Goal: Task Accomplishment & Management: Manage account settings

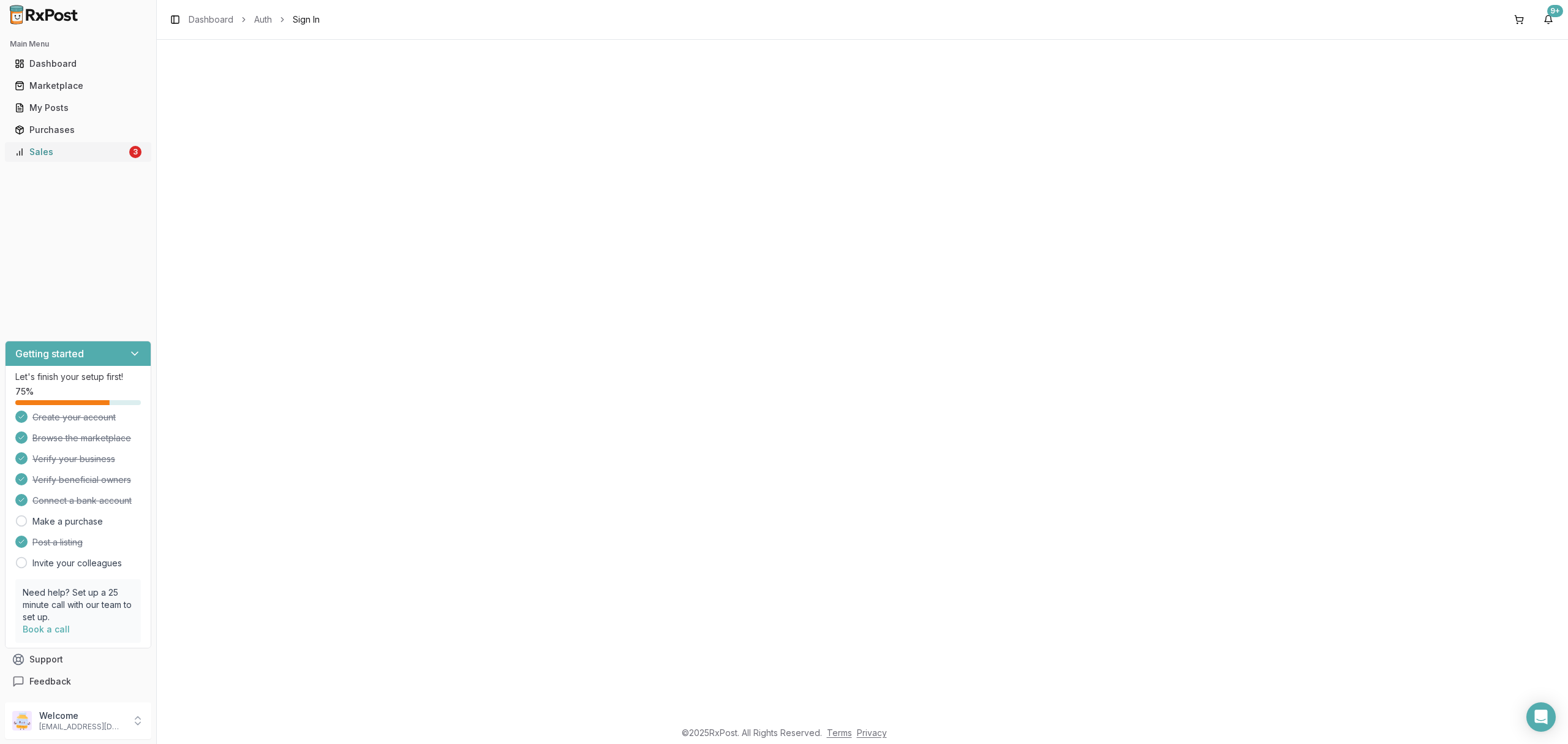
click at [65, 155] on div "Sales" at bounding box center [71, 152] width 112 height 12
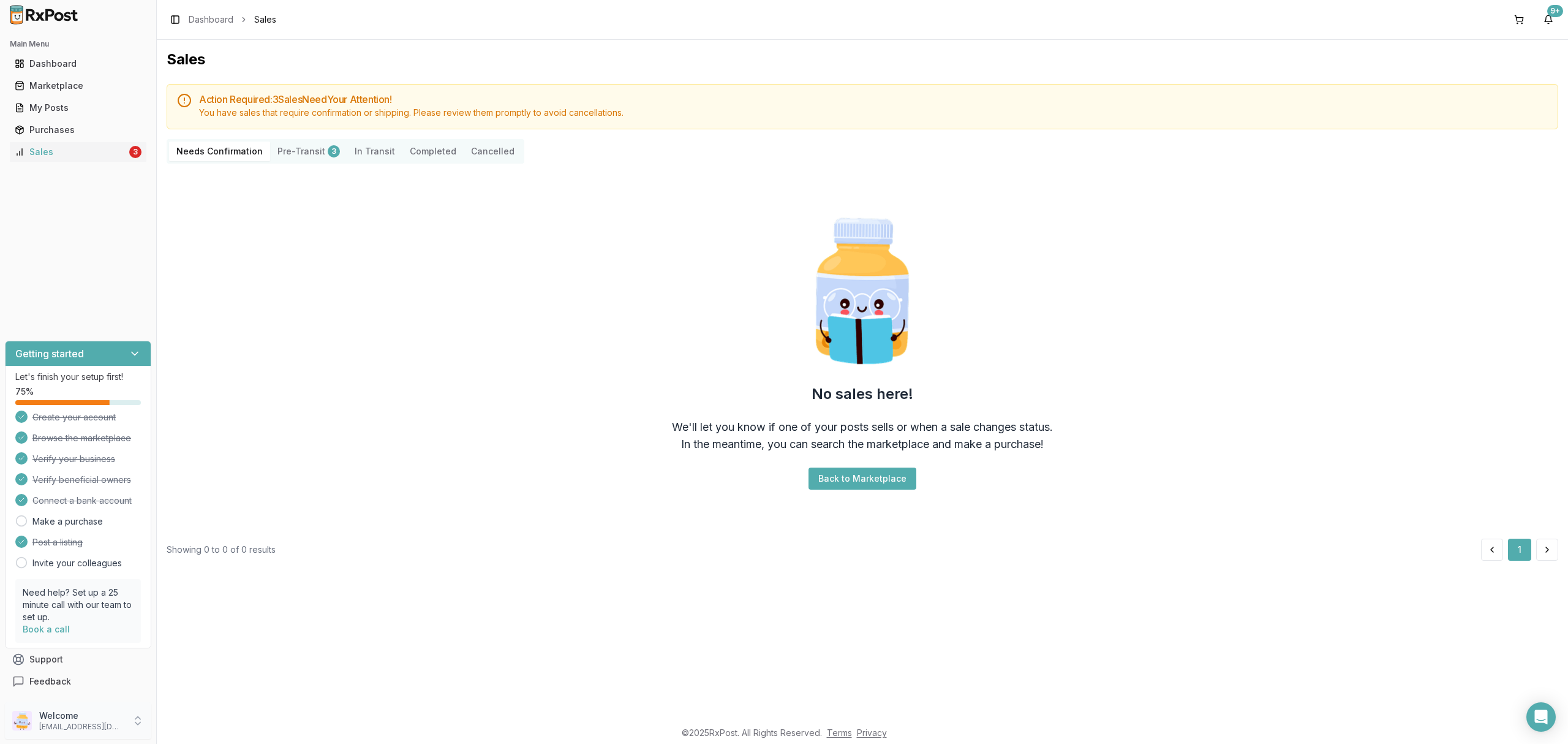
click at [115, 726] on p "[EMAIL_ADDRESS][DOMAIN_NAME]" at bounding box center [82, 726] width 85 height 10
click at [182, 723] on span "Sign Out" at bounding box center [222, 724] width 116 height 12
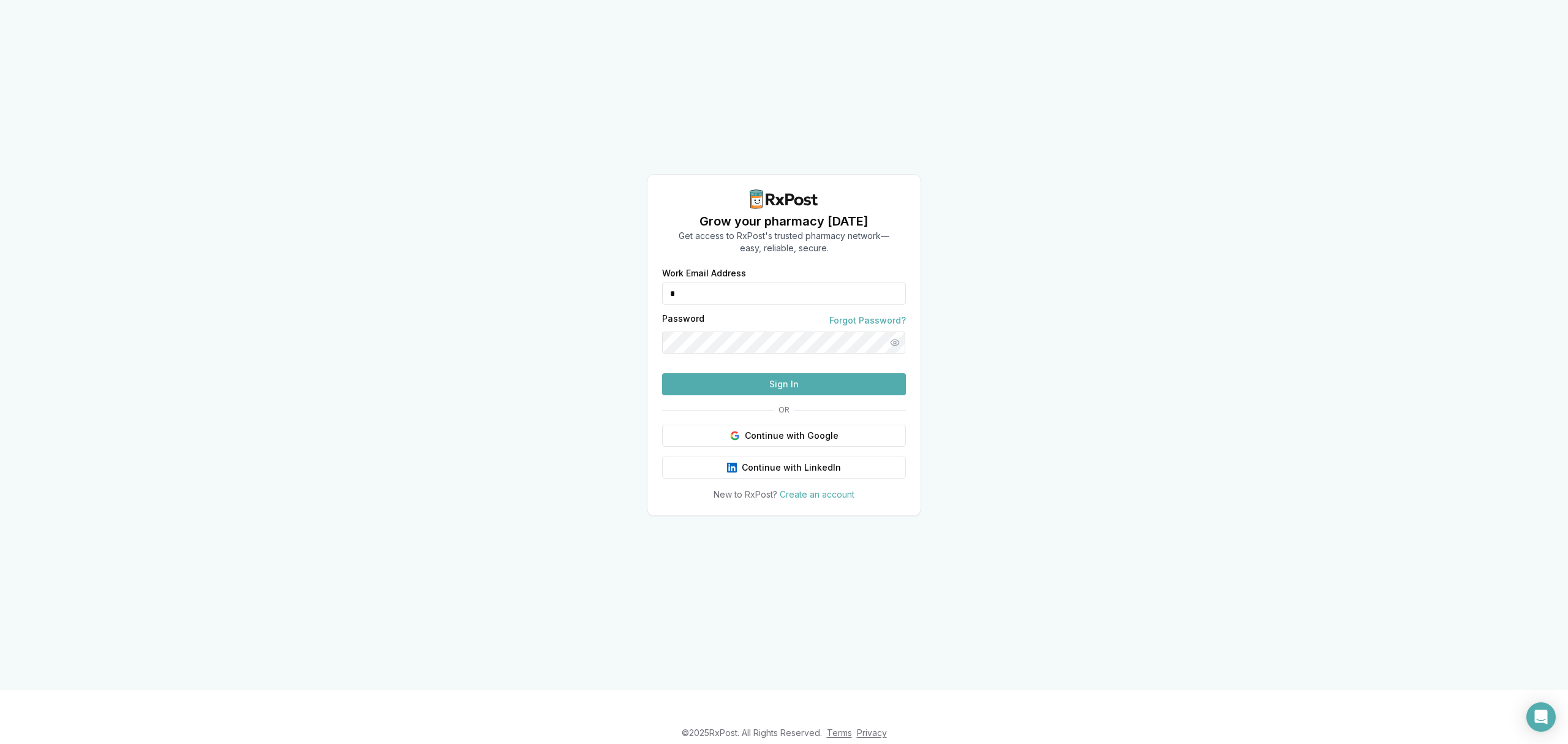
drag, startPoint x: 853, startPoint y: 270, endPoint x: 617, endPoint y: 268, distance: 236.0
click at [596, 268] on div "Grow your pharmacy today Get access to RxPost's trusted pharmacy network— easy,…" at bounding box center [784, 345] width 1568 height 690
type input "**********"
click at [733, 395] on button "Sign In" at bounding box center [784, 384] width 244 height 22
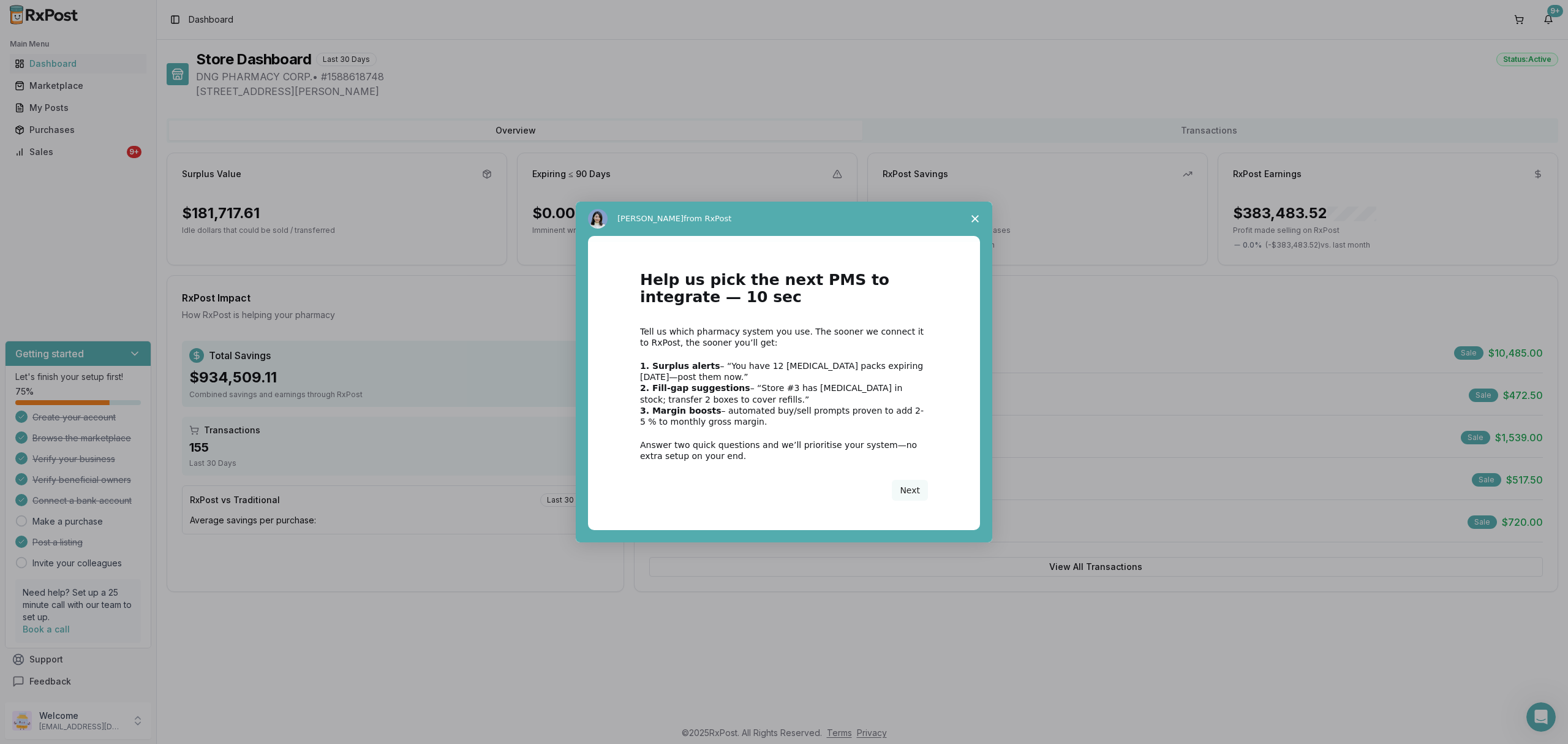
click at [981, 220] on span "Close survey" at bounding box center [975, 219] width 35 height 35
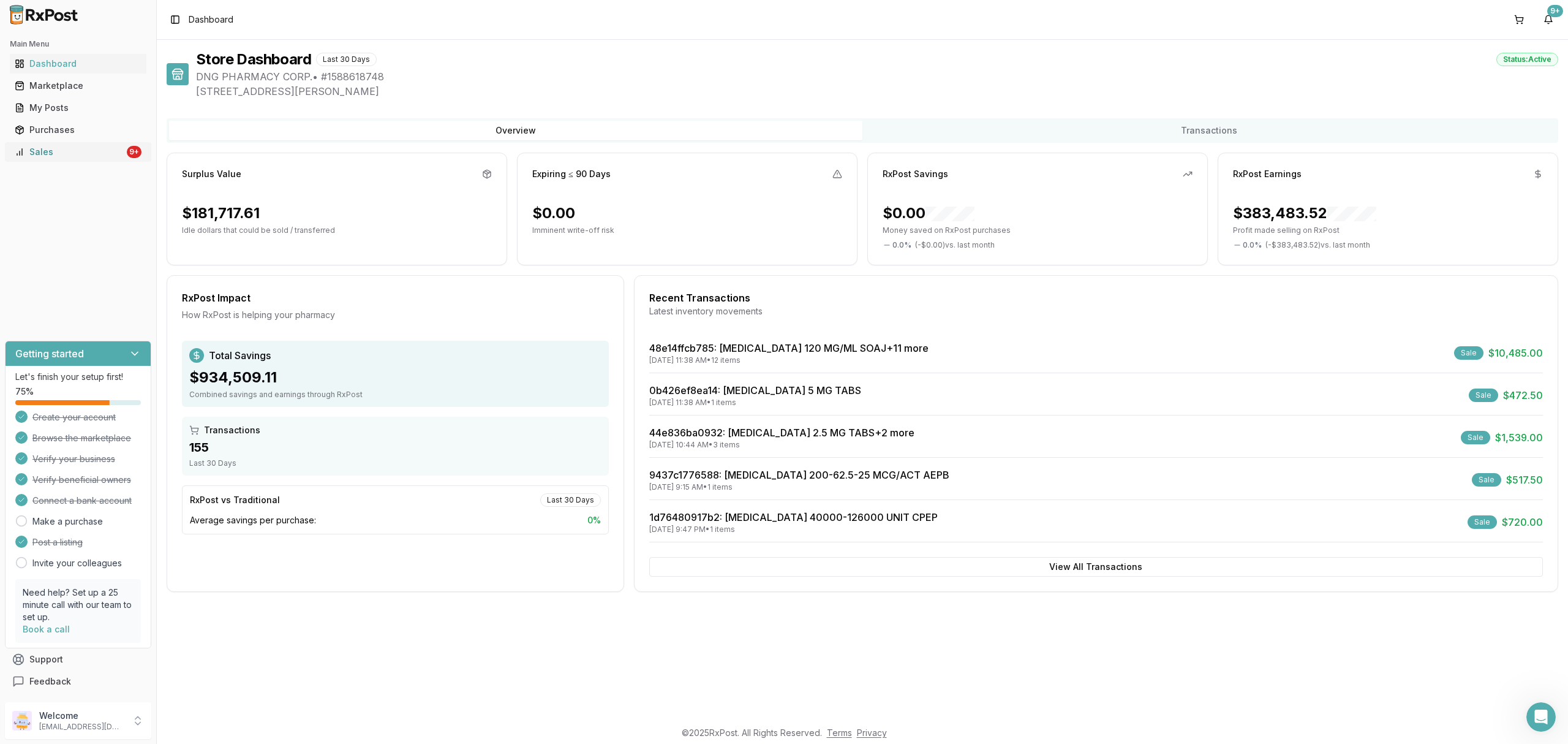
click at [98, 157] on div "Sales" at bounding box center [69, 152] width 109 height 12
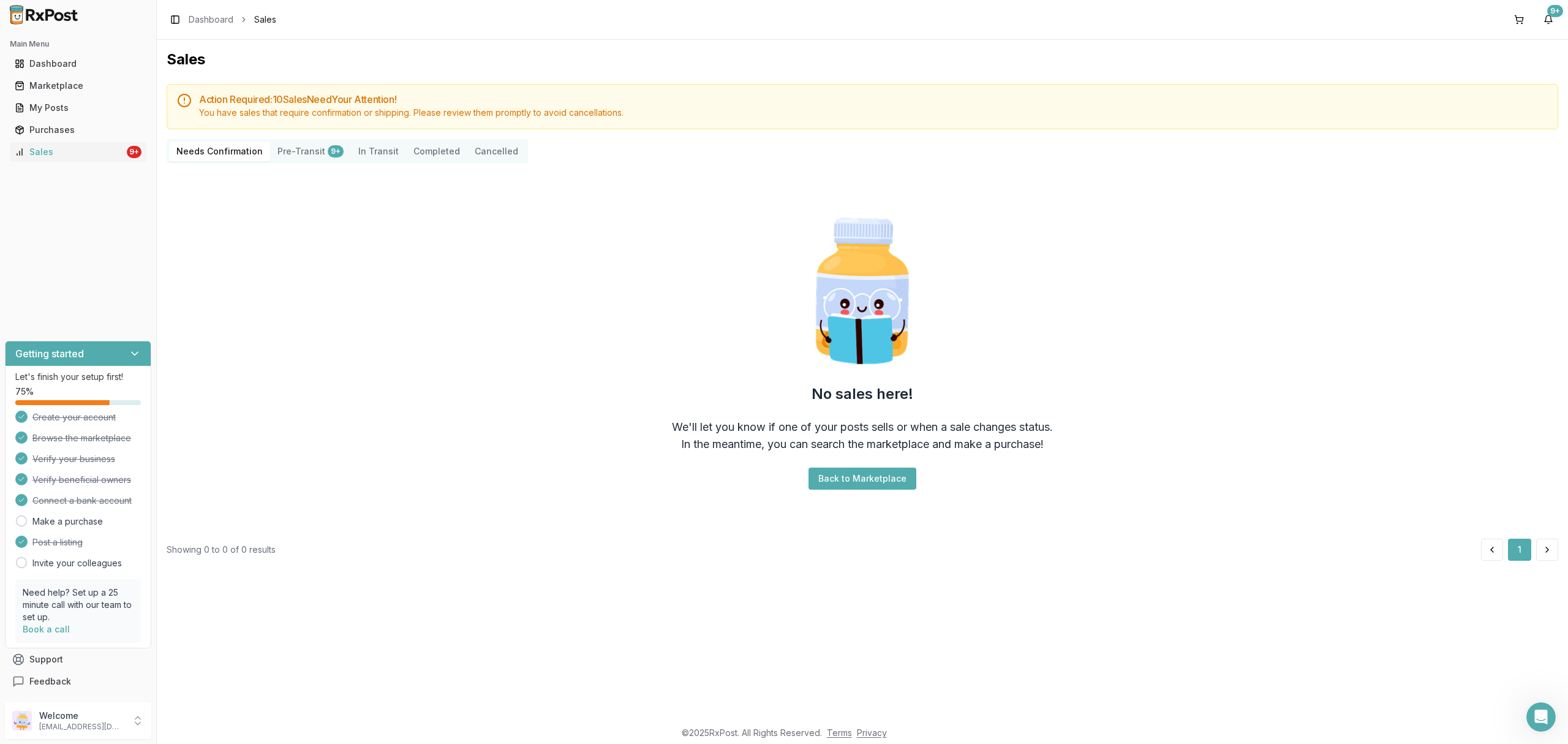
click at [328, 152] on div "9+" at bounding box center [336, 152] width 16 height 12
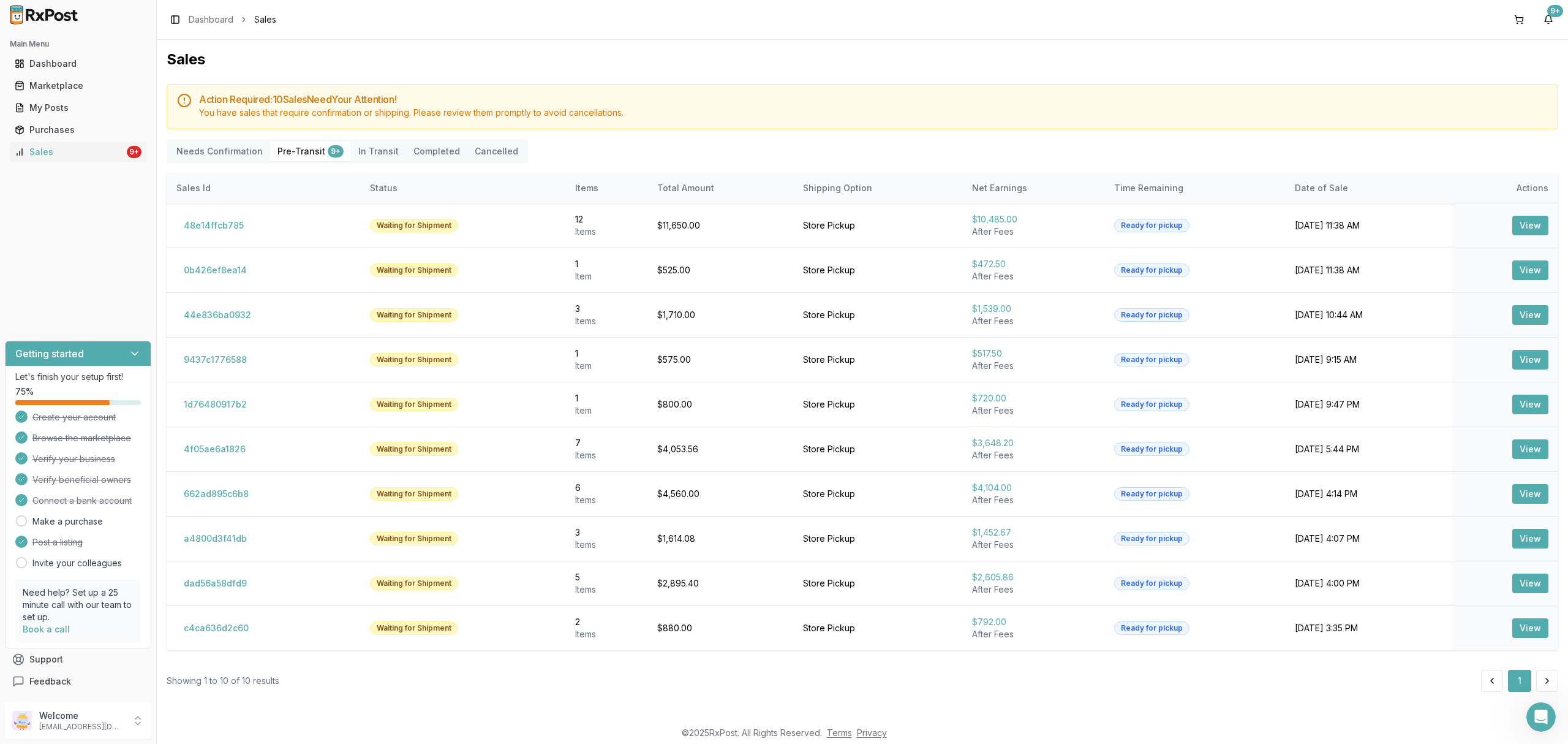
click at [379, 152] on Transit "In Transit" at bounding box center [379, 151] width 55 height 19
click at [429, 146] on button "Completed" at bounding box center [437, 151] width 62 height 19
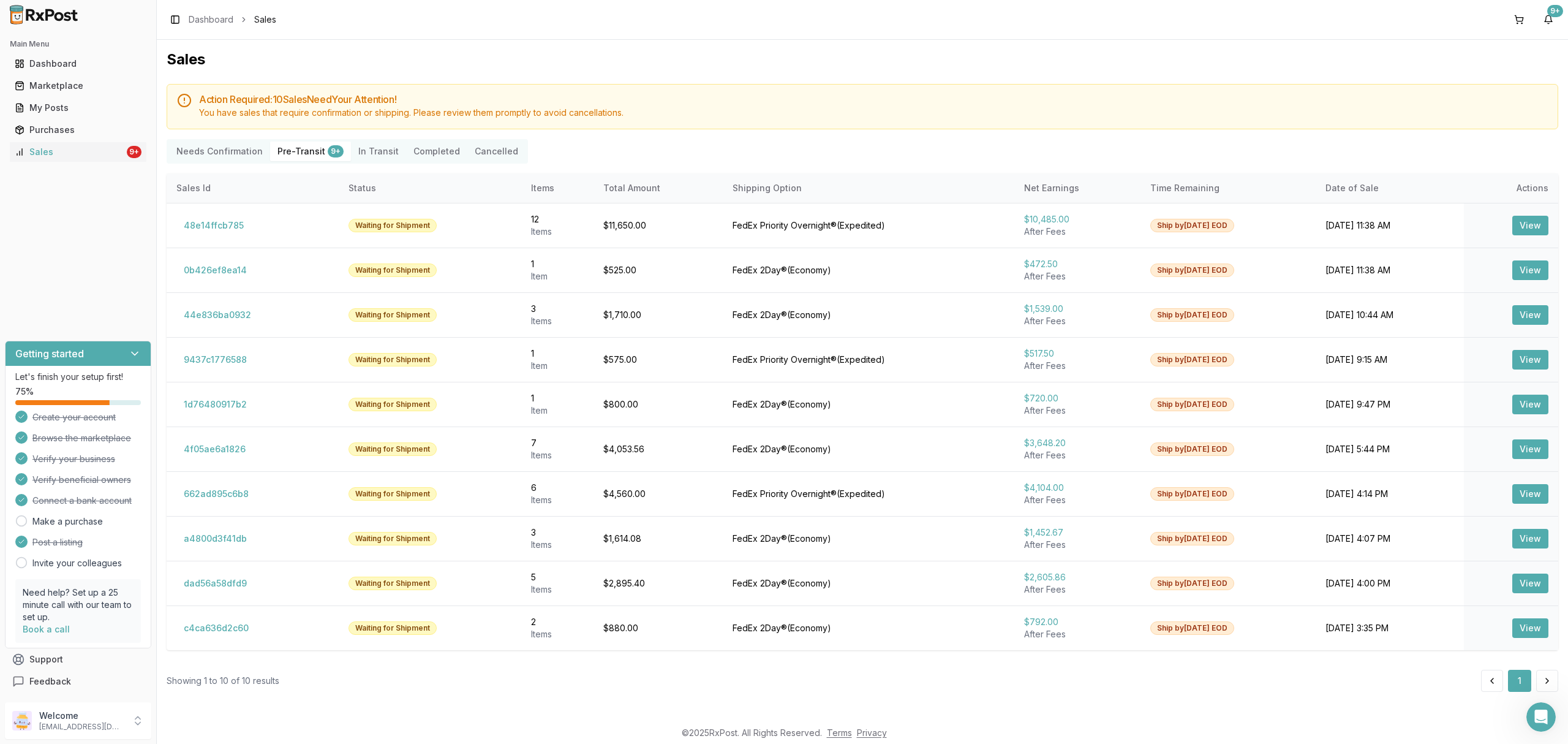
click at [433, 150] on button "Completed" at bounding box center [437, 151] width 62 height 19
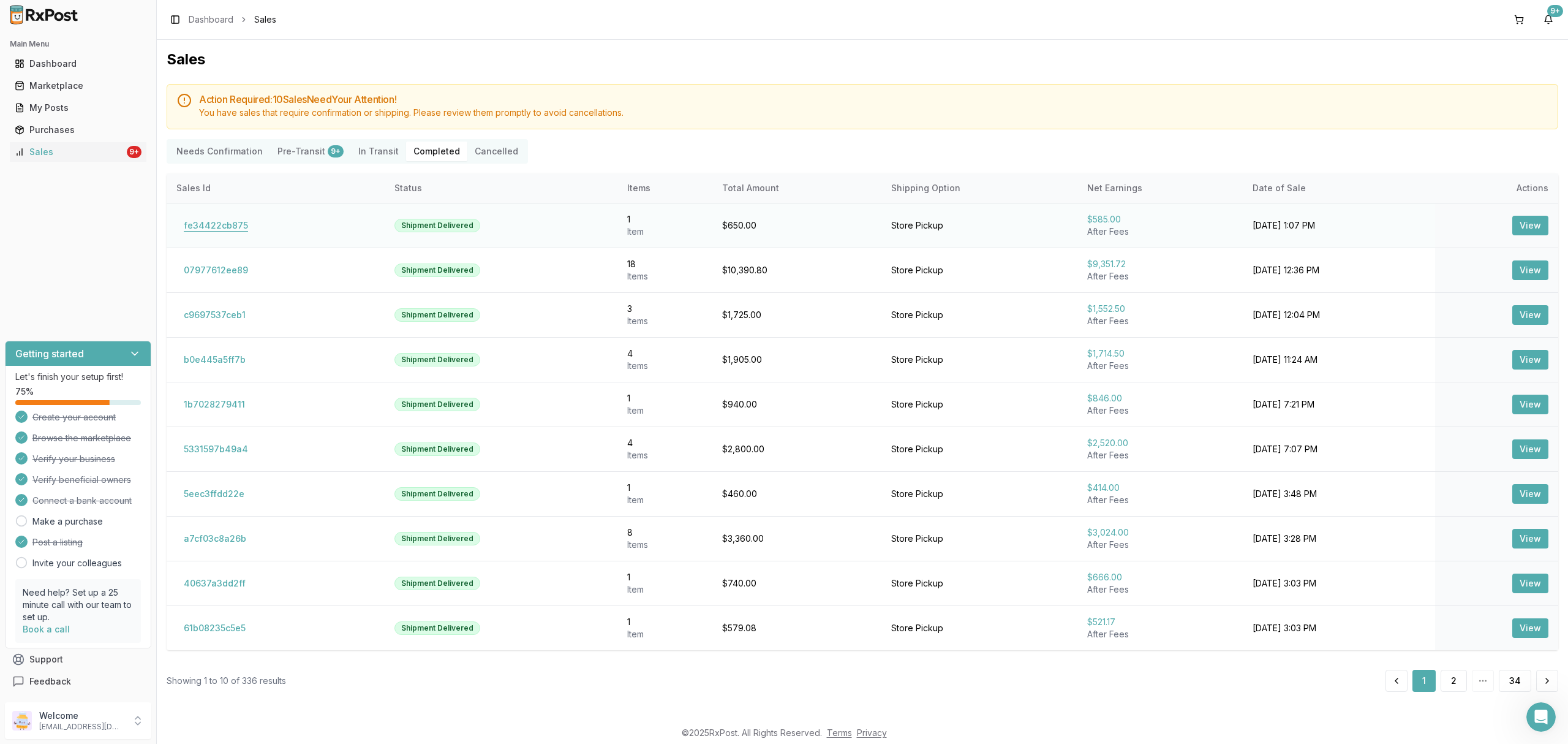
click at [226, 226] on button "fe34422cb875" at bounding box center [216, 225] width 79 height 19
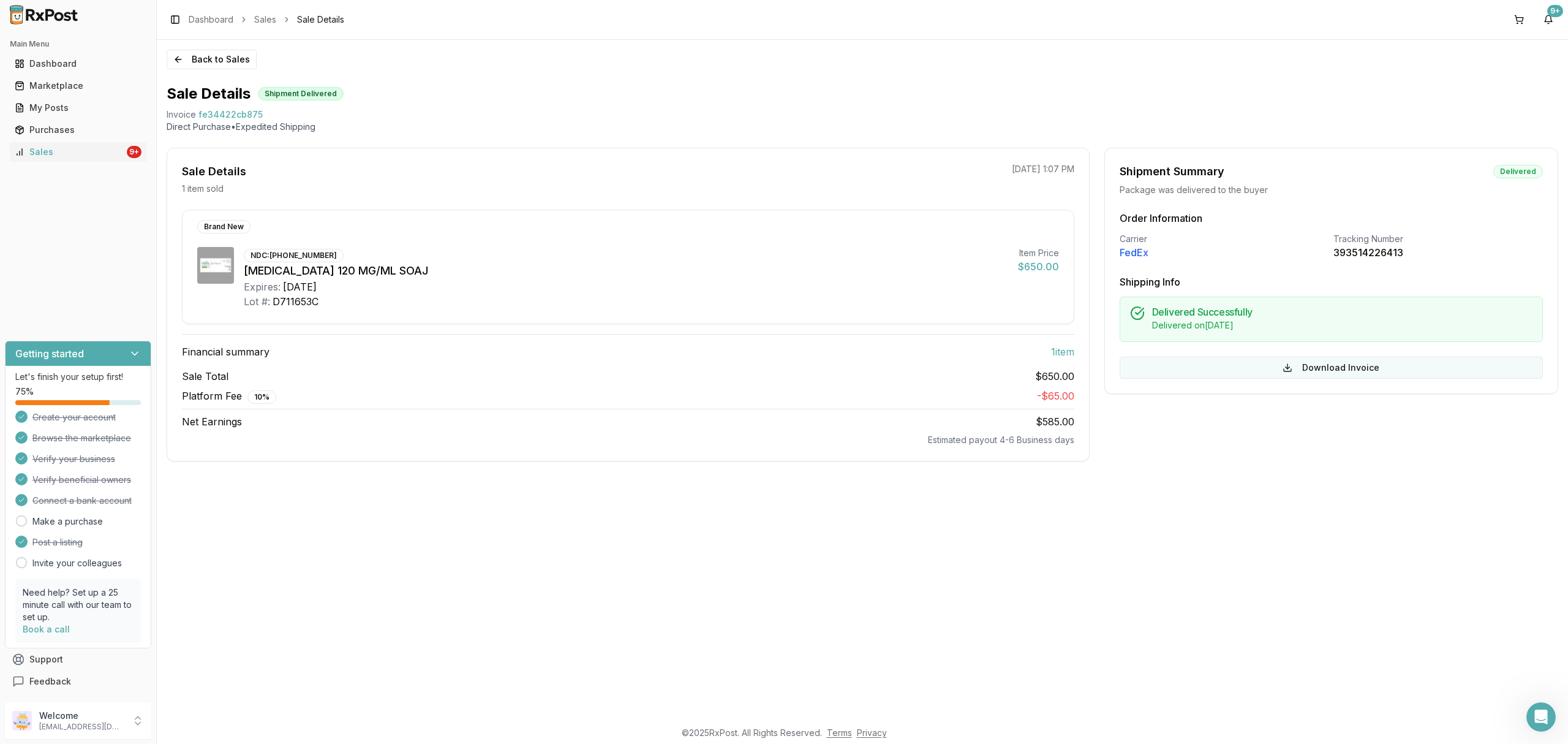
click at [1373, 369] on button "Download Invoice" at bounding box center [1332, 367] width 423 height 22
click at [77, 106] on div "My Posts" at bounding box center [78, 108] width 127 height 12
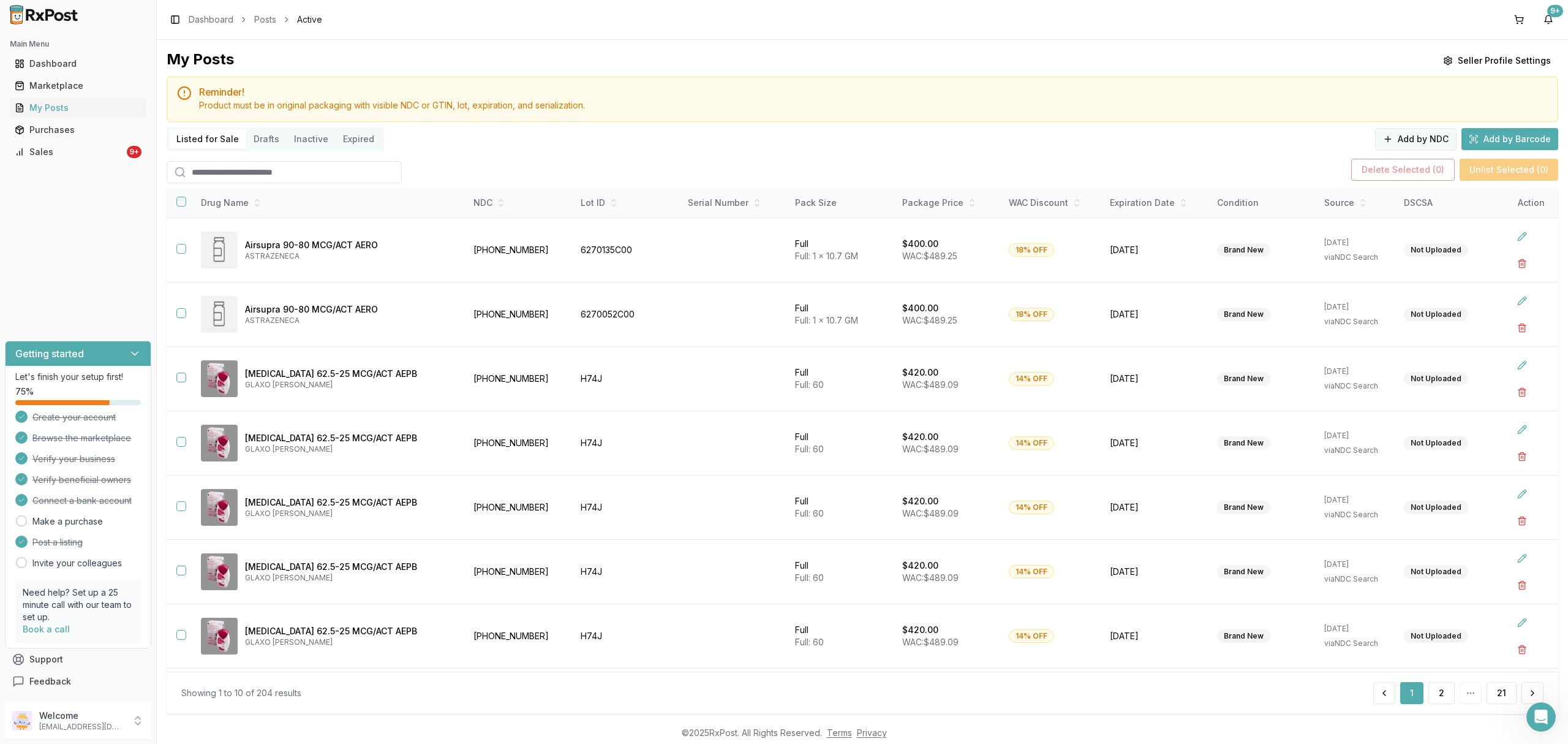
click at [1434, 142] on button "Add by NDC" at bounding box center [1416, 139] width 82 height 22
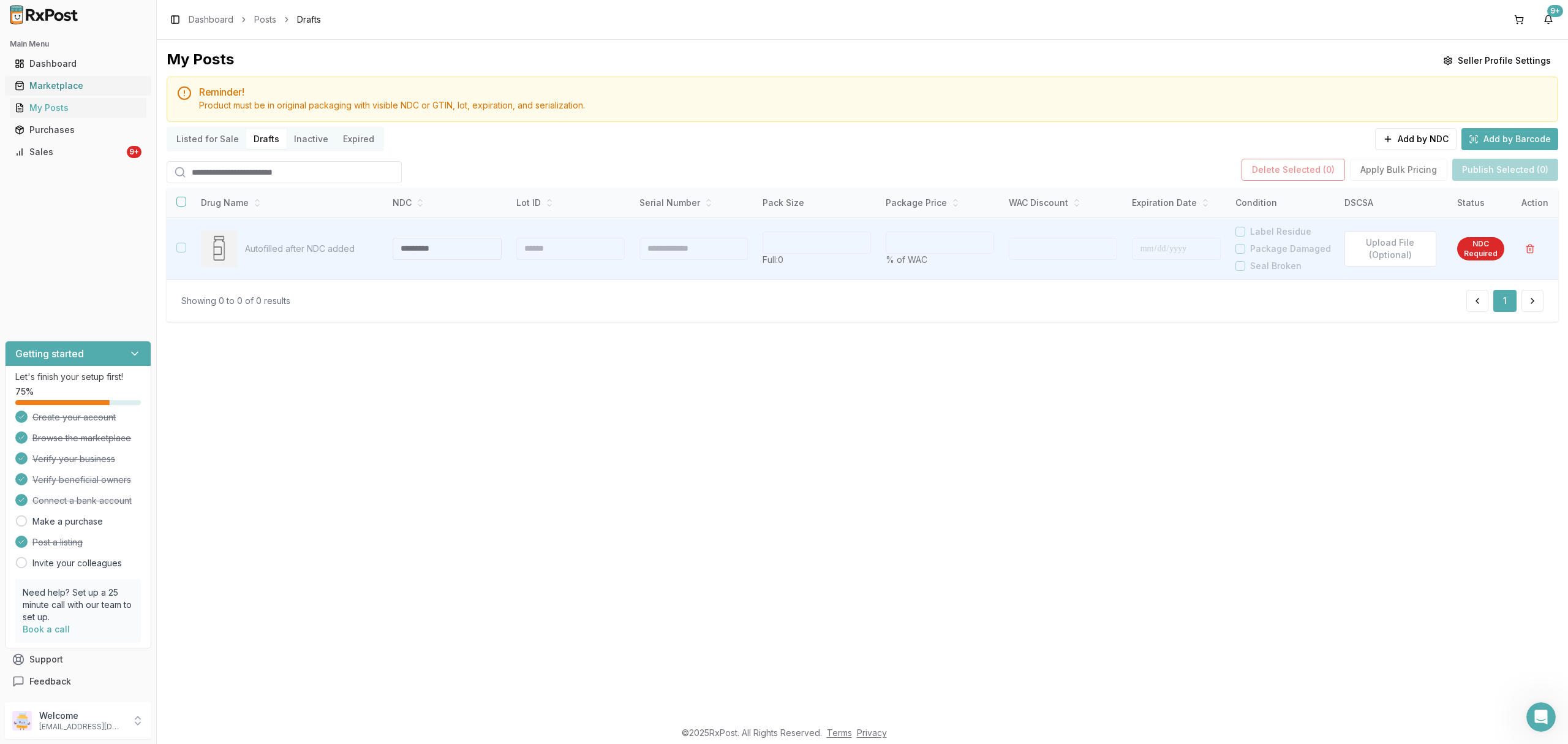
click at [79, 94] on link "Marketplace" at bounding box center [78, 85] width 136 height 22
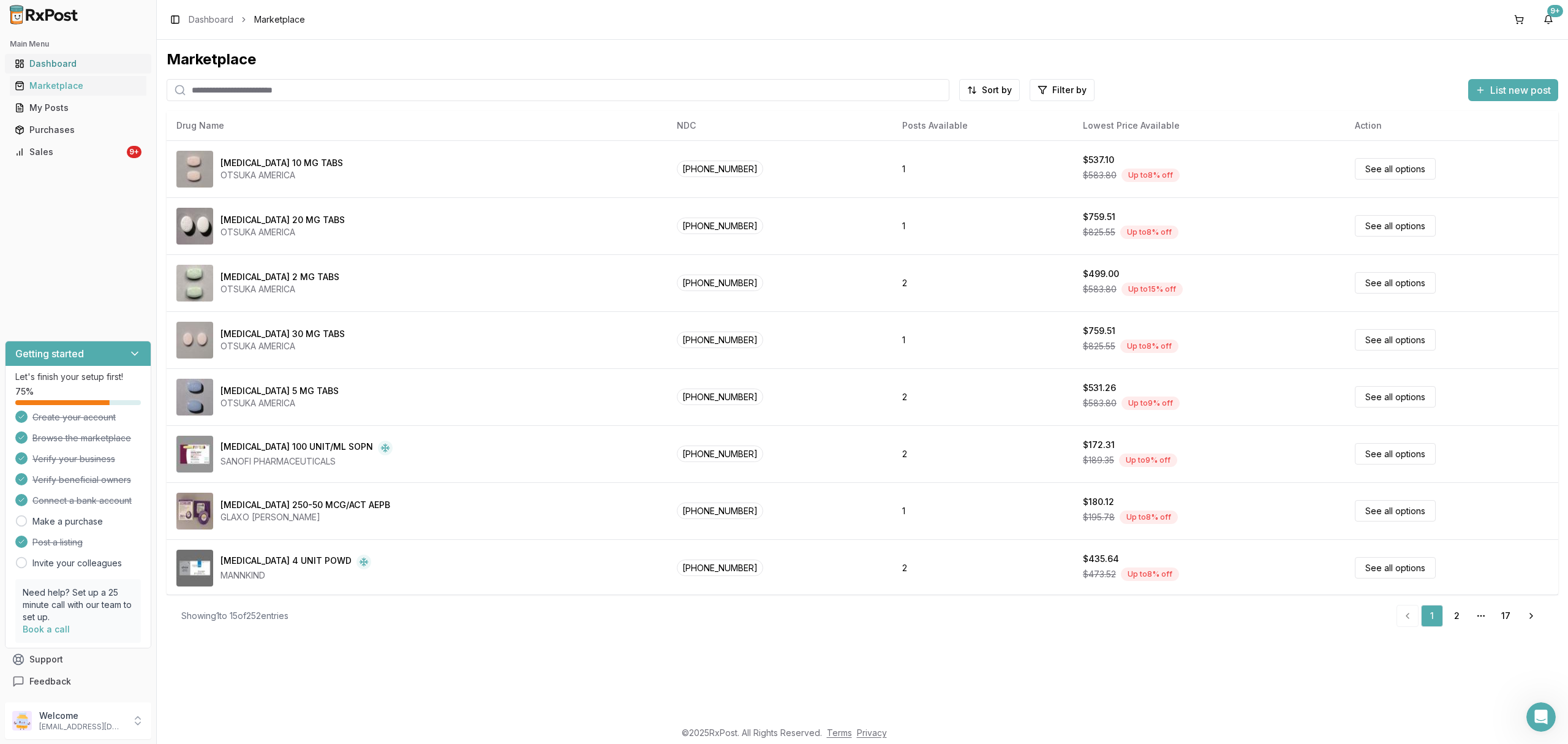
click at [72, 58] on div "Dashboard" at bounding box center [78, 64] width 127 height 12
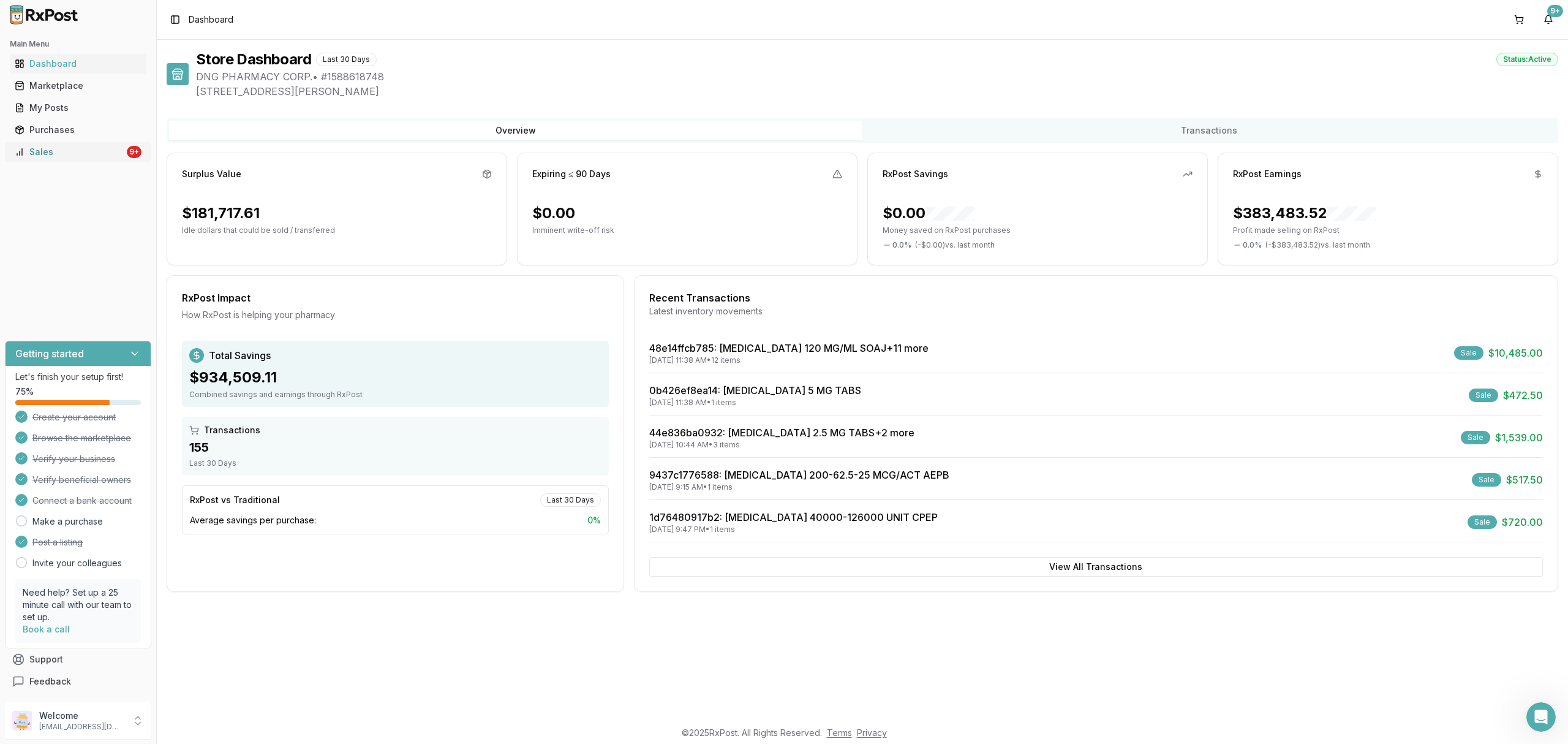
click at [102, 148] on div "Sales" at bounding box center [69, 152] width 109 height 12
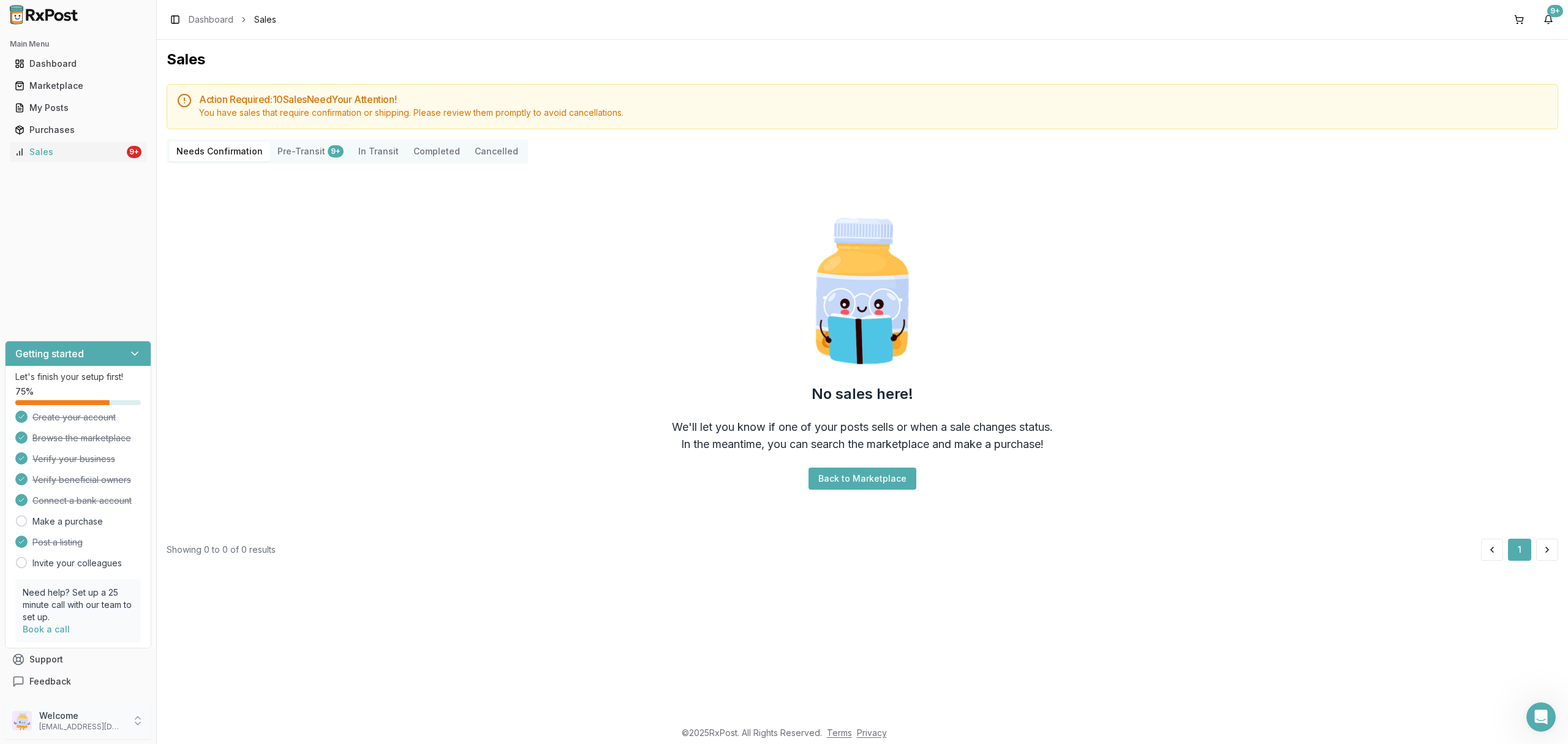
click at [99, 730] on p "dngpharmacy2@gmail.com" at bounding box center [82, 726] width 85 height 10
click at [217, 726] on span "Sign Out" at bounding box center [222, 724] width 116 height 12
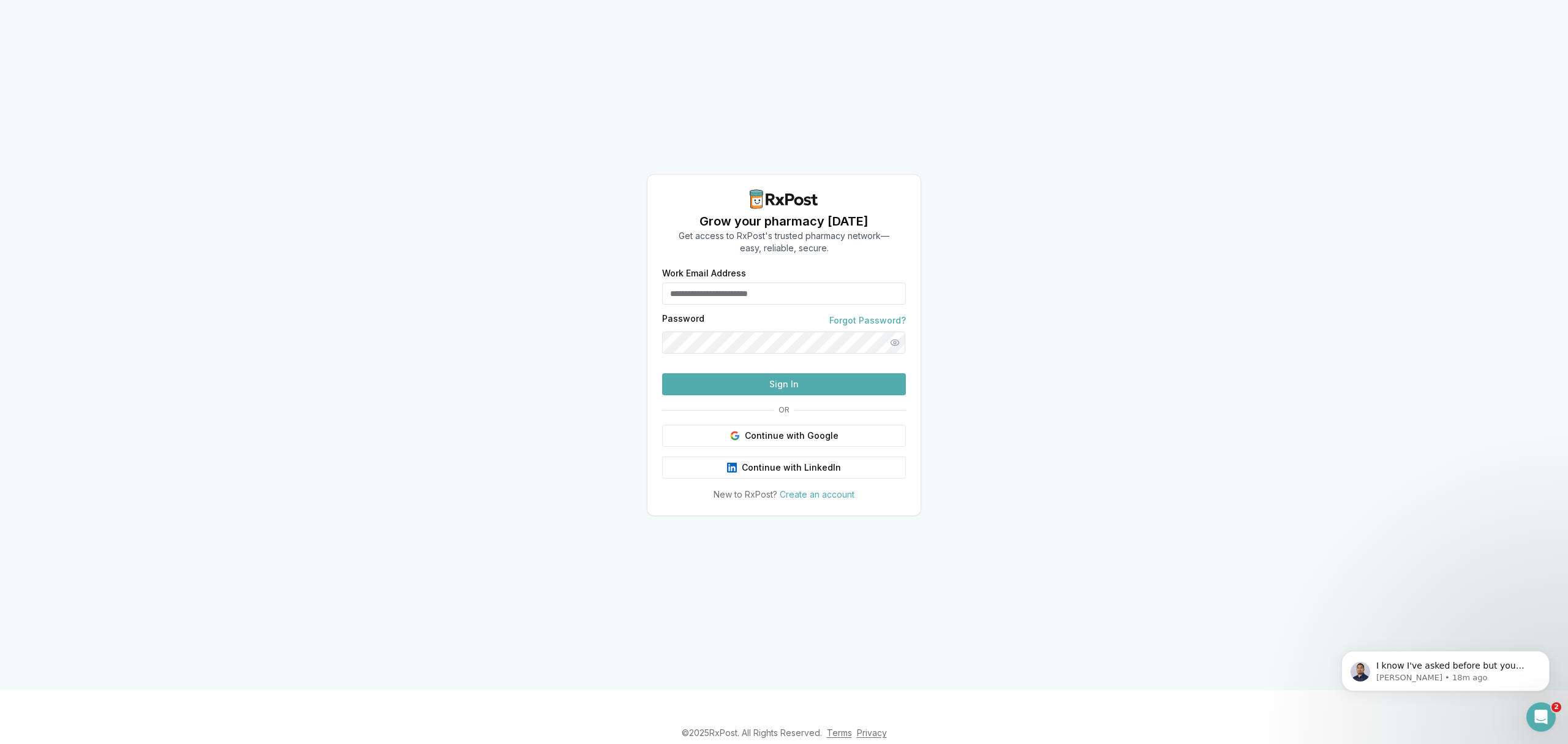
type input "**********"
click at [444, 535] on div "**********" at bounding box center [784, 345] width 1568 height 690
click at [781, 395] on button "Sign In" at bounding box center [784, 384] width 244 height 22
click at [796, 395] on button "Sign In" at bounding box center [784, 384] width 244 height 22
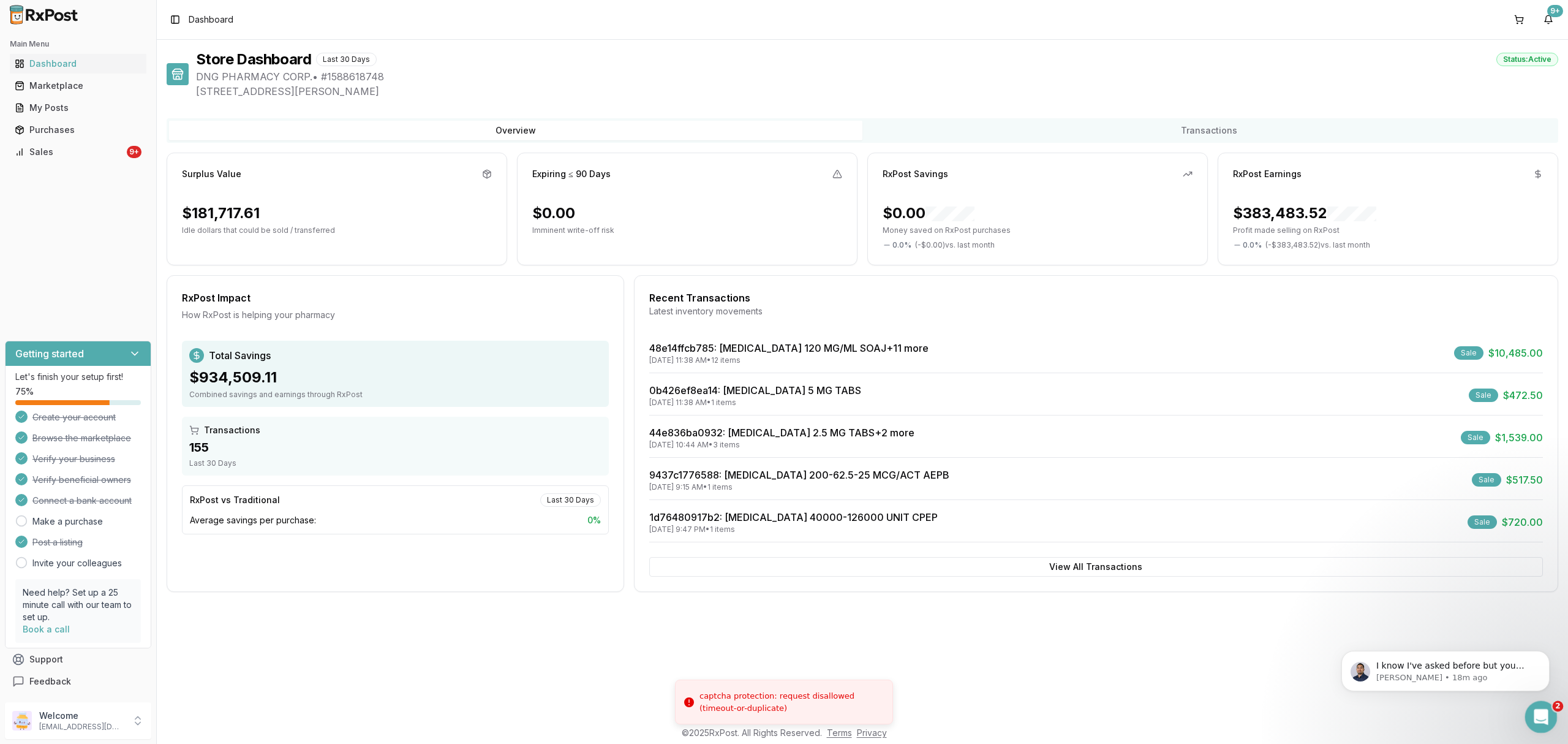
click at [1545, 706] on div "Open Intercom Messenger" at bounding box center [1539, 715] width 41 height 41
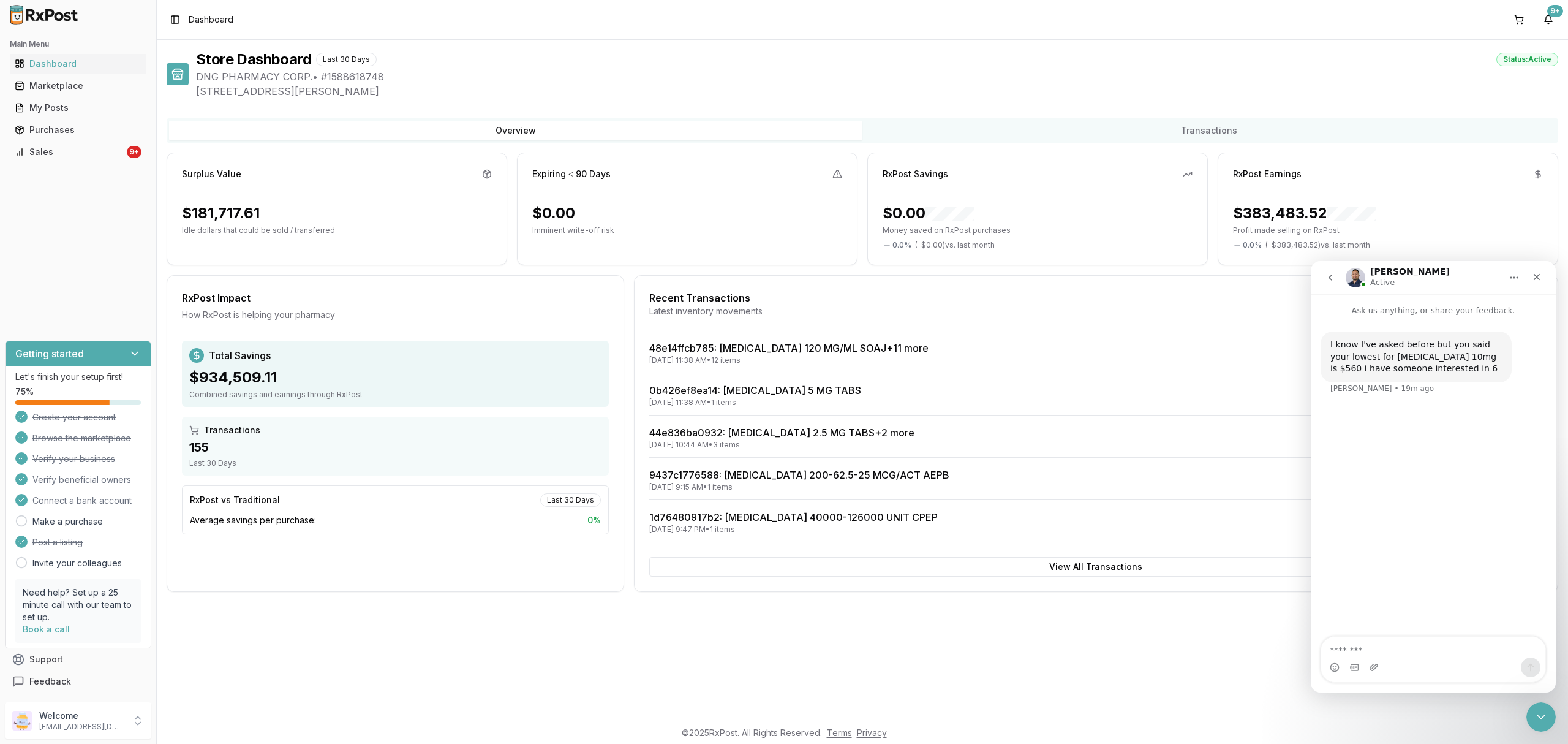
drag, startPoint x: 1566, startPoint y: 699, endPoint x: 1552, endPoint y: 702, distance: 14.3
click at [1554, 702] on div "Store Dashboard Last 30 Days Status: Active DNG PHARMACY CORP. • # 1588618748 2…" at bounding box center [862, 380] width 1411 height 679
click at [1542, 709] on icon "Close Intercom Messenger" at bounding box center [1539, 715] width 15 height 15
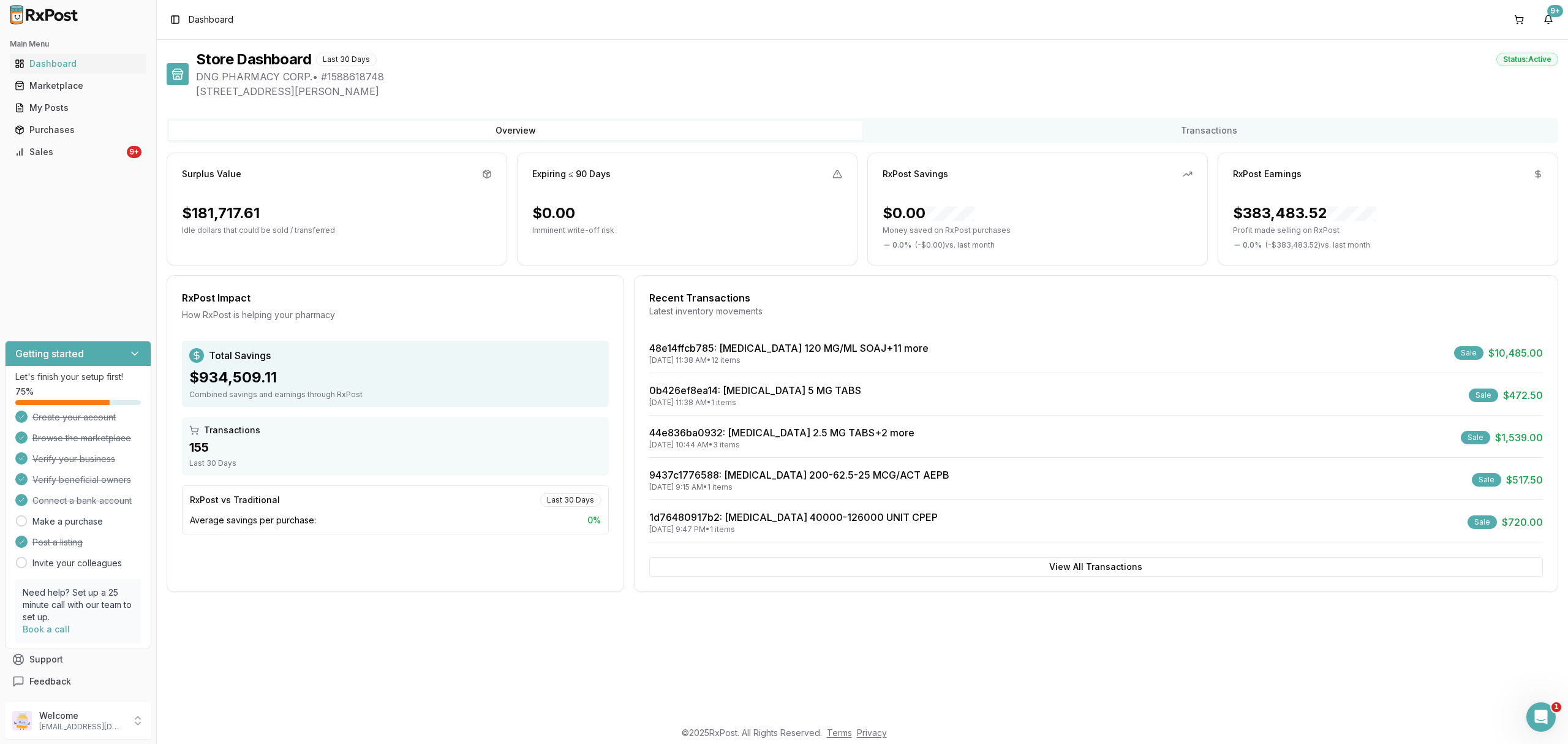
click at [271, 698] on div "Store Dashboard Last 30 Days Status: Active DNG PHARMACY CORP. • # 1588618748 2…" at bounding box center [862, 380] width 1411 height 679
click at [97, 148] on div "Sales" at bounding box center [69, 152] width 109 height 12
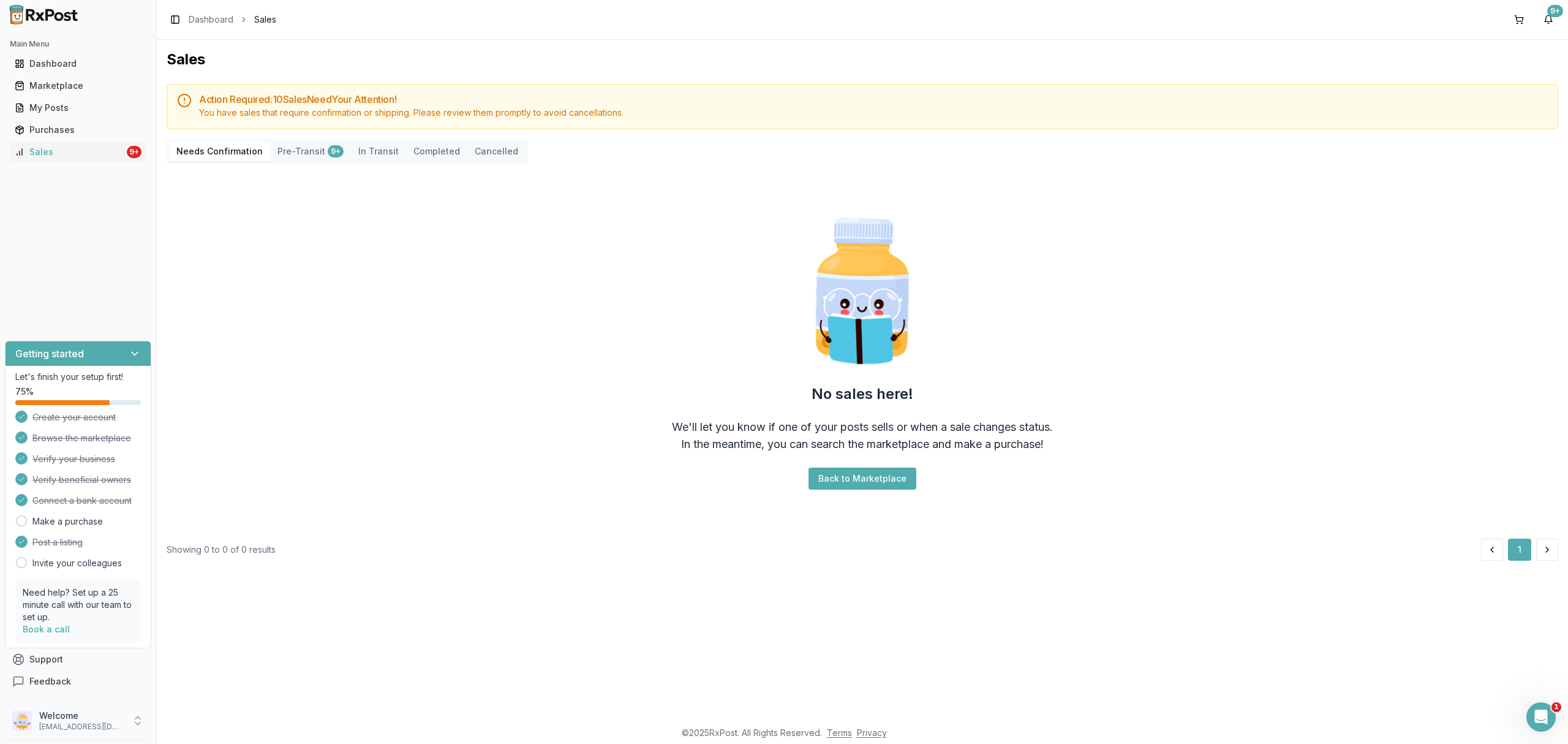
click at [103, 729] on p "[EMAIL_ADDRESS][DOMAIN_NAME]" at bounding box center [82, 726] width 85 height 10
click at [194, 719] on span "Sign Out" at bounding box center [222, 724] width 116 height 12
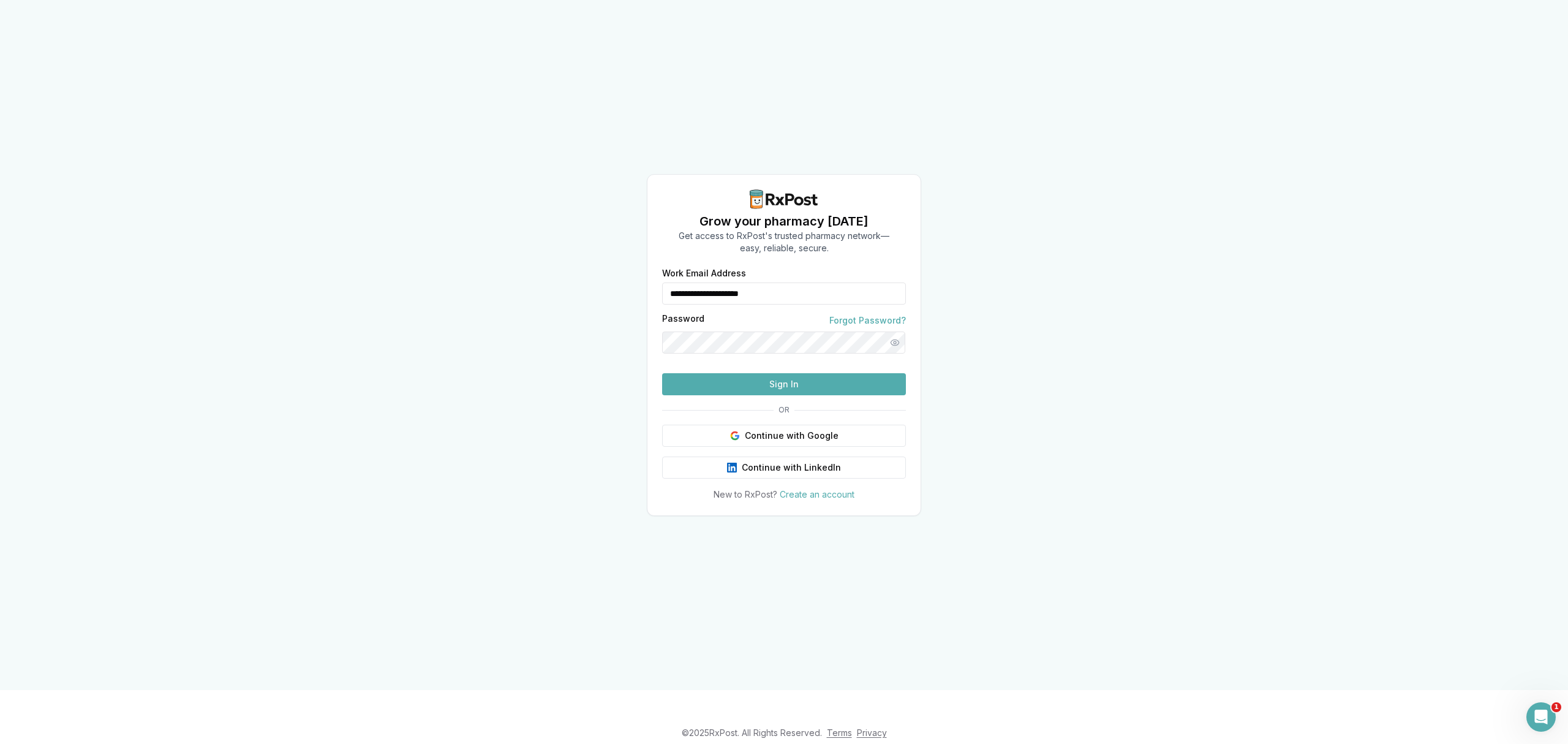
drag, startPoint x: 801, startPoint y: 270, endPoint x: 667, endPoint y: 273, distance: 134.0
click at [667, 283] on div "**********" at bounding box center [784, 293] width 244 height 22
type input "**********"
click at [773, 395] on button "Sign In" at bounding box center [784, 384] width 244 height 22
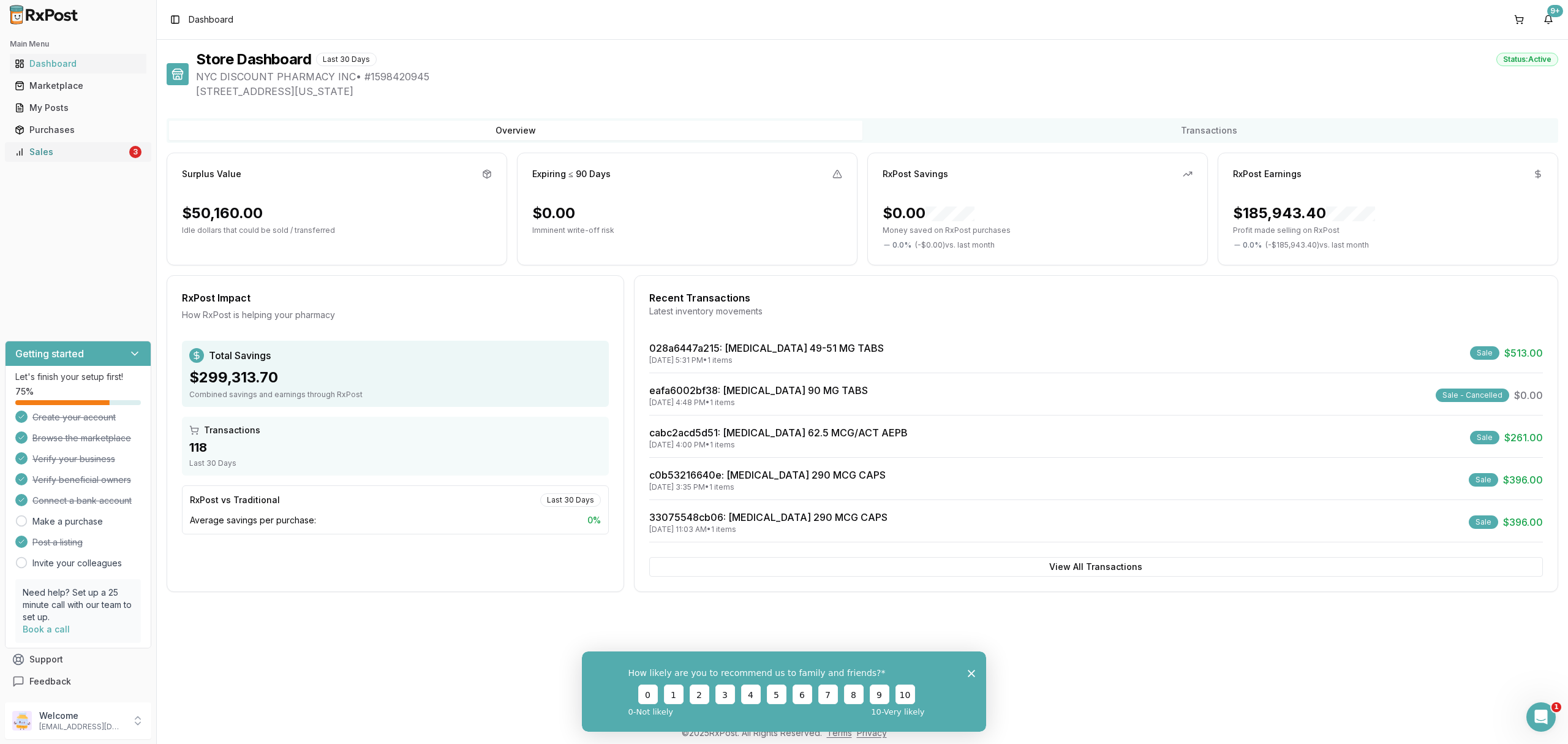
click at [95, 159] on link "Sales 3" at bounding box center [78, 152] width 136 height 22
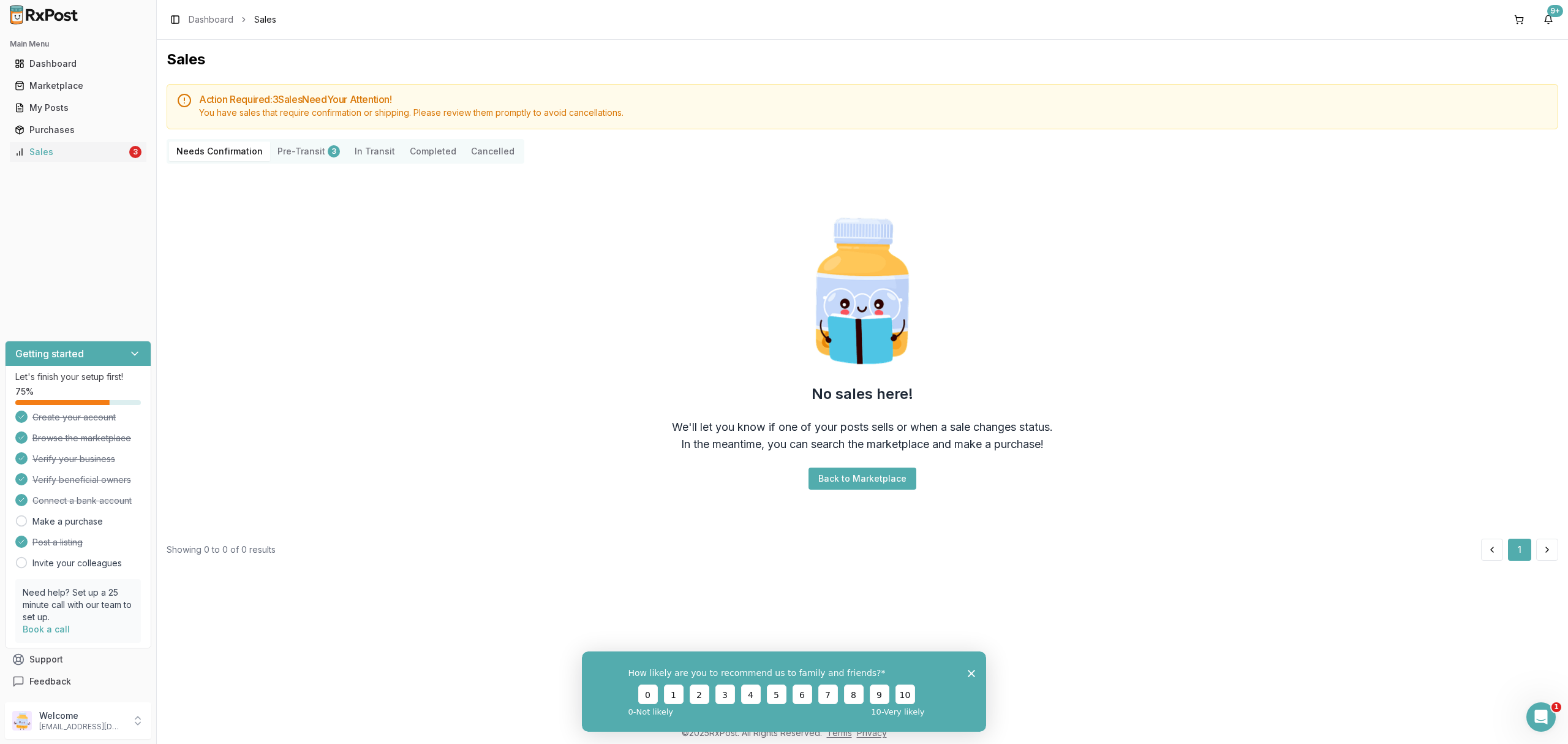
click at [971, 673] on polygon "Close survey" at bounding box center [971, 673] width 8 height 8
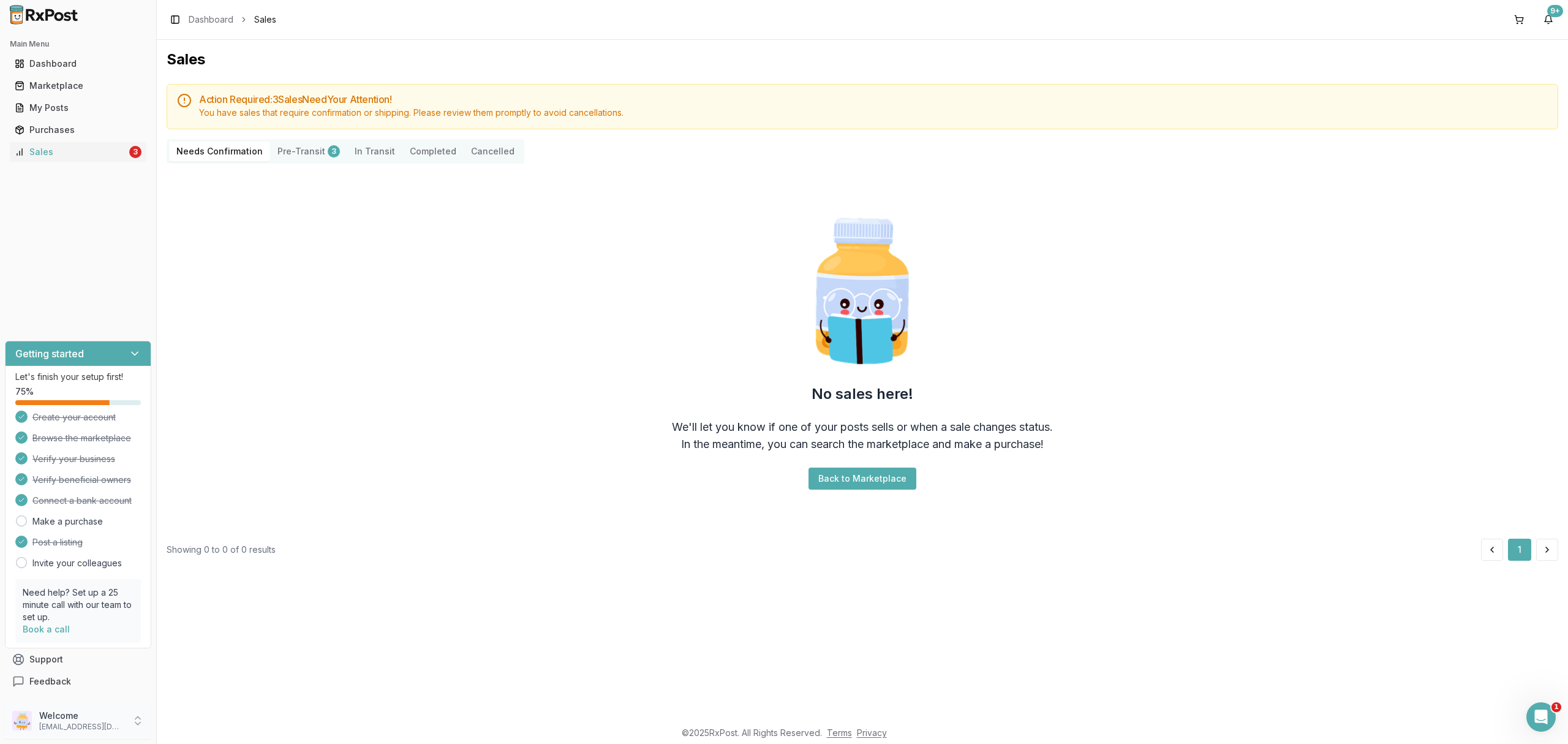
click at [69, 734] on div "Welcome nycdiscountpharma2@gmail.com" at bounding box center [78, 721] width 146 height 37
click at [217, 727] on span "Sign Out" at bounding box center [222, 724] width 116 height 12
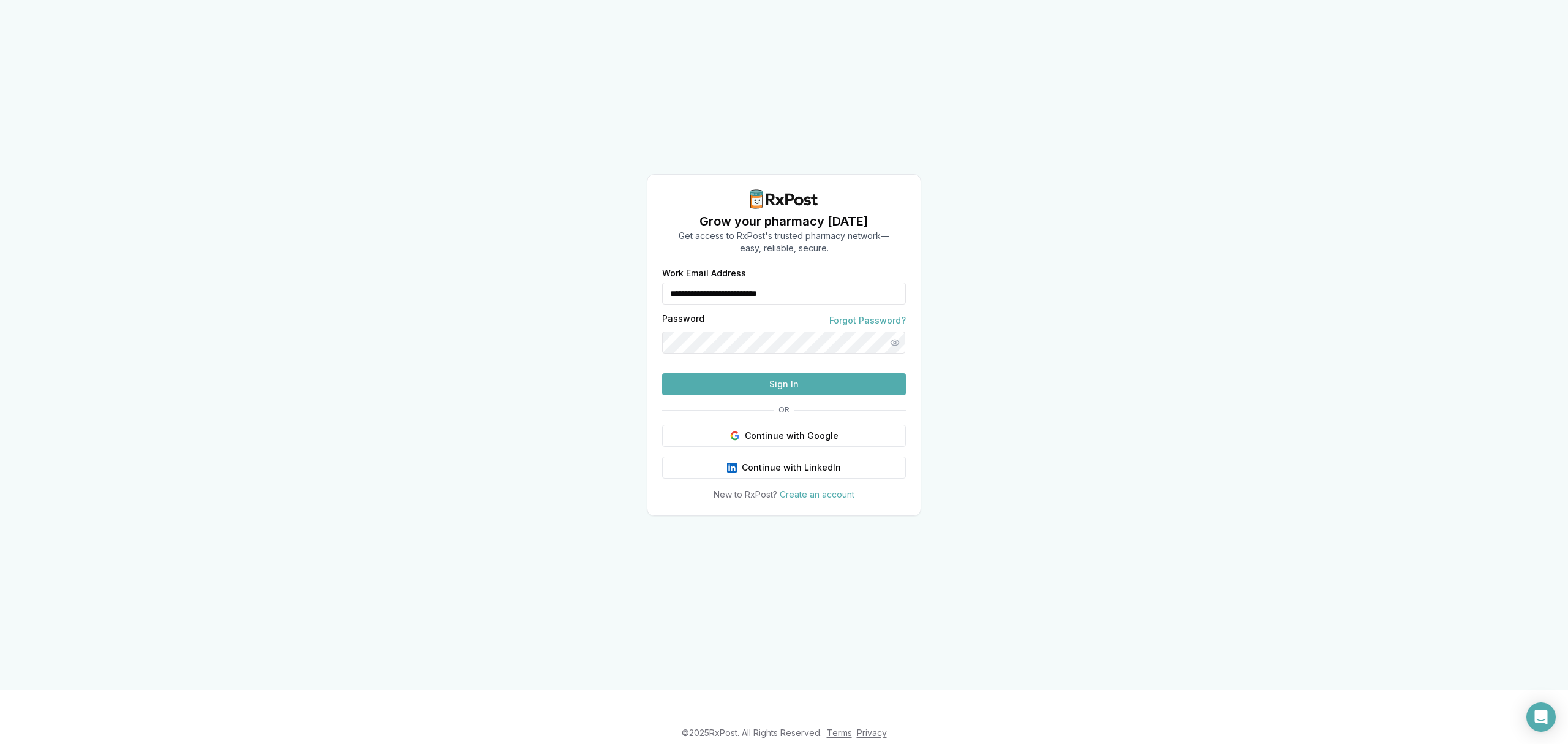
drag, startPoint x: 829, startPoint y: 263, endPoint x: 592, endPoint y: 258, distance: 237.1
click at [592, 258] on div "**********" at bounding box center [784, 345] width 1568 height 690
type input "**********"
click at [772, 395] on button "Sign In" at bounding box center [784, 384] width 244 height 22
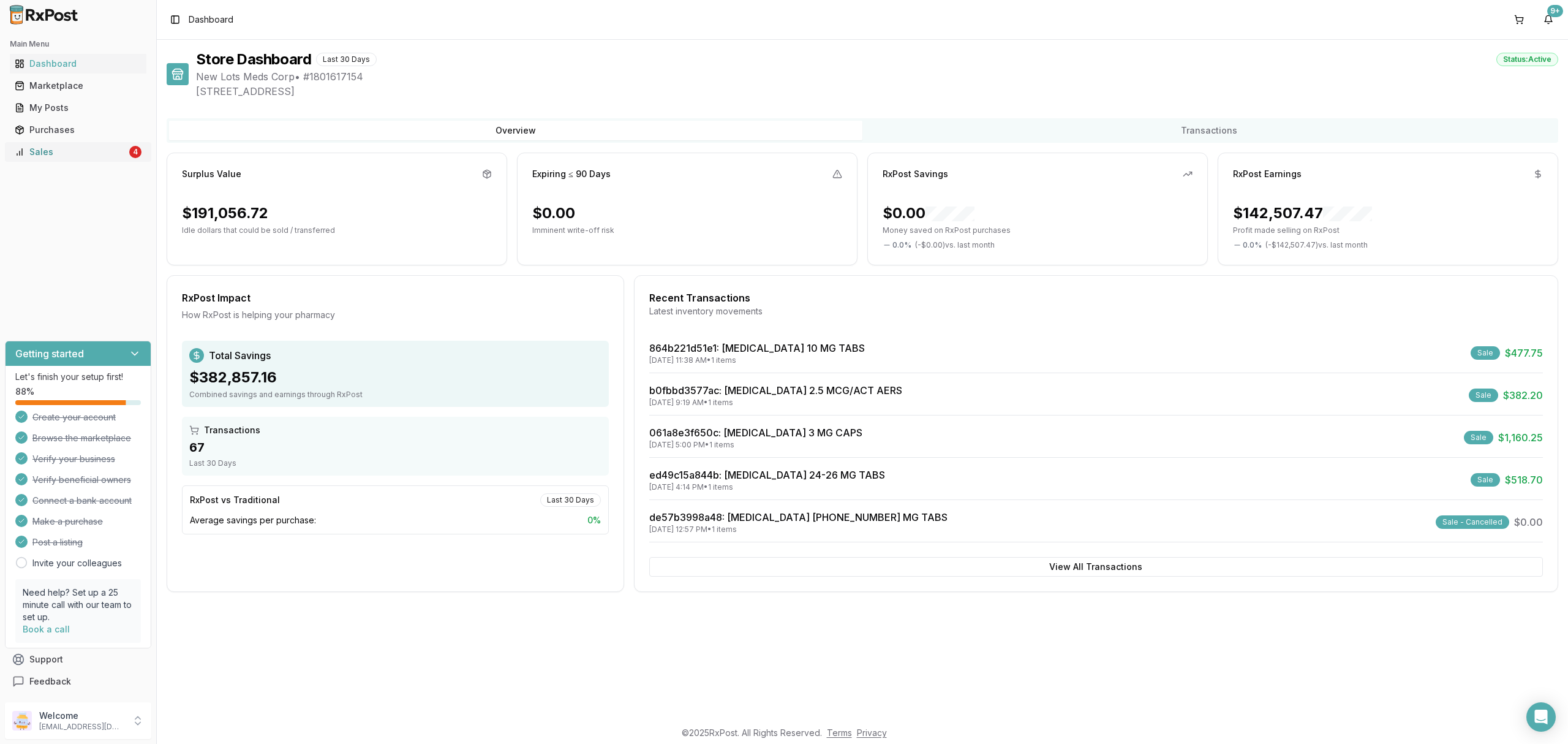
click at [119, 155] on div "Sales" at bounding box center [71, 152] width 112 height 12
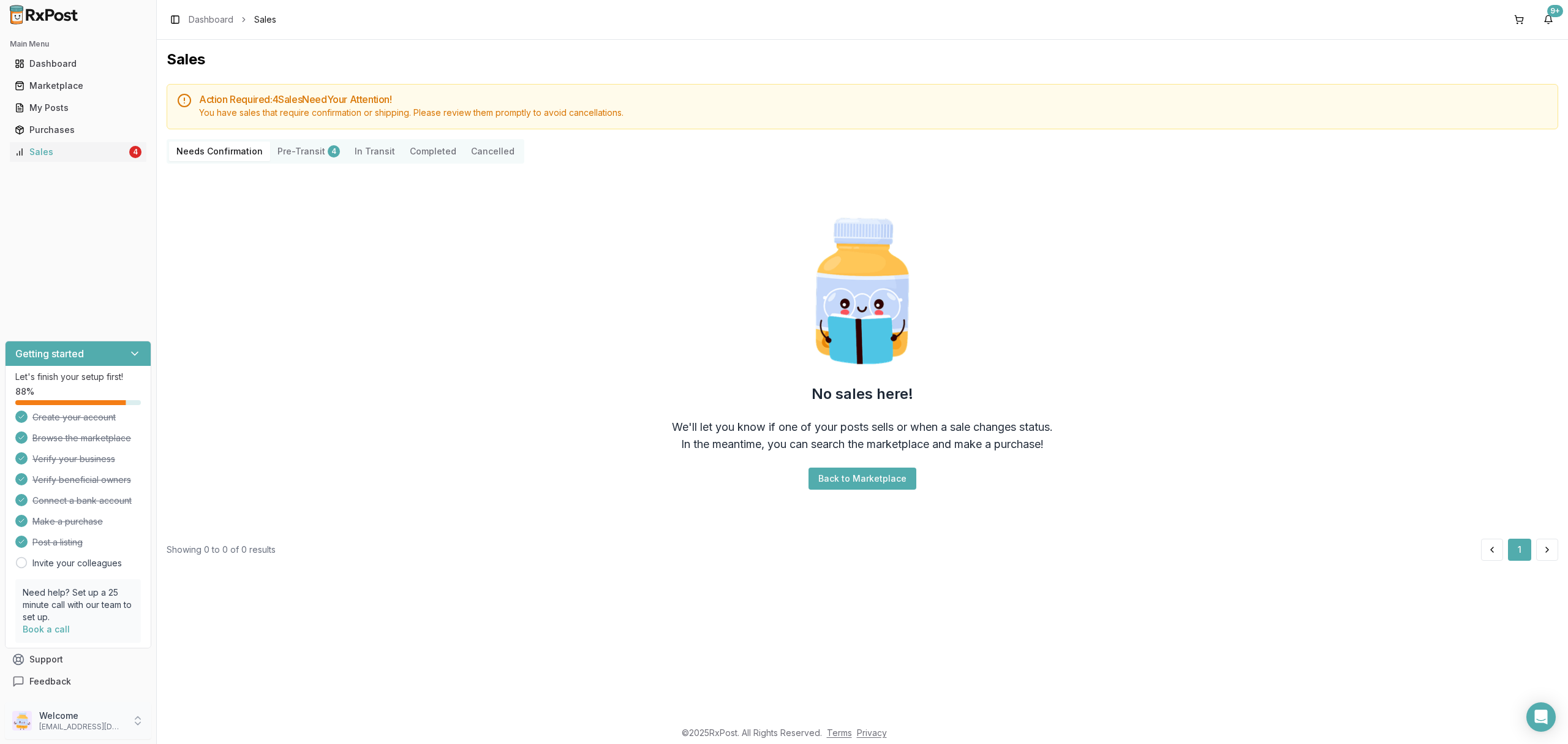
click at [89, 725] on p "[EMAIL_ADDRESS][DOMAIN_NAME]" at bounding box center [82, 726] width 85 height 10
click at [214, 727] on span "Sign Out" at bounding box center [222, 724] width 116 height 12
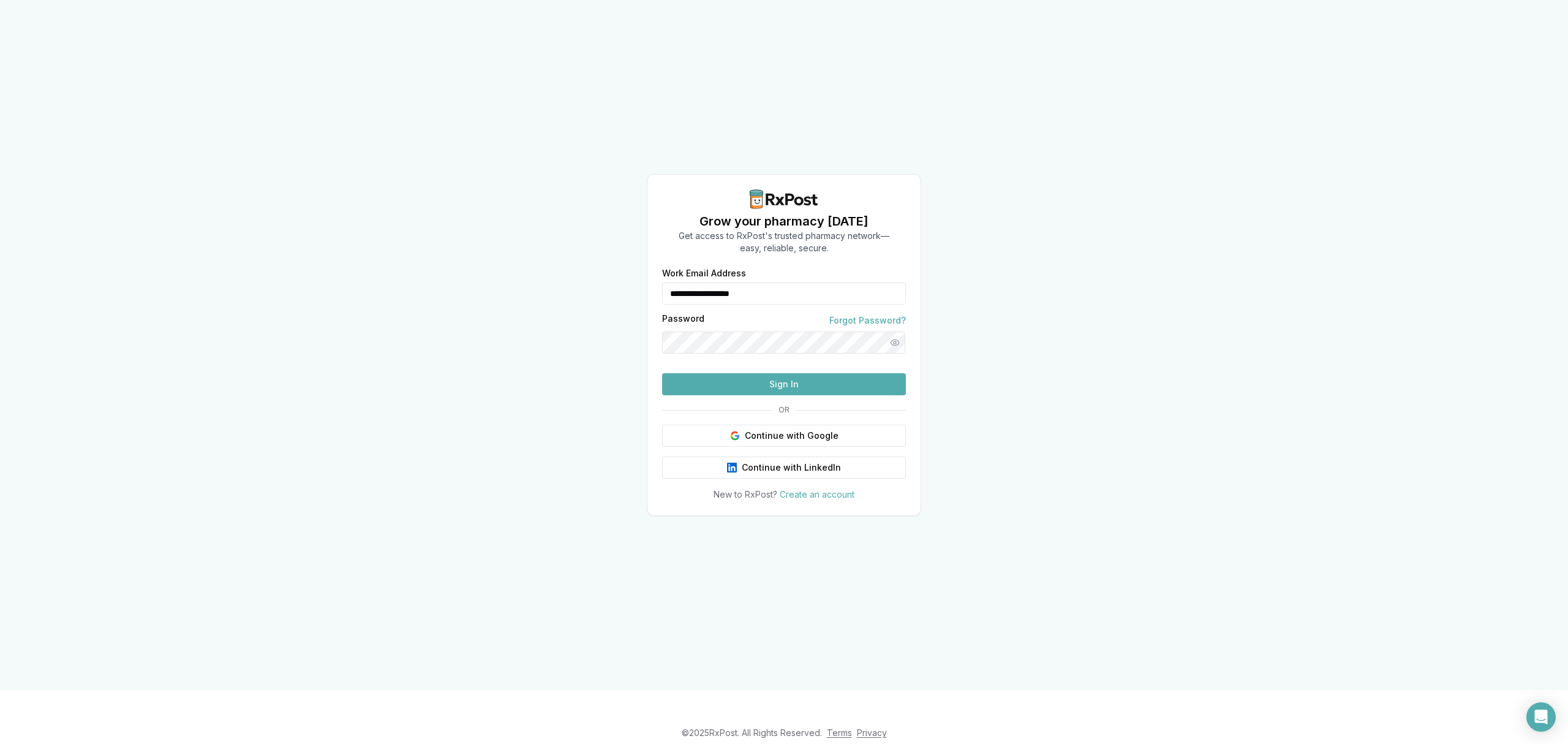
drag, startPoint x: 839, startPoint y: 277, endPoint x: 551, endPoint y: 274, distance: 288.0
click at [551, 274] on div "**********" at bounding box center [784, 345] width 1568 height 690
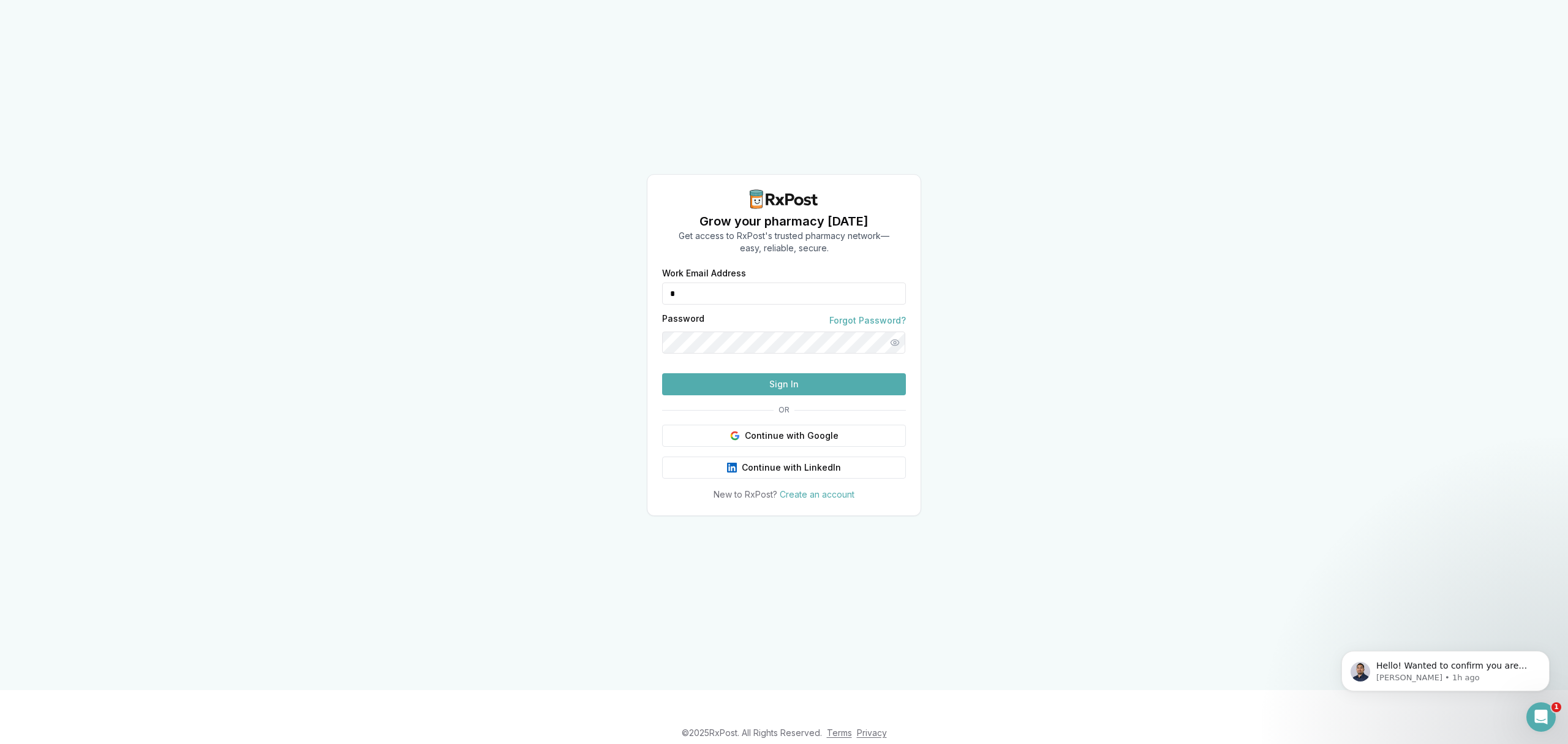
type input "**********"
click at [760, 395] on button "Sign In" at bounding box center [784, 384] width 244 height 22
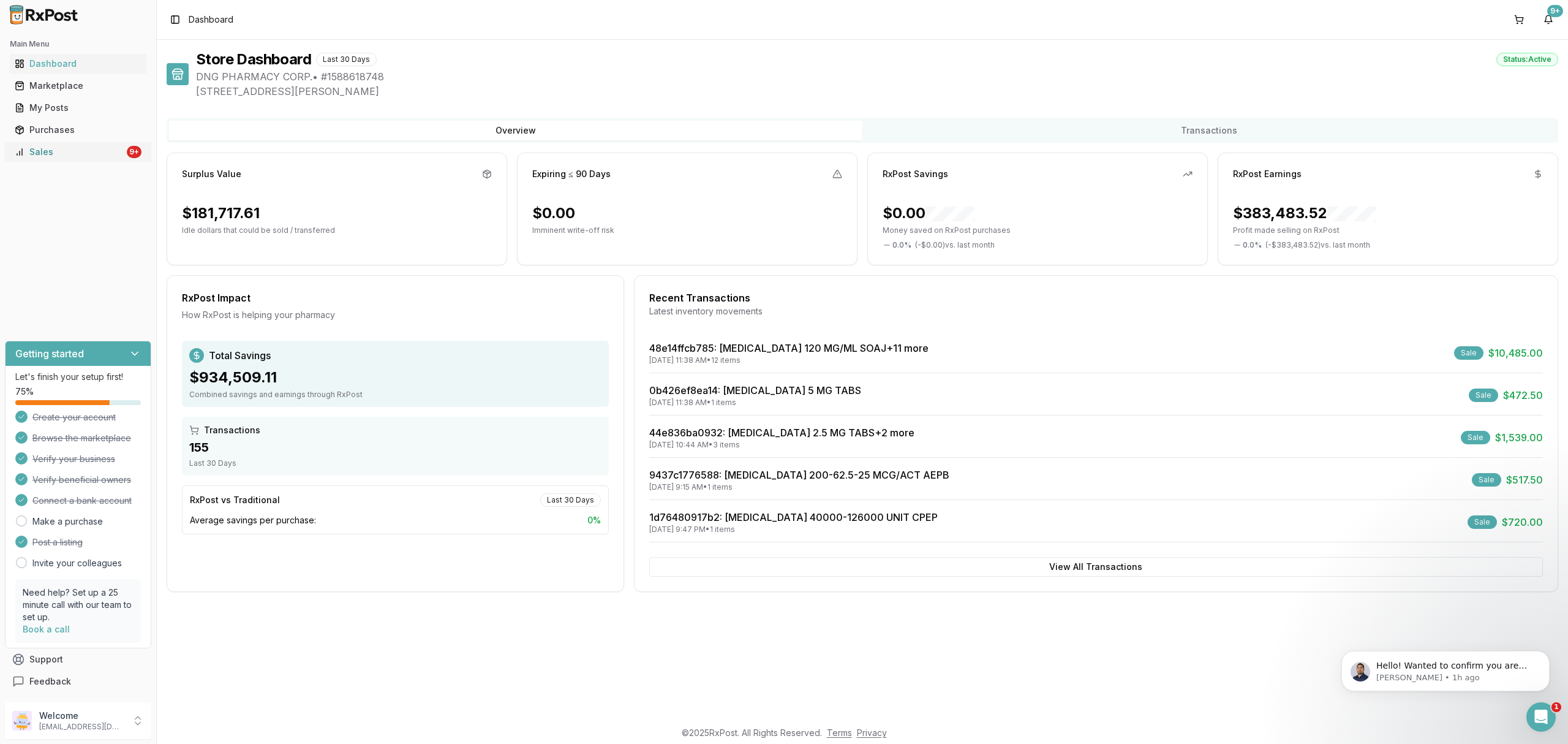
click at [60, 150] on div "Sales" at bounding box center [69, 152] width 109 height 12
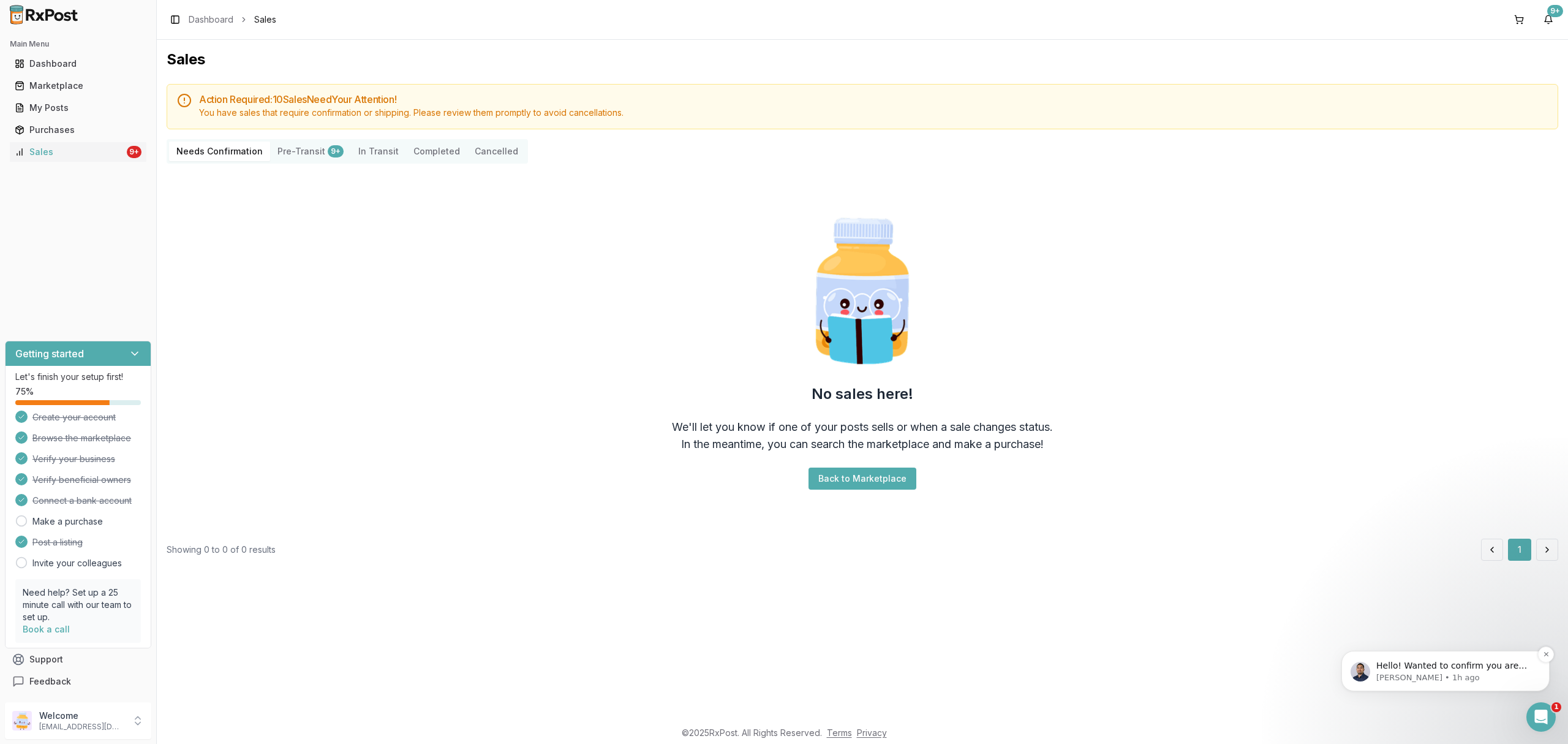
click at [1445, 668] on span "Hello! Wanted to confirm you are out of stock of Odefsey?" at bounding box center [1452, 672] width 151 height 22
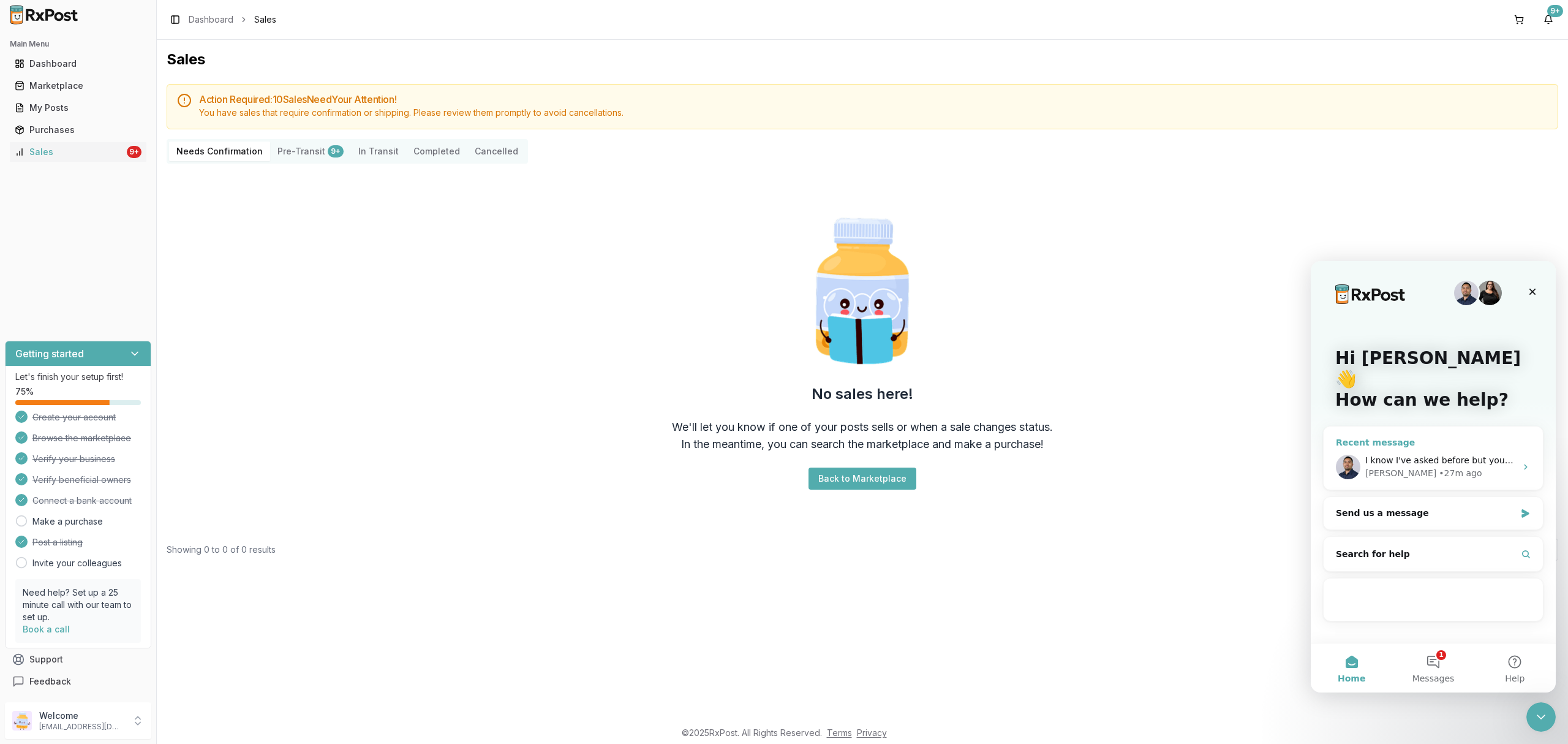
click at [1465, 467] on div "Manuel • 27m ago" at bounding box center [1441, 473] width 151 height 13
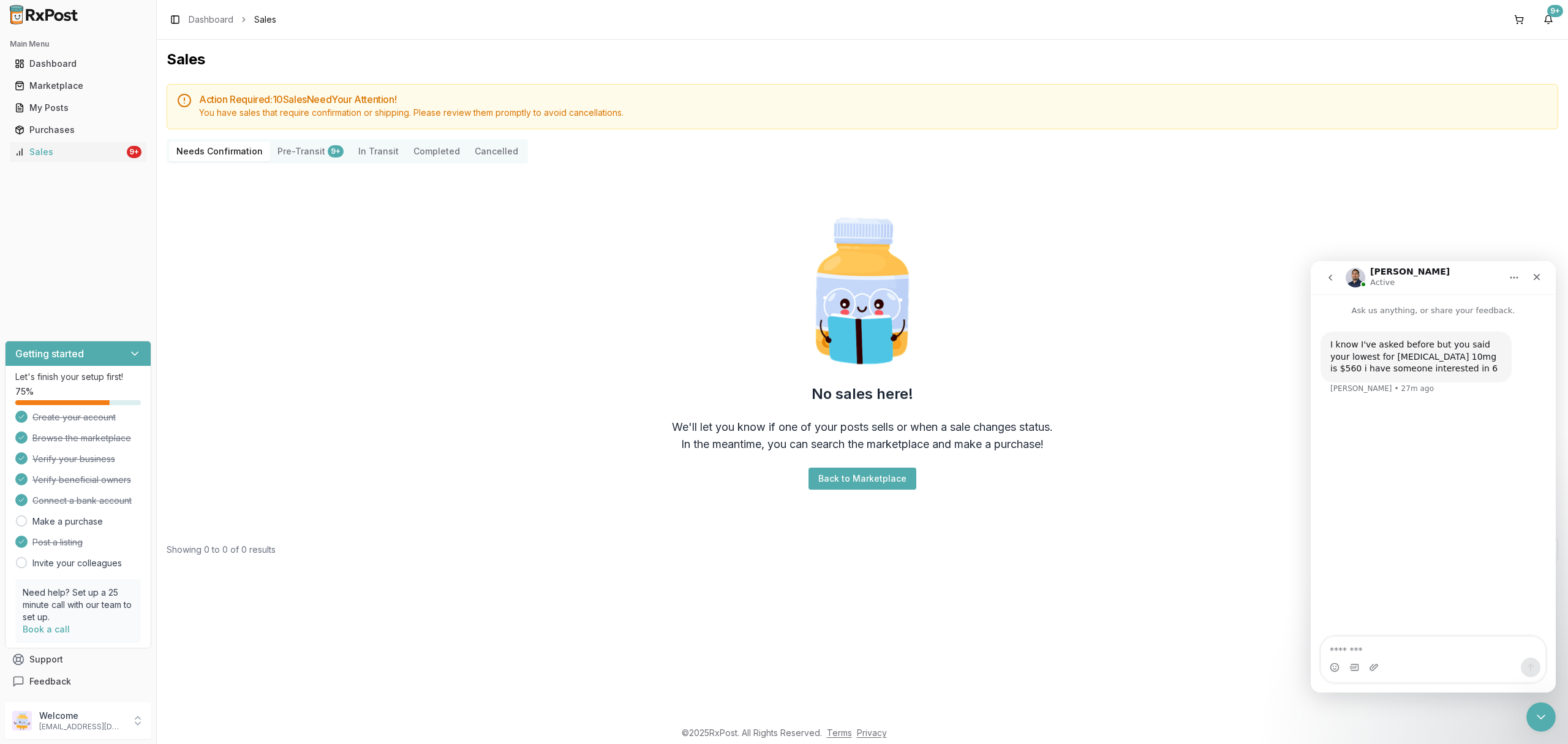
click at [1491, 669] on div "Intercom messenger" at bounding box center [1433, 667] width 224 height 19
click at [1324, 273] on button "go back" at bounding box center [1330, 277] width 23 height 23
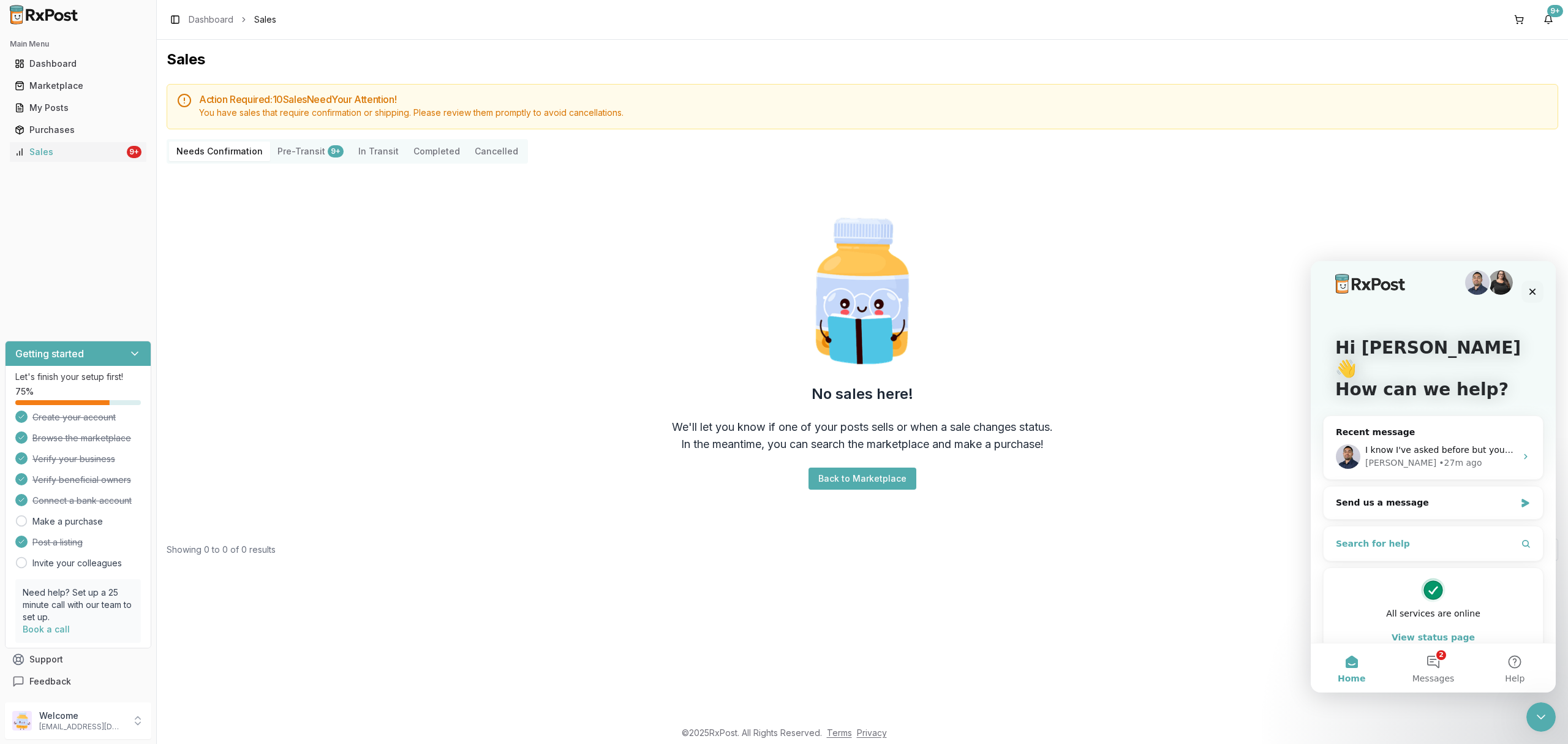
scroll to position [13, 0]
click at [1437, 671] on button "2 Messages" at bounding box center [1433, 668] width 82 height 49
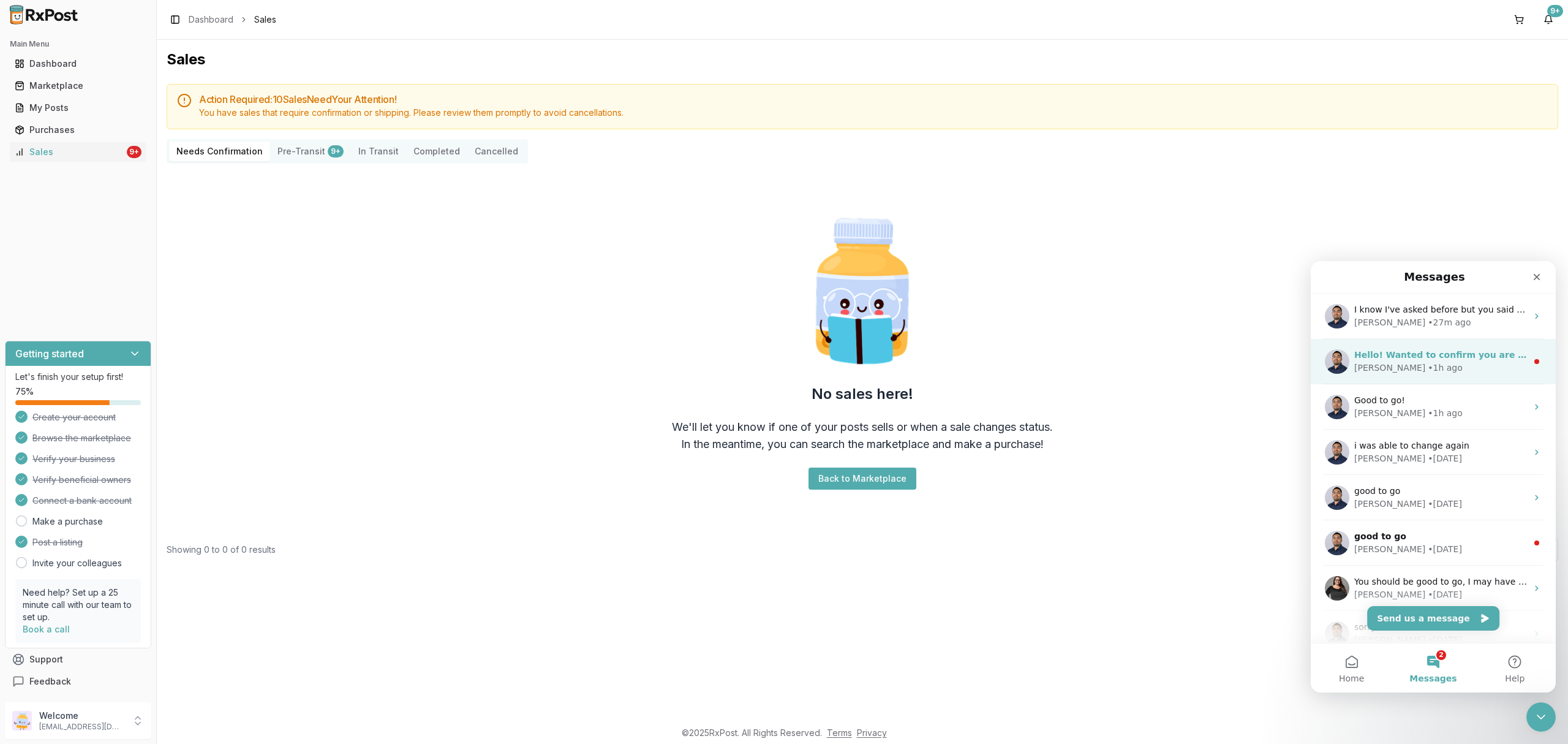
click at [1466, 367] on div "Manuel • 1h ago" at bounding box center [1440, 367] width 172 height 13
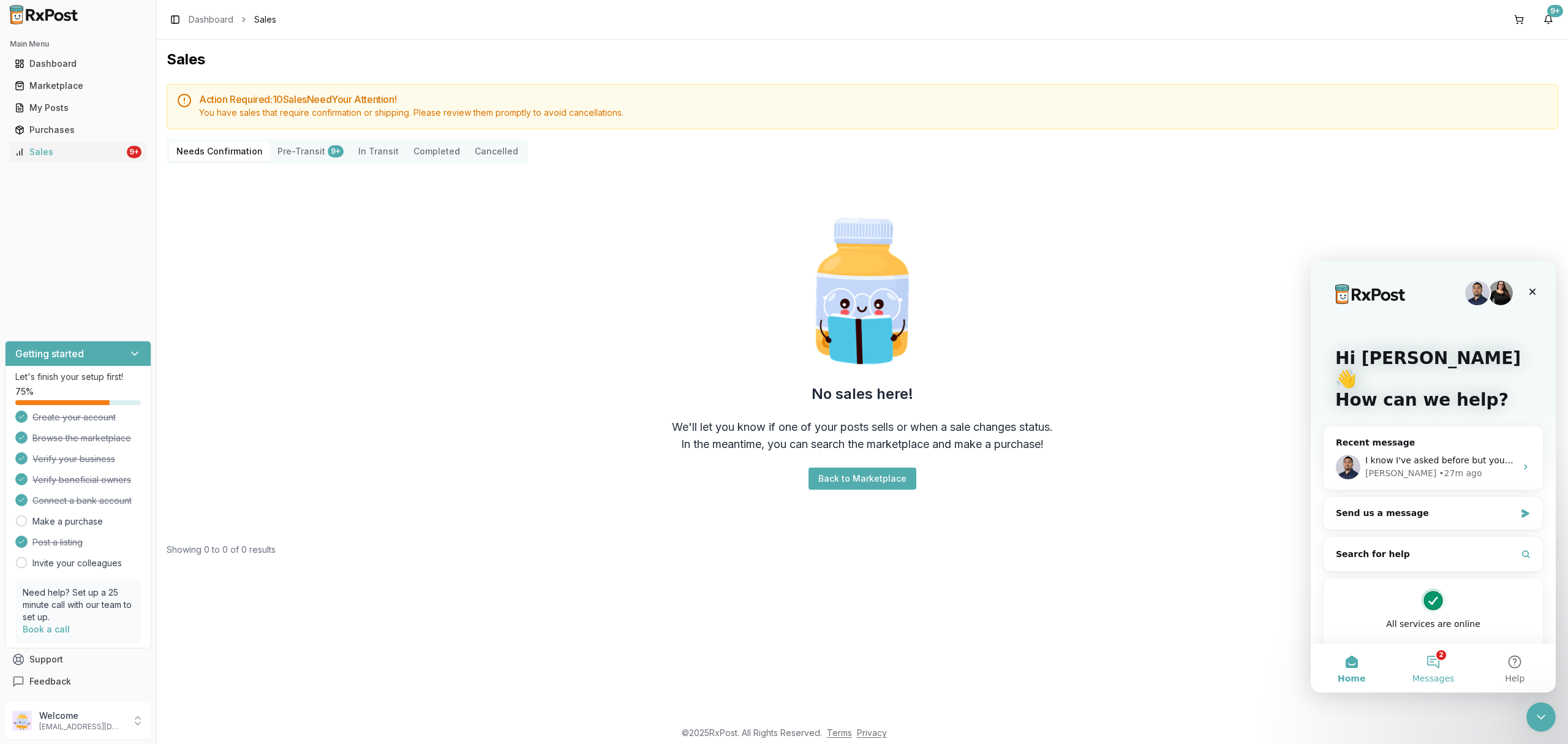
click at [1432, 668] on button "2 Messages" at bounding box center [1433, 668] width 82 height 49
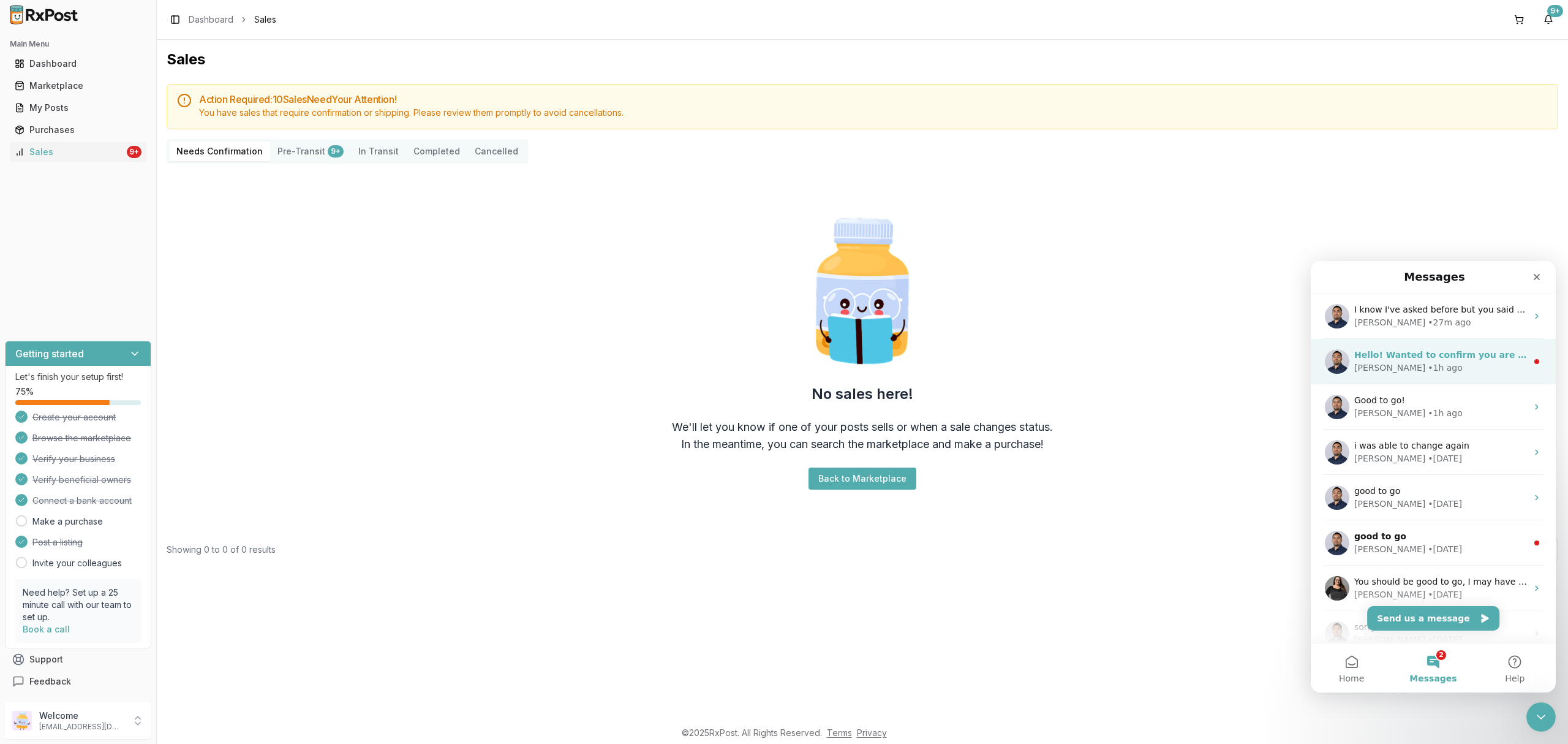
click at [1510, 358] on span "Hello! Wanted to confirm you are out of stock of [MEDICAL_DATA]?" at bounding box center [1515, 354] width 323 height 10
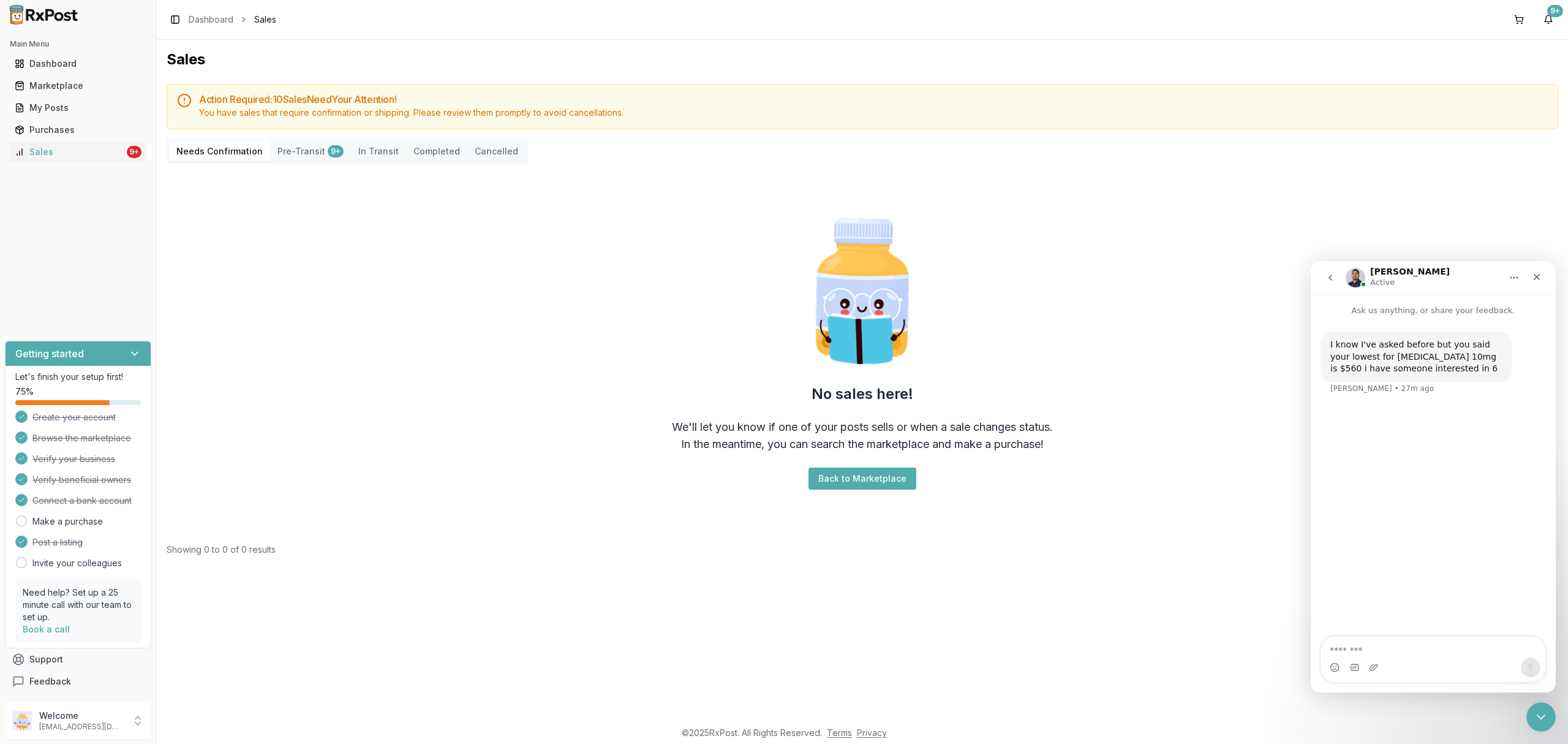
click at [1437, 653] on textarea "Message…" at bounding box center [1433, 647] width 224 height 21
click at [1437, 646] on textarea "Message…" at bounding box center [1433, 647] width 224 height 21
click at [1437, 659] on div "Intercom messenger" at bounding box center [1433, 667] width 224 height 19
click at [1437, 643] on textarea "Message…" at bounding box center [1433, 647] width 224 height 21
type textarea "*******"
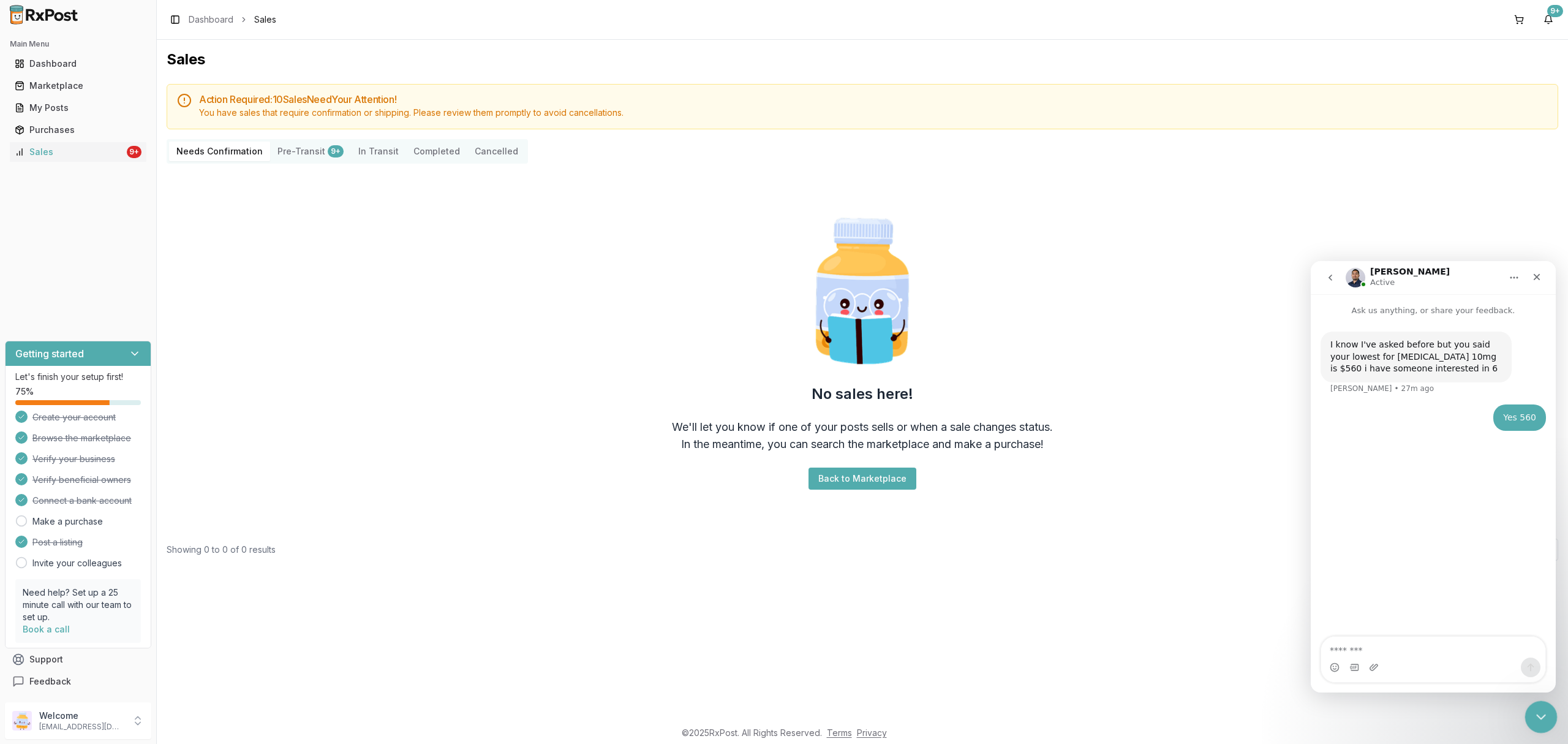
click at [1543, 712] on icon "Close Intercom Messenger" at bounding box center [1539, 715] width 15 height 15
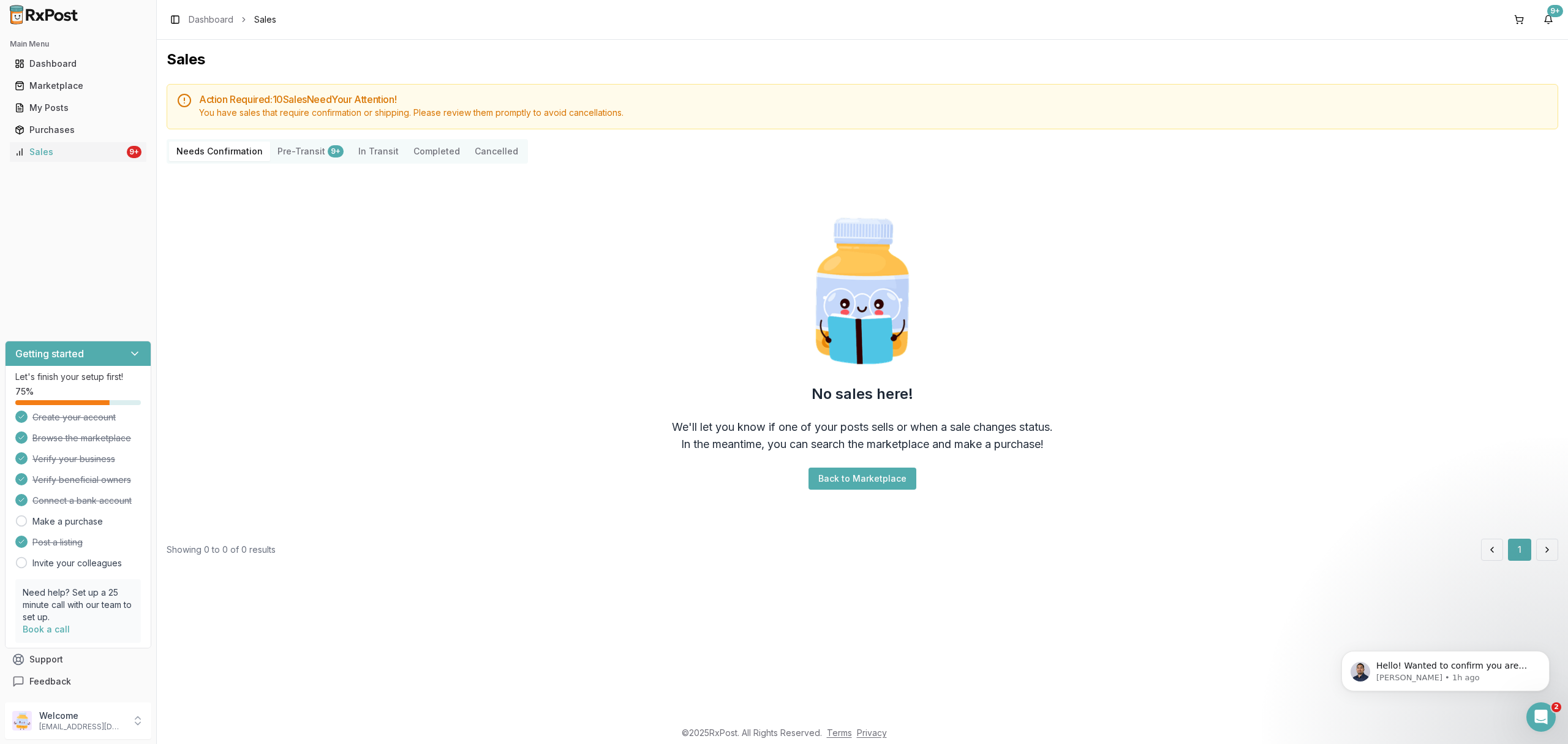
scroll to position [0, 0]
click at [1536, 709] on icon "Open Intercom Messenger" at bounding box center [1540, 716] width 20 height 20
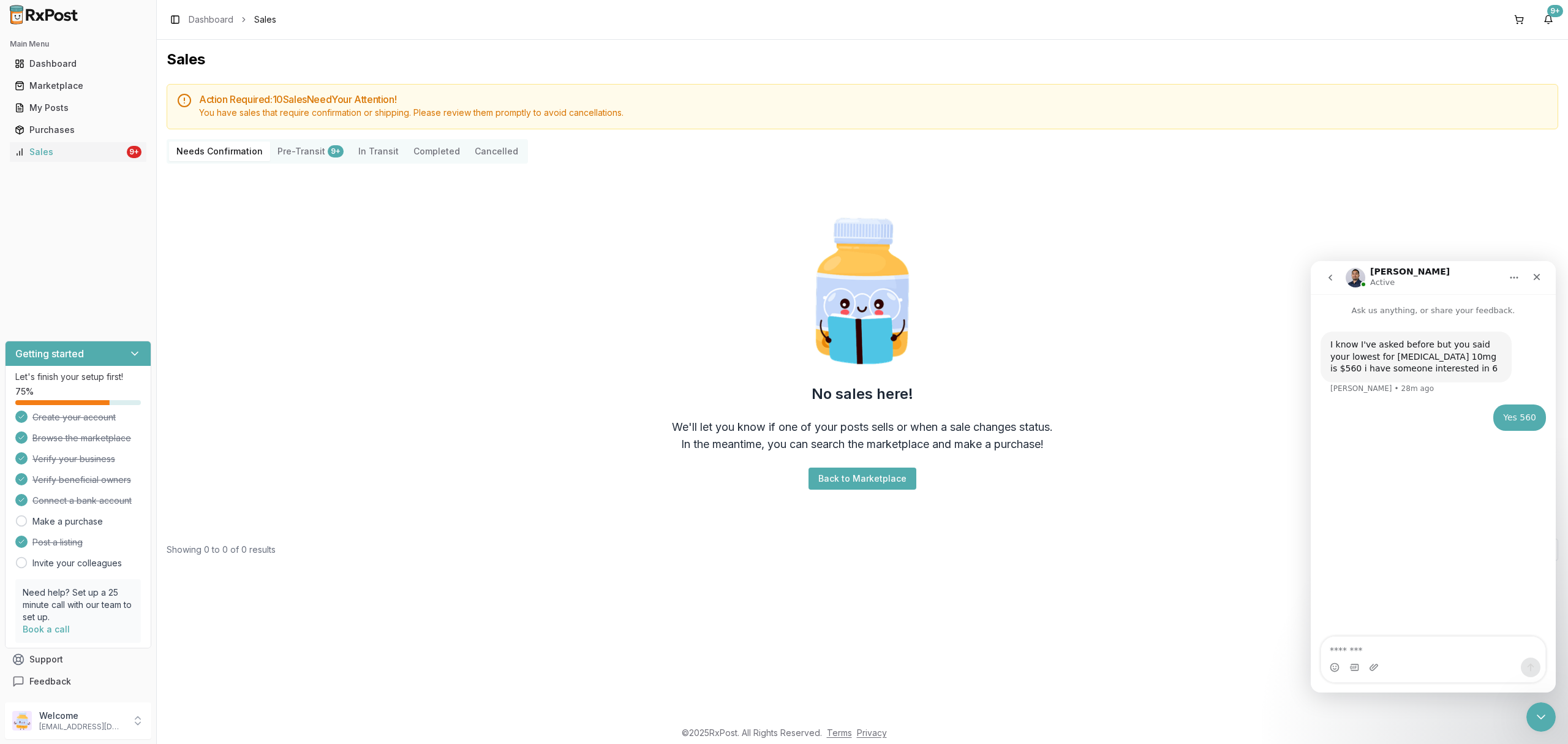
click at [1324, 273] on button "go back" at bounding box center [1330, 277] width 23 height 23
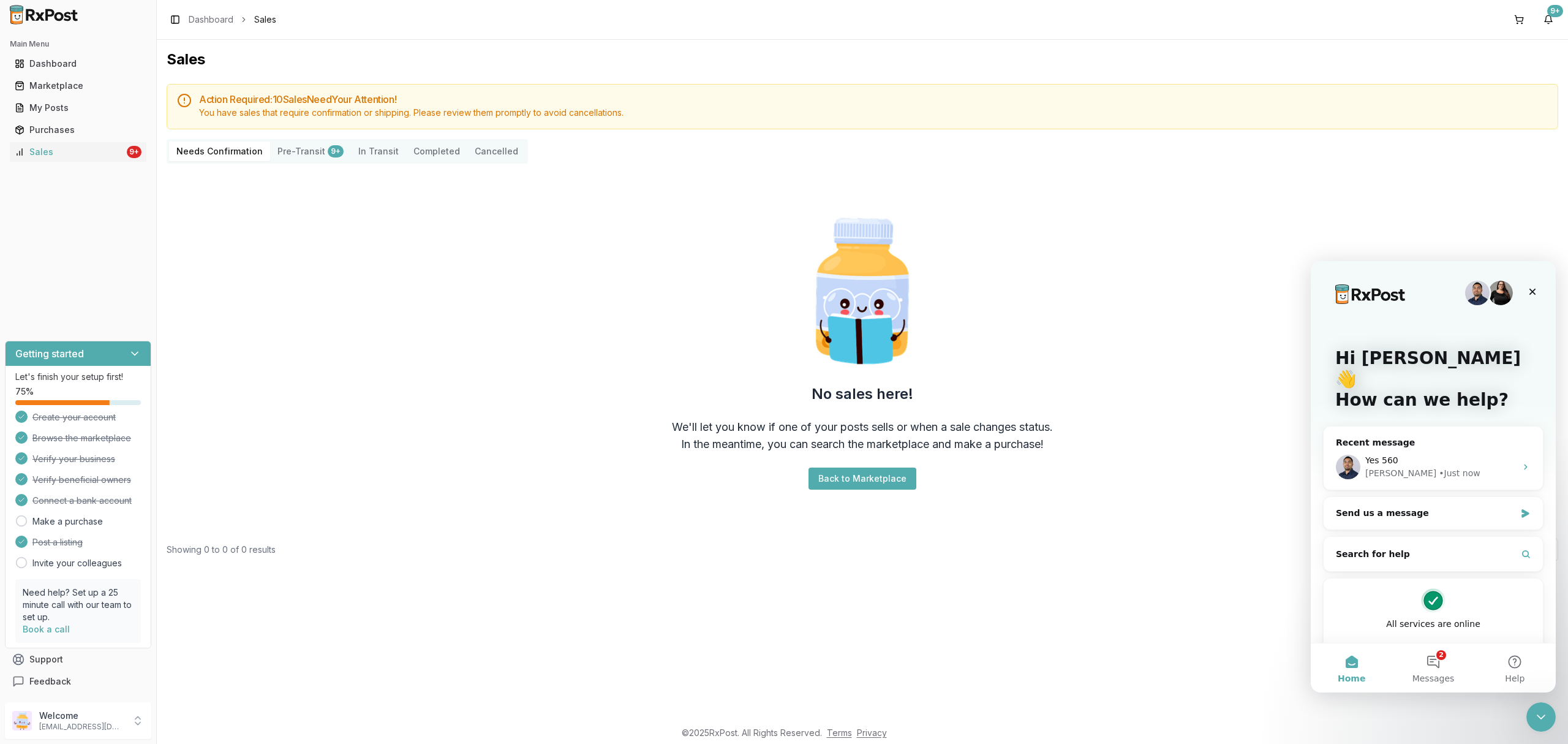
click at [1175, 602] on div "Sales Action Required: 10 Sale s Need Your Attention! You have sales that requi…" at bounding box center [862, 380] width 1411 height 679
click at [43, 731] on p "[EMAIL_ADDRESS][DOMAIN_NAME]" at bounding box center [82, 726] width 85 height 10
click at [206, 719] on span "Sign Out" at bounding box center [222, 724] width 116 height 12
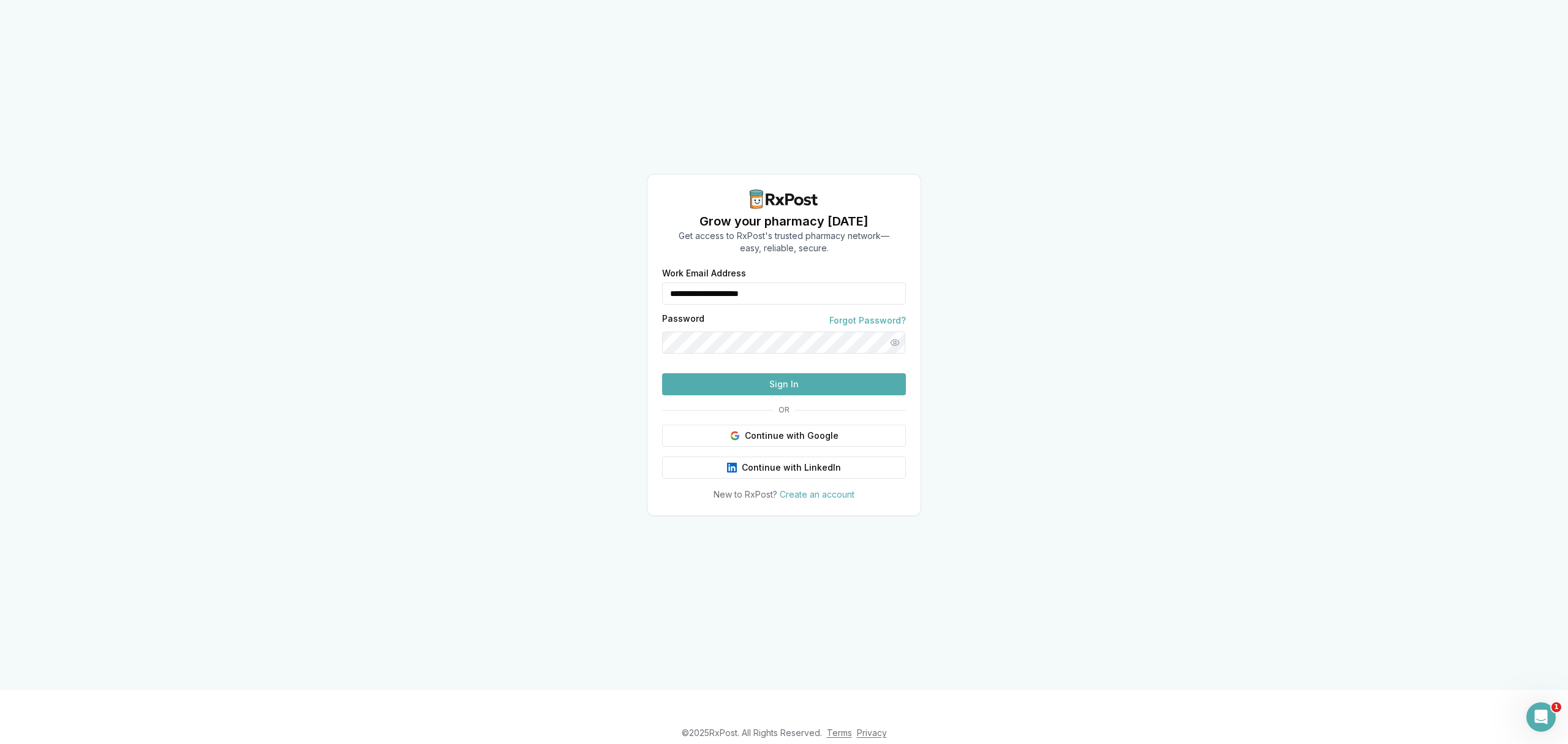
drag, startPoint x: 827, startPoint y: 271, endPoint x: 628, endPoint y: 288, distance: 199.7
click at [628, 288] on div "**********" at bounding box center [784, 345] width 1568 height 690
type input "**********"
click at [774, 395] on button "Sign In" at bounding box center [784, 384] width 244 height 22
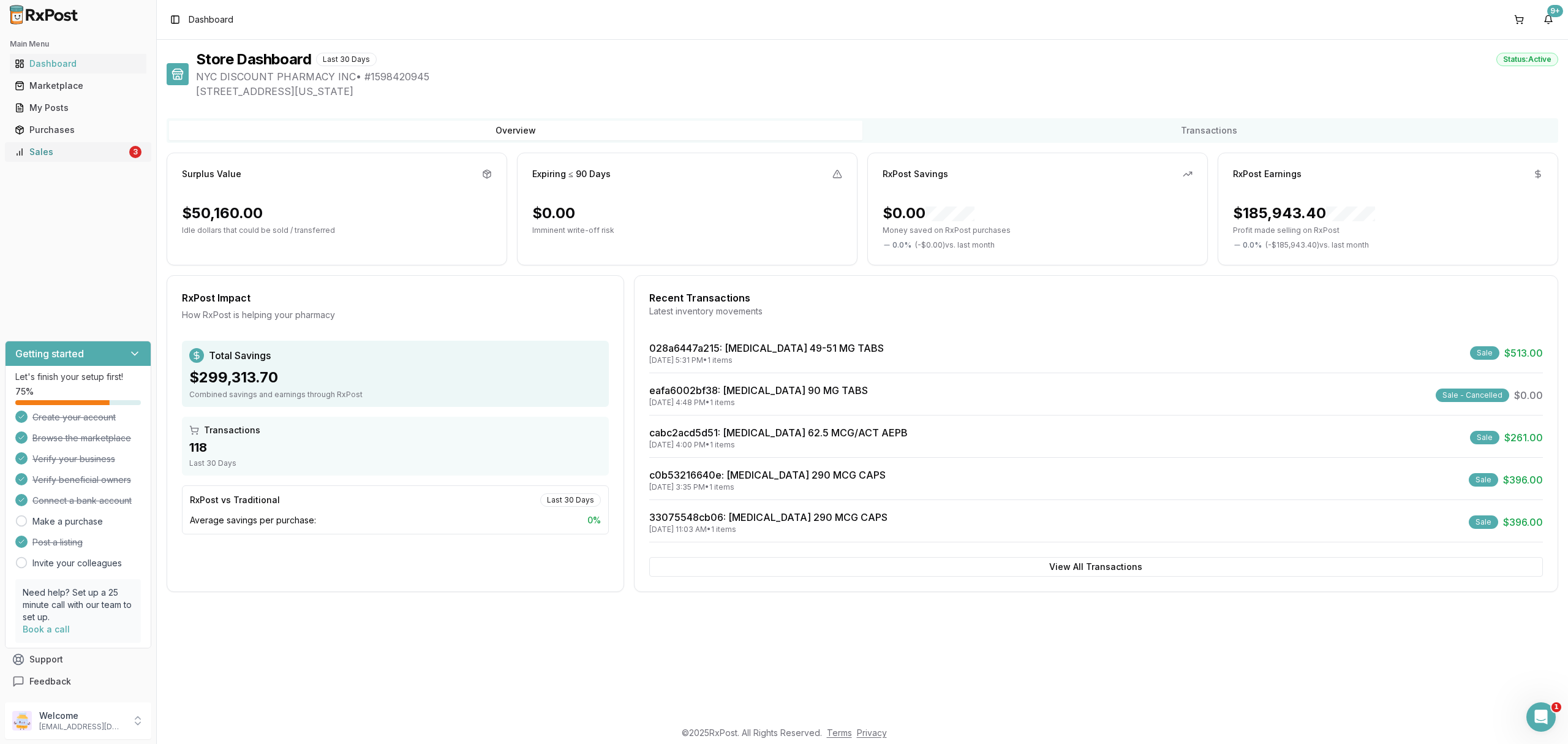
click at [101, 149] on div "Sales" at bounding box center [71, 152] width 112 height 12
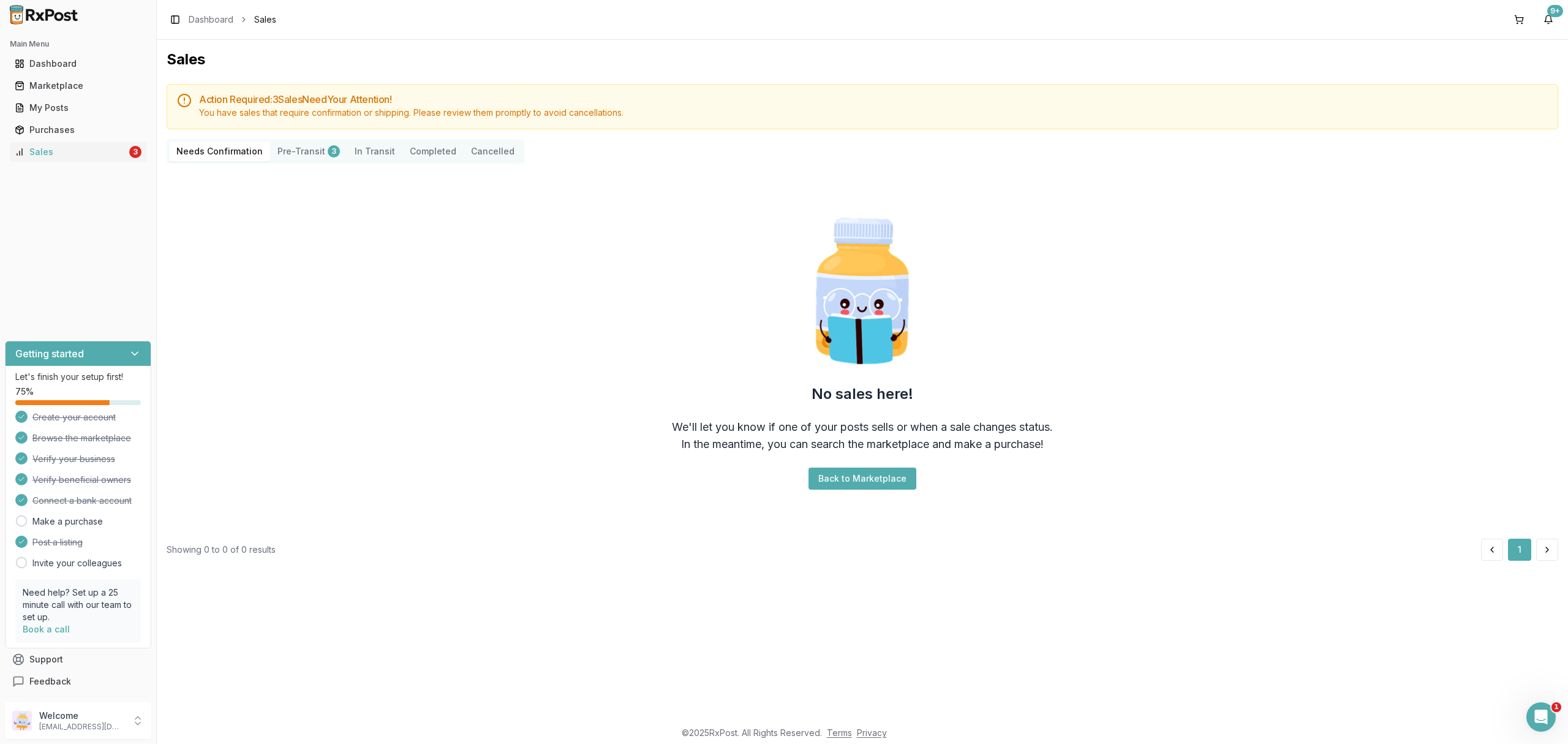
click at [280, 149] on button "Pre-Transit 3" at bounding box center [309, 151] width 77 height 19
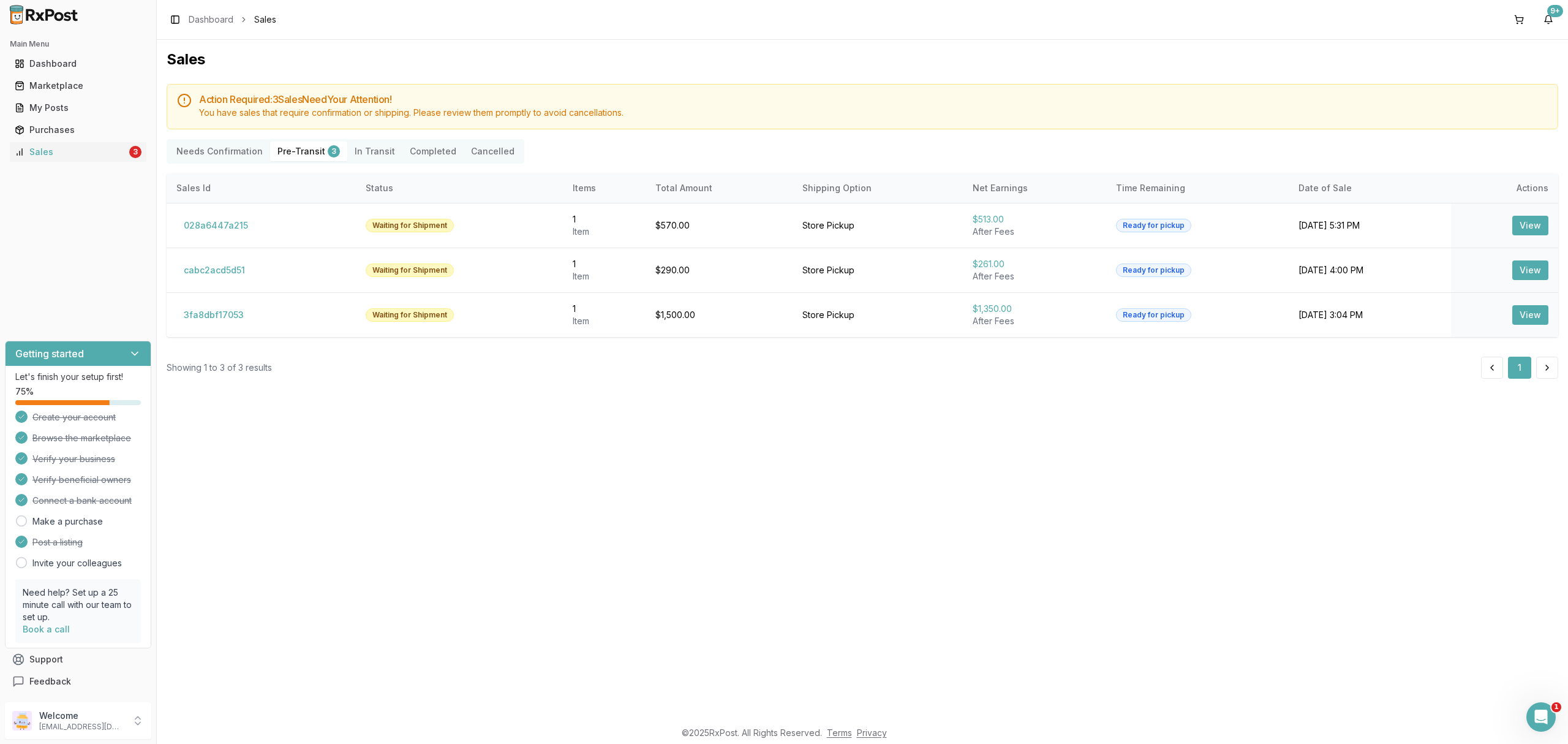
drag, startPoint x: 1560, startPoint y: 716, endPoint x: 1566, endPoint y: 725, distance: 10.8
click at [1561, 716] on div "Sales Action Required: 3 Sale s Need Your Attention! You have sales that requir…" at bounding box center [862, 380] width 1411 height 679
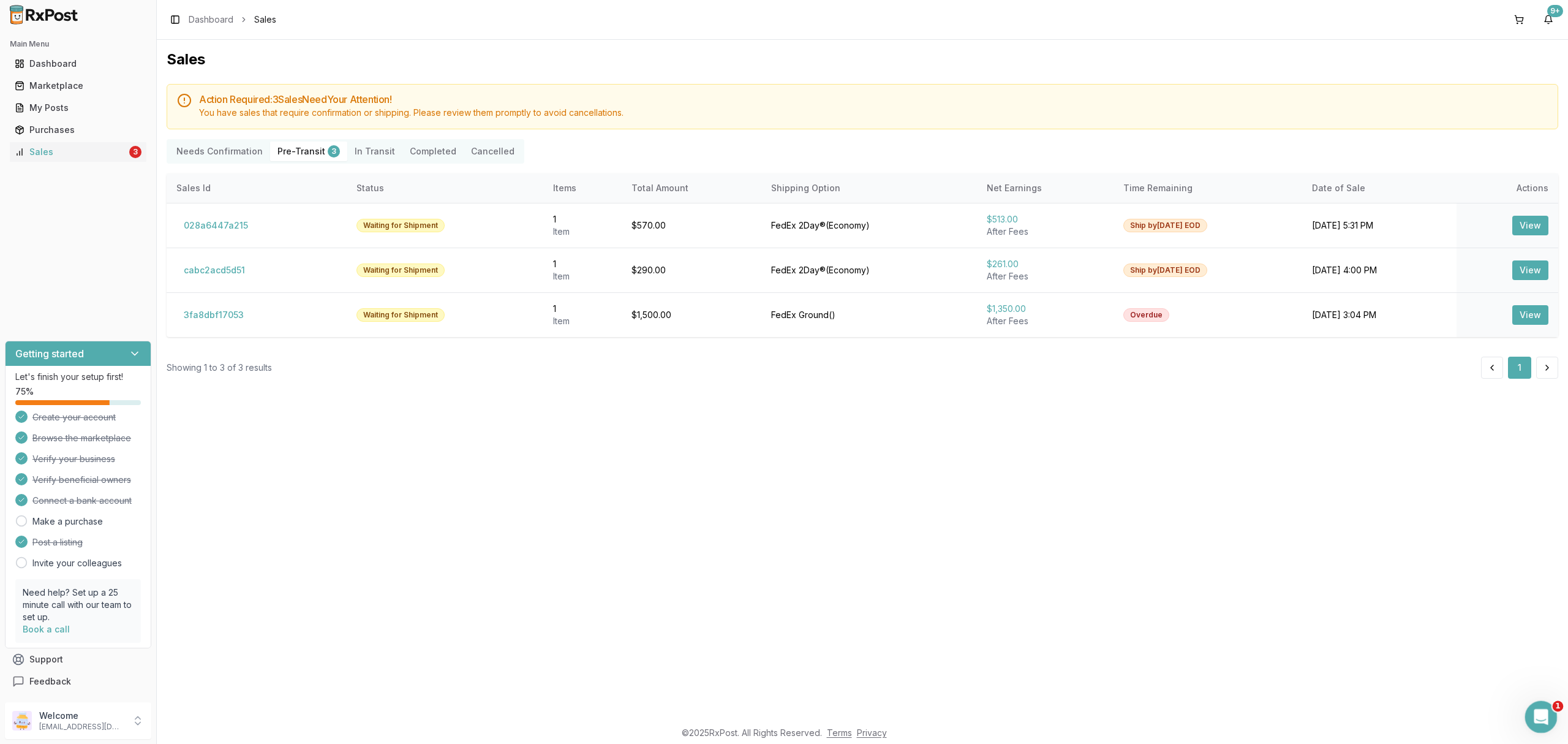
click at [1546, 719] on icon "Open Intercom Messenger" at bounding box center [1540, 716] width 20 height 20
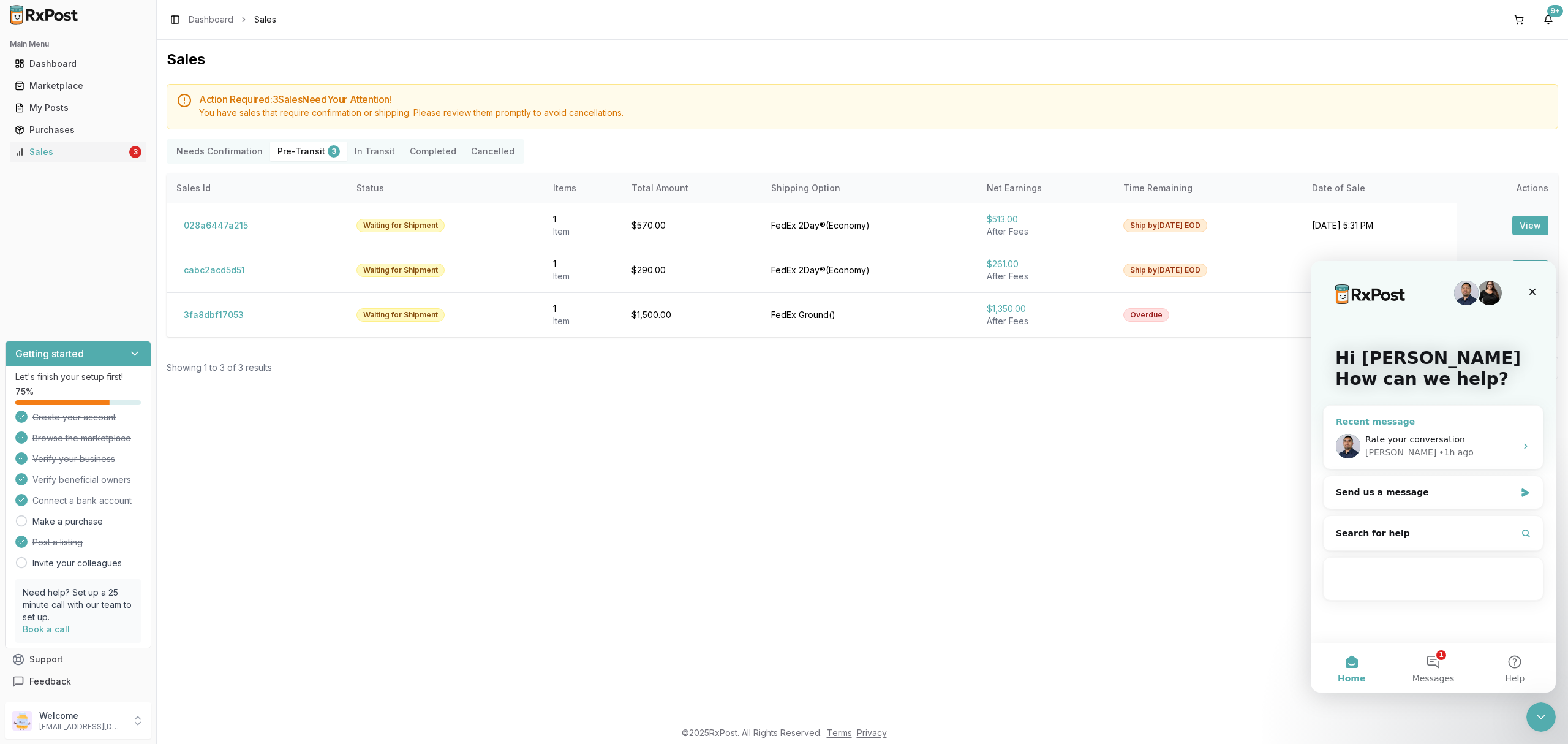
click at [1462, 447] on div "Manuel • 1h ago" at bounding box center [1441, 452] width 151 height 13
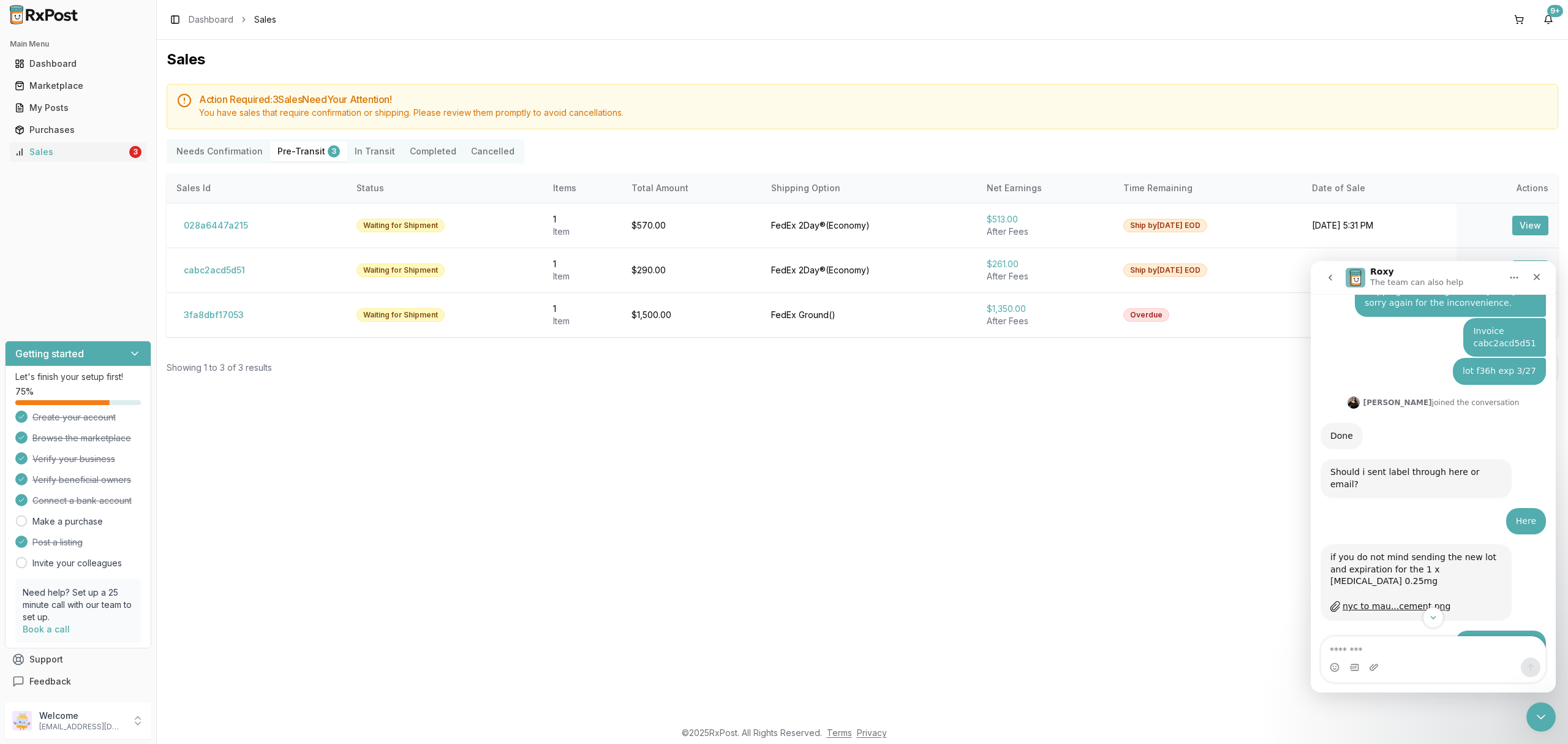
scroll to position [1214, 0]
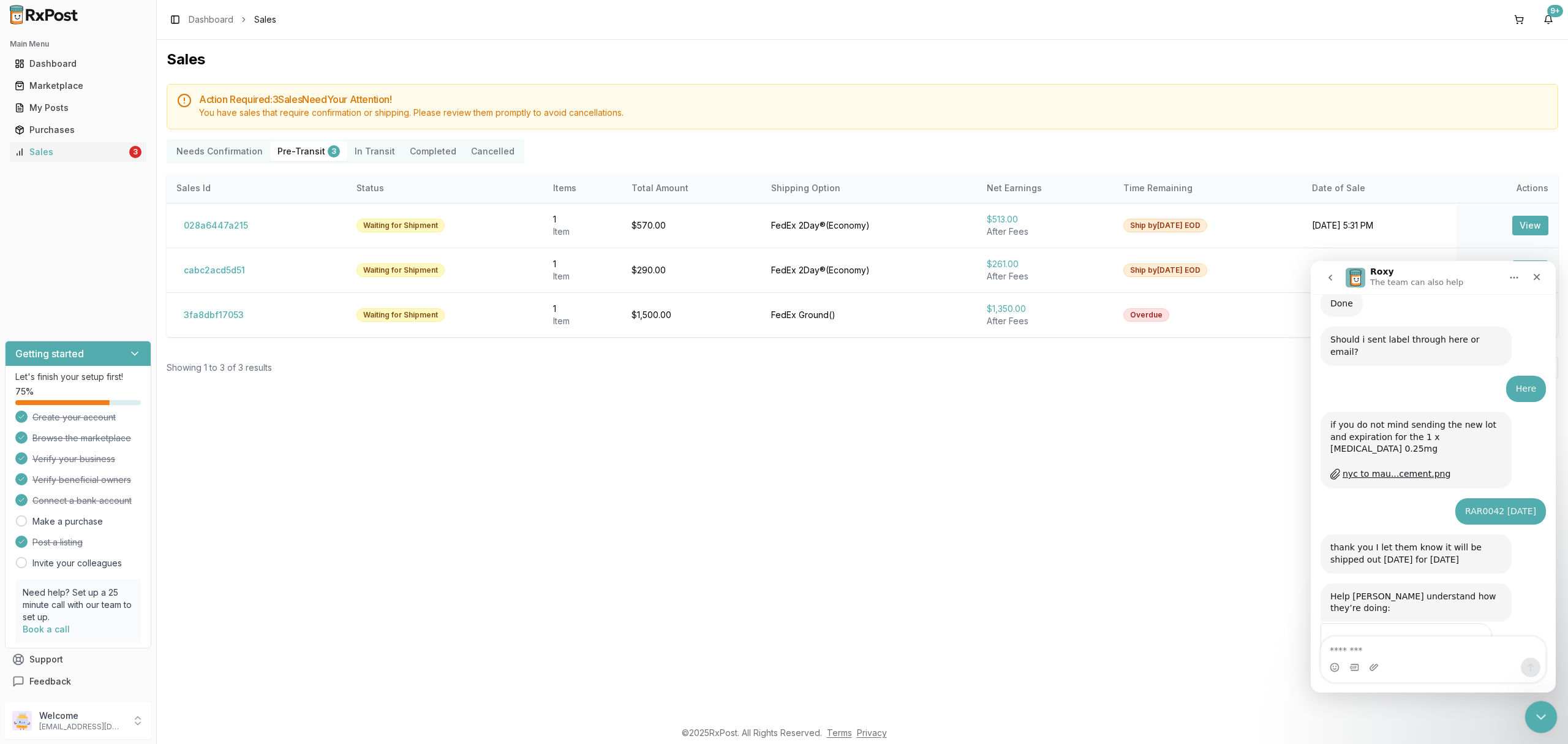
click at [1543, 727] on div "Close Intercom Messenger" at bounding box center [1540, 716] width 29 height 29
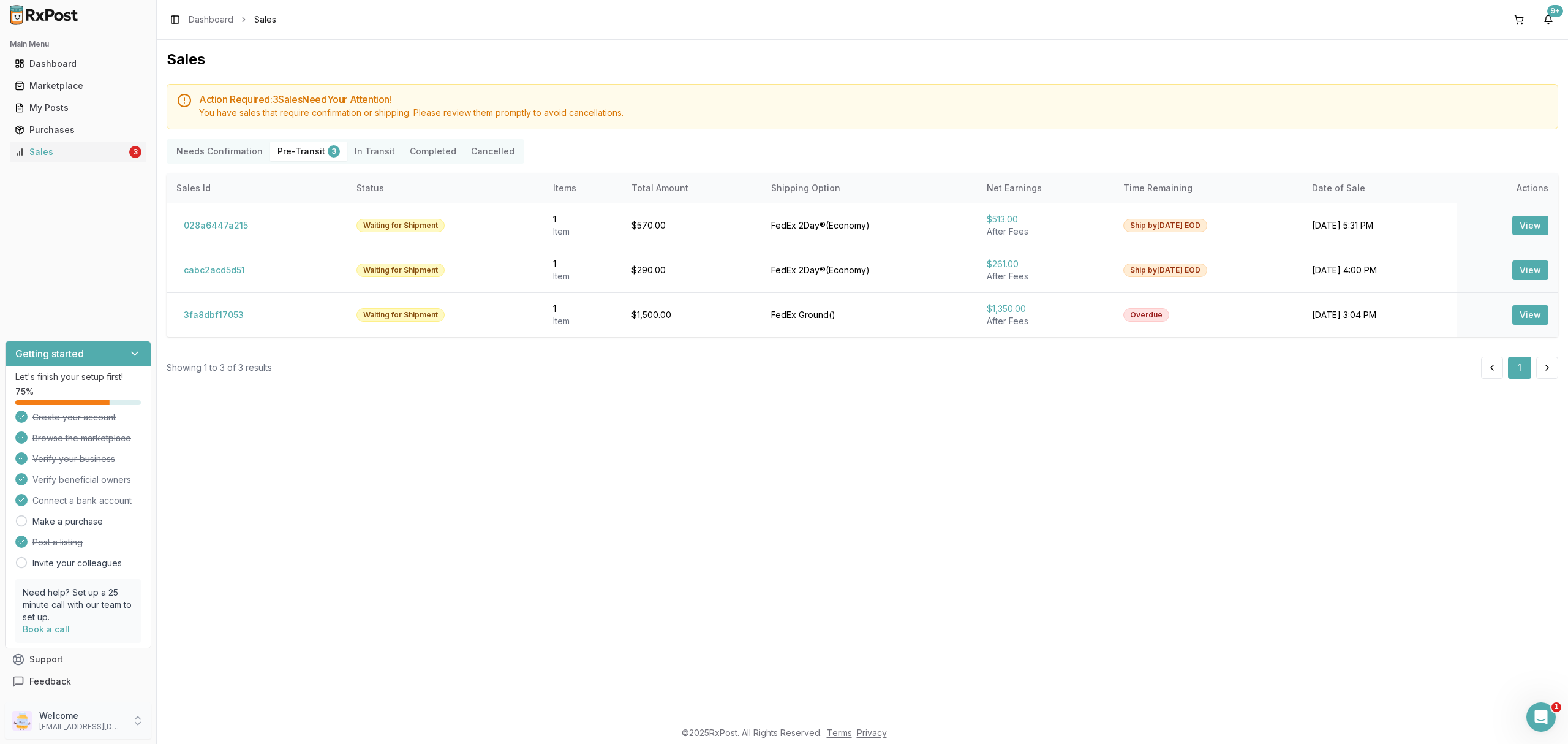
click at [103, 726] on p "[EMAIL_ADDRESS][DOMAIN_NAME]" at bounding box center [82, 726] width 85 height 10
click at [202, 731] on button "Sign Out" at bounding box center [222, 723] width 126 height 20
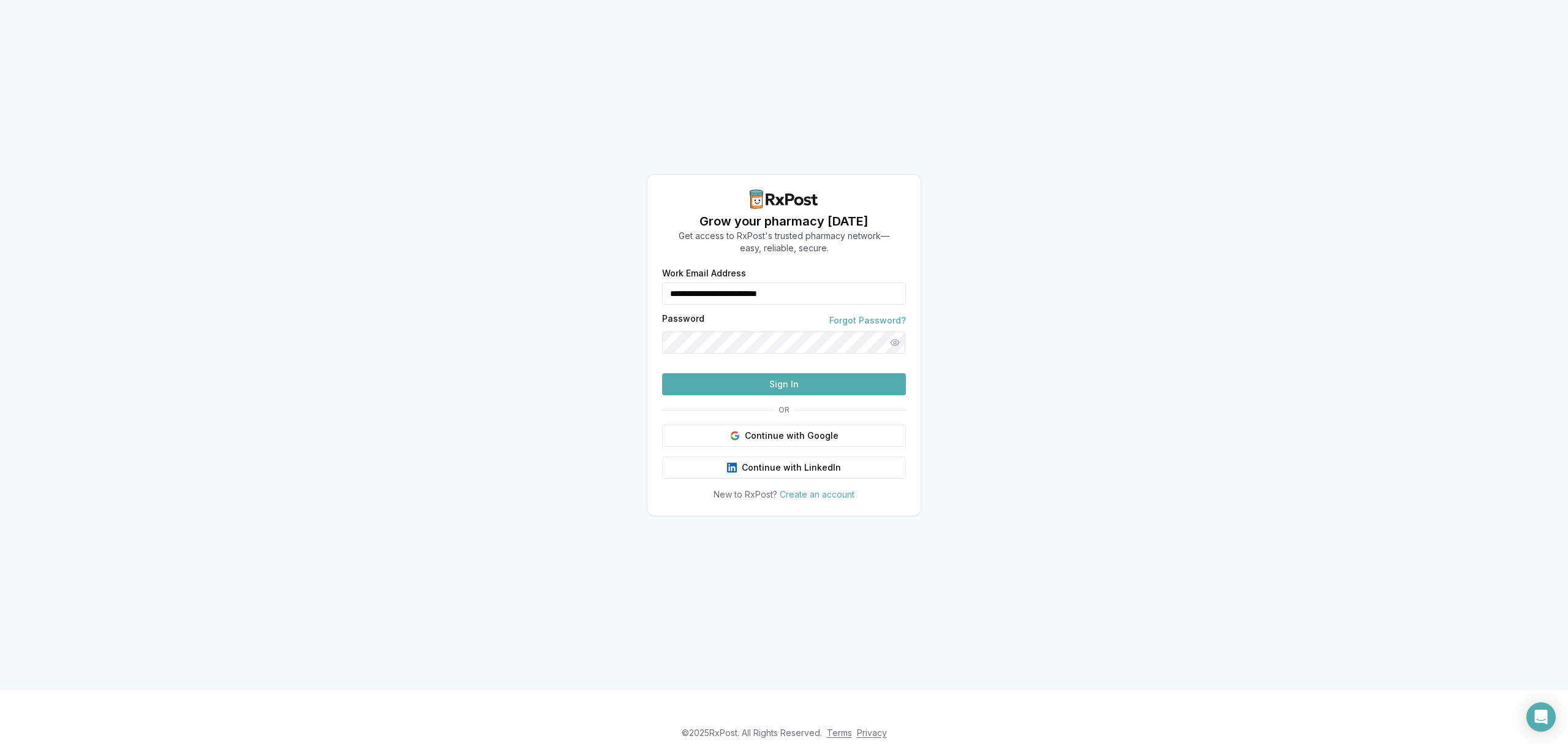
drag, startPoint x: 831, startPoint y: 271, endPoint x: 623, endPoint y: 269, distance: 208.0
click at [623, 269] on div "**********" at bounding box center [784, 345] width 1568 height 690
type input "**********"
click at [794, 395] on button "Sign In" at bounding box center [784, 384] width 244 height 22
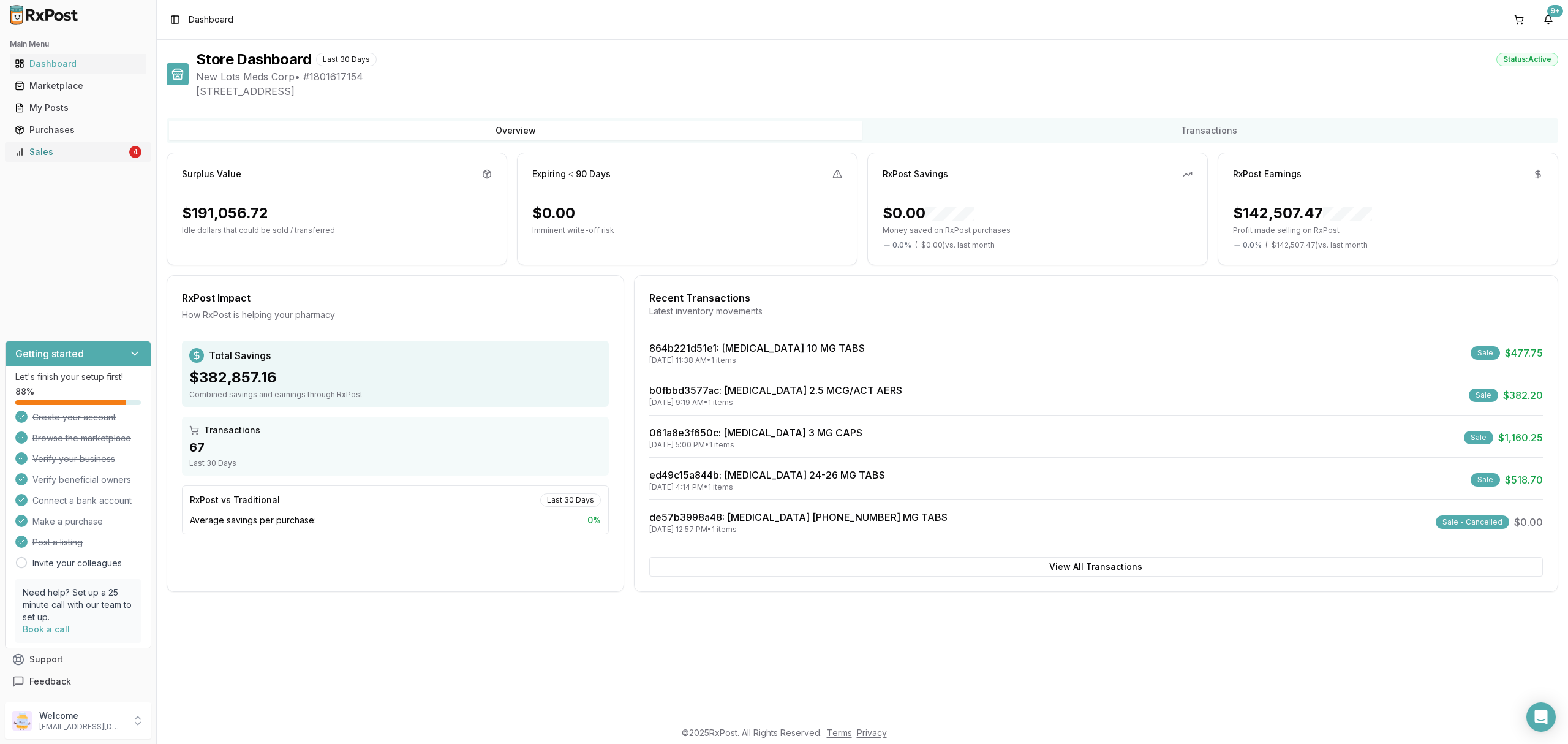
click at [118, 160] on link "Sales 4" at bounding box center [78, 152] width 136 height 22
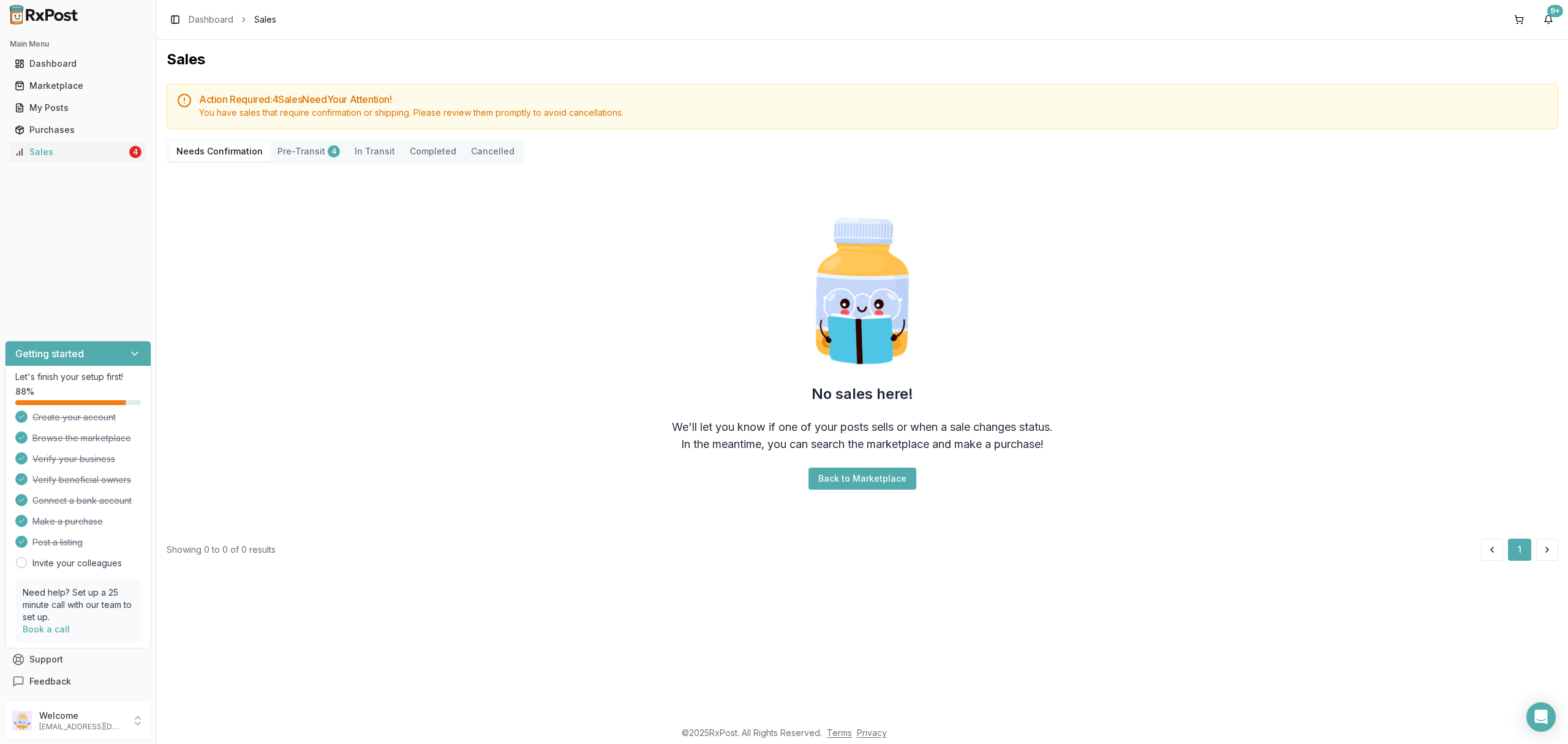
click at [328, 152] on div "4" at bounding box center [334, 152] width 12 height 12
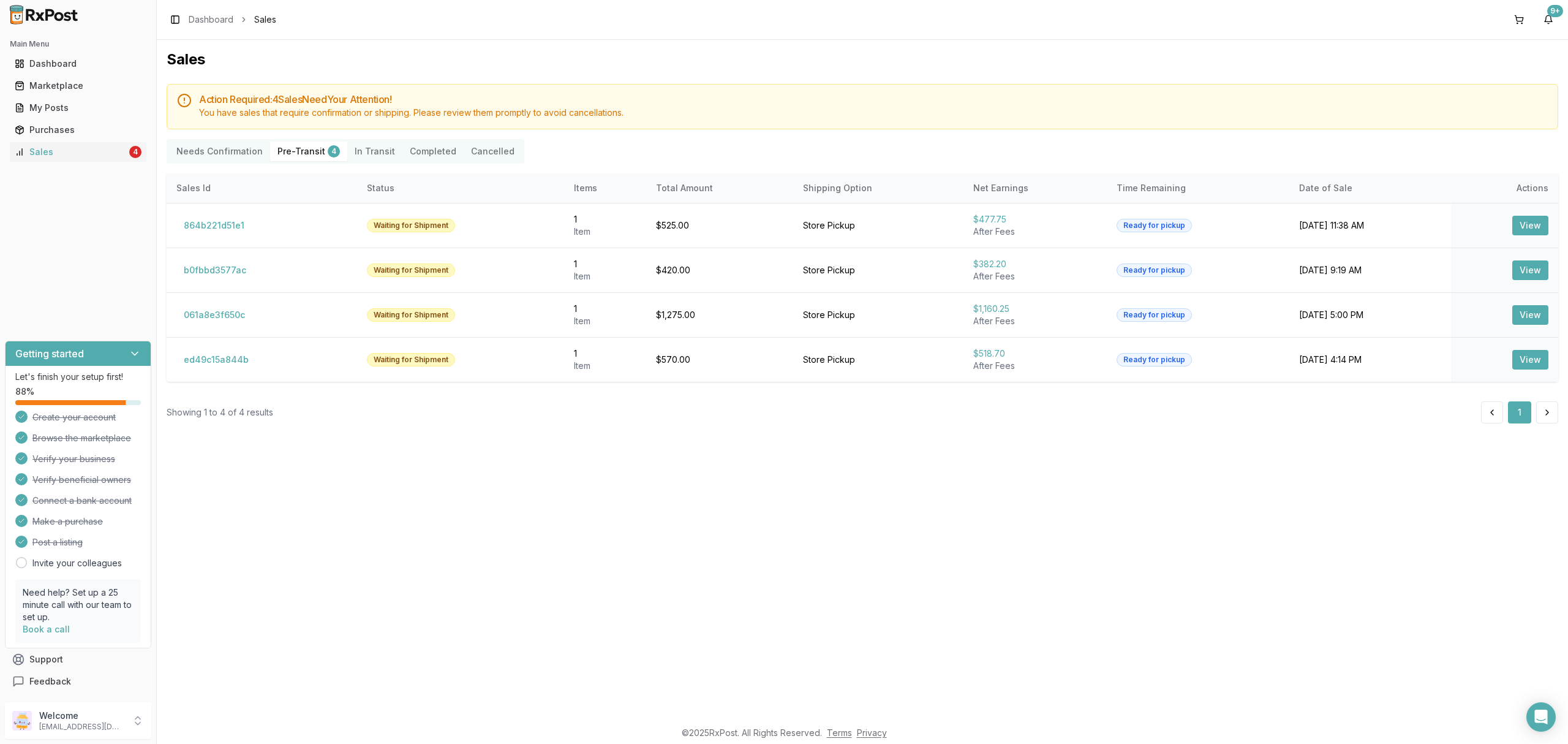
click at [557, 434] on div "Sales Action Required: 4 Sale s Need Your Attention! You have sales that requir…" at bounding box center [862, 380] width 1411 height 679
click at [85, 717] on p "Welcome" at bounding box center [82, 716] width 85 height 12
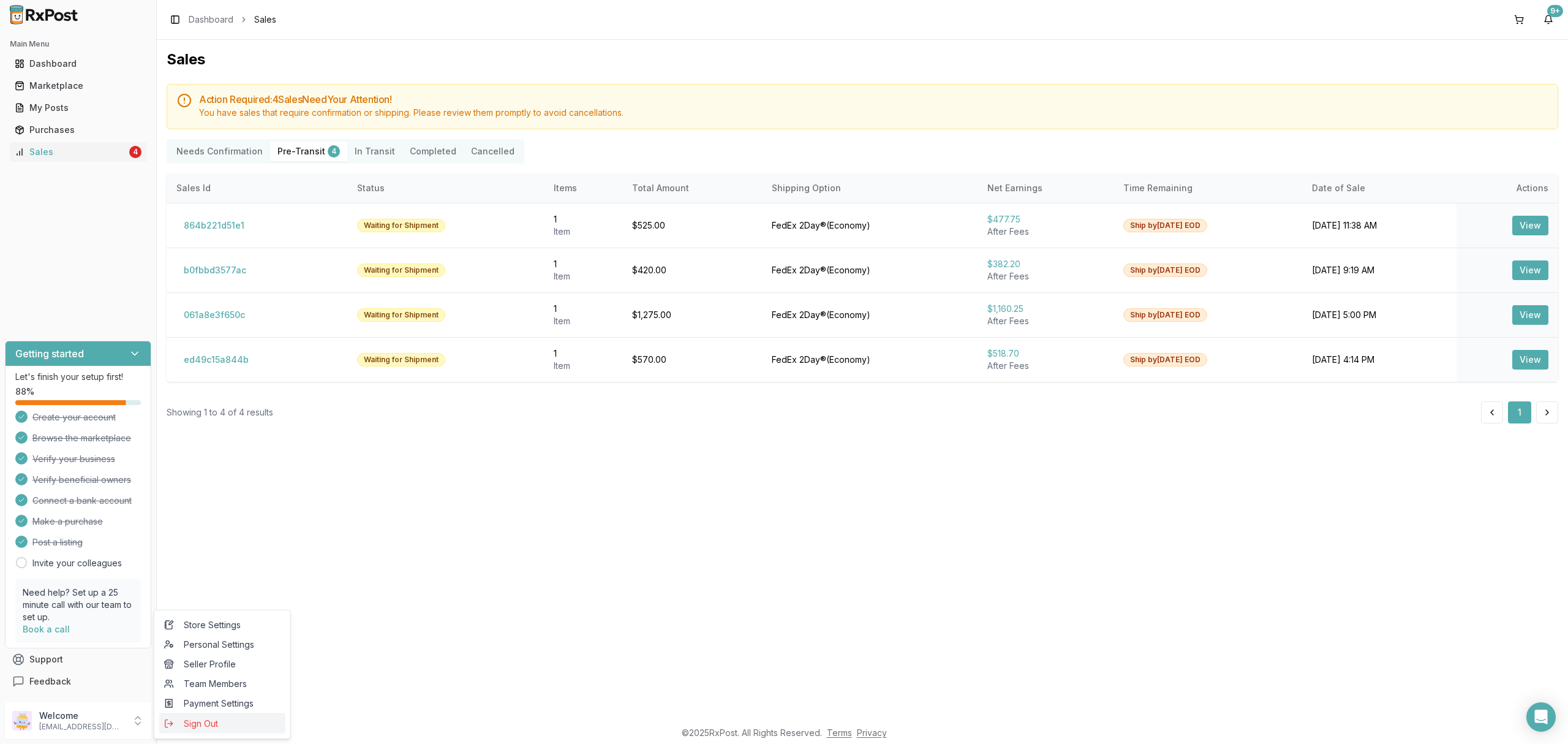
click at [220, 716] on button "Sign Out" at bounding box center [222, 723] width 126 height 20
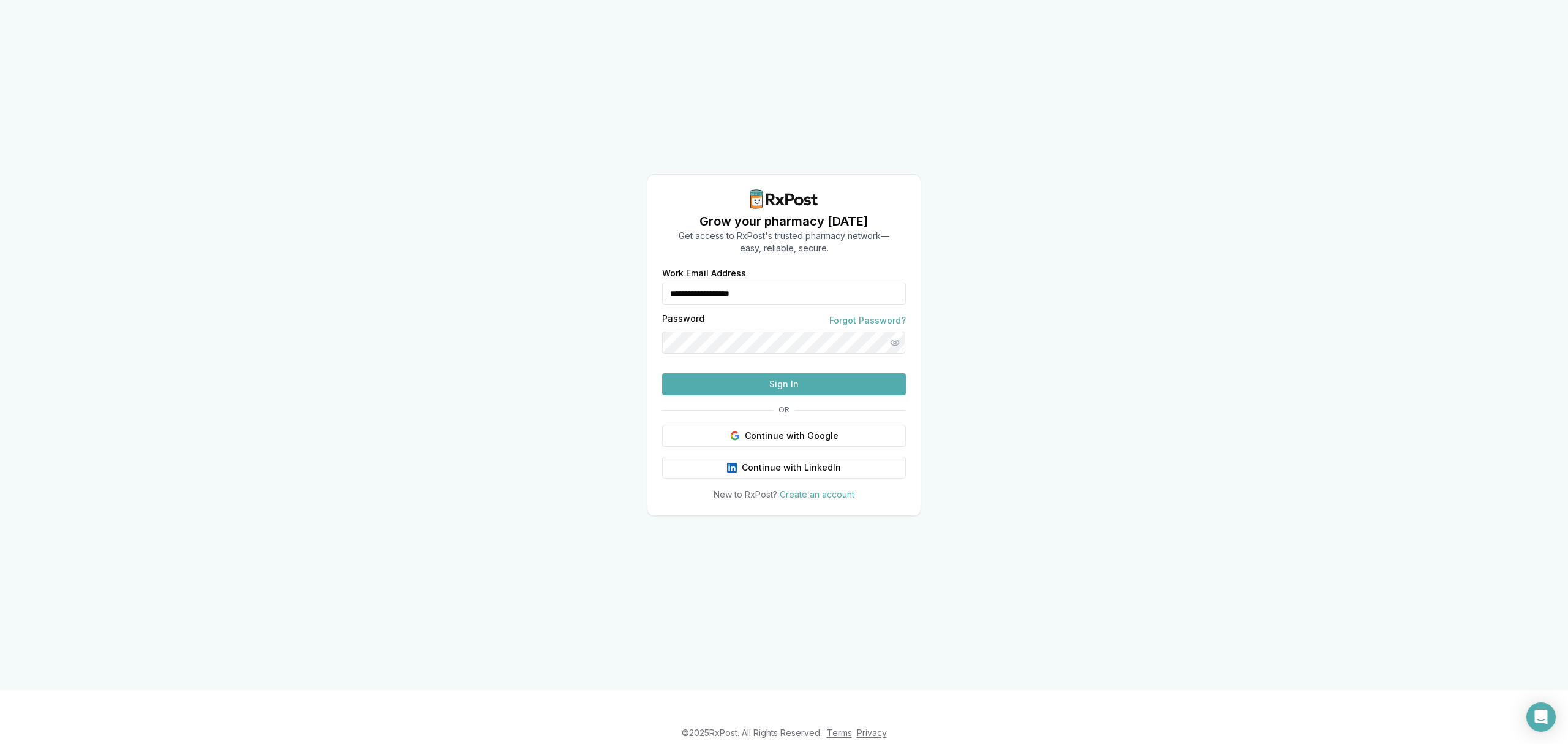
click at [533, 581] on div "**********" at bounding box center [784, 345] width 1568 height 690
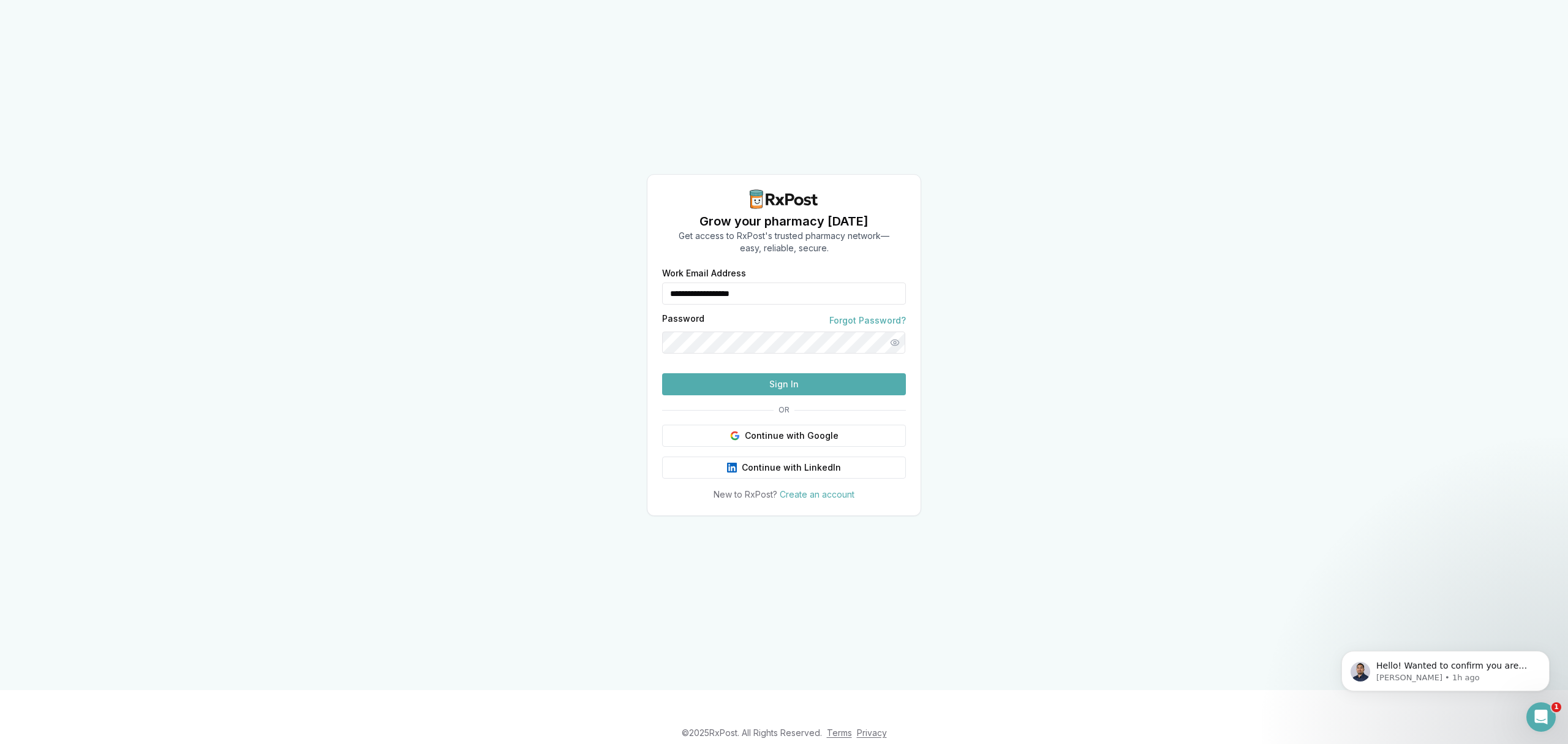
click at [1152, 329] on div "**********" at bounding box center [784, 345] width 1568 height 690
drag, startPoint x: 804, startPoint y: 266, endPoint x: 650, endPoint y: 271, distance: 154.1
click at [650, 271] on div "**********" at bounding box center [784, 384] width 273 height 232
type input "**********"
click at [779, 395] on button "Sign In" at bounding box center [784, 384] width 244 height 22
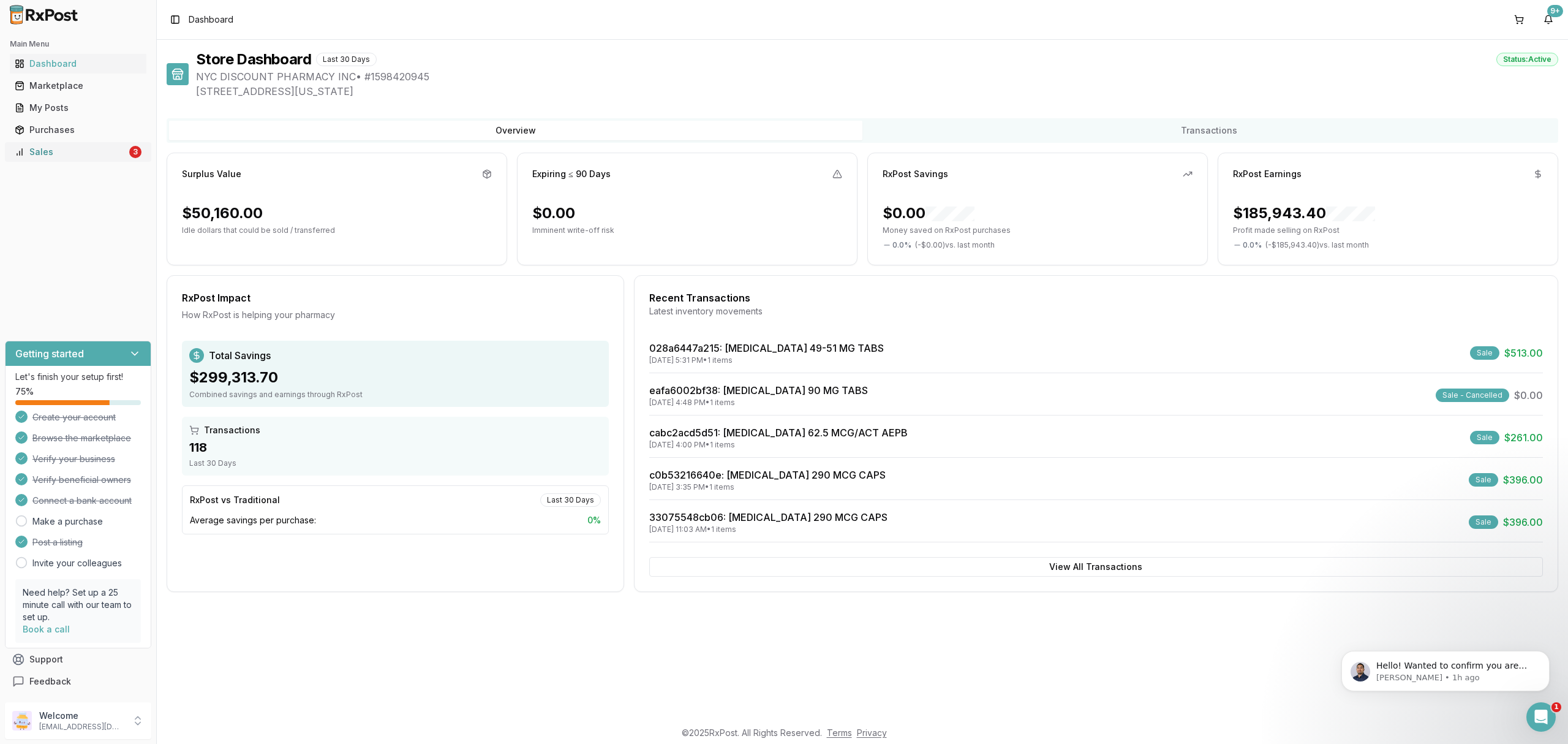
click at [49, 152] on div "Sales" at bounding box center [71, 152] width 112 height 12
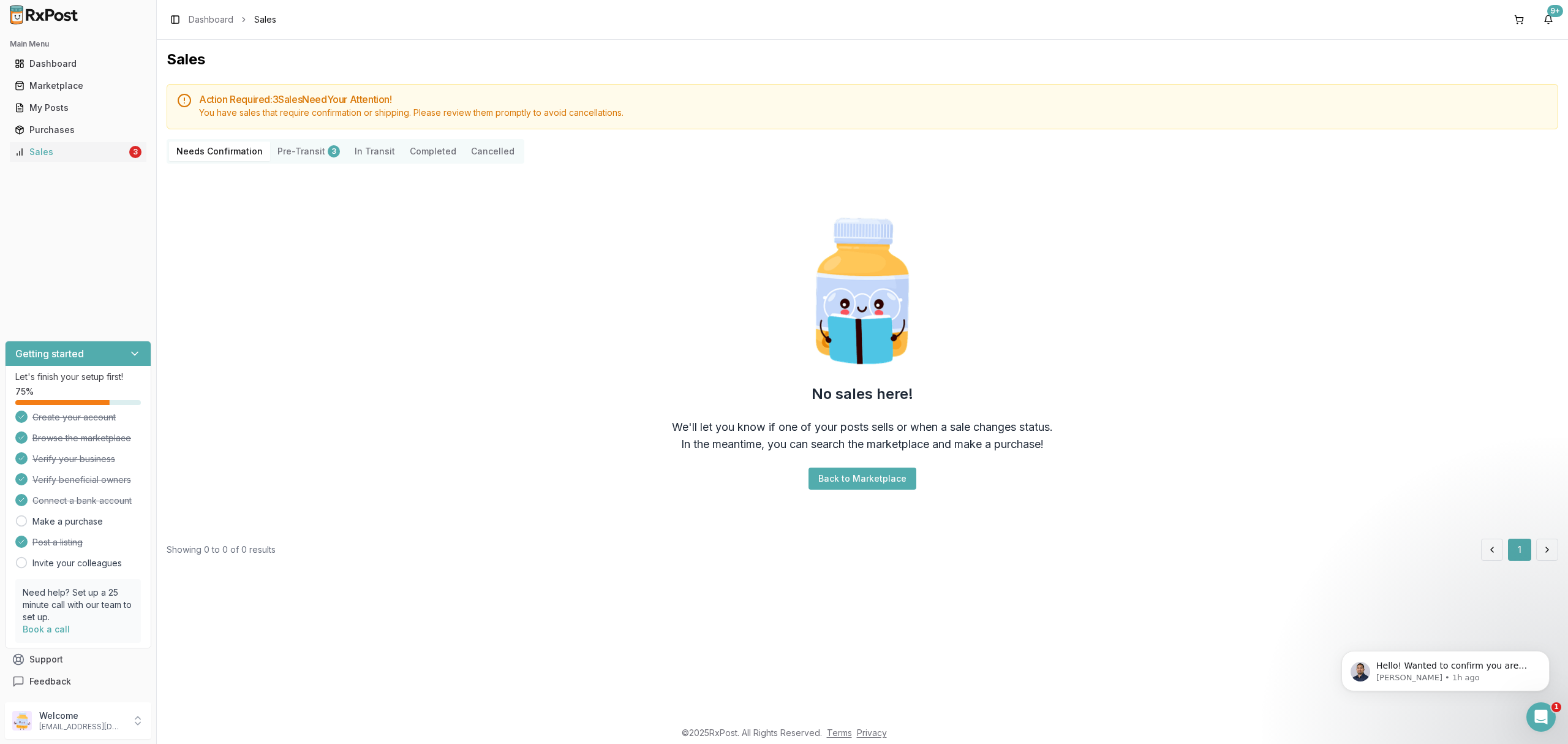
click at [474, 327] on div "No sales here! We'll let you know if one of your posts sells or when a sale cha…" at bounding box center [862, 351] width 1392 height 356
click at [103, 726] on p "nycdiscountpharma2@gmail.com" at bounding box center [82, 726] width 85 height 10
click at [205, 722] on span "Sign Out" at bounding box center [222, 724] width 116 height 12
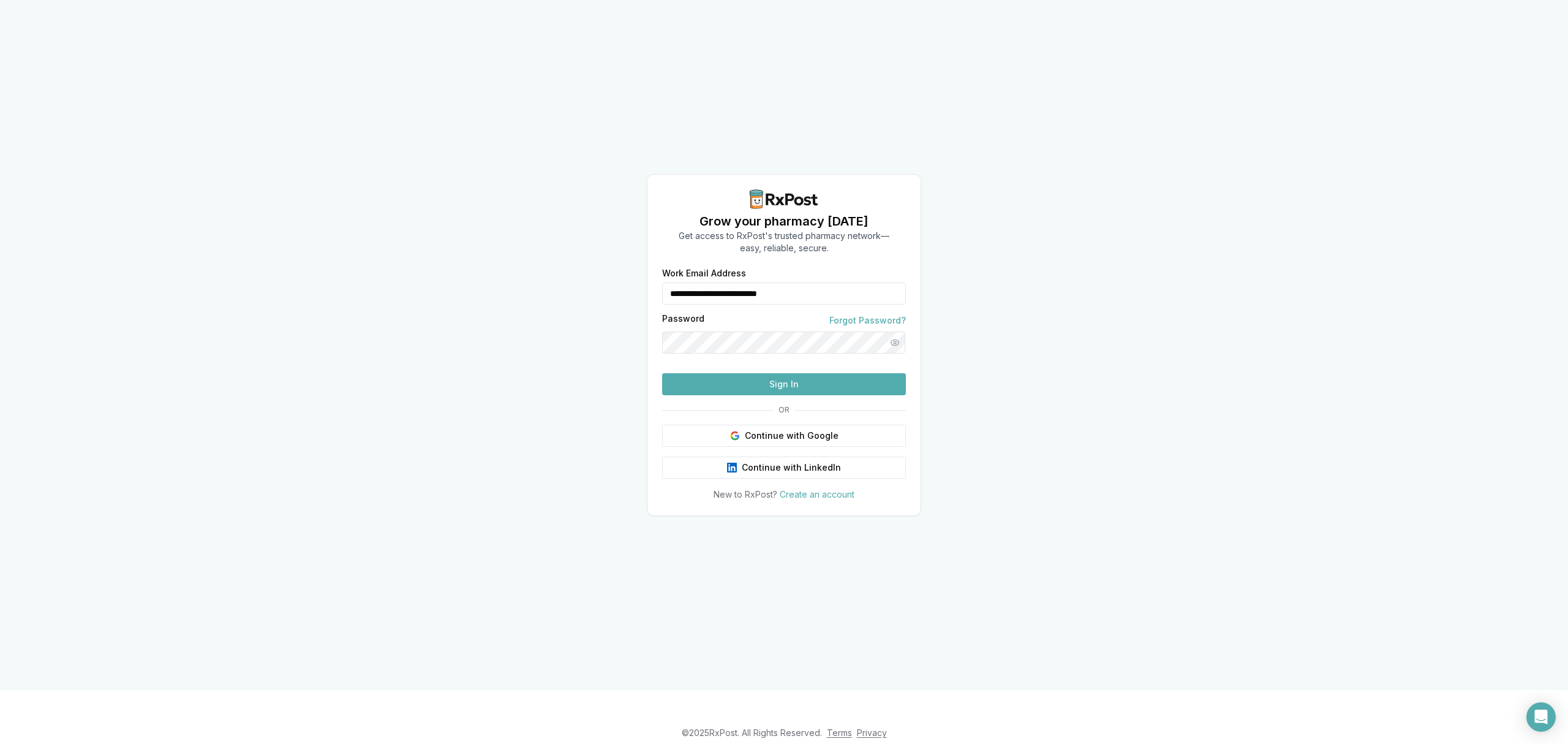
drag, startPoint x: 650, startPoint y: 253, endPoint x: 595, endPoint y: 255, distance: 55.0
click at [595, 255] on div "**********" at bounding box center [784, 345] width 1568 height 690
type input "**********"
click at [760, 395] on button "Sign In" at bounding box center [784, 384] width 244 height 22
click at [758, 395] on button "Sign In" at bounding box center [784, 384] width 244 height 22
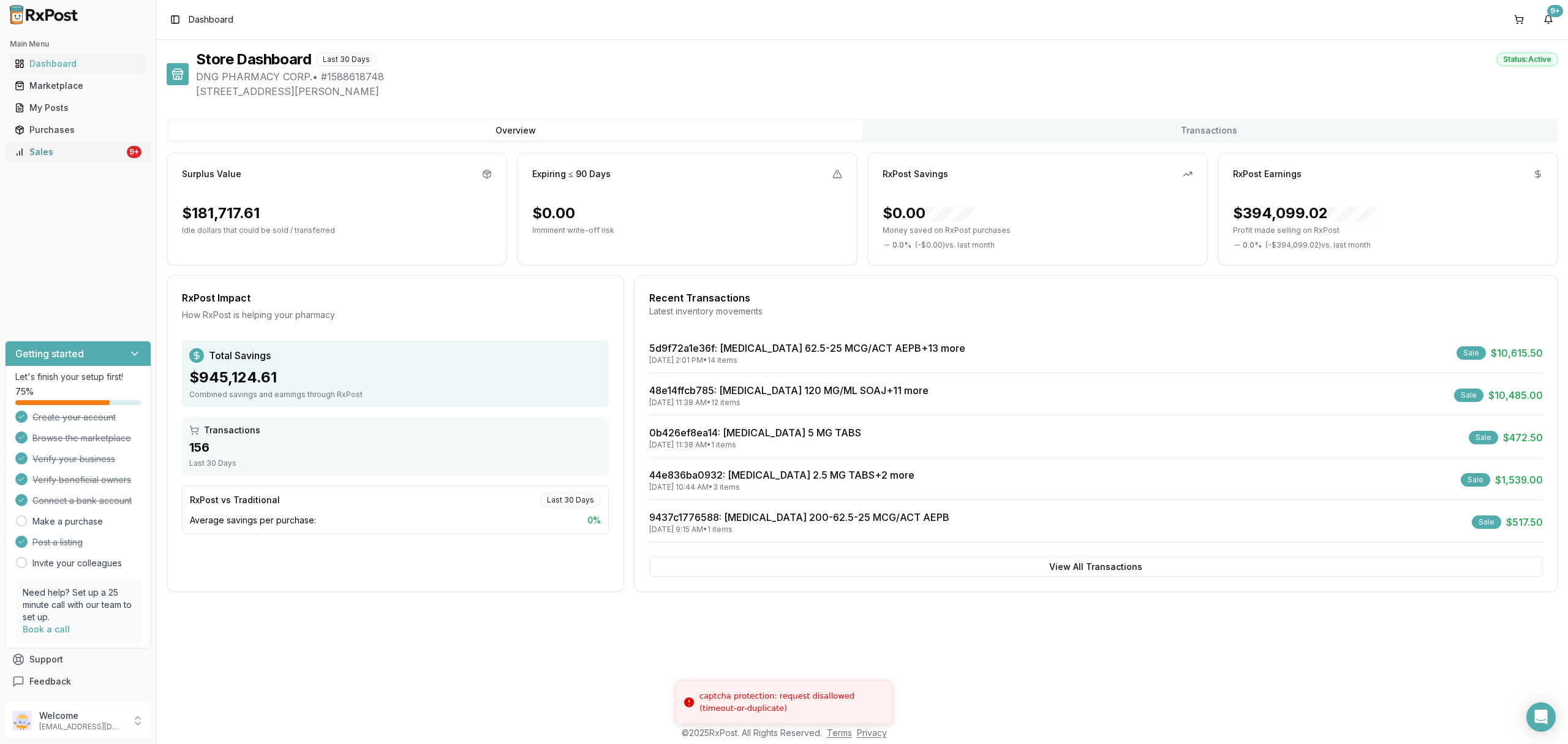
click at [89, 157] on div "Sales" at bounding box center [69, 152] width 109 height 12
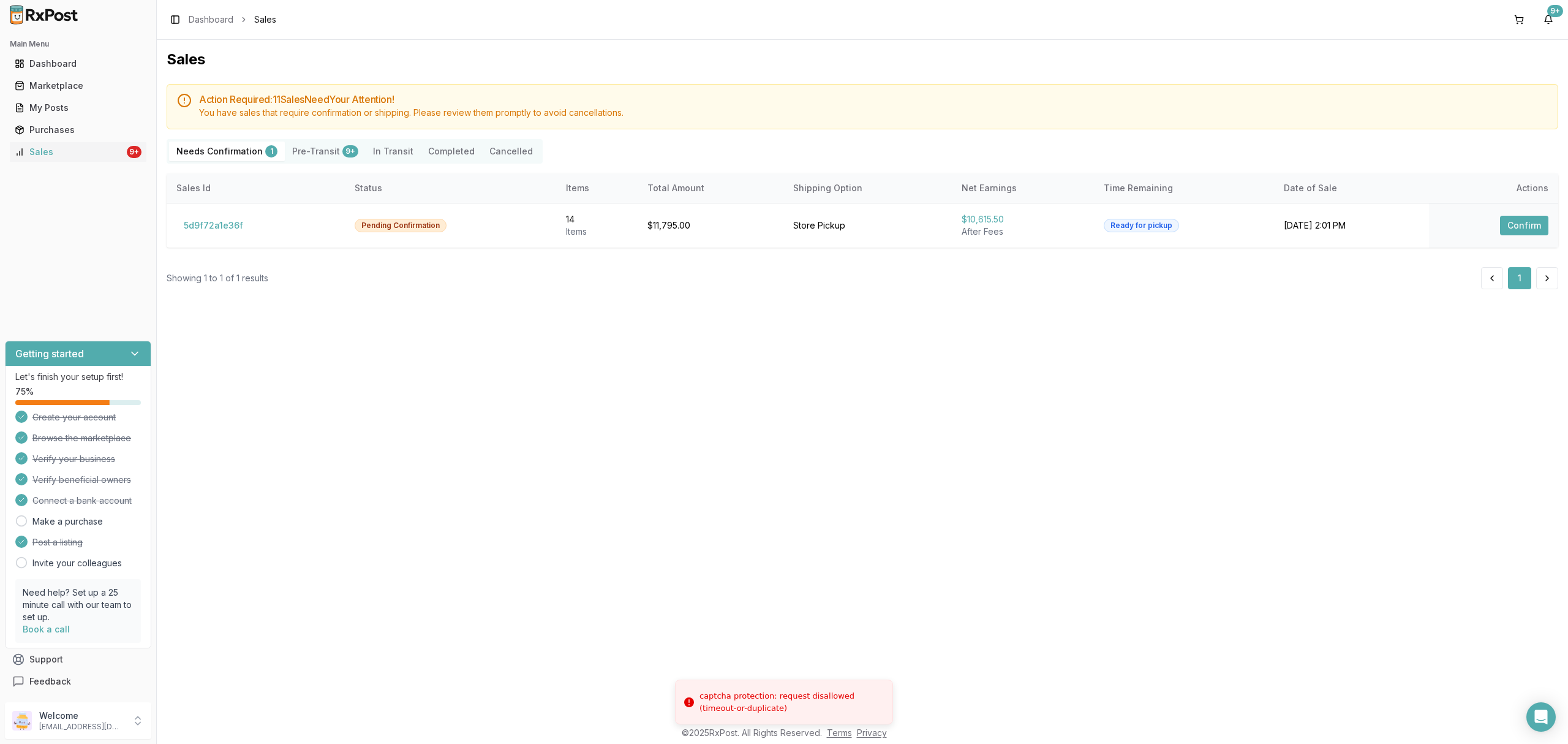
click at [584, 391] on div "Sales Action Required: 11 Sale s Need Your Attention! You have sales that requi…" at bounding box center [862, 380] width 1411 height 679
click at [221, 220] on button "5d9f72a1e36f" at bounding box center [213, 225] width 74 height 19
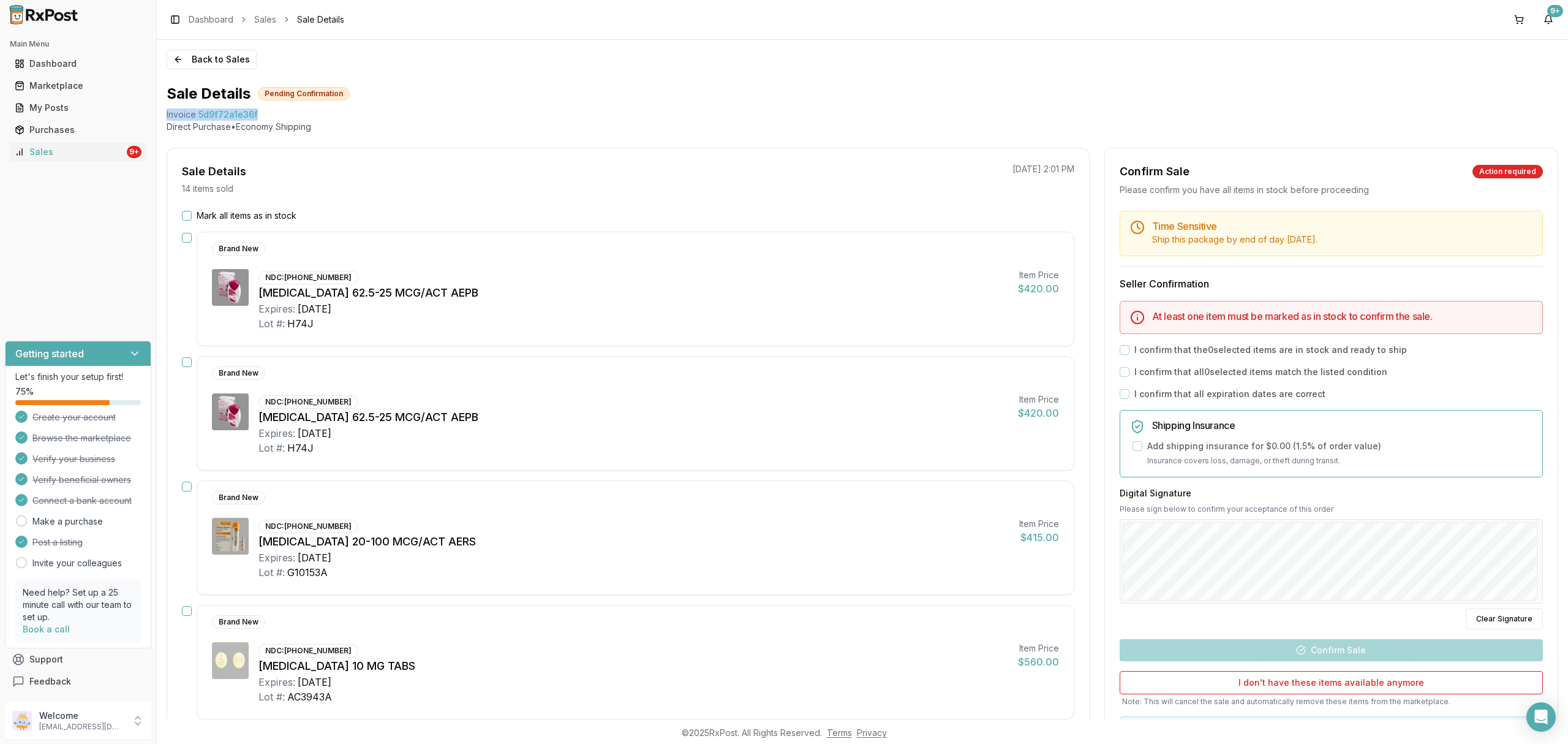
drag, startPoint x: 162, startPoint y: 109, endPoint x: 294, endPoint y: 110, distance: 132.0
click at [294, 110] on div "Back to Sales Sale Details Pending Confirmation Invoice 5d9f72a1e36f Direct Pur…" at bounding box center [862, 380] width 1411 height 679
copy div "Invoice 5d9f72a1e36f"
click at [1533, 713] on icon "Open Intercom Messenger" at bounding box center [1541, 717] width 16 height 16
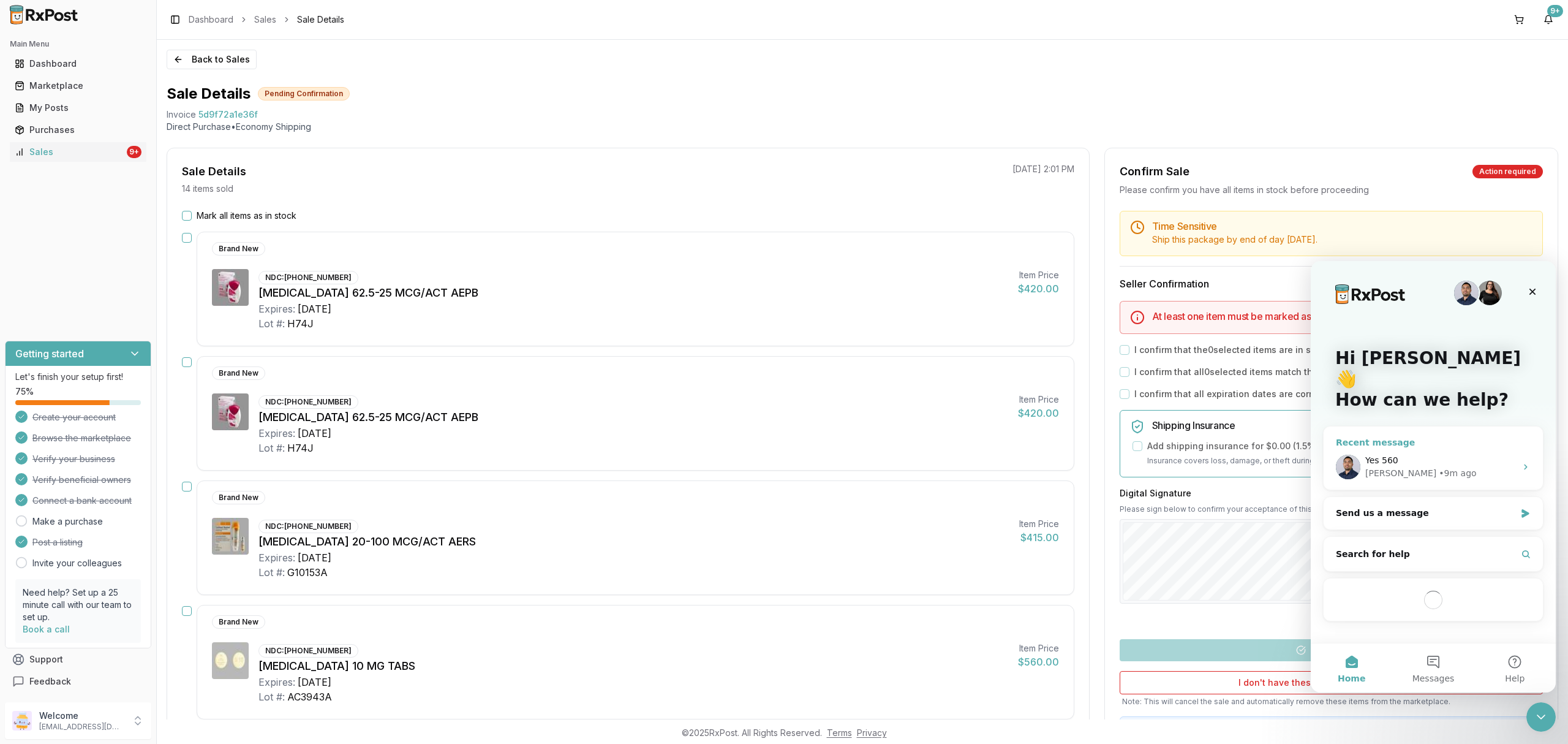
click at [1449, 444] on div "Yes 560 Manuel • 9m ago" at bounding box center [1433, 467] width 219 height 45
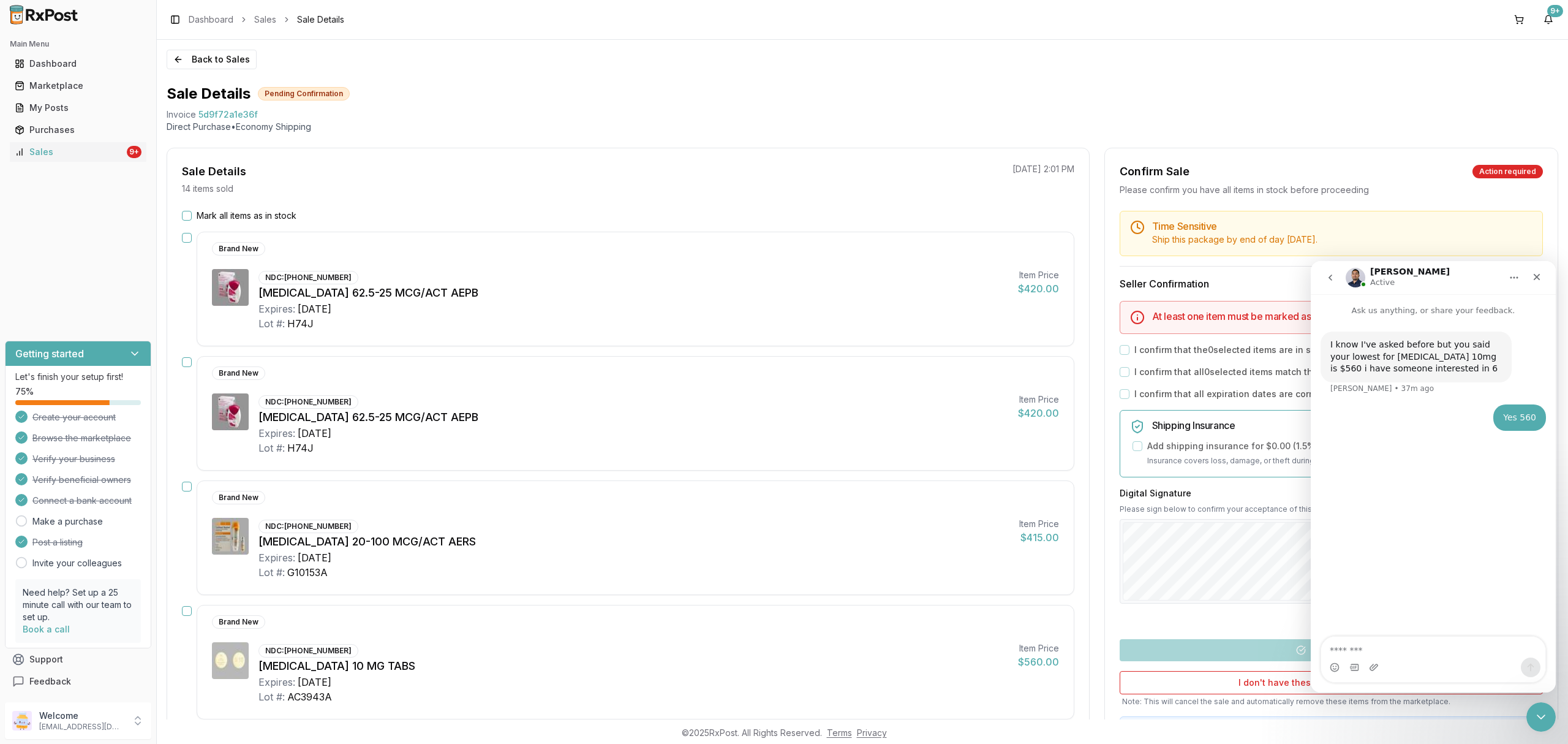
type textarea "**********"
drag, startPoint x: 1566, startPoint y: 652, endPoint x: 184, endPoint y: 387, distance: 1407.2
drag, startPoint x: 1566, startPoint y: 648, endPoint x: 1066, endPoint y: 114, distance: 731.5
click at [1066, 114] on div "Invoice 5d9f72a1e36f" at bounding box center [862, 115] width 1392 height 12
click at [186, 234] on button "button" at bounding box center [186, 237] width 10 height 10
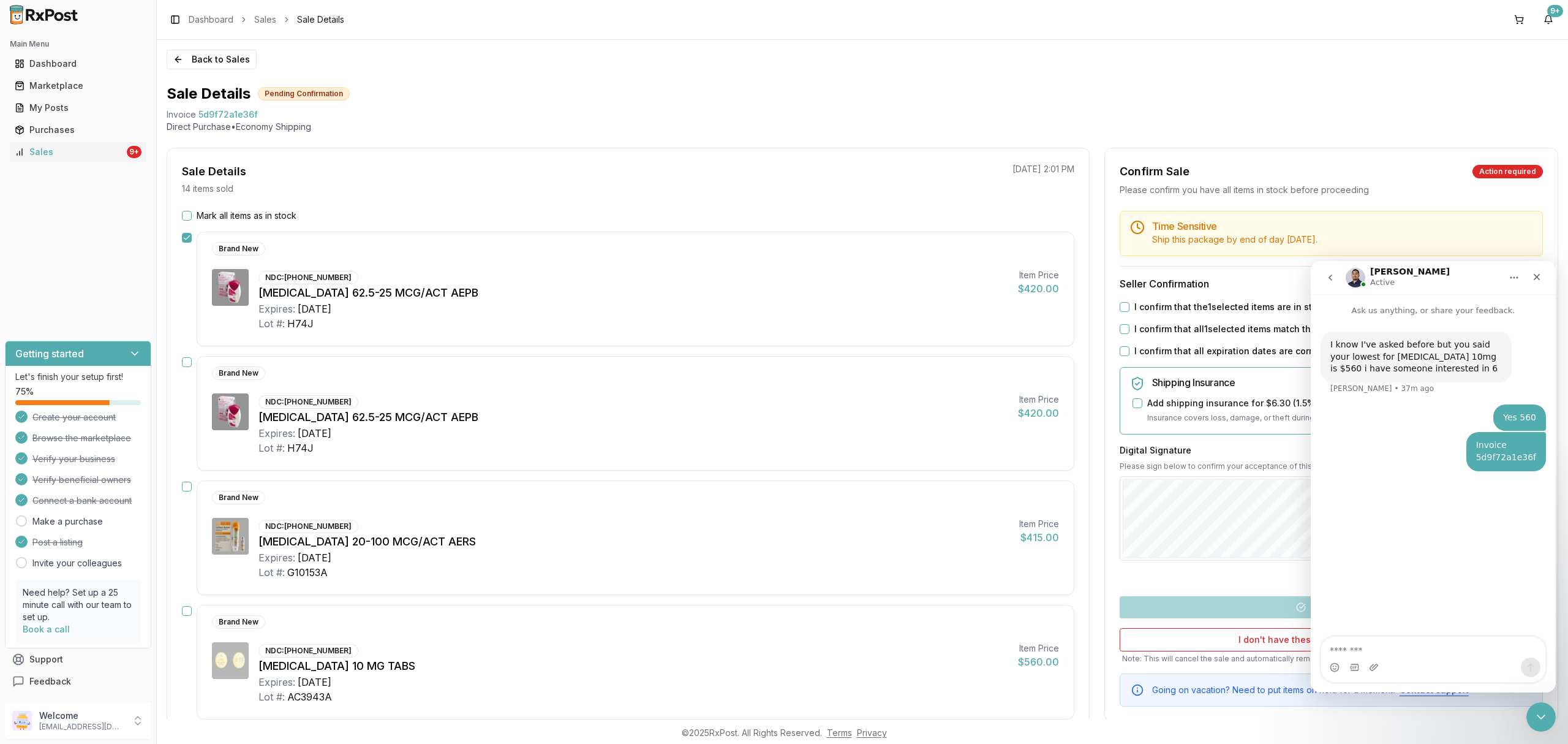
click at [186, 361] on button "button" at bounding box center [186, 362] width 10 height 10
click at [189, 486] on button "button" at bounding box center [186, 486] width 10 height 10
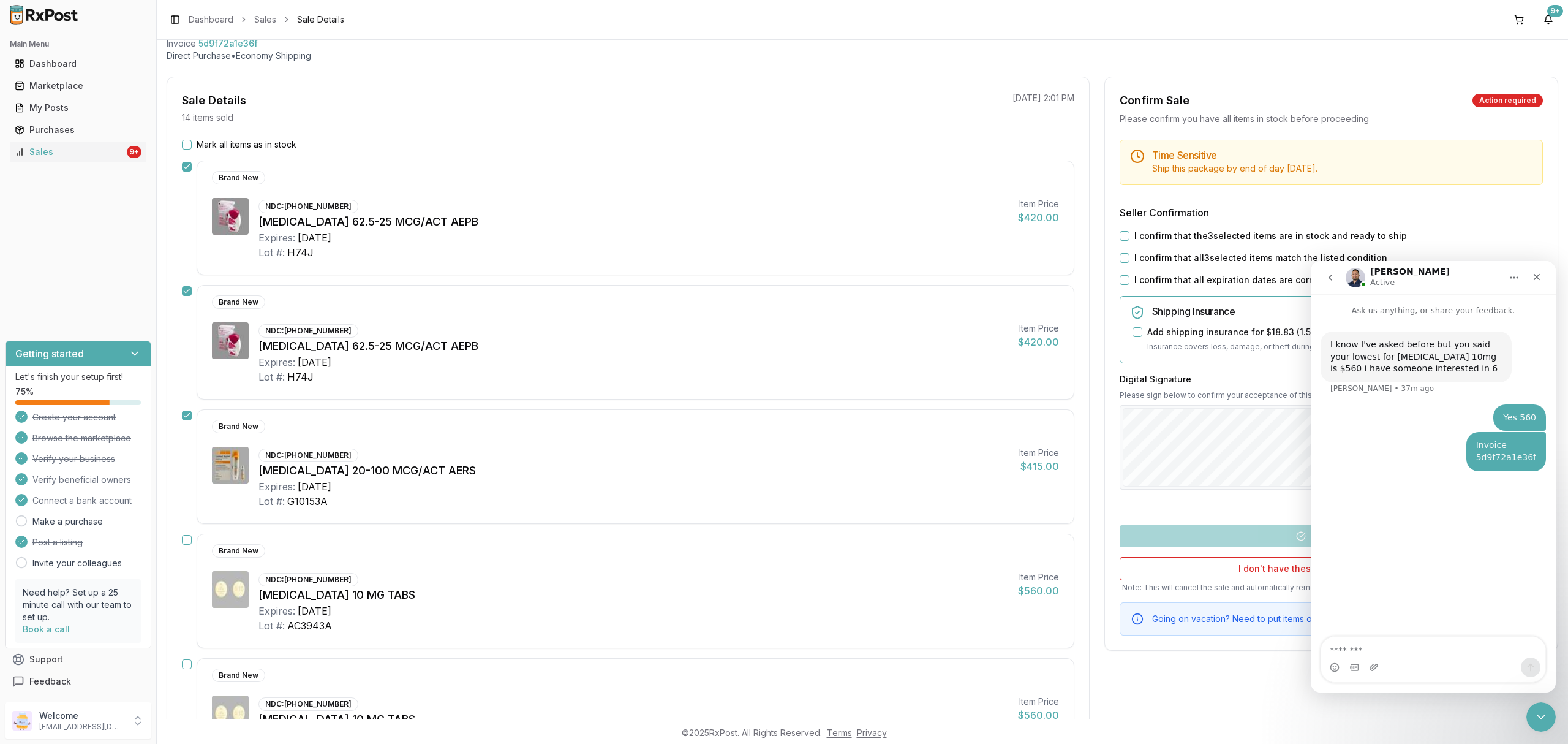
scroll to position [163, 0]
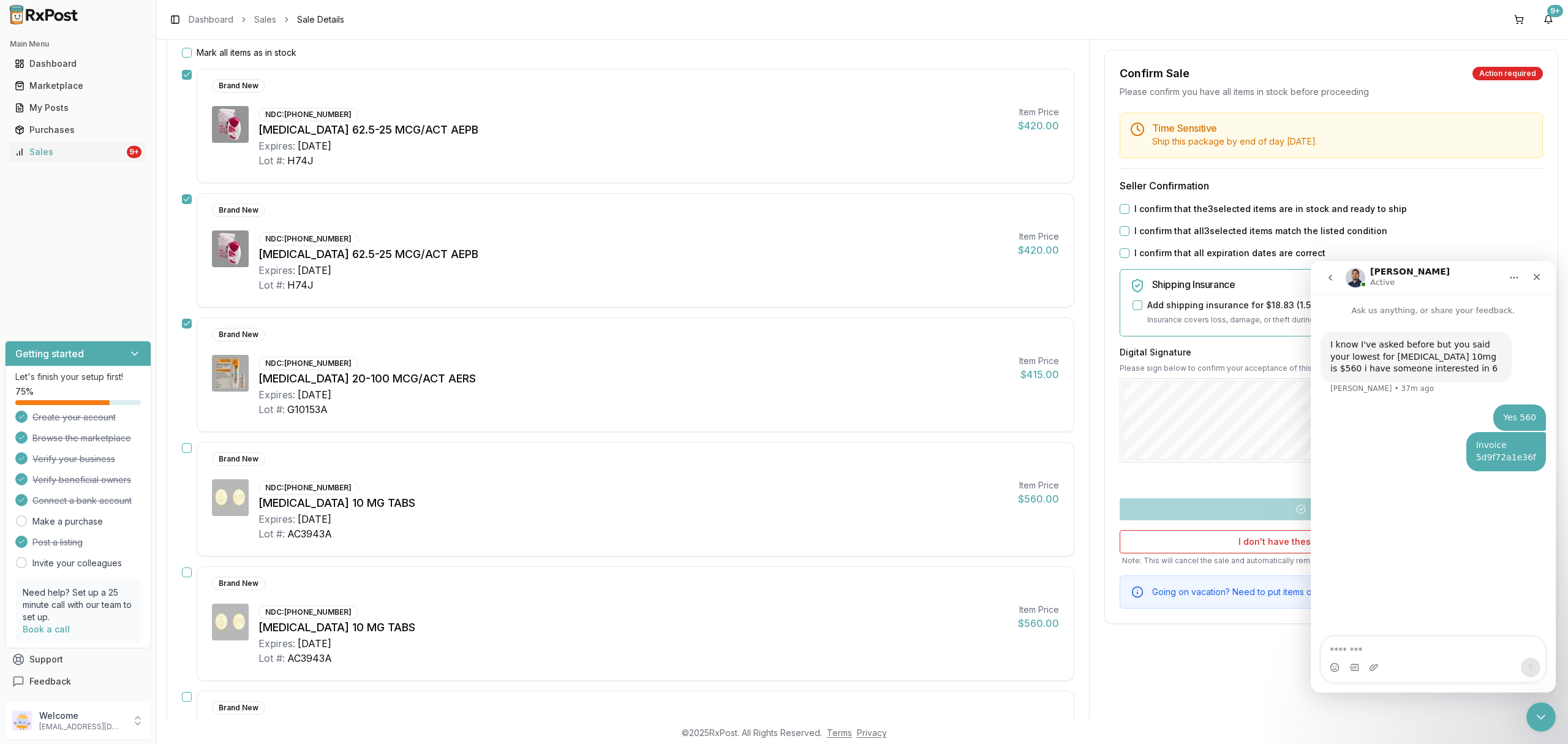
click at [1414, 659] on div "Intercom messenger" at bounding box center [1433, 667] width 224 height 19
click at [1411, 648] on textarea "Message…" at bounding box center [1433, 647] width 223 height 21
drag, startPoint x: 1414, startPoint y: 648, endPoint x: 2615, endPoint y: 894, distance: 1225.9
click at [1311, 646] on html "**********" at bounding box center [1433, 477] width 245 height 431
click at [1431, 646] on textarea "**********" at bounding box center [1433, 647] width 223 height 21
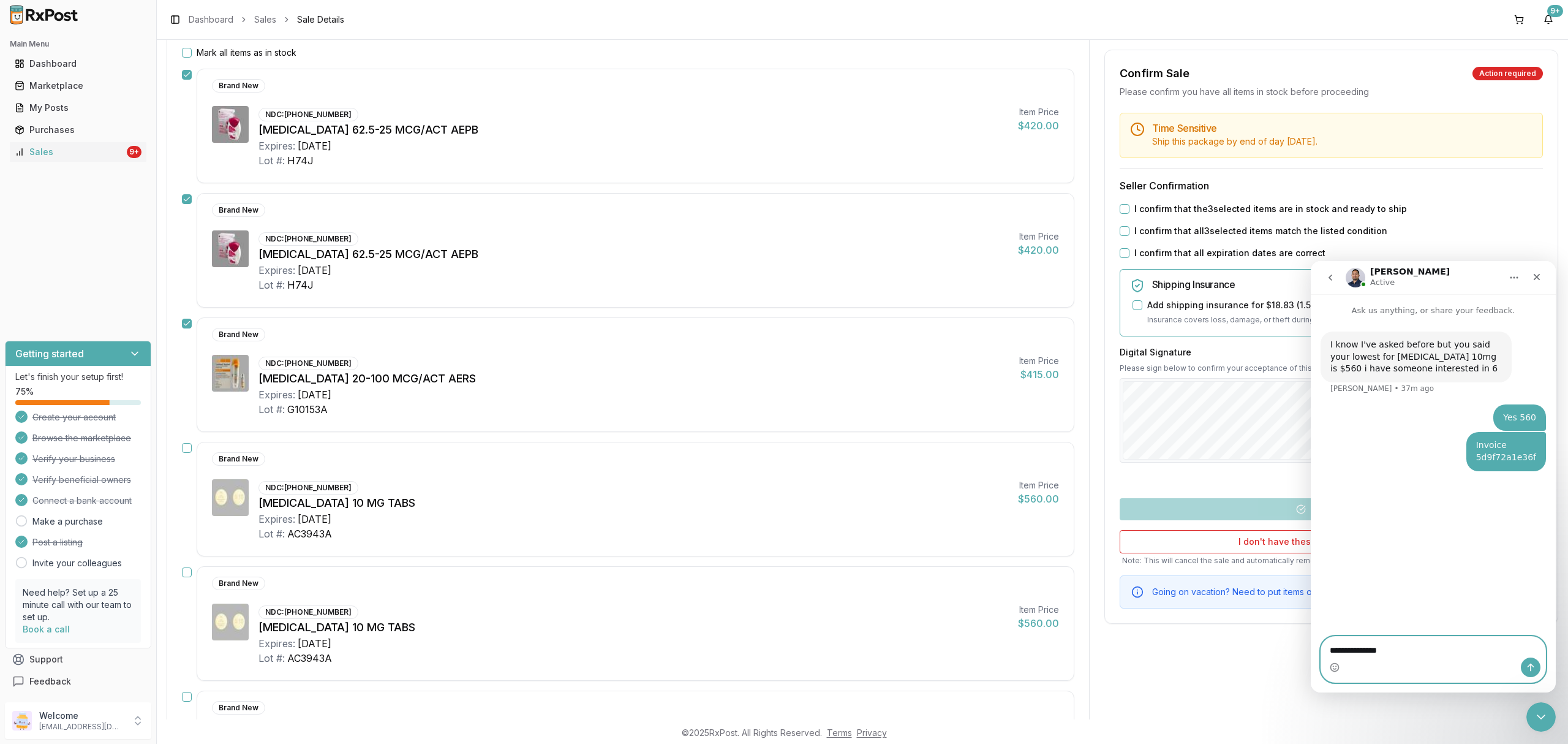
click at [1431, 646] on textarea "**********" at bounding box center [1433, 647] width 223 height 21
type textarea "**********"
drag, startPoint x: 1421, startPoint y: 483, endPoint x: 1530, endPoint y: 497, distance: 109.9
click at [1530, 497] on div "jardiance 10mg AC39471 1/28 Daniel • Just now" at bounding box center [1454, 485] width 182 height 27
copy div "jardiance 10mg AC39471 1/28"
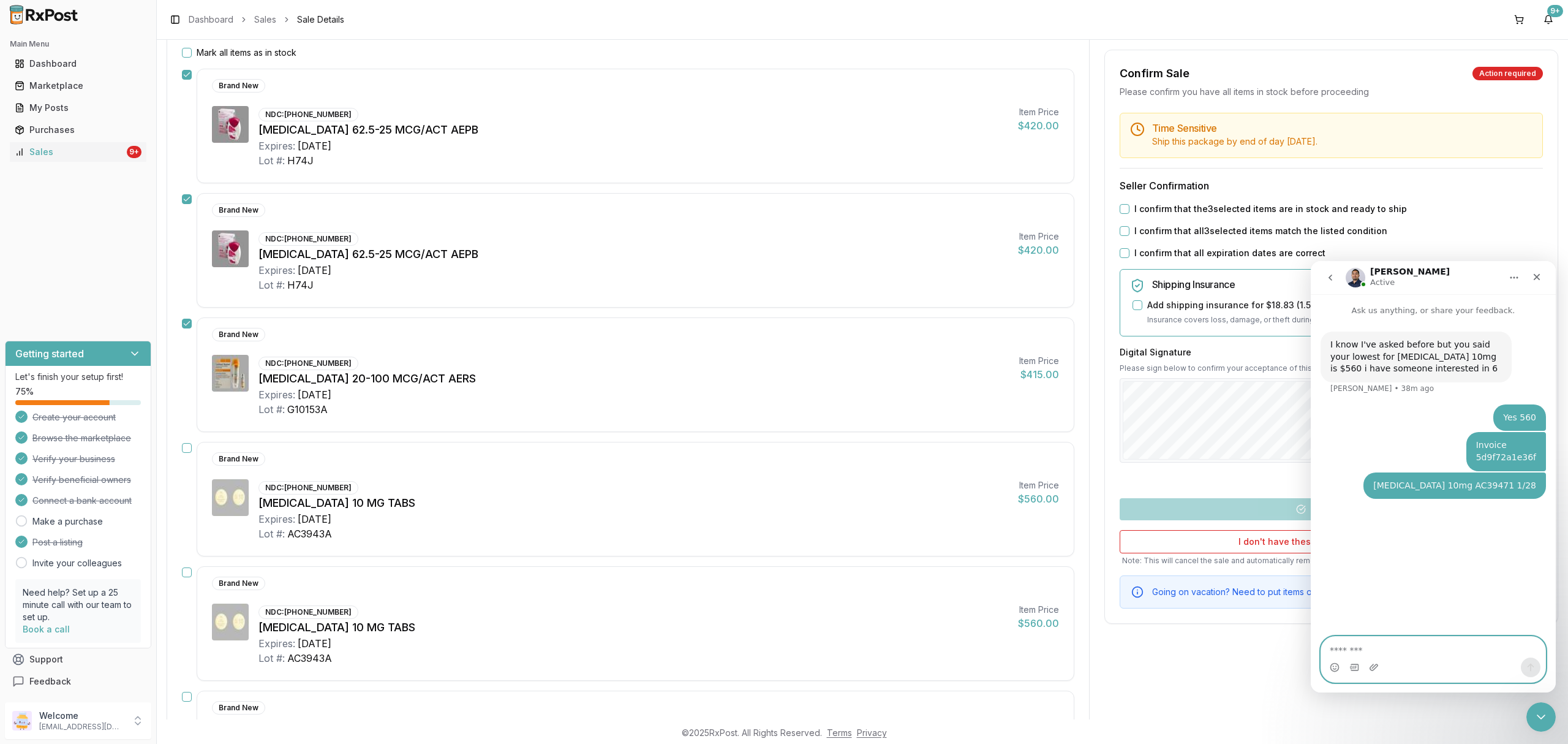
click at [1453, 651] on textarea "Message…" at bounding box center [1433, 647] width 223 height 21
paste textarea "**********"
click at [1424, 652] on textarea "**********" at bounding box center [1433, 647] width 223 height 21
click at [1425, 648] on textarea "**********" at bounding box center [1433, 647] width 223 height 21
click at [1462, 649] on textarea "**********" at bounding box center [1433, 647] width 223 height 21
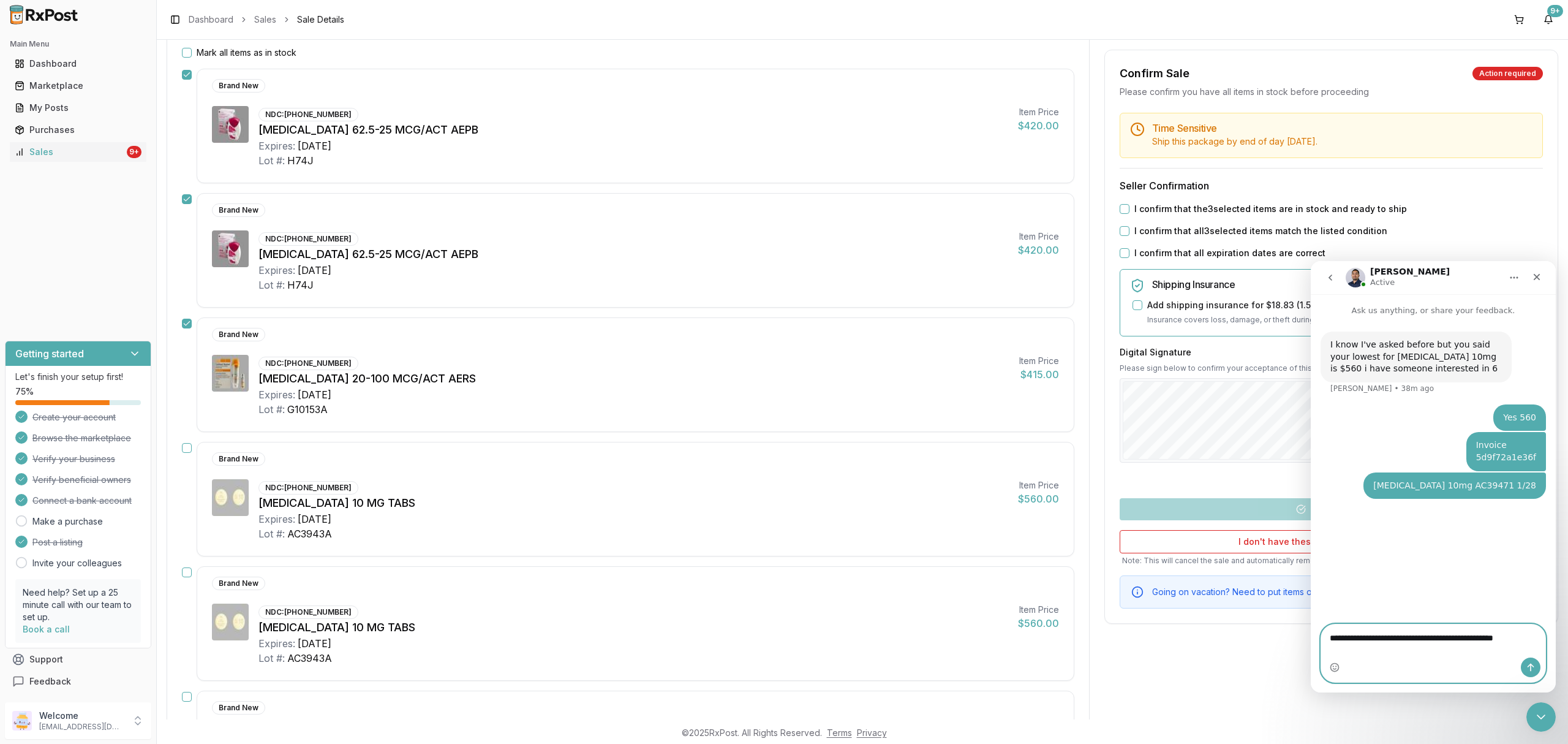
type textarea "**********"
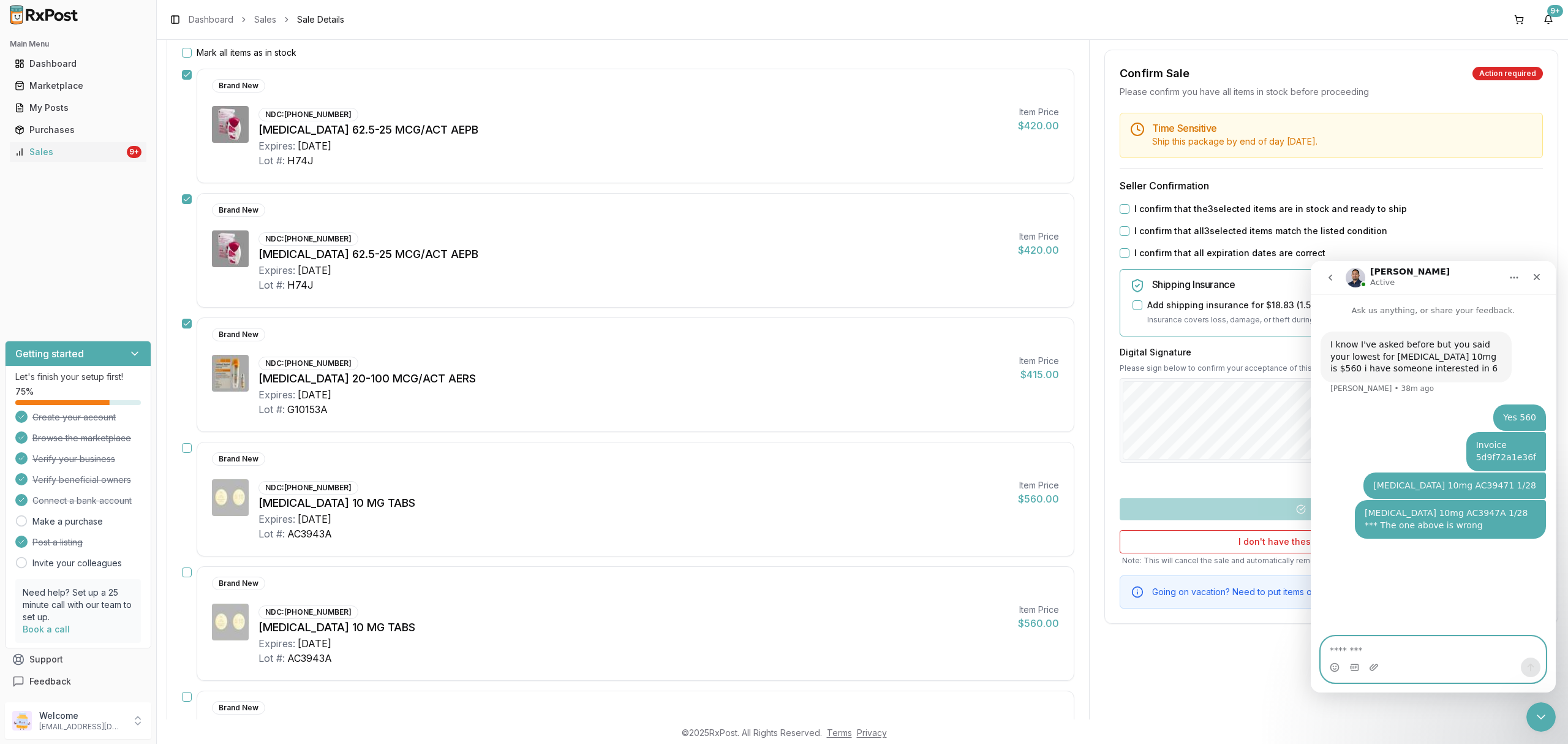
paste textarea "**********"
drag, startPoint x: 1463, startPoint y: 654, endPoint x: 1392, endPoint y: 654, distance: 71.0
click at [1392, 654] on textarea "**********" at bounding box center [1433, 647] width 223 height 21
drag, startPoint x: 1405, startPoint y: 649, endPoint x: 1288, endPoint y: 654, distance: 117.1
click at [1311, 654] on html "**********" at bounding box center [1433, 477] width 245 height 431
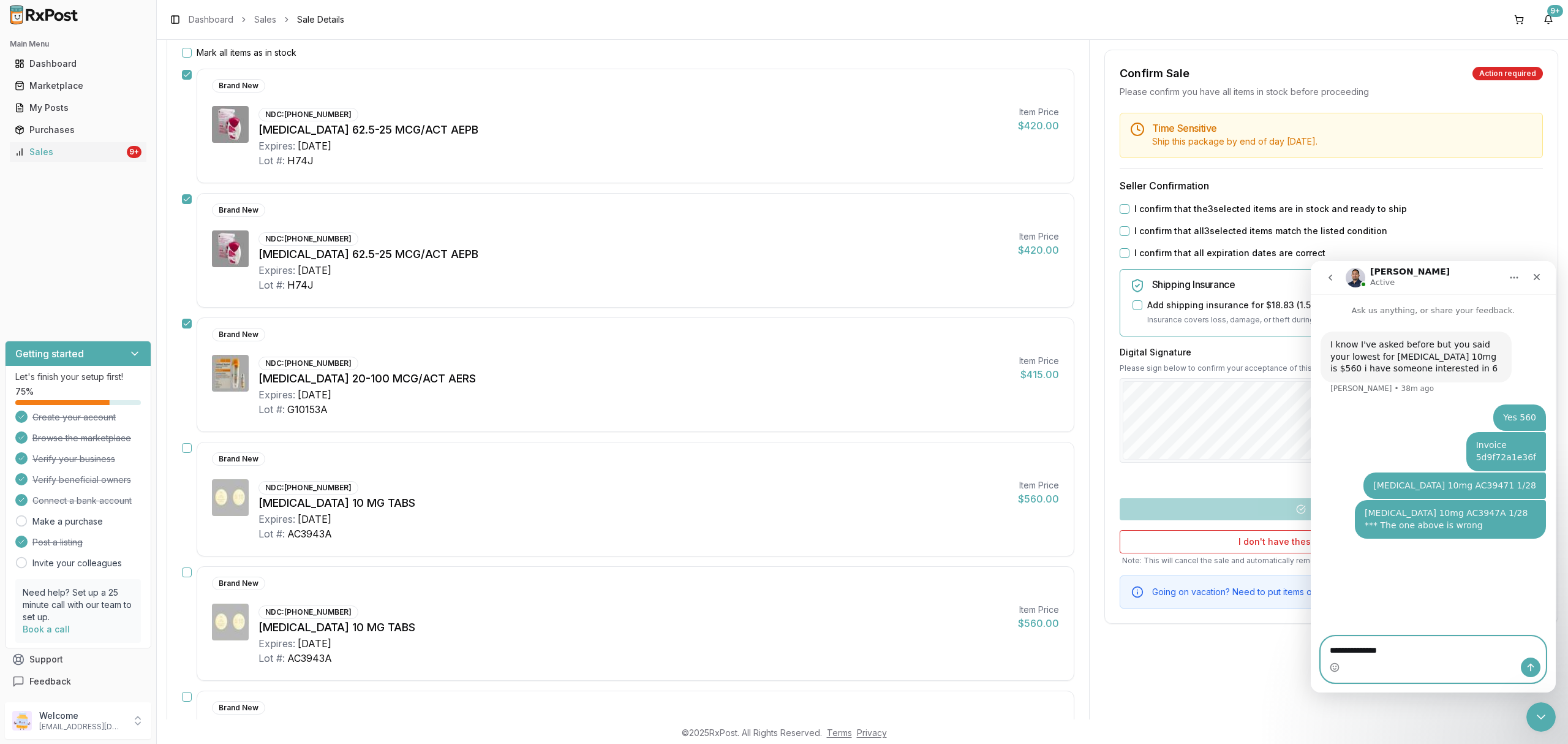
paste textarea "**********"
click at [1422, 649] on textarea "**********" at bounding box center [1433, 647] width 223 height 21
drag, startPoint x: 1464, startPoint y: 648, endPoint x: 1282, endPoint y: 641, distance: 182.1
click at [1311, 641] on html "**********" at bounding box center [1433, 477] width 245 height 431
click at [1487, 655] on textarea "**********" at bounding box center [1433, 647] width 223 height 21
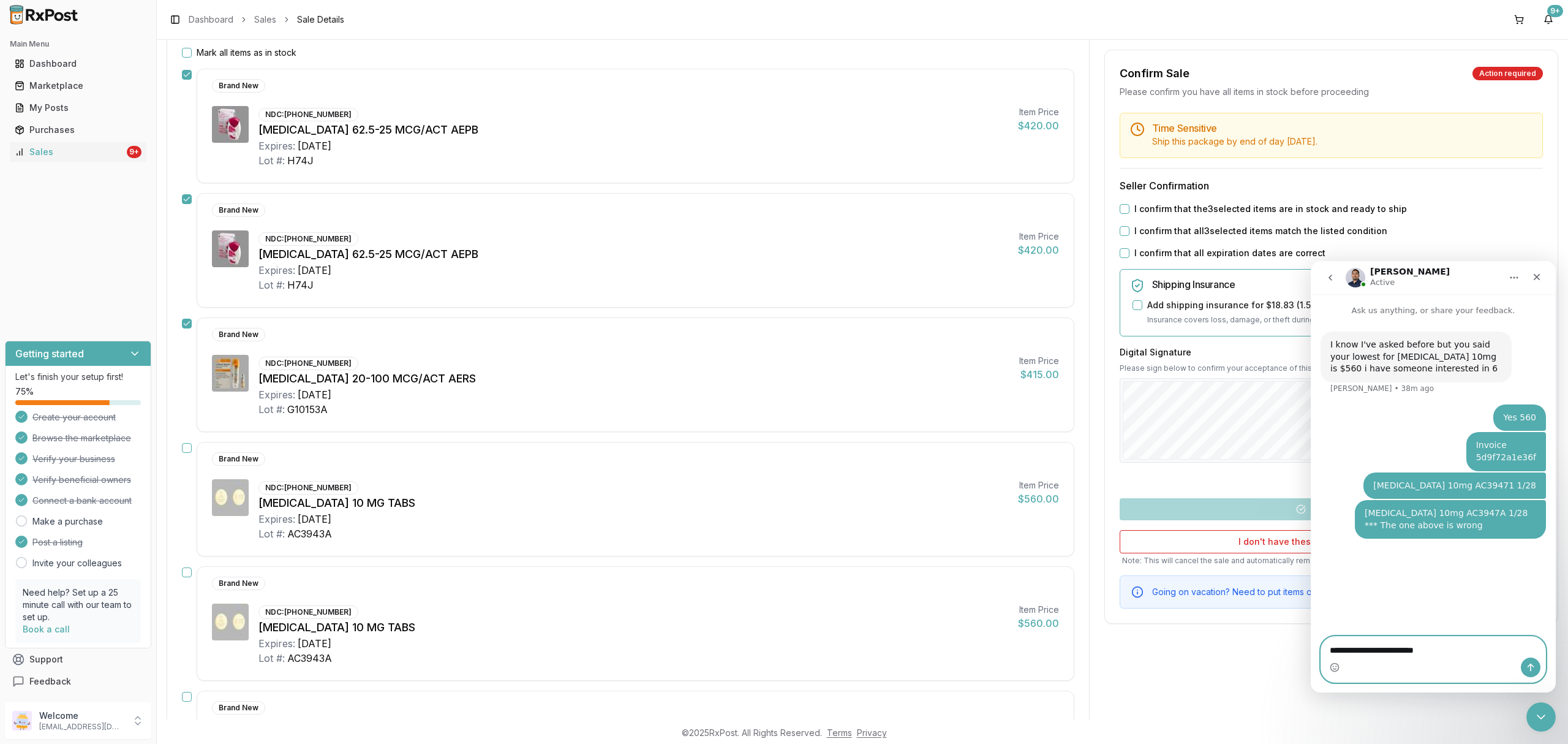
type textarea "**********"
click at [1471, 675] on div "Intercom messenger" at bounding box center [1433, 667] width 224 height 19
click at [1534, 664] on button "Send a message…" at bounding box center [1530, 667] width 19 height 19
click at [1459, 641] on textarea "Message…" at bounding box center [1433, 647] width 223 height 21
paste textarea "**********"
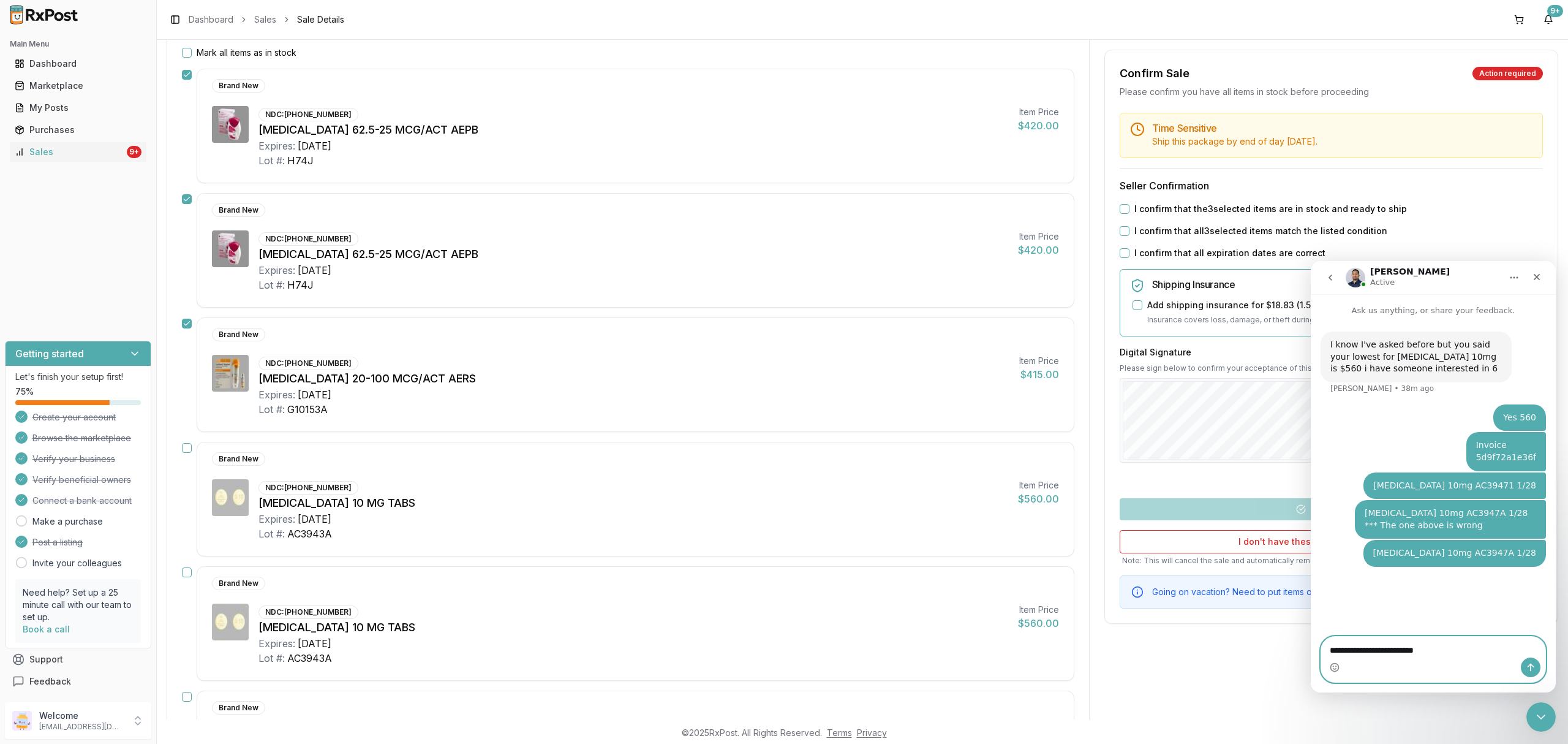
click at [1417, 652] on textarea "**********" at bounding box center [1433, 647] width 223 height 21
type textarea "**********"
paste textarea "**********"
type textarea "**********"
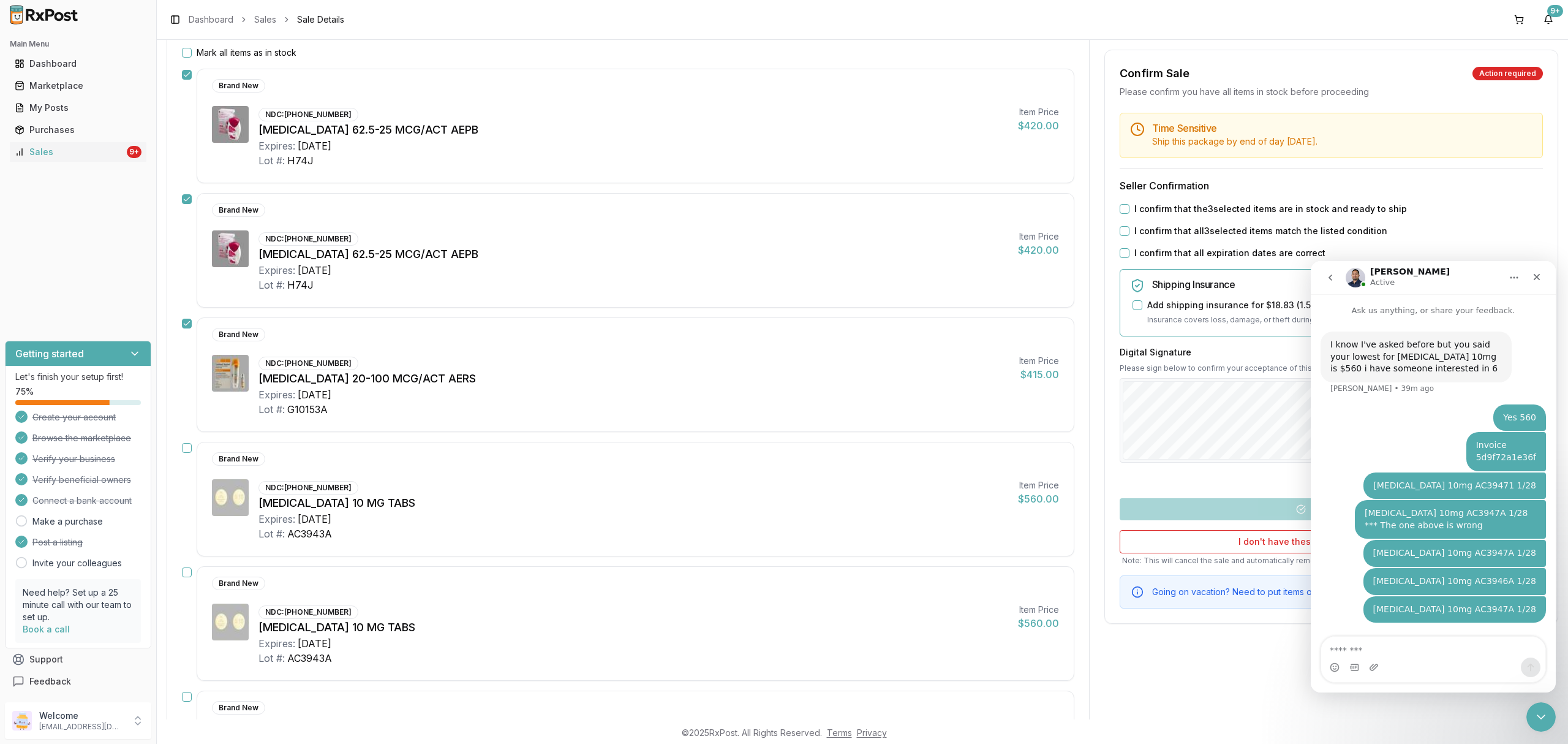
click at [186, 449] on button "button" at bounding box center [186, 447] width 10 height 10
click at [184, 571] on button "button" at bounding box center [186, 572] width 10 height 10
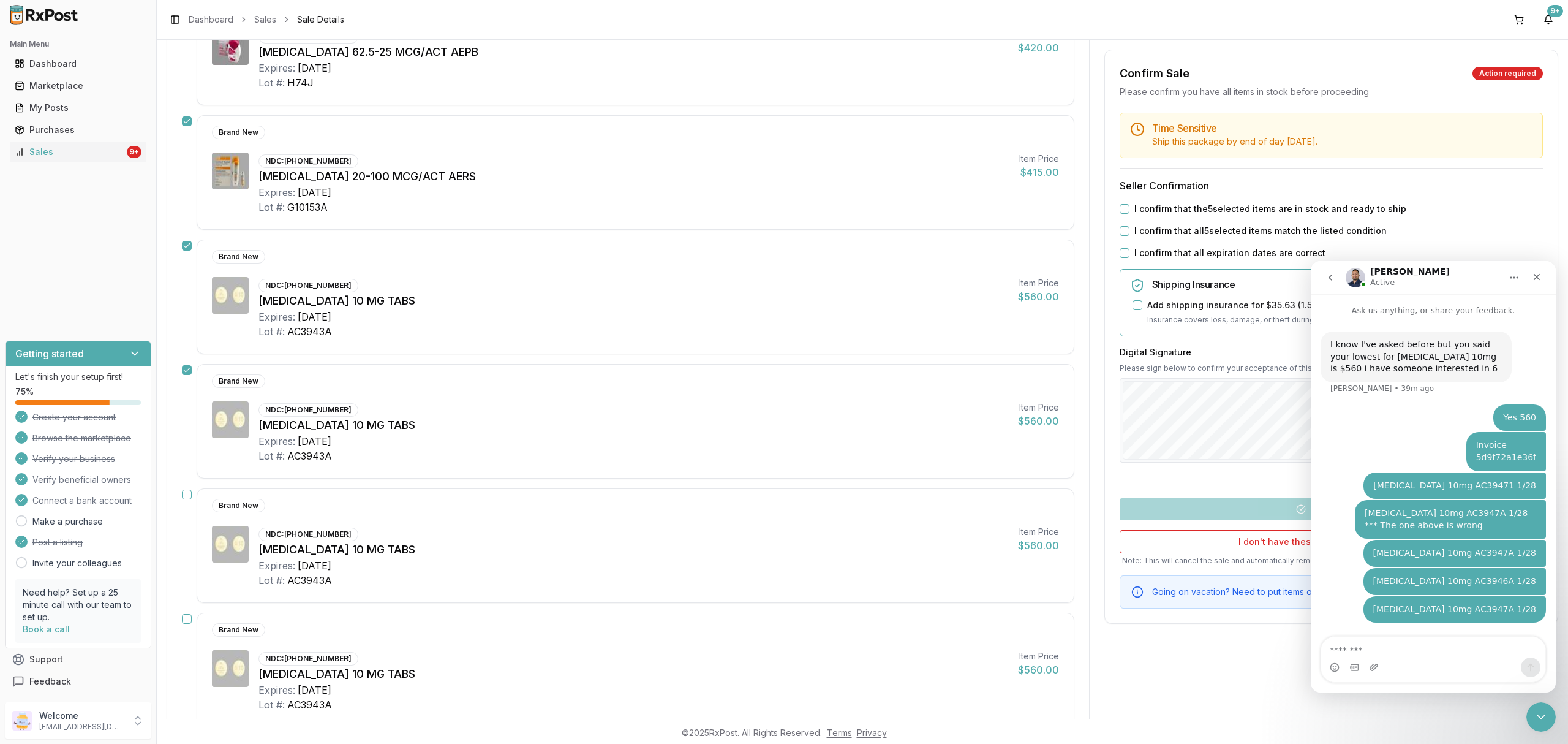
scroll to position [408, 0]
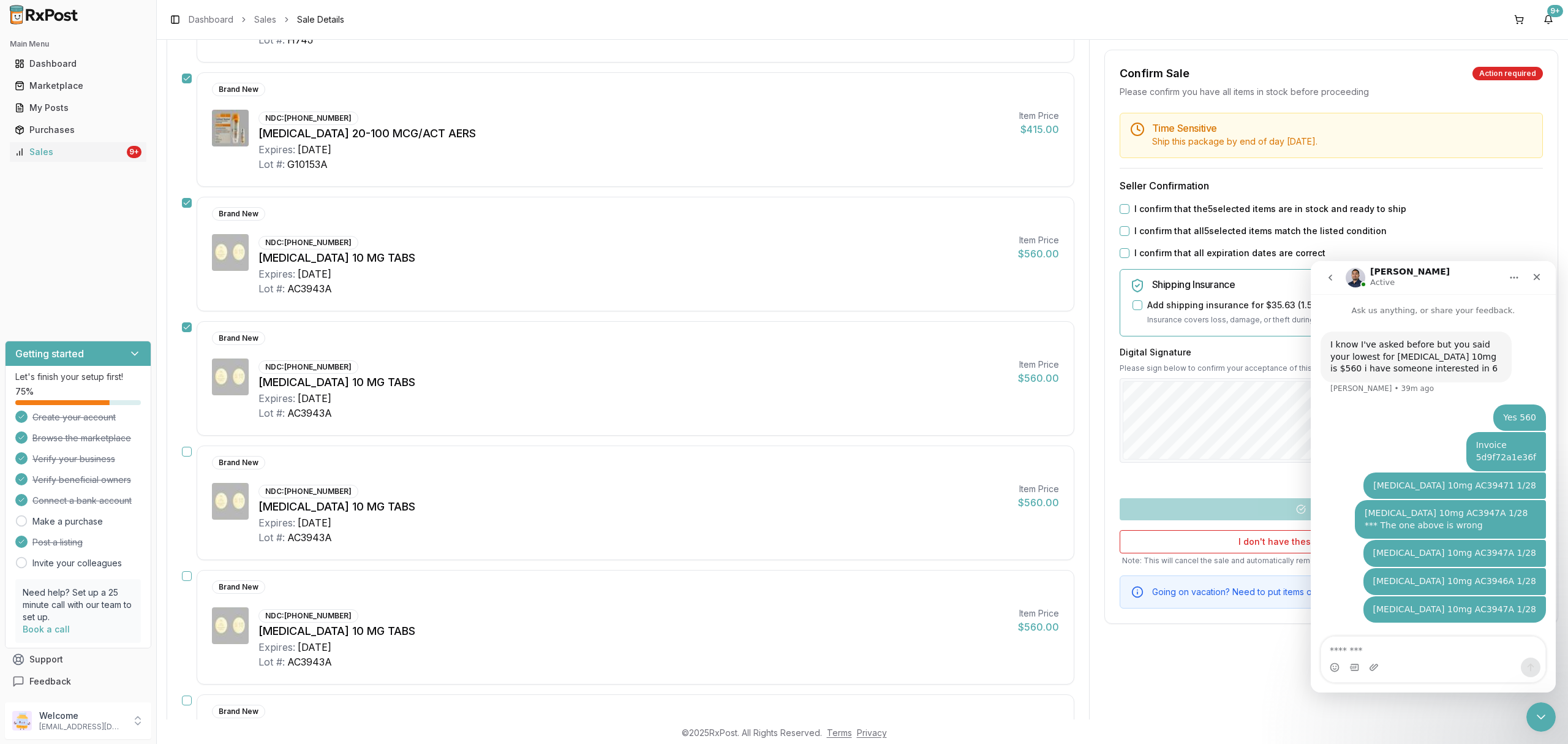
click at [187, 456] on button "button" at bounding box center [186, 451] width 10 height 10
click at [185, 579] on button "button" at bounding box center [186, 576] width 10 height 10
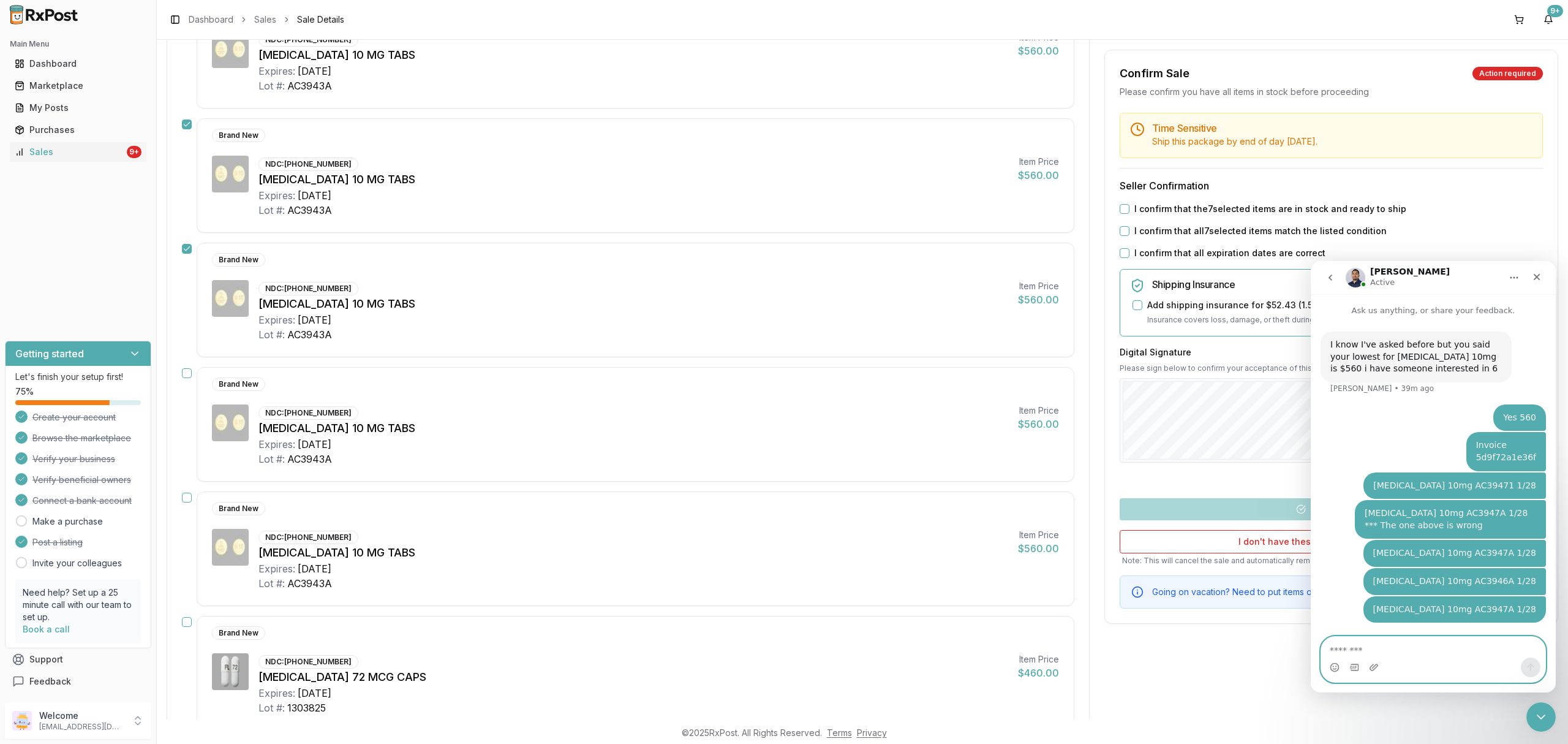
click at [1372, 646] on textarea "Message…" at bounding box center [1433, 647] width 223 height 21
paste textarea "**********"
click at [1419, 649] on textarea "**********" at bounding box center [1433, 647] width 223 height 21
type textarea "**********"
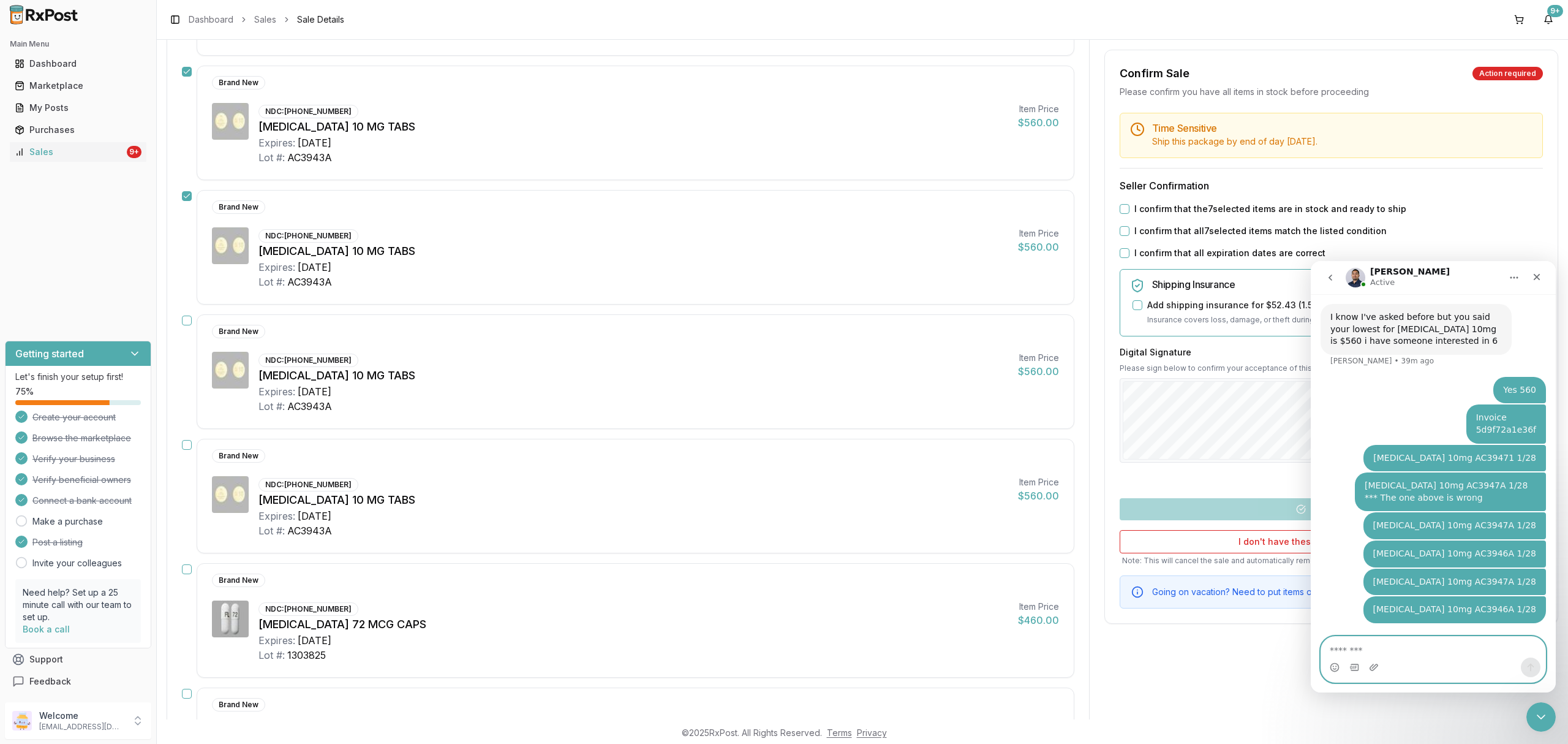
scroll to position [817, 0]
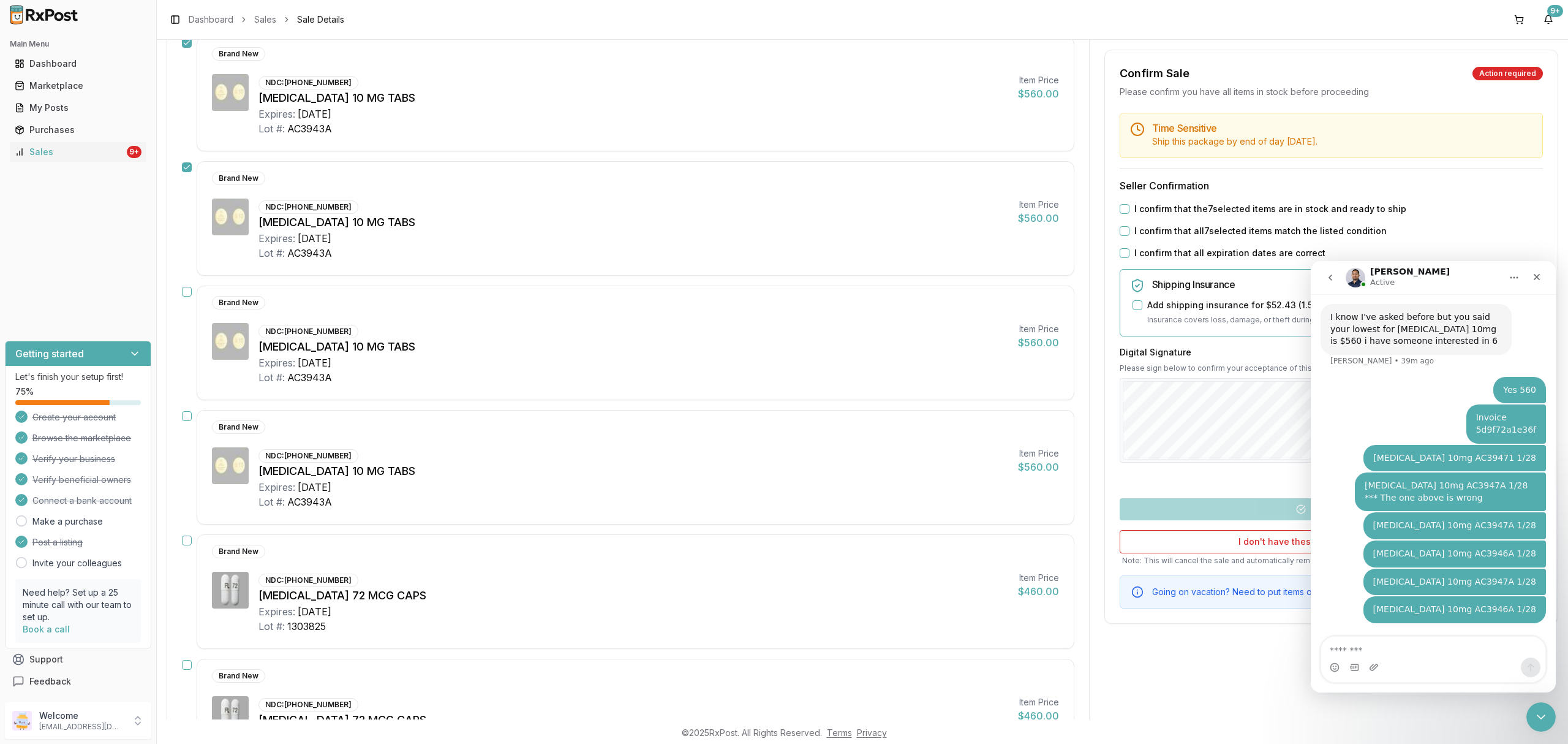
click at [182, 419] on button "button" at bounding box center [186, 416] width 10 height 10
click at [189, 297] on button "button" at bounding box center [186, 291] width 10 height 10
click at [1436, 642] on textarea "Message…" at bounding box center [1433, 647] width 223 height 21
paste textarea "**********"
click at [1419, 651] on textarea "**********" at bounding box center [1433, 647] width 223 height 21
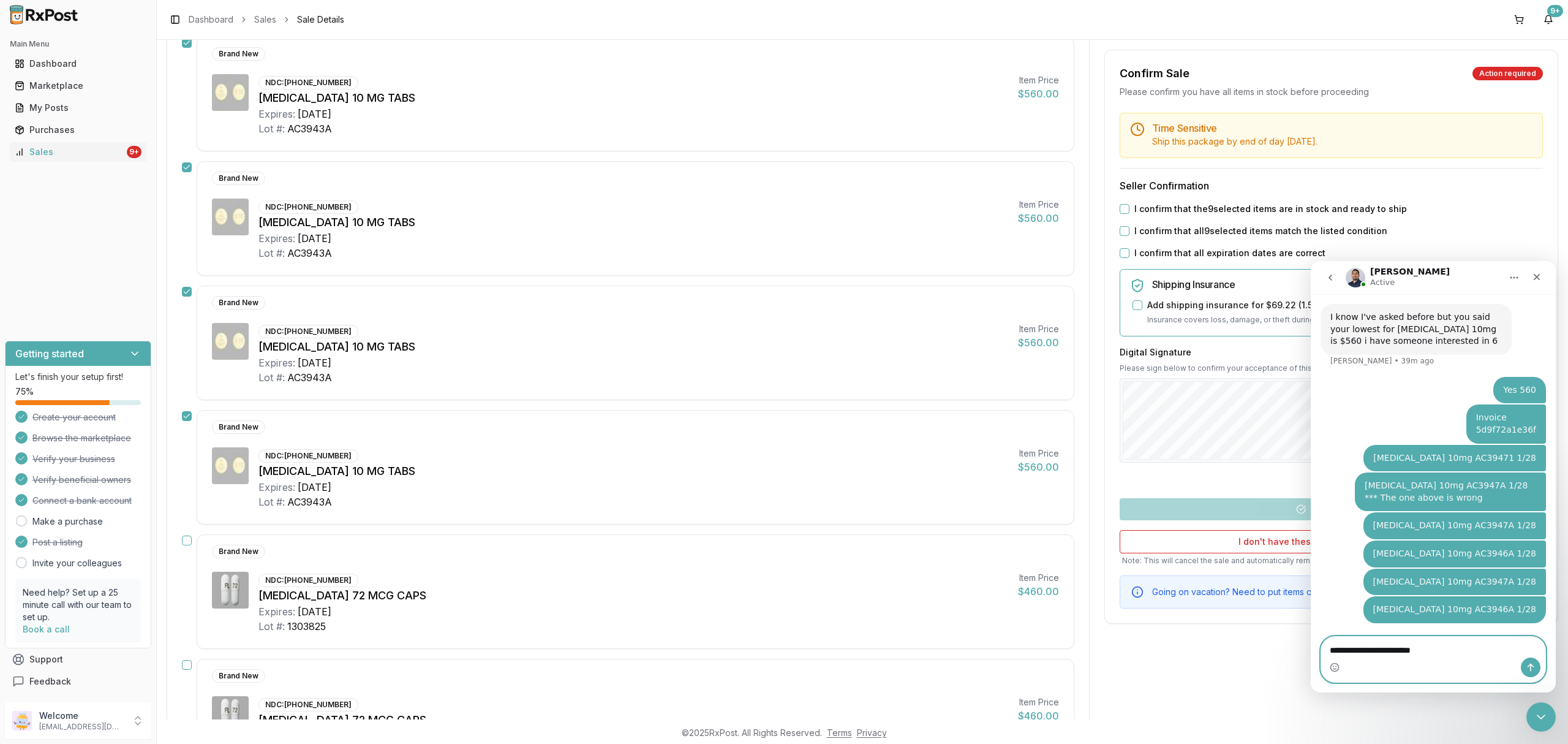
type textarea "**********"
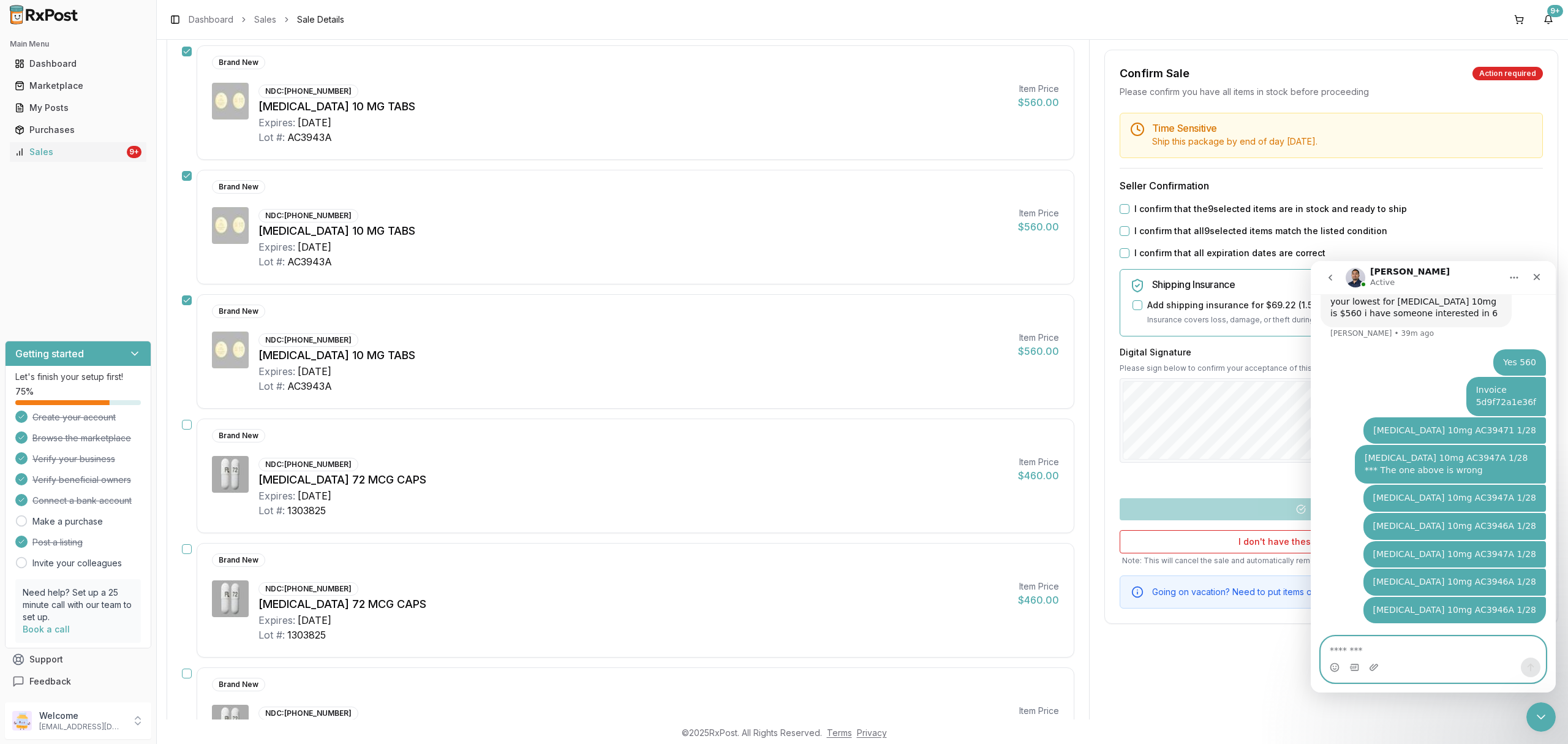
scroll to position [980, 0]
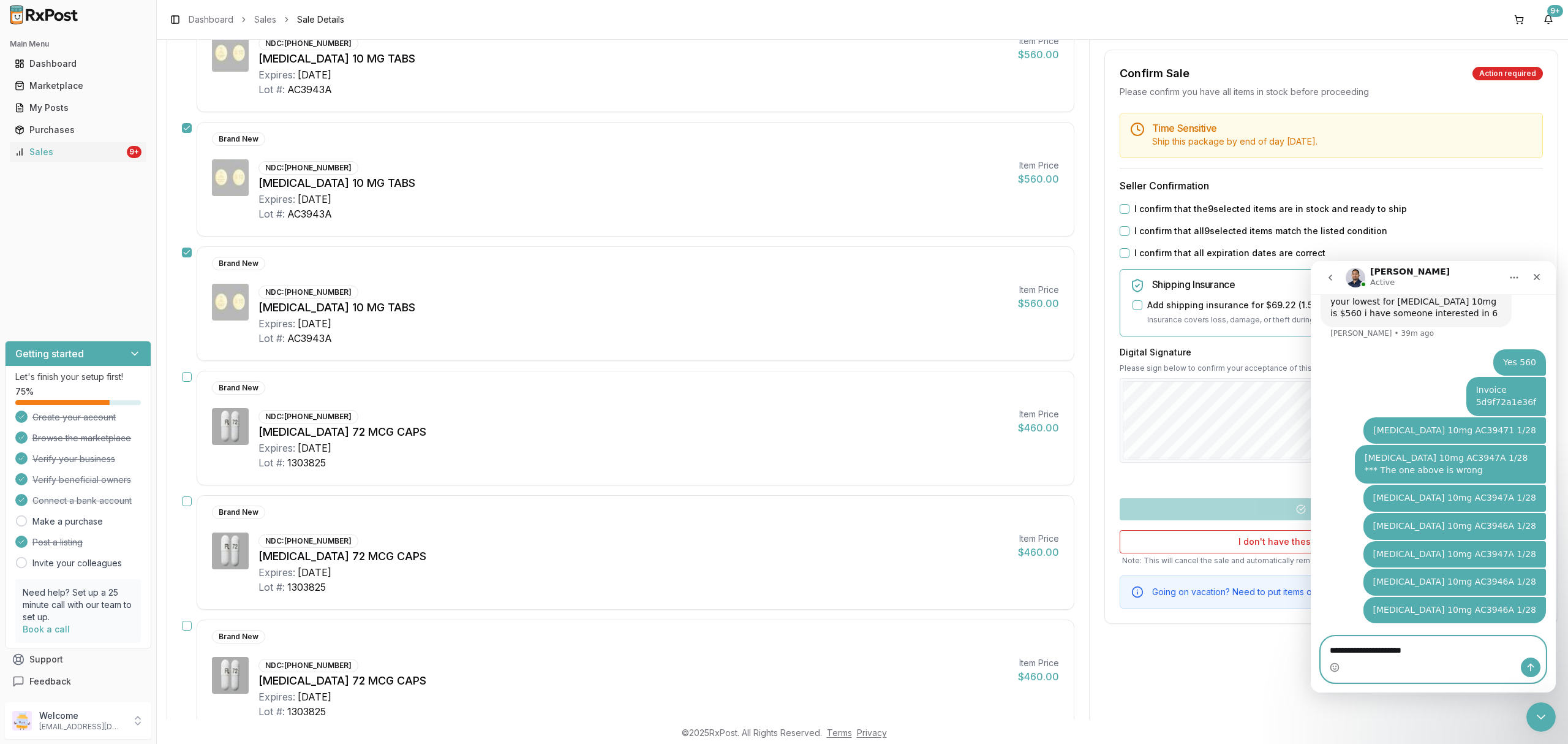
click at [1365, 647] on textarea "**********" at bounding box center [1433, 647] width 223 height 21
type textarea "**********"
drag, startPoint x: 1431, startPoint y: 645, endPoint x: 1303, endPoint y: 657, distance: 128.6
click at [1311, 657] on html "**********" at bounding box center [1433, 477] width 245 height 431
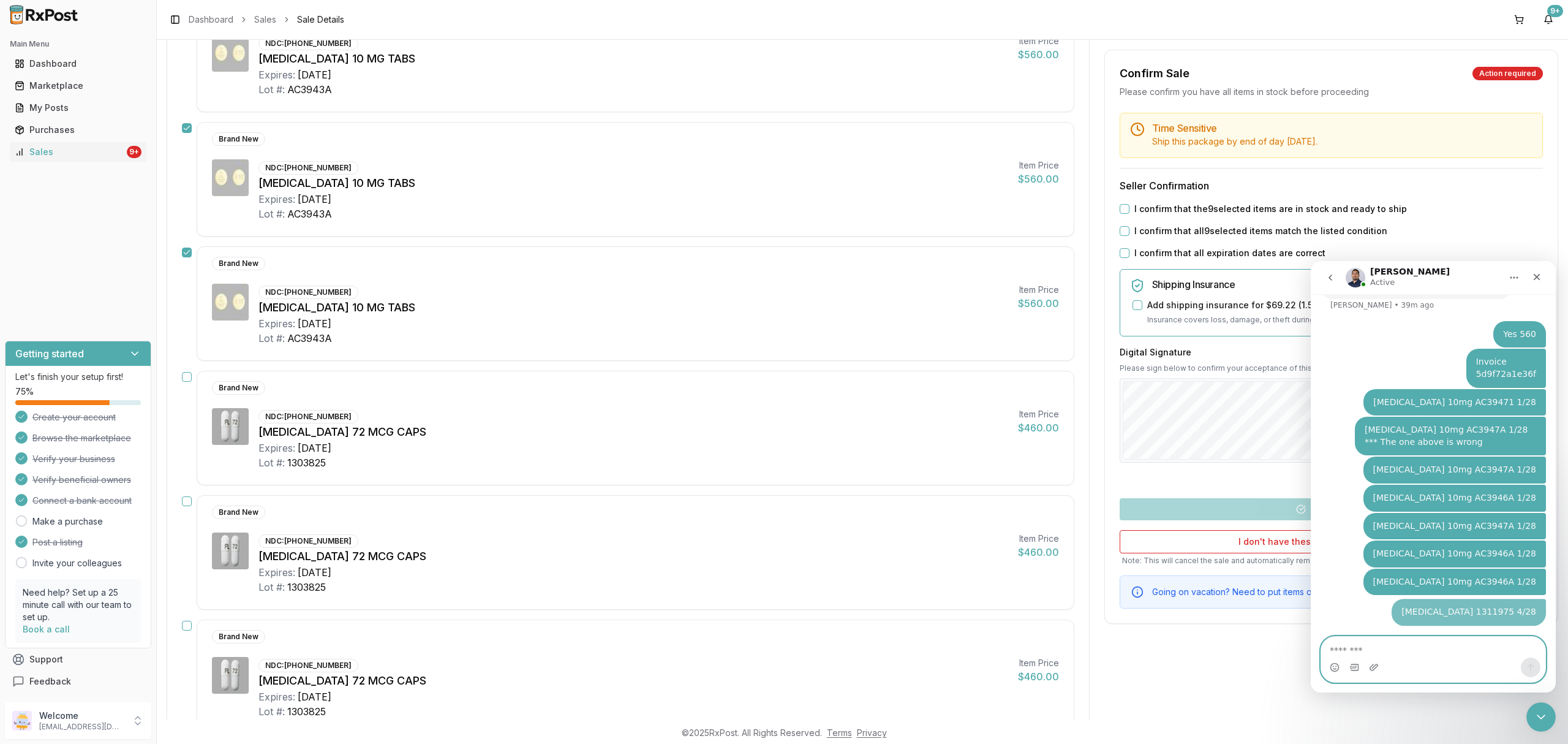
paste textarea "**********"
type textarea "**********"
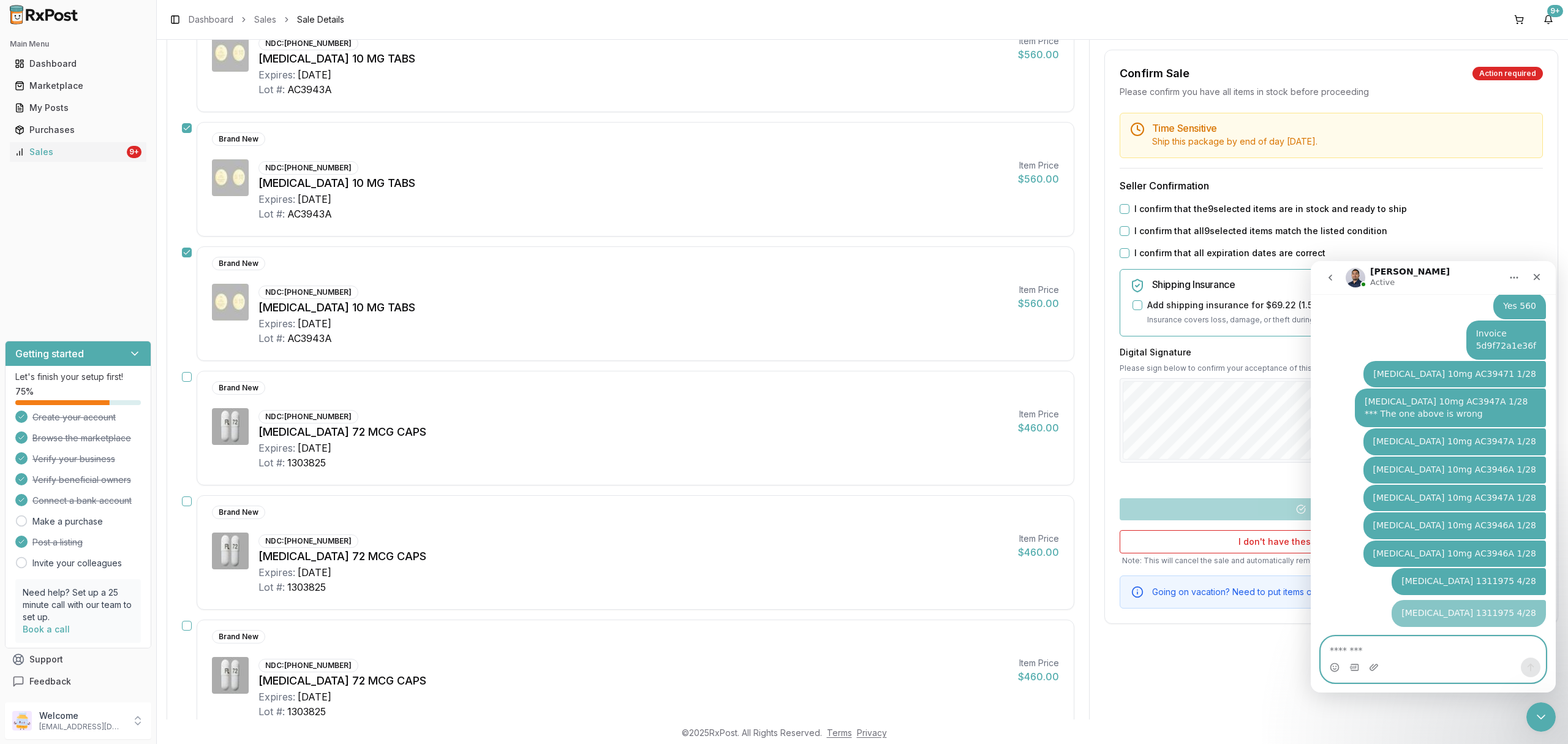
paste textarea "**********"
type textarea "**********"
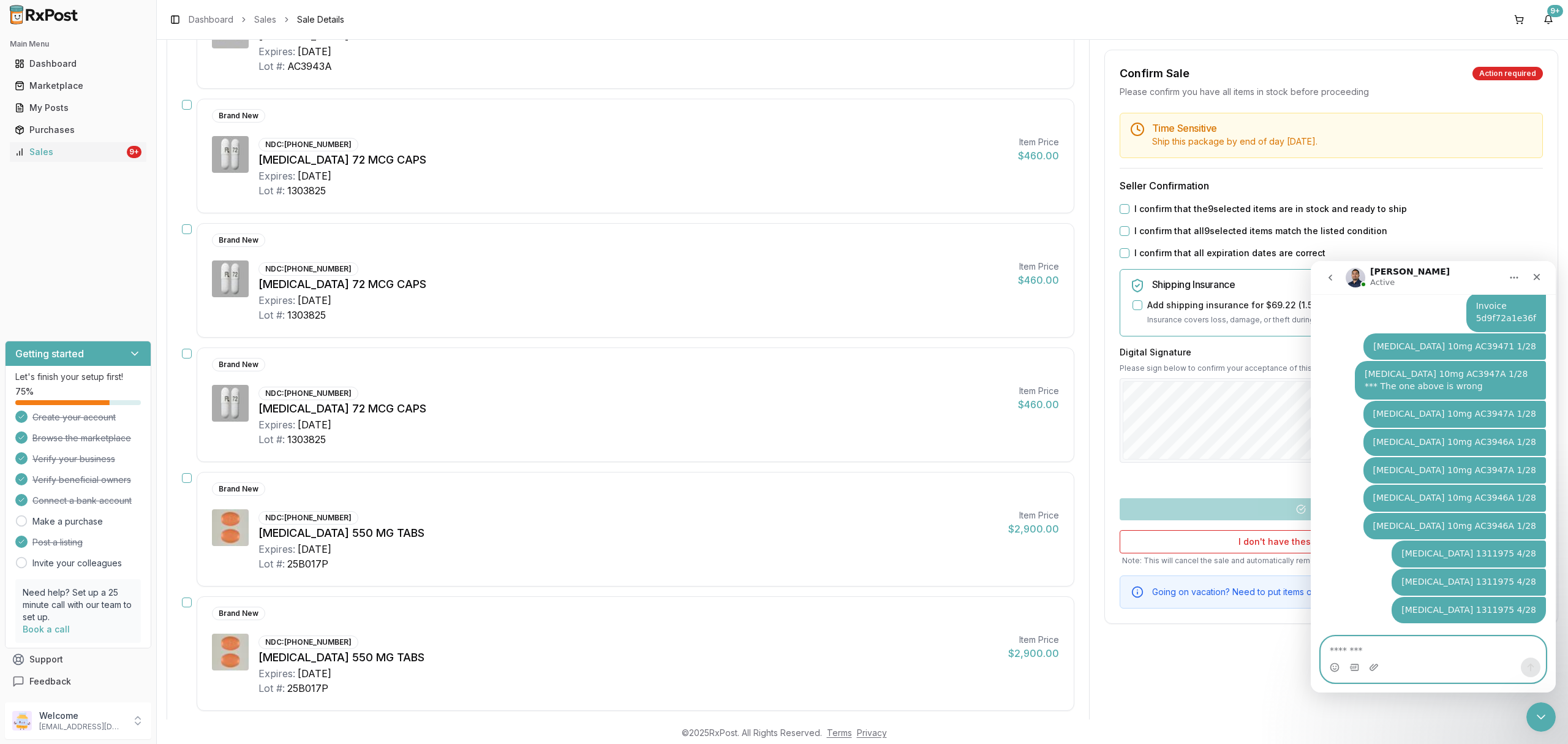
scroll to position [1307, 0]
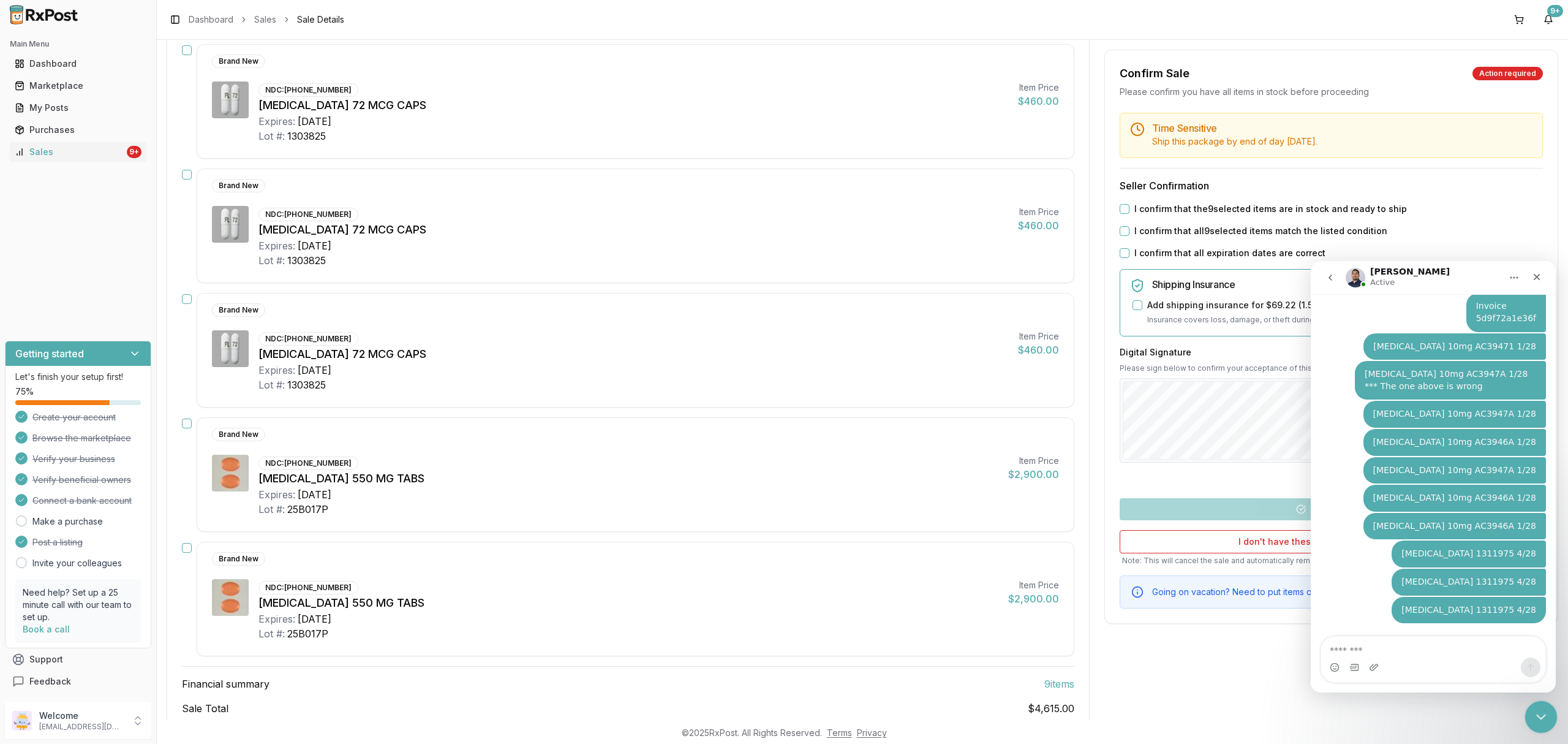
click at [1535, 725] on div "Close Intercom Messenger" at bounding box center [1540, 716] width 29 height 29
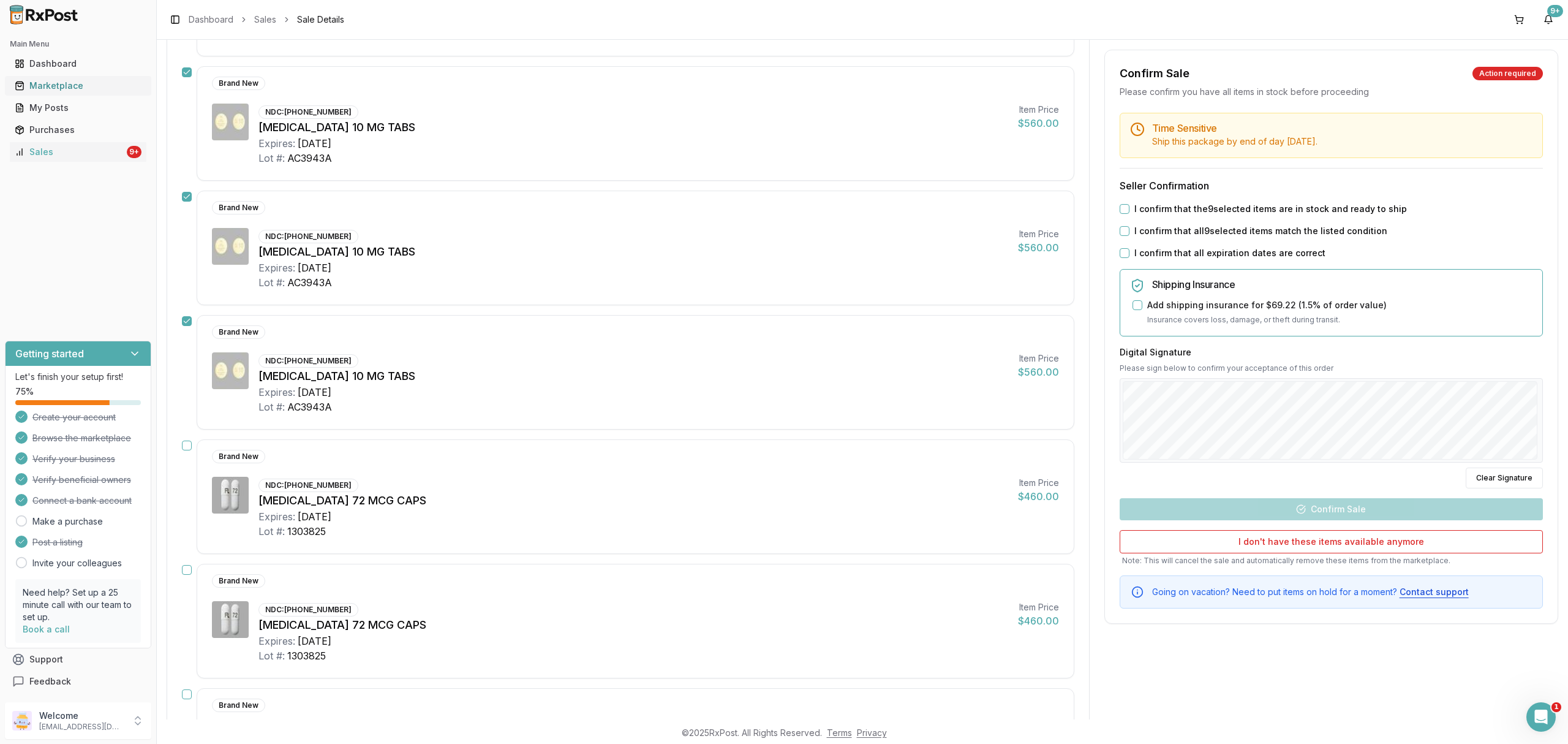
scroll to position [899, 0]
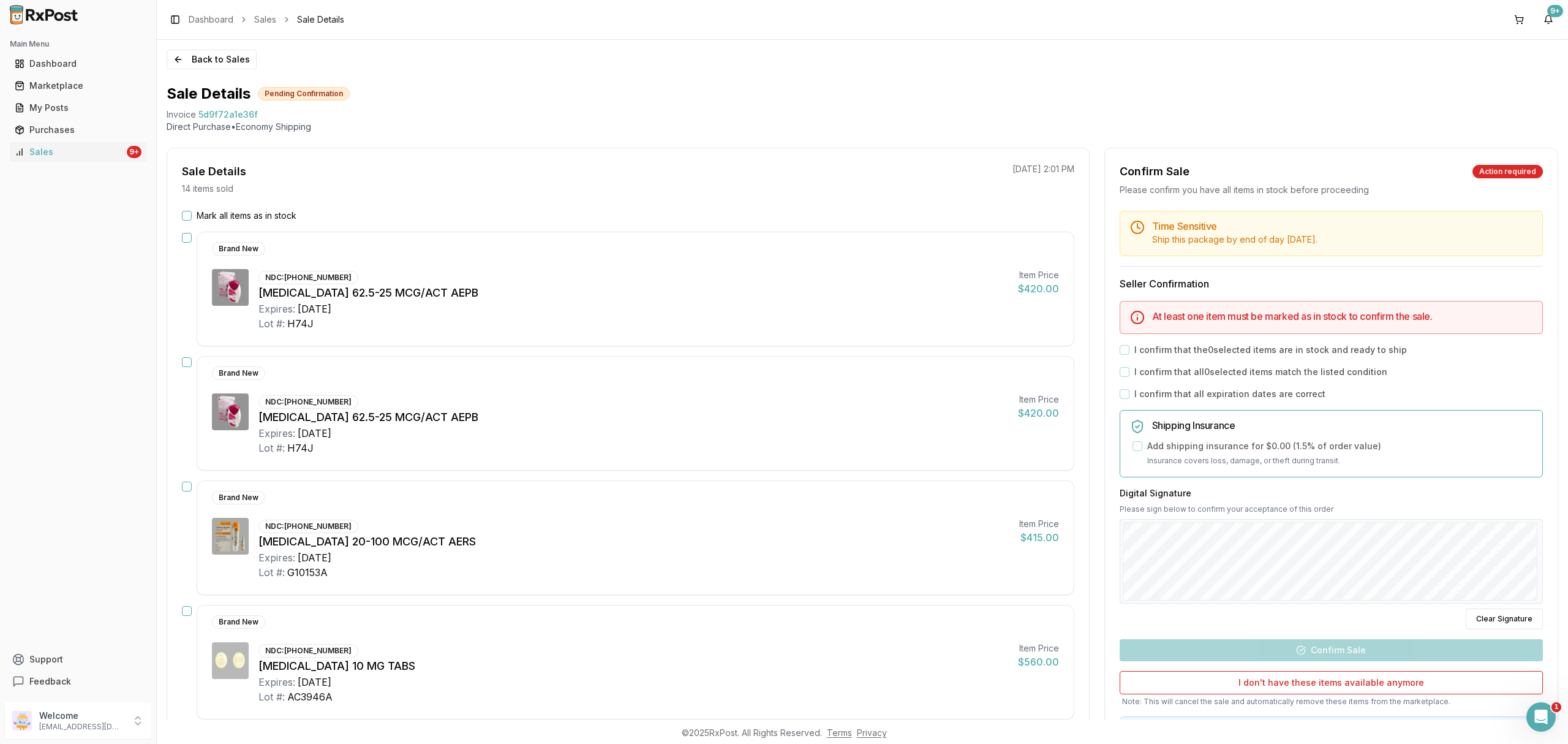
scroll to position [571, 0]
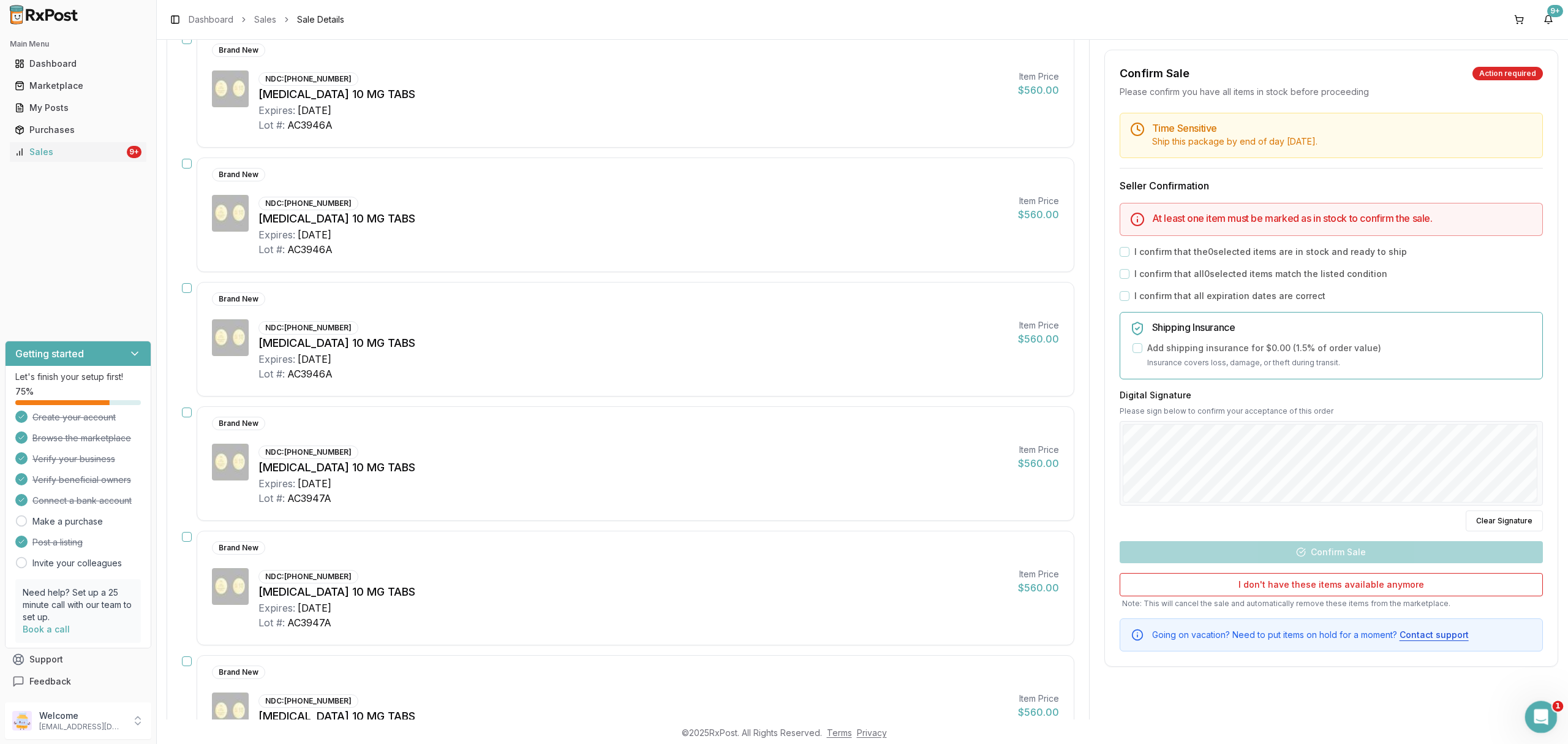
click at [1531, 722] on div "Open Intercom Messenger" at bounding box center [1539, 715] width 41 height 41
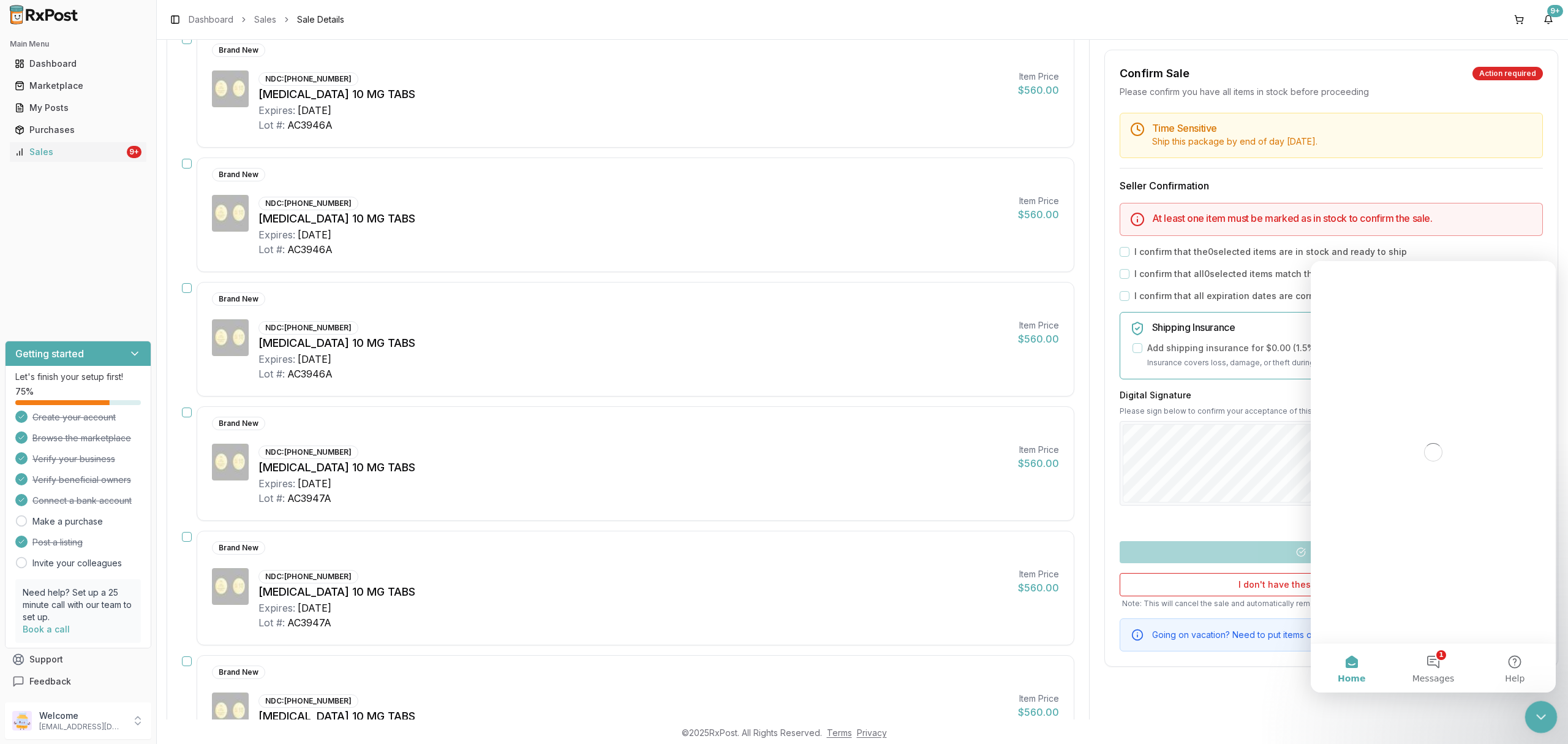
scroll to position [0, 0]
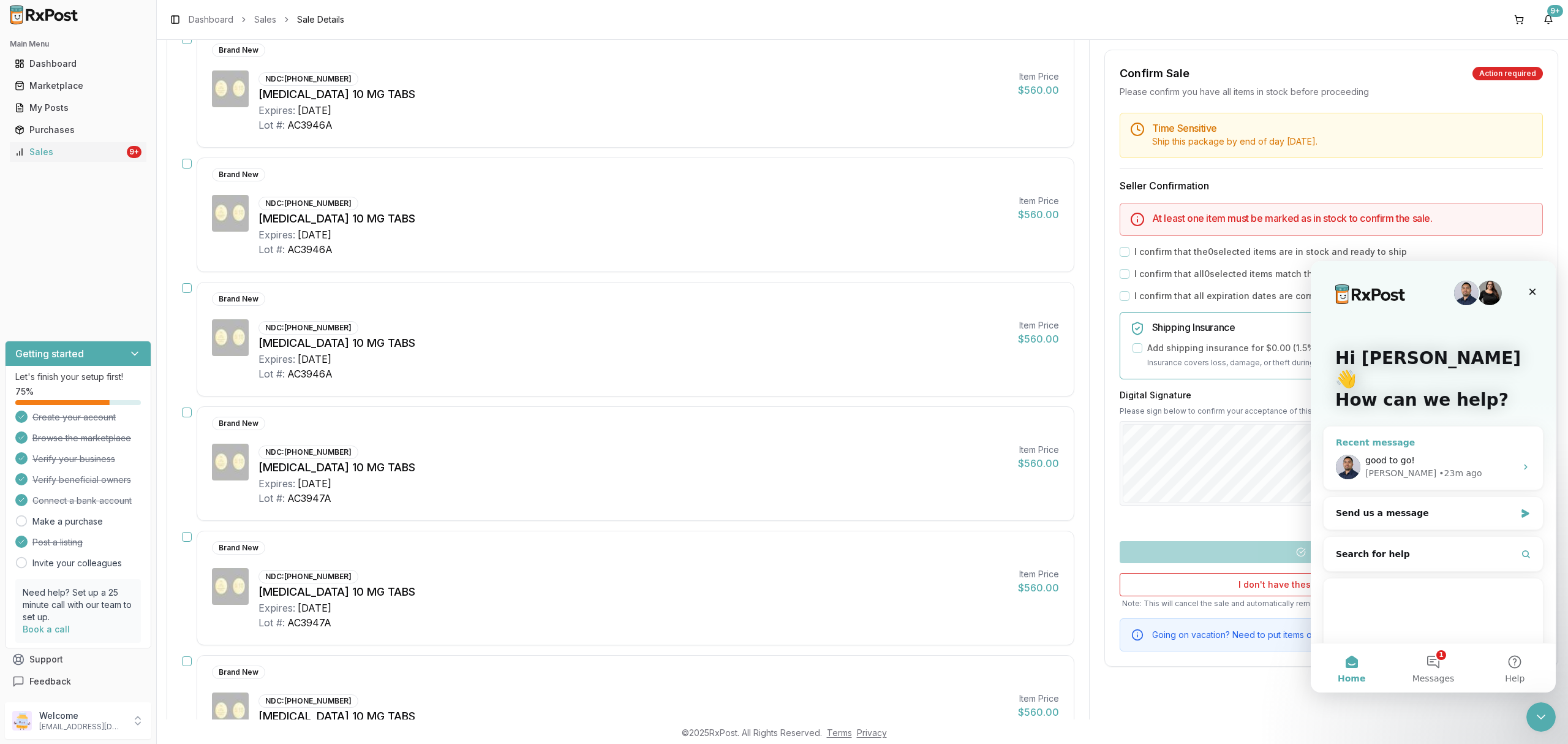
click at [1459, 444] on div "good to go! Manuel • 23m ago" at bounding box center [1433, 467] width 219 height 45
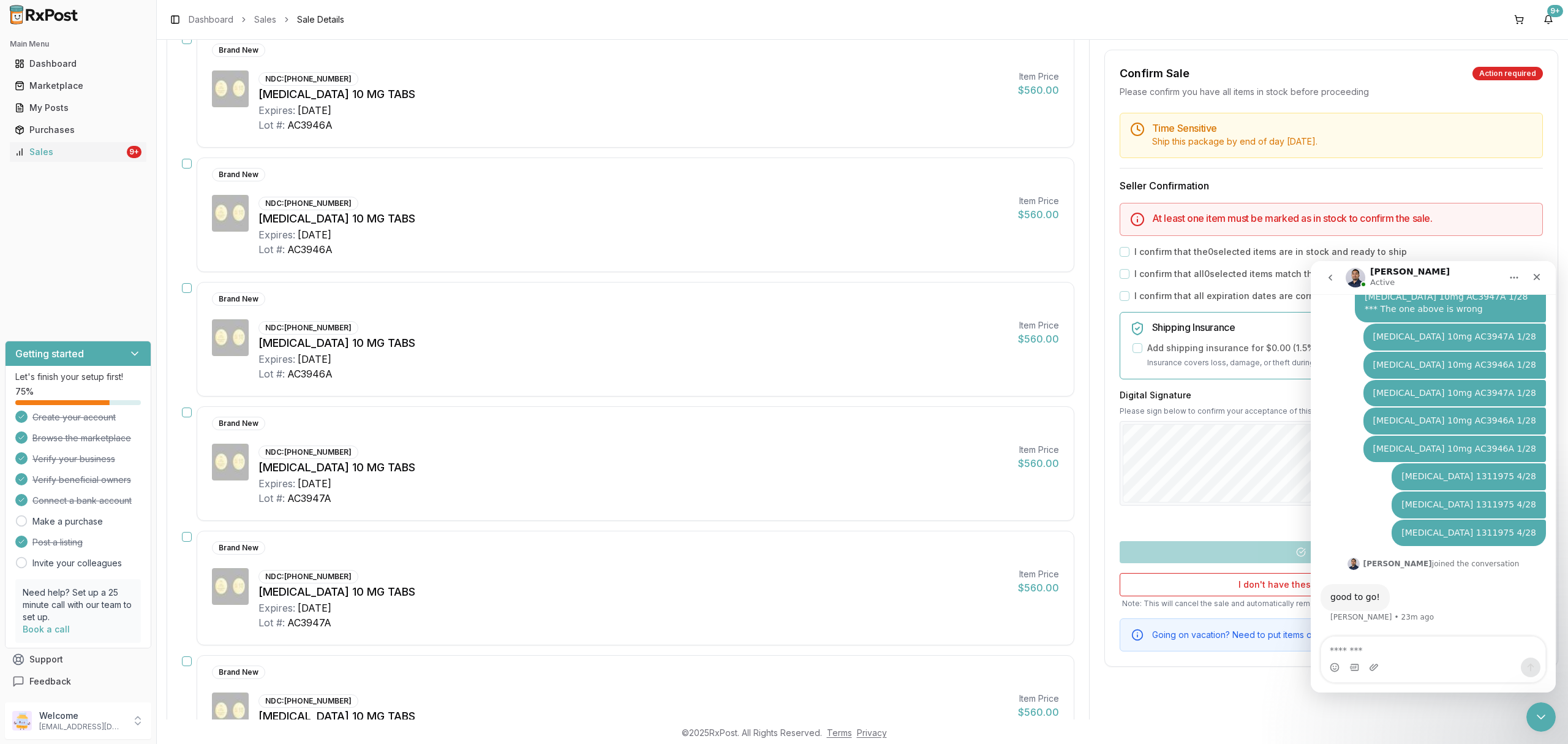
scroll to position [203, 0]
click at [1545, 713] on icon "Close Intercom Messenger" at bounding box center [1539, 715] width 15 height 15
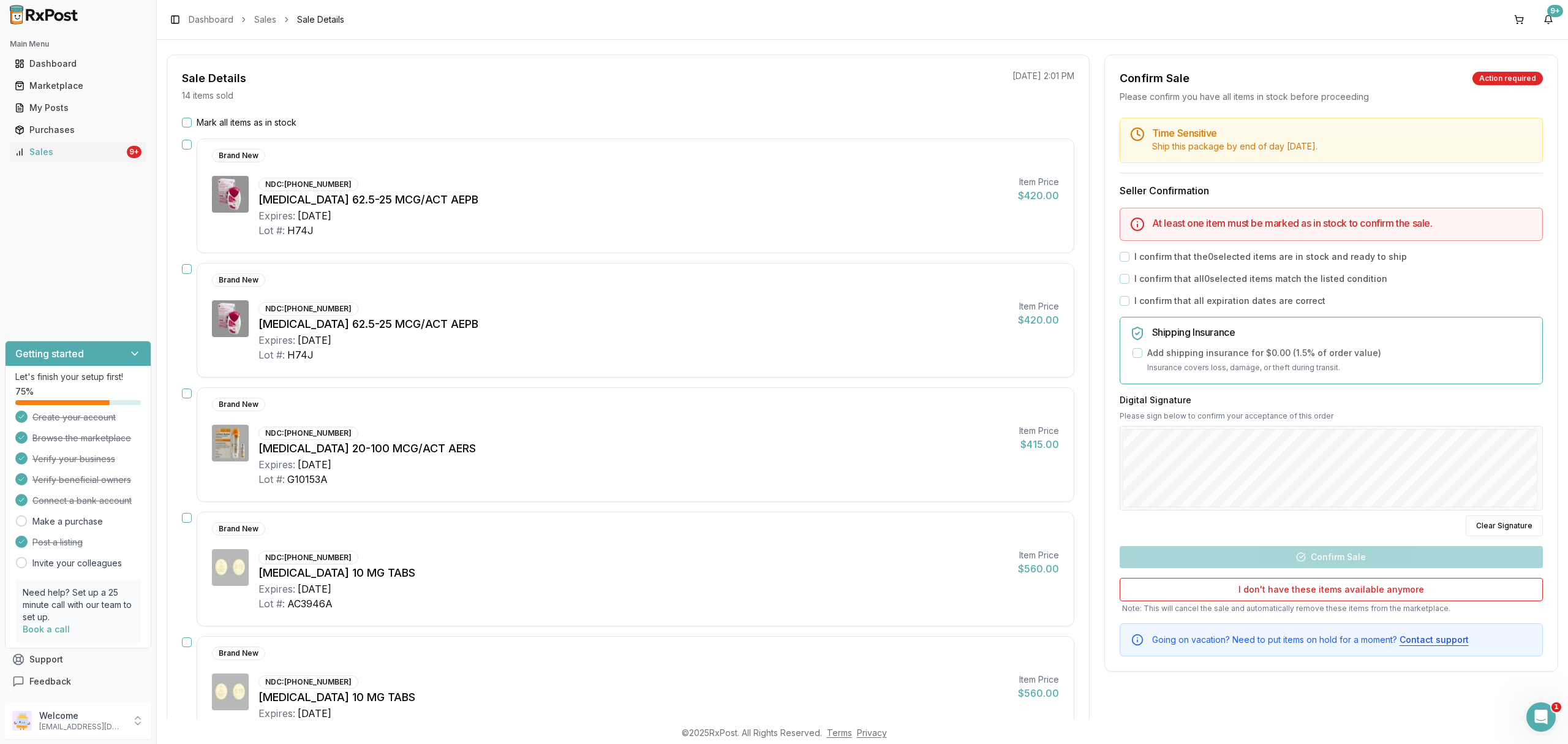
scroll to position [0, 0]
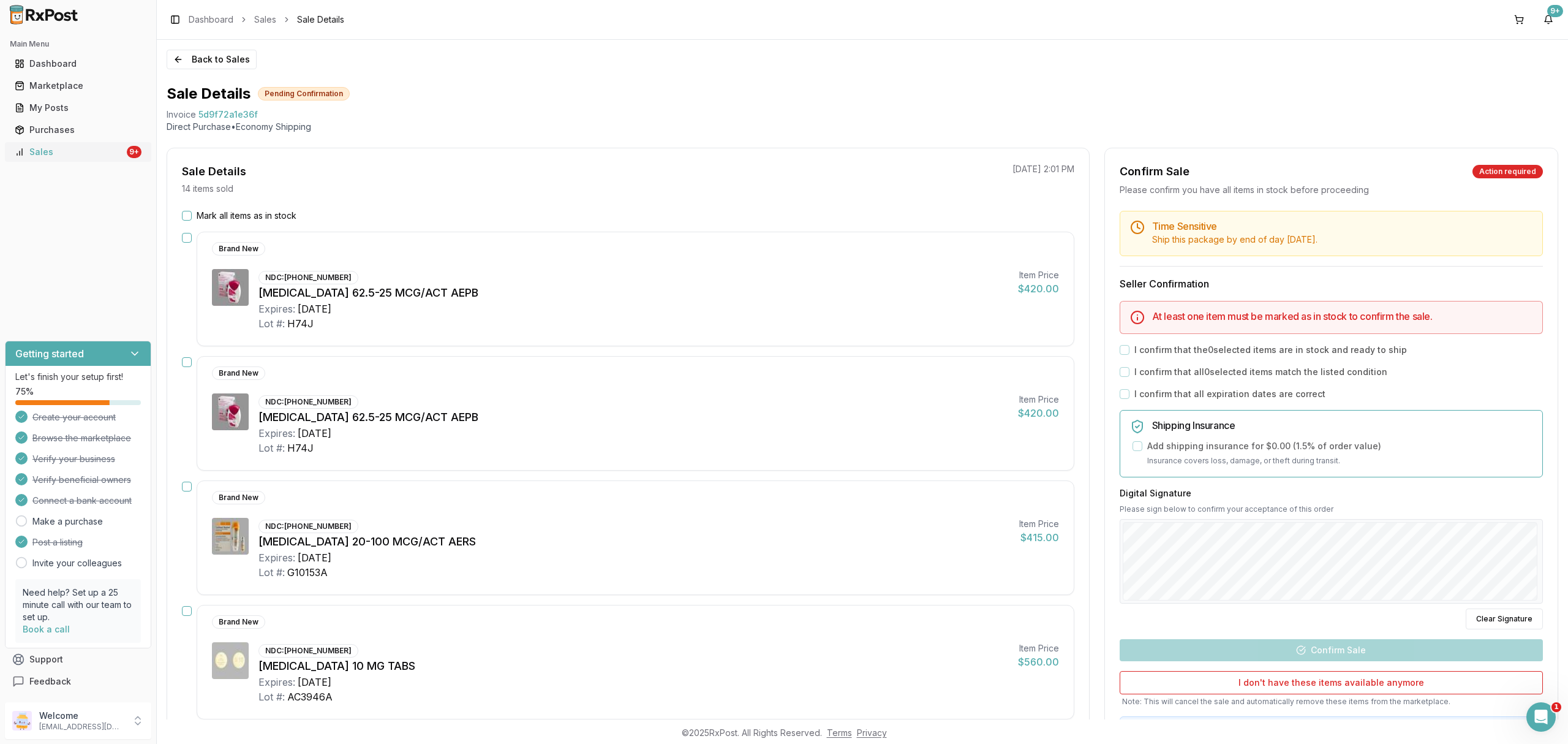
click at [89, 152] on div "Sales" at bounding box center [69, 152] width 109 height 12
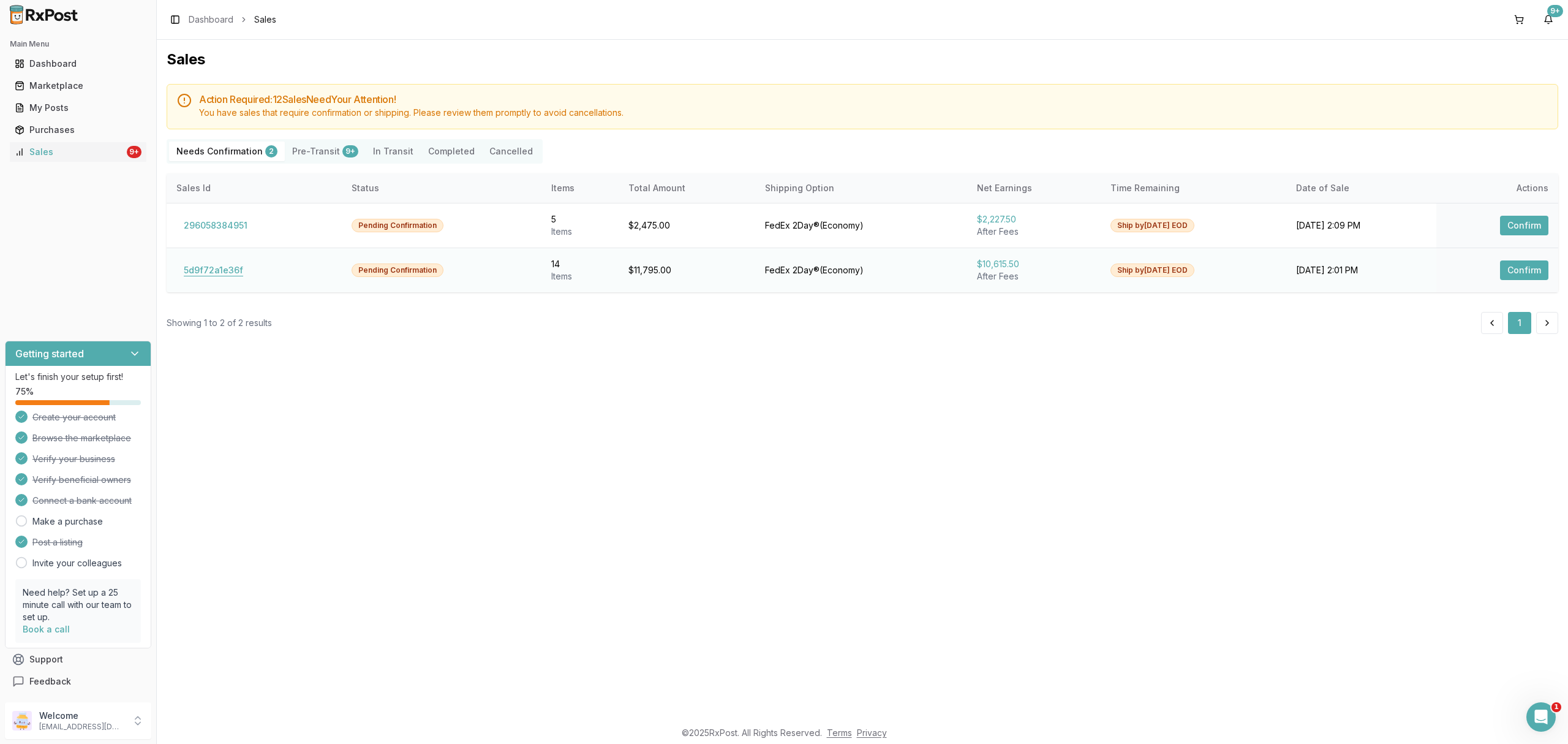
click at [214, 271] on button "5d9f72a1e36f" at bounding box center [213, 270] width 74 height 19
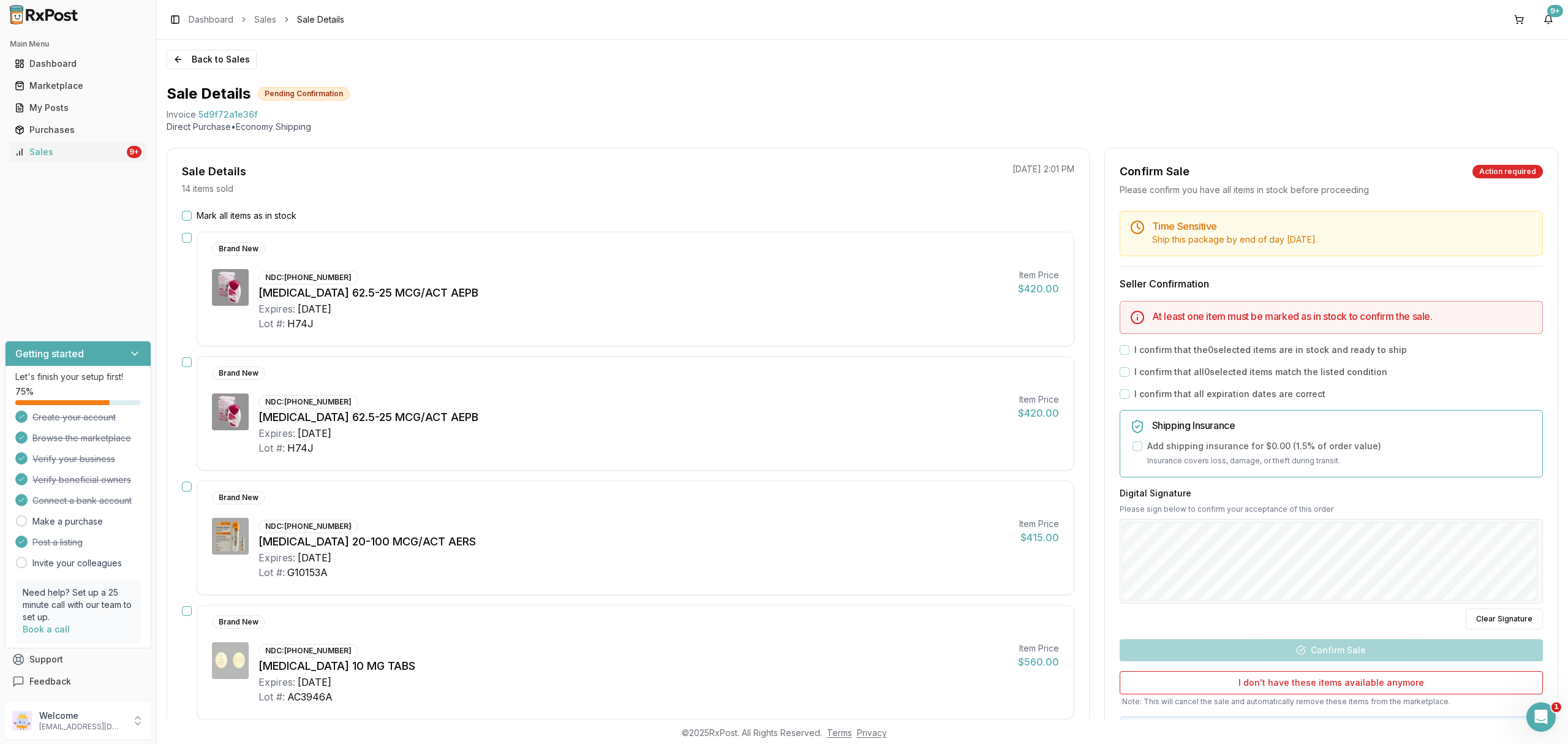
click at [226, 217] on label "Mark all items as in stock" at bounding box center [246, 216] width 100 height 12
click at [192, 217] on button "Mark all items as in stock" at bounding box center [186, 216] width 10 height 10
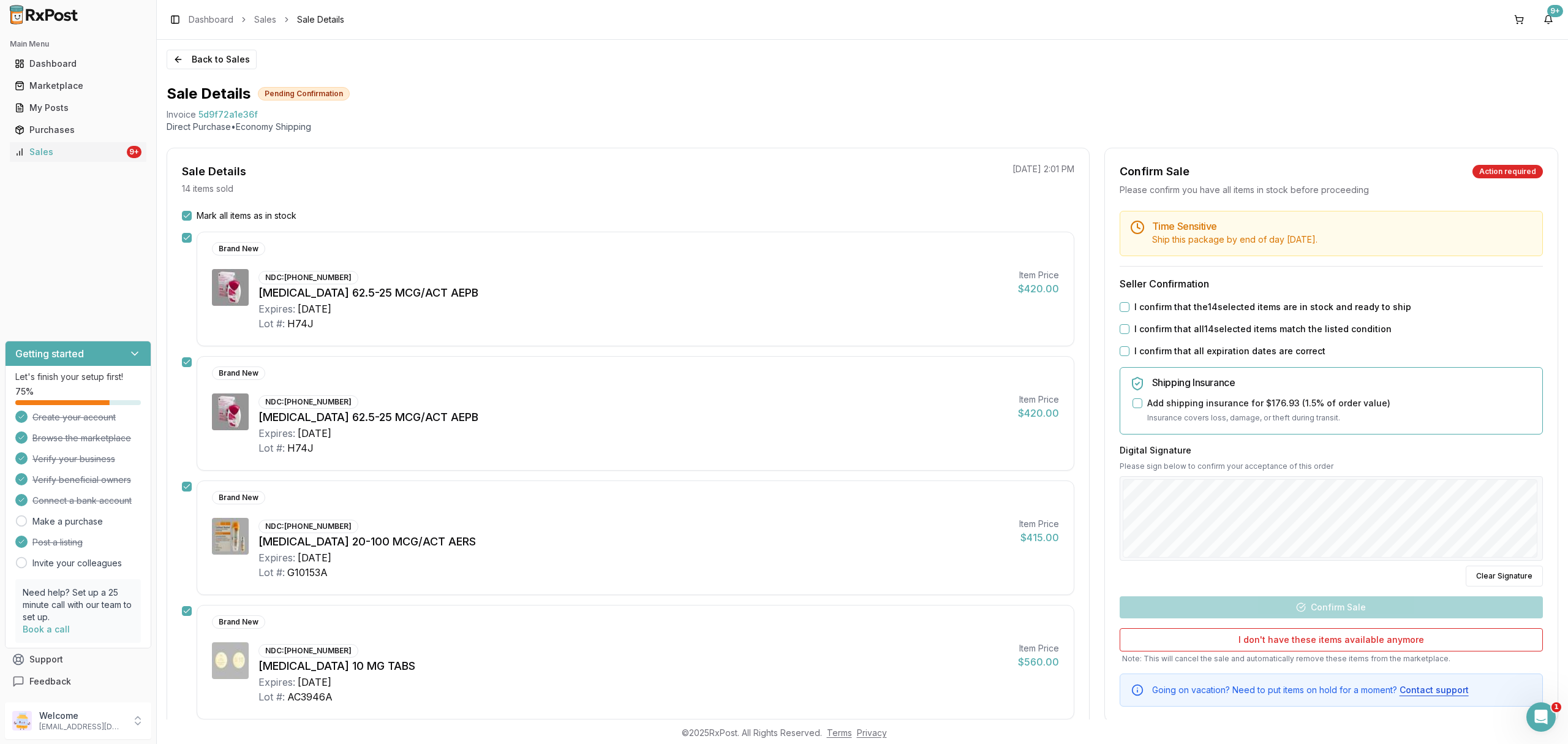
click at [1262, 304] on label "I confirm that the 14 selected items are in stock and ready to ship" at bounding box center [1273, 307] width 277 height 12
click at [1129, 304] on button "I confirm that the 14 selected items are in stock and ready to ship" at bounding box center [1125, 307] width 10 height 10
click at [1245, 334] on label "I confirm that all 14 selected items match the listed condition" at bounding box center [1263, 329] width 257 height 12
click at [1129, 334] on button "I confirm that all 14 selected items match the listed condition" at bounding box center [1125, 329] width 10 height 10
click at [1237, 352] on label "I confirm that all expiration dates are correct" at bounding box center [1230, 351] width 191 height 12
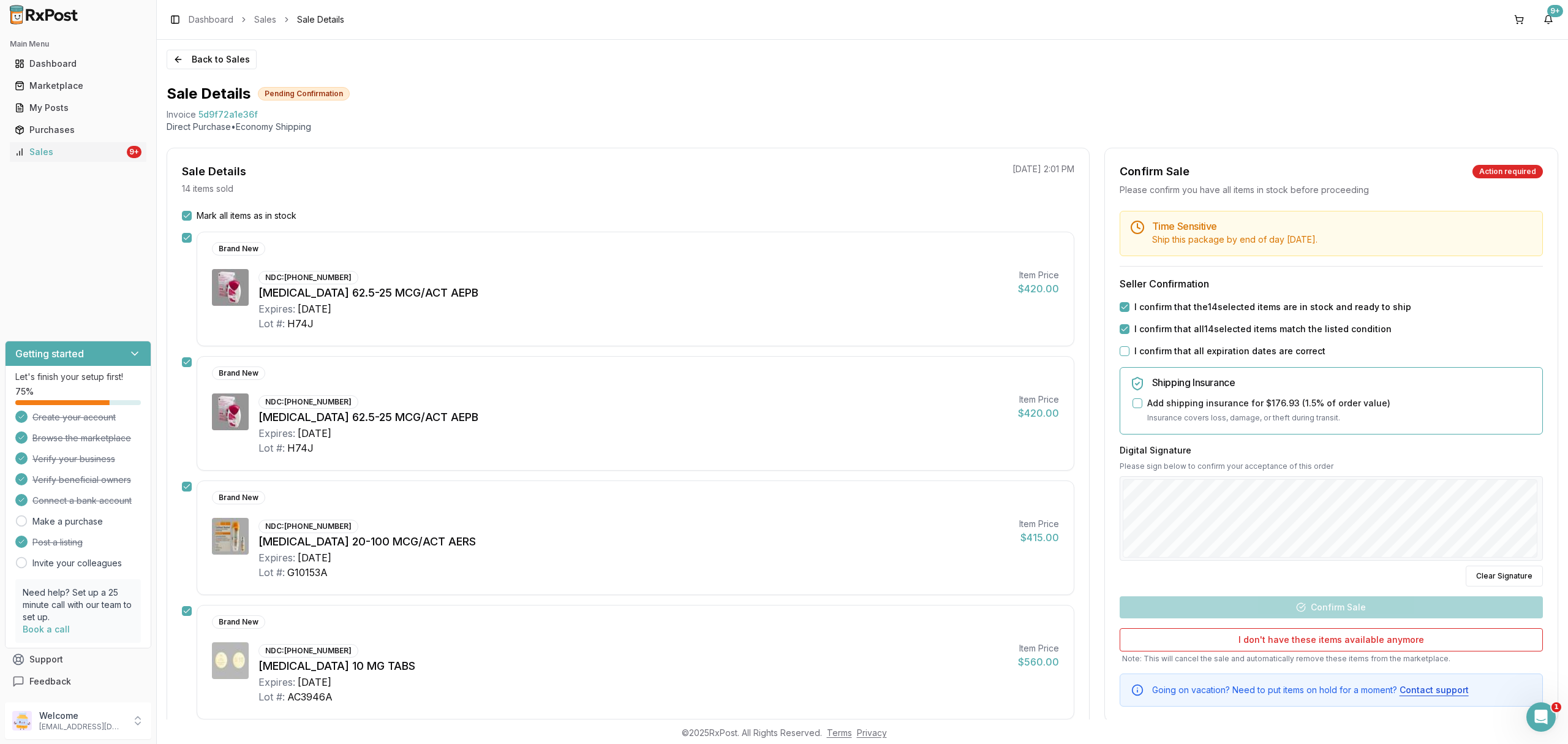
click at [1129, 352] on button "I confirm that all expiration dates are correct" at bounding box center [1125, 351] width 10 height 10
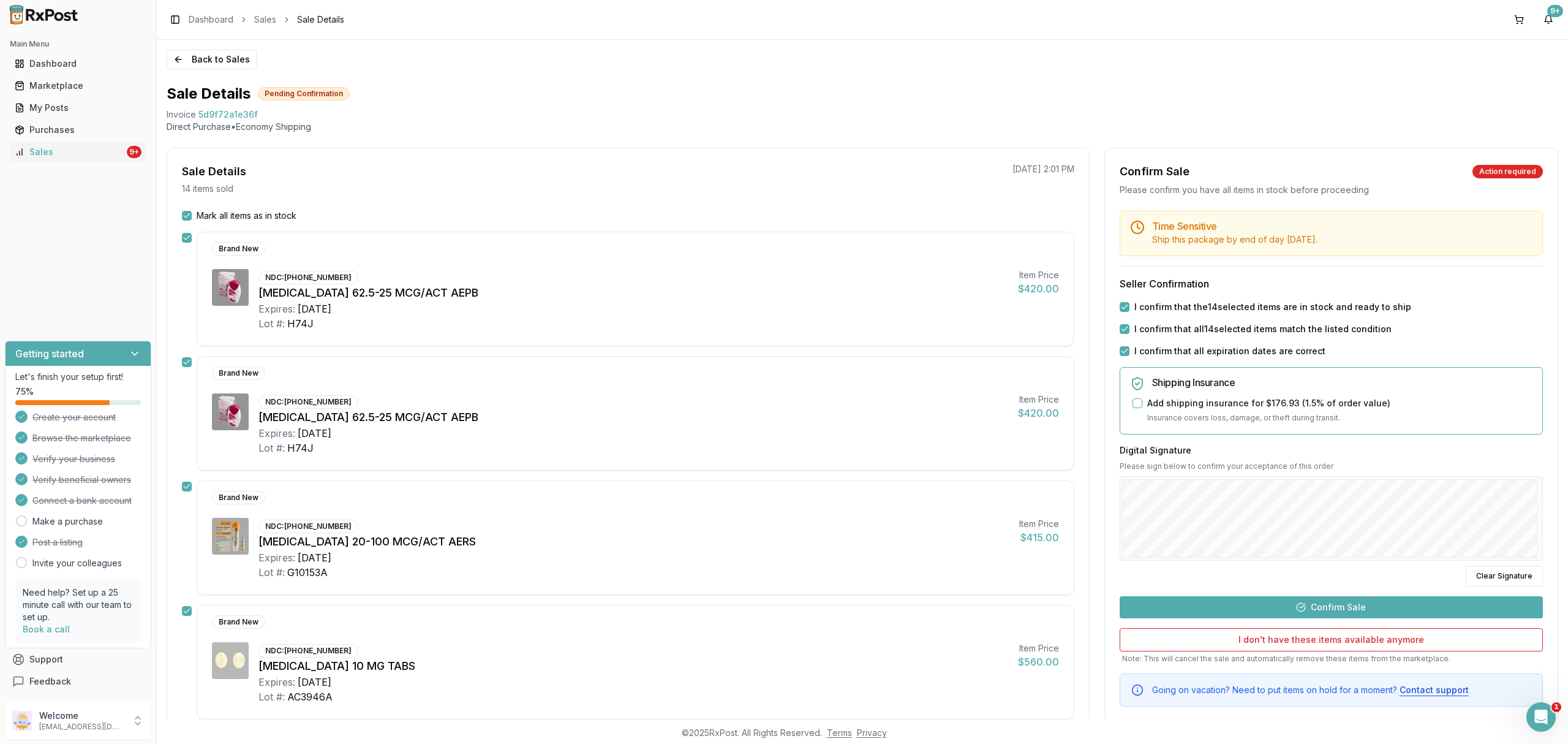
click at [1346, 612] on button "Confirm Sale" at bounding box center [1332, 607] width 423 height 22
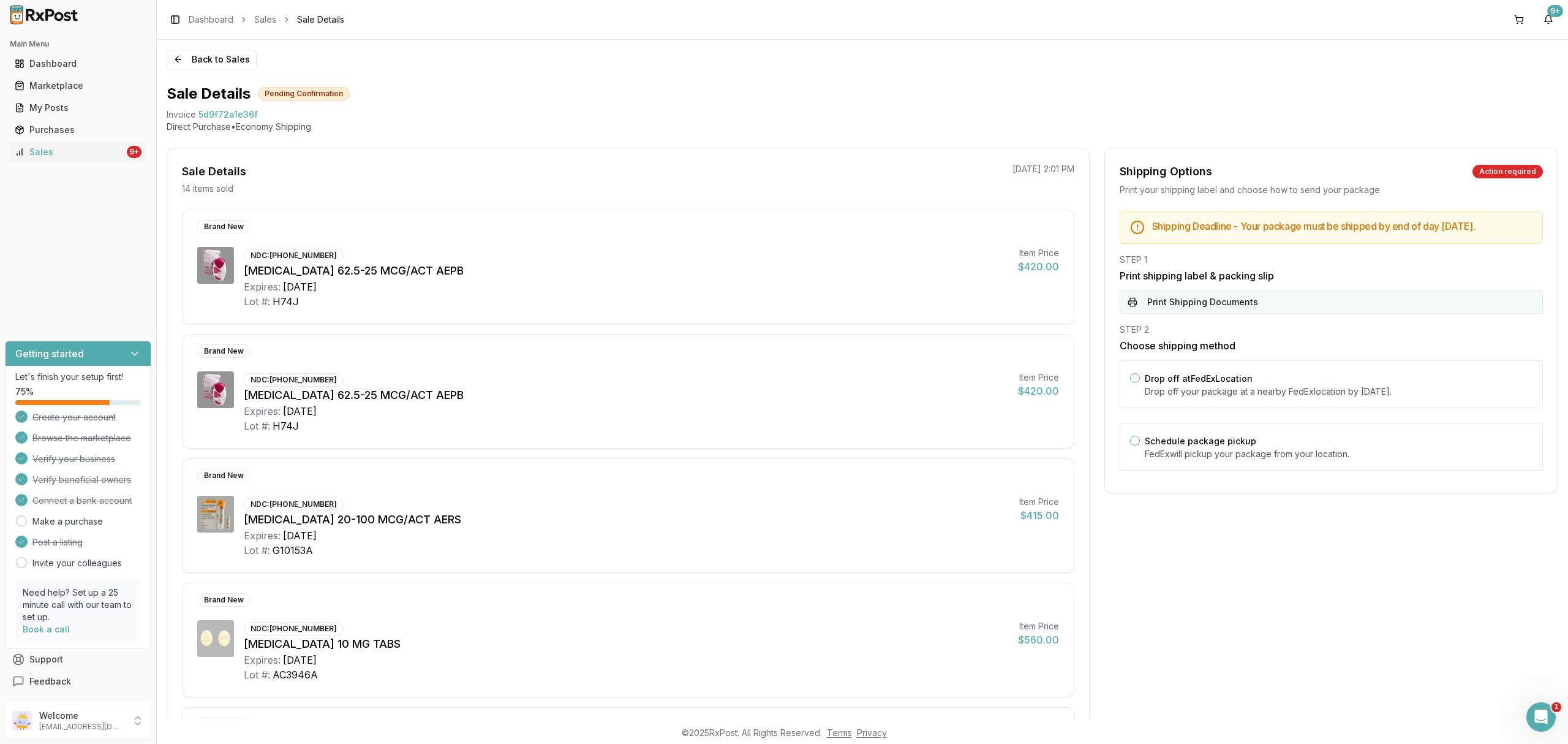
click at [1230, 313] on button "Print Shipping Documents" at bounding box center [1332, 302] width 423 height 23
click at [1236, 384] on label "Drop off at FedEx Location" at bounding box center [1199, 379] width 108 height 11
click at [1140, 383] on button "Drop off at FedEx Location" at bounding box center [1135, 378] width 10 height 10
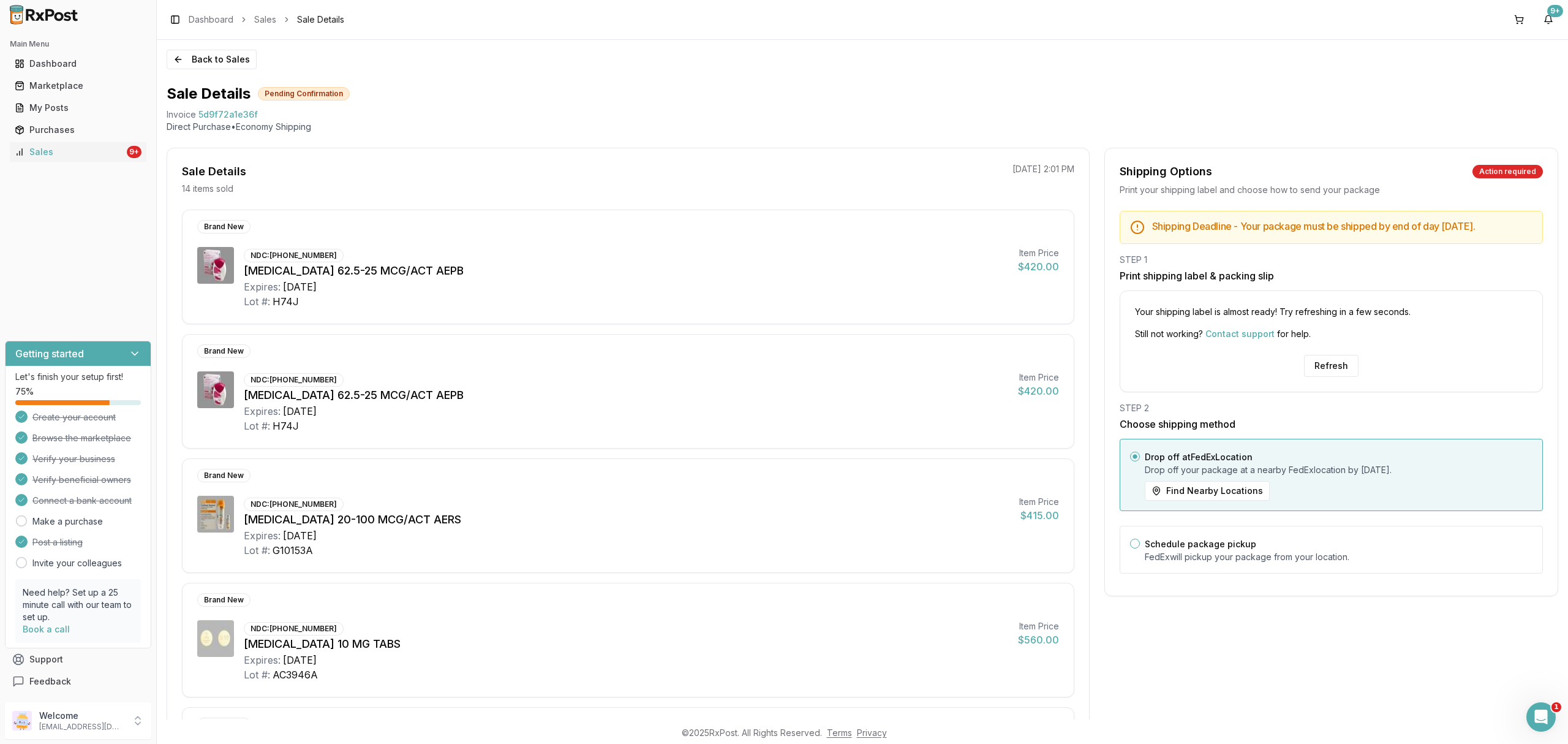
click at [1315, 388] on div "Your shipping label is almost ready! Try refreshing in a few seconds. Still not…" at bounding box center [1332, 341] width 423 height 102
click at [1323, 377] on button "Refresh" at bounding box center [1331, 366] width 55 height 22
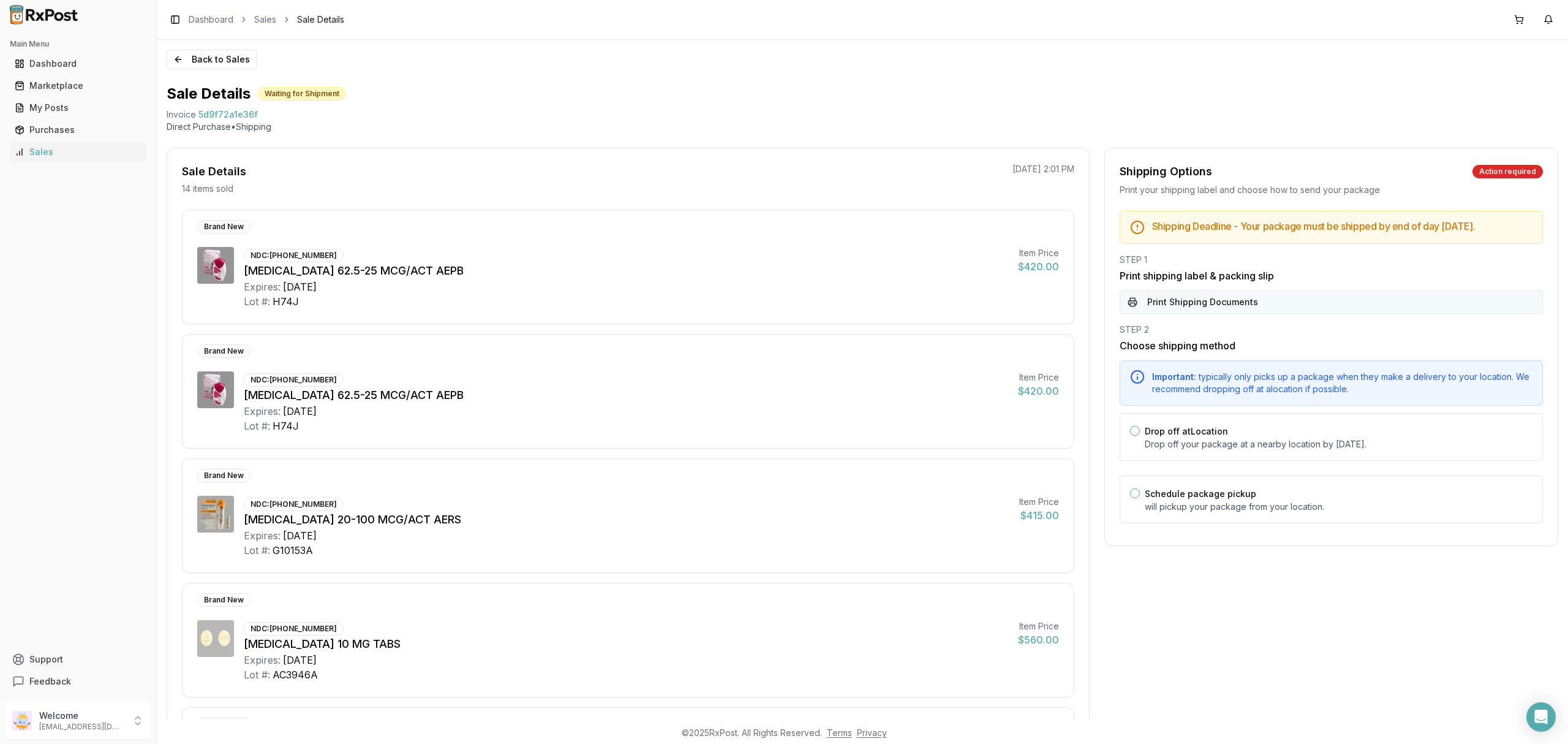
click at [1272, 313] on button "Print Shipping Documents" at bounding box center [1332, 302] width 423 height 23
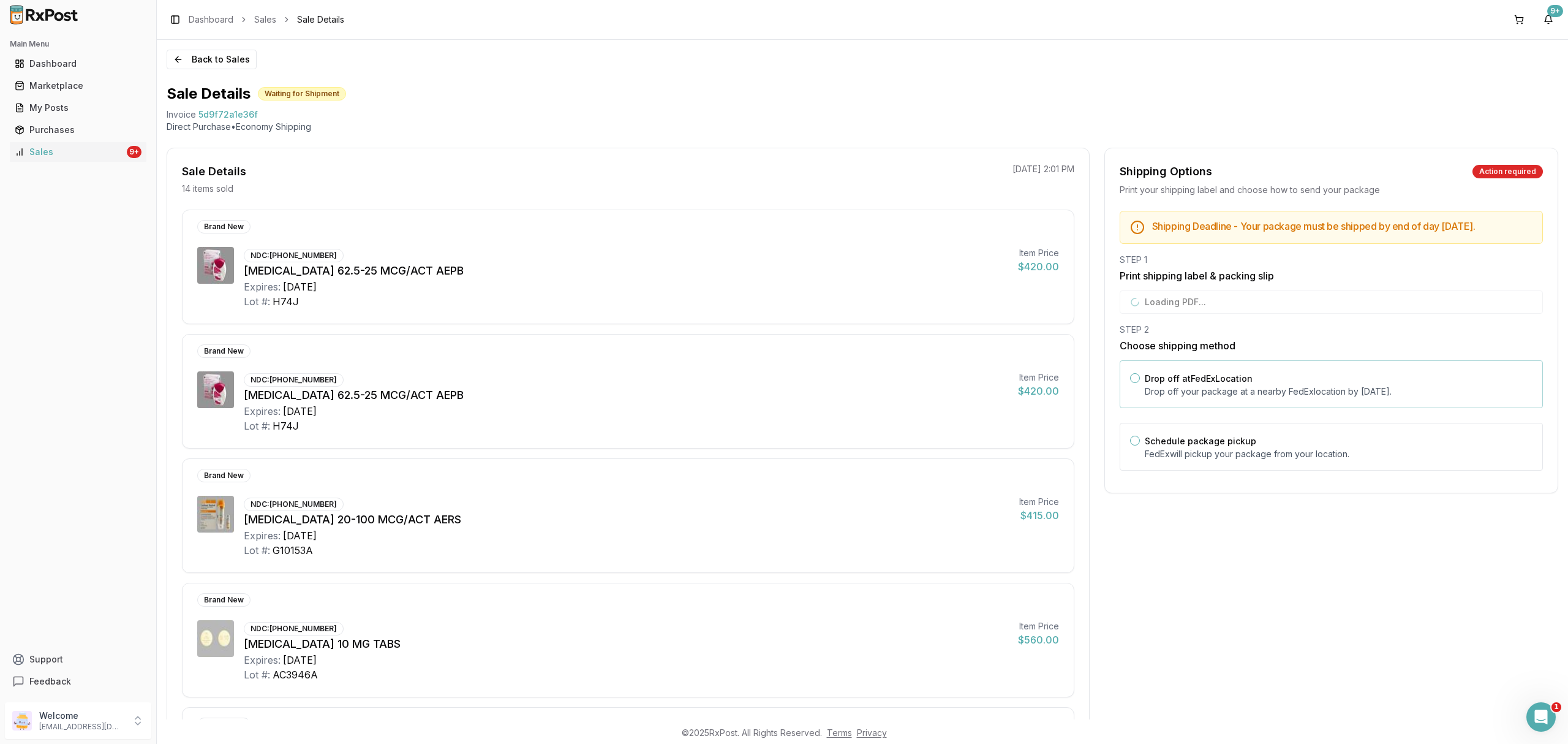
click at [1258, 397] on p "Drop off your package at a nearby [GEOGRAPHIC_DATA] location by [DATE] ." at bounding box center [1339, 392] width 388 height 12
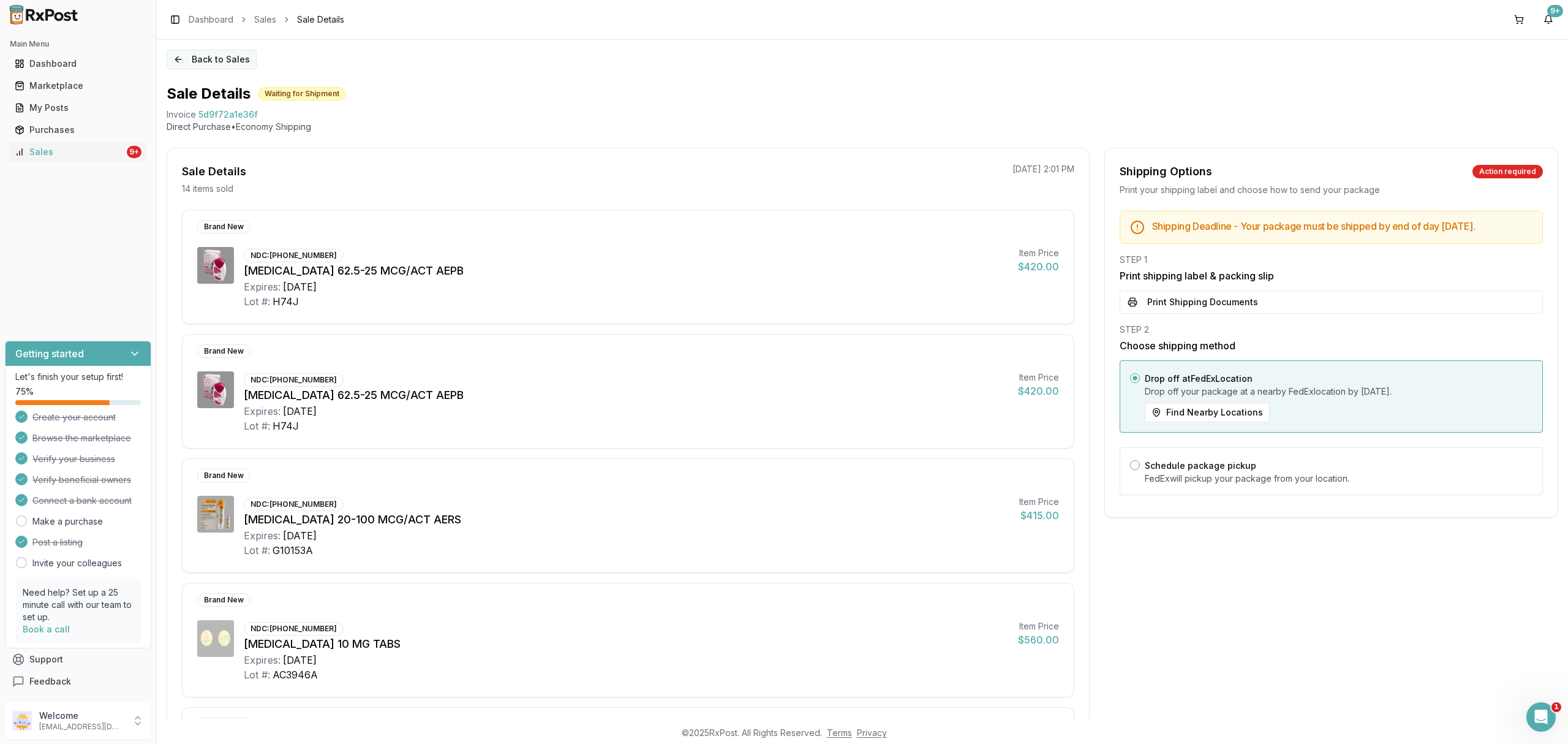
click at [179, 55] on button "Back to Sales" at bounding box center [211, 59] width 90 height 19
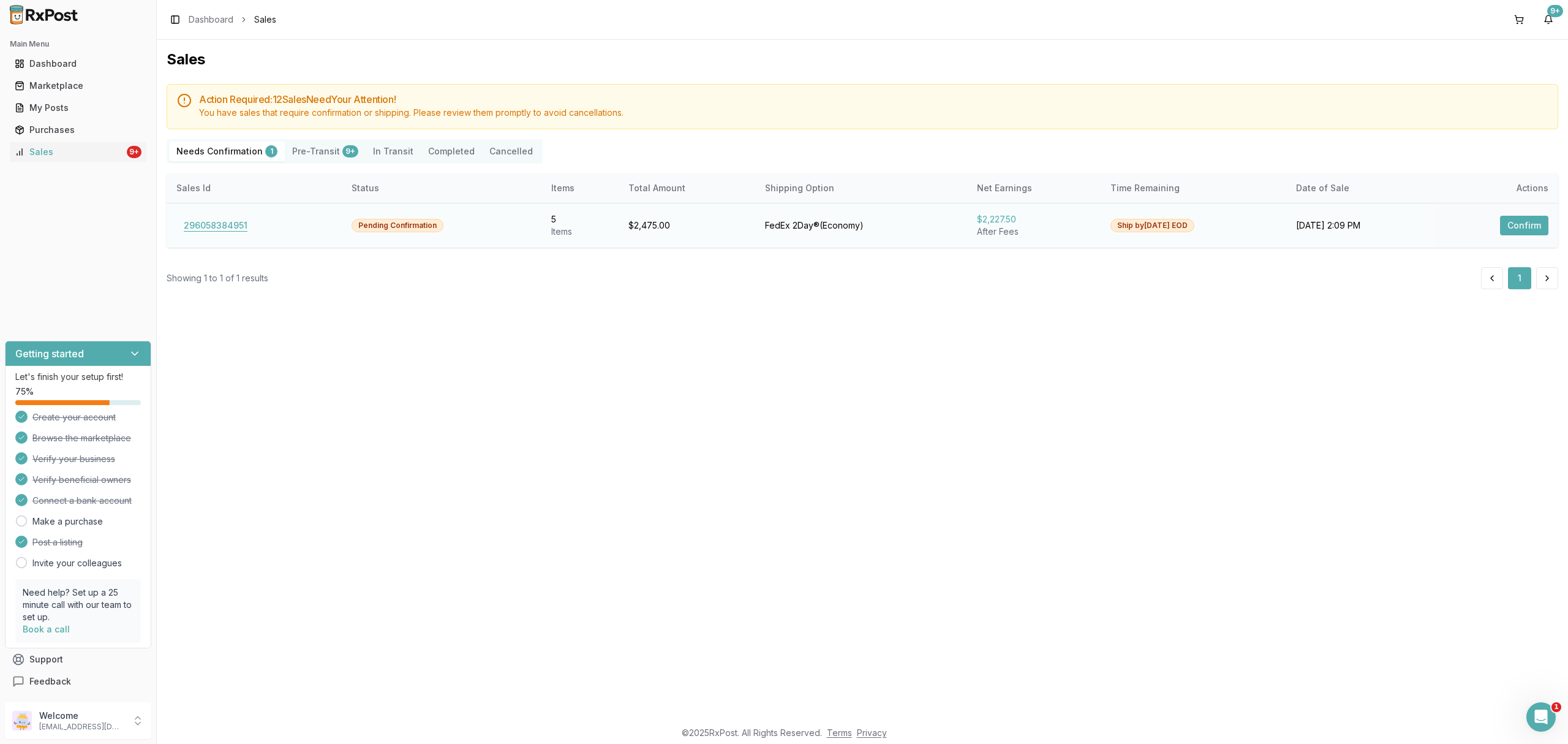
click at [214, 223] on button "296058384951" at bounding box center [216, 225] width 79 height 19
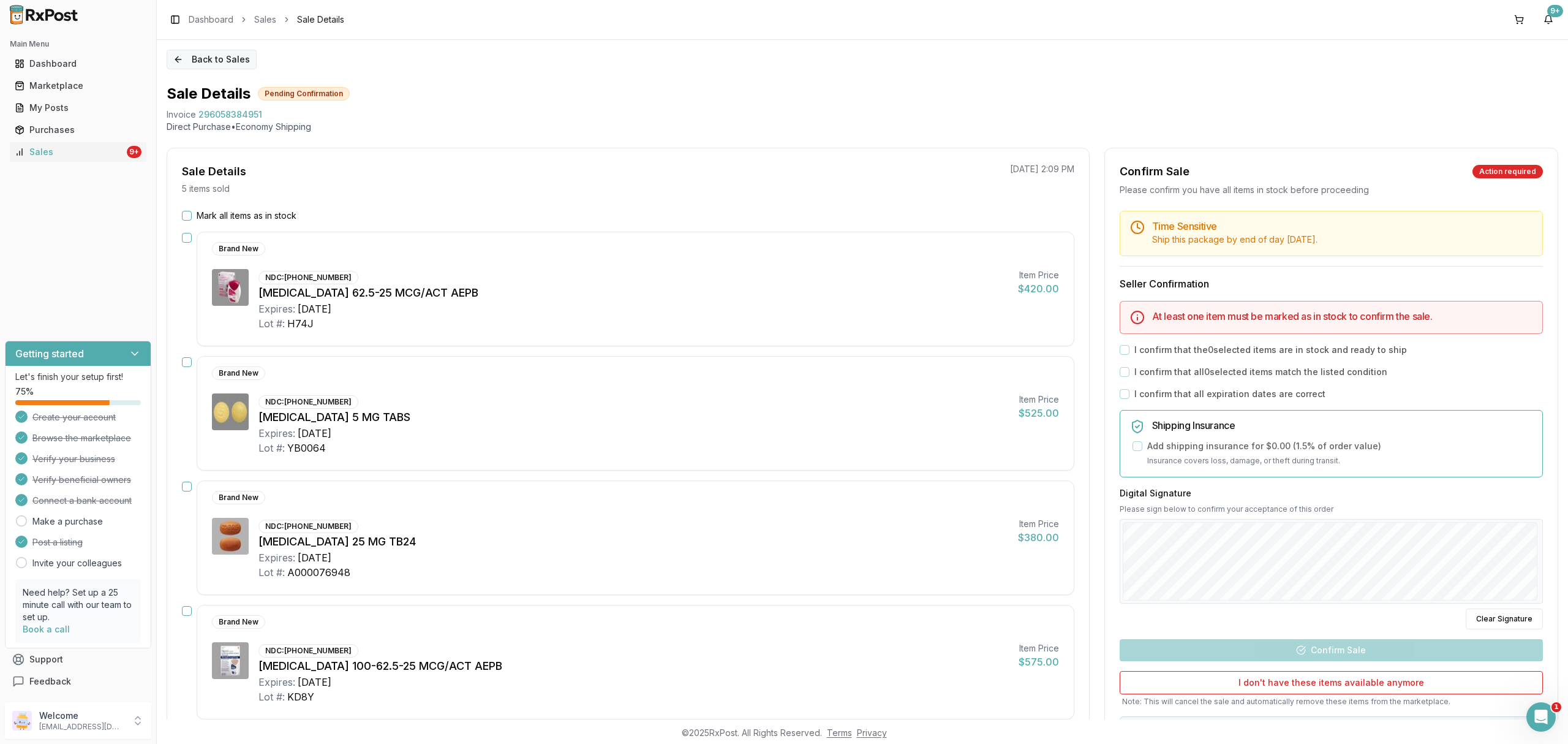
click at [206, 62] on button "Back to Sales" at bounding box center [211, 59] width 90 height 19
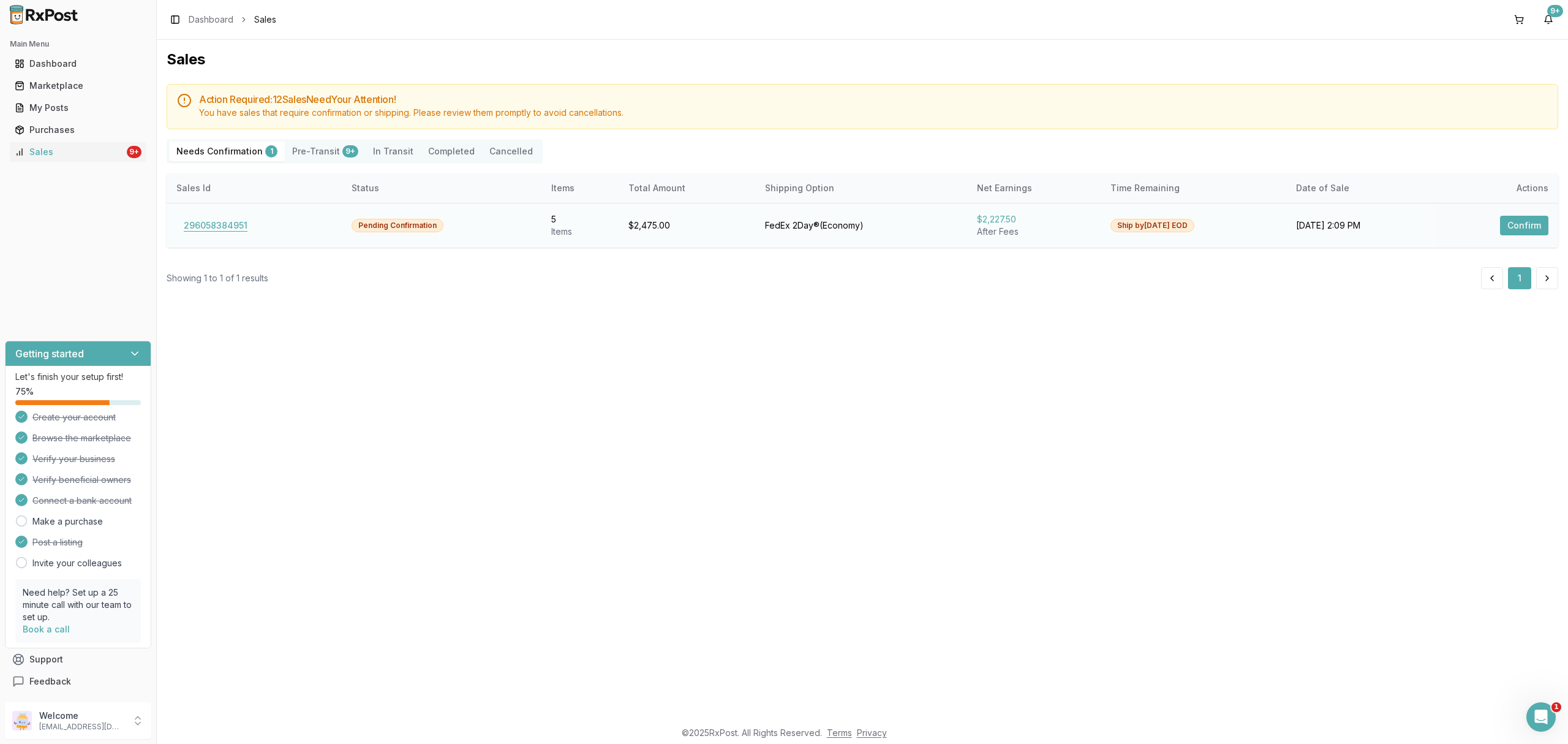
click at [247, 226] on button "296058384951" at bounding box center [216, 225] width 79 height 19
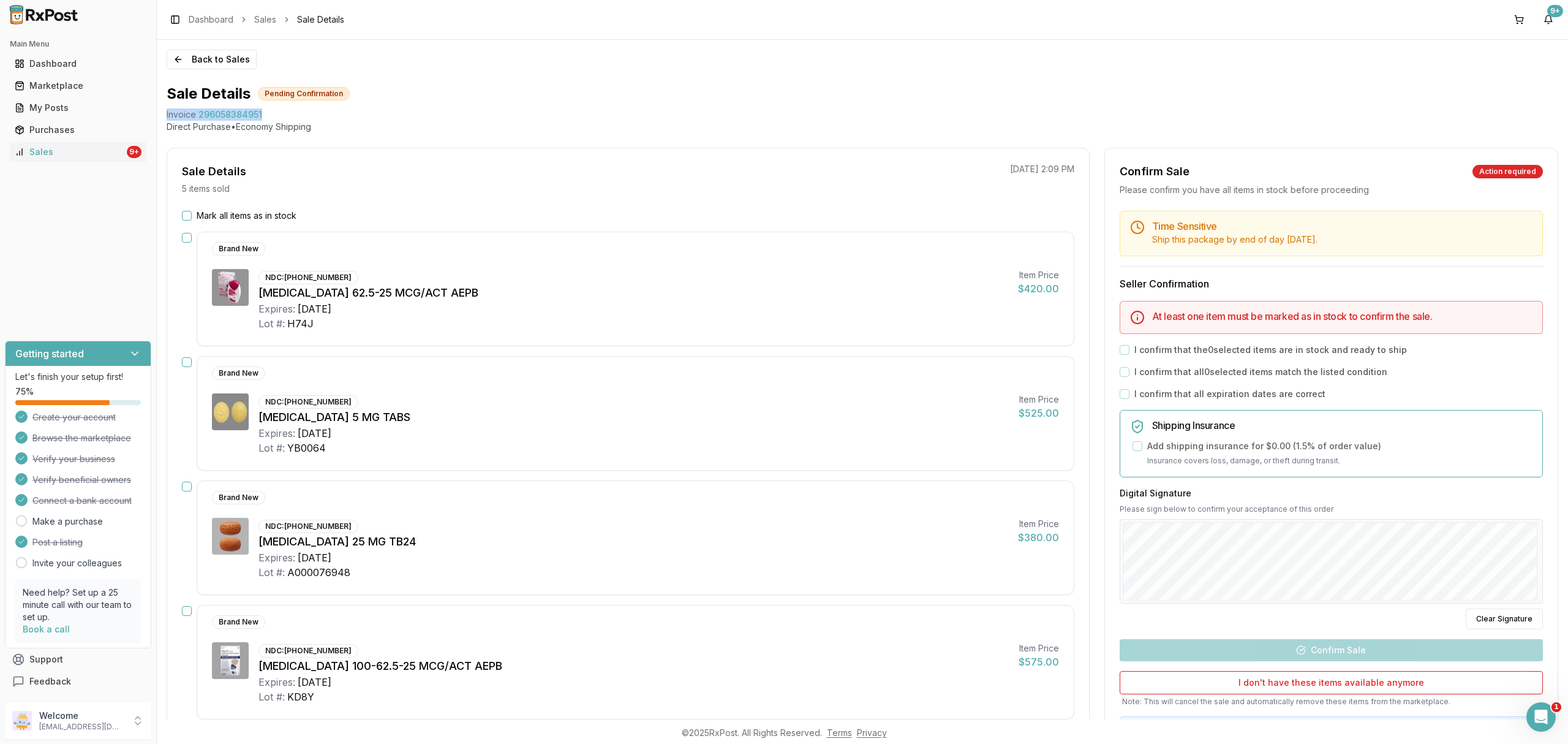
drag, startPoint x: 162, startPoint y: 112, endPoint x: 322, endPoint y: 116, distance: 160.0
click at [322, 116] on div "Back to Sales Sale Details Pending Confirmation Invoice 296058384951 Direct Pur…" at bounding box center [862, 380] width 1411 height 679
copy div "Invoice 296058384951"
click at [1546, 719] on div "Open Intercom Messenger" at bounding box center [1539, 715] width 41 height 41
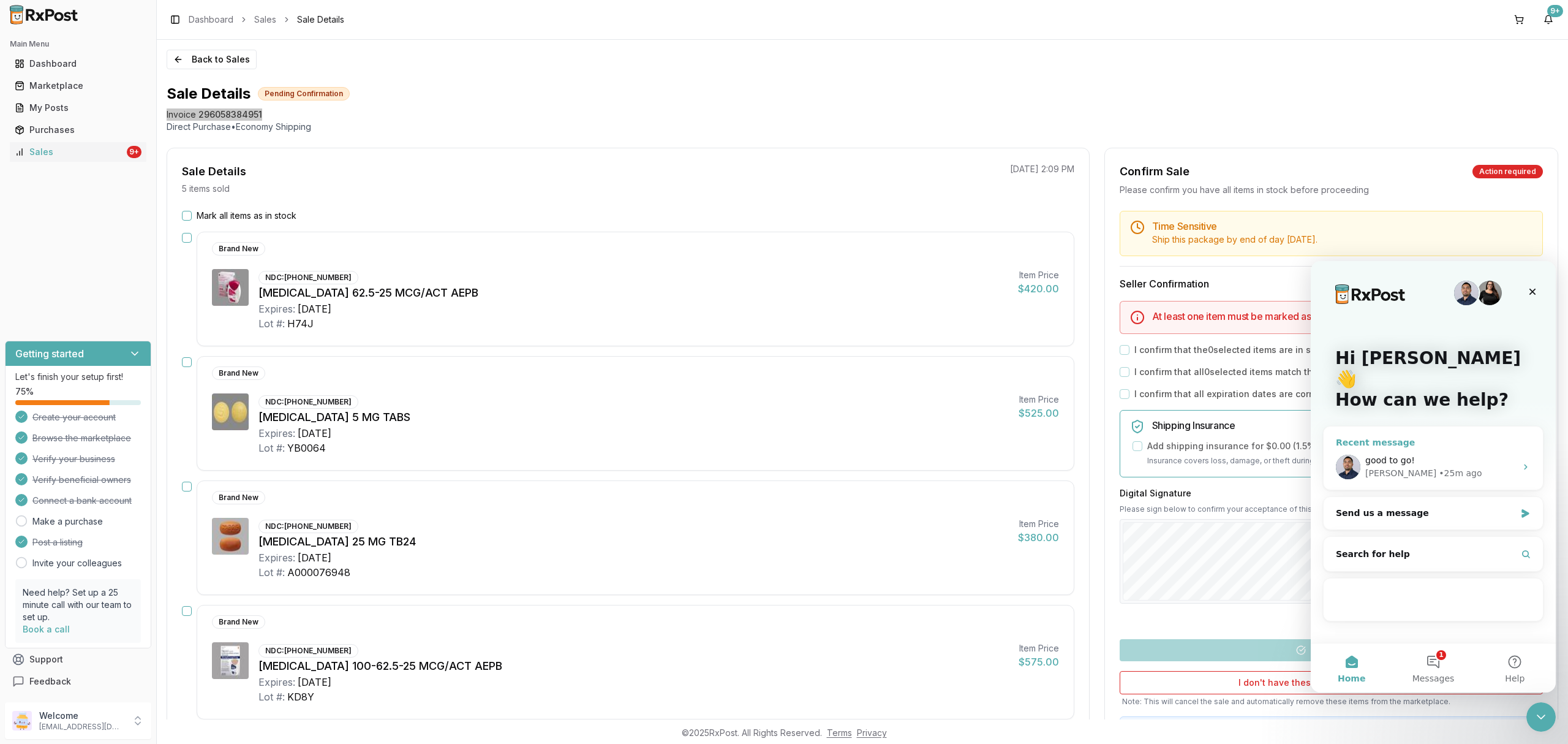
click at [1461, 454] on div "good to go!" at bounding box center [1441, 461] width 151 height 13
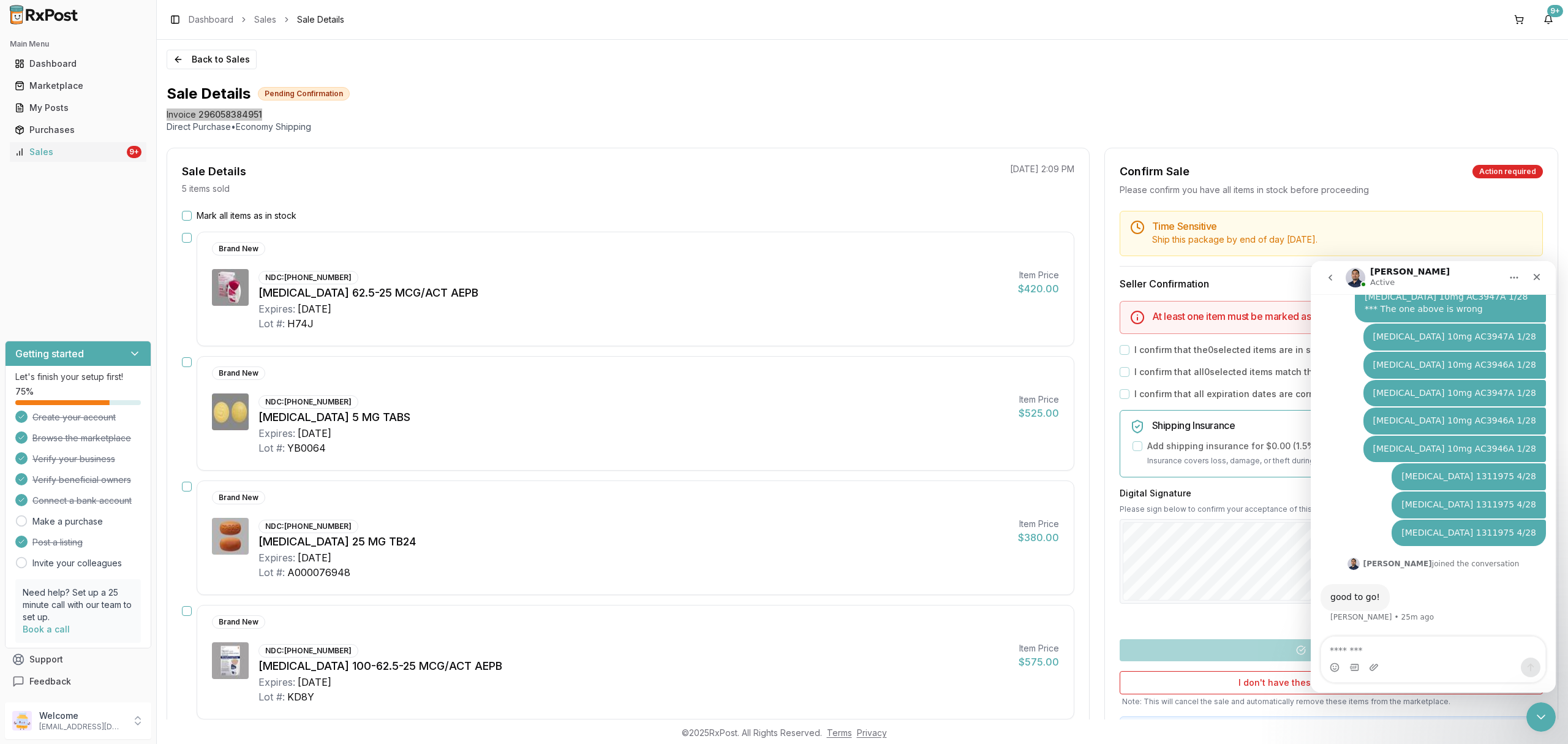
type textarea "**********"
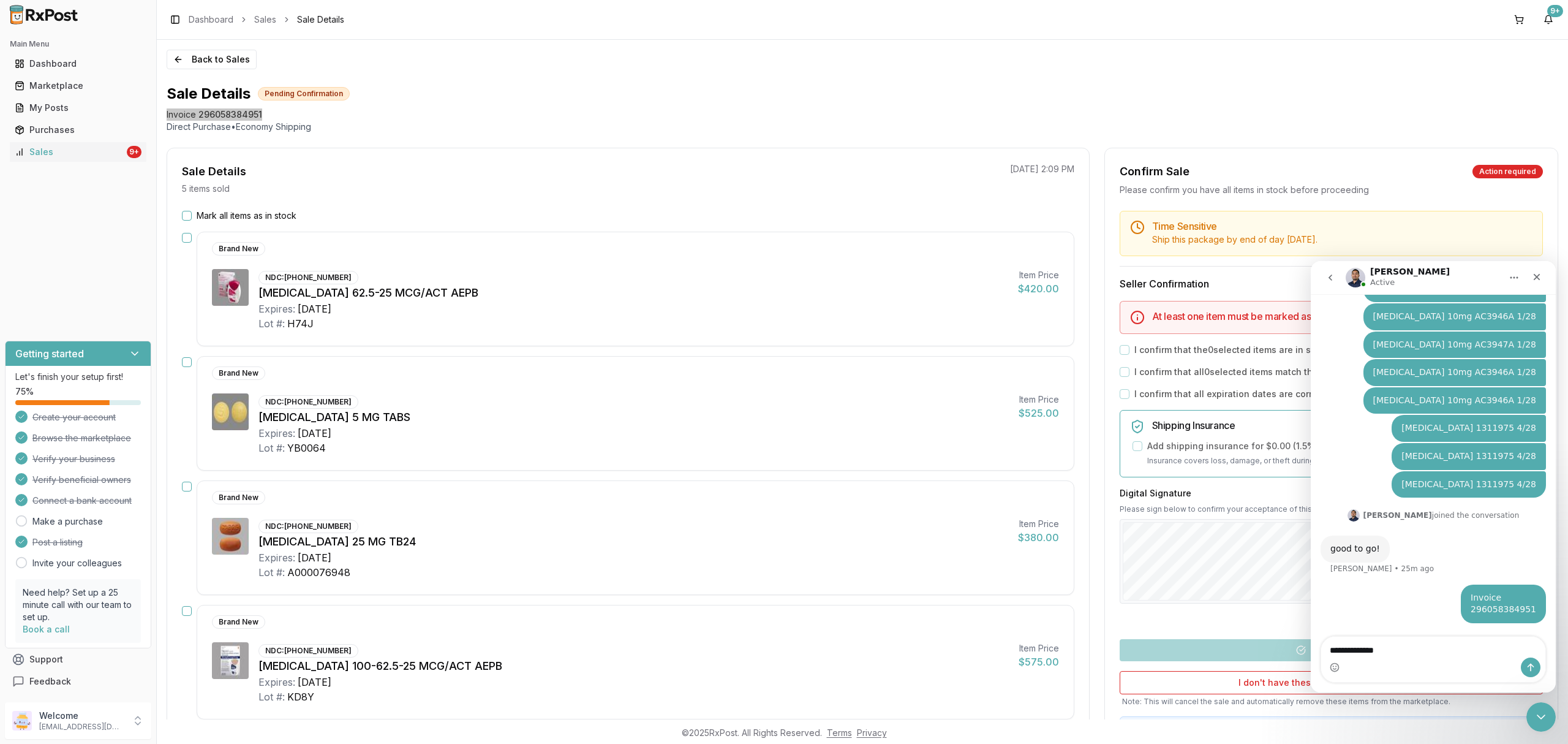
type textarea "**********"
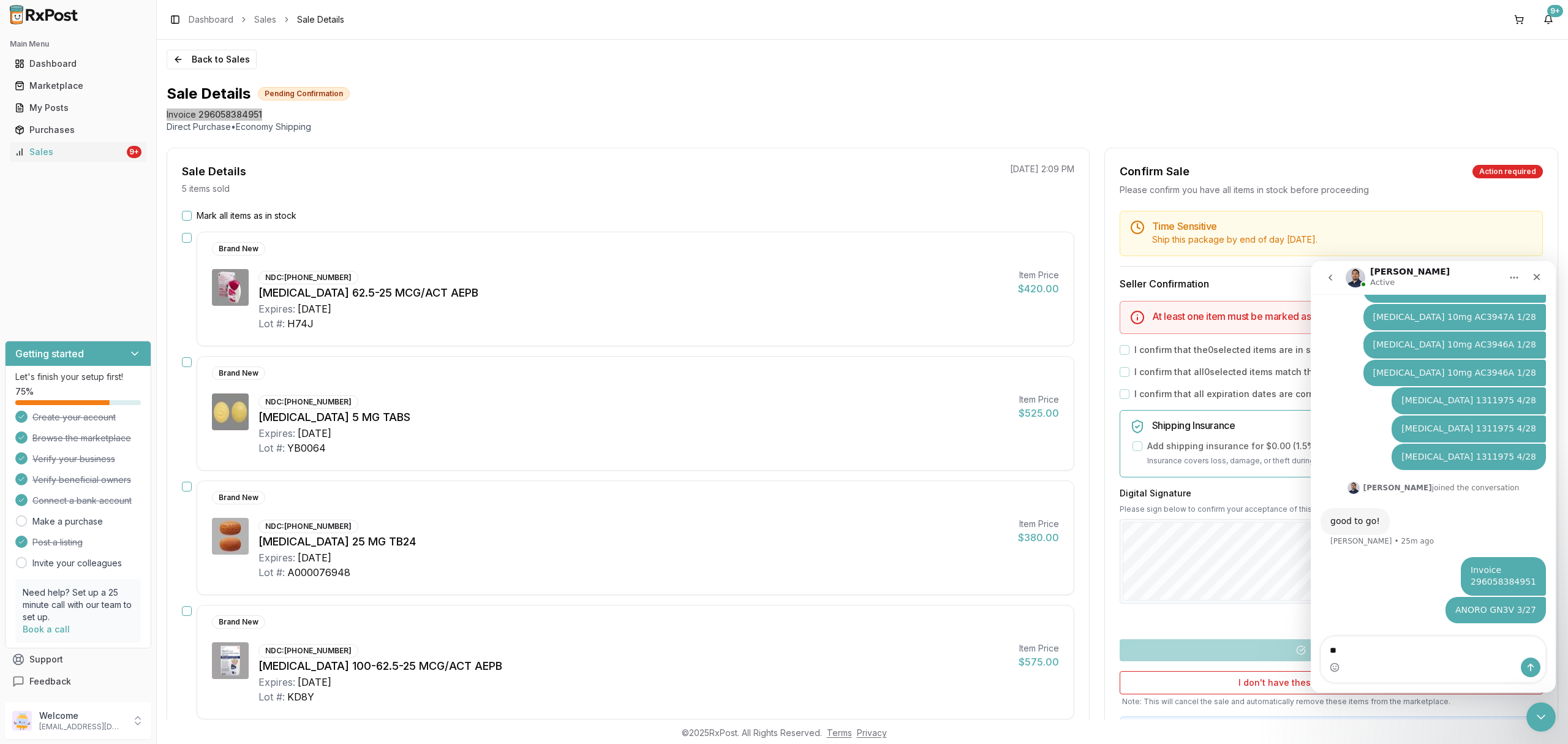
type textarea "*"
type textarea "**********"
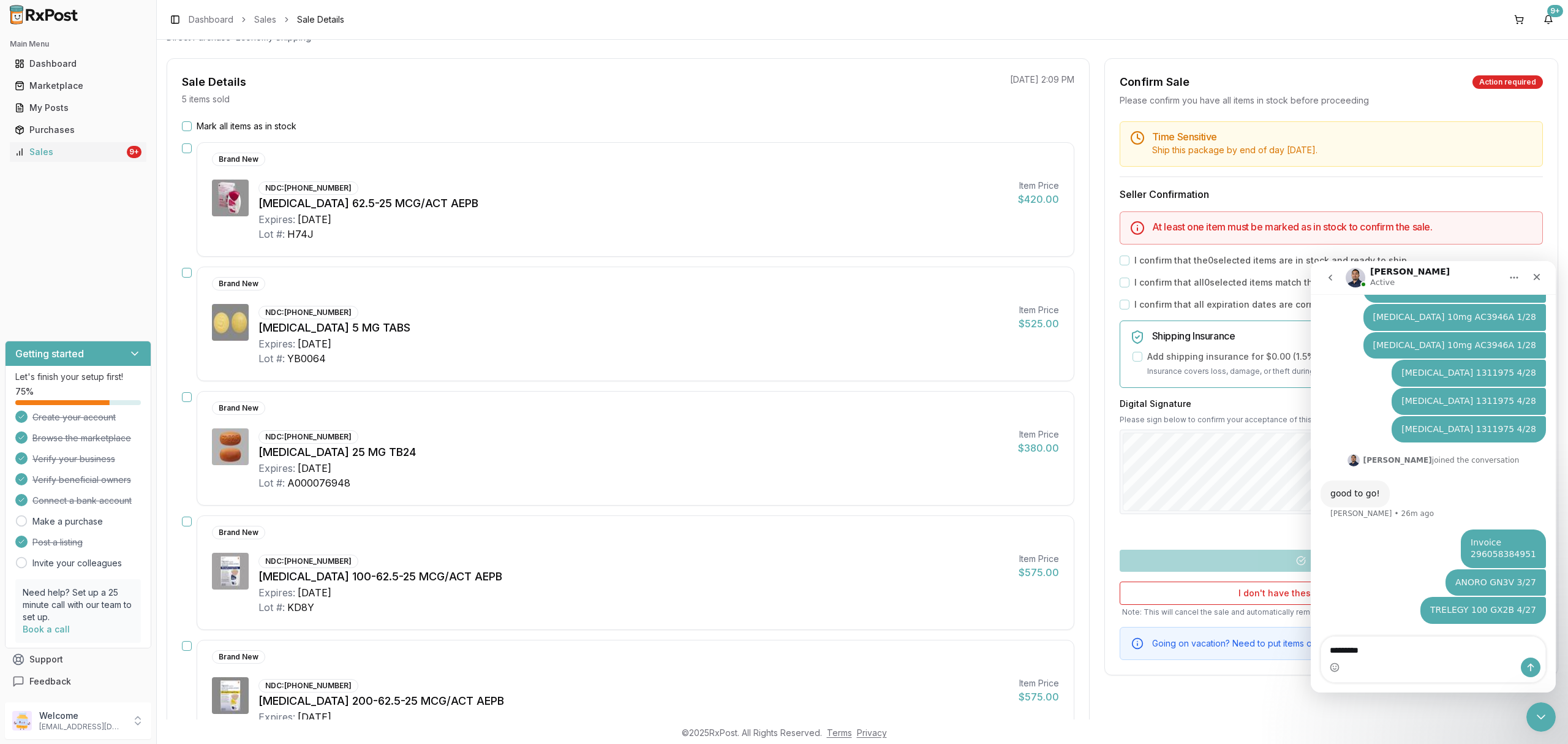
scroll to position [267, 0]
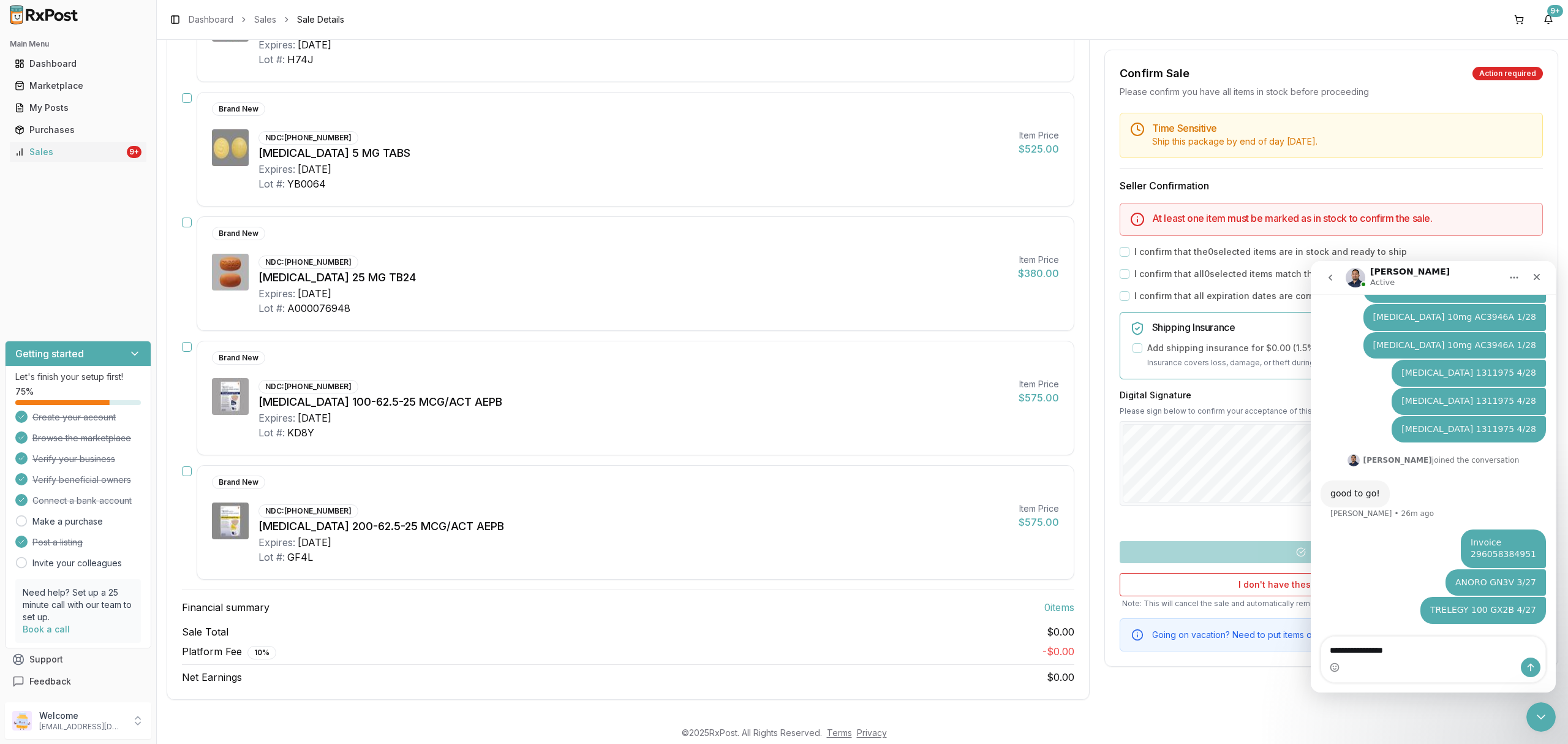
type textarea "**********"
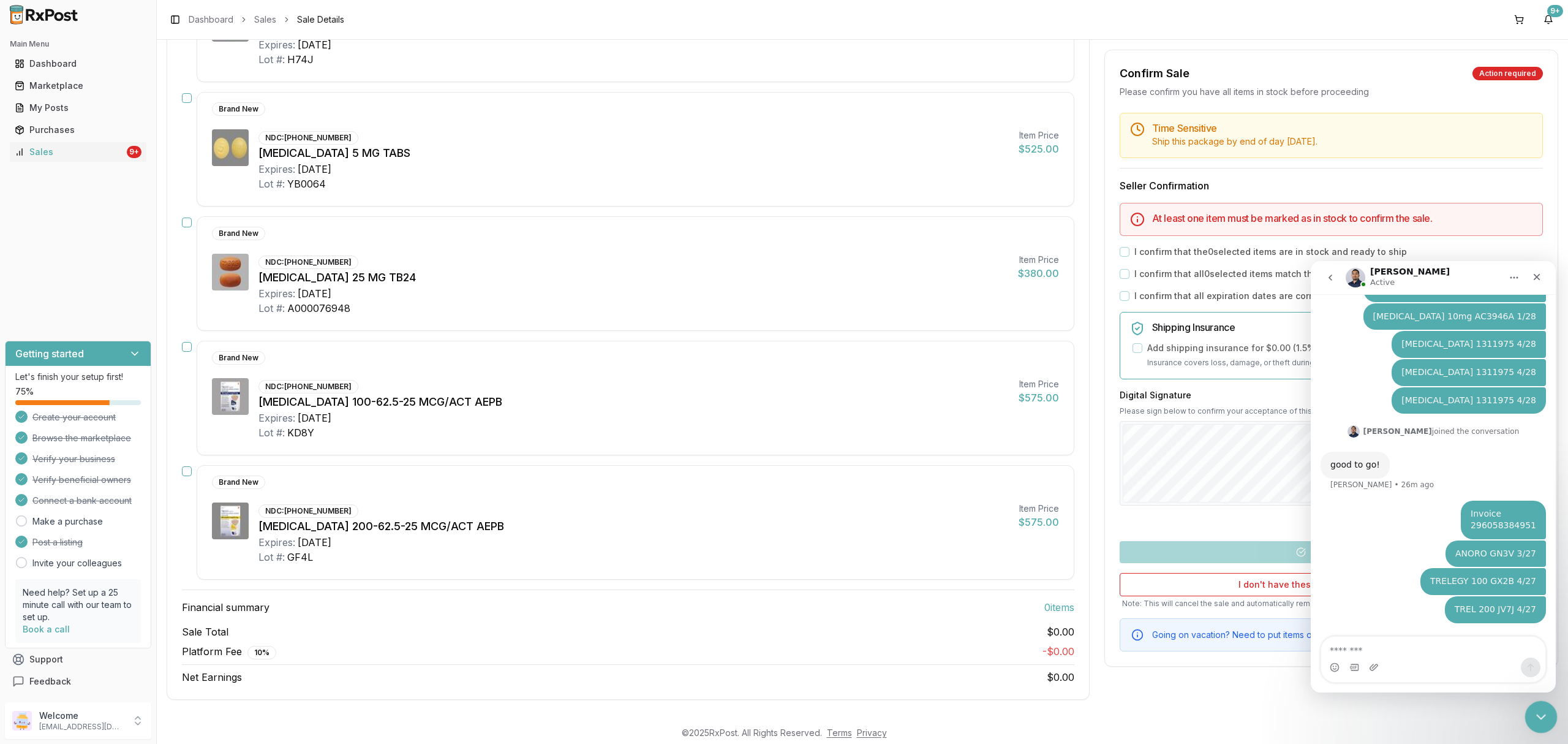
click at [1538, 714] on icon "Close Intercom Messenger" at bounding box center [1539, 715] width 15 height 15
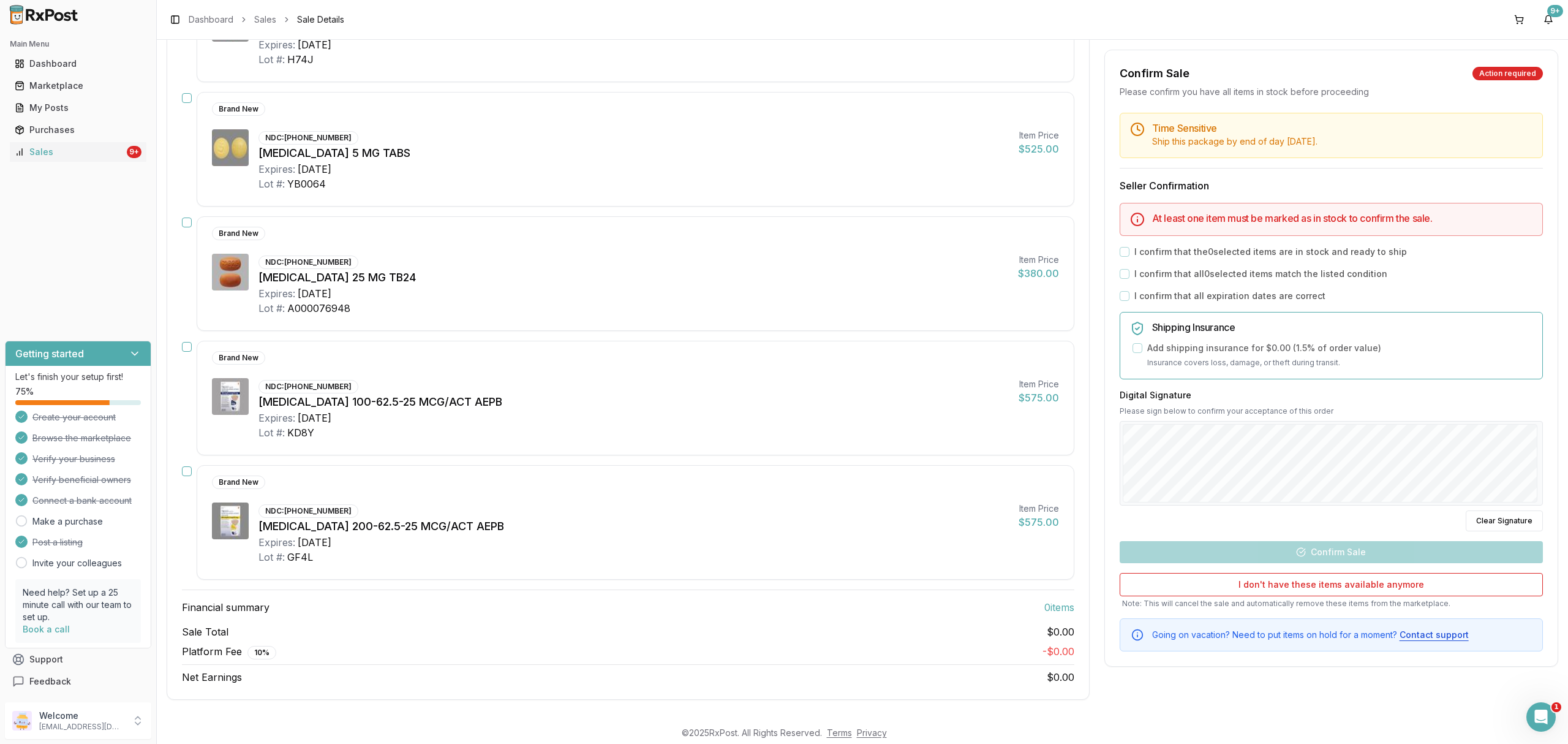
scroll to position [0, 0]
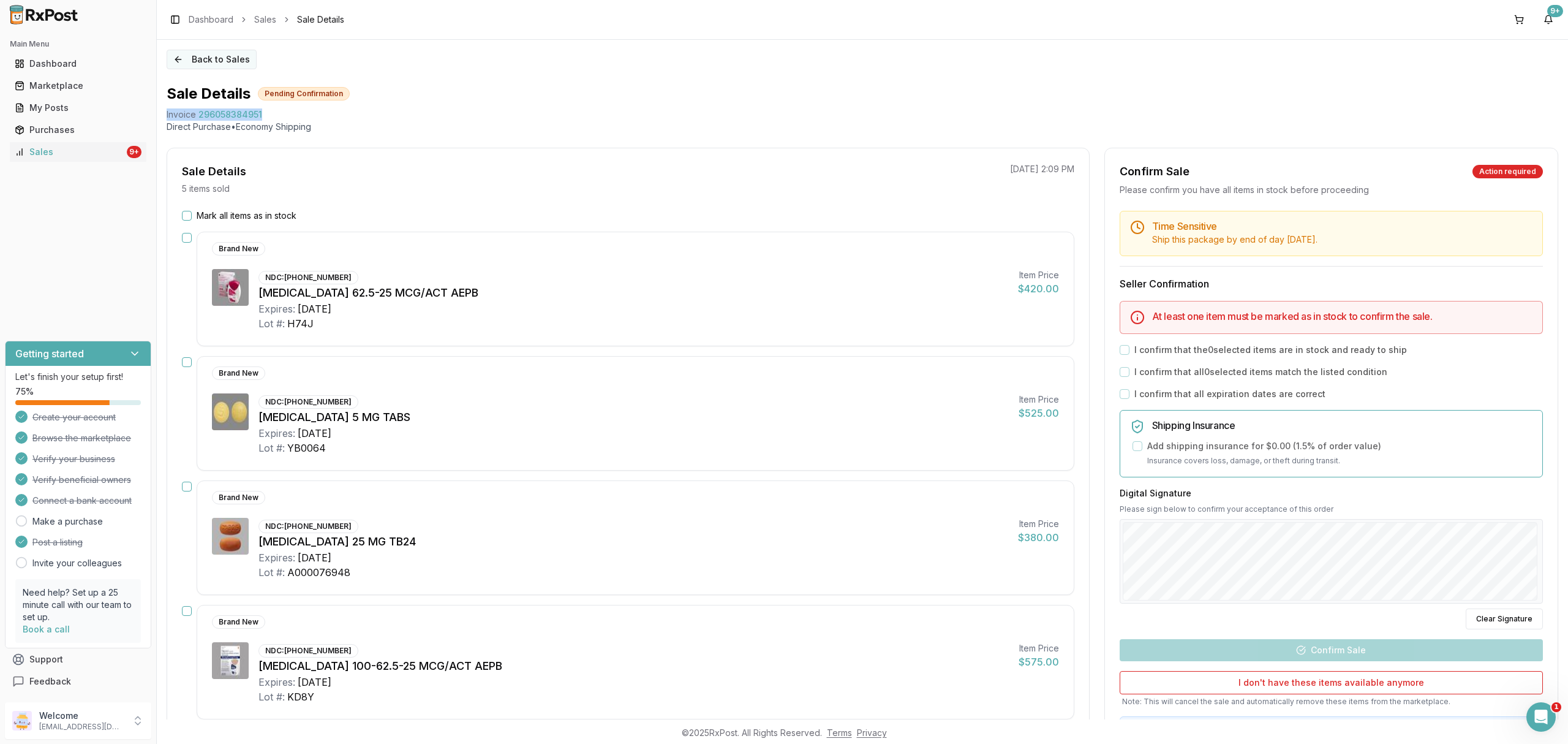
click at [233, 59] on button "Back to Sales" at bounding box center [211, 59] width 90 height 19
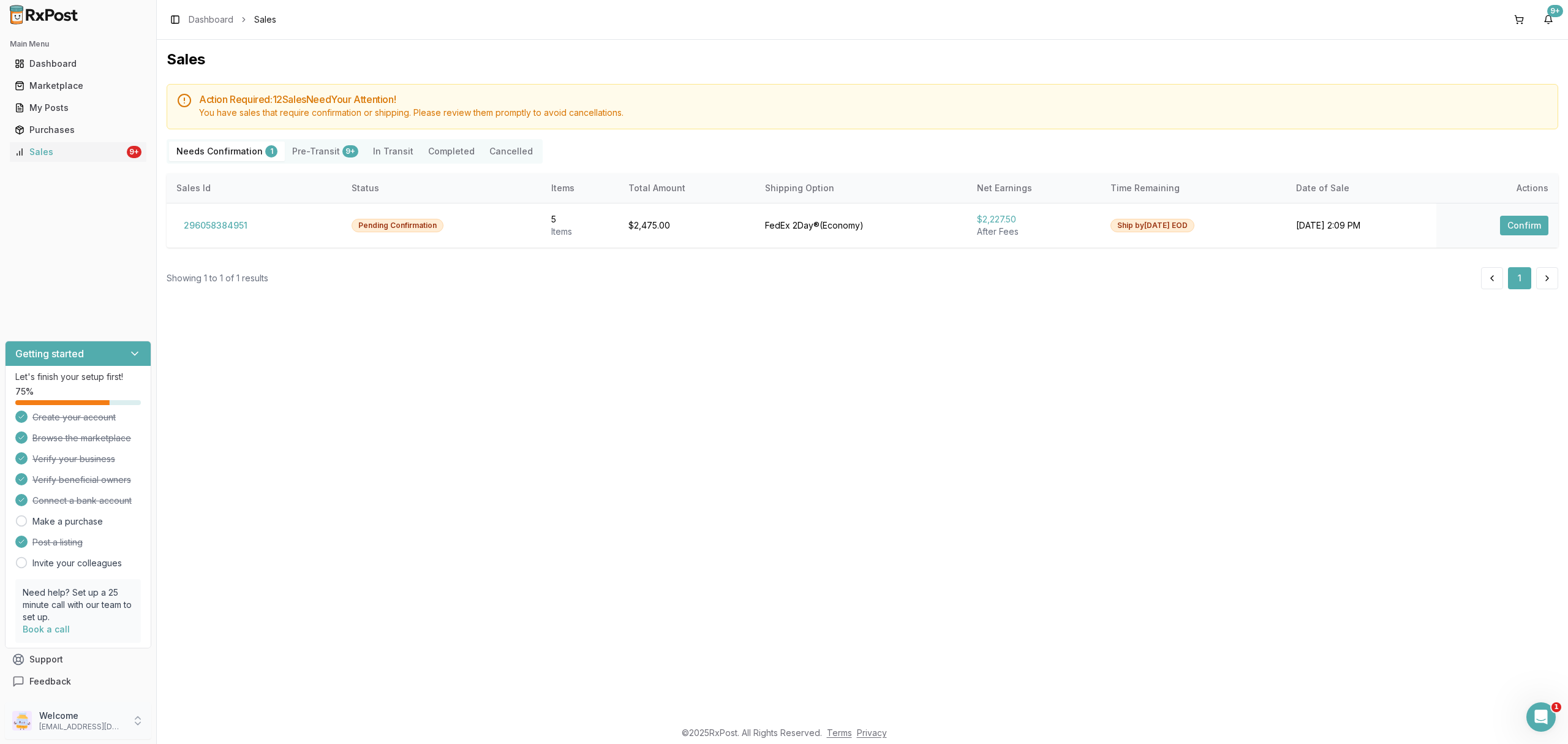
click at [112, 709] on p "Welcome" at bounding box center [82, 716] width 85 height 12
click at [204, 719] on span "Sign Out" at bounding box center [222, 724] width 116 height 12
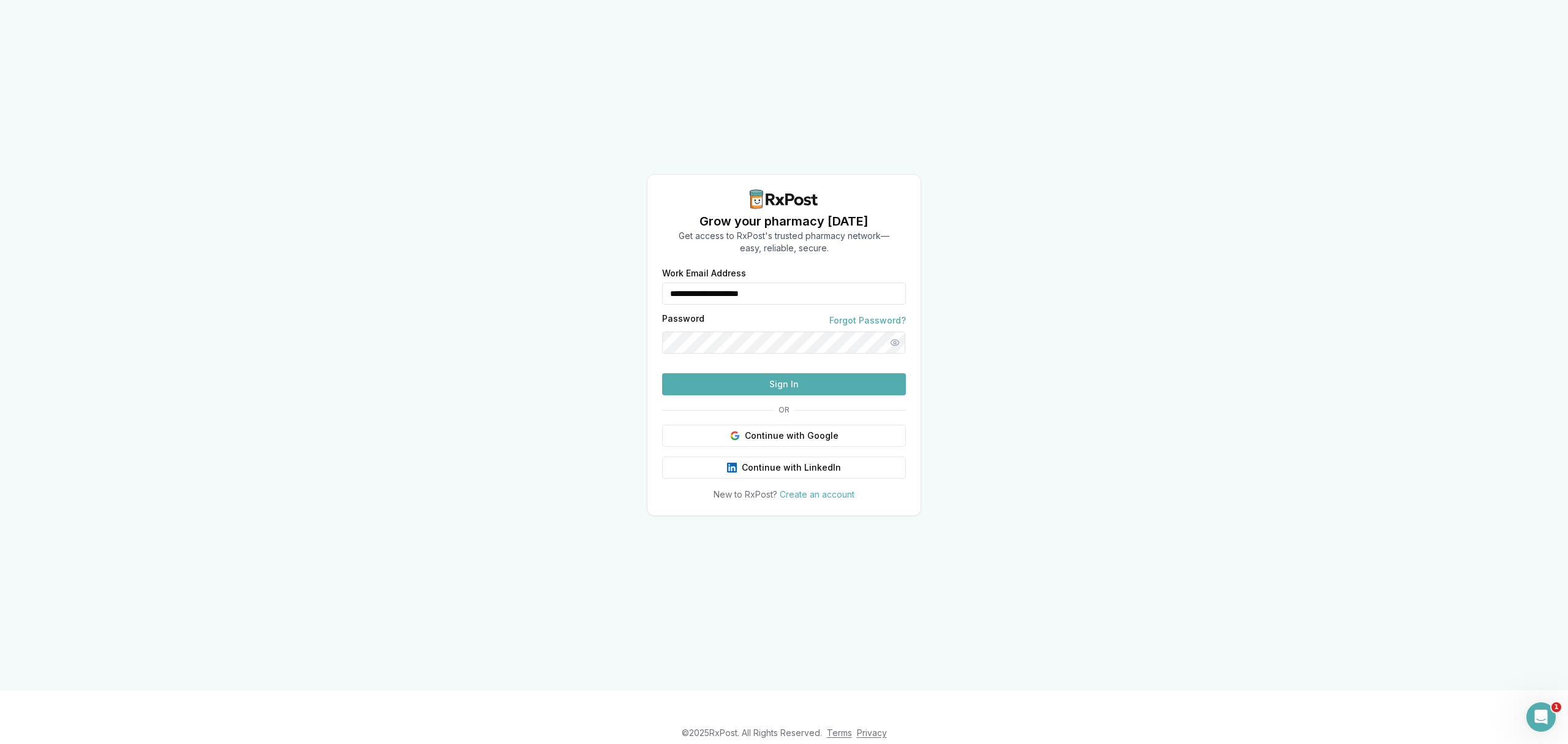
drag, startPoint x: 764, startPoint y: 271, endPoint x: 613, endPoint y: 275, distance: 151.1
click at [613, 275] on div "**********" at bounding box center [784, 345] width 1568 height 690
type input "**********"
click at [744, 395] on button "Sign In" at bounding box center [784, 384] width 244 height 22
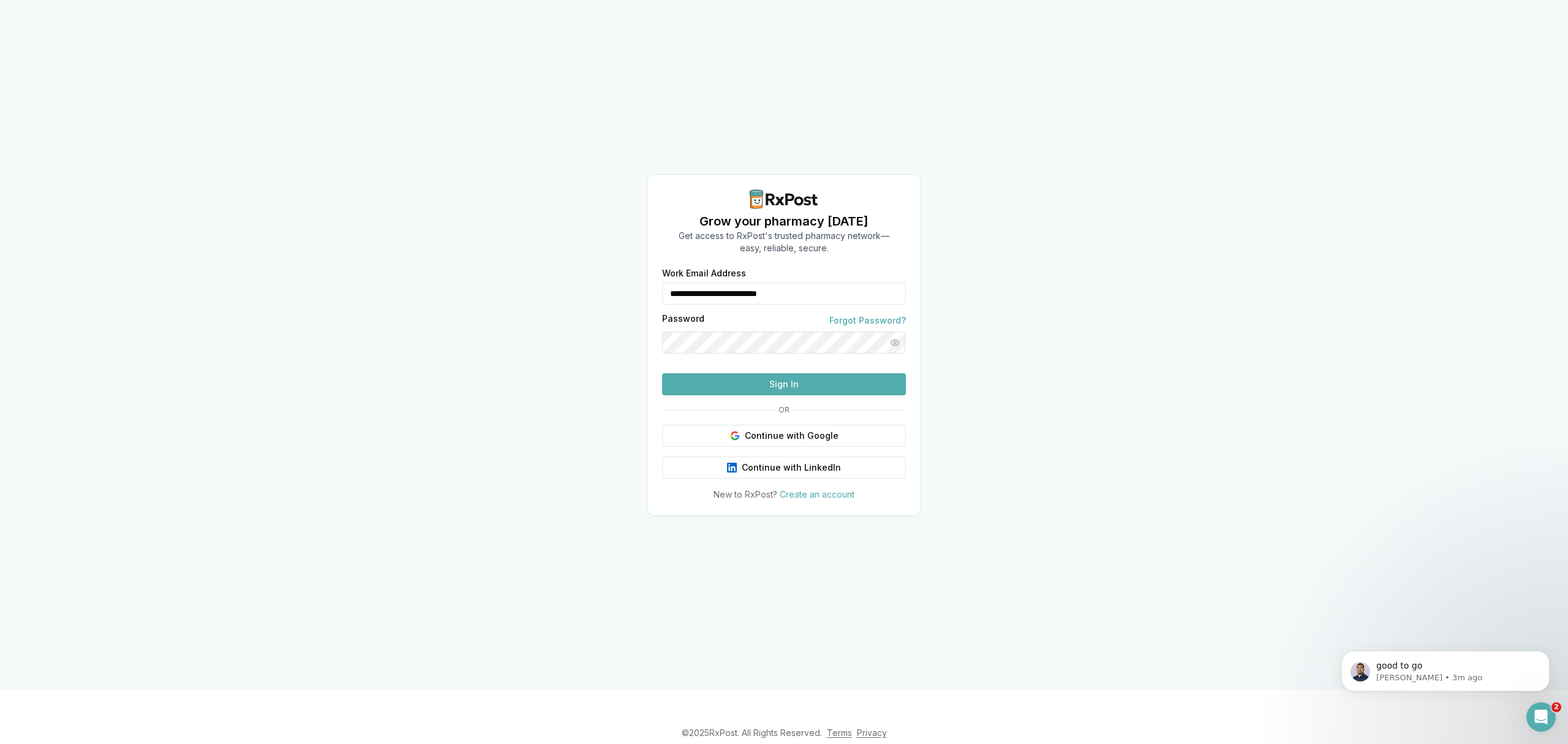
click at [766, 395] on button "Sign In" at bounding box center [784, 384] width 244 height 22
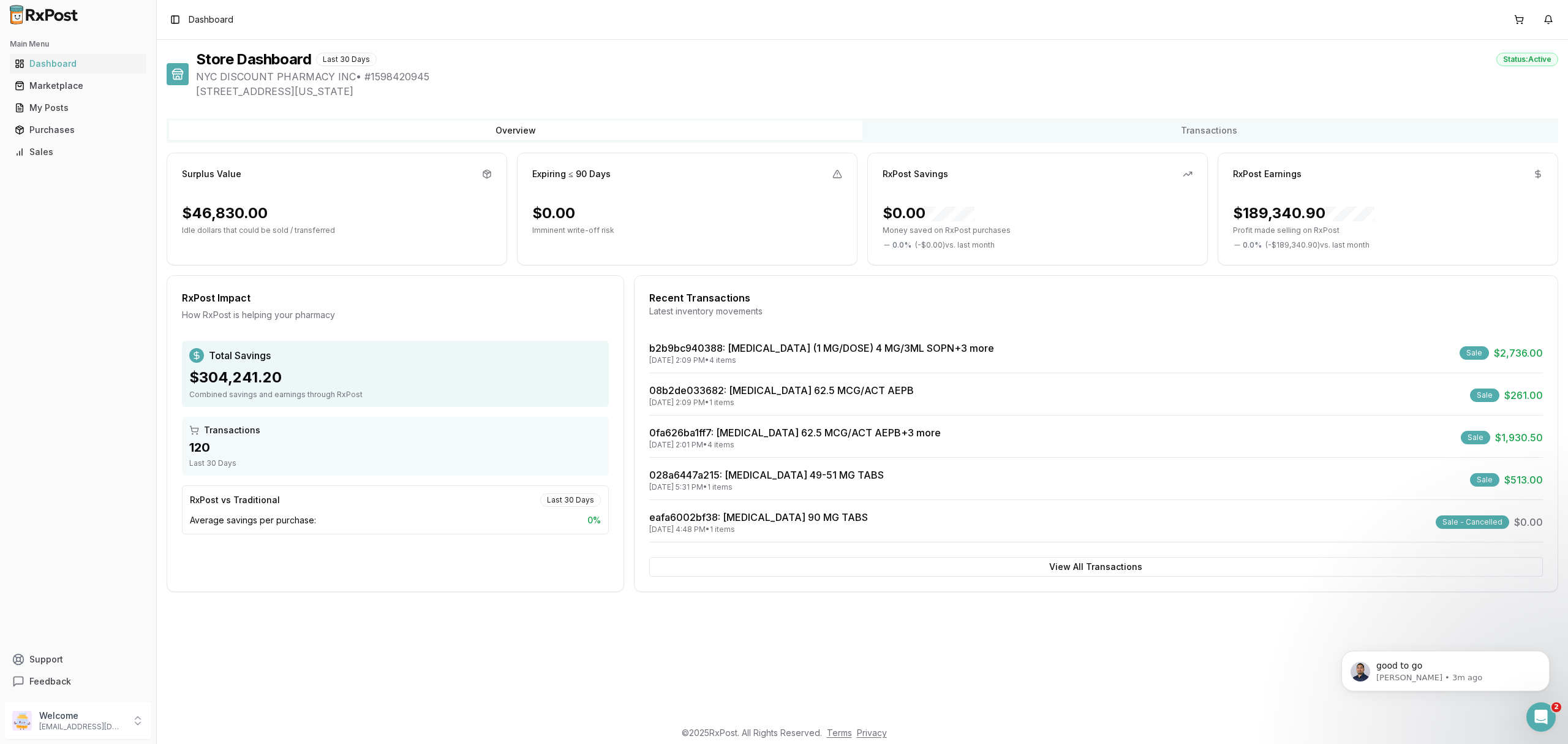
click at [814, 407] on div "09/25/2025 2:09 PM • 1 items" at bounding box center [781, 402] width 265 height 10
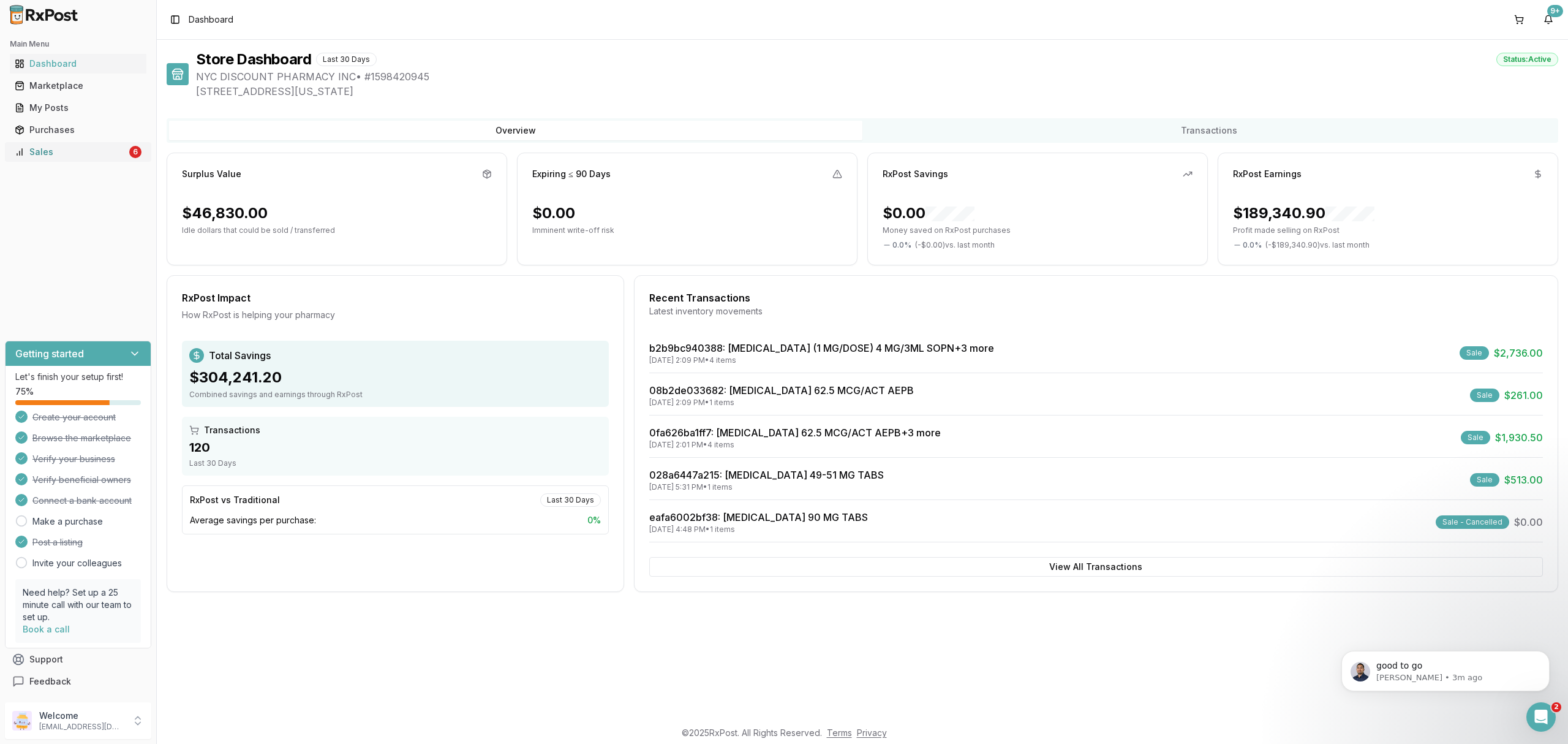
click at [89, 156] on div "Sales" at bounding box center [71, 152] width 112 height 12
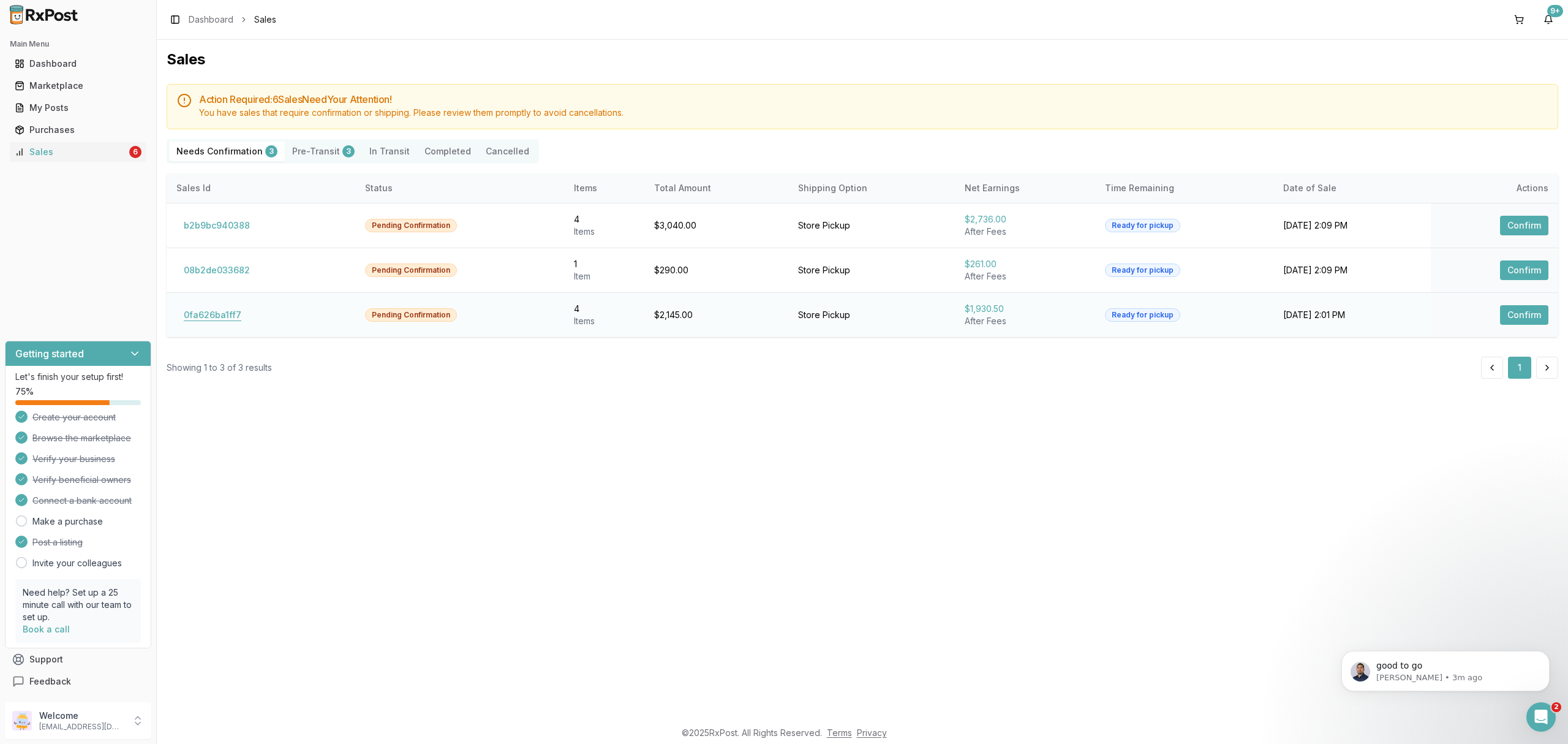
click at [214, 317] on button "0fa626ba1ff7" at bounding box center [212, 314] width 72 height 19
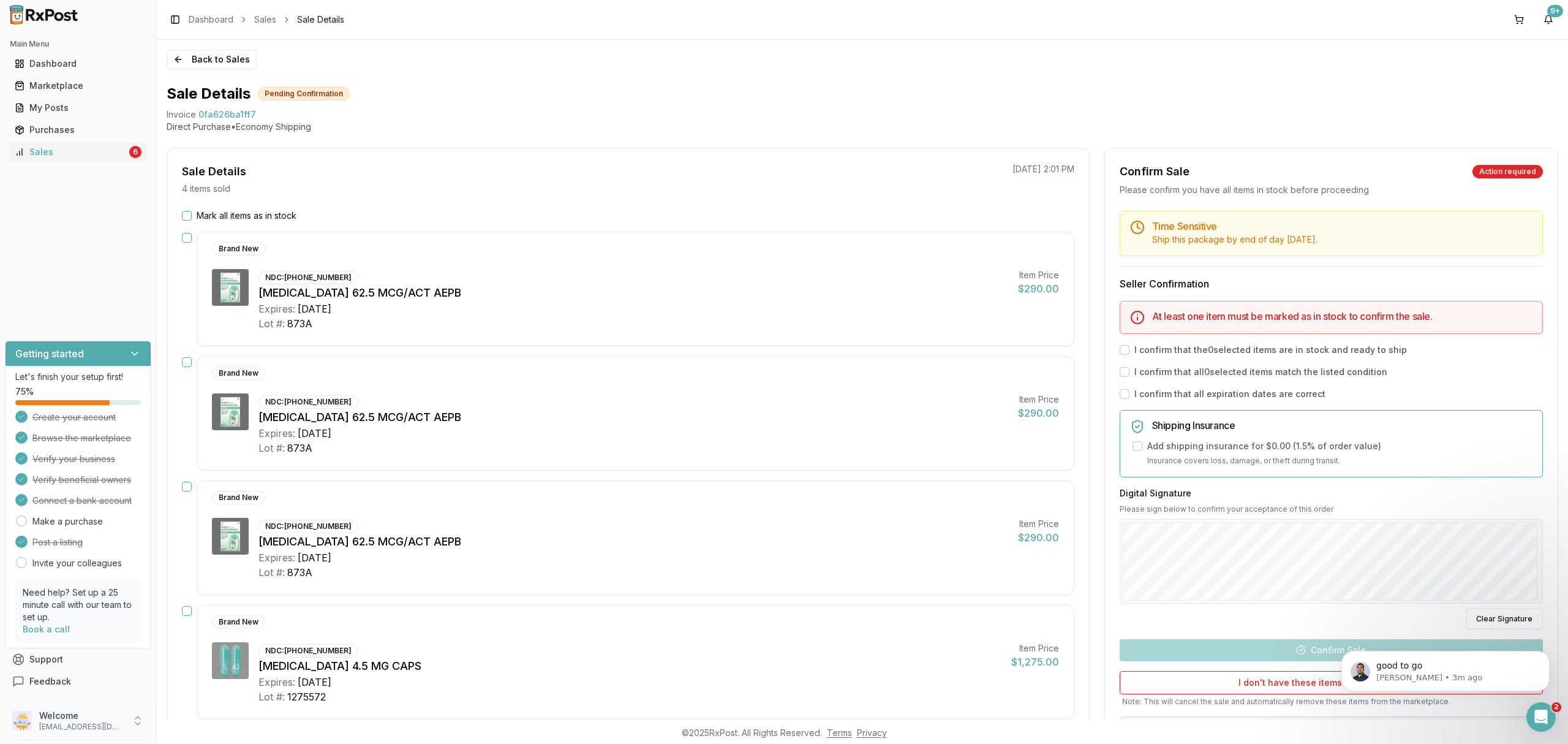
click at [85, 723] on p "nycdiscountpharma2@gmail.com" at bounding box center [82, 726] width 85 height 10
click at [196, 729] on span "Sign Out" at bounding box center [222, 724] width 116 height 12
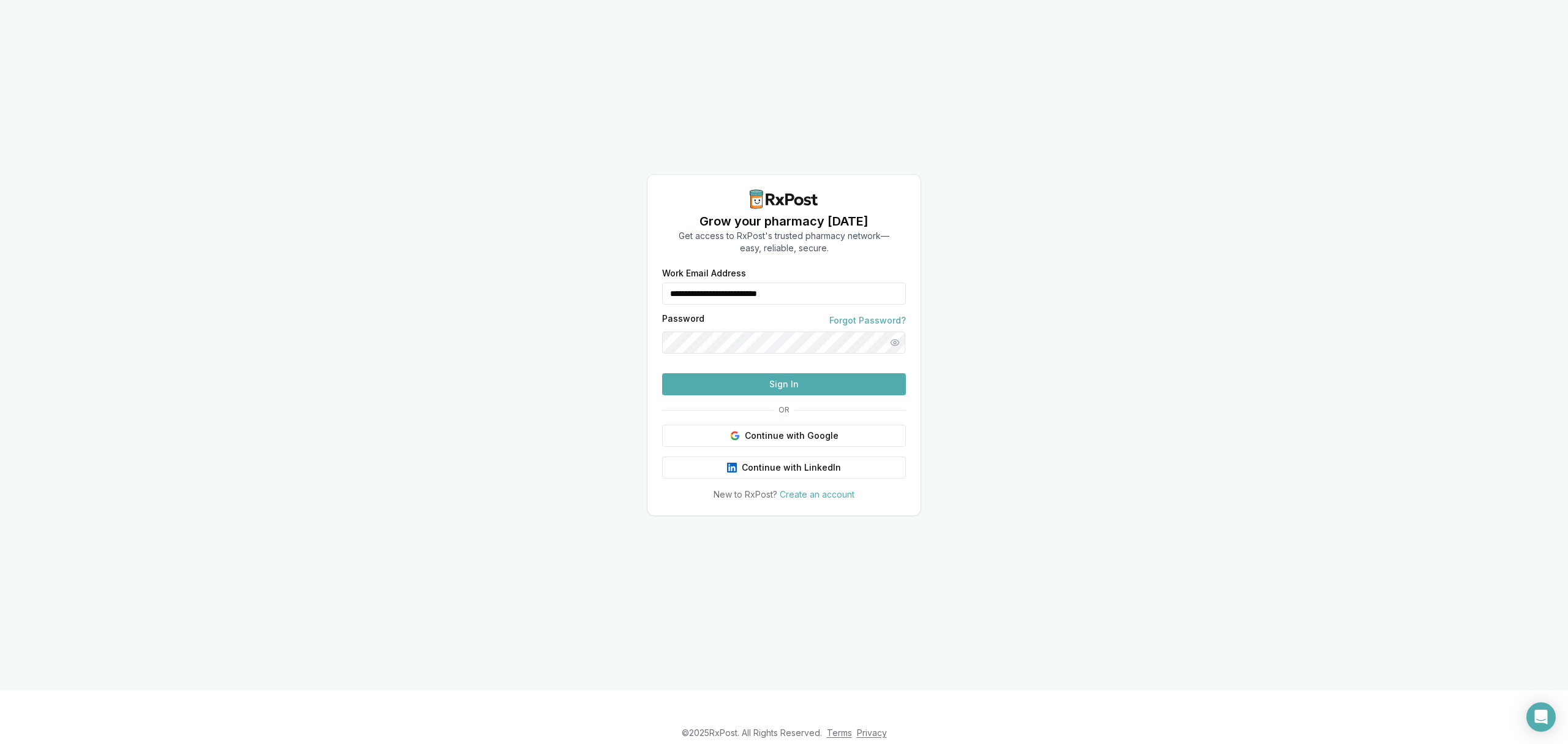
drag, startPoint x: 807, startPoint y: 273, endPoint x: 627, endPoint y: 280, distance: 180.1
click at [627, 280] on div "**********" at bounding box center [784, 345] width 1568 height 690
type input "**********"
click at [769, 395] on button "Sign In" at bounding box center [784, 384] width 244 height 22
click at [789, 395] on button "Sign In" at bounding box center [784, 384] width 244 height 22
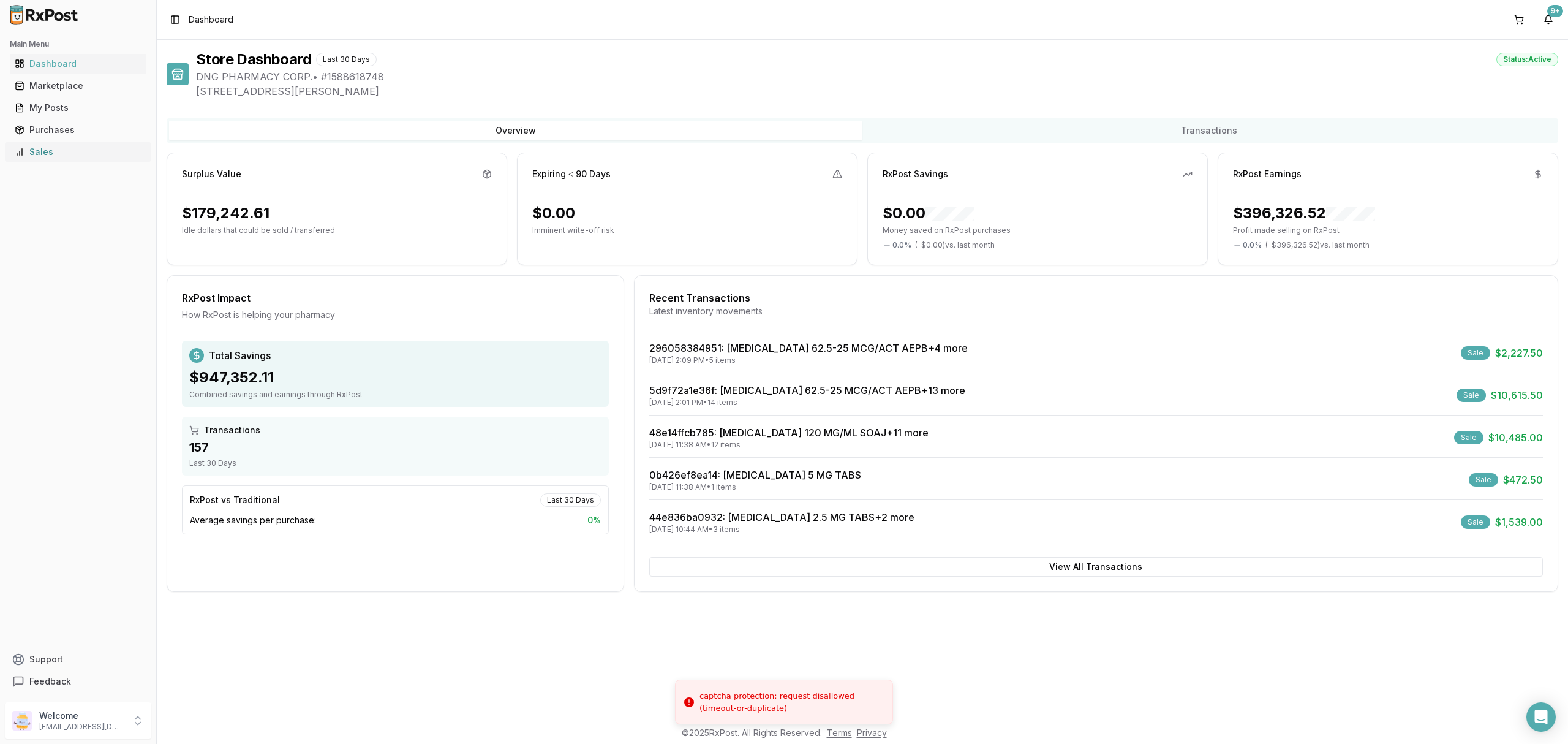
click at [94, 150] on div "Sales" at bounding box center [78, 152] width 127 height 12
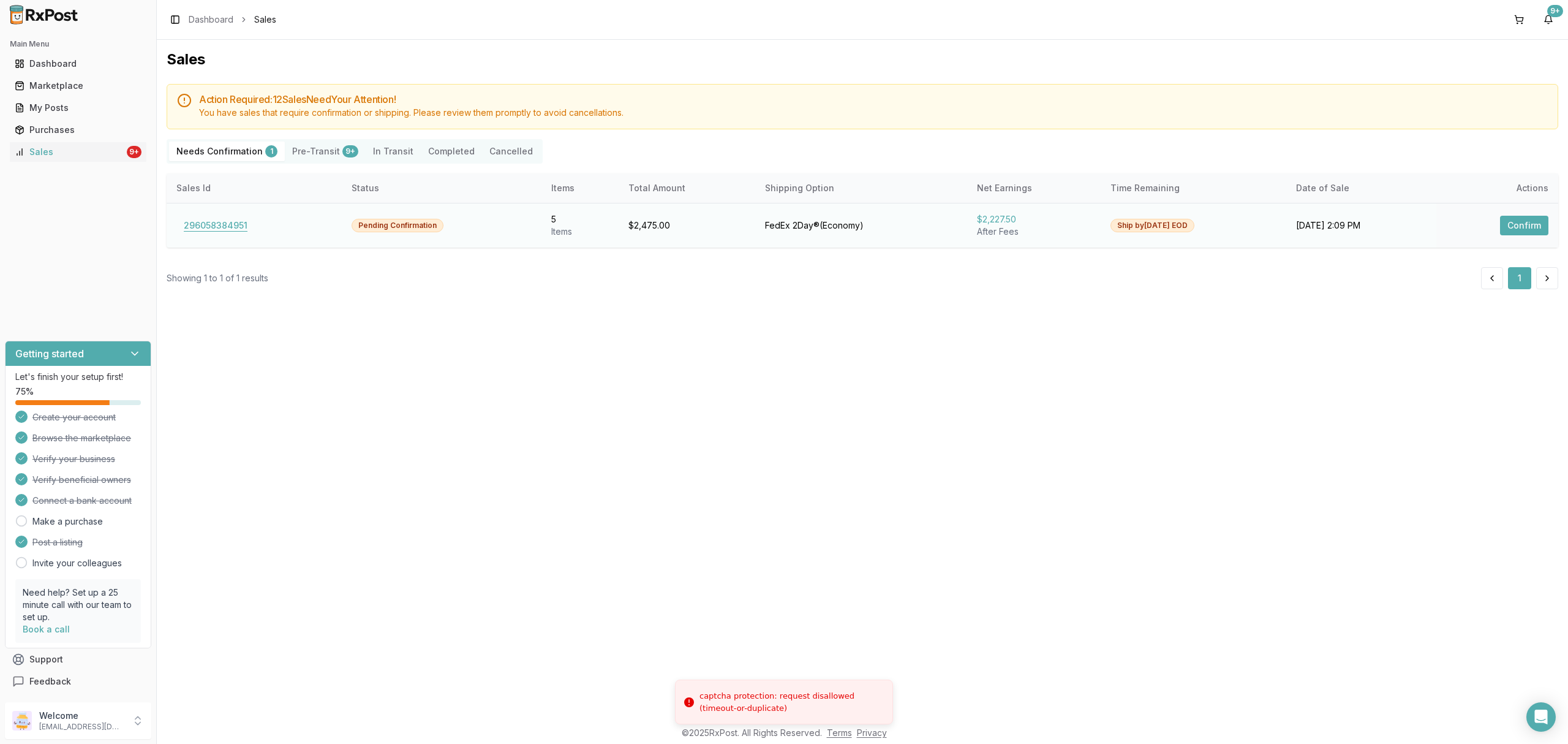
click at [214, 230] on button "296058384951" at bounding box center [216, 225] width 79 height 19
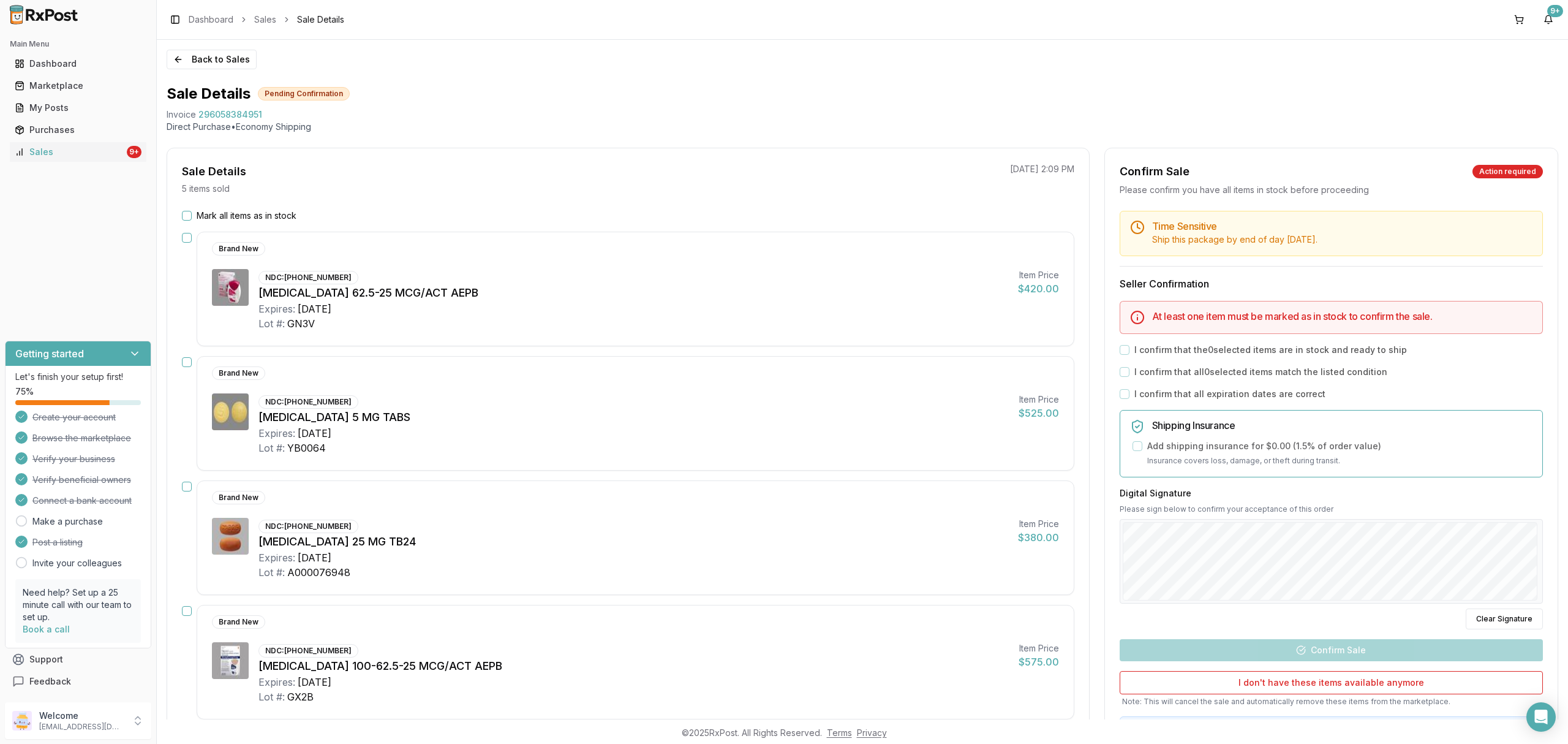
click at [223, 206] on div "Sale Details 5 items sold [DATE] 2:09 PM Mark all items as in stock Brand New N…" at bounding box center [627, 556] width 923 height 816
drag, startPoint x: 223, startPoint y: 209, endPoint x: 608, endPoint y: 273, distance: 390.3
click at [224, 209] on label "Mark all items as in stock" at bounding box center [246, 216] width 100 height 12
click at [192, 211] on button "Mark all items as in stock" at bounding box center [186, 216] width 10 height 10
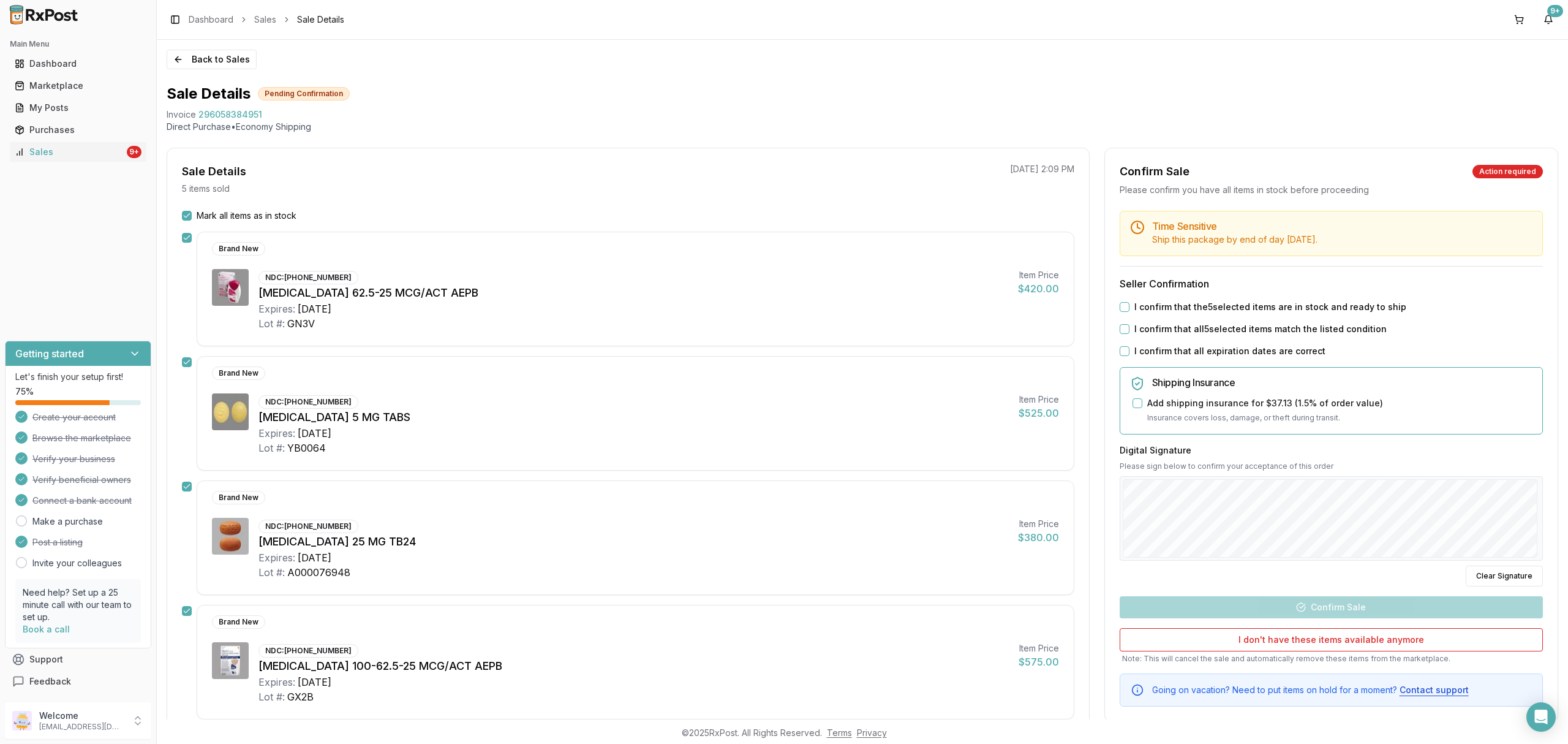
click at [1154, 309] on label "I confirm that the 5 selected items are in stock and ready to ship" at bounding box center [1270, 307] width 272 height 12
click at [1129, 309] on button "I confirm that the 5 selected items are in stock and ready to ship" at bounding box center [1125, 307] width 10 height 10
click at [1153, 334] on label "I confirm that all 5 selected items match the listed condition" at bounding box center [1261, 329] width 252 height 12
click at [1129, 334] on button "I confirm that all 5 selected items match the listed condition" at bounding box center [1125, 329] width 10 height 10
click at [1148, 352] on label "I confirm that all expiration dates are correct" at bounding box center [1230, 351] width 191 height 12
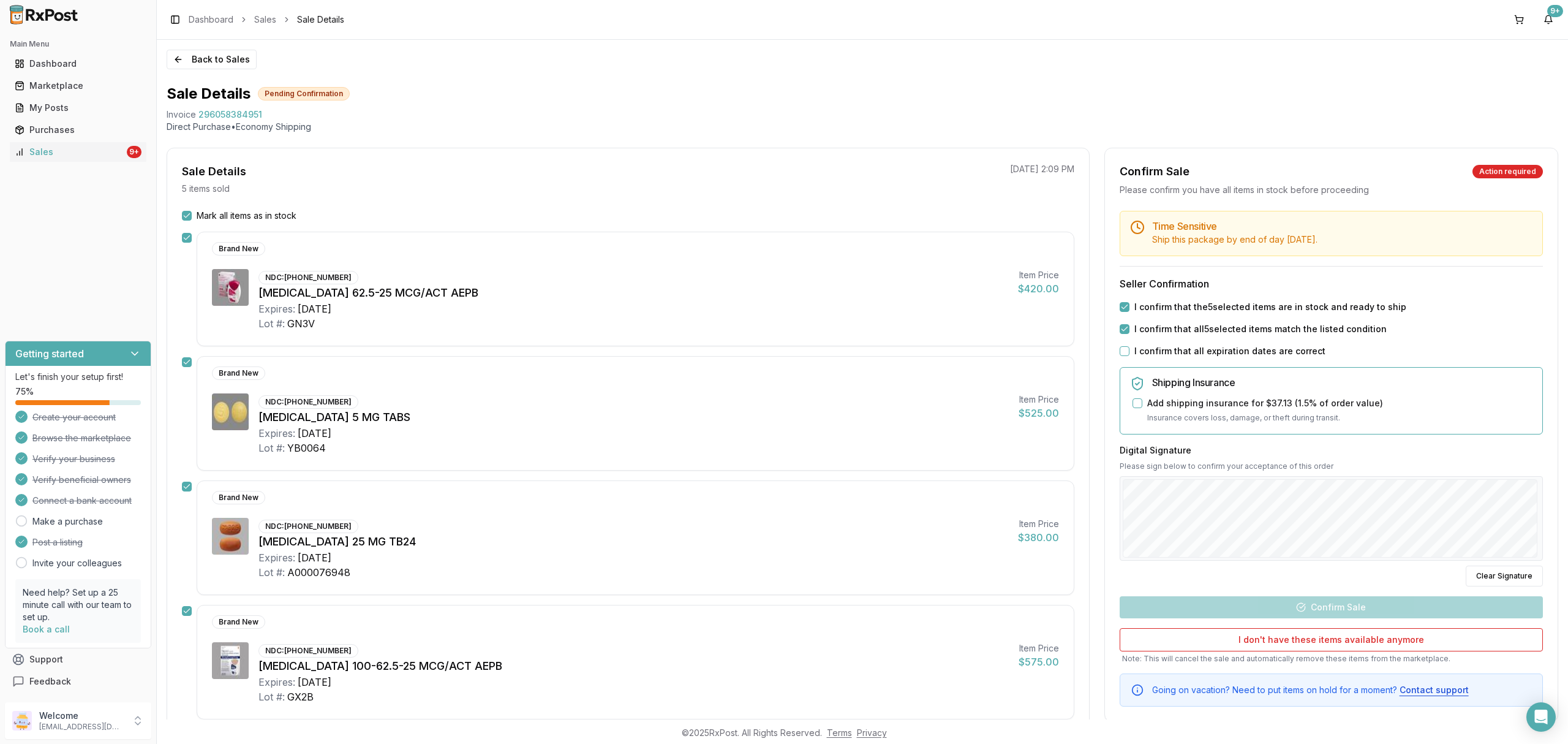
click at [1129, 352] on button "I confirm that all expiration dates are correct" at bounding box center [1125, 351] width 10 height 10
click at [1475, 559] on div at bounding box center [1332, 518] width 423 height 85
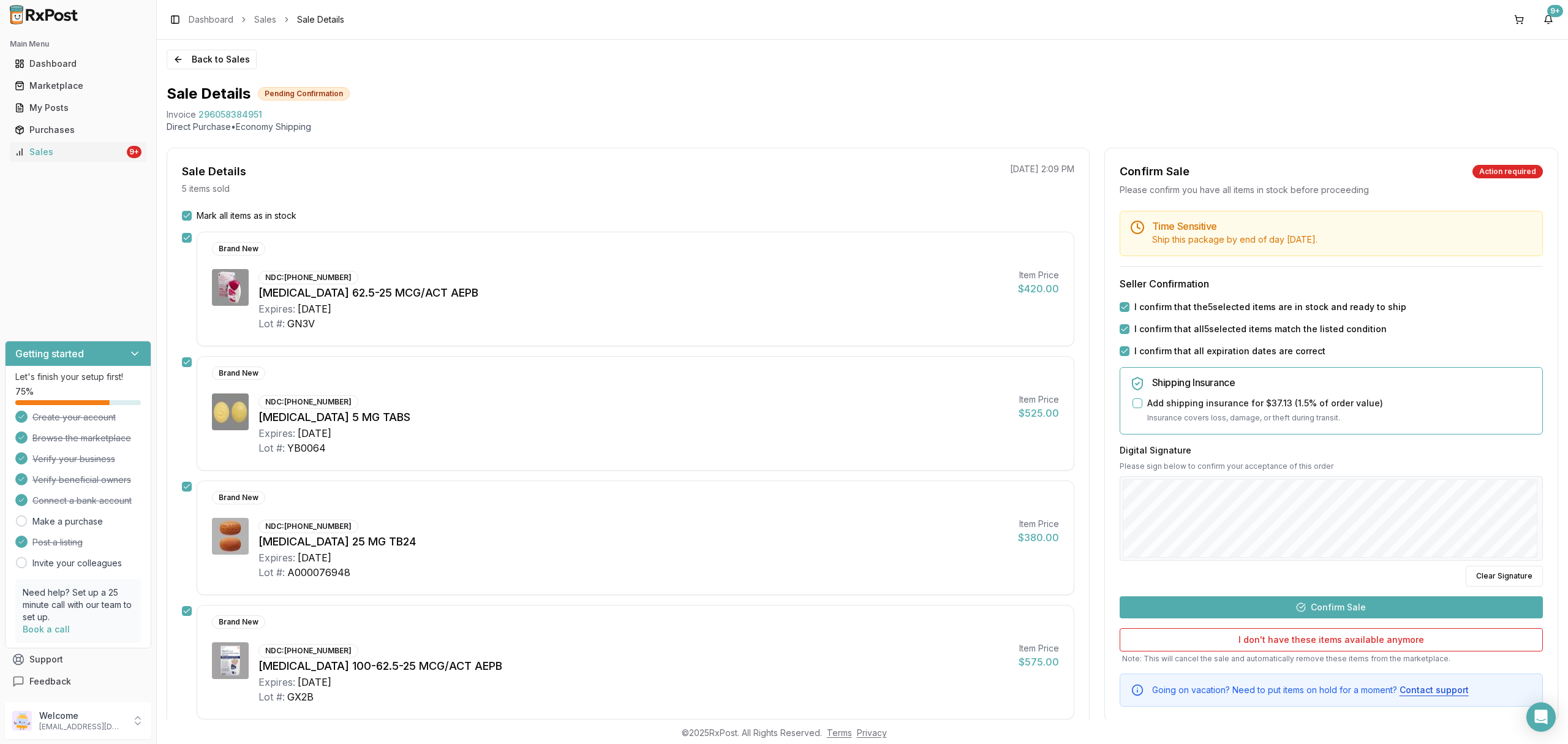
click at [1349, 611] on button "Confirm Sale" at bounding box center [1332, 607] width 423 height 22
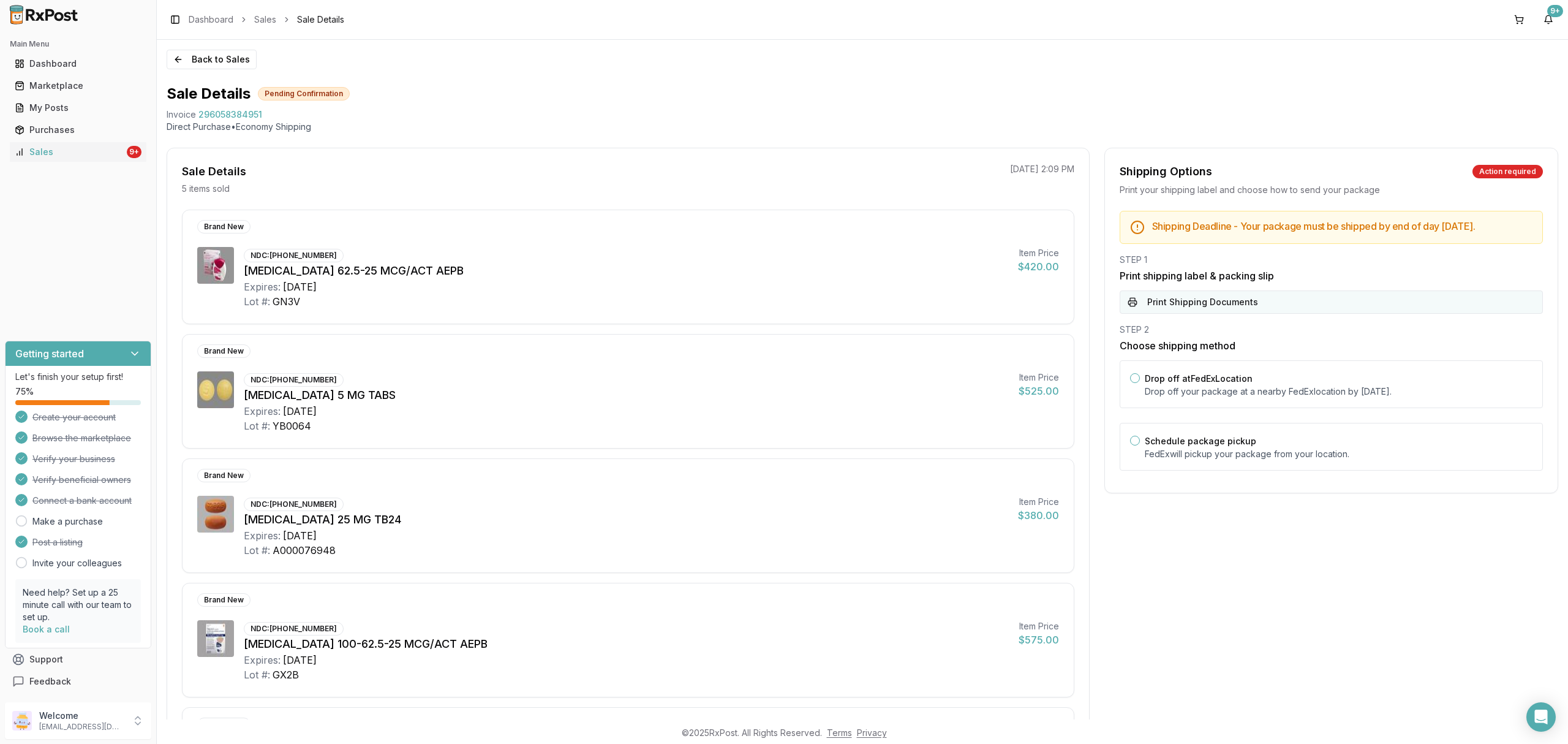
click at [1389, 307] on button "Print Shipping Documents" at bounding box center [1332, 302] width 423 height 23
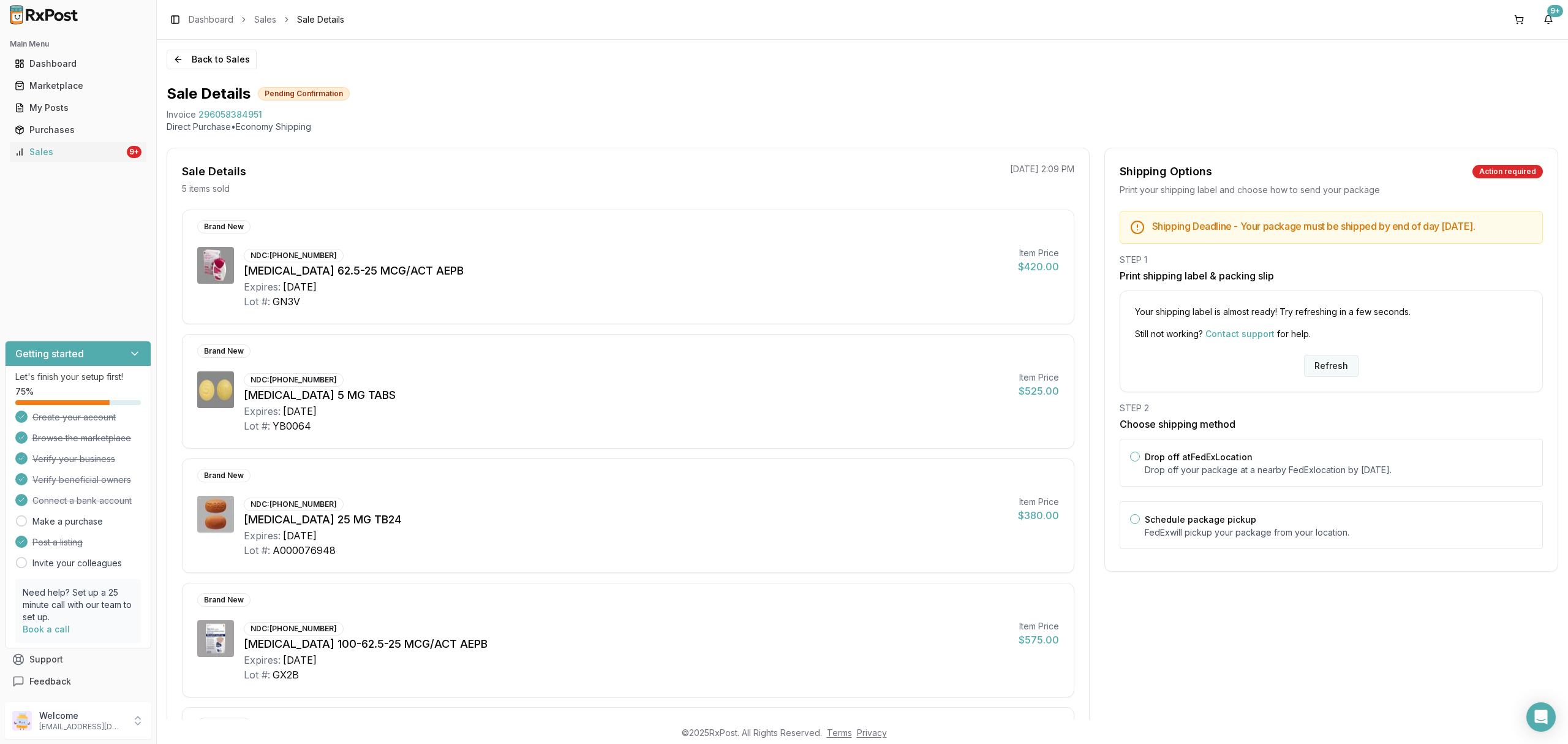
click at [1343, 373] on button "Refresh" at bounding box center [1331, 366] width 55 height 22
click at [1267, 476] on p "Drop off your package at a nearby FedEx location by October 2, 2025 ." at bounding box center [1339, 470] width 388 height 12
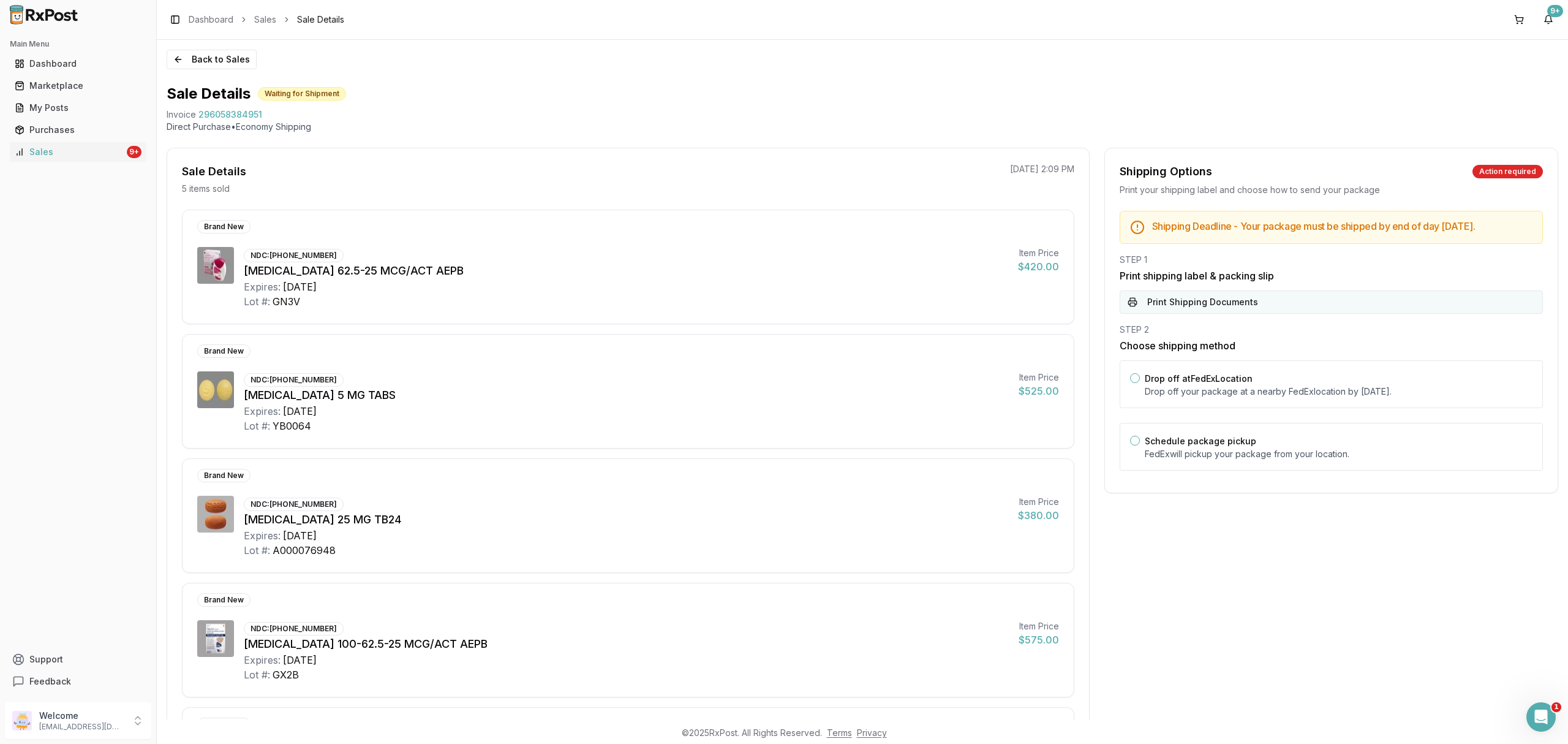
click at [1324, 307] on button "Print Shipping Documents" at bounding box center [1332, 302] width 423 height 23
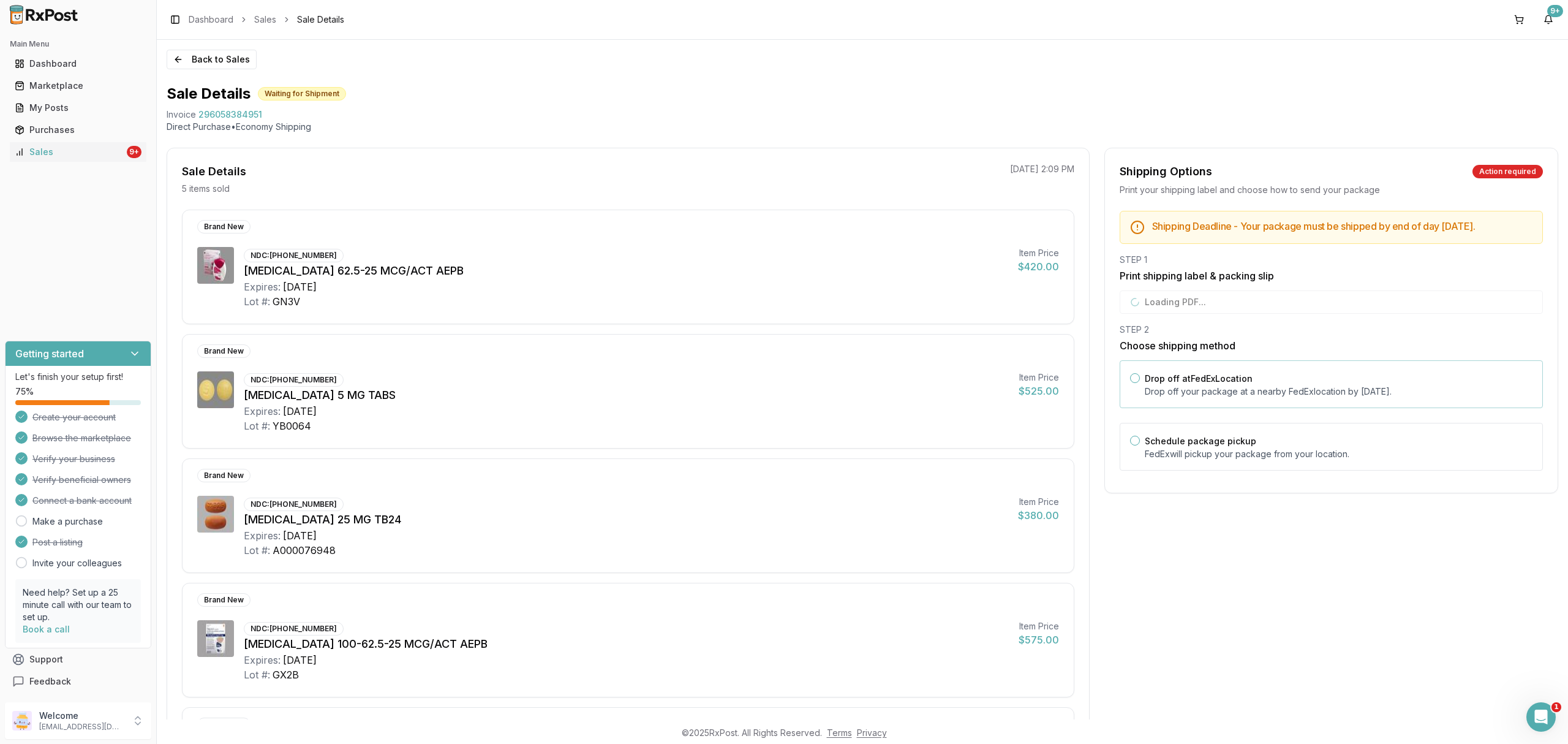
click at [1296, 388] on div "Drop off at FedEx Location Drop off your package at a nearby FedEx location by …" at bounding box center [1339, 384] width 388 height 27
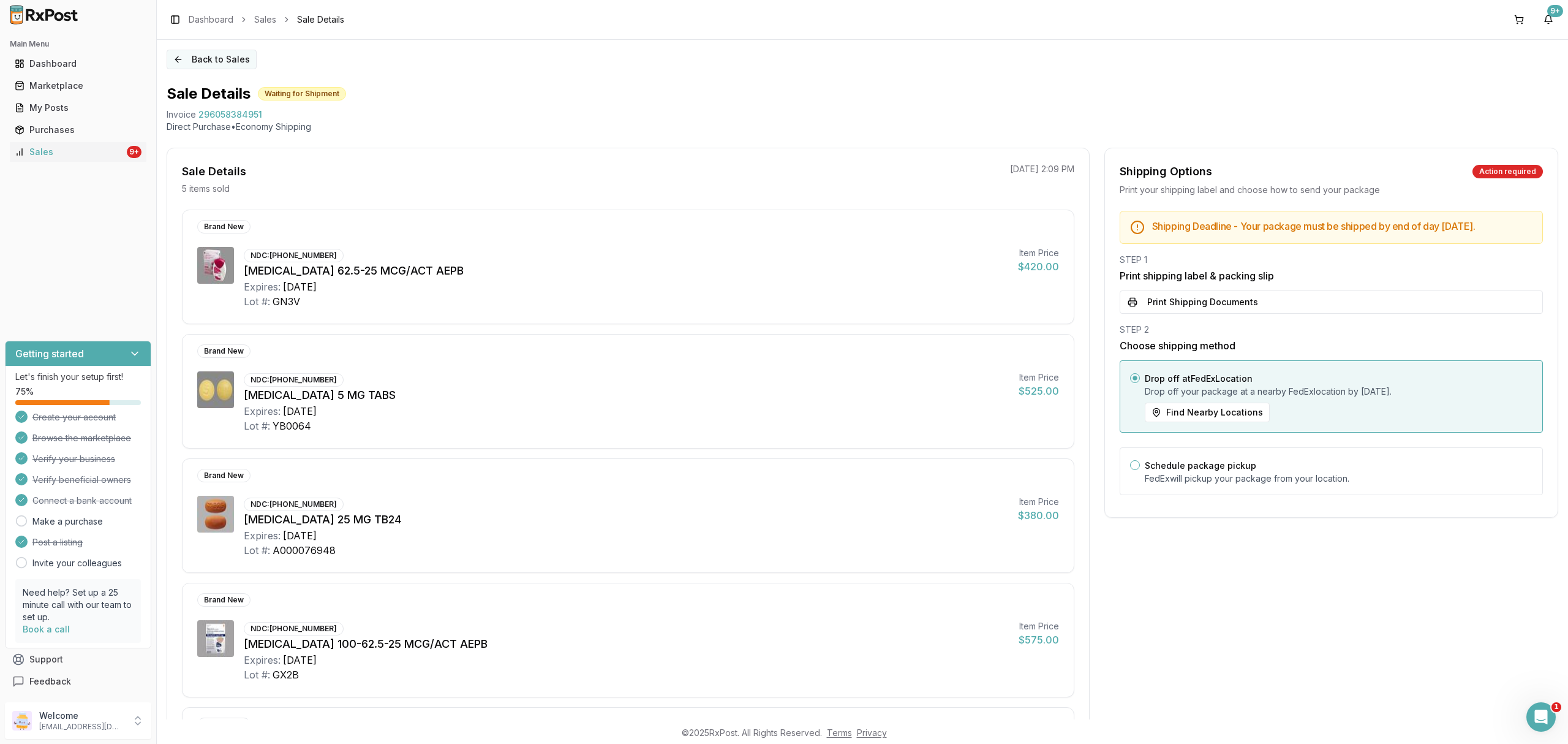
click at [185, 56] on button "Back to Sales" at bounding box center [211, 59] width 90 height 19
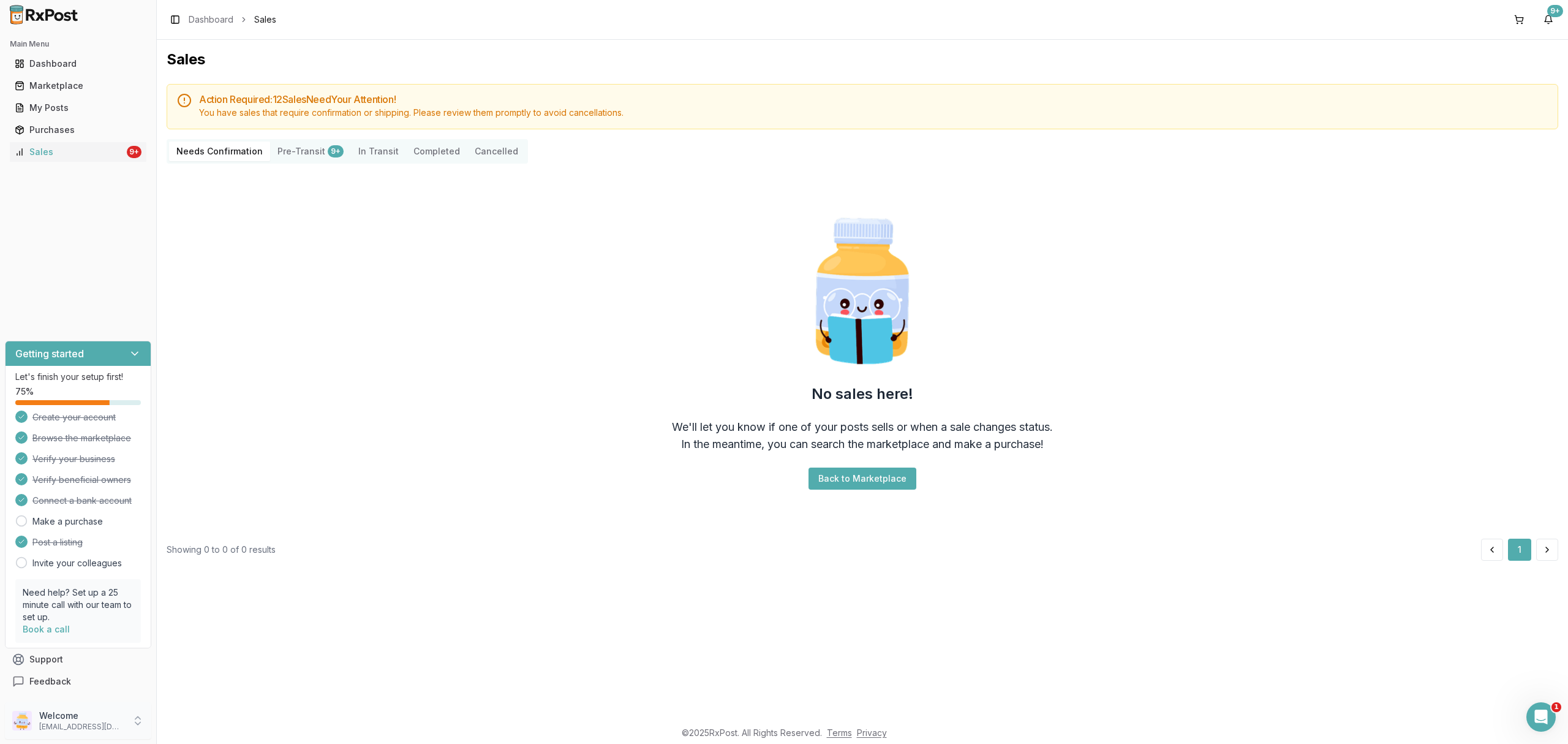
click at [122, 726] on p "dngpharmacy2@gmail.com" at bounding box center [82, 726] width 85 height 10
click at [226, 729] on span "Sign Out" at bounding box center [222, 724] width 116 height 12
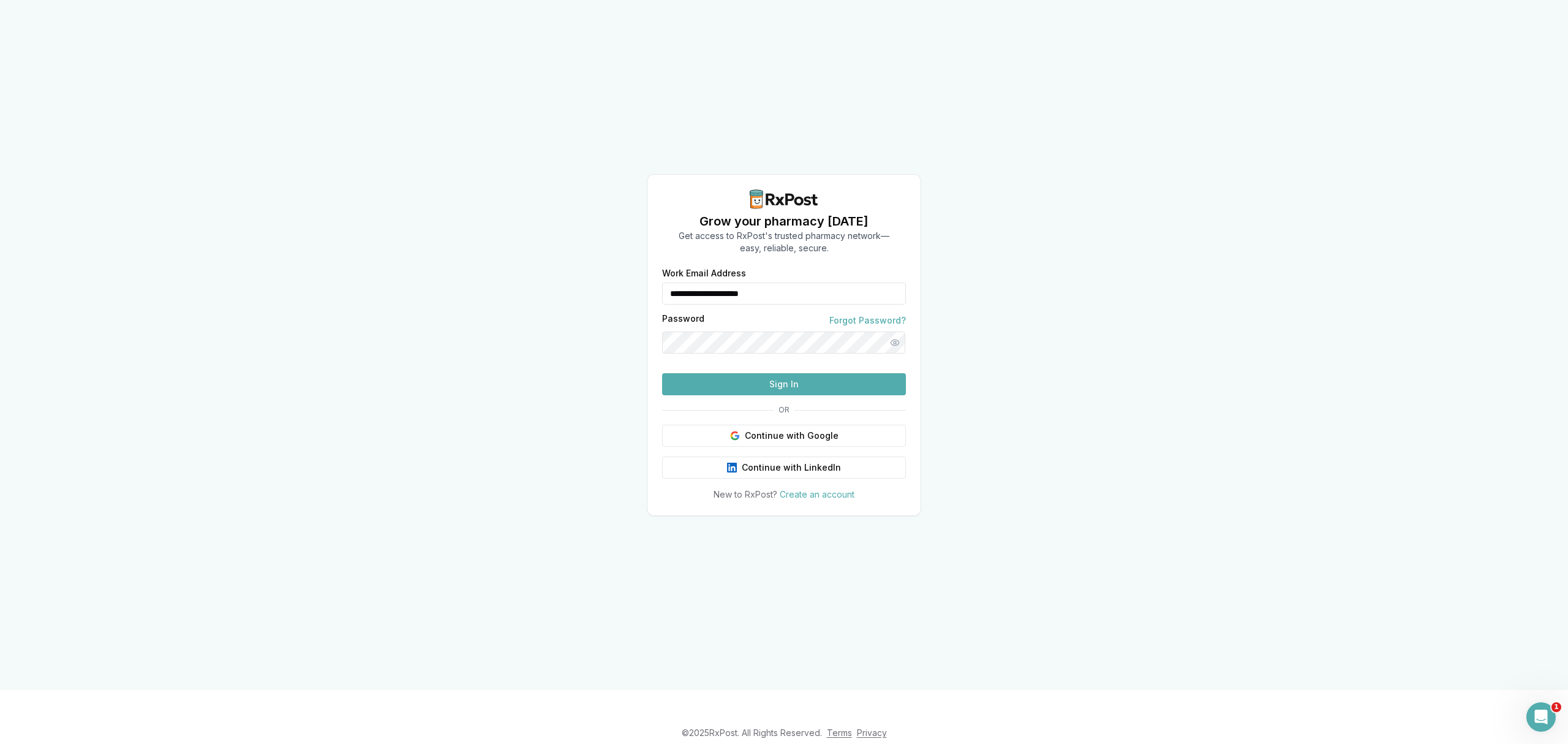
drag, startPoint x: 804, startPoint y: 275, endPoint x: 587, endPoint y: 277, distance: 217.0
click at [587, 277] on div "**********" at bounding box center [784, 345] width 1568 height 690
type input "**********"
click at [736, 395] on button "Sign In" at bounding box center [784, 384] width 244 height 22
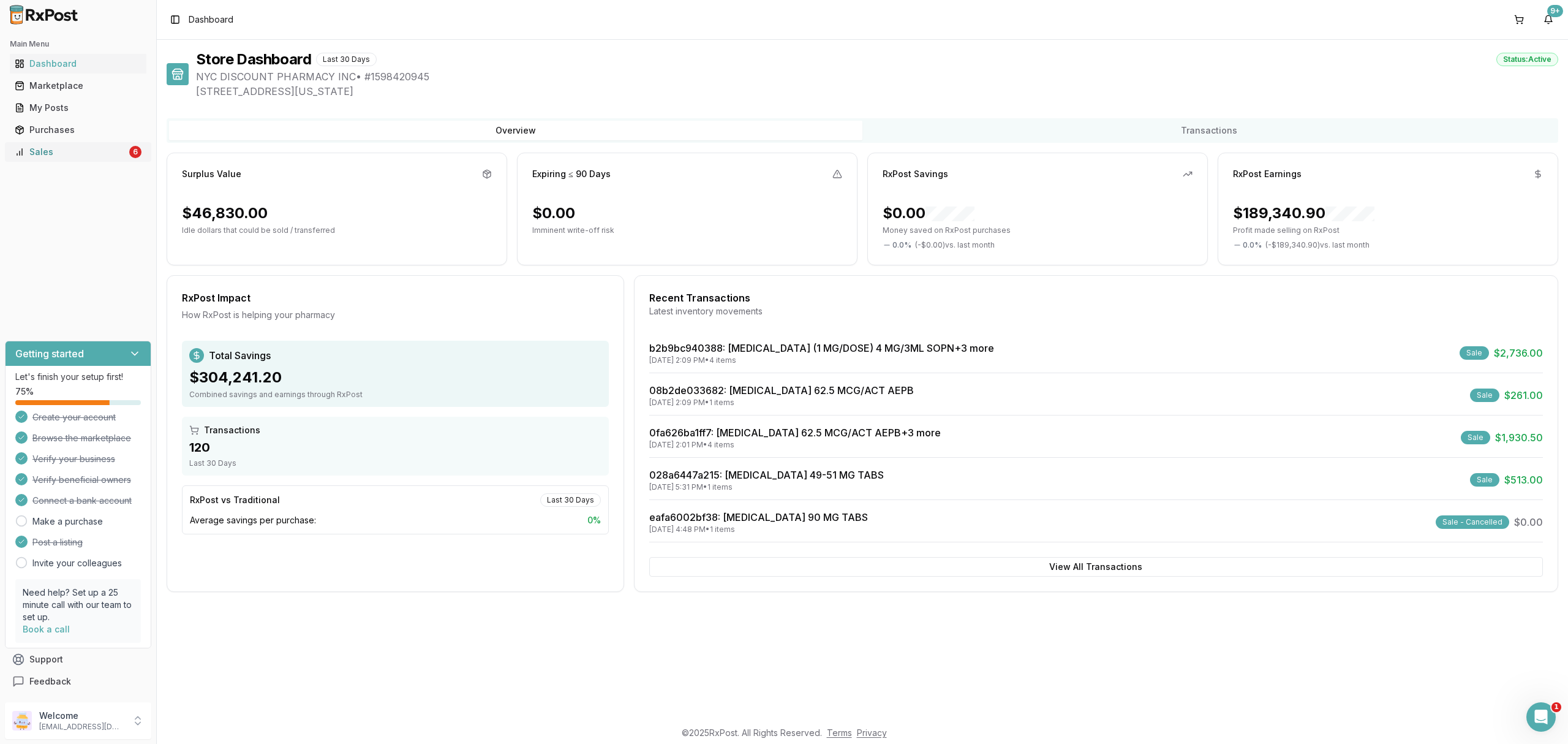
click at [102, 156] on div "Sales" at bounding box center [71, 152] width 112 height 12
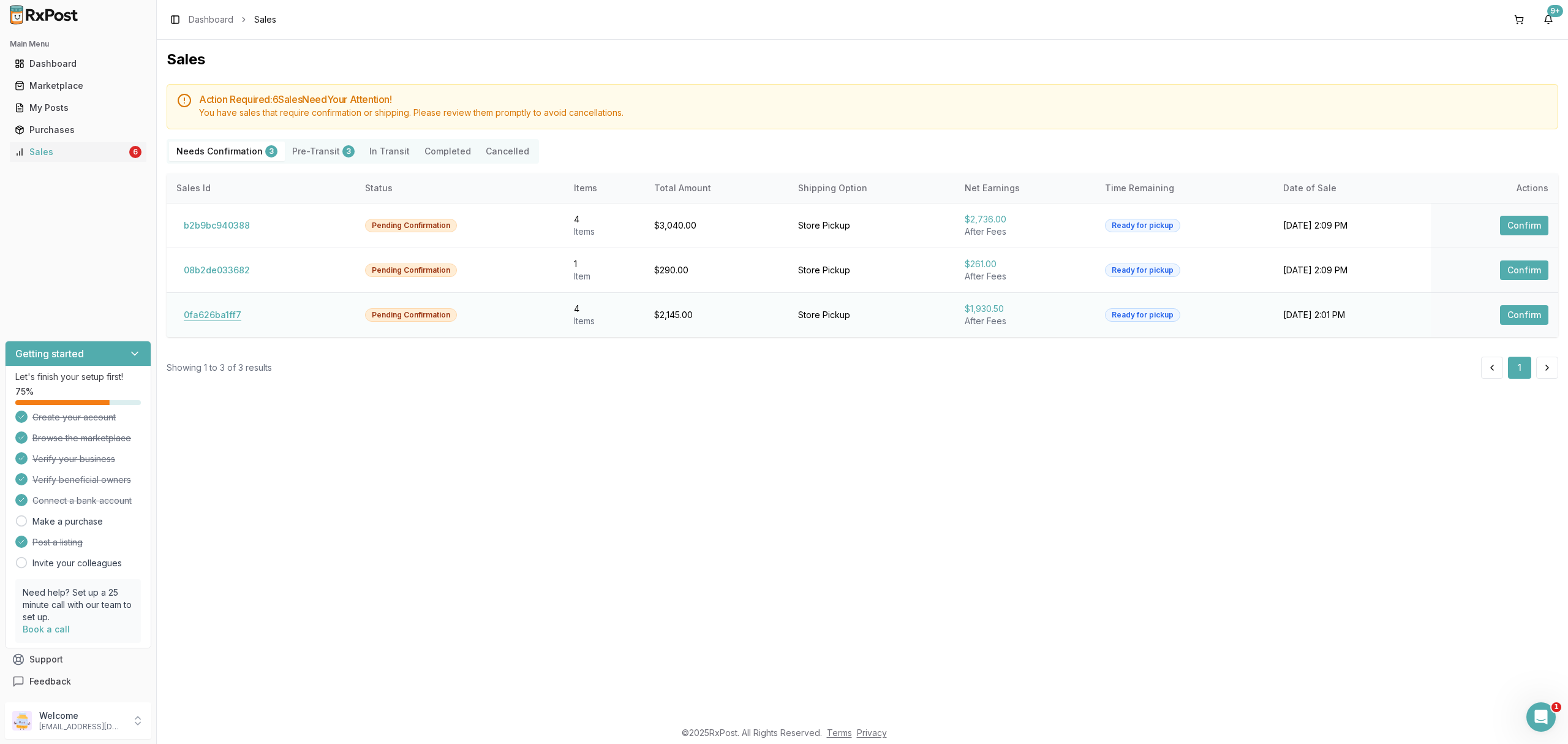
click at [199, 313] on button "0fa626ba1ff7" at bounding box center [212, 314] width 72 height 19
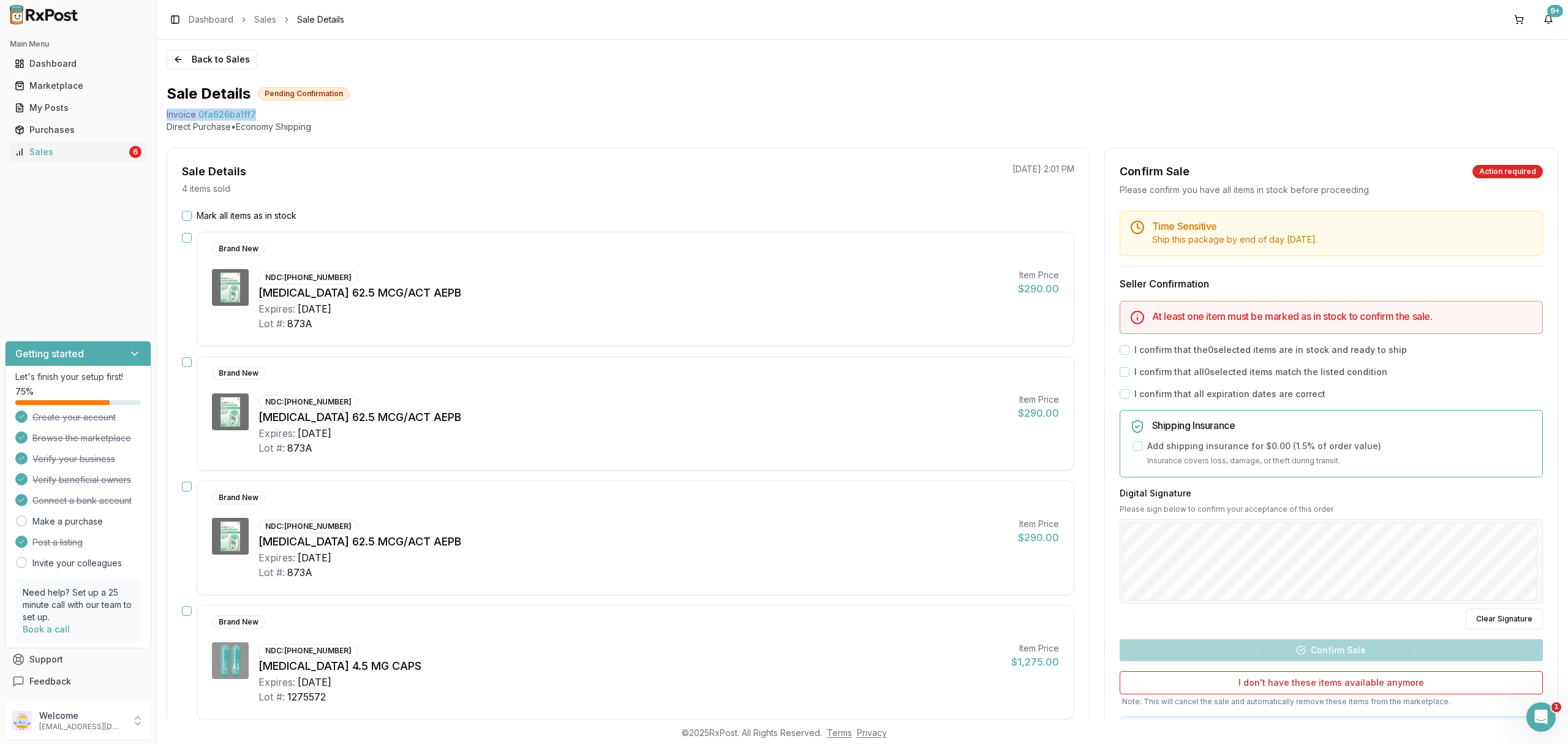
drag, startPoint x: 162, startPoint y: 113, endPoint x: 266, endPoint y: 116, distance: 104.0
click at [266, 116] on div "Back to Sales Sale Details Pending Confirmation Invoice 0fa626ba1ff7 Direct Pur…" at bounding box center [862, 380] width 1411 height 679
copy div "Invoice 0fa626ba1ff7"
click at [1531, 712] on icon "Open Intercom Messenger" at bounding box center [1540, 716] width 20 height 20
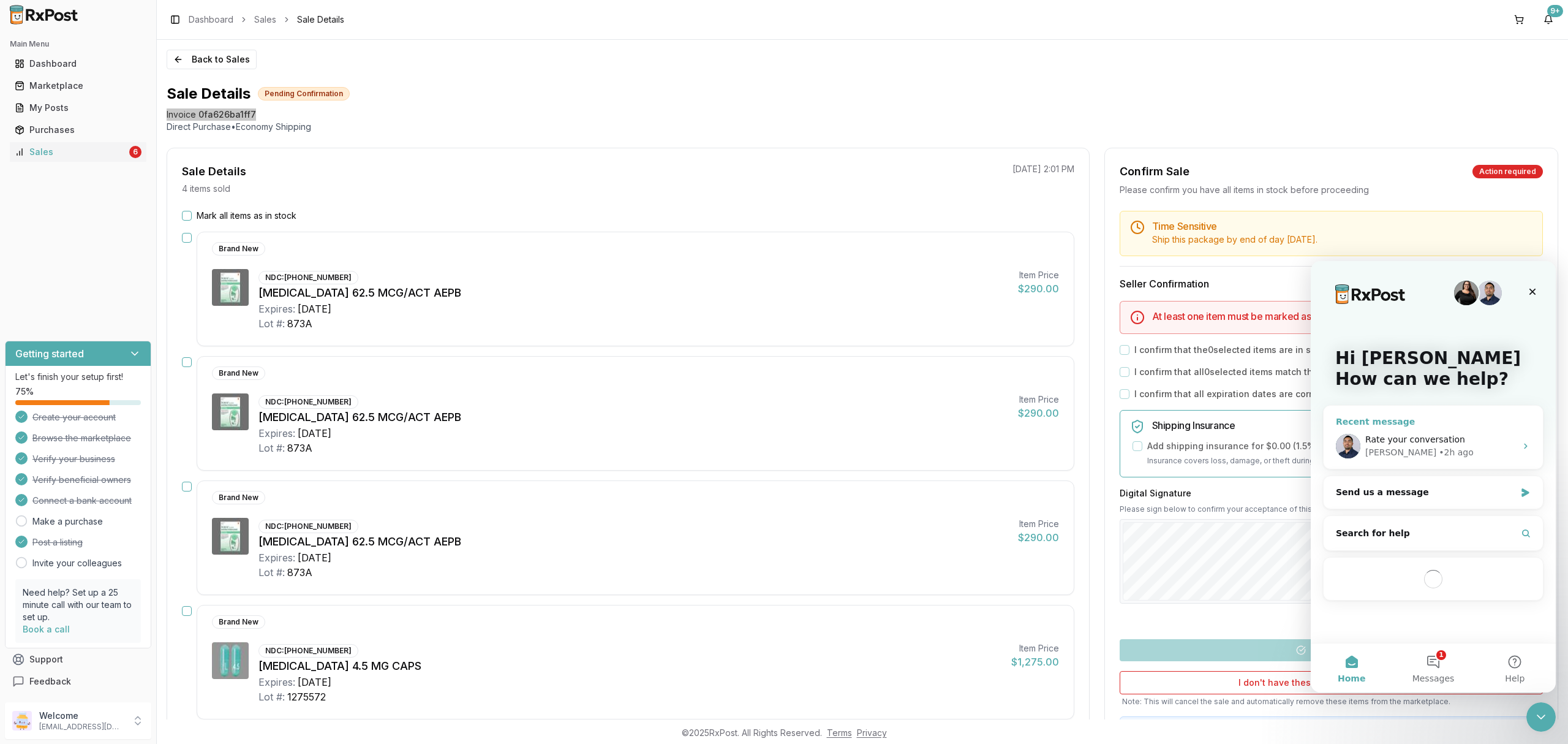
click at [1442, 431] on div "Rate your conversation [PERSON_NAME] • 2h ago" at bounding box center [1433, 446] width 219 height 45
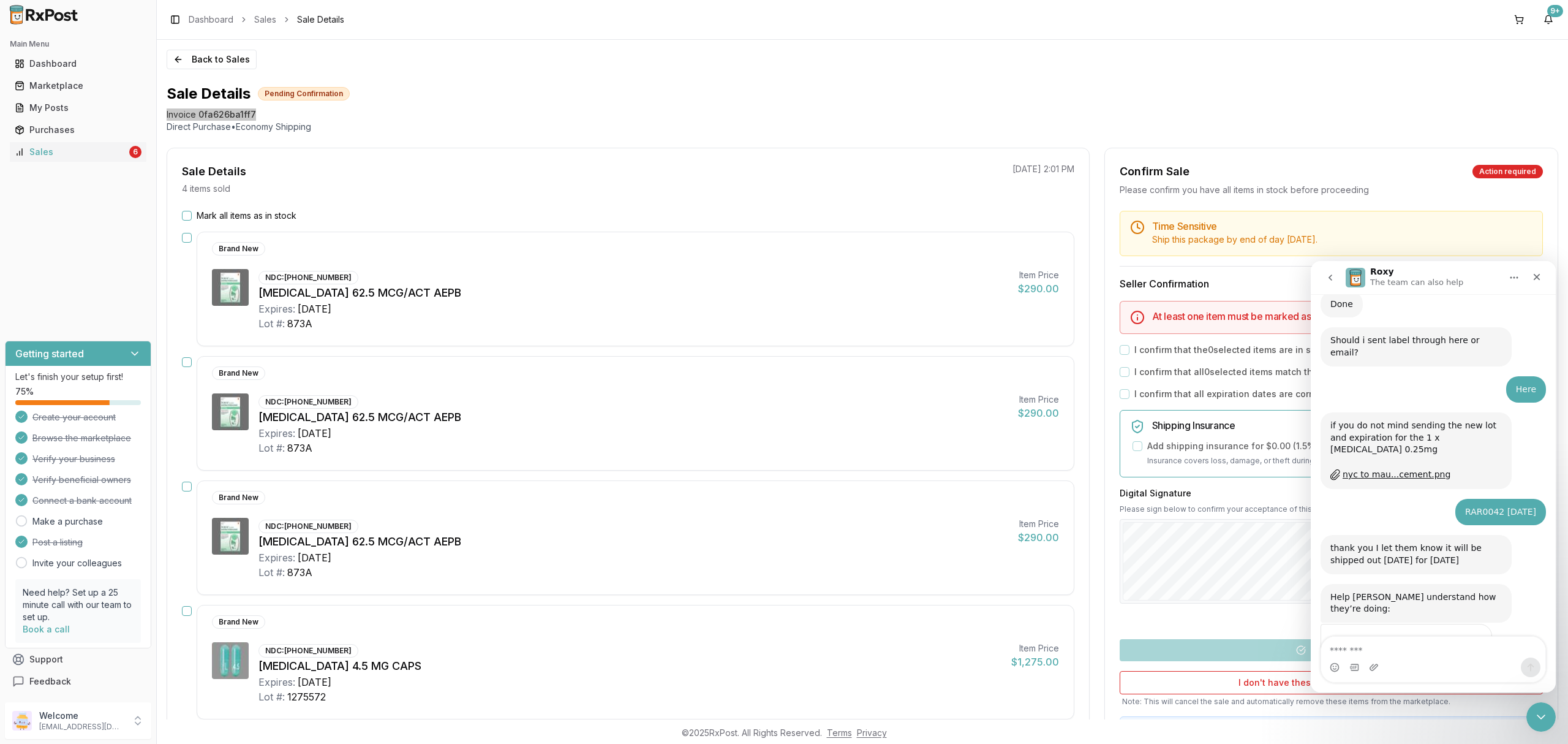
type textarea "**********"
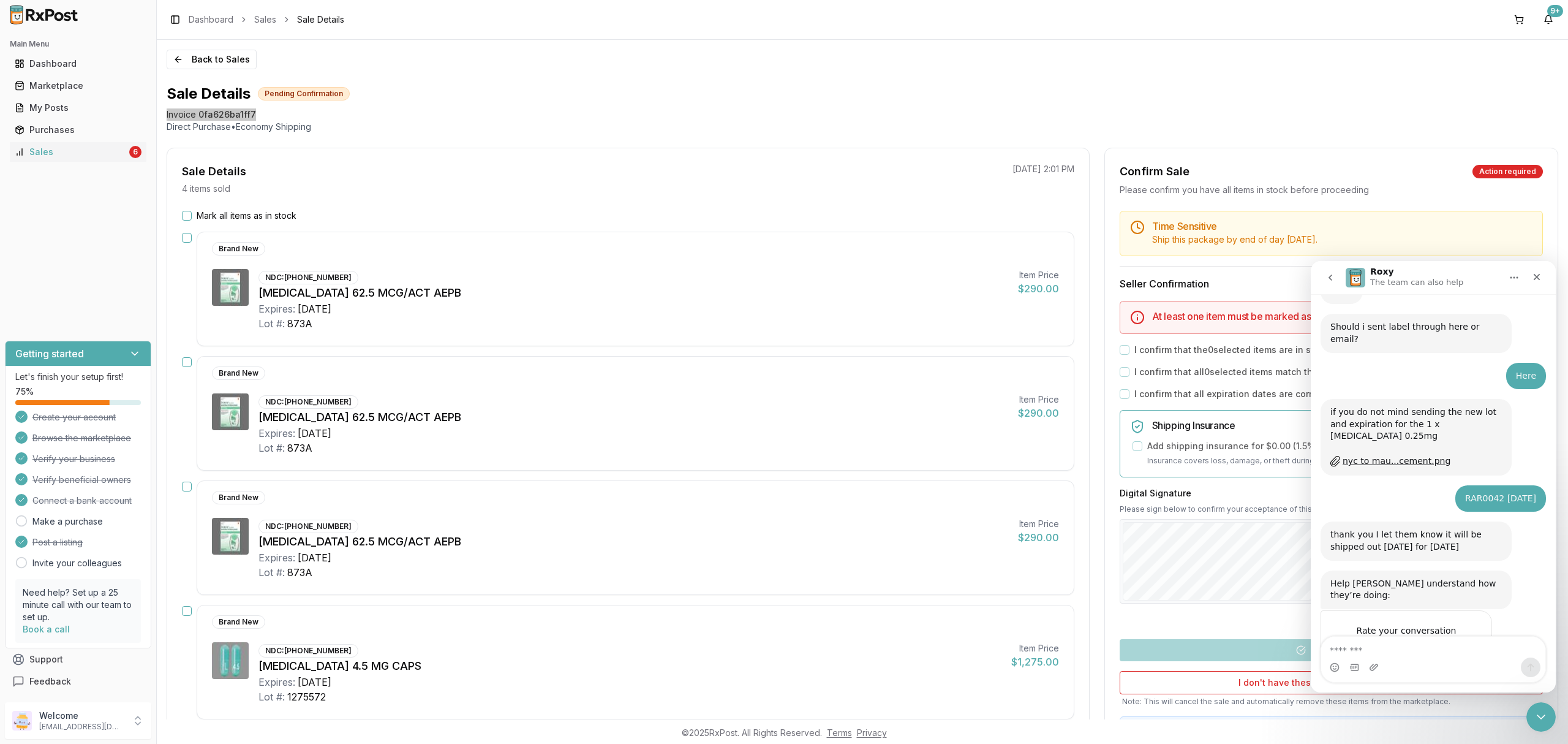
scroll to position [1263, 0]
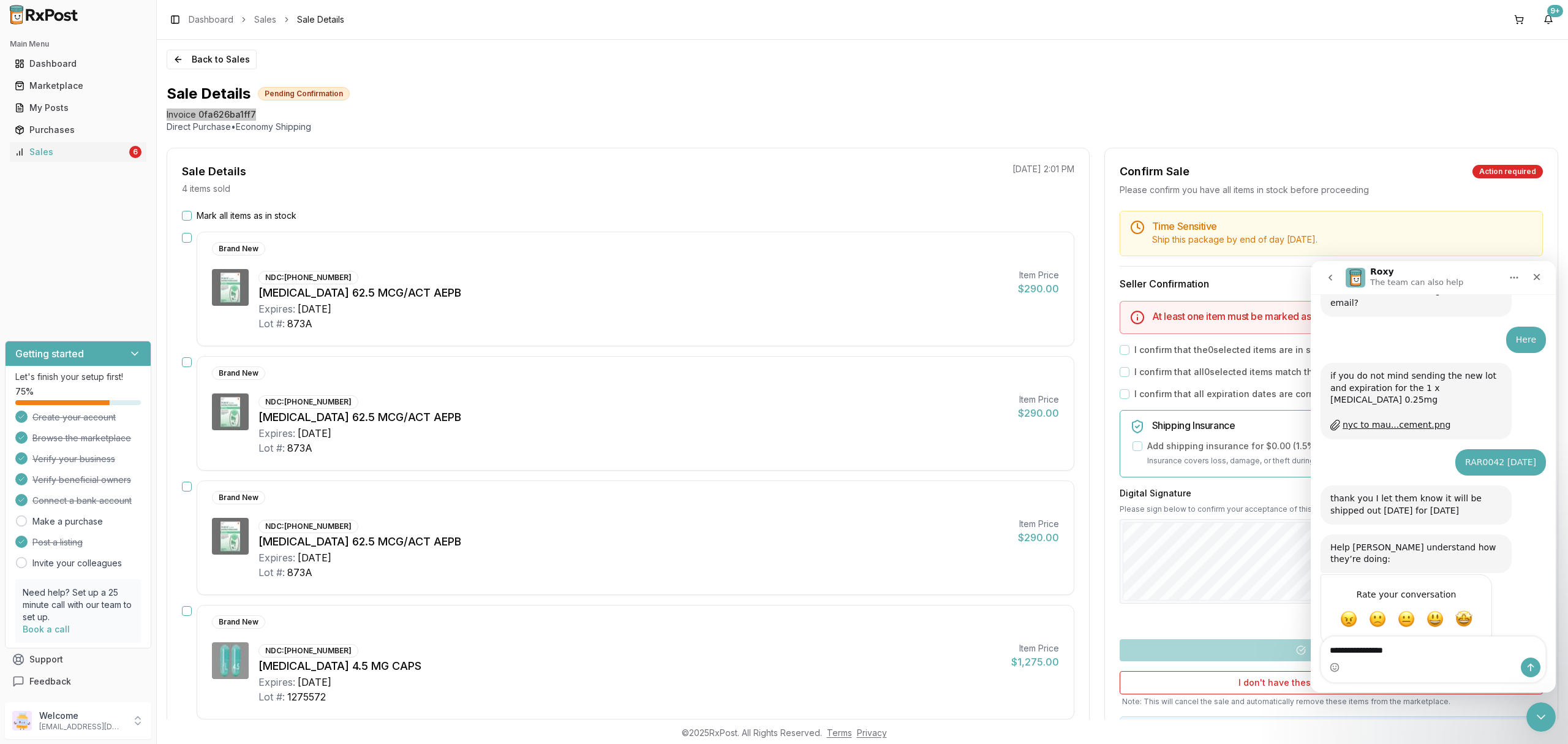
type textarea "**********"
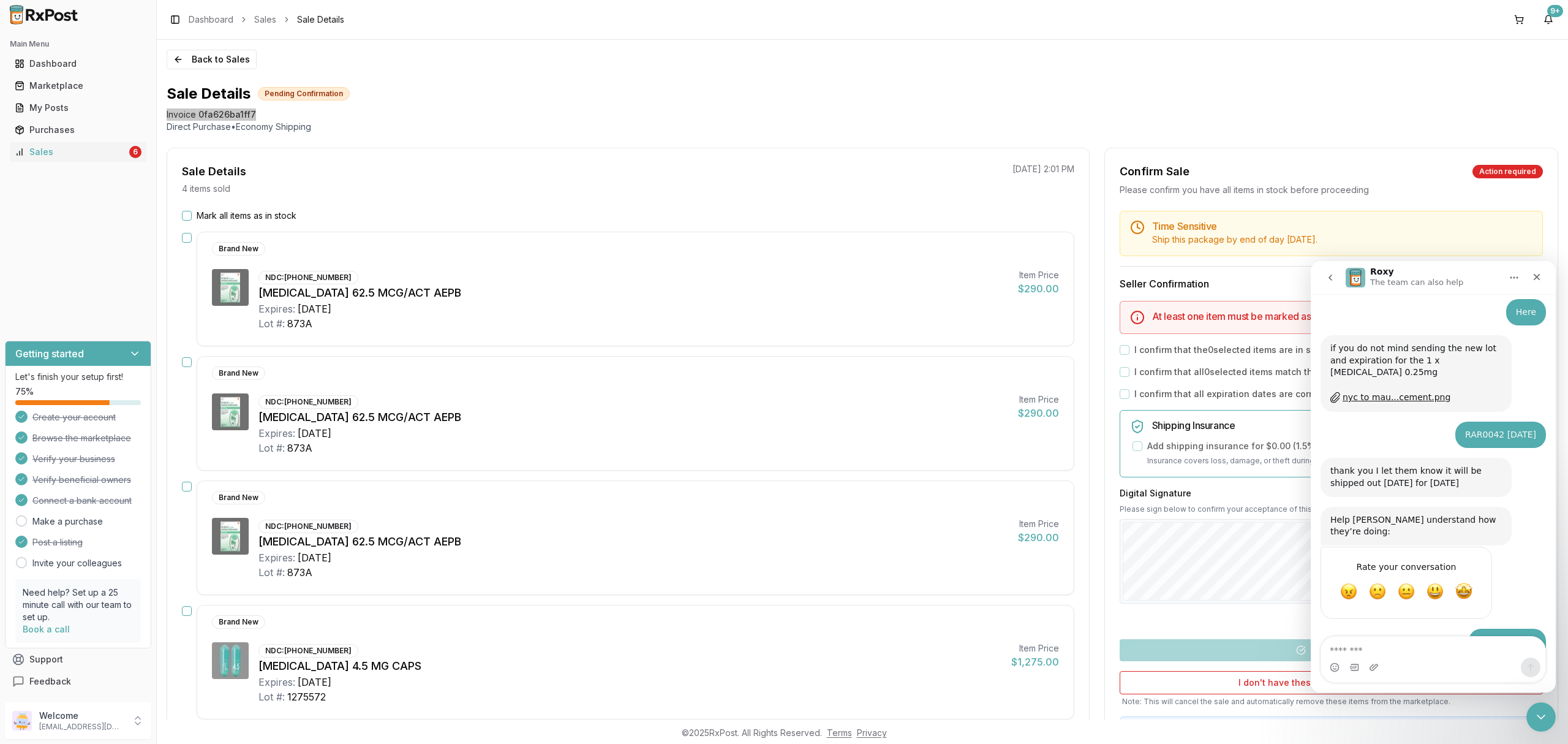
drag, startPoint x: 1442, startPoint y: 603, endPoint x: 1551, endPoint y: 609, distance: 109.2
click at [1552, 610] on div "Ask us anything, or share your feedback. b65da8c4aea4 Hello! I have an issue wi…" at bounding box center [1433, 471] width 245 height 354
copy div "INCRUSE 872U 10/26"
click at [1432, 649] on textarea "Message…" at bounding box center [1433, 647] width 223 height 21
paste textarea "**********"
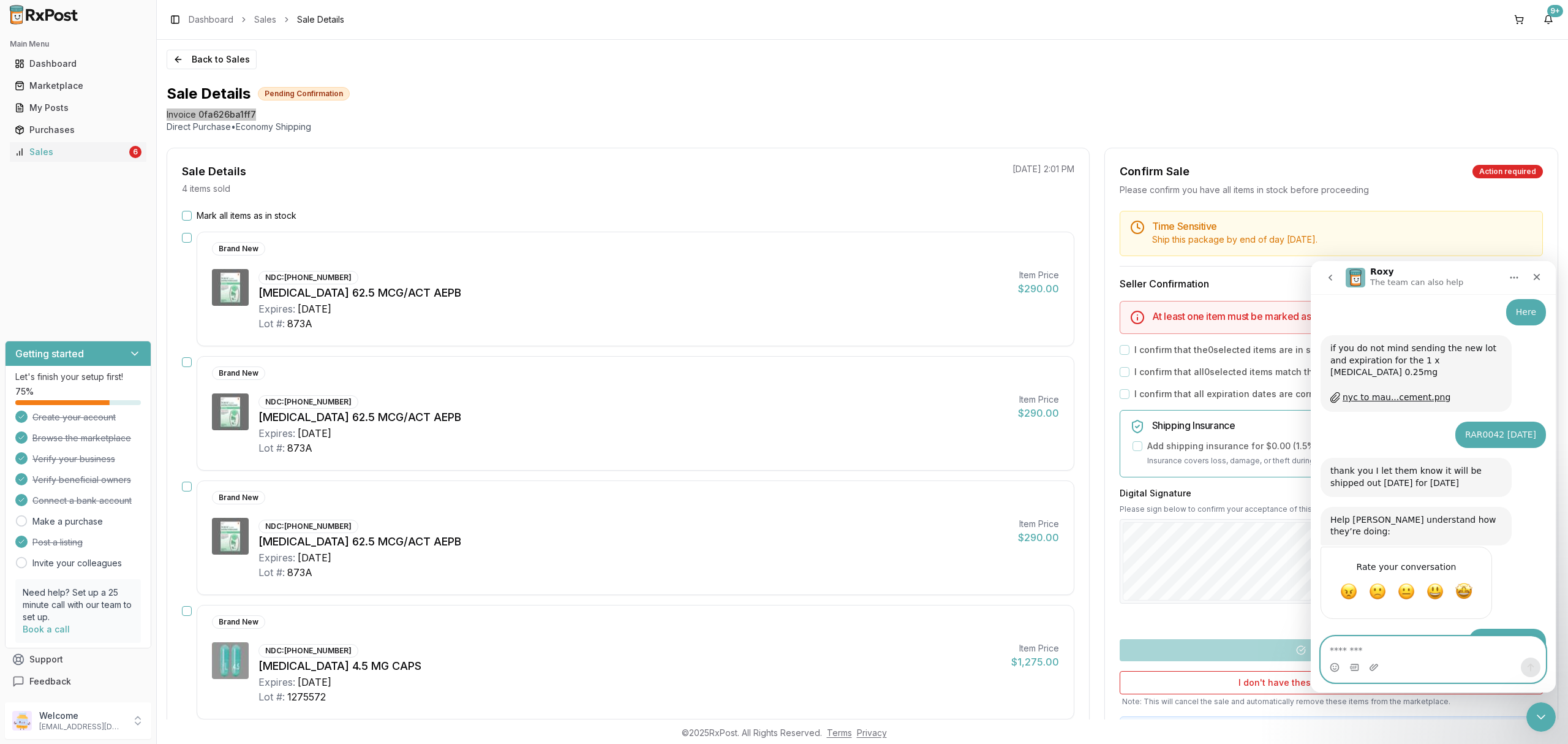
type textarea "**********"
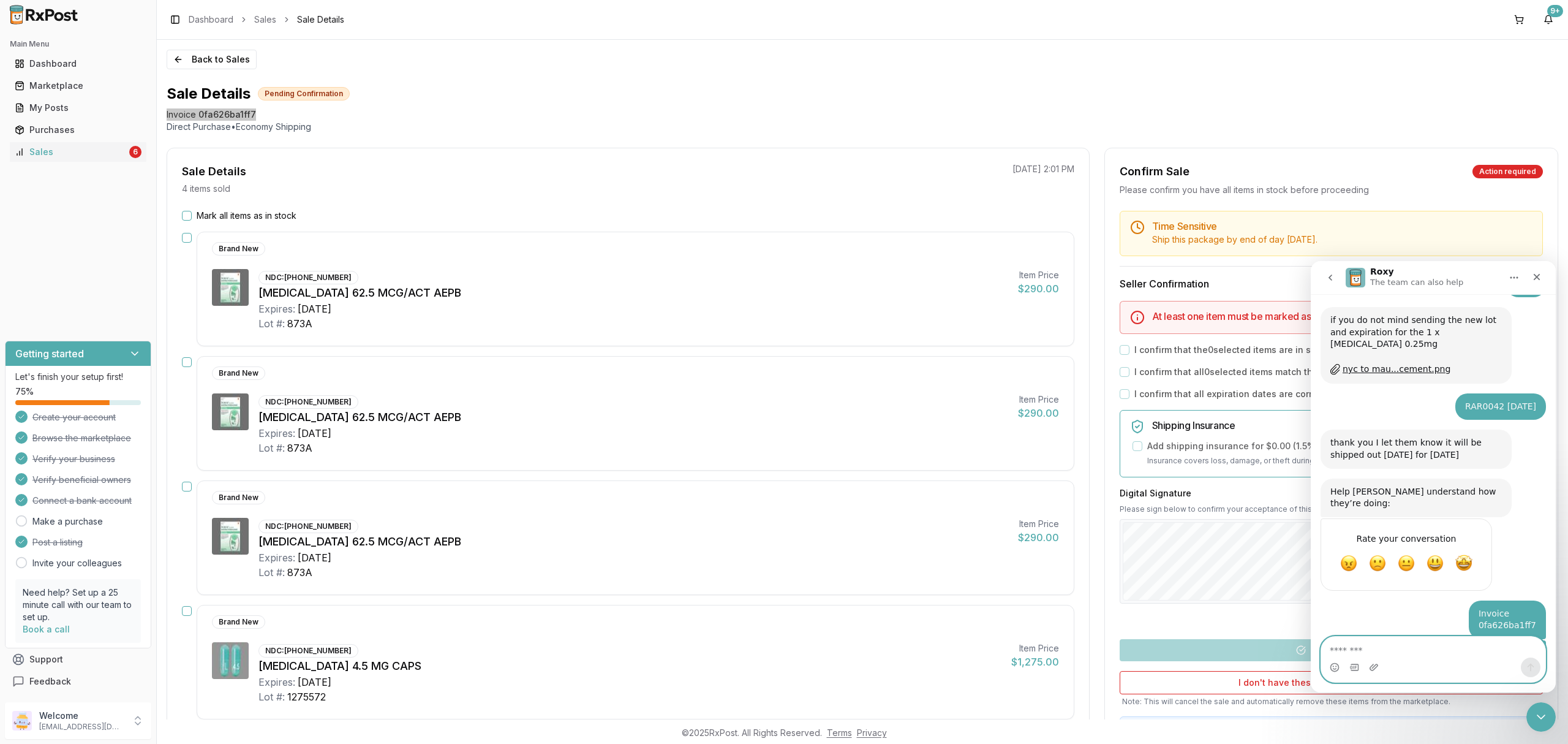
paste textarea "**********"
type textarea "**********"
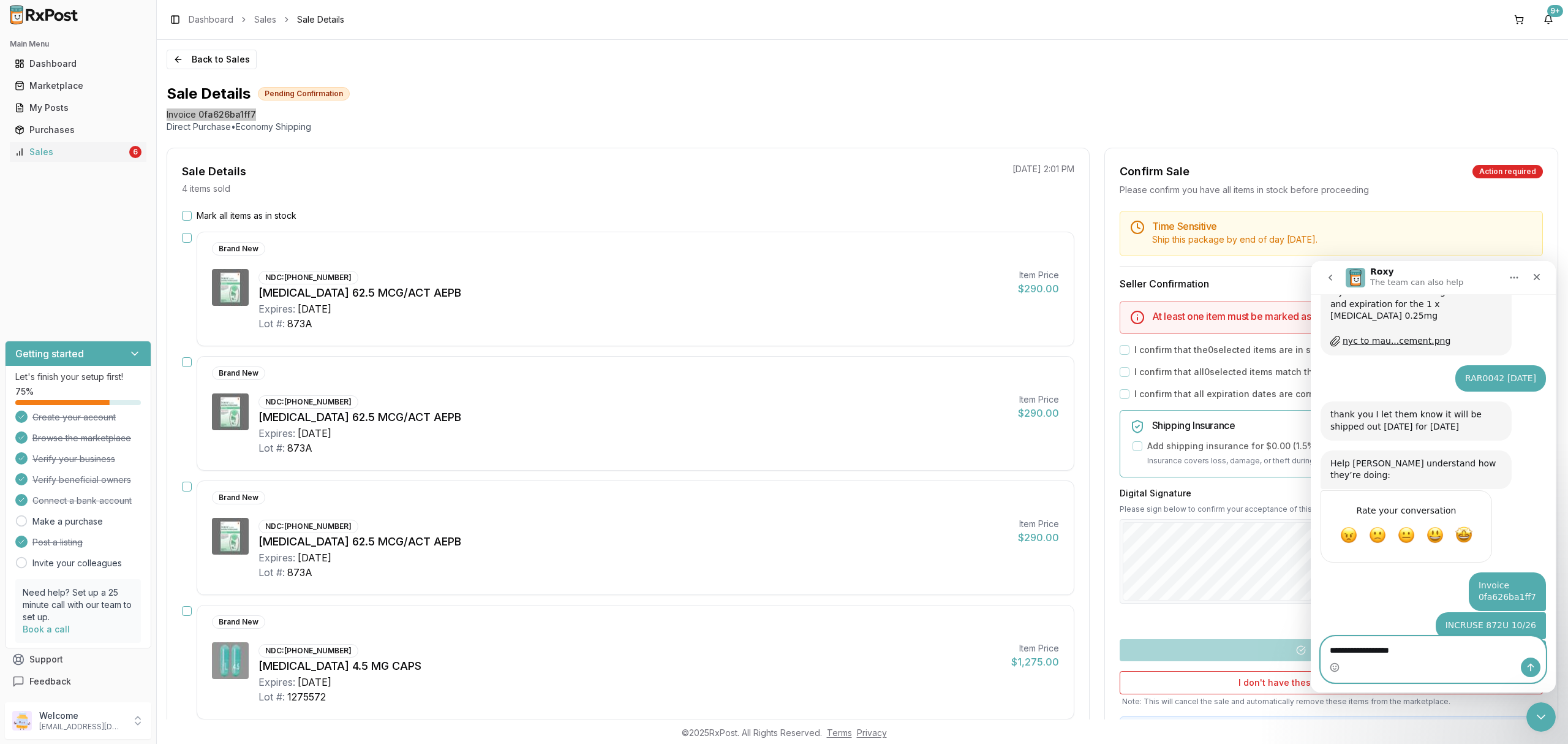
type textarea "**********"
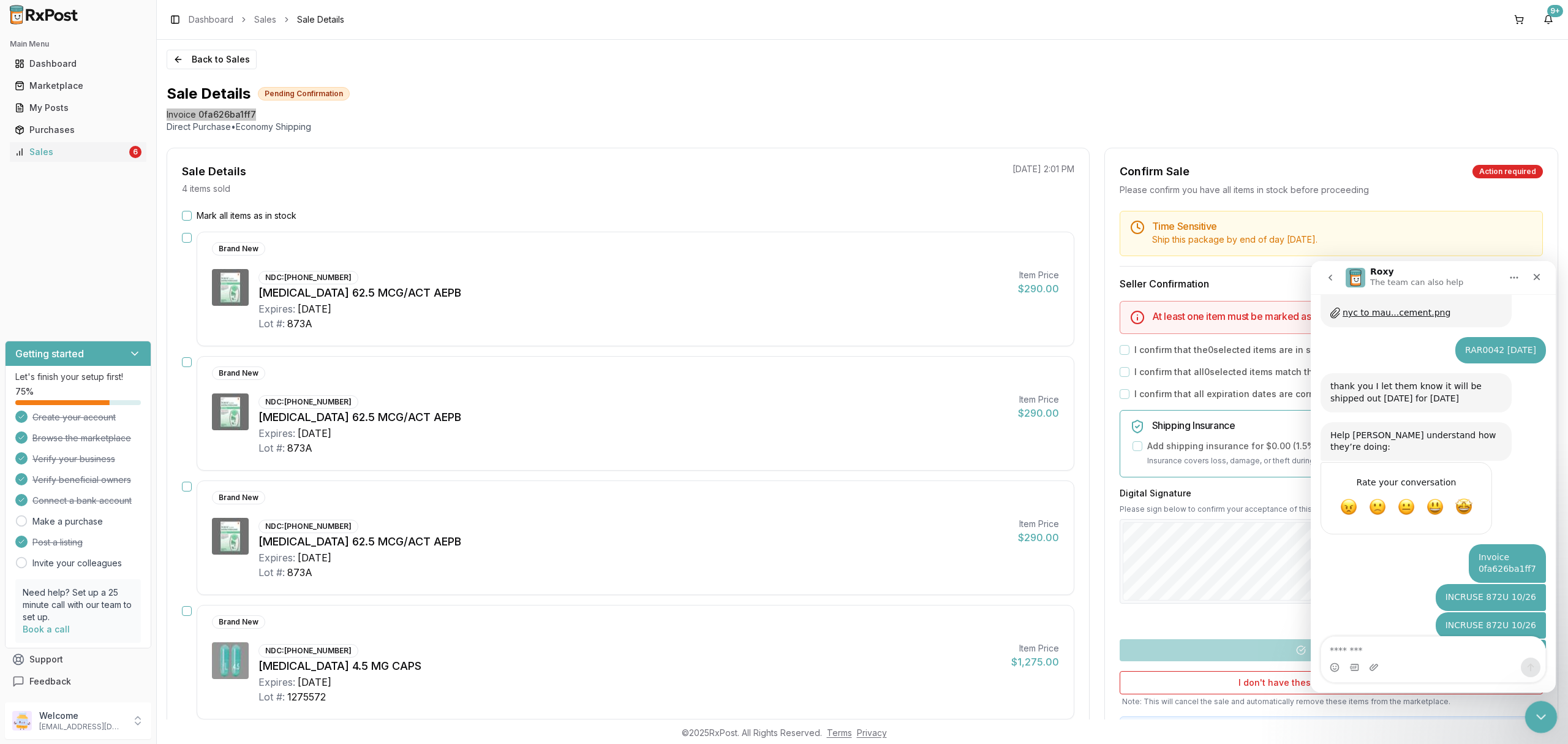
click at [1534, 711] on icon "Close Intercom Messenger" at bounding box center [1539, 715] width 15 height 15
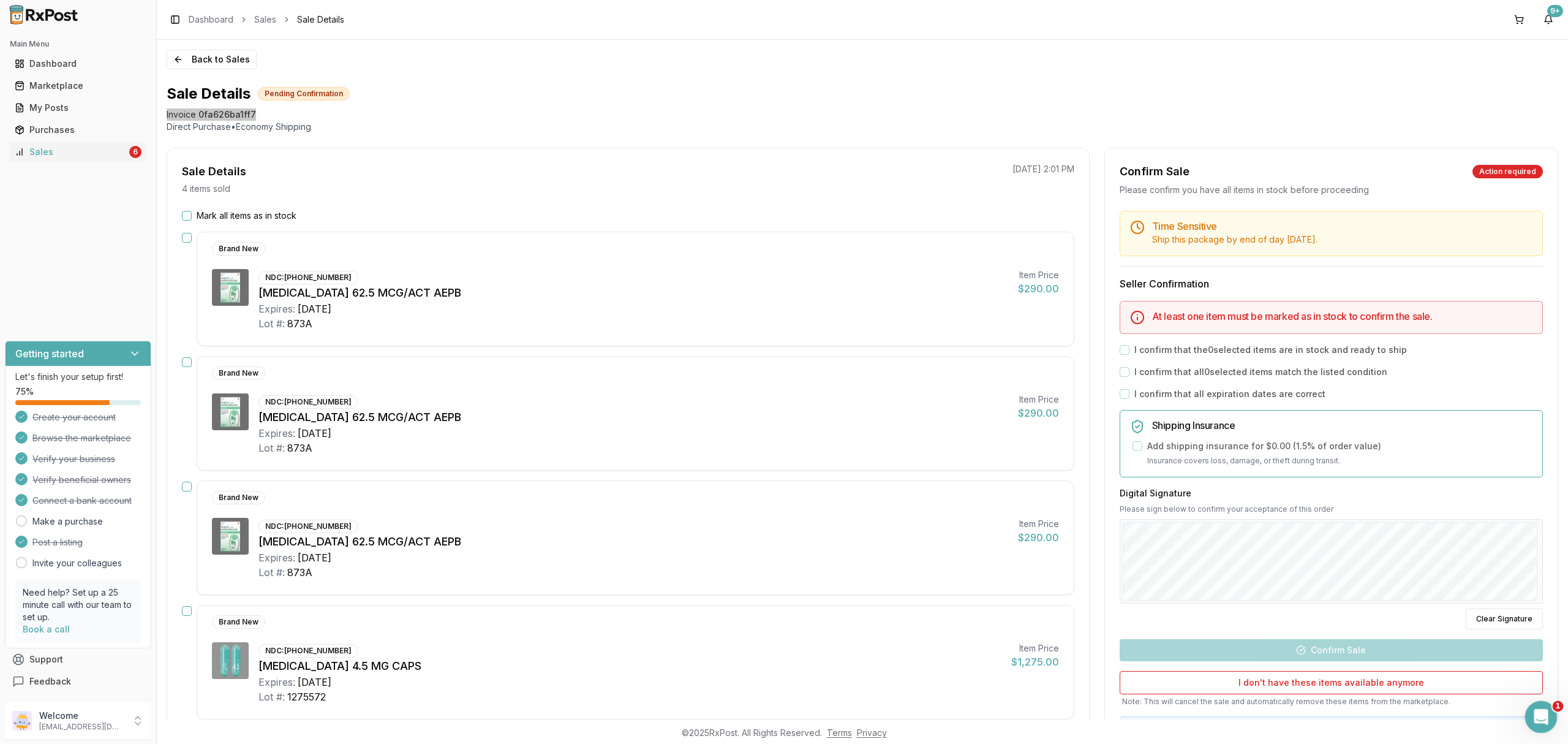
scroll to position [1374, 0]
click at [203, 55] on button "Back to Sales" at bounding box center [211, 59] width 90 height 19
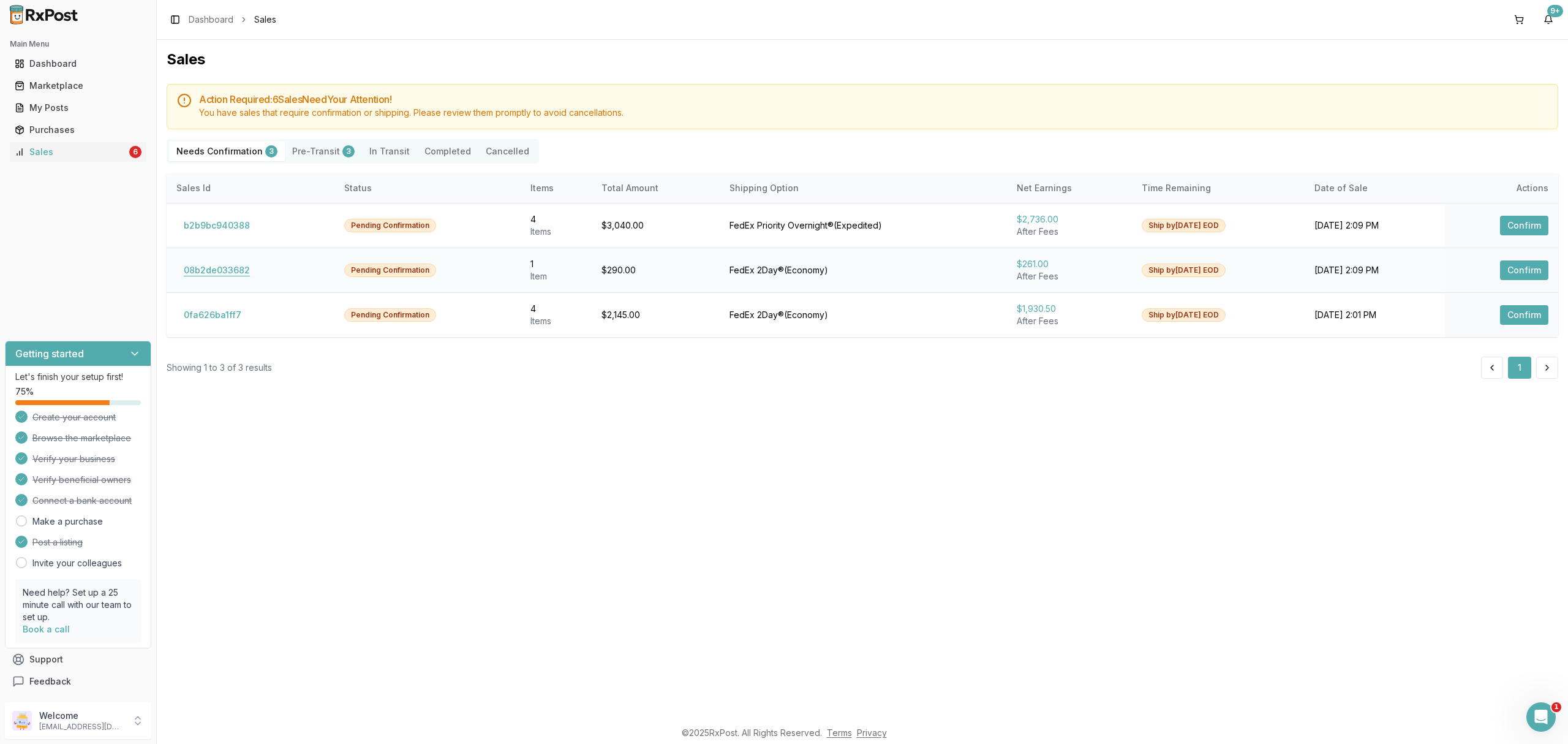
click at [228, 263] on button "08b2de033682" at bounding box center [216, 270] width 81 height 19
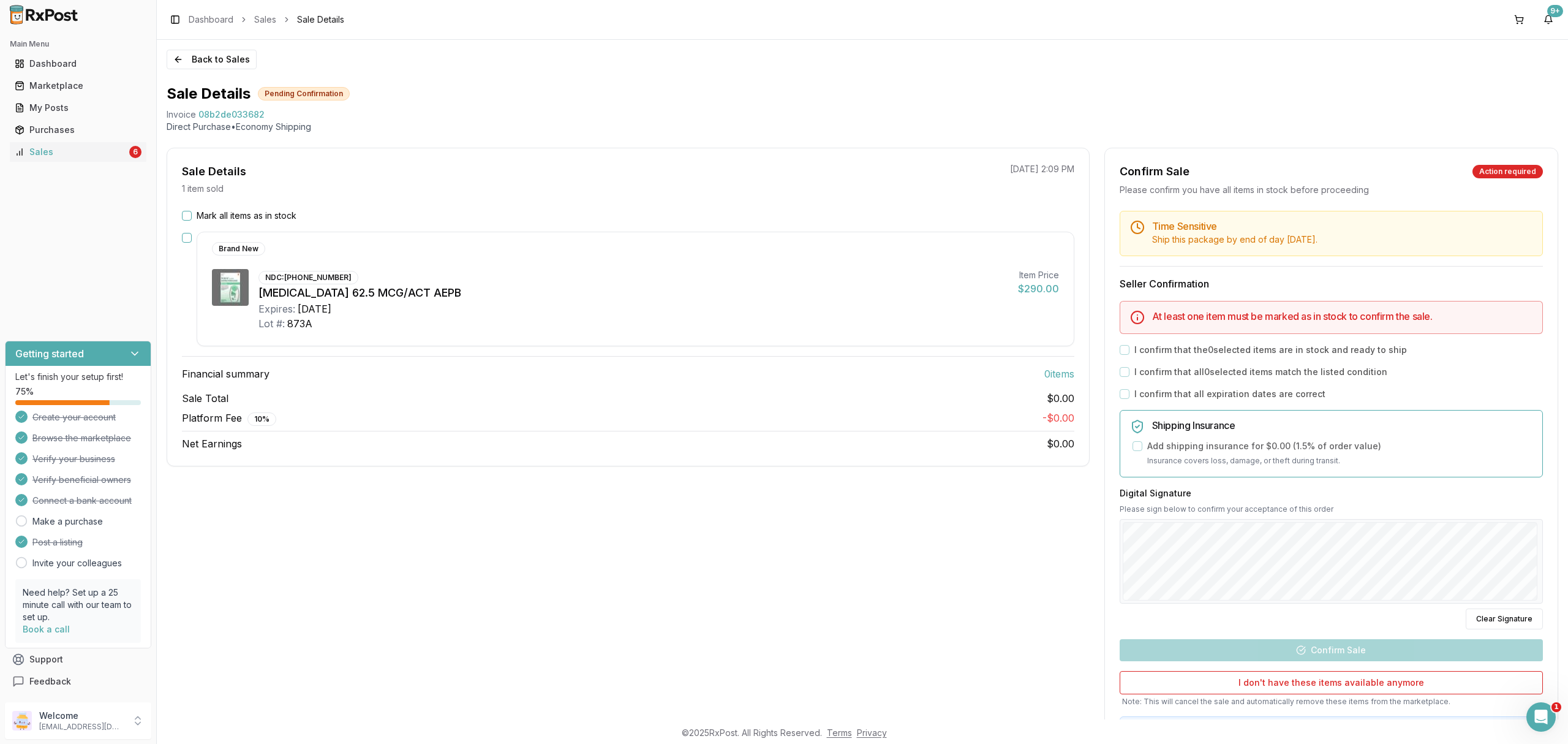
click at [574, 323] on div "Lot #: 873A" at bounding box center [634, 323] width 750 height 15
drag, startPoint x: 163, startPoint y: 111, endPoint x: 329, endPoint y: 139, distance: 168.3
click at [274, 119] on div "Back to Sales Sale Details Pending Confirmation Invoice 08b2de033682 Direct Pur…" at bounding box center [862, 380] width 1411 height 679
copy div "Invoice 08b2de033682"
click at [1549, 733] on footer "© 2025 RxPost. All Rights Reserved. Terms Privacy" at bounding box center [784, 732] width 1568 height 22
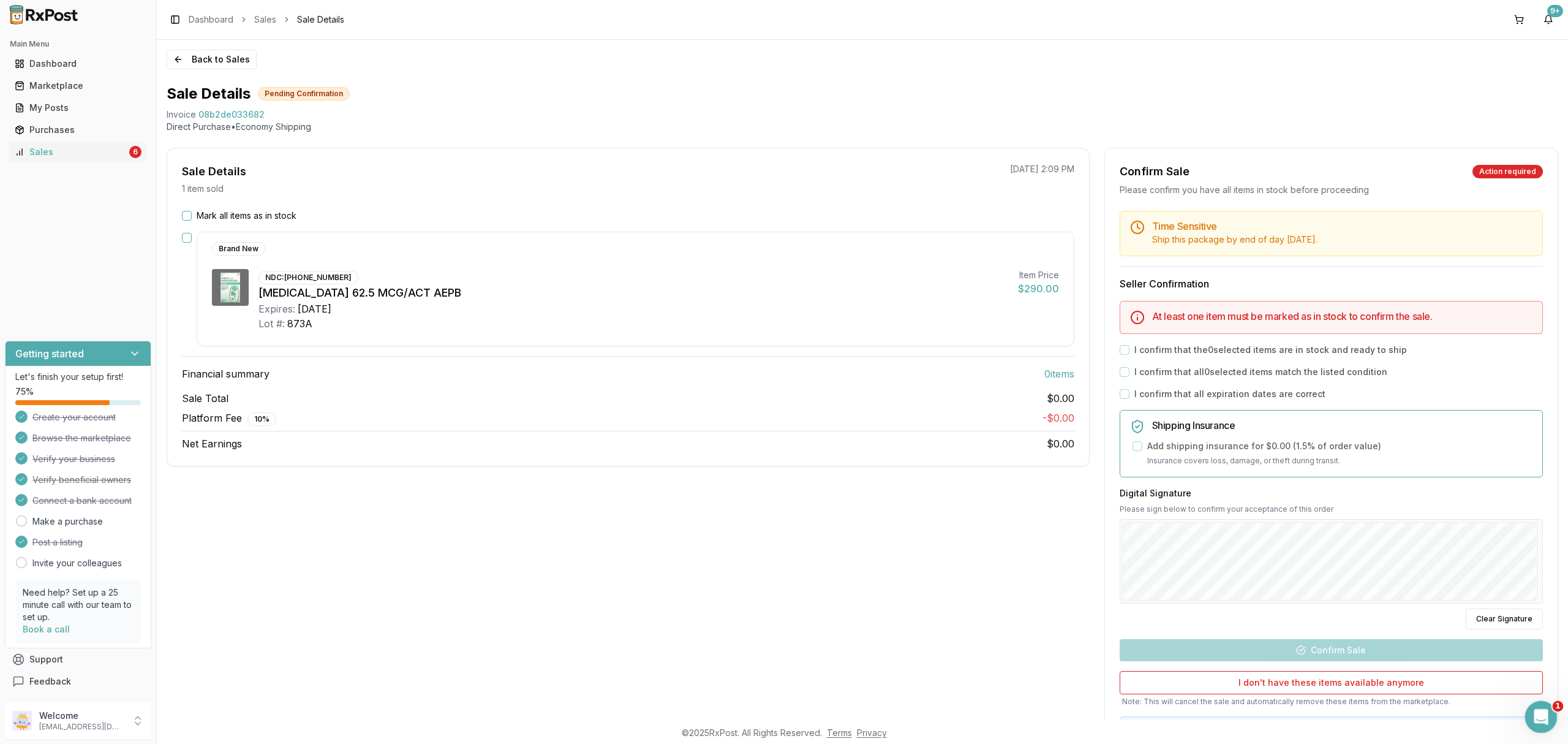
click at [1543, 719] on icon "Open Intercom Messenger" at bounding box center [1540, 716] width 20 height 20
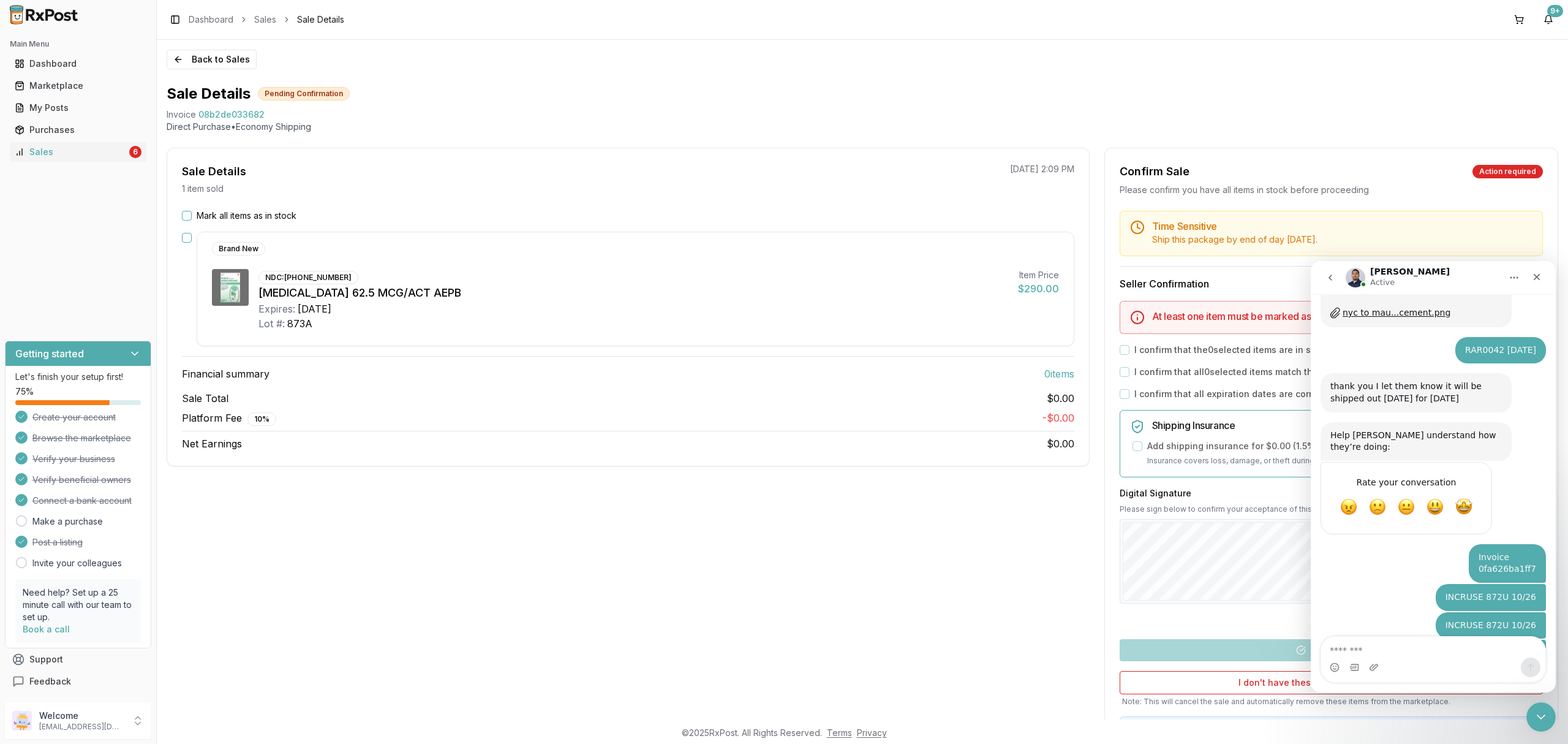
type textarea "**********"
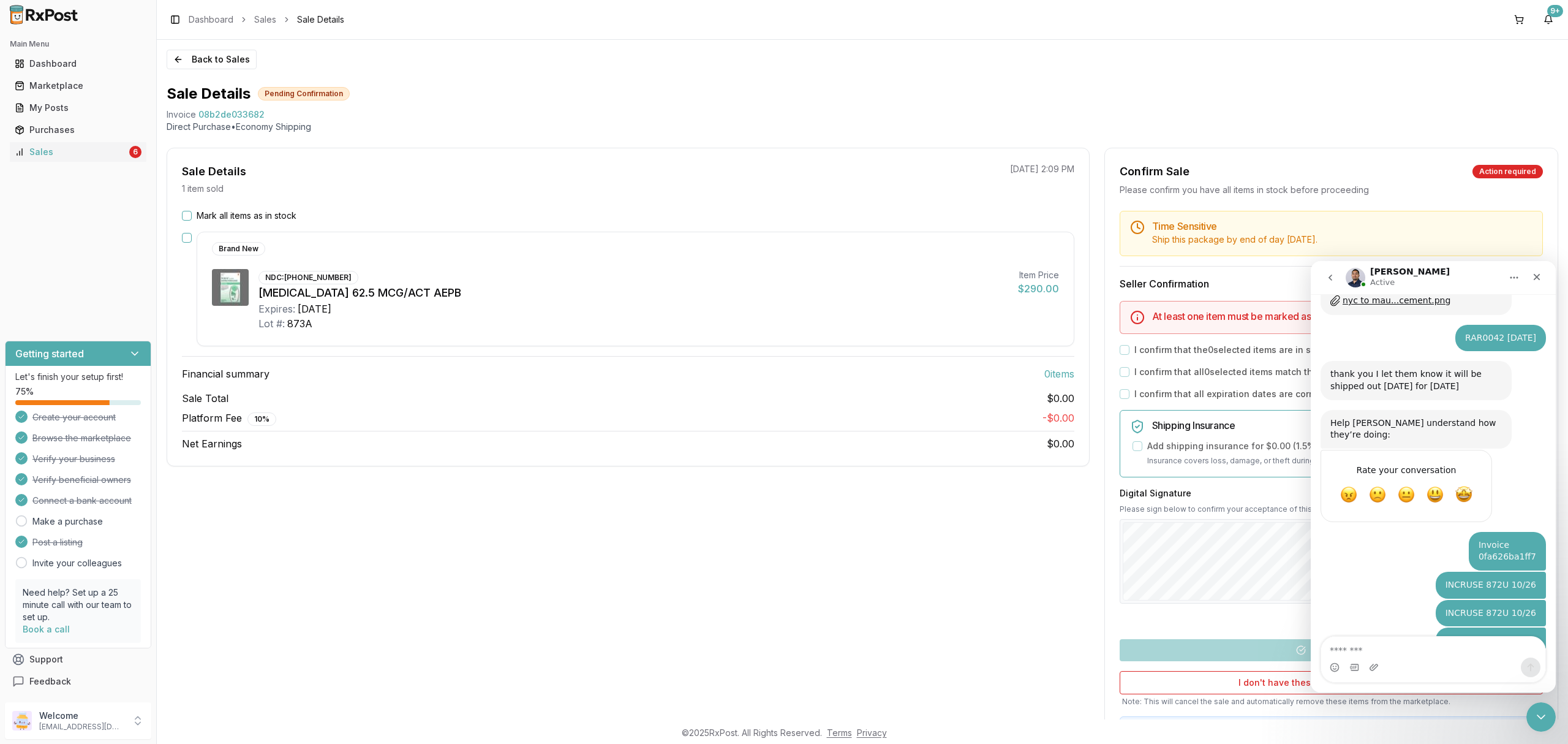
scroll to position [1415, 0]
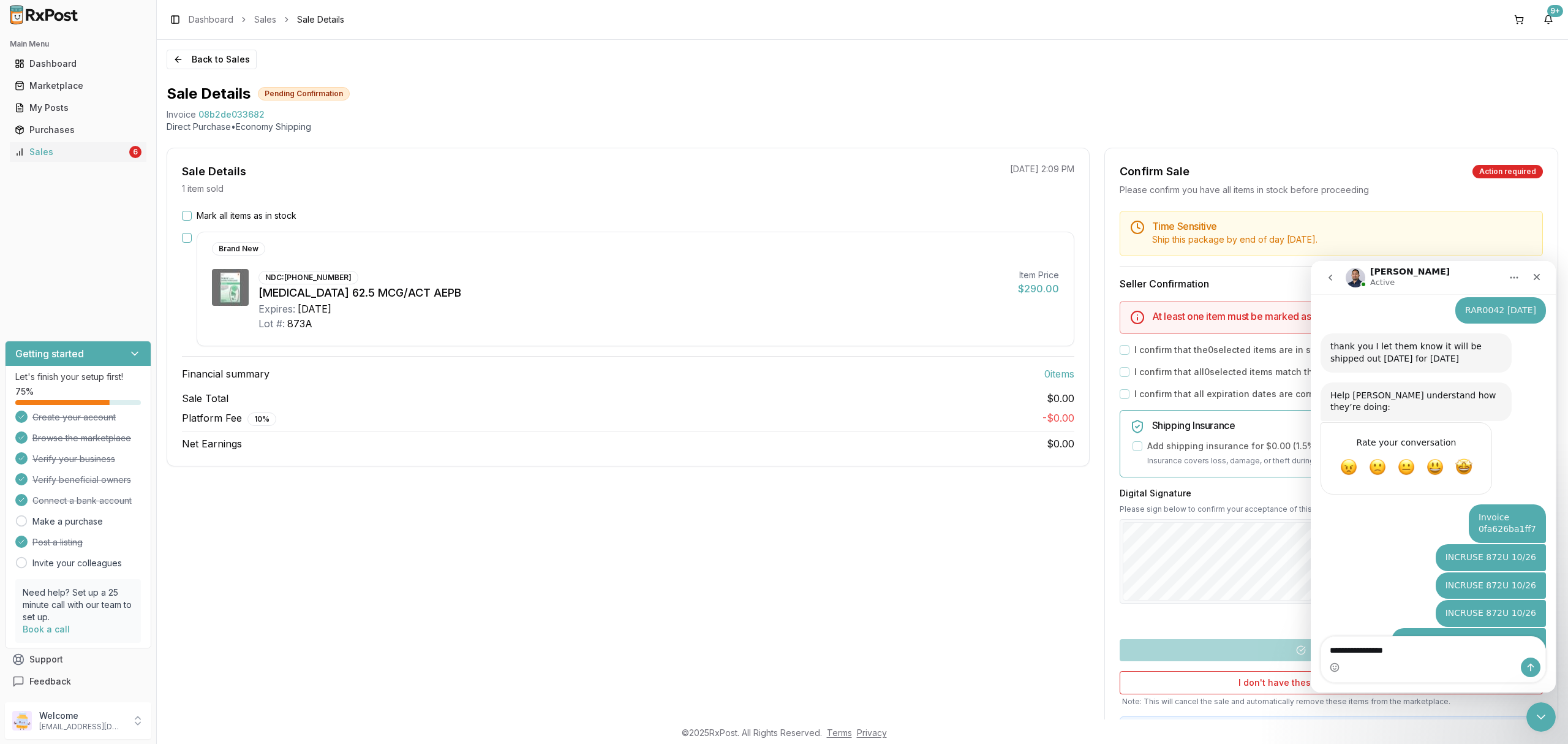
type textarea "**********"
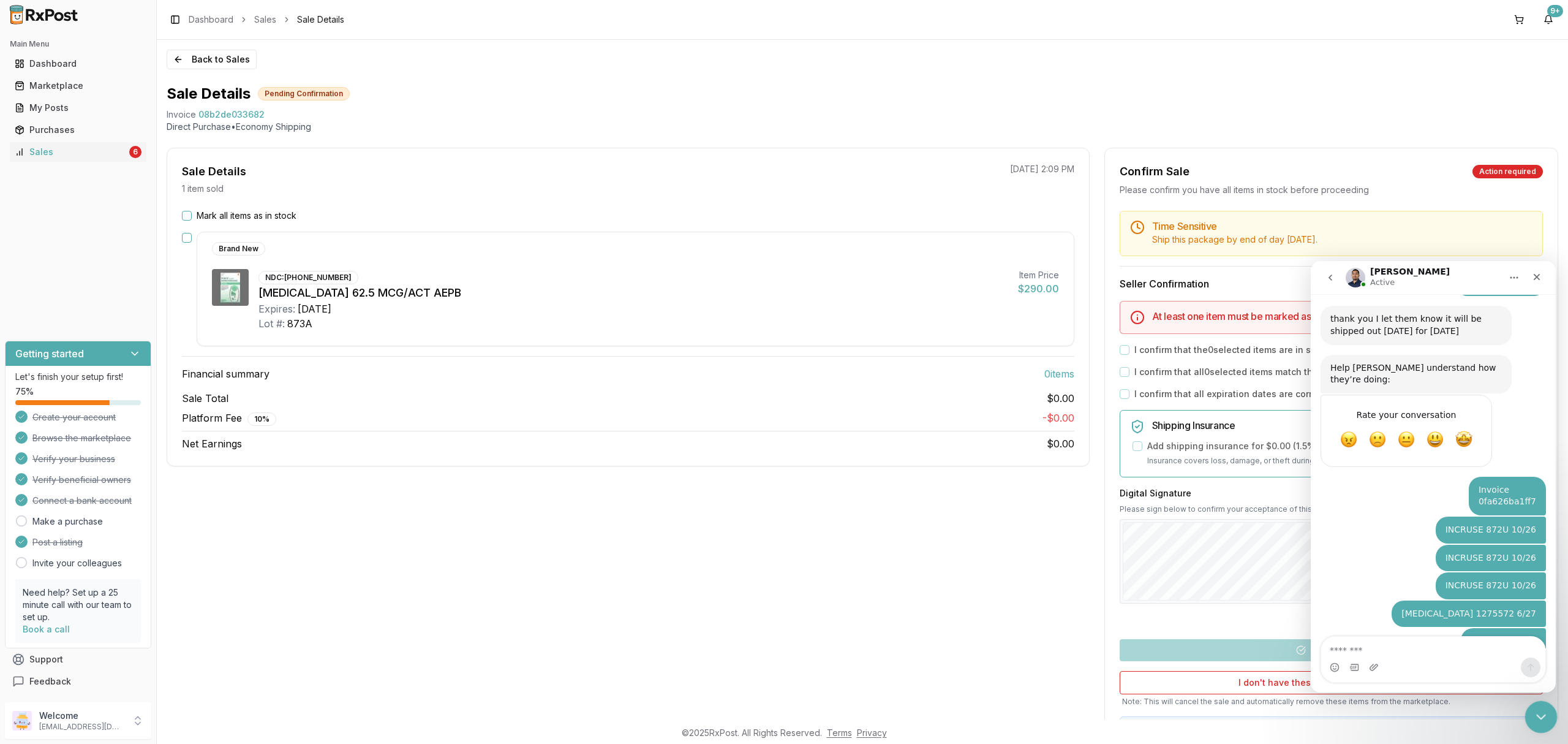
click at [1533, 705] on div "Close Intercom Messenger" at bounding box center [1540, 716] width 29 height 29
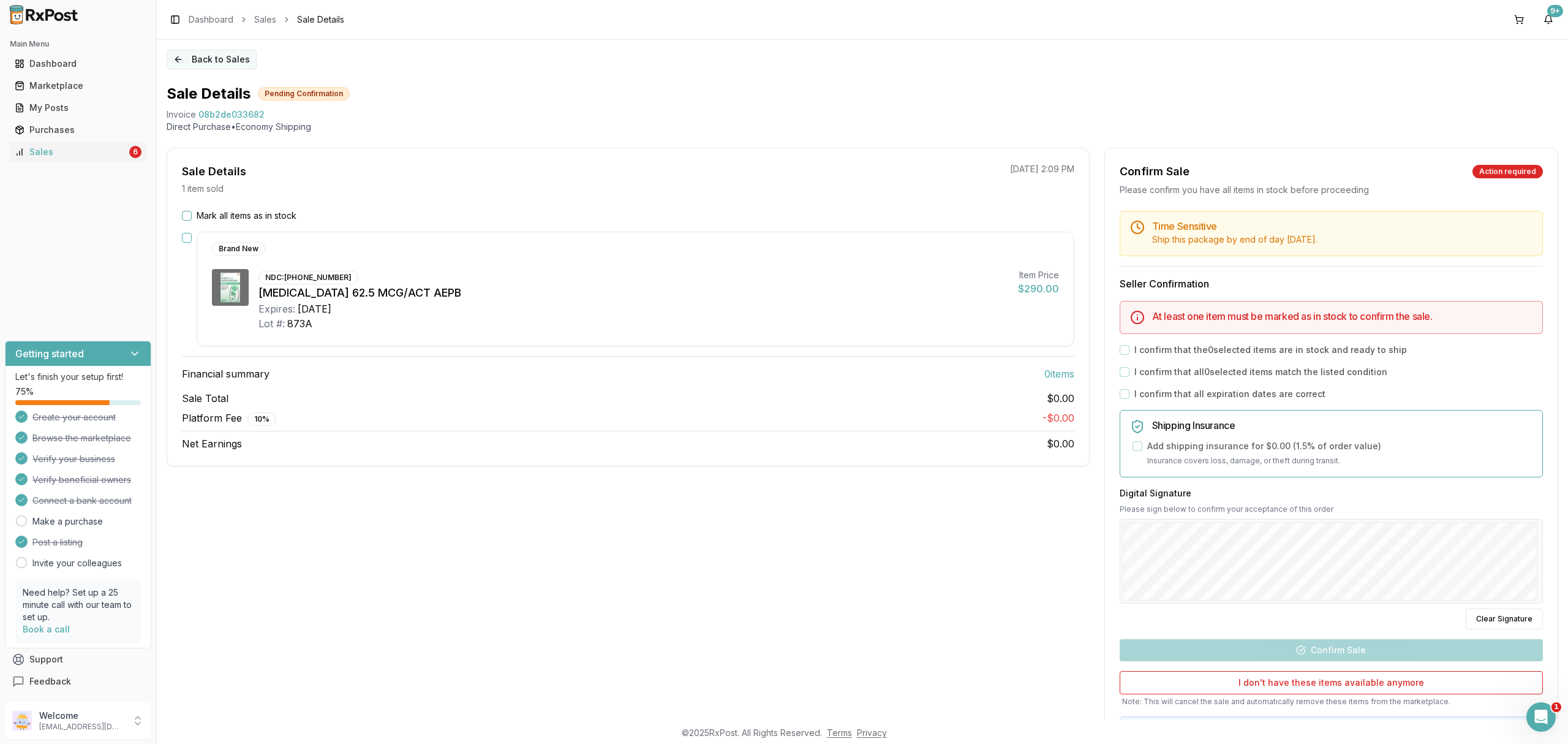
click at [240, 70] on div "Back to Sales Sale Details Pending Confirmation Invoice 08b2de033682 Direct Pur…" at bounding box center [862, 380] width 1411 height 679
click at [238, 69] on button "Back to Sales" at bounding box center [211, 59] width 90 height 19
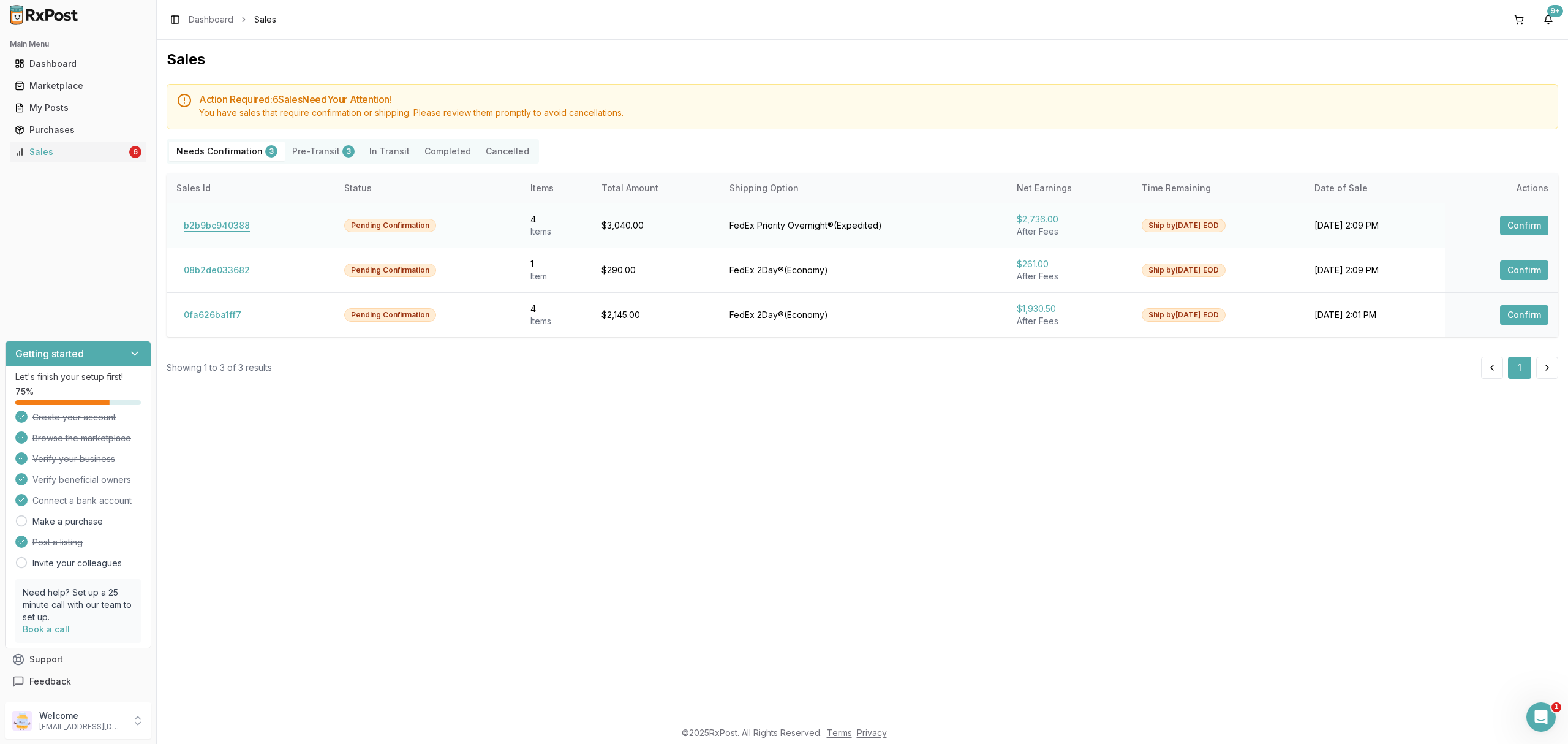
click at [234, 222] on button "b2b9bc940388" at bounding box center [216, 225] width 81 height 19
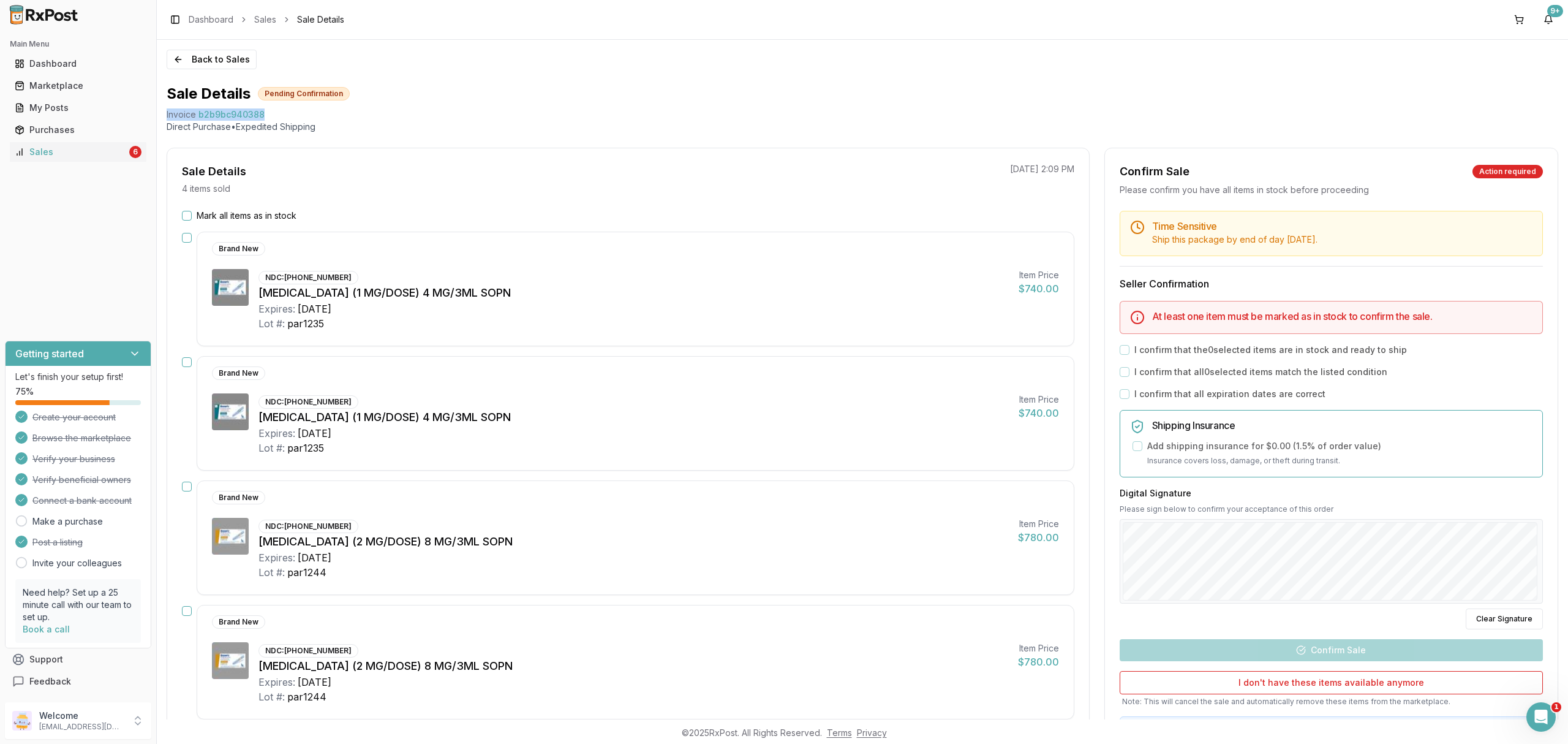
drag, startPoint x: 166, startPoint y: 106, endPoint x: 280, endPoint y: 106, distance: 114.0
click at [280, 106] on div "Back to Sales Sale Details Pending Confirmation Invoice b2b9bc940388 Direct Pur…" at bounding box center [862, 380] width 1411 height 679
copy div "Invoice b2b9bc940388"
click at [1536, 706] on icon "Open Intercom Messenger" at bounding box center [1540, 716] width 20 height 20
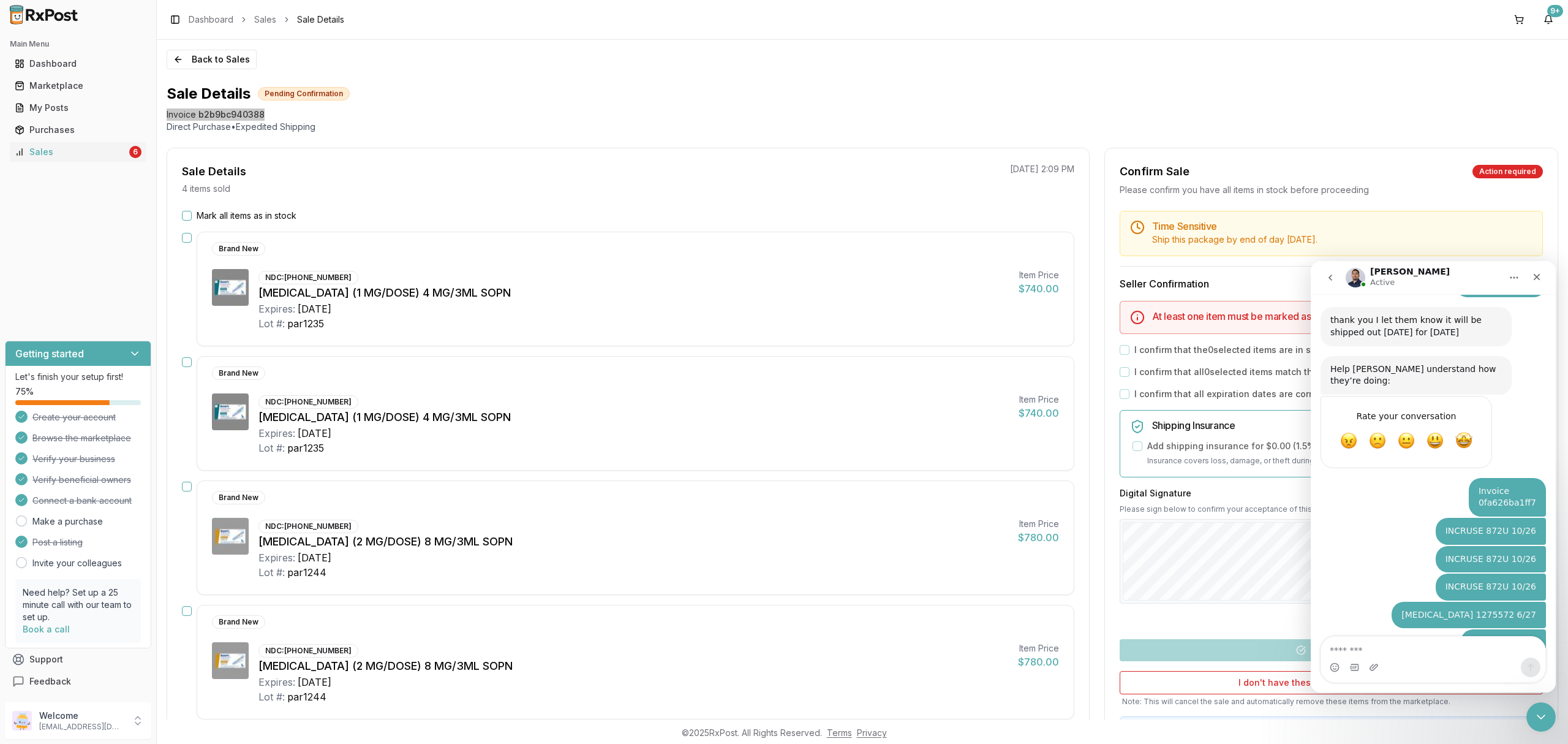
scroll to position [1443, 0]
click at [1458, 659] on div "Intercom messenger" at bounding box center [1433, 667] width 224 height 19
click at [1452, 640] on textarea "Message…" at bounding box center [1433, 647] width 224 height 21
paste textarea "**********"
type textarea "**********"
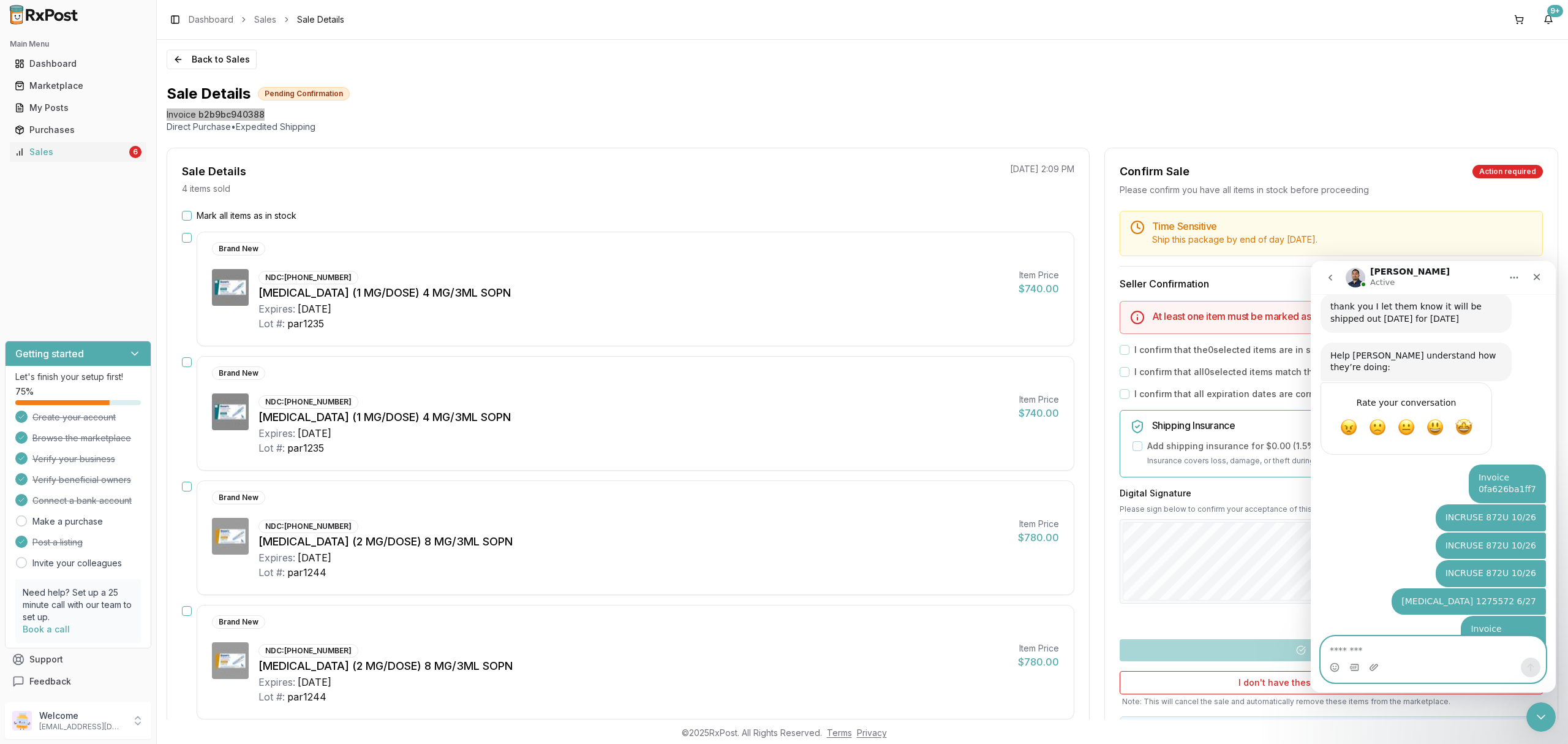
scroll to position [1483, 0]
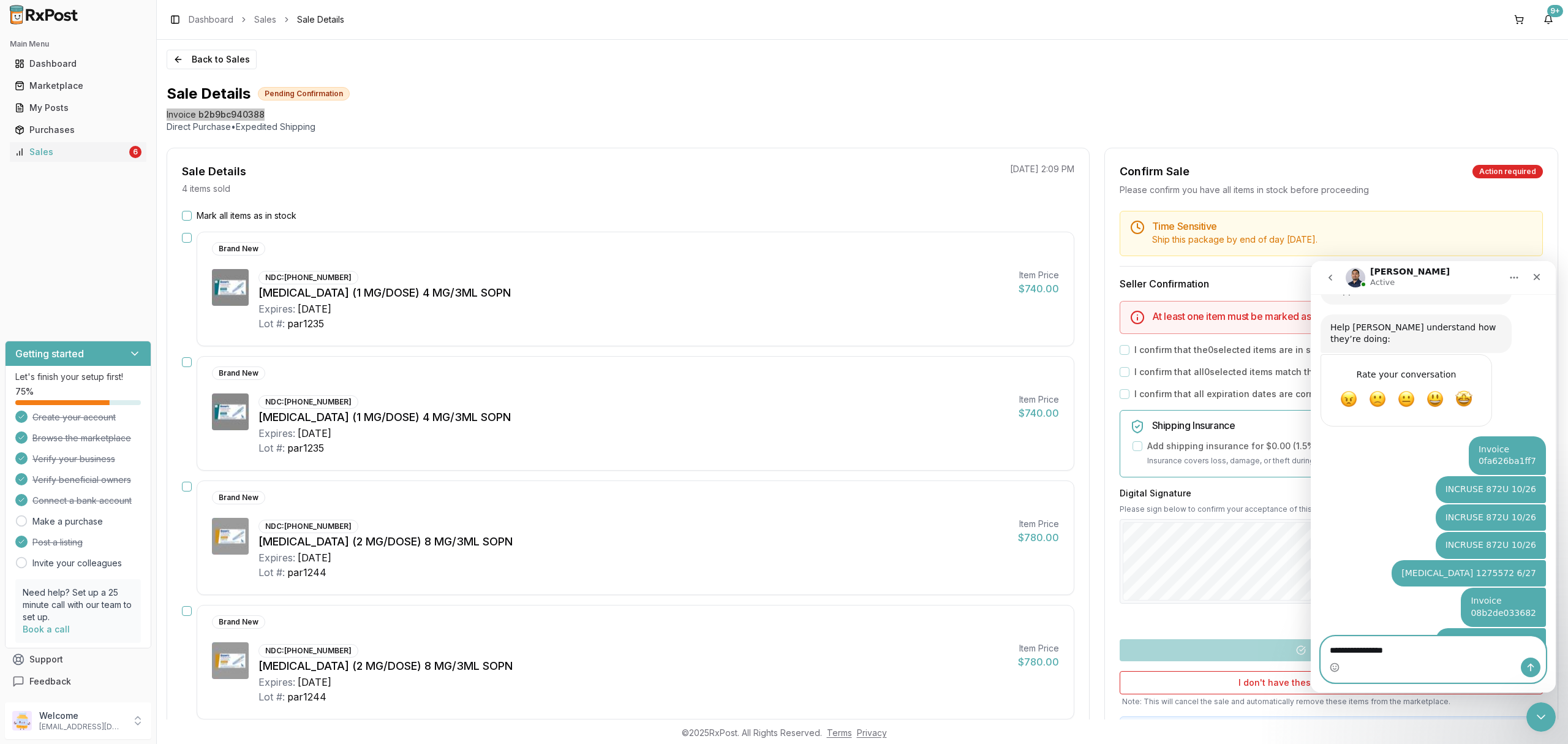
type textarea "**********"
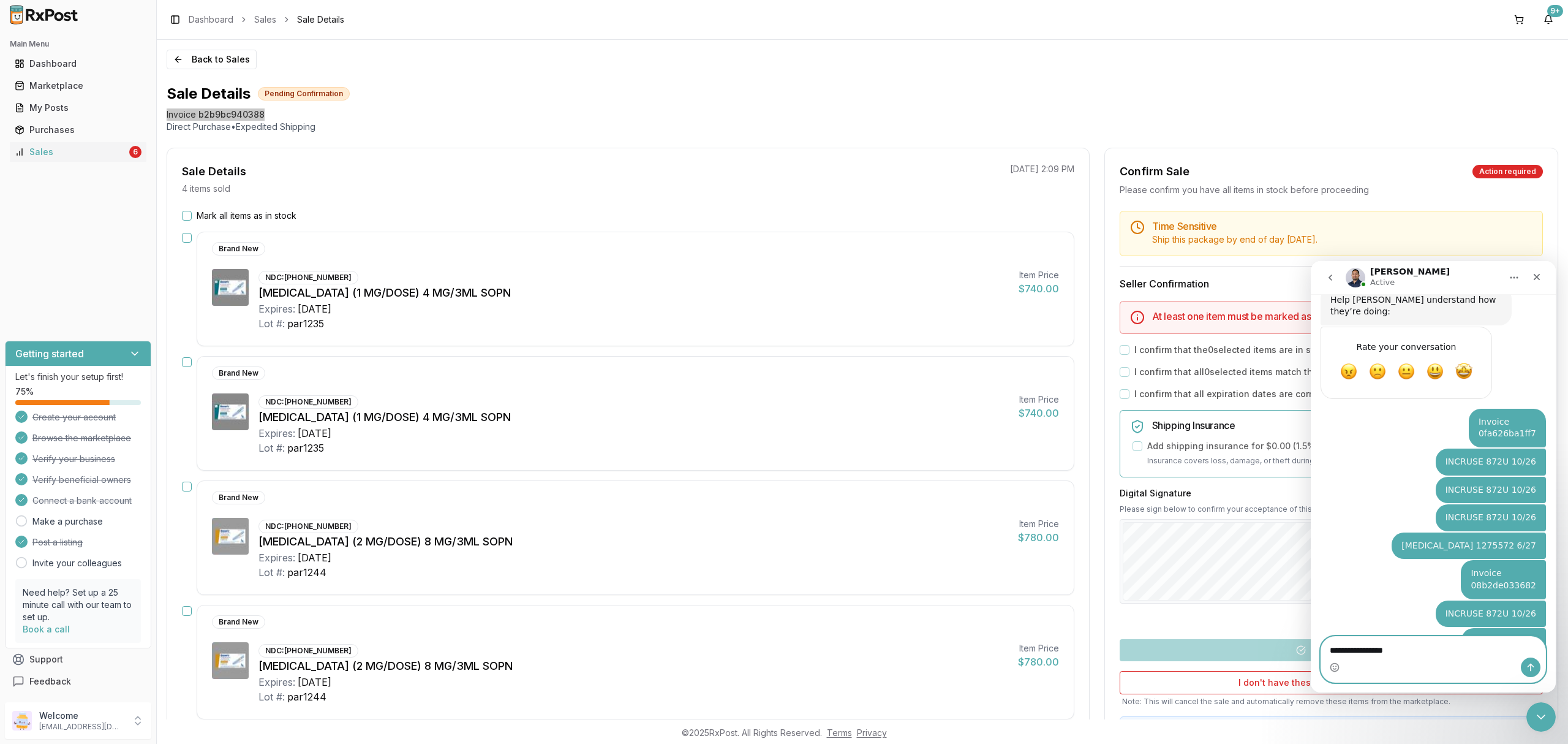
type textarea "**********"
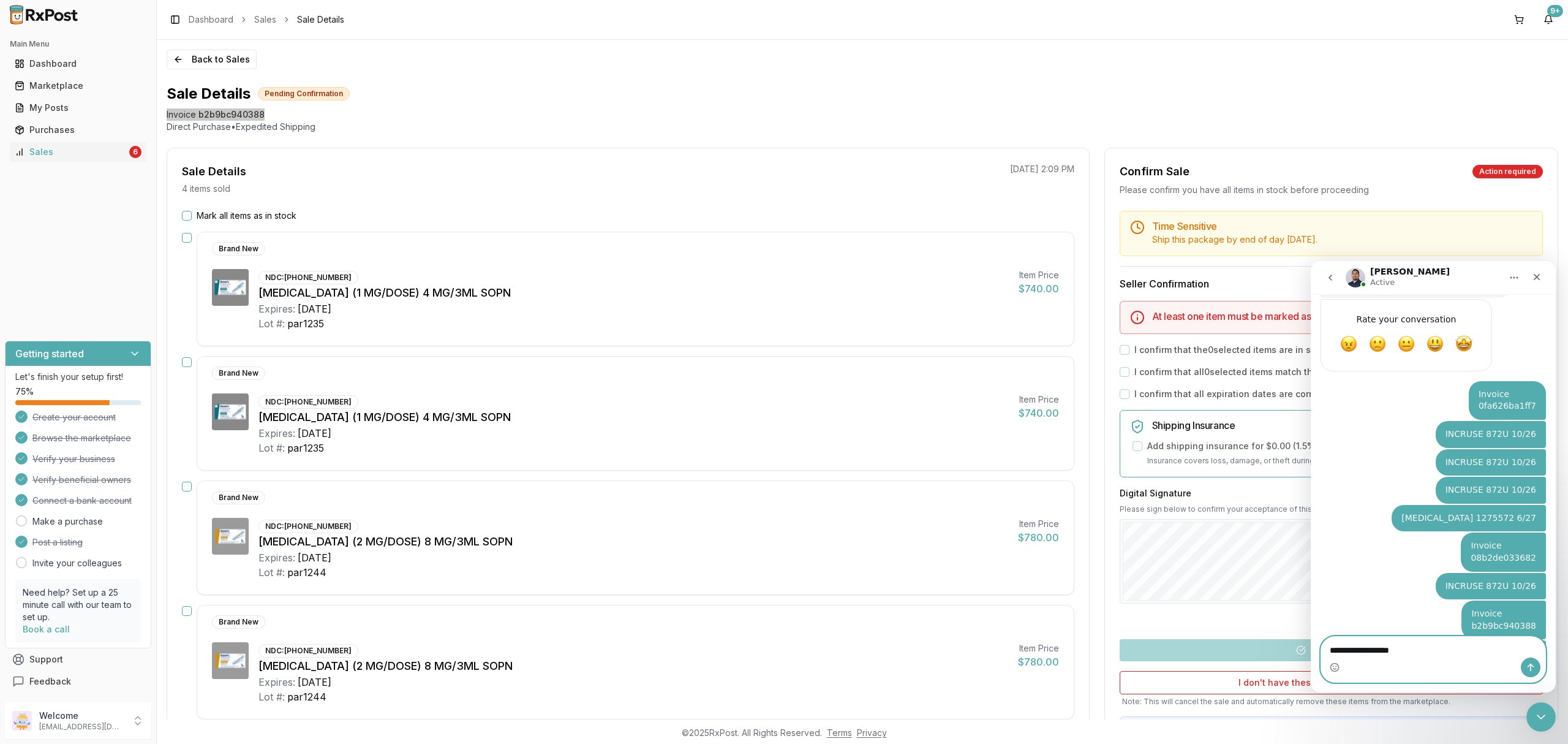
type textarea "**********"
drag, startPoint x: 1439, startPoint y: 639, endPoint x: 2580, endPoint y: 910, distance: 1172.7
click at [1311, 648] on html "Manuel Active Ask us anything, or share your feedback. b65da8c4aea4 Hello! I ha…" at bounding box center [1433, 477] width 245 height 431
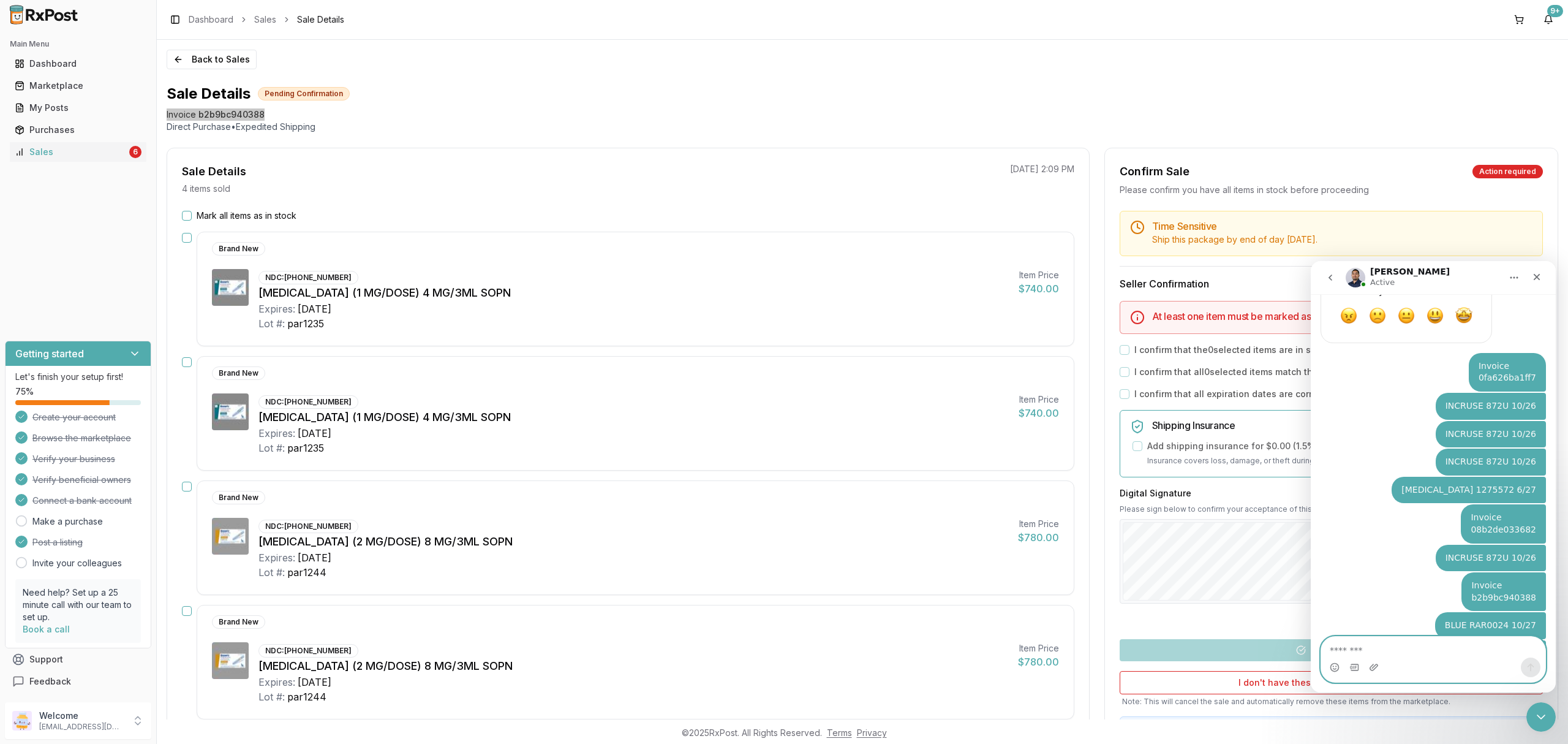
paste textarea "**********"
type textarea "**********"
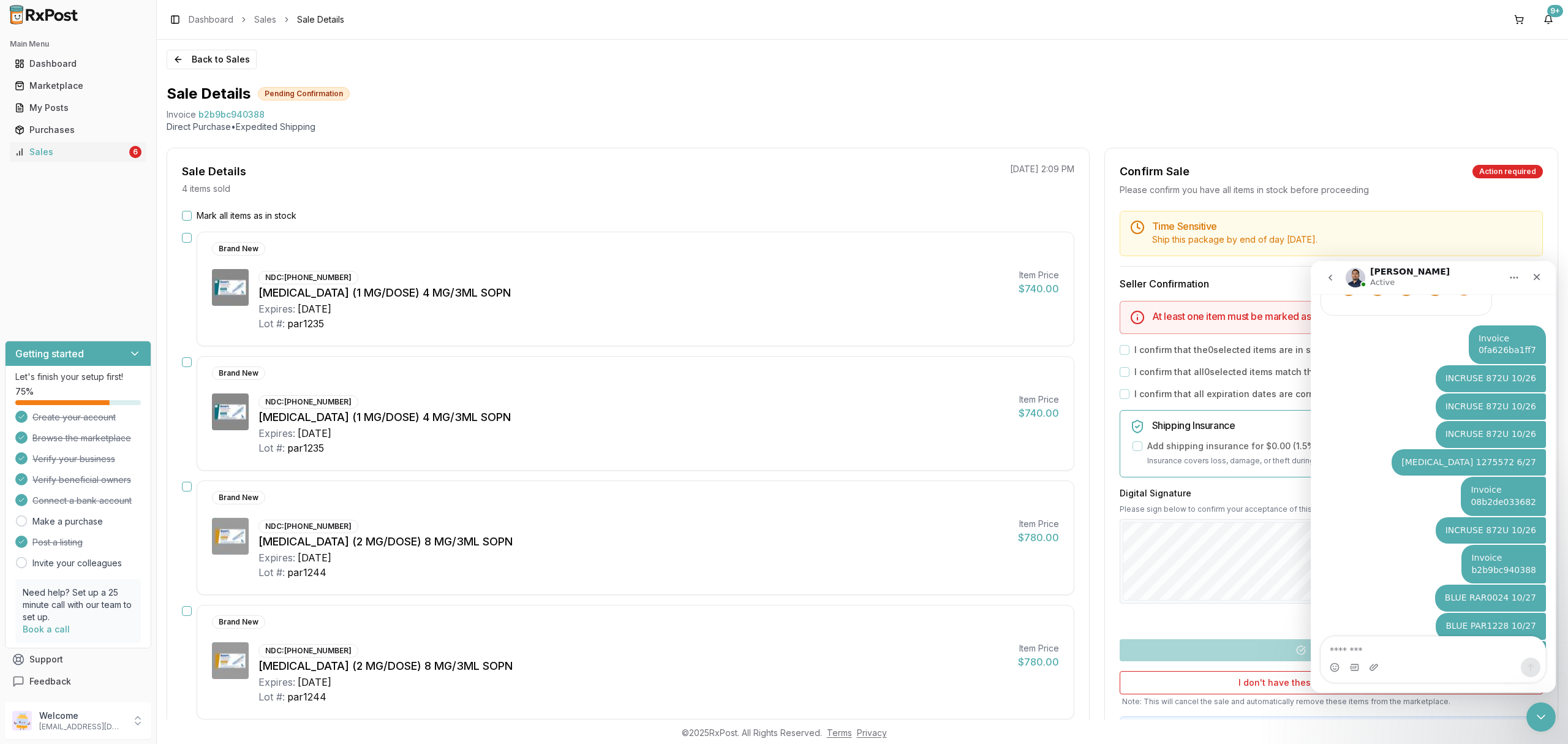
click at [1350, 48] on div "Back to Sales Sale Details Pending Confirmation Invoice b2b9bc940388 Direct Pur…" at bounding box center [862, 380] width 1411 height 679
click at [219, 59] on button "Back to Sales" at bounding box center [211, 59] width 90 height 19
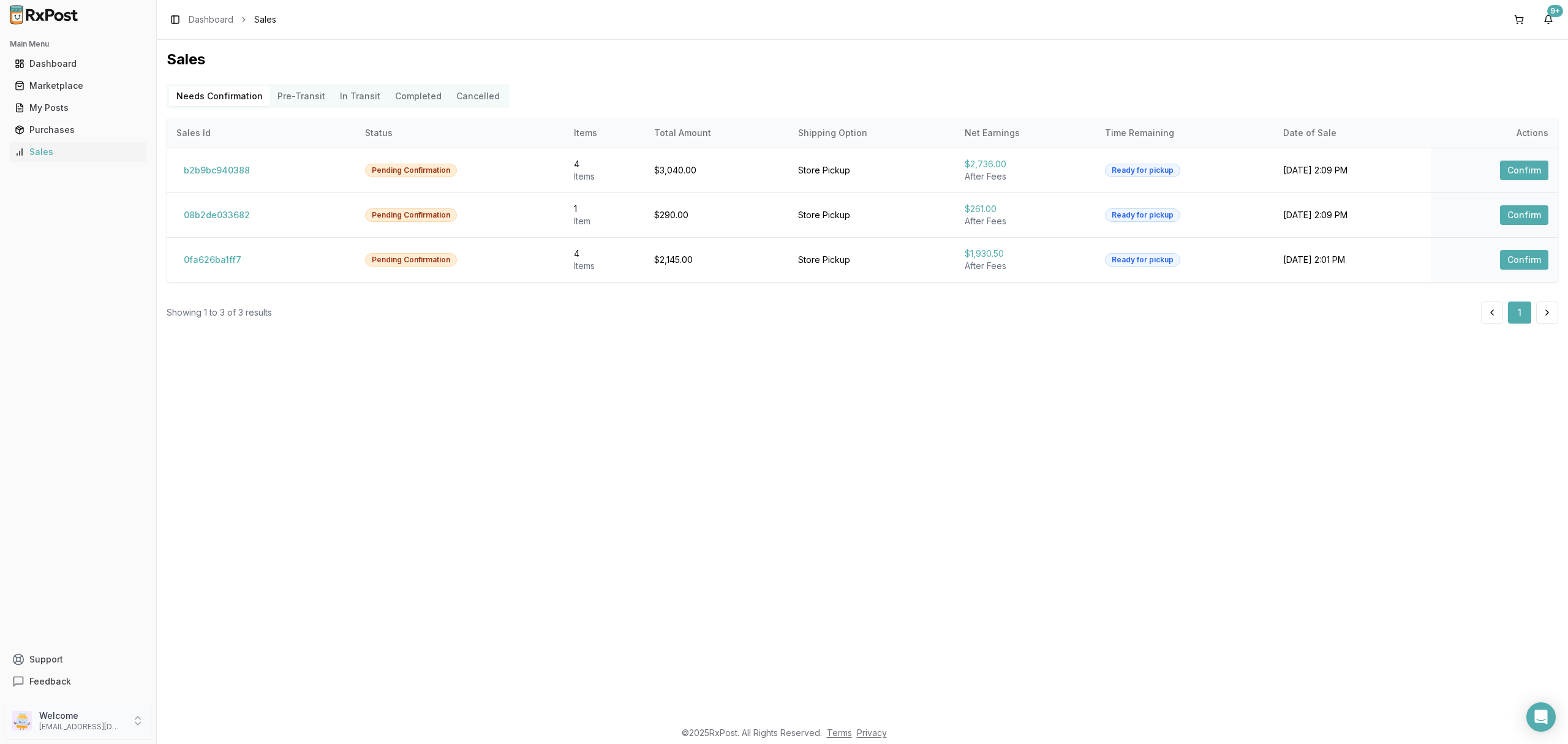
click at [84, 721] on p "Welcome" at bounding box center [82, 716] width 85 height 12
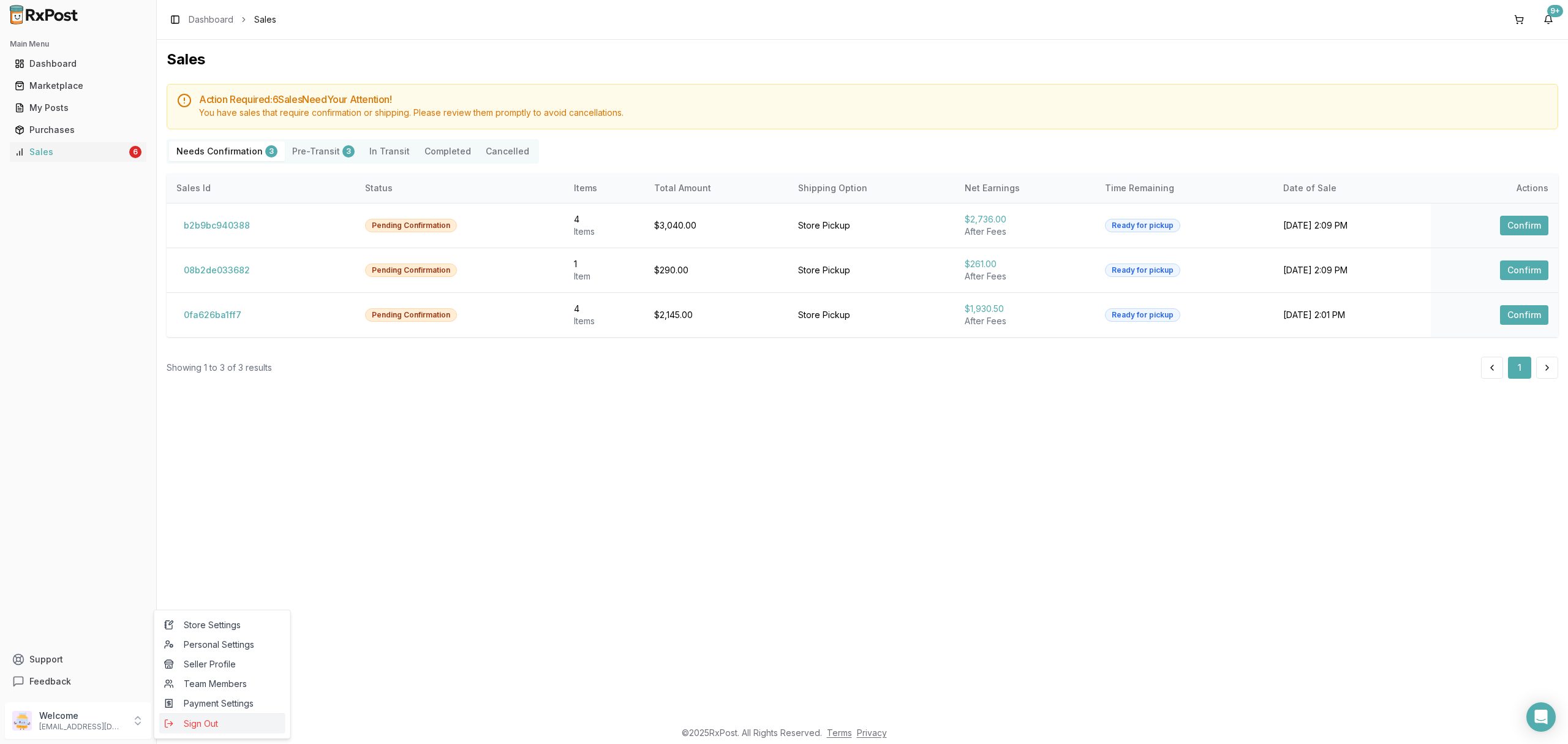
click at [229, 722] on span "Sign Out" at bounding box center [222, 724] width 116 height 12
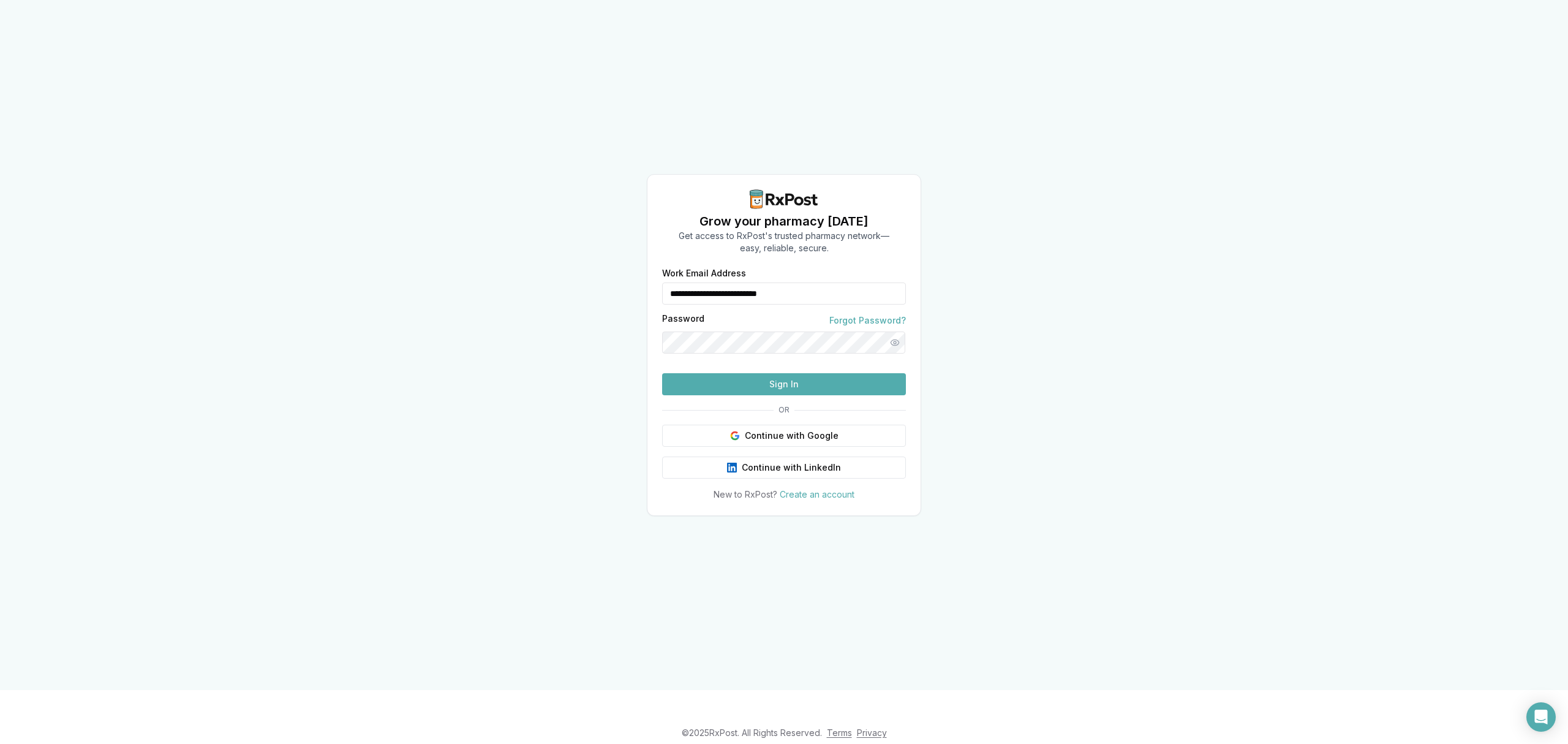
drag, startPoint x: 828, startPoint y: 276, endPoint x: 631, endPoint y: 278, distance: 197.0
click at [631, 278] on div "**********" at bounding box center [784, 345] width 1568 height 690
type input "**********"
click at [761, 395] on button "Sign In" at bounding box center [784, 384] width 244 height 22
click at [802, 395] on button "Sign In" at bounding box center [784, 384] width 244 height 22
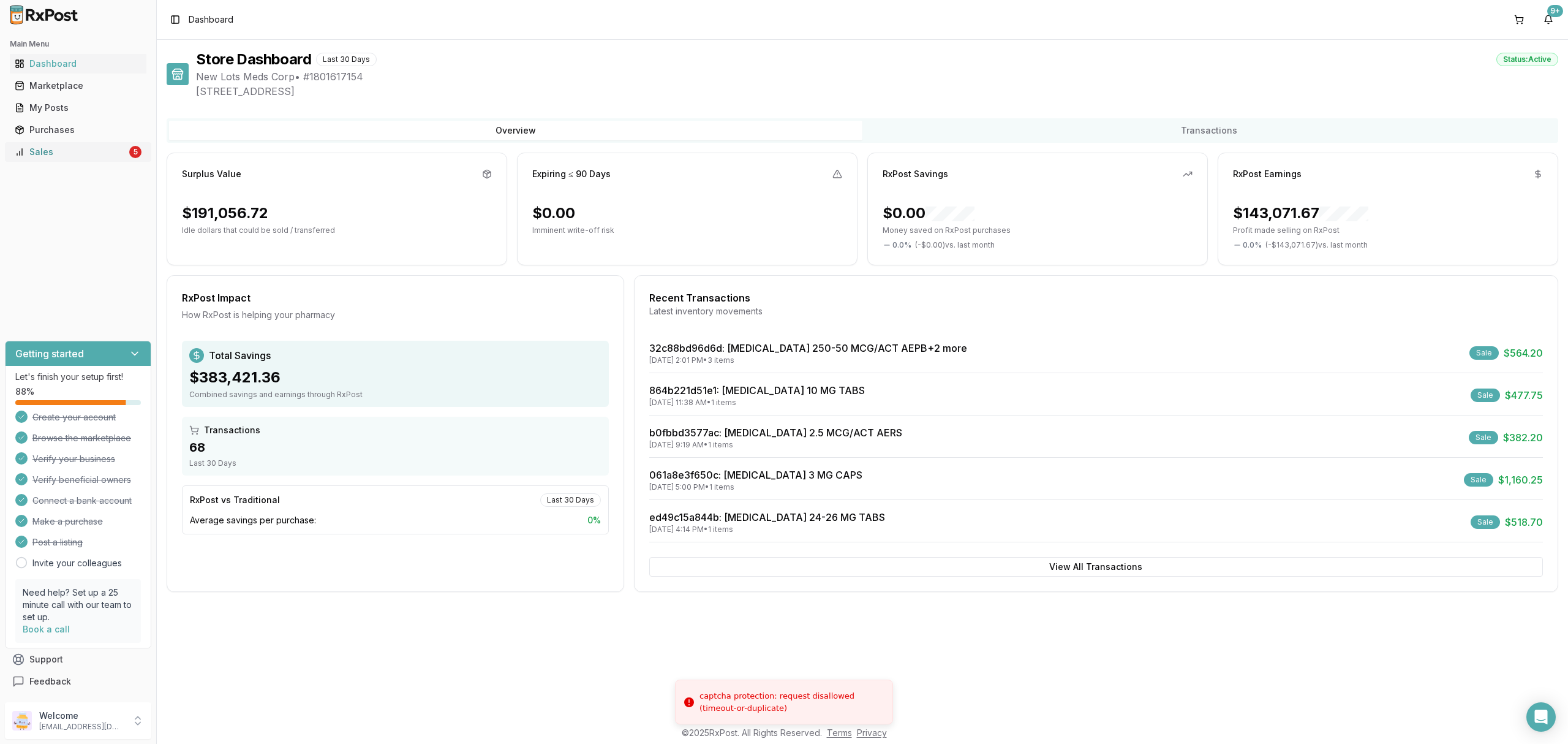
click at [69, 157] on div "Sales" at bounding box center [71, 152] width 112 height 12
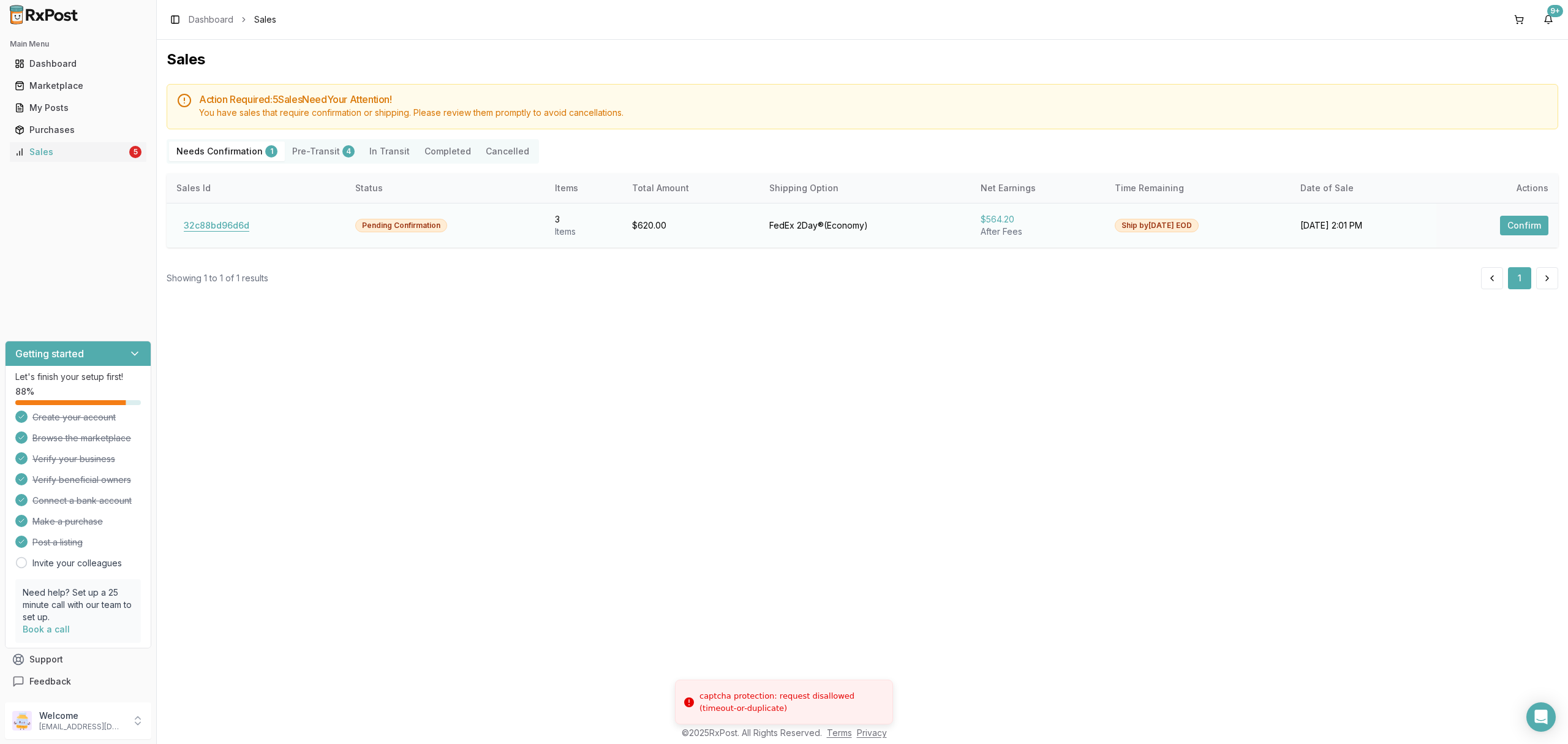
click at [242, 226] on button "32c88bd96d6d" at bounding box center [216, 225] width 80 height 19
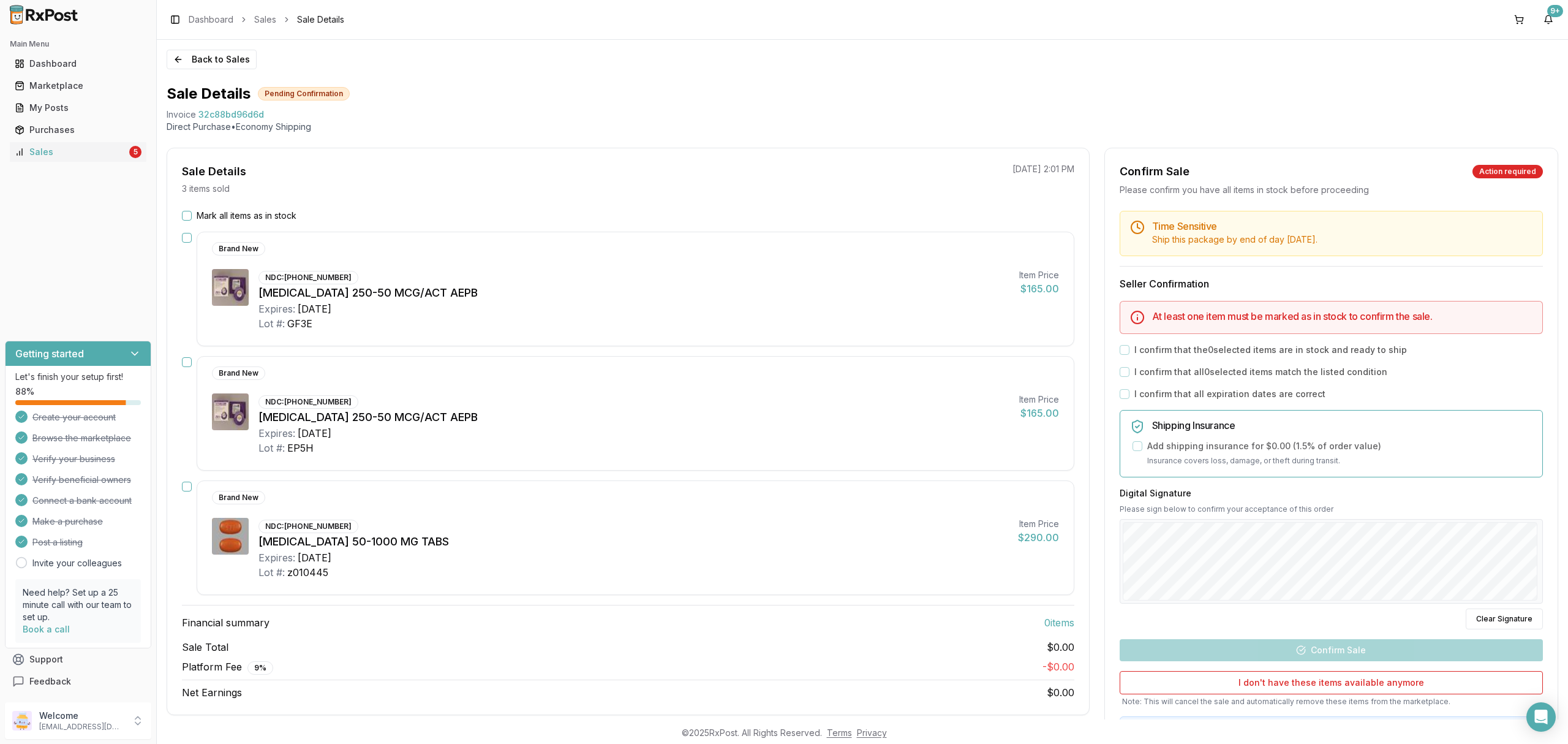
click at [186, 485] on button "button" at bounding box center [186, 486] width 10 height 10
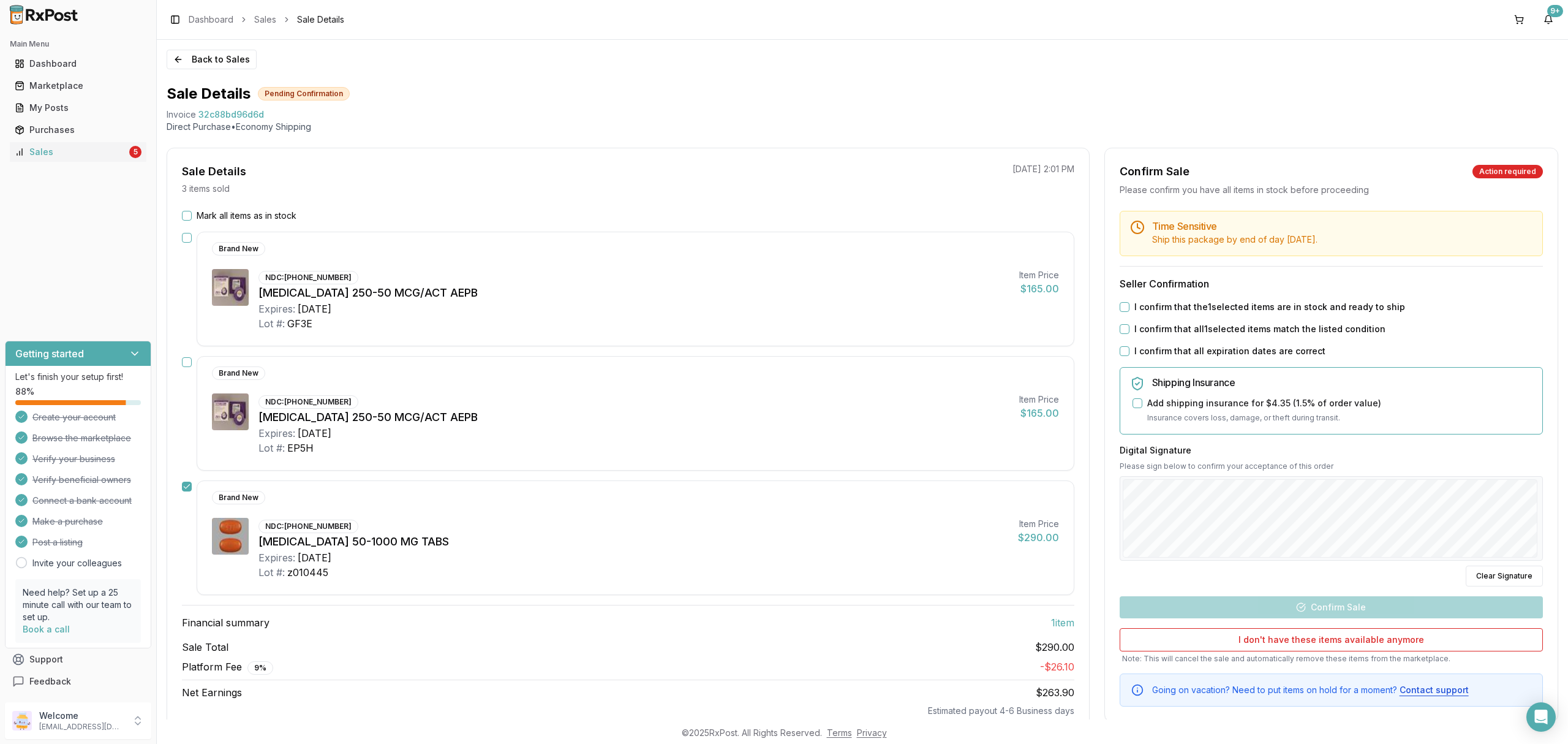
click at [1248, 302] on label "I confirm that the 1 selected items are in stock and ready to ship" at bounding box center [1270, 307] width 271 height 12
click at [1129, 302] on button "I confirm that the 1 selected items are in stock and ready to ship" at bounding box center [1125, 307] width 10 height 10
click at [1225, 334] on label "I confirm that all 1 selected items match the listed condition" at bounding box center [1260, 329] width 251 height 12
click at [1129, 334] on button "I confirm that all 1 selected items match the listed condition" at bounding box center [1125, 329] width 10 height 10
click at [1208, 357] on label "I confirm that all expiration dates are correct" at bounding box center [1230, 351] width 191 height 12
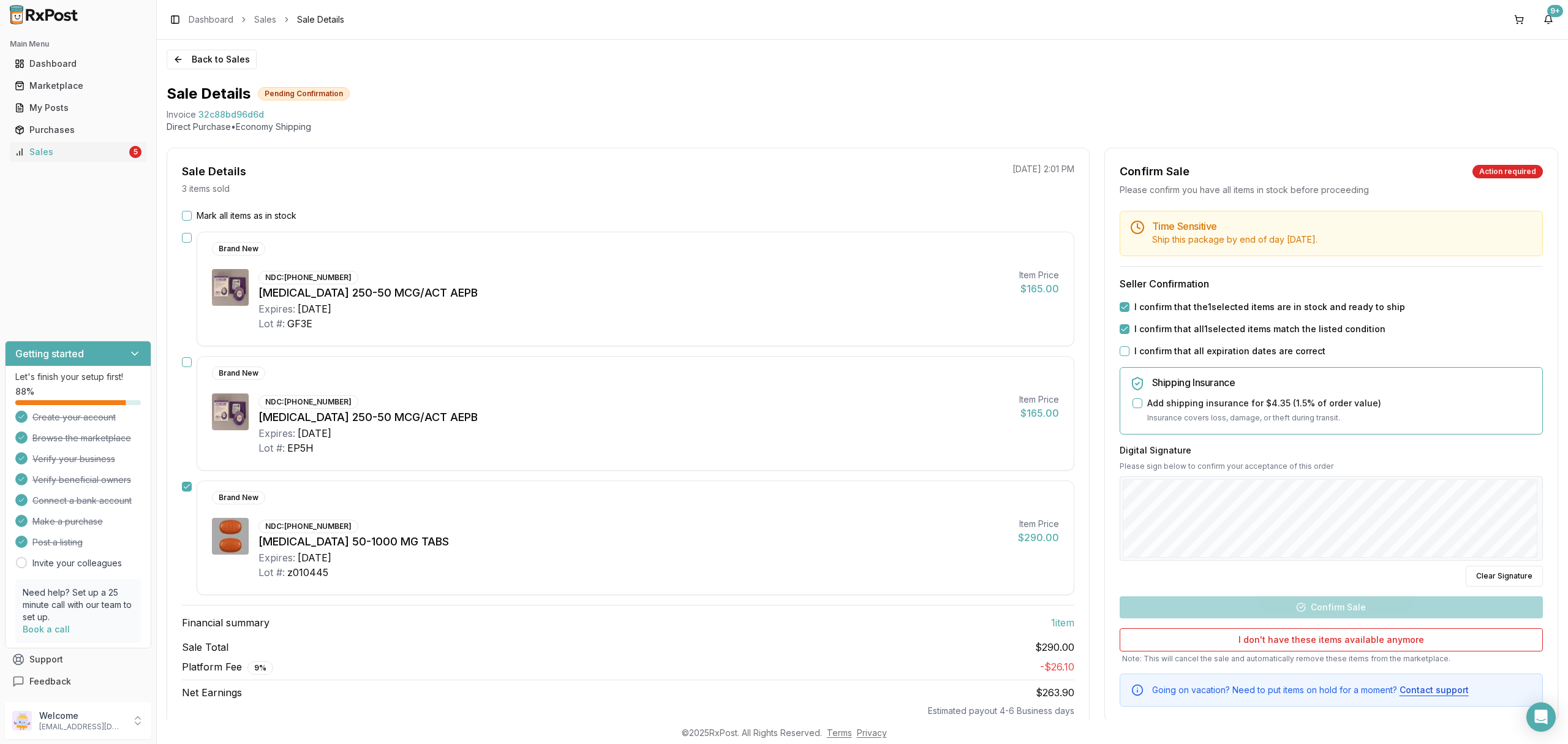
click at [1129, 356] on button "I confirm that all expiration dates are correct" at bounding box center [1125, 351] width 10 height 10
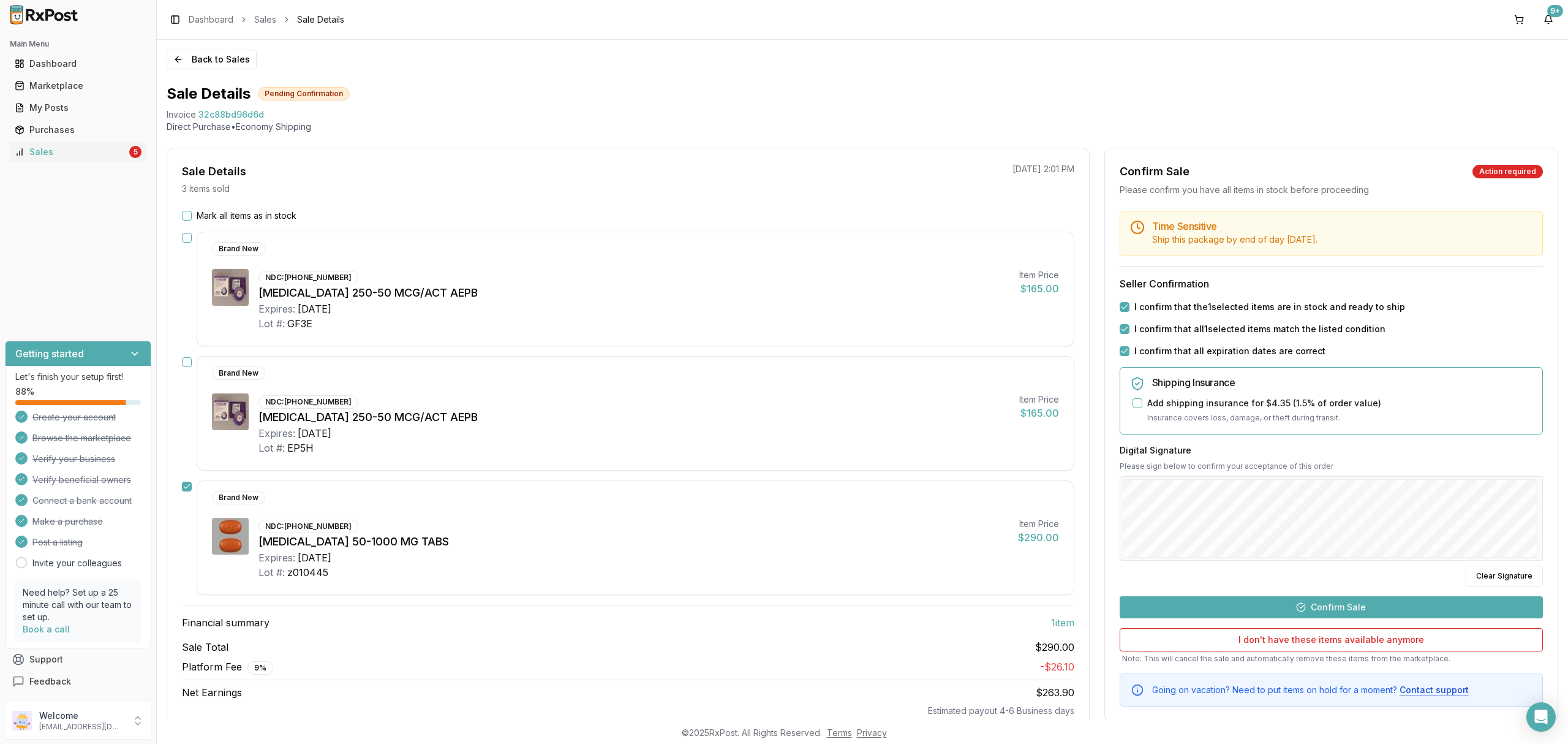
click at [1272, 613] on button "Confirm Sale" at bounding box center [1332, 607] width 423 height 22
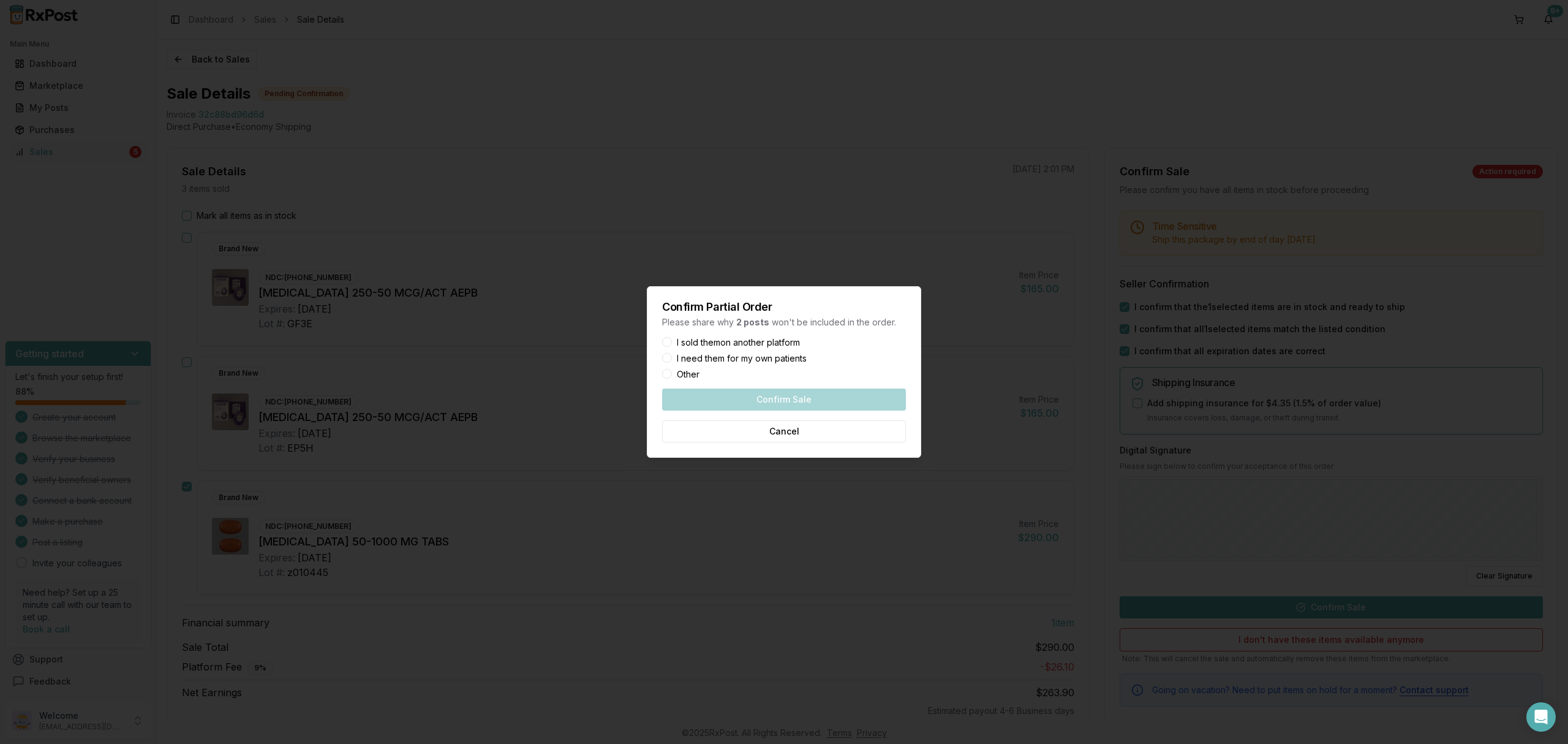
click at [775, 341] on label "I sold them on another platform" at bounding box center [738, 342] width 123 height 8
click at [672, 341] on button "I sold them on another platform" at bounding box center [667, 342] width 10 height 10
click at [781, 397] on button "Confirm Sale" at bounding box center [784, 399] width 244 height 22
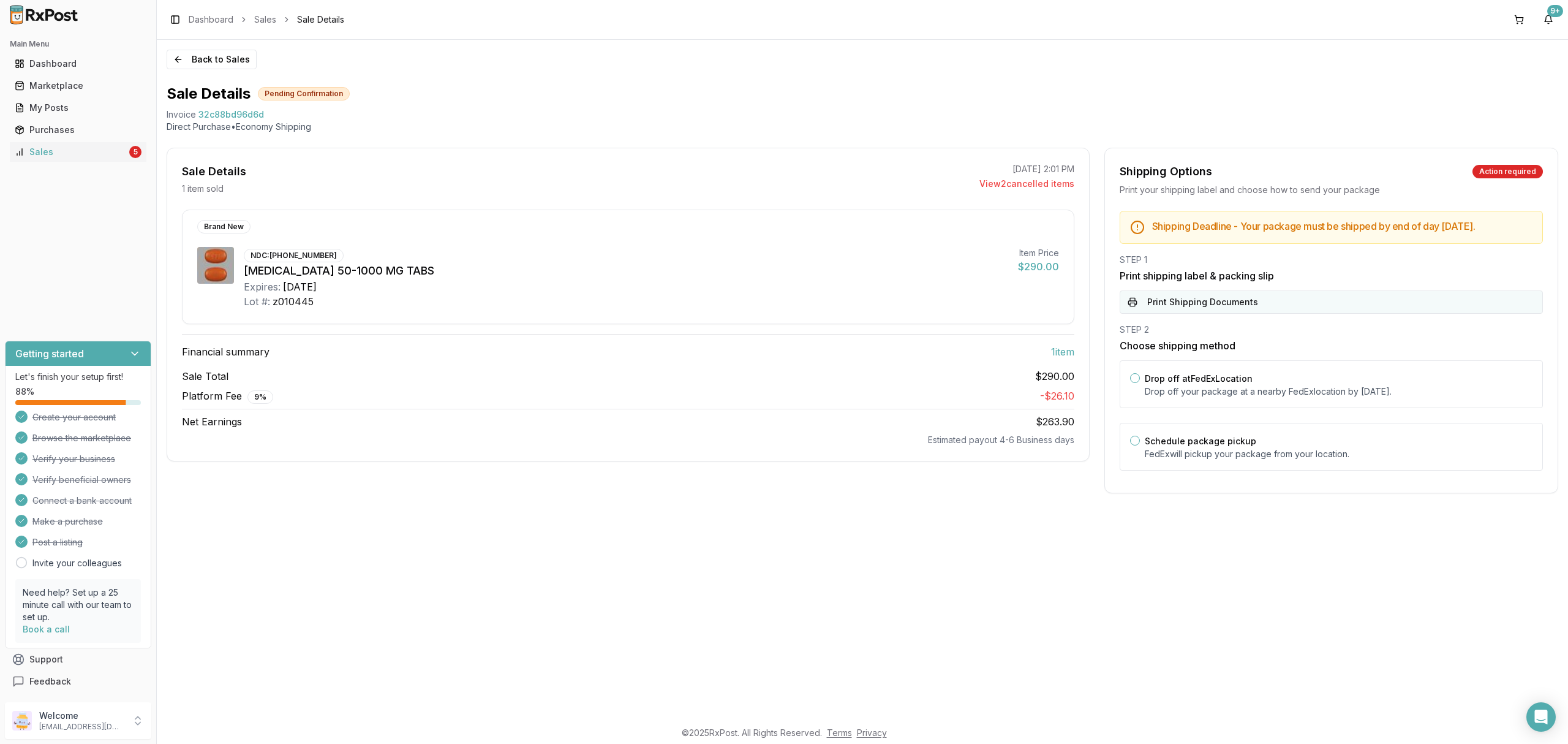
click at [1323, 313] on button "Print Shipping Documents" at bounding box center [1332, 302] width 423 height 23
click at [1289, 390] on div "Drop off at FedEx Location Drop off your package at a nearby FedEx location by …" at bounding box center [1339, 384] width 388 height 27
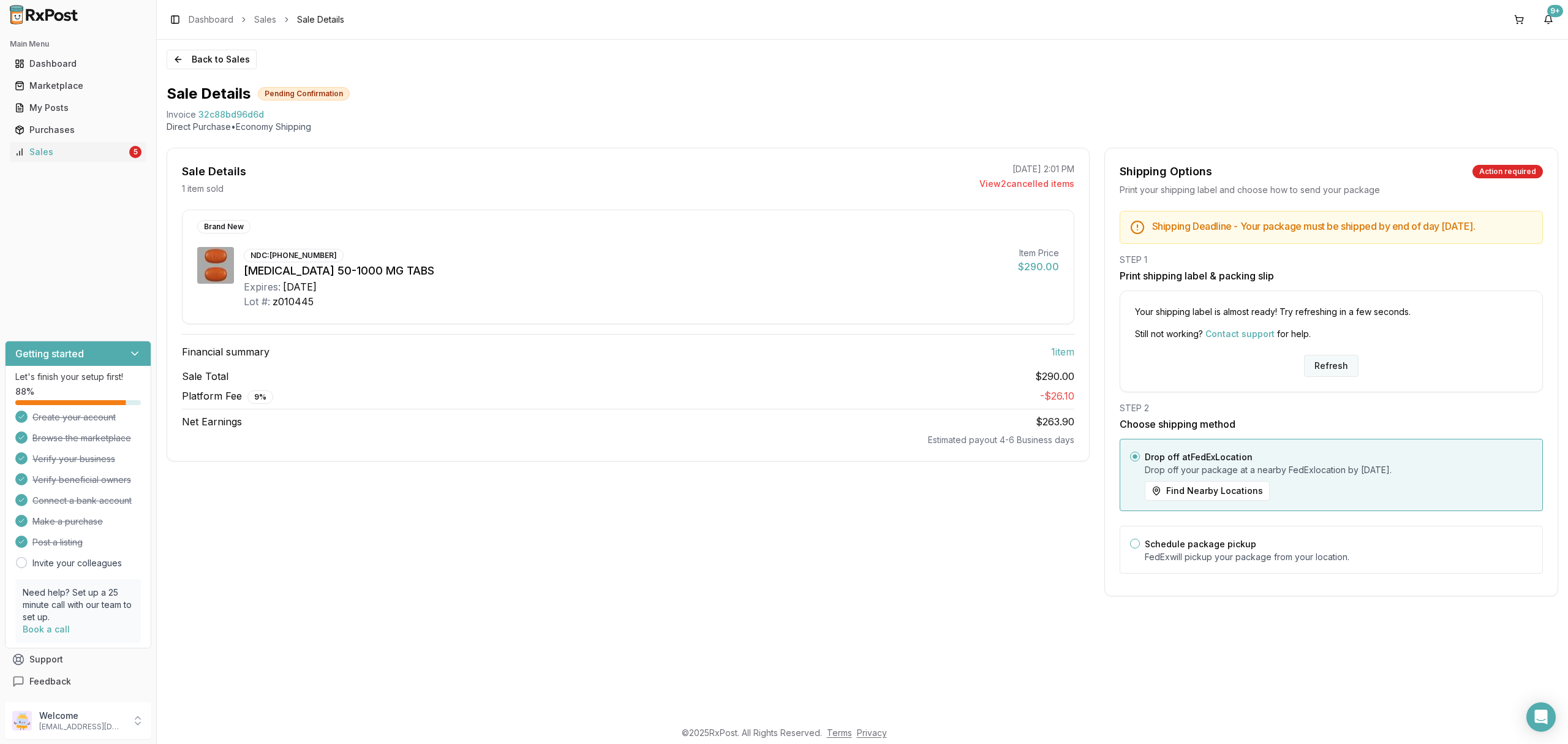
click at [1330, 377] on button "Refresh" at bounding box center [1331, 366] width 55 height 22
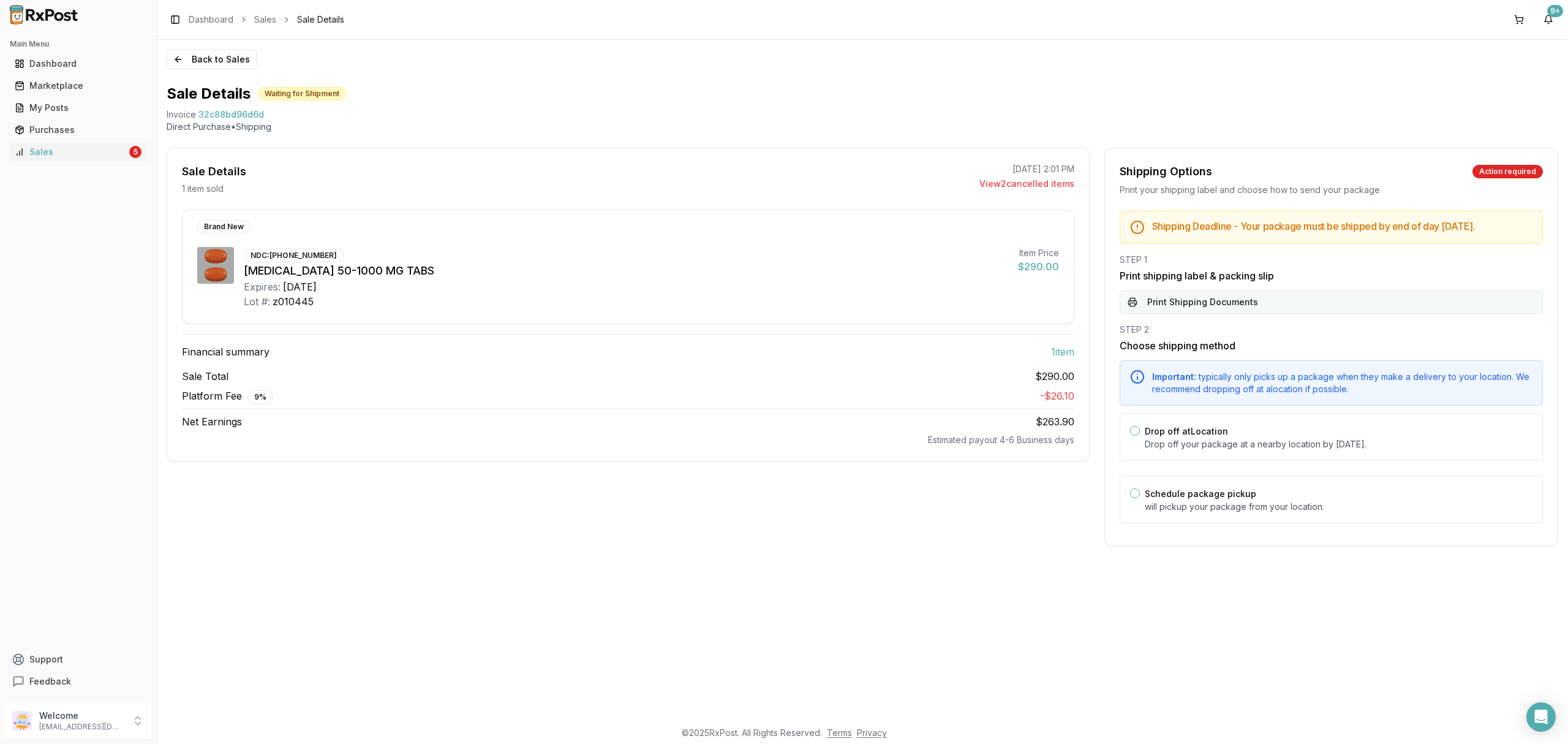
click at [1324, 310] on button "Print Shipping Documents" at bounding box center [1332, 302] width 423 height 23
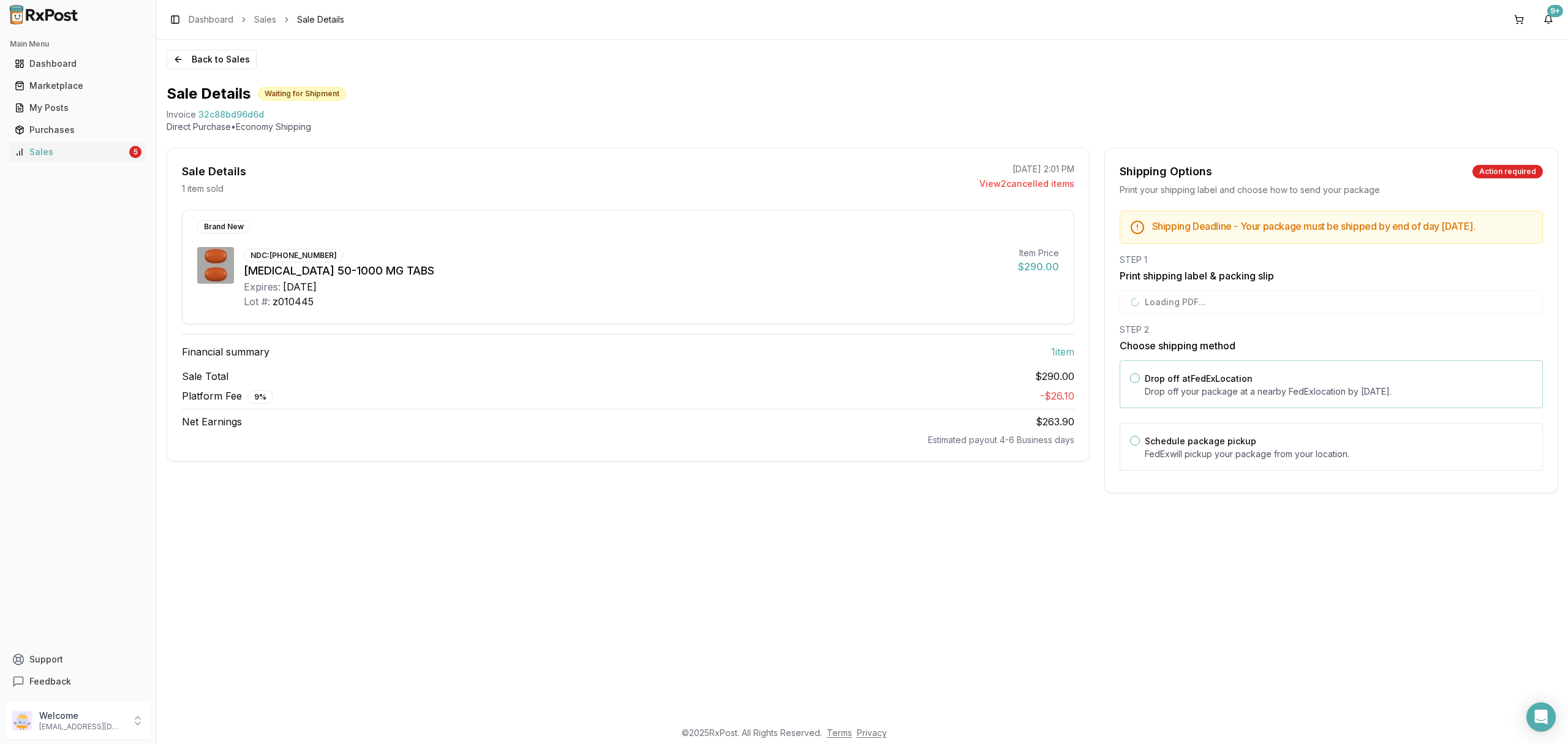
click at [1272, 390] on div "Drop off at FedEx Location Drop off your package at a nearby [GEOGRAPHIC_DATA] …" at bounding box center [1339, 384] width 388 height 27
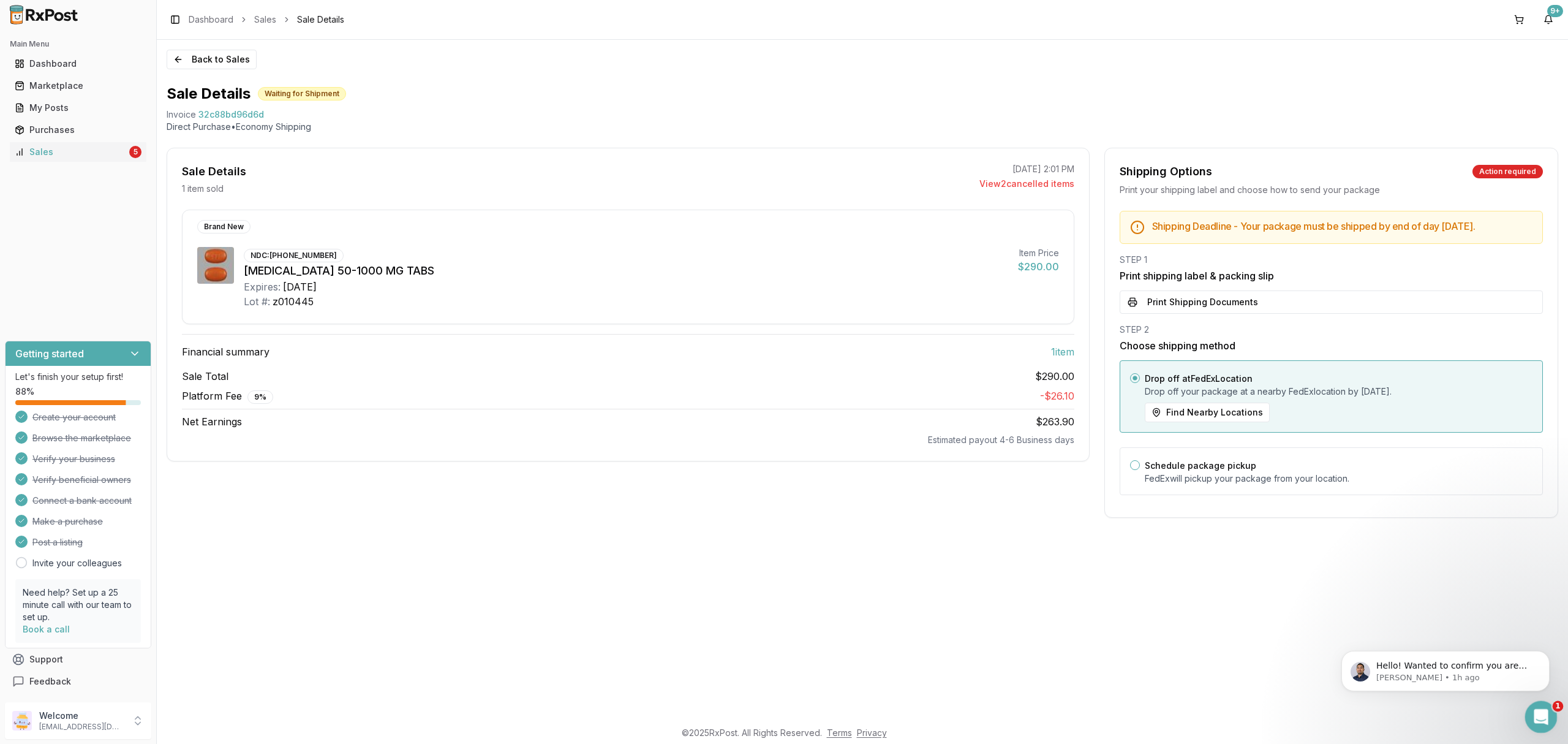
click at [1538, 719] on icon "Open Intercom Messenger" at bounding box center [1540, 716] width 20 height 20
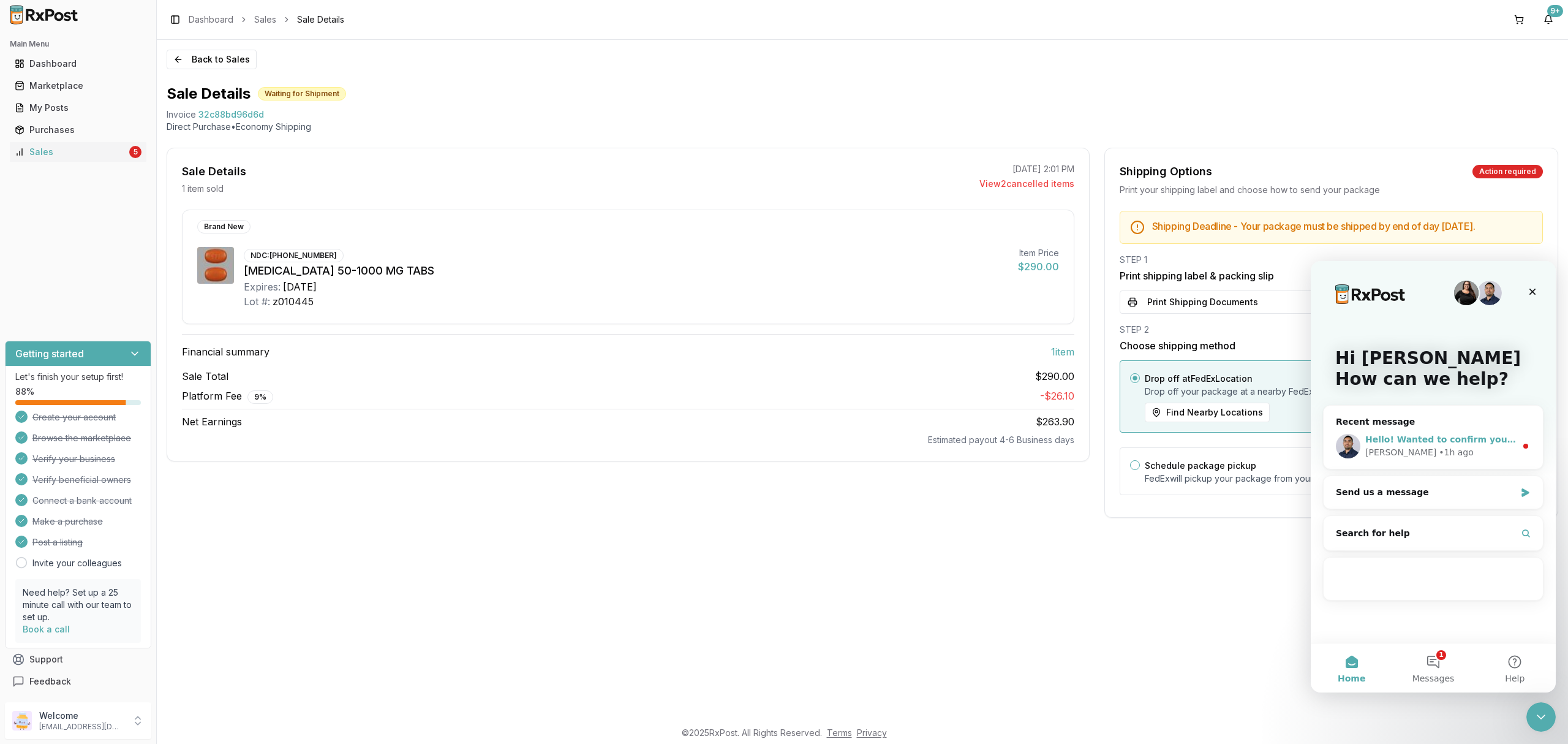
click at [1443, 462] on div "Hello! Wanted to confirm you are out of stock of [MEDICAL_DATA]? [PERSON_NAME] …" at bounding box center [1433, 446] width 219 height 45
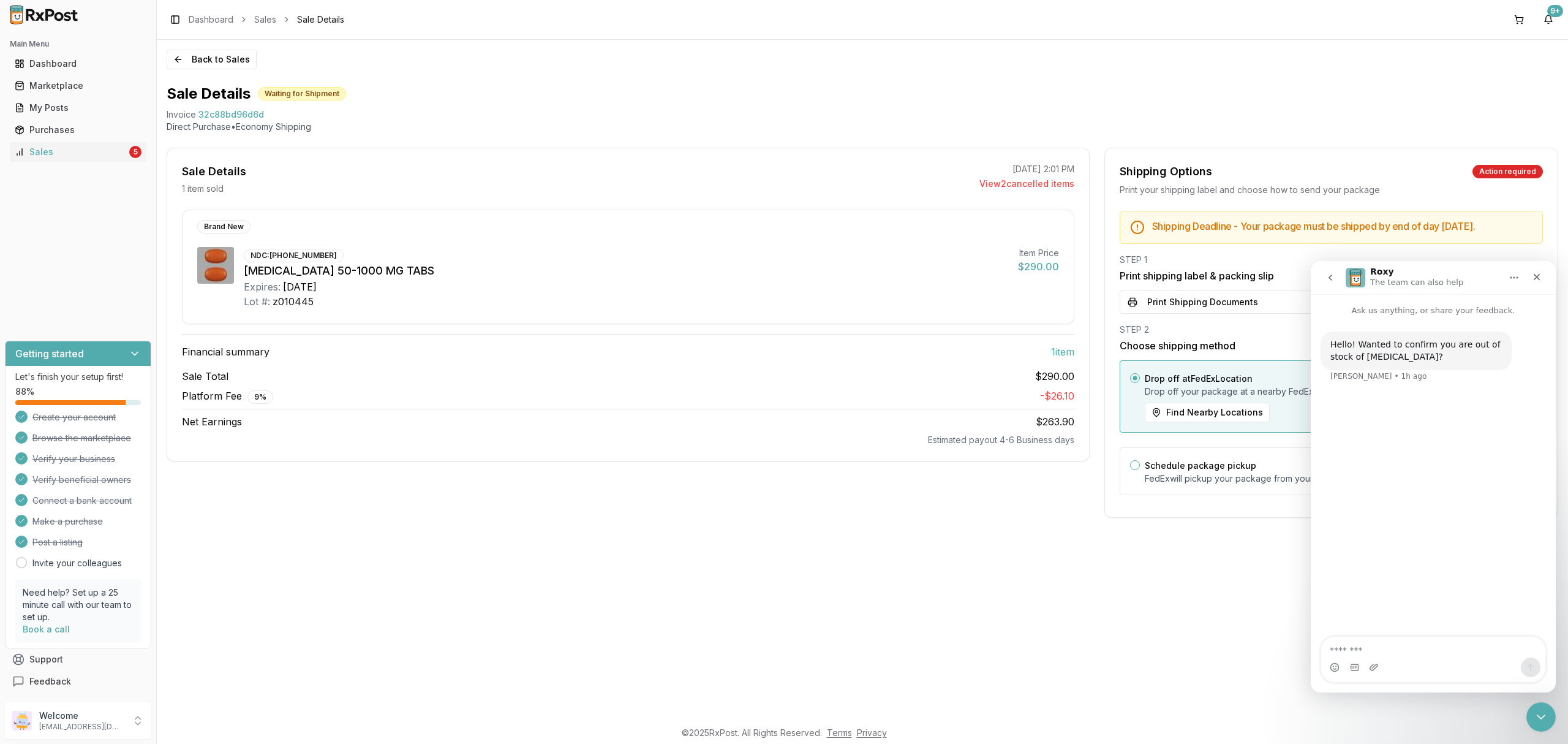
click at [1422, 638] on textarea "Message…" at bounding box center [1433, 647] width 224 height 21
type textarea "**********"
drag, startPoint x: 1530, startPoint y: 723, endPoint x: 2128, endPoint y: 1144, distance: 731.3
click at [1528, 725] on div "Close Intercom Messenger" at bounding box center [1540, 716] width 29 height 29
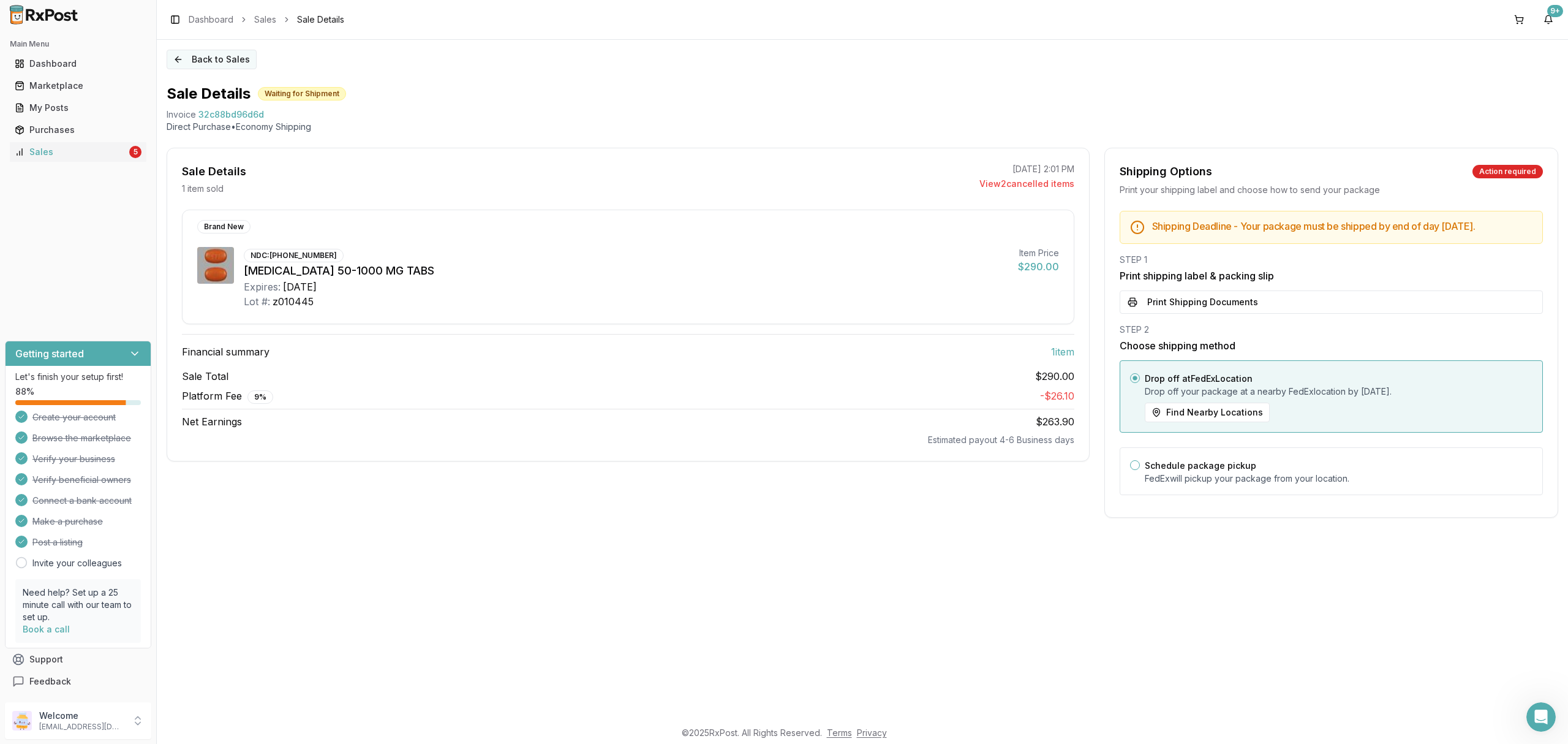
click at [182, 59] on button "Back to Sales" at bounding box center [211, 59] width 90 height 19
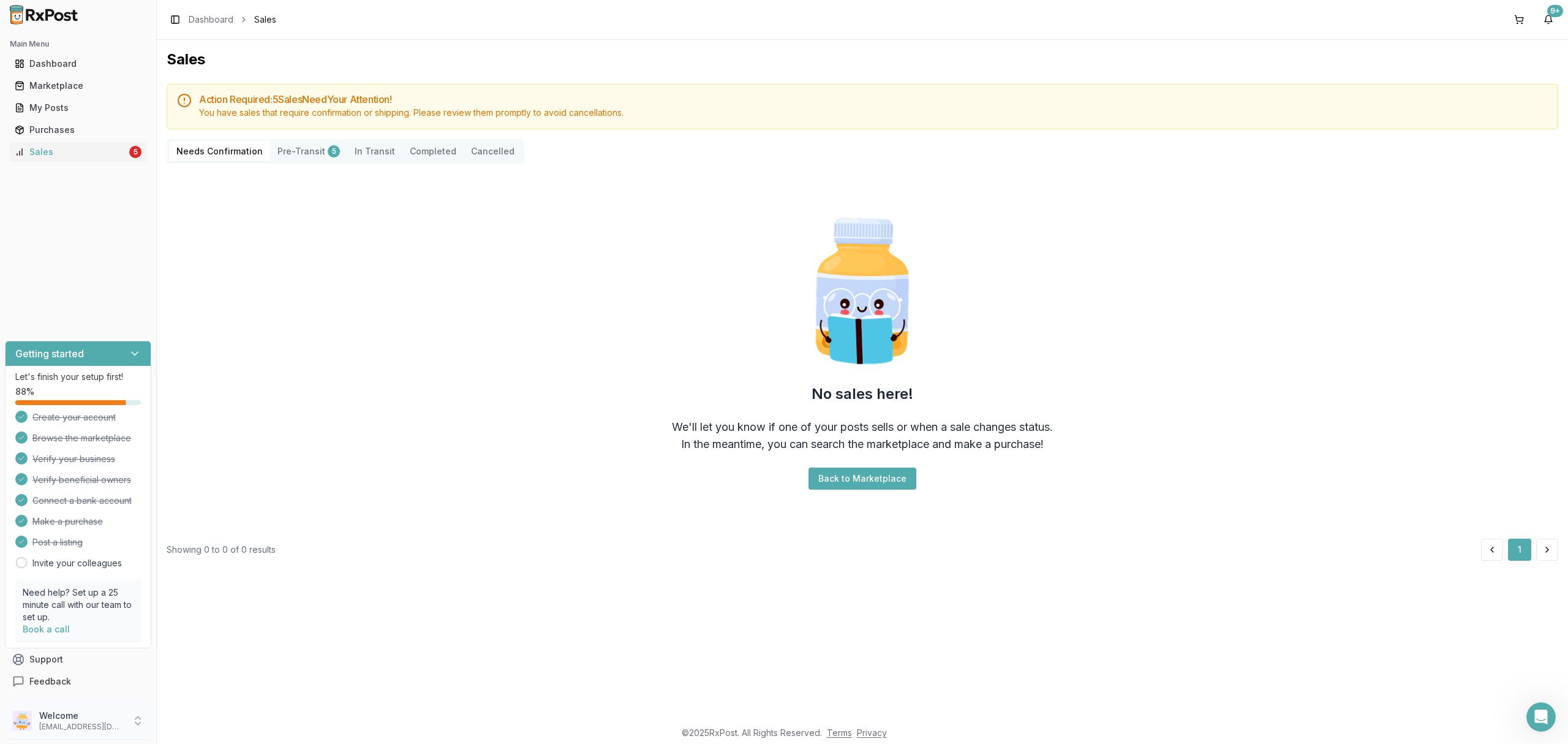
click at [95, 707] on div "Welcome [EMAIL_ADDRESS][DOMAIN_NAME]" at bounding box center [78, 721] width 146 height 37
click at [176, 721] on span "Sign Out" at bounding box center [222, 724] width 116 height 12
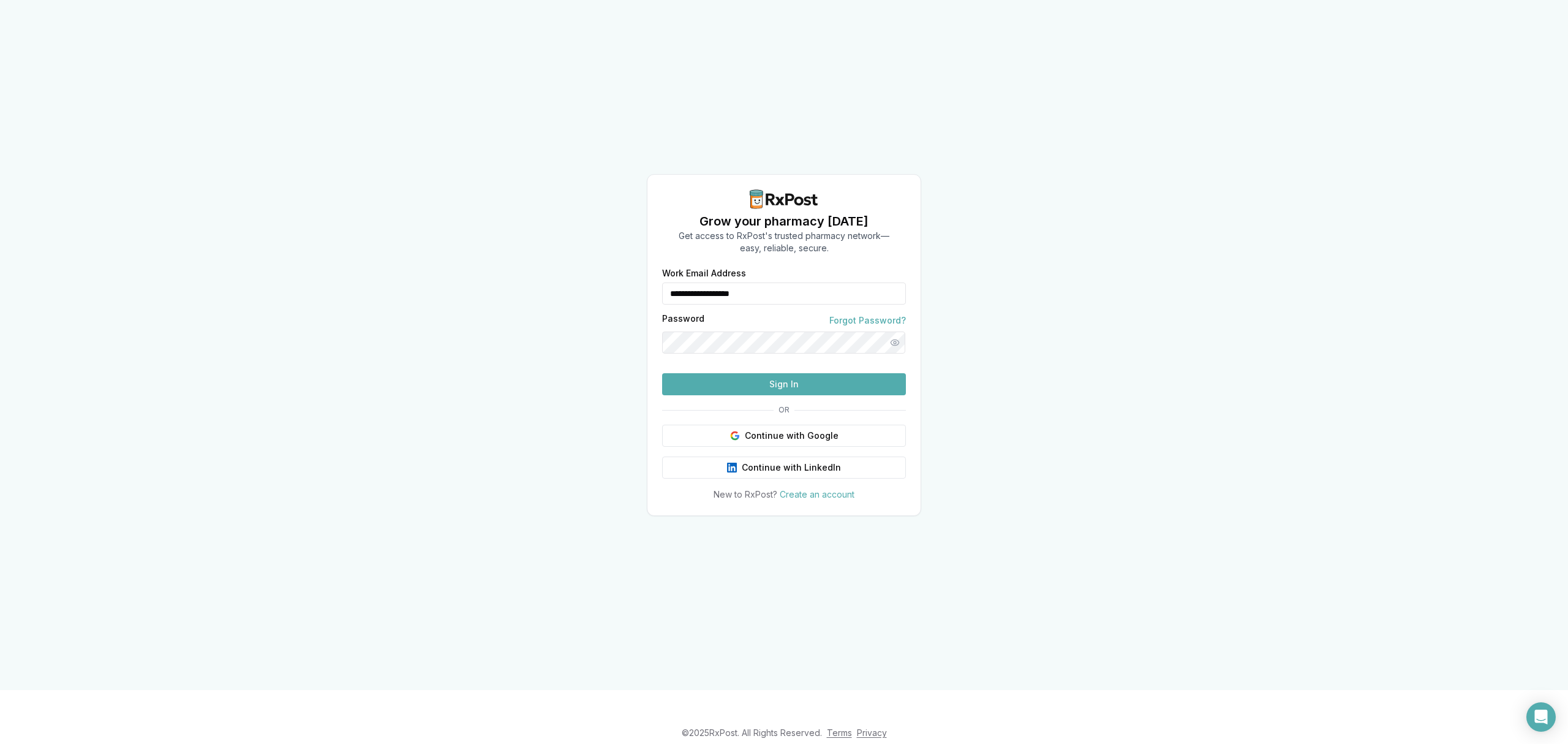
drag, startPoint x: 789, startPoint y: 270, endPoint x: 562, endPoint y: 263, distance: 227.1
click at [562, 263] on div "**********" at bounding box center [784, 345] width 1568 height 690
type input "**********"
click at [797, 395] on button "Sign In" at bounding box center [784, 384] width 244 height 22
click at [781, 395] on button "Sign In" at bounding box center [784, 384] width 244 height 22
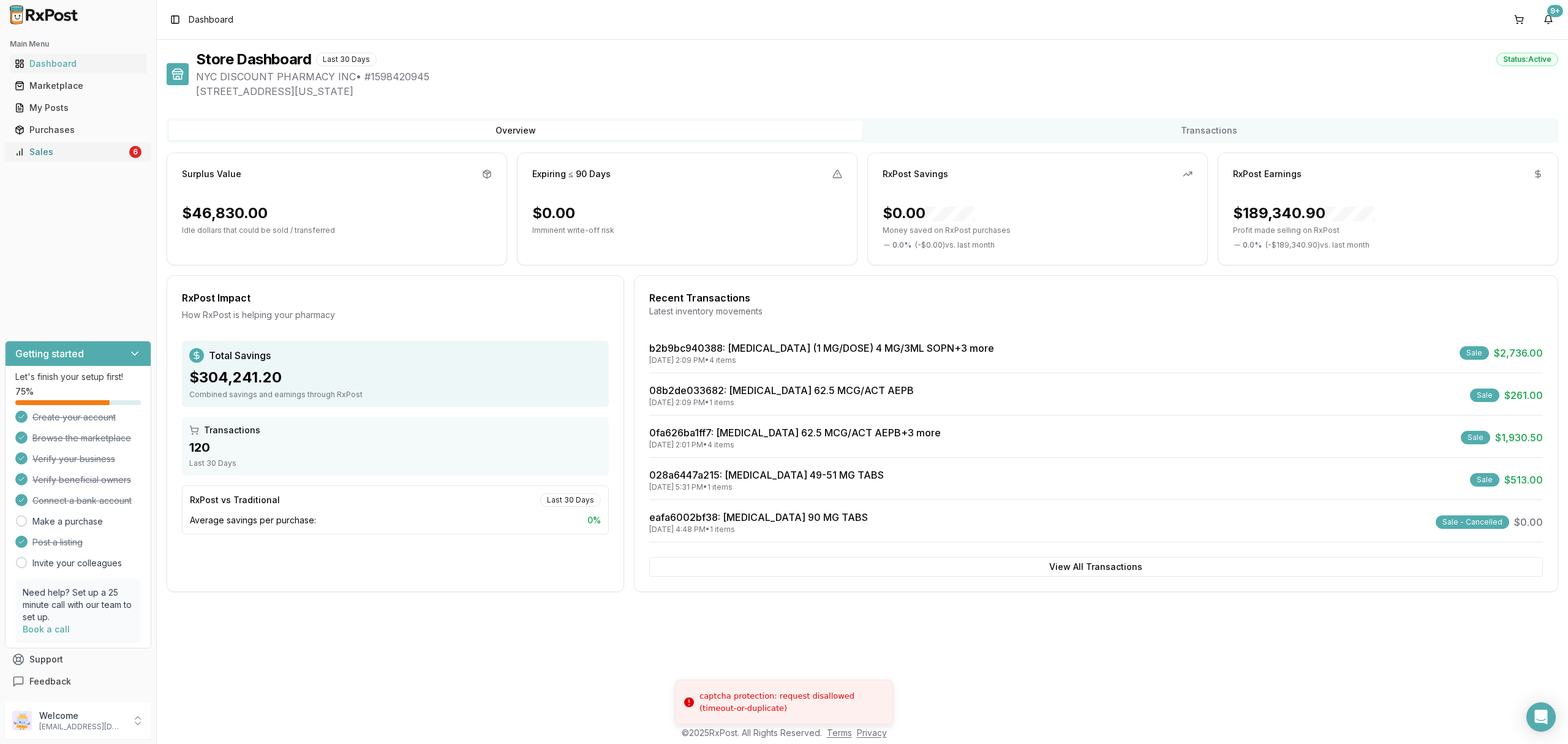
click at [113, 155] on div "Sales" at bounding box center [71, 152] width 112 height 12
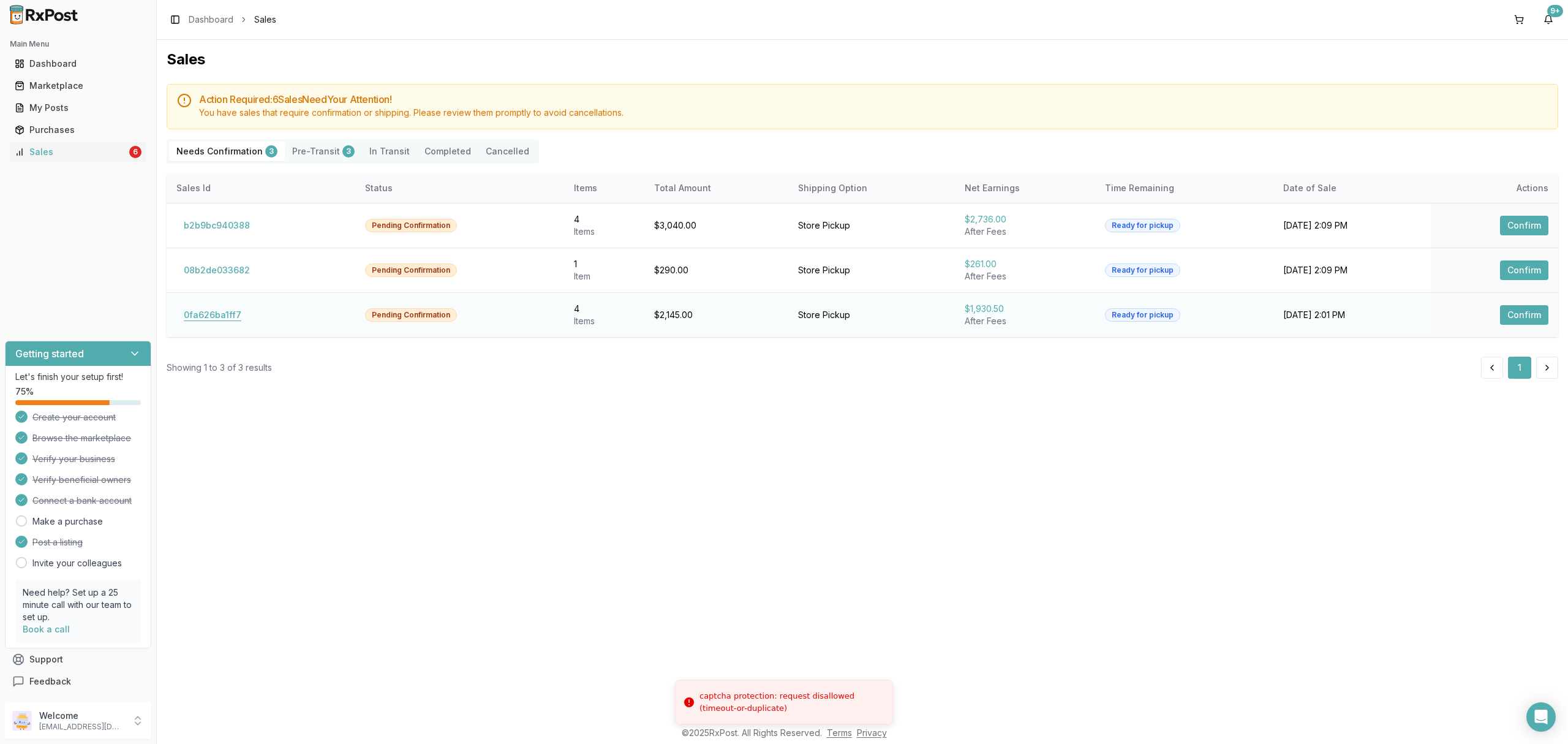
click at [191, 314] on button "0fa626ba1ff7" at bounding box center [212, 314] width 72 height 19
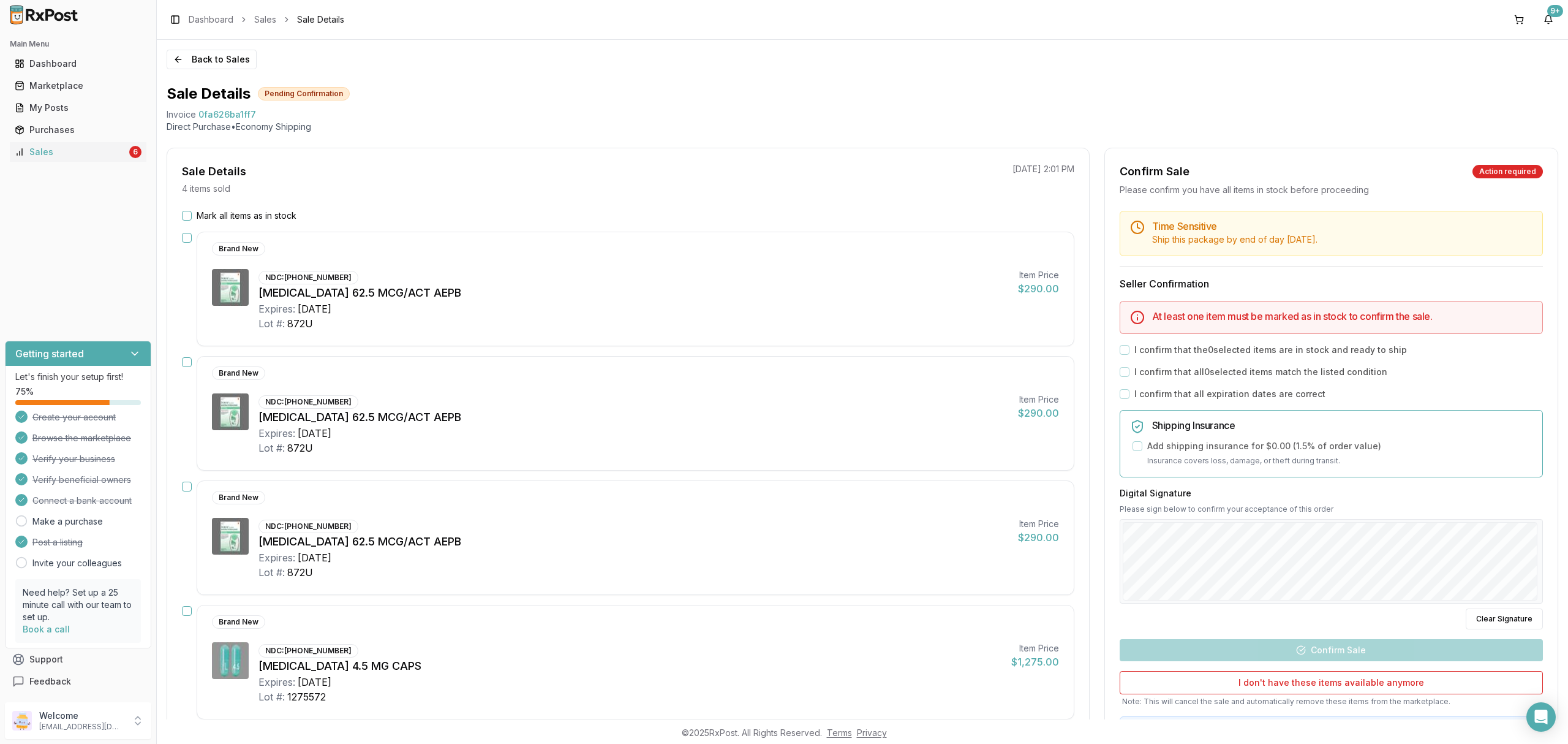
click at [246, 217] on label "Mark all items as in stock" at bounding box center [246, 216] width 100 height 12
click at [192, 217] on button "Mark all items as in stock" at bounding box center [186, 216] width 10 height 10
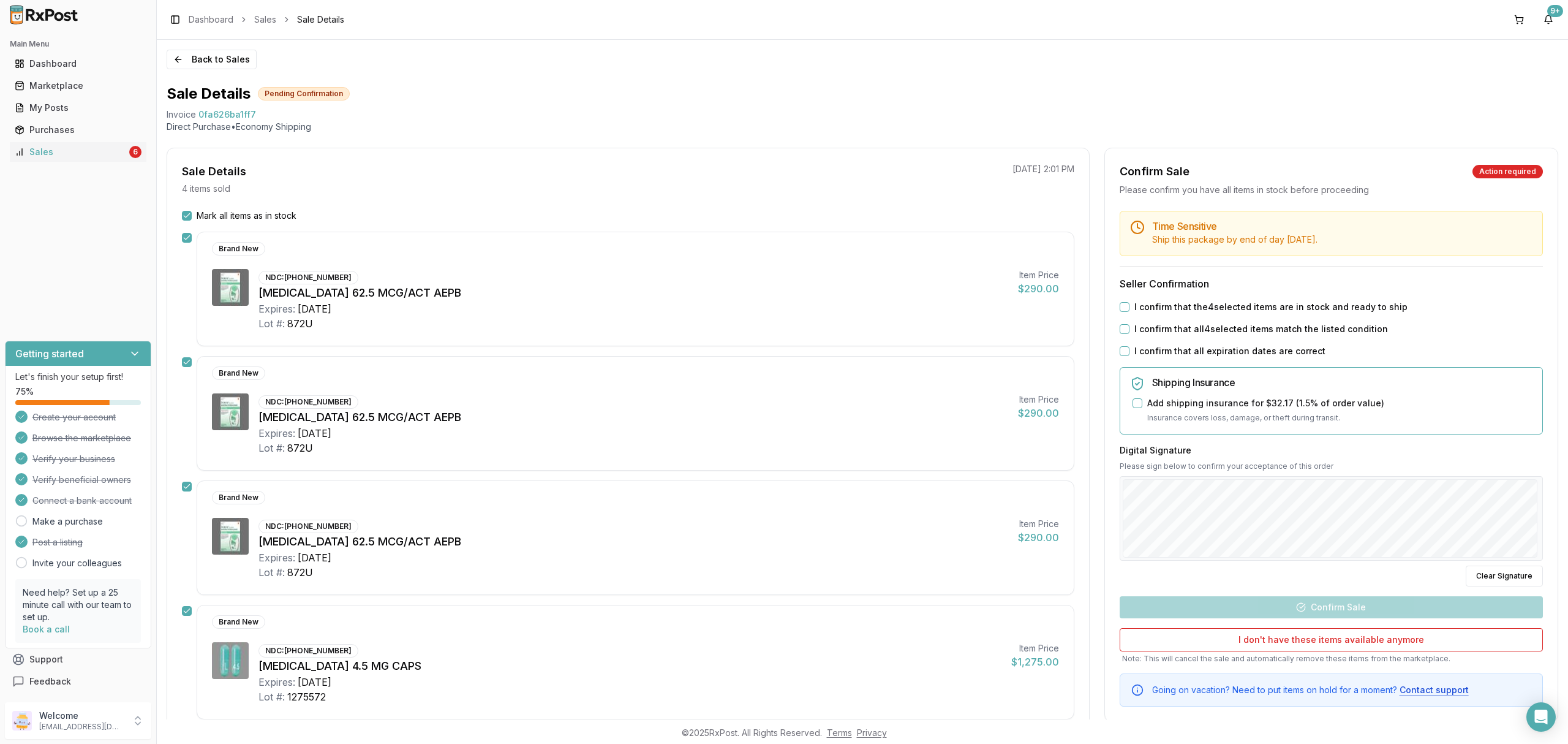
drag, startPoint x: 1274, startPoint y: 301, endPoint x: 1274, endPoint y: 312, distance: 11.0
click at [1274, 303] on label "I confirm that the 4 selected items are in stock and ready to ship" at bounding box center [1271, 307] width 273 height 12
click at [1129, 303] on button "I confirm that the 4 selected items are in stock and ready to ship" at bounding box center [1125, 307] width 10 height 10
click at [1270, 330] on label "I confirm that all 4 selected items match the listed condition" at bounding box center [1261, 329] width 253 height 12
click at [1129, 330] on button "I confirm that all 4 selected items match the listed condition" at bounding box center [1125, 329] width 10 height 10
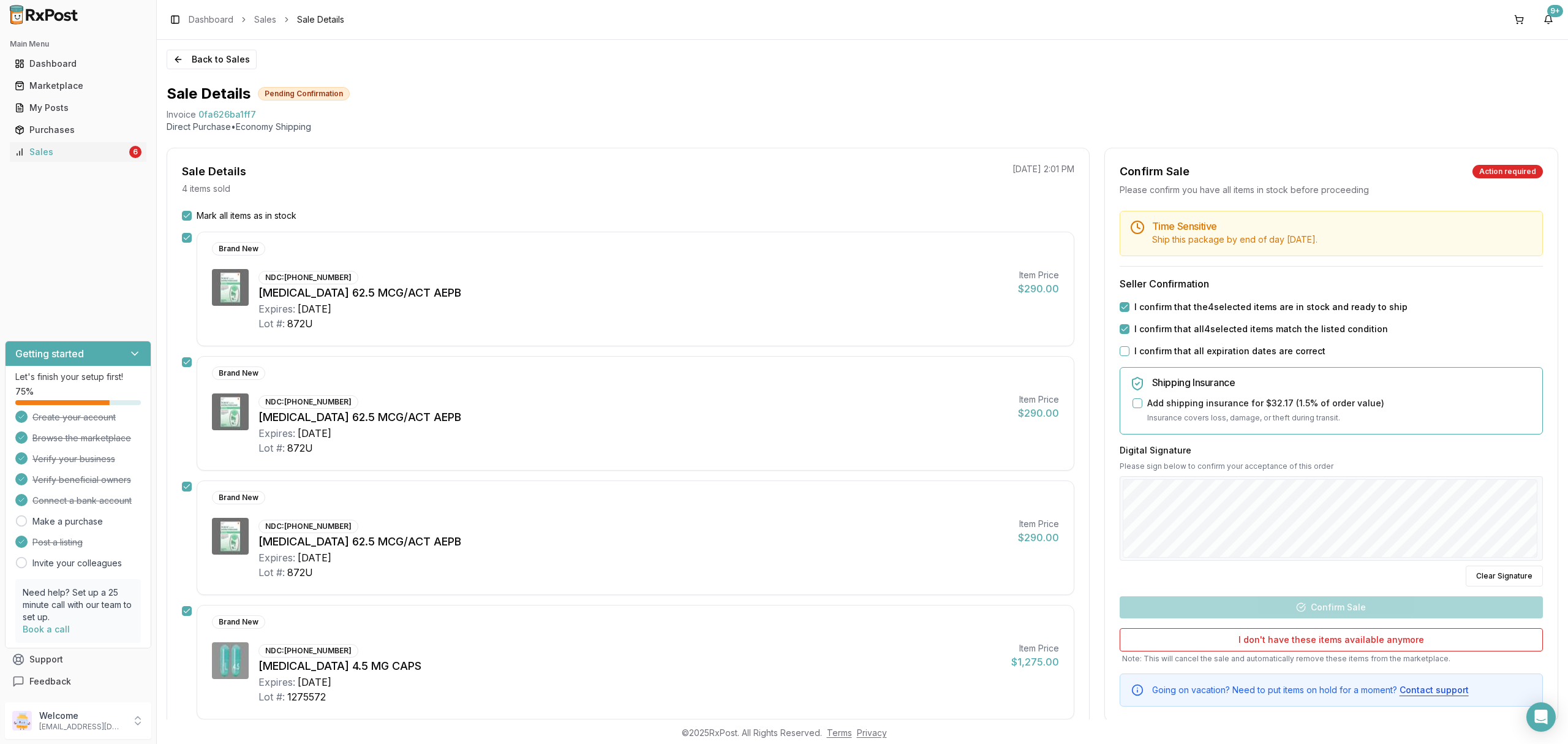
click at [1262, 356] on label "I confirm that all expiration dates are correct" at bounding box center [1230, 351] width 191 height 12
click at [1129, 356] on button "I confirm that all expiration dates are correct" at bounding box center [1125, 351] width 10 height 10
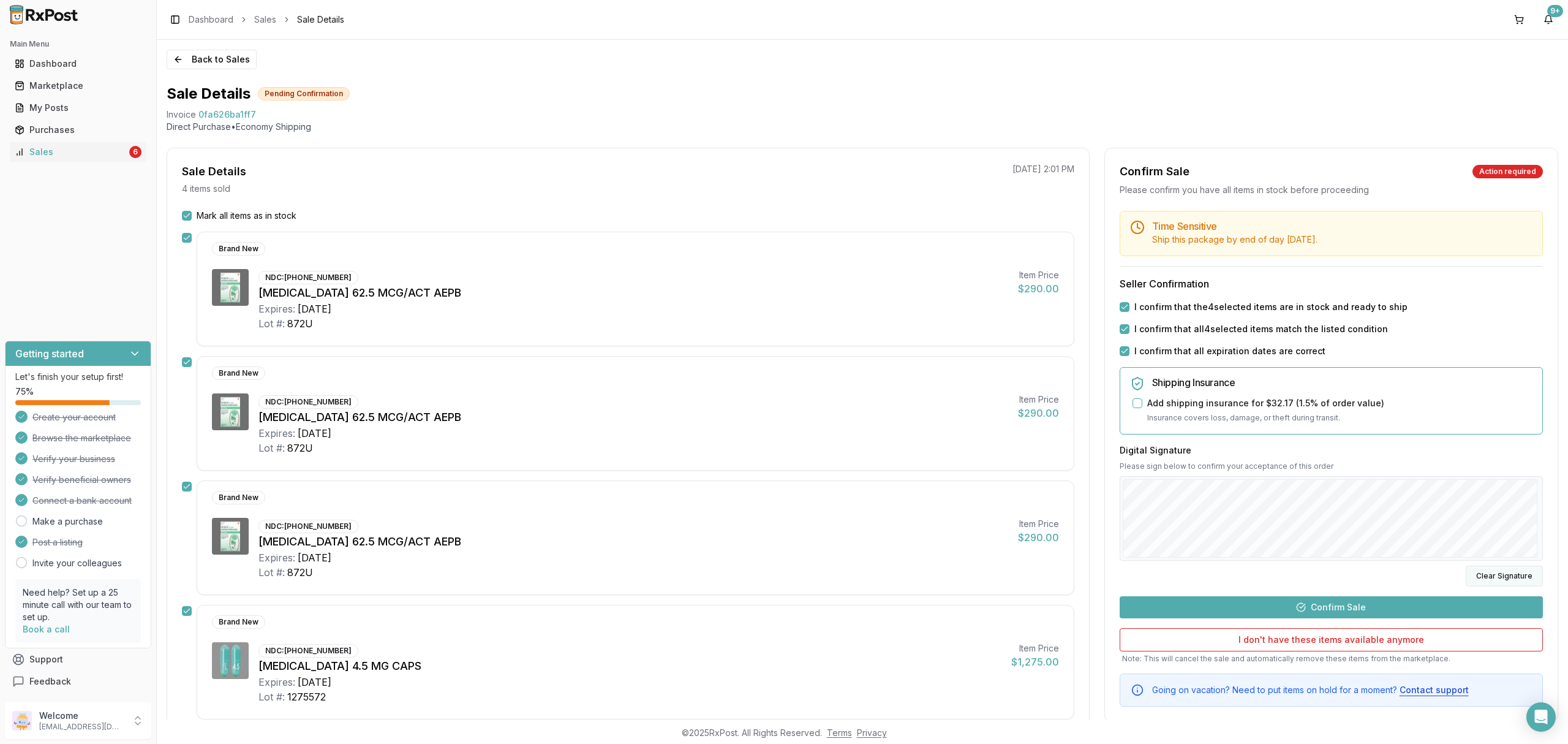
click at [1498, 575] on button "Clear Signature" at bounding box center [1504, 575] width 77 height 21
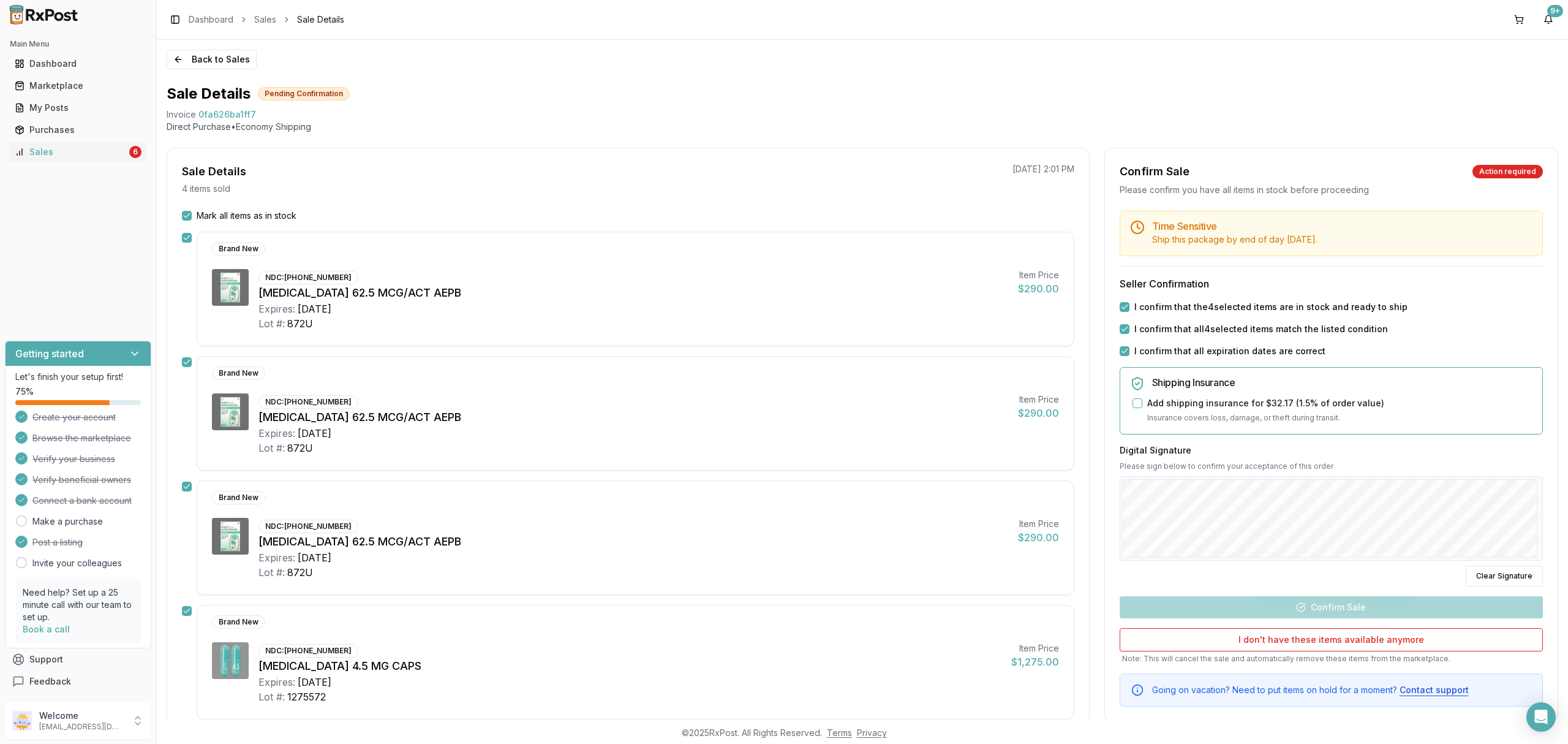
click at [1518, 464] on div "Digital Signature Please sign below to confirm your acceptance of this order Cl…" at bounding box center [1332, 515] width 423 height 142
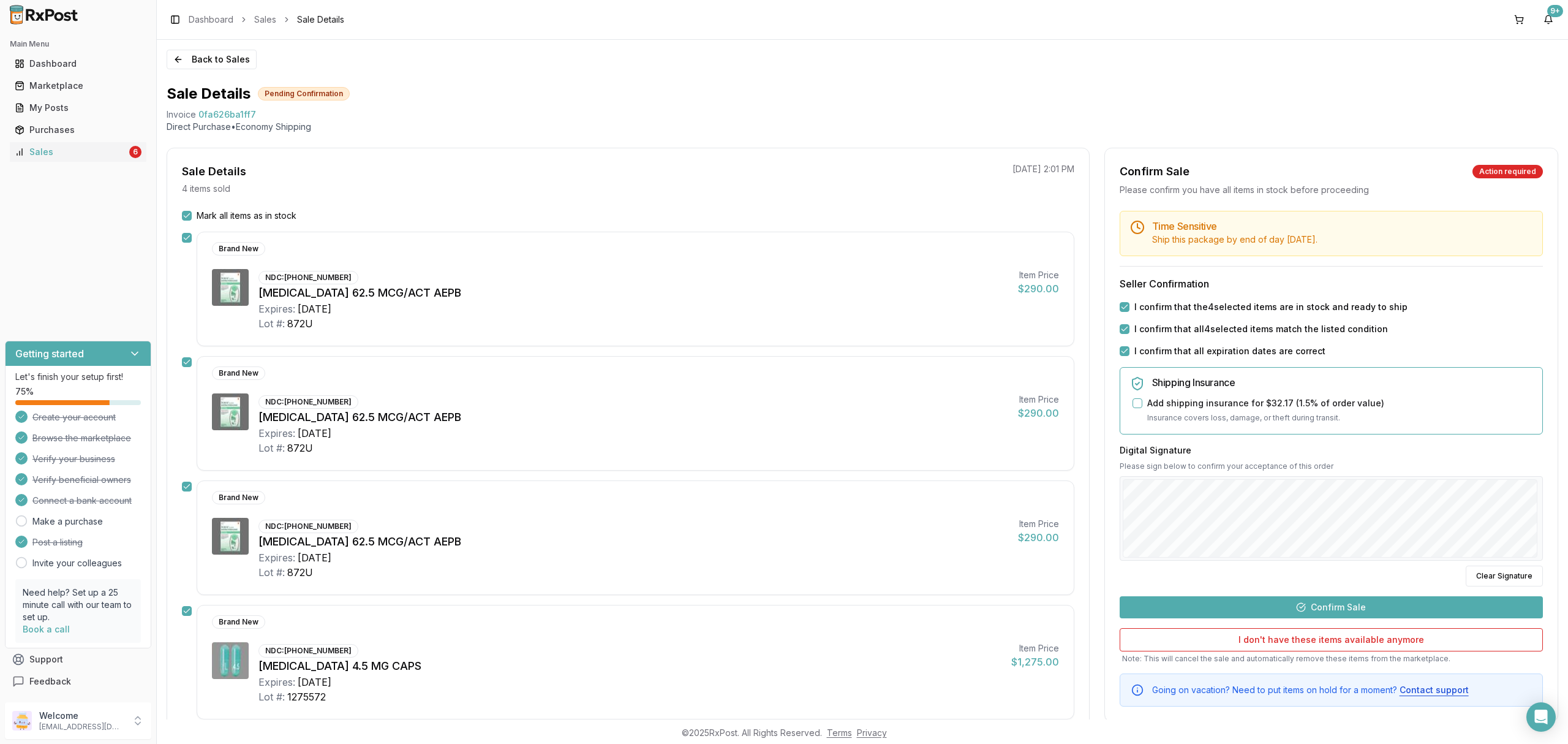
click at [1385, 603] on button "Confirm Sale" at bounding box center [1332, 607] width 423 height 22
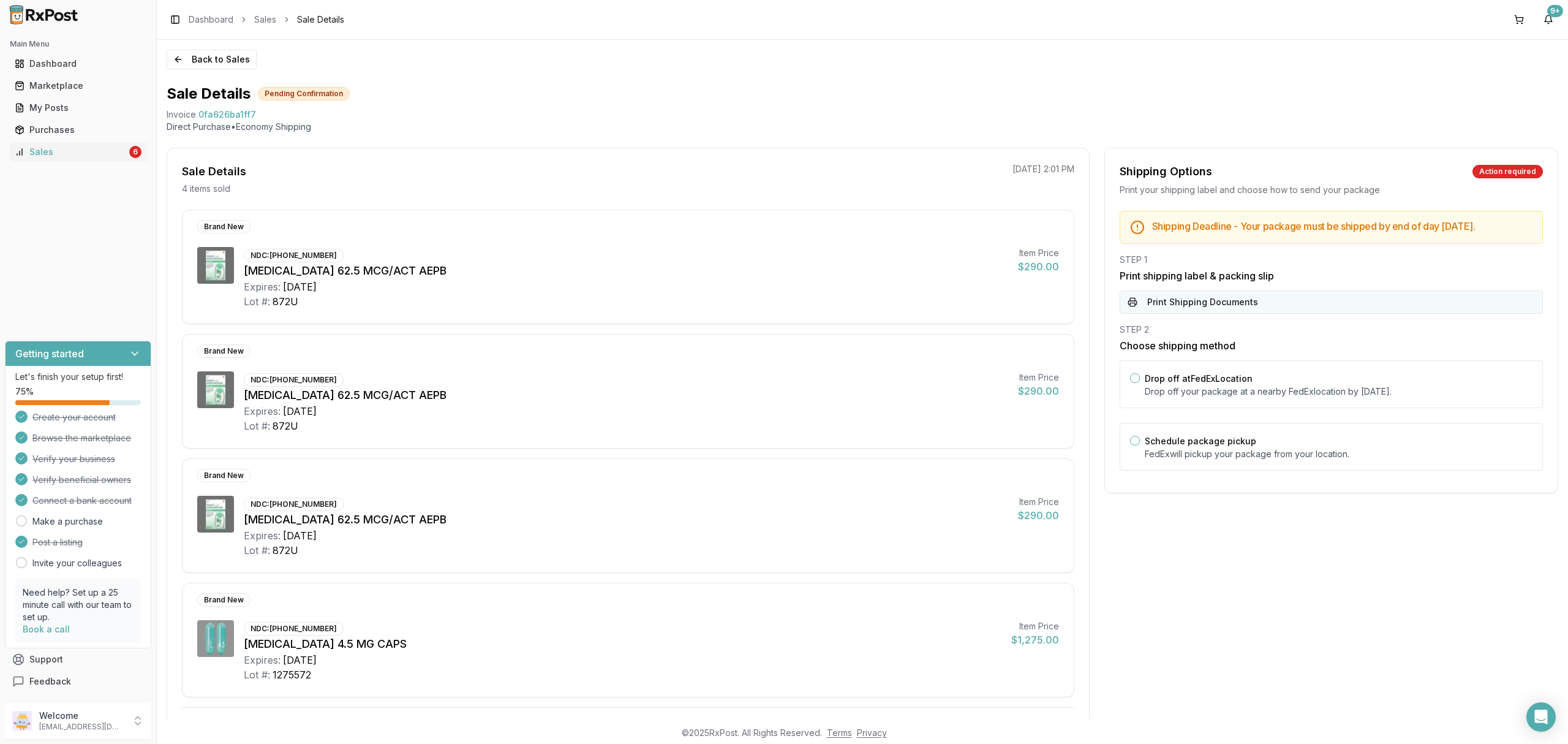
click at [1215, 313] on button "Print Shipping Documents" at bounding box center [1332, 302] width 423 height 23
click at [1215, 381] on div "Drop off at FedEx Location Drop off your package at a nearby [GEOGRAPHIC_DATA] …" at bounding box center [1339, 384] width 388 height 27
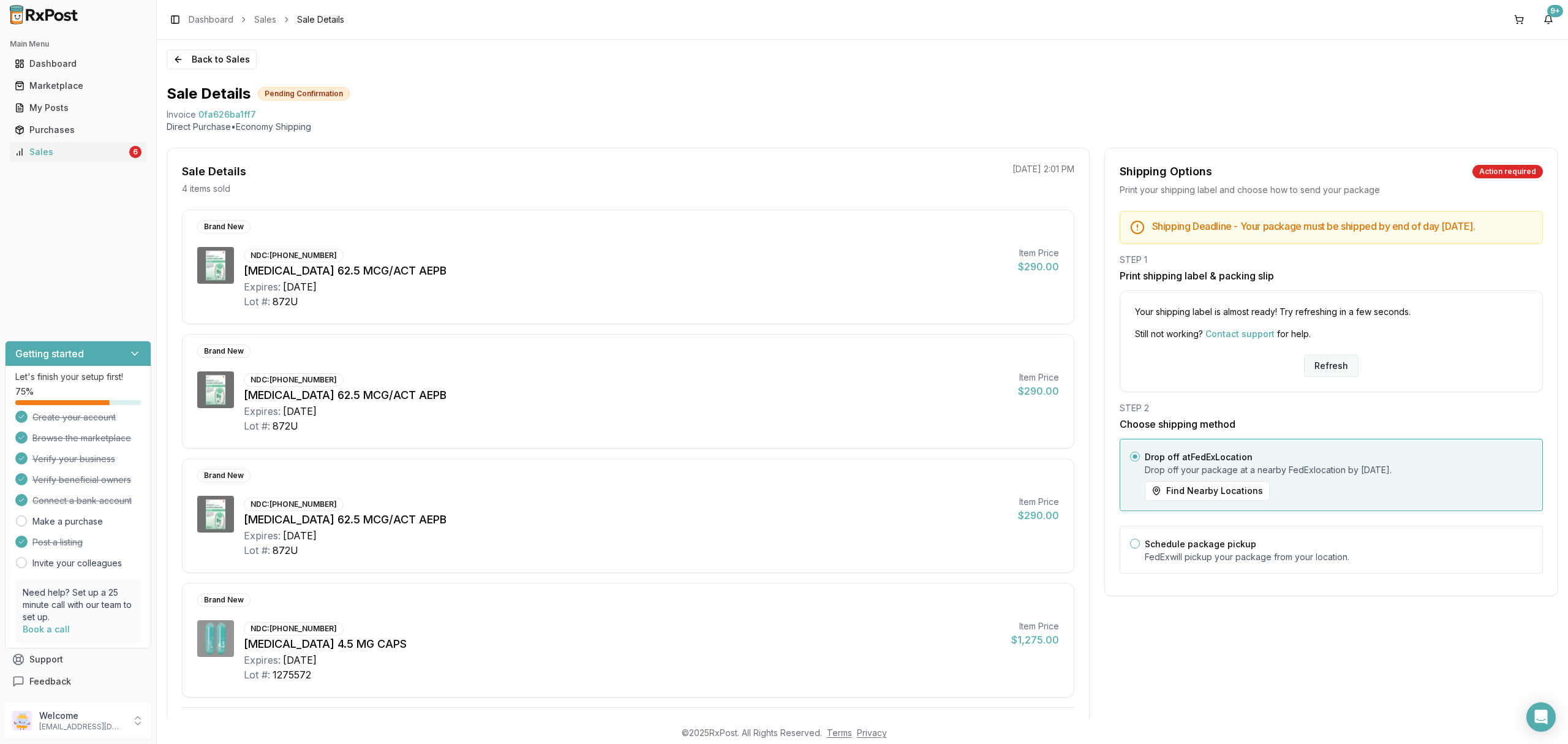
click at [1328, 367] on button "Refresh" at bounding box center [1331, 366] width 55 height 22
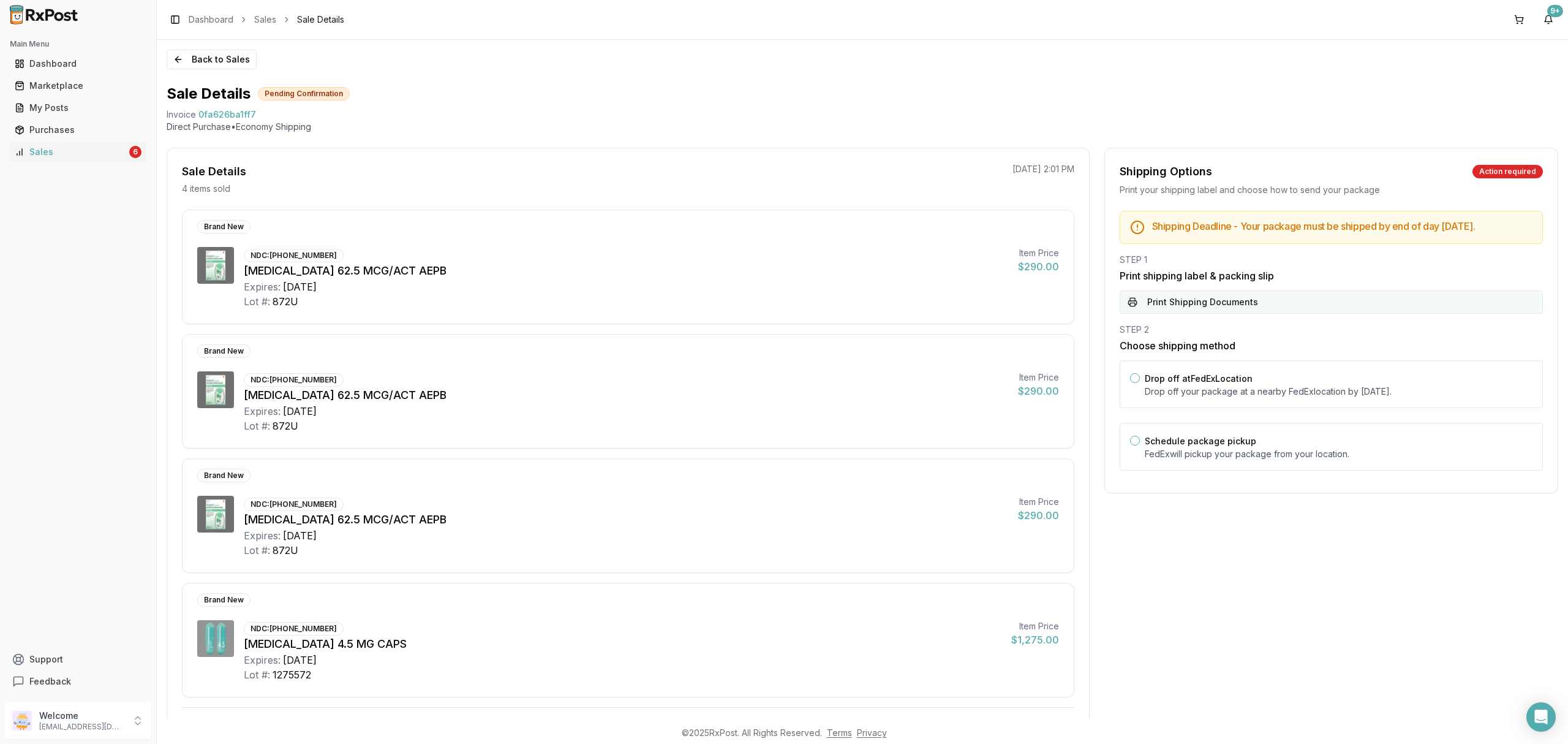
click at [1292, 313] on button "Print Shipping Documents" at bounding box center [1332, 302] width 423 height 23
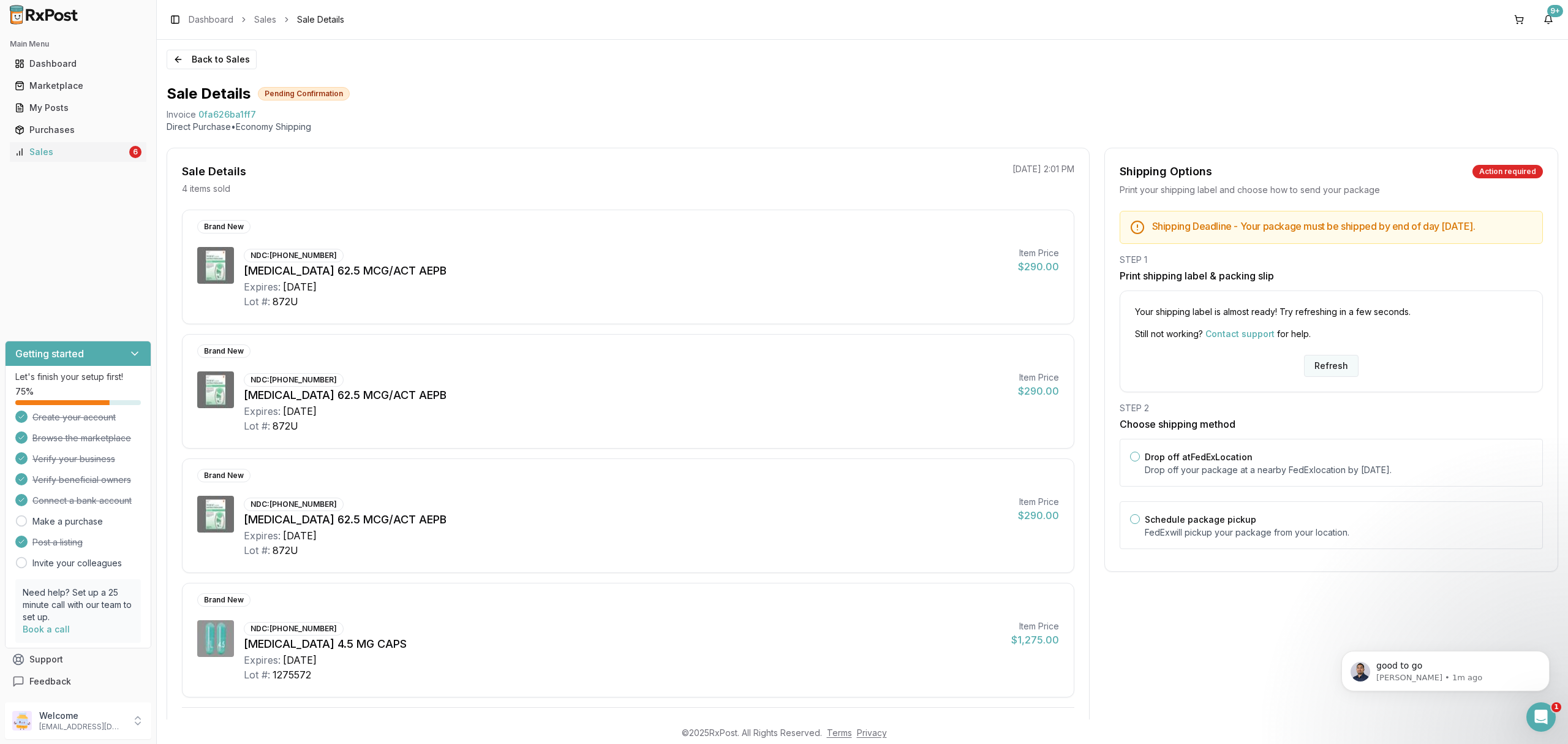
click at [1336, 377] on button "Refresh" at bounding box center [1331, 366] width 55 height 22
click at [1215, 475] on p "Drop off your package at a nearby [GEOGRAPHIC_DATA] location by [DATE] ." at bounding box center [1339, 470] width 388 height 12
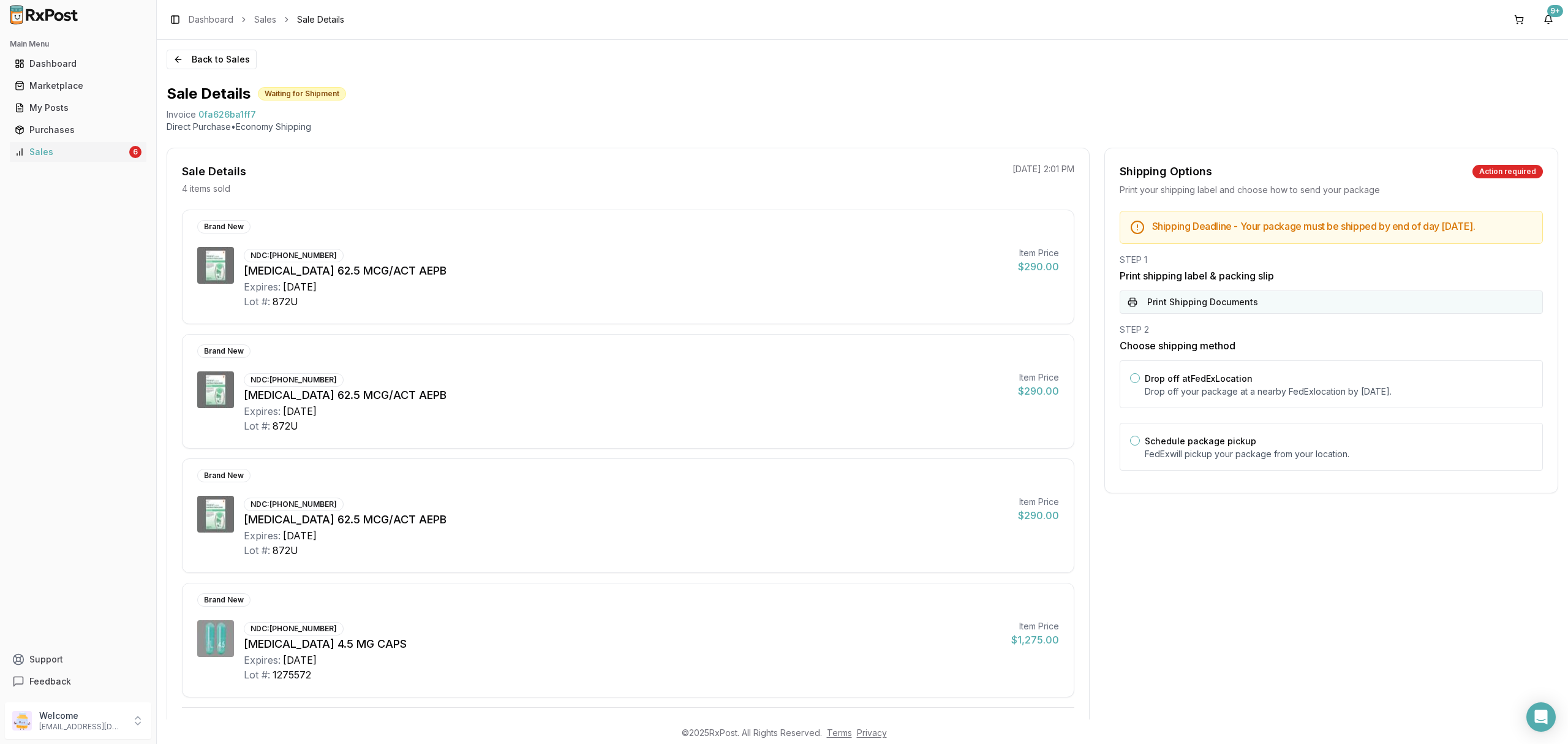
click at [1245, 313] on button "Print Shipping Documents" at bounding box center [1332, 302] width 423 height 23
click at [1239, 384] on label "Drop off at FedEx Location" at bounding box center [1199, 379] width 108 height 11
click at [1140, 383] on button "Drop off at FedEx Location" at bounding box center [1135, 378] width 10 height 10
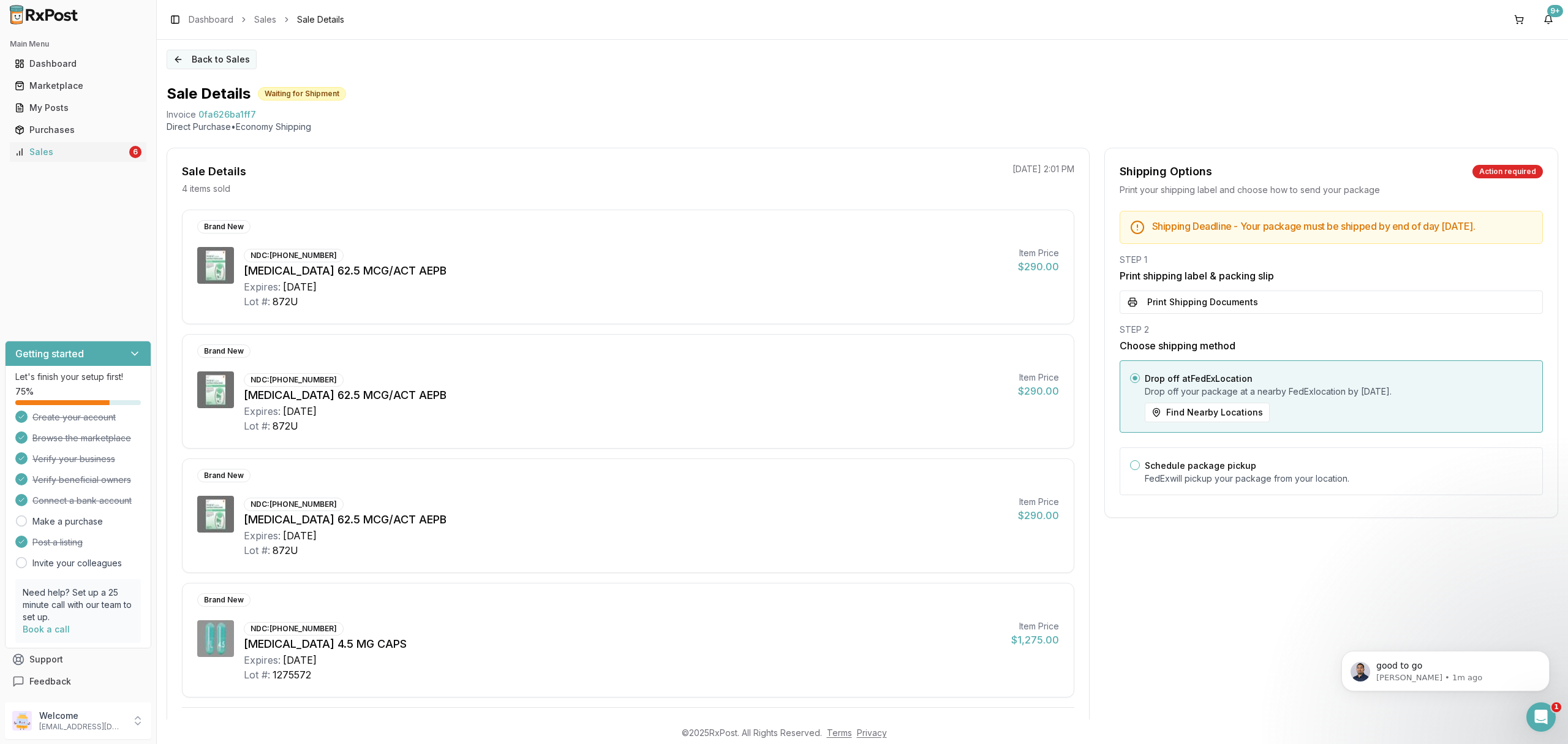
drag, startPoint x: 180, startPoint y: 48, endPoint x: 199, endPoint y: 57, distance: 21.0
click at [190, 54] on div "Back to Sales Sale Details Waiting for Shipment Invoice 0fa626ba1ff7 Direct Pur…" at bounding box center [862, 380] width 1411 height 679
click at [199, 57] on button "Back to Sales" at bounding box center [211, 59] width 90 height 19
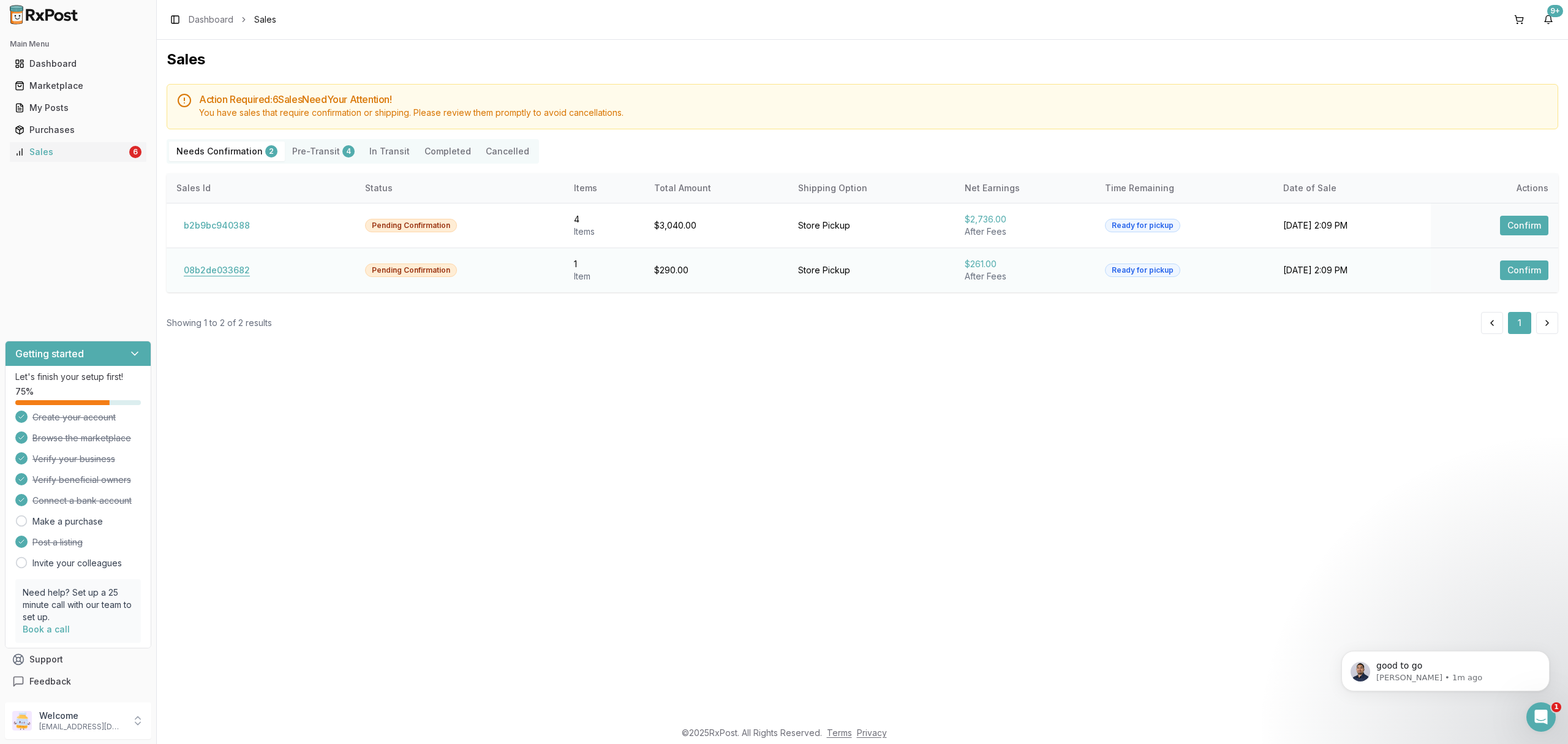
click at [220, 266] on button "08b2de033682" at bounding box center [216, 270] width 81 height 19
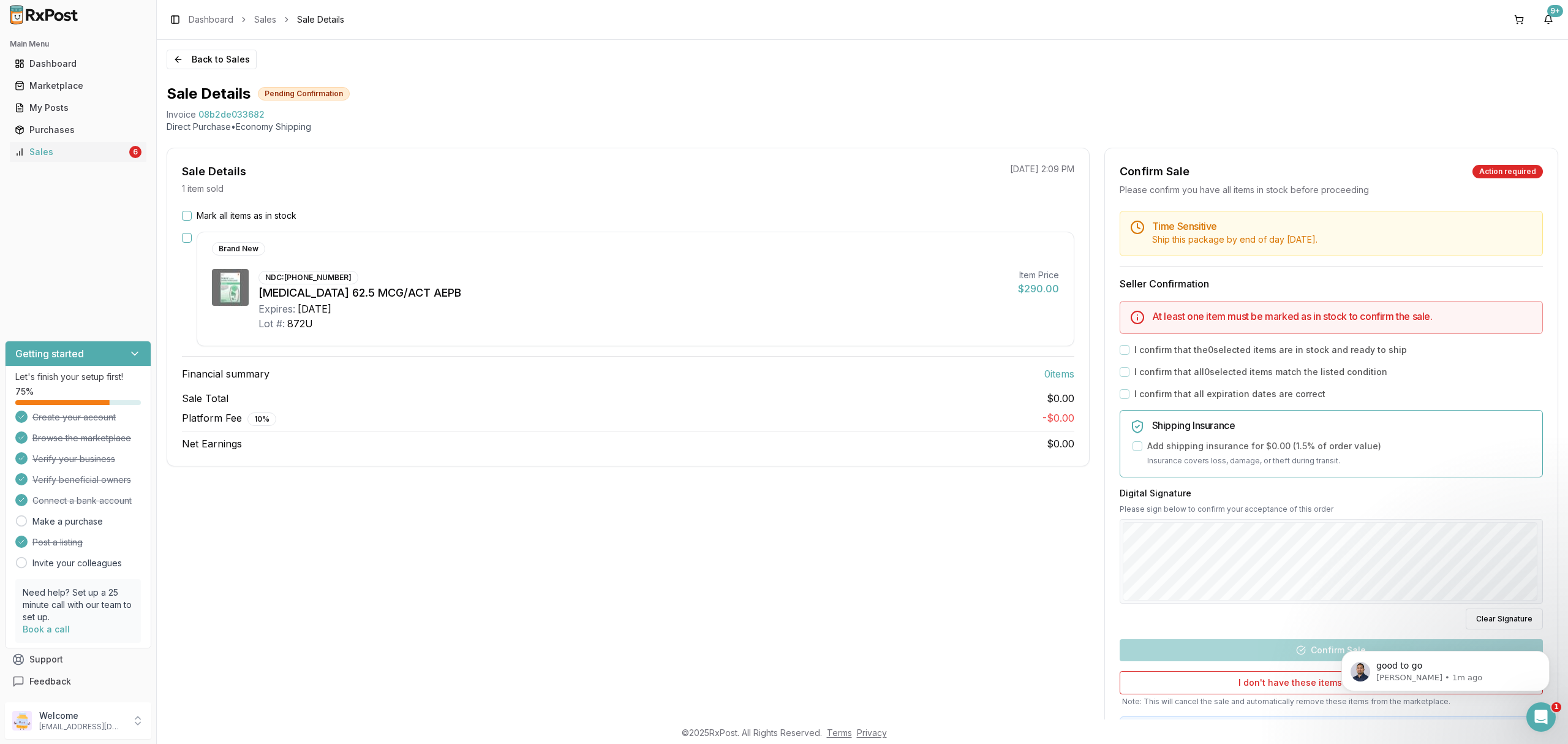
click at [221, 217] on label "Mark all items as in stock" at bounding box center [246, 216] width 100 height 12
click at [192, 217] on button "Mark all items as in stock" at bounding box center [186, 216] width 10 height 10
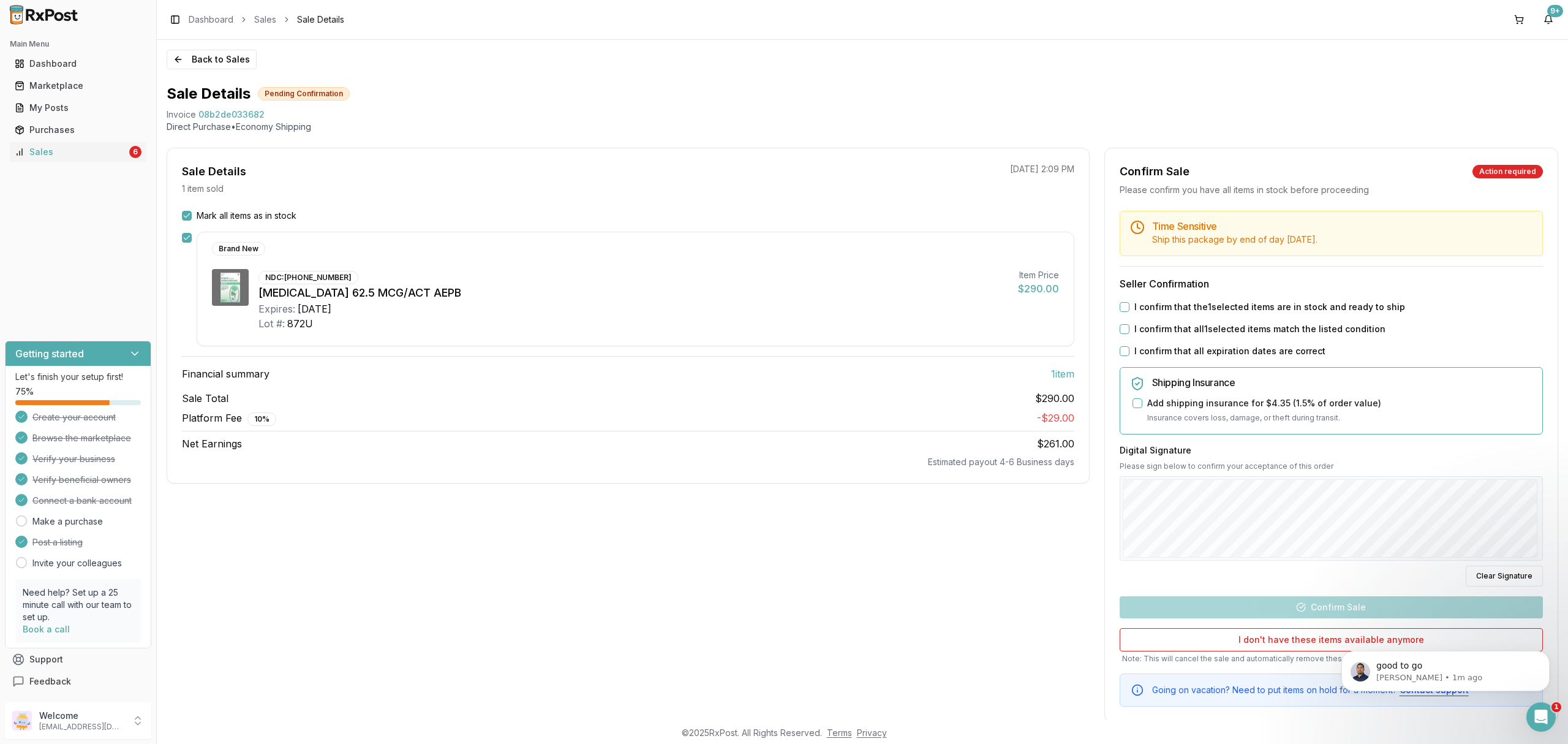
click at [1143, 307] on label "I confirm that the 1 selected items are in stock and ready to ship" at bounding box center [1270, 307] width 271 height 12
click at [1129, 307] on button "I confirm that the 1 selected items are in stock and ready to ship" at bounding box center [1125, 307] width 10 height 10
click at [1142, 331] on label "I confirm that all 1 selected items match the listed condition" at bounding box center [1260, 329] width 251 height 12
click at [1129, 331] on button "I confirm that all 1 selected items match the listed condition" at bounding box center [1125, 329] width 10 height 10
click at [1141, 351] on label "I confirm that all expiration dates are correct" at bounding box center [1230, 351] width 191 height 12
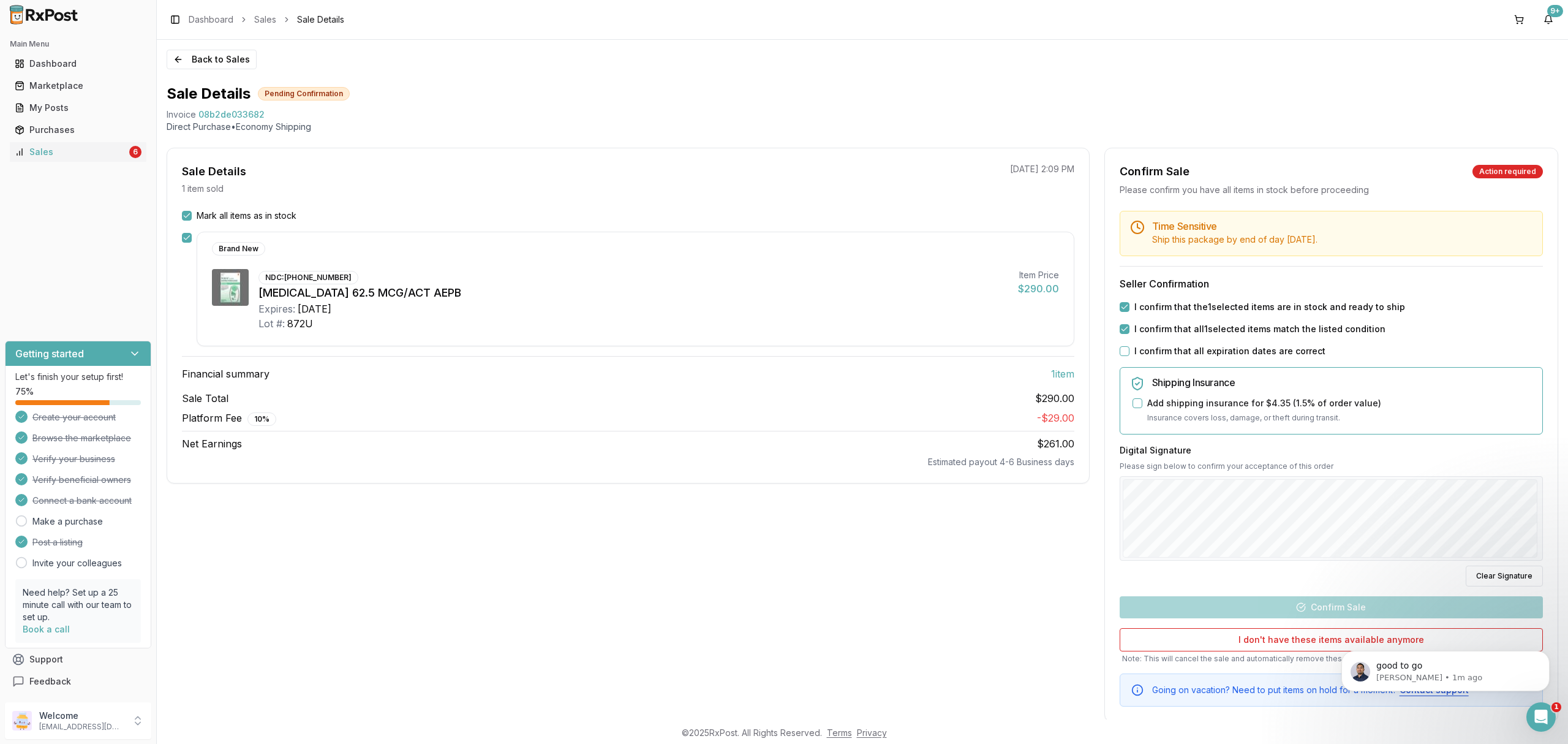
click at [1129, 351] on button "I confirm that all expiration dates are correct" at bounding box center [1125, 351] width 10 height 10
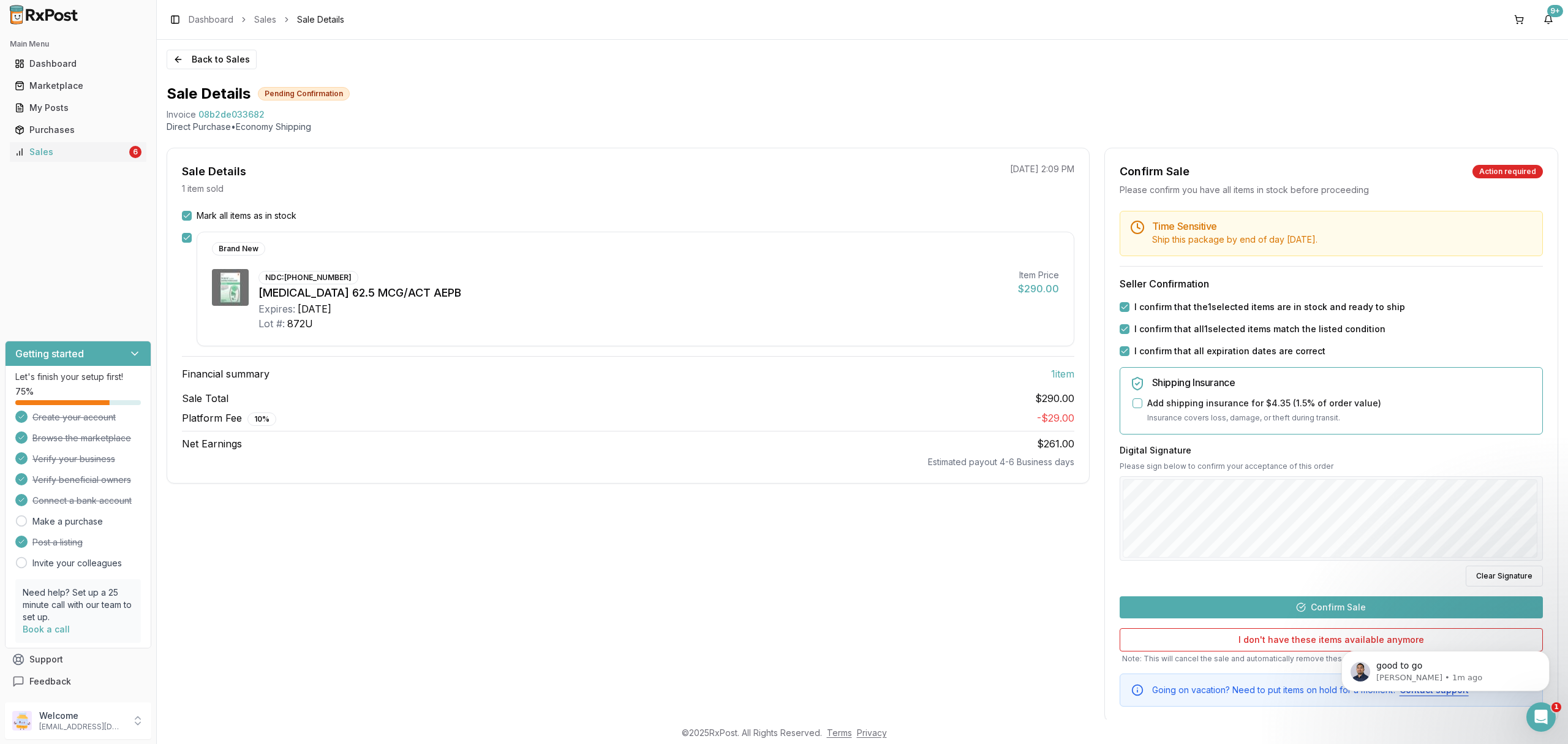
click at [1392, 609] on button "Confirm Sale" at bounding box center [1332, 607] width 423 height 22
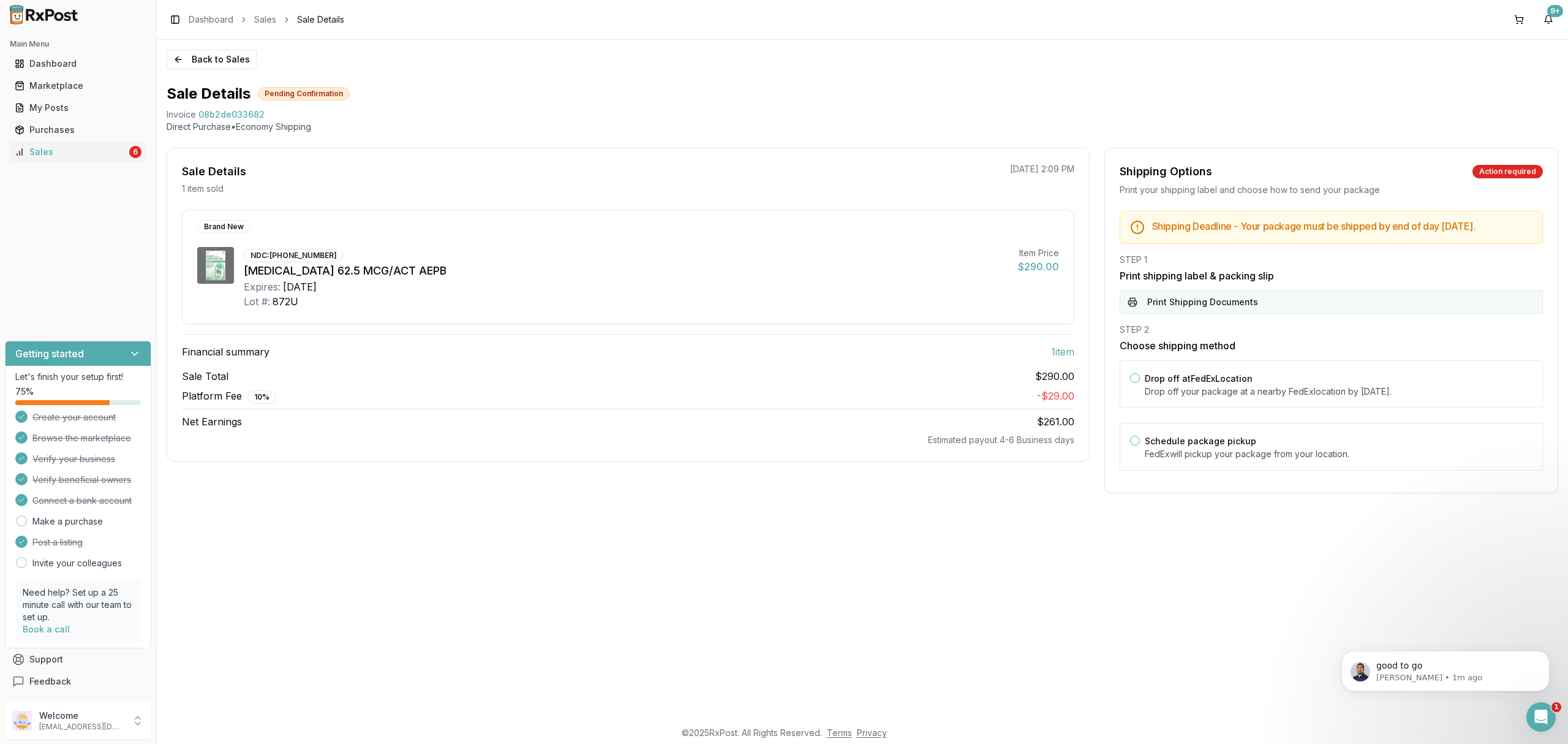
drag, startPoint x: 1292, startPoint y: 286, endPoint x: 1292, endPoint y: 307, distance: 21.0
click at [1292, 300] on div "STEP 1 Print shipping label & packing slip Print Shipping Documents" at bounding box center [1332, 283] width 423 height 60
click at [1289, 312] on button "Print Shipping Documents" at bounding box center [1332, 302] width 423 height 23
click at [1289, 312] on div "STEP 1 Print shipping label & packing slip Loading PDF..." at bounding box center [1332, 283] width 423 height 60
click at [1274, 386] on div "Drop off at FedEx Location Drop off your package at a nearby FedEx location by …" at bounding box center [1339, 384] width 388 height 27
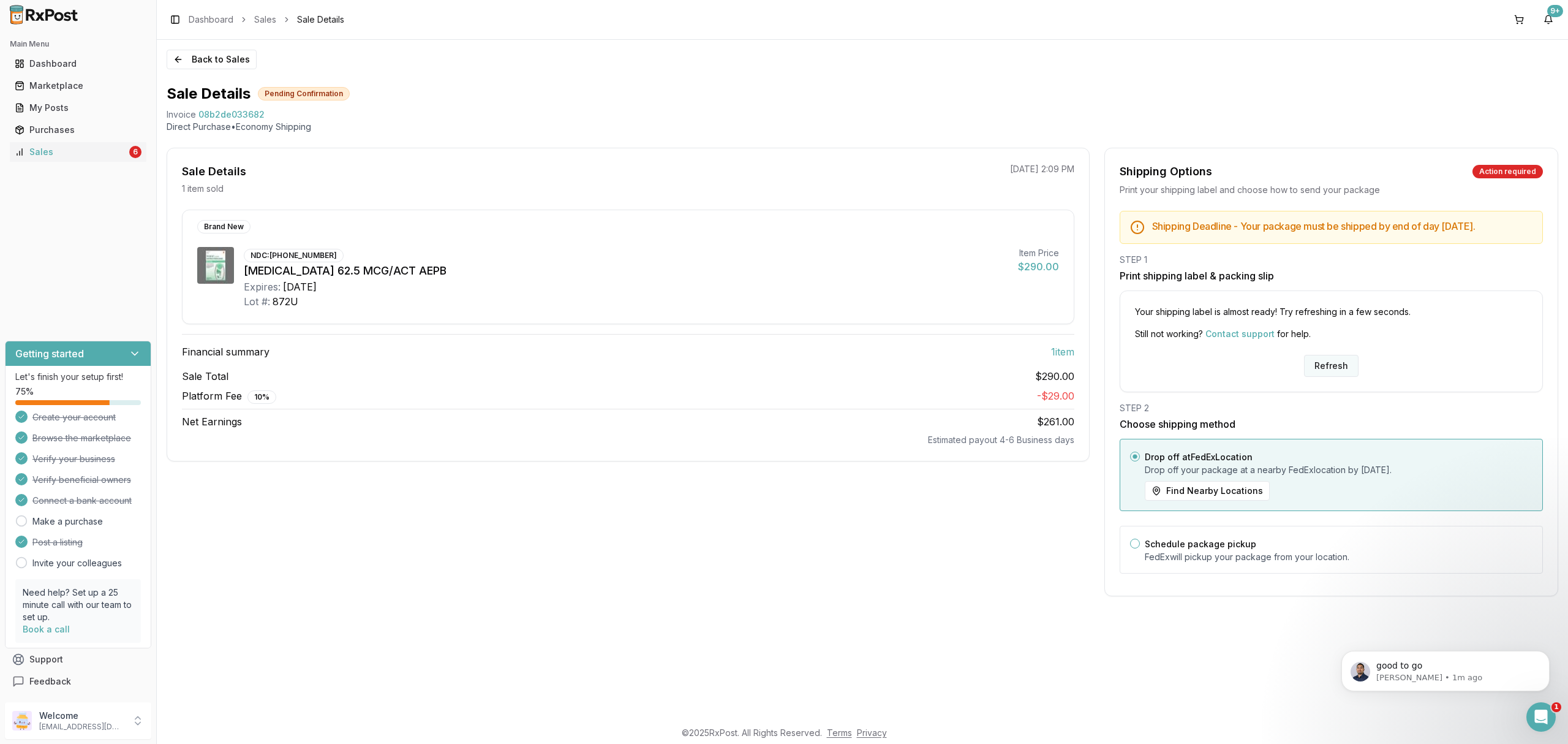
click at [1329, 375] on button "Refresh" at bounding box center [1331, 366] width 55 height 22
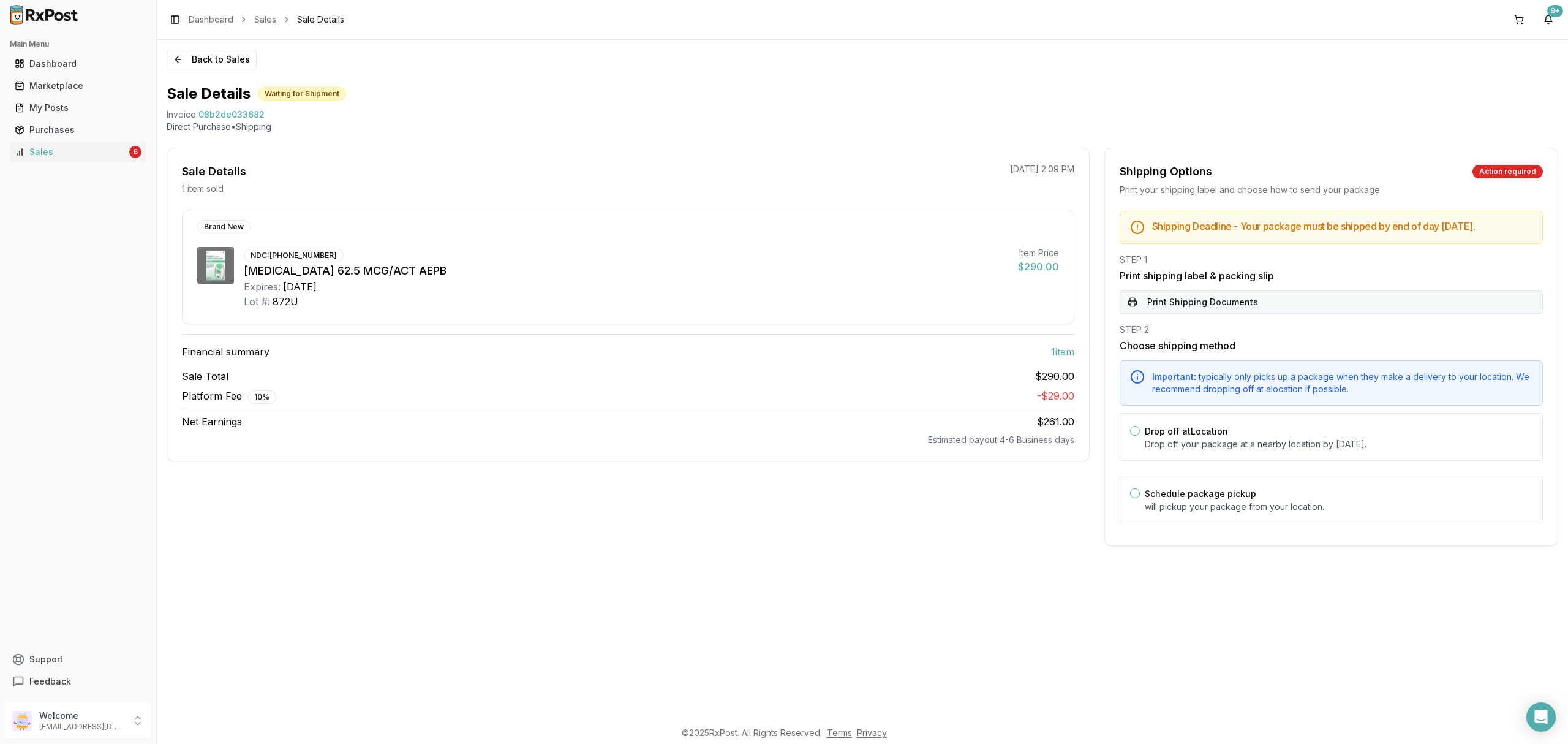
click at [1253, 307] on button "Print Shipping Documents" at bounding box center [1332, 302] width 423 height 23
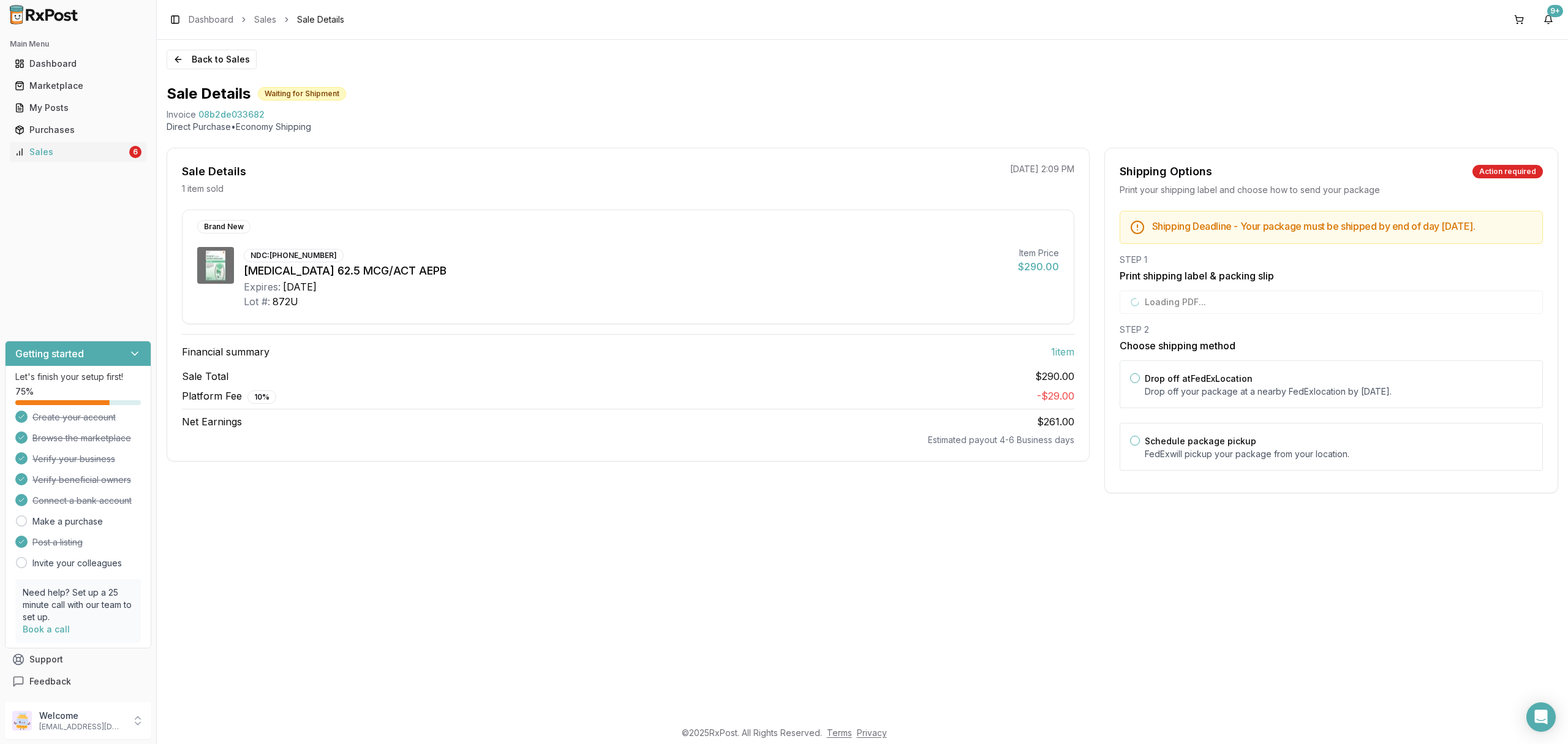
drag, startPoint x: 1245, startPoint y: 398, endPoint x: 1292, endPoint y: 364, distance: 58.0
click at [1245, 397] on p "Drop off your package at a nearby [GEOGRAPHIC_DATA] location by [DATE] ." at bounding box center [1339, 392] width 388 height 12
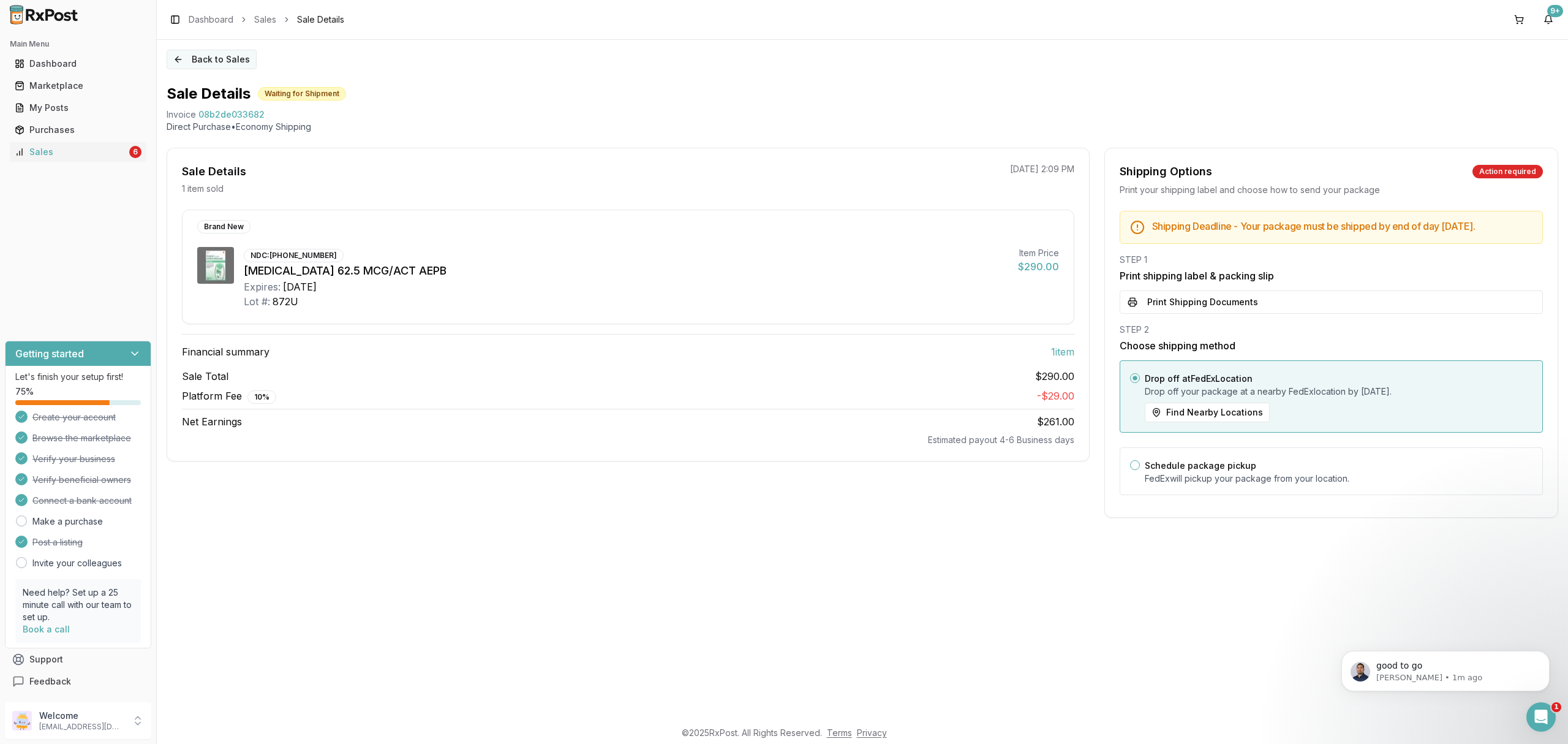
click at [233, 66] on button "Back to Sales" at bounding box center [211, 59] width 90 height 19
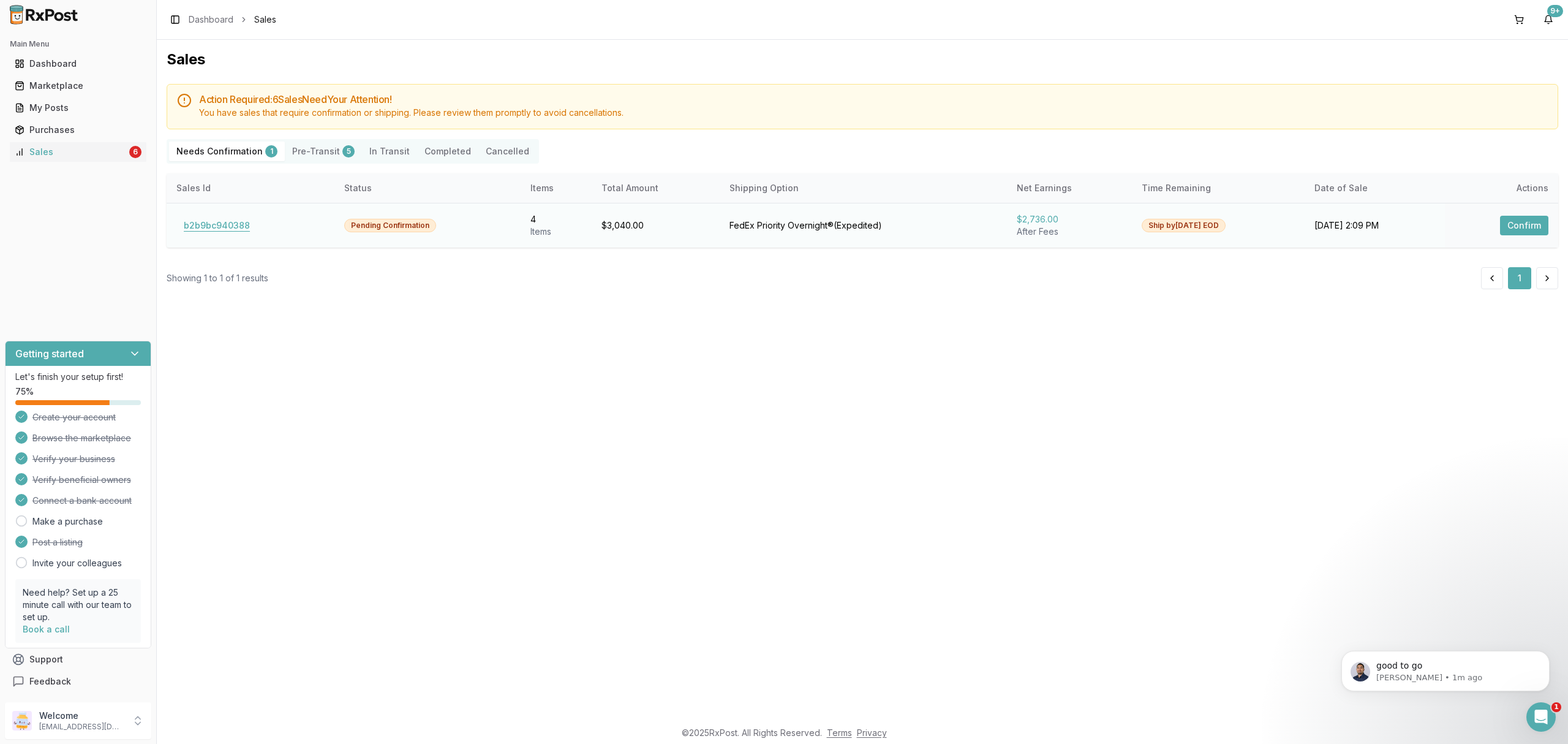
click at [203, 224] on button "b2b9bc940388" at bounding box center [216, 225] width 81 height 19
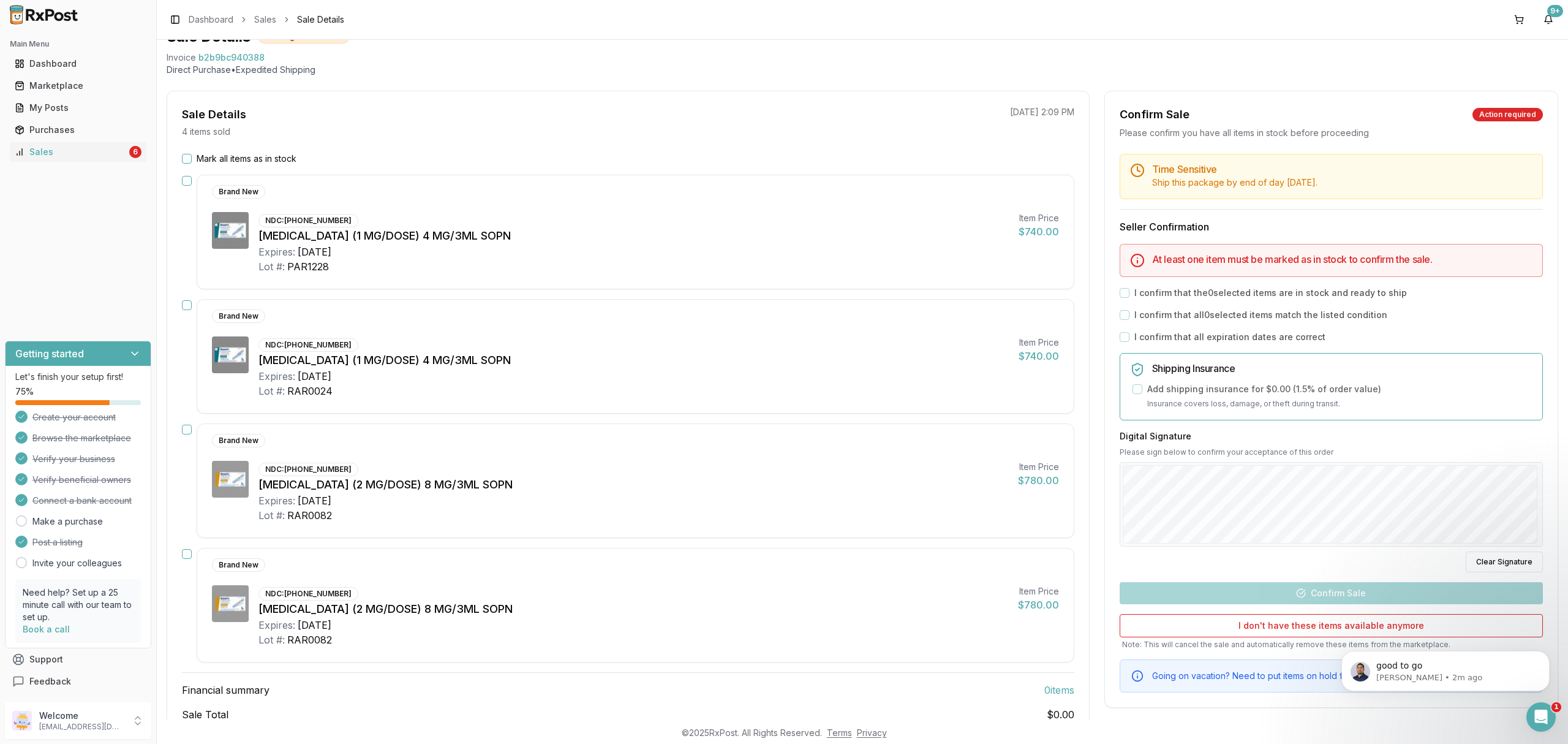
scroll to position [82, 0]
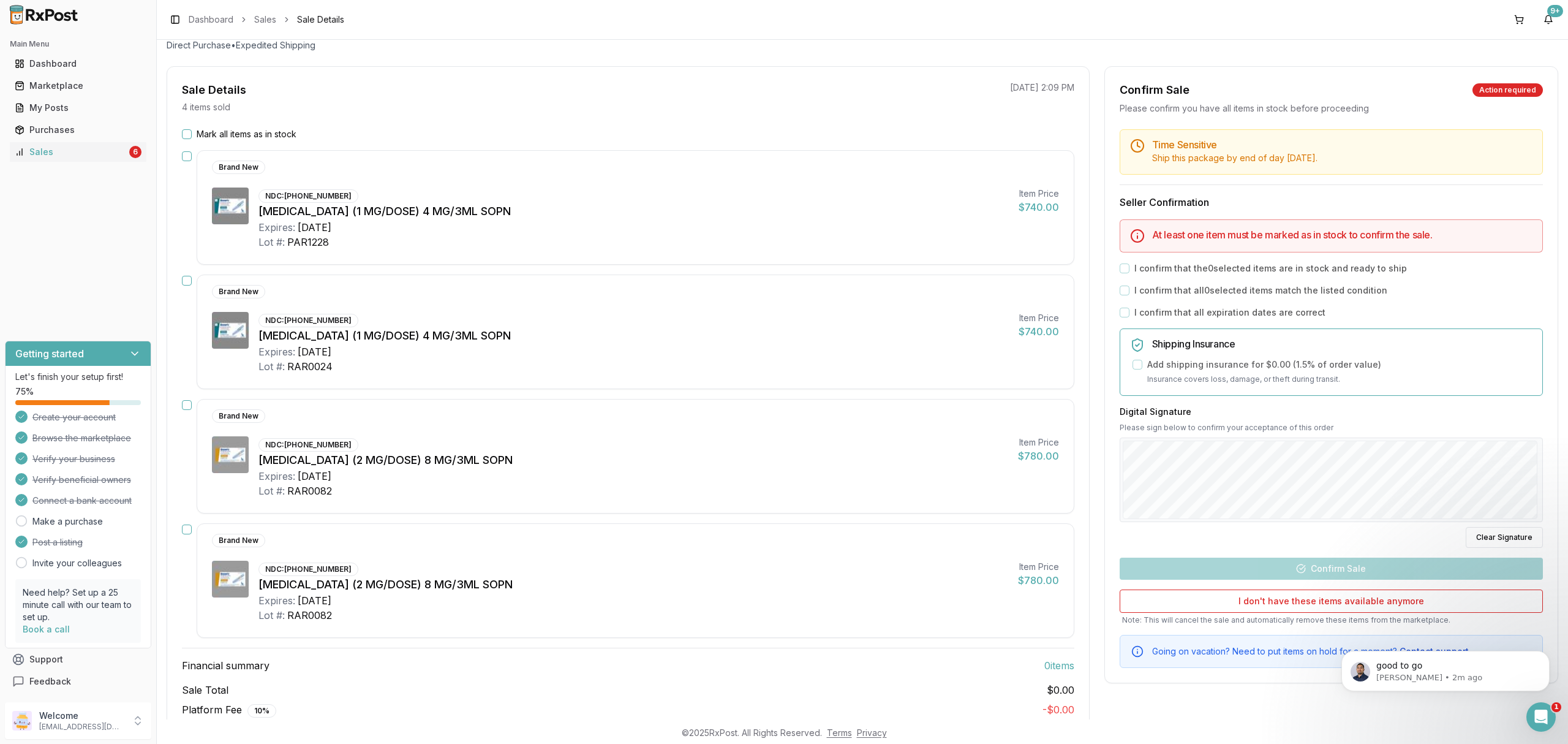
click at [228, 128] on div "Sale Details 4 items sold [DATE] 2:09 PM Mark all items as in stock Brand New N…" at bounding box center [627, 412] width 923 height 692
click at [230, 138] on label "Mark all items as in stock" at bounding box center [246, 134] width 100 height 12
click at [280, 138] on label "Mark all items as in stock" at bounding box center [246, 134] width 100 height 12
click at [192, 138] on button "Mark all items as in stock" at bounding box center [186, 134] width 10 height 10
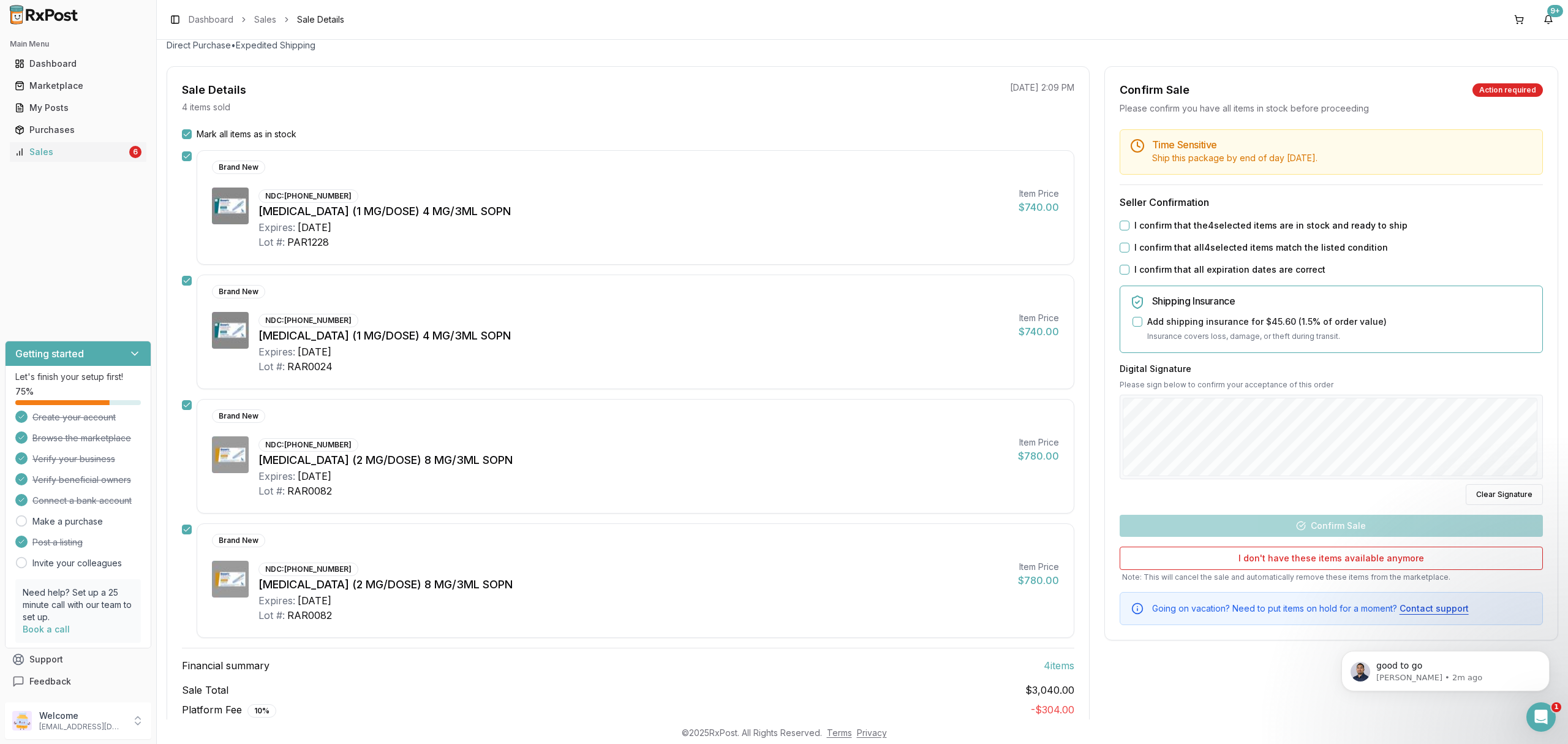
click at [1150, 230] on label "I confirm that the 4 selected items are in stock and ready to ship" at bounding box center [1271, 226] width 273 height 12
click at [1129, 230] on button "I confirm that the 4 selected items are in stock and ready to ship" at bounding box center [1125, 225] width 10 height 10
click at [1143, 247] on label "I confirm that all 4 selected items match the listed condition" at bounding box center [1261, 248] width 253 height 12
click at [1129, 247] on button "I confirm that all 4 selected items match the listed condition" at bounding box center [1125, 247] width 10 height 10
click at [1142, 263] on div "Time Sensitive Ship this package by end of day [DATE] . Seller Confirmation I c…" at bounding box center [1331, 377] width 453 height 496
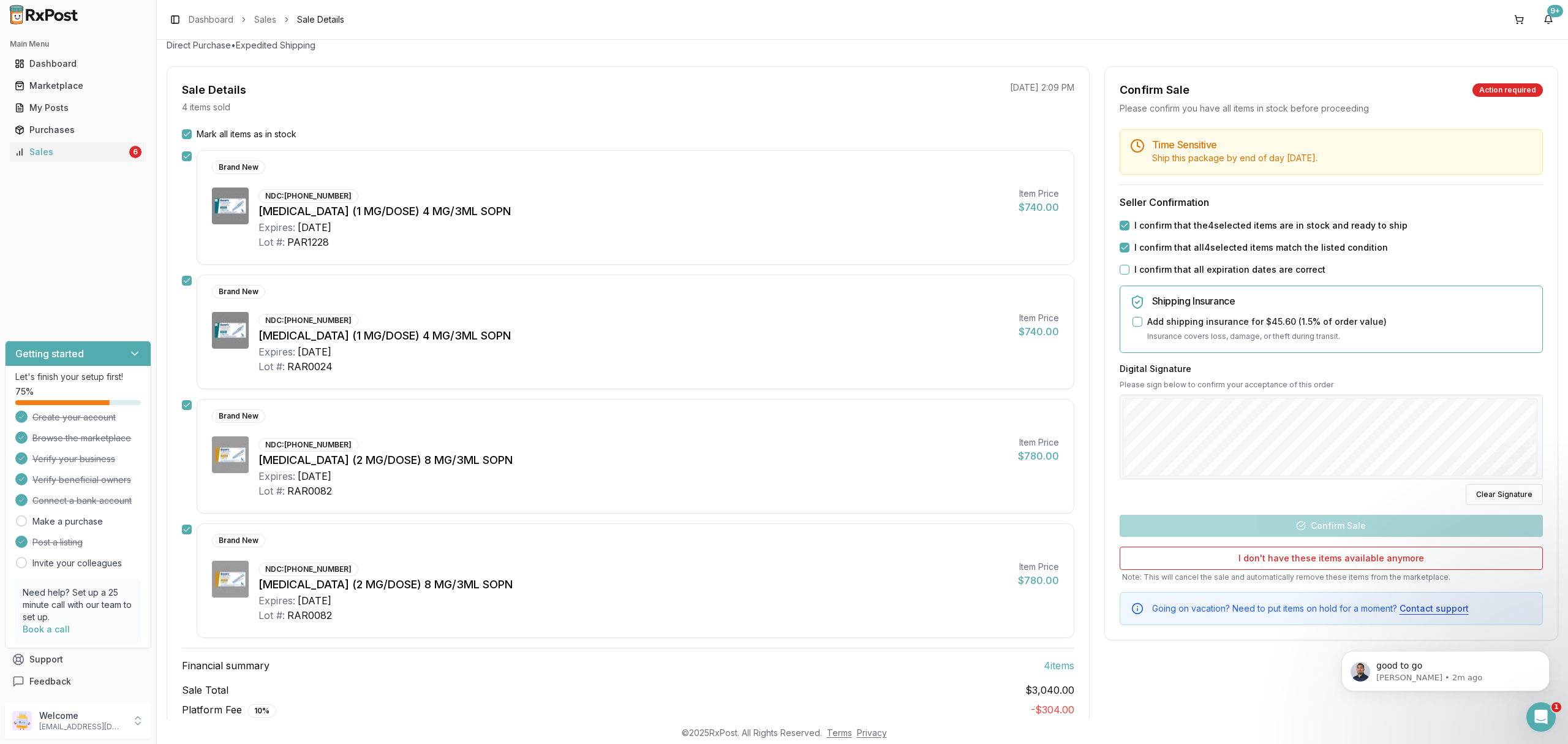
click at [1143, 270] on label "I confirm that all expiration dates are correct" at bounding box center [1230, 270] width 191 height 12
click at [1129, 270] on button "I confirm that all expiration dates are correct" at bounding box center [1125, 270] width 10 height 10
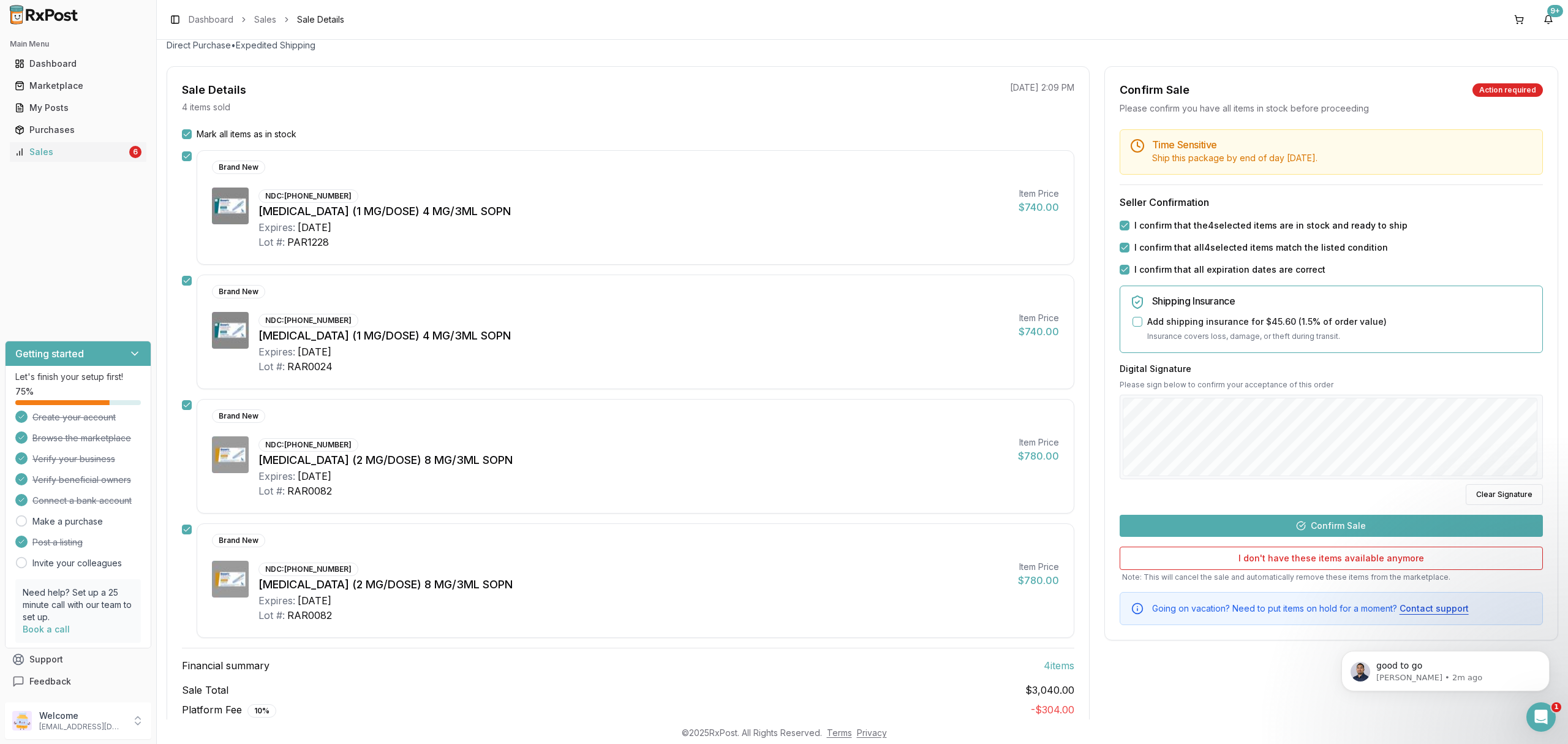
click at [1344, 528] on button "Confirm Sale" at bounding box center [1332, 525] width 423 height 22
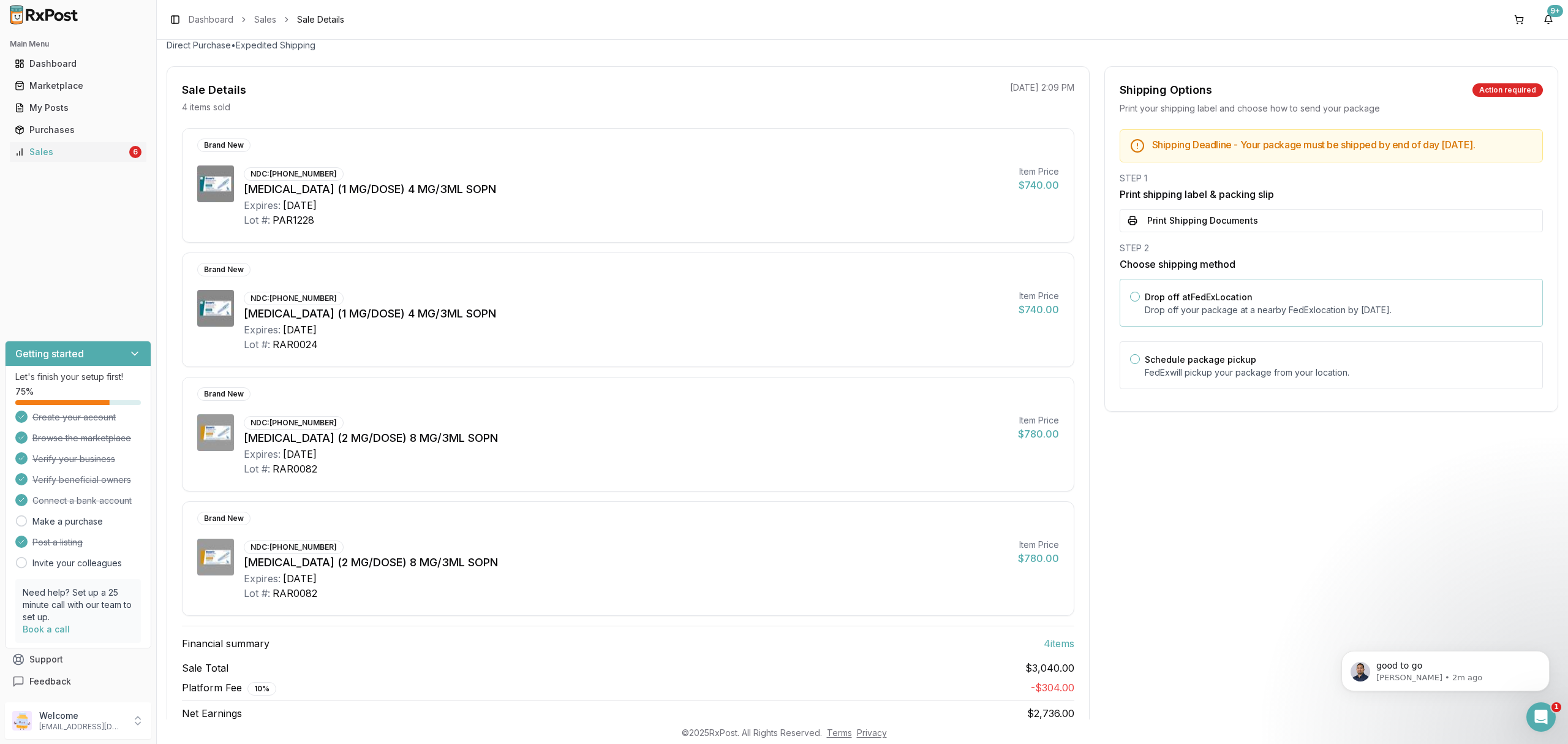
click at [1294, 327] on div "Drop off at FedEx Location Drop off your package at a nearby [GEOGRAPHIC_DATA] …" at bounding box center [1332, 303] width 423 height 48
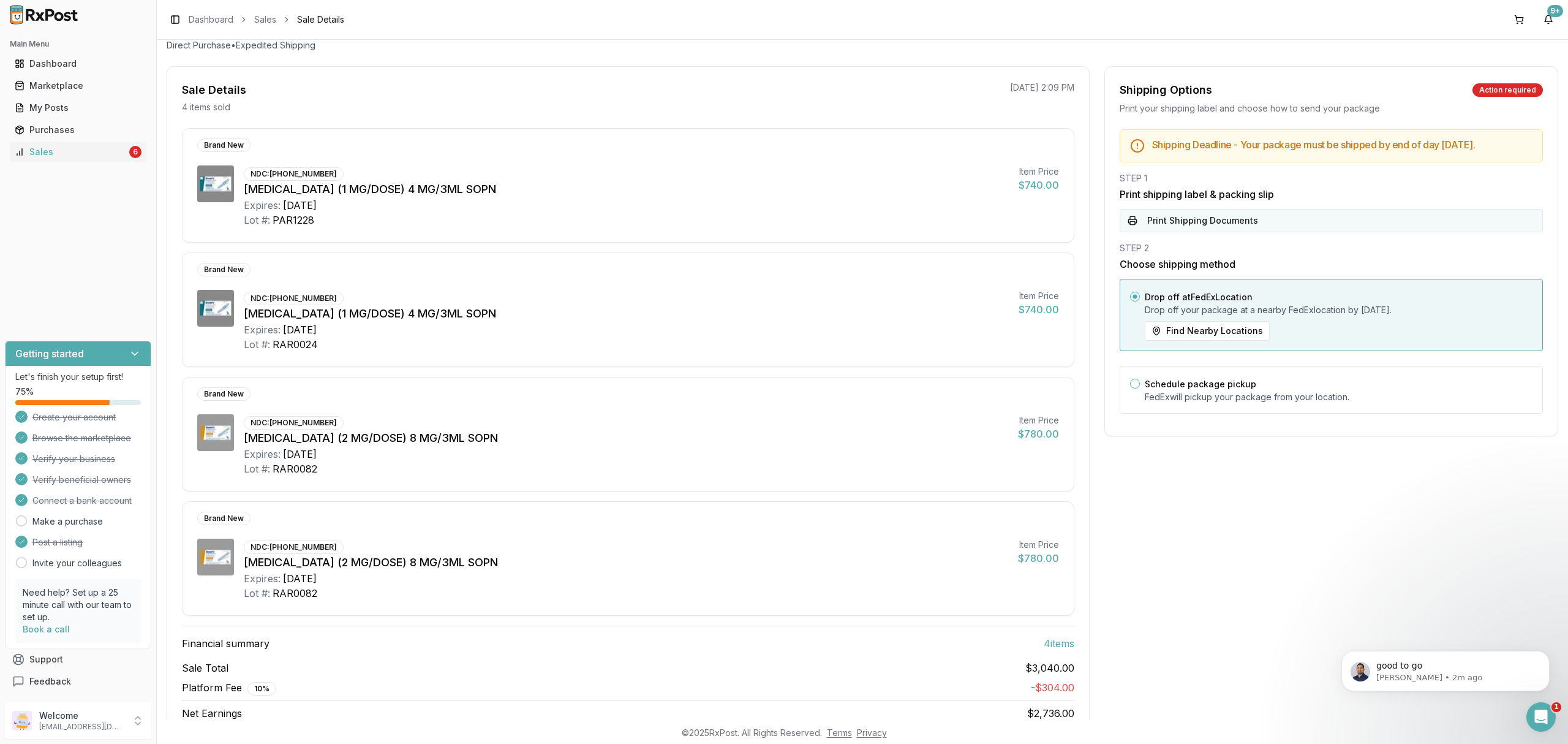
click at [1278, 232] on button "Print Shipping Documents" at bounding box center [1332, 220] width 423 height 23
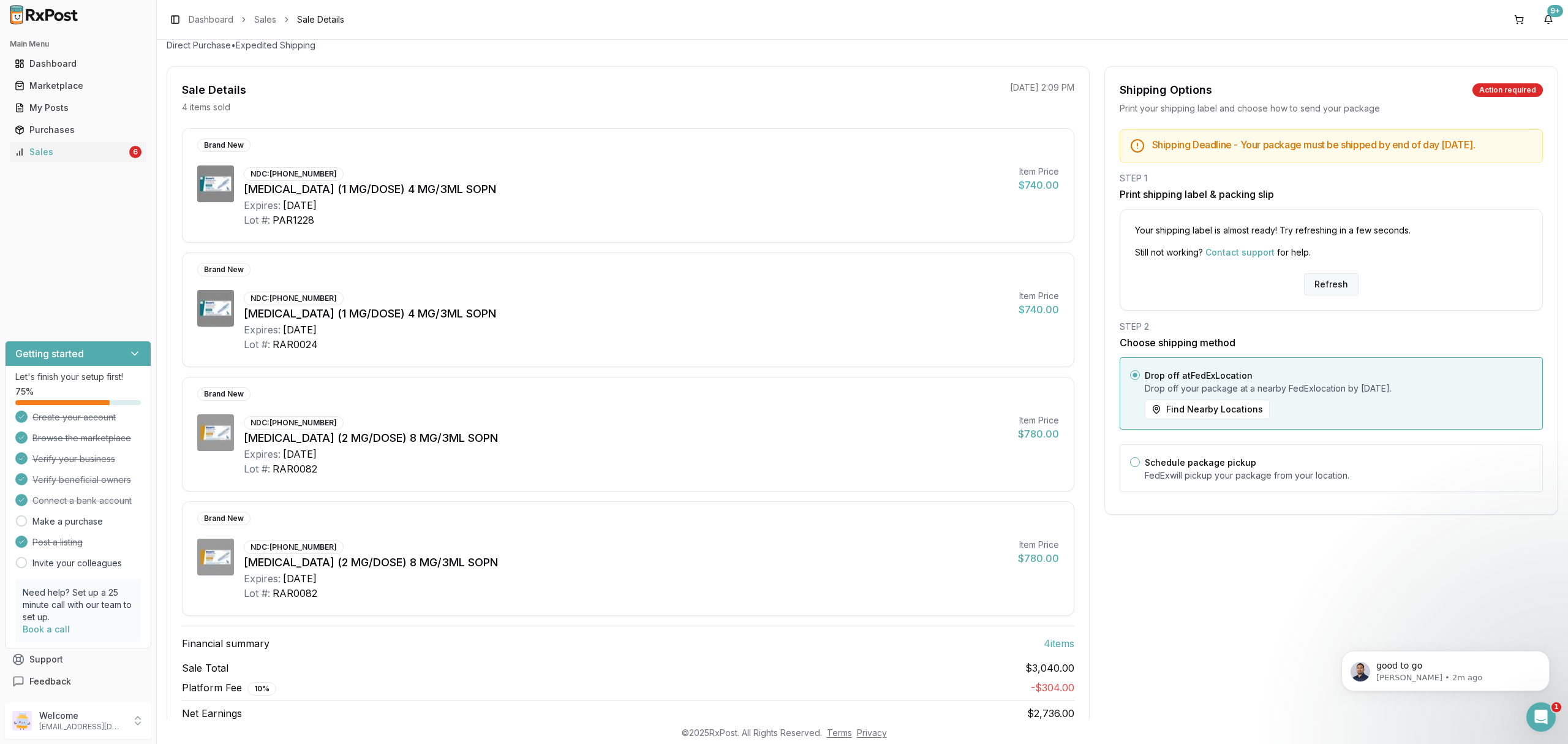
click at [1327, 293] on button "Refresh" at bounding box center [1331, 284] width 55 height 22
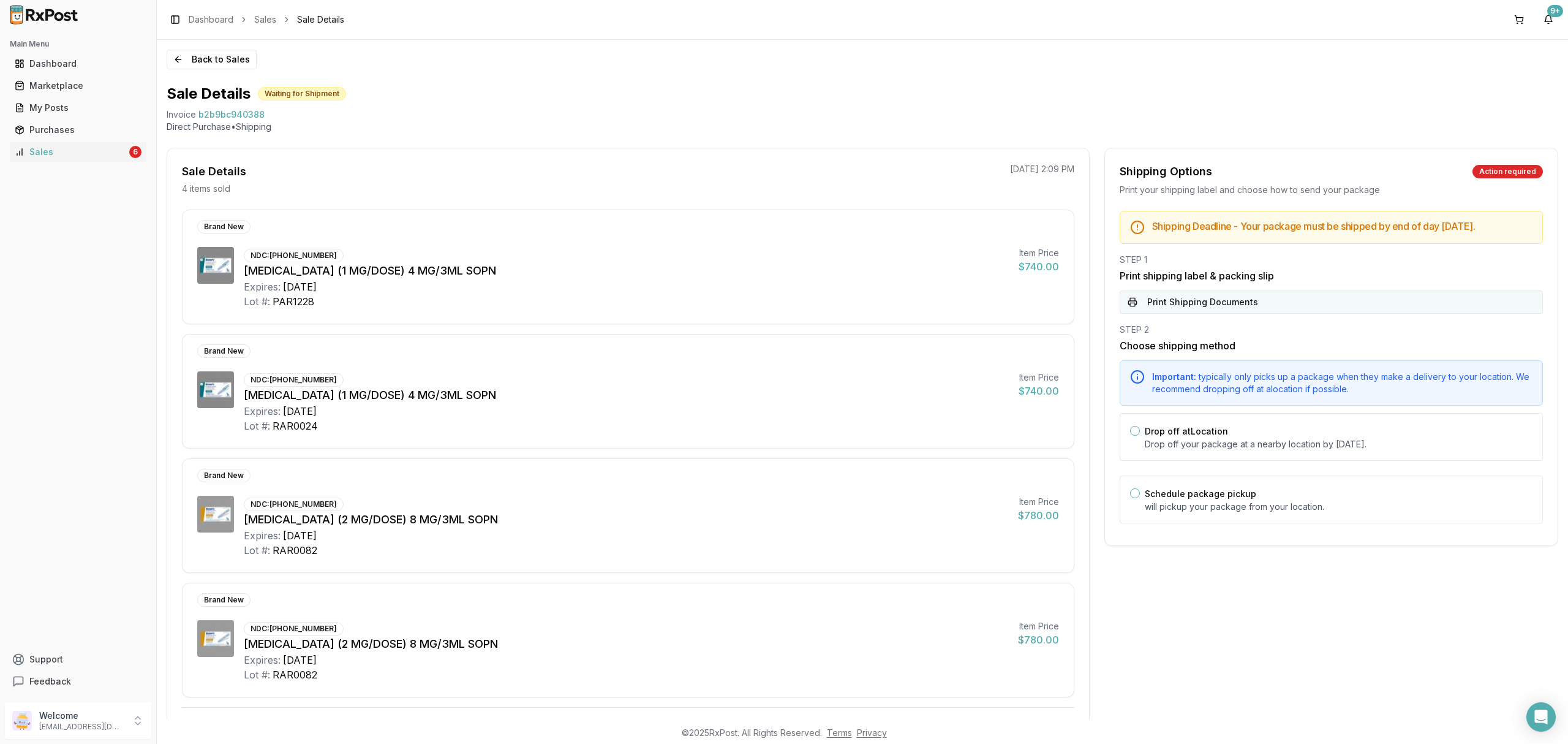
click at [1252, 310] on button "Print Shipping Documents" at bounding box center [1332, 302] width 423 height 23
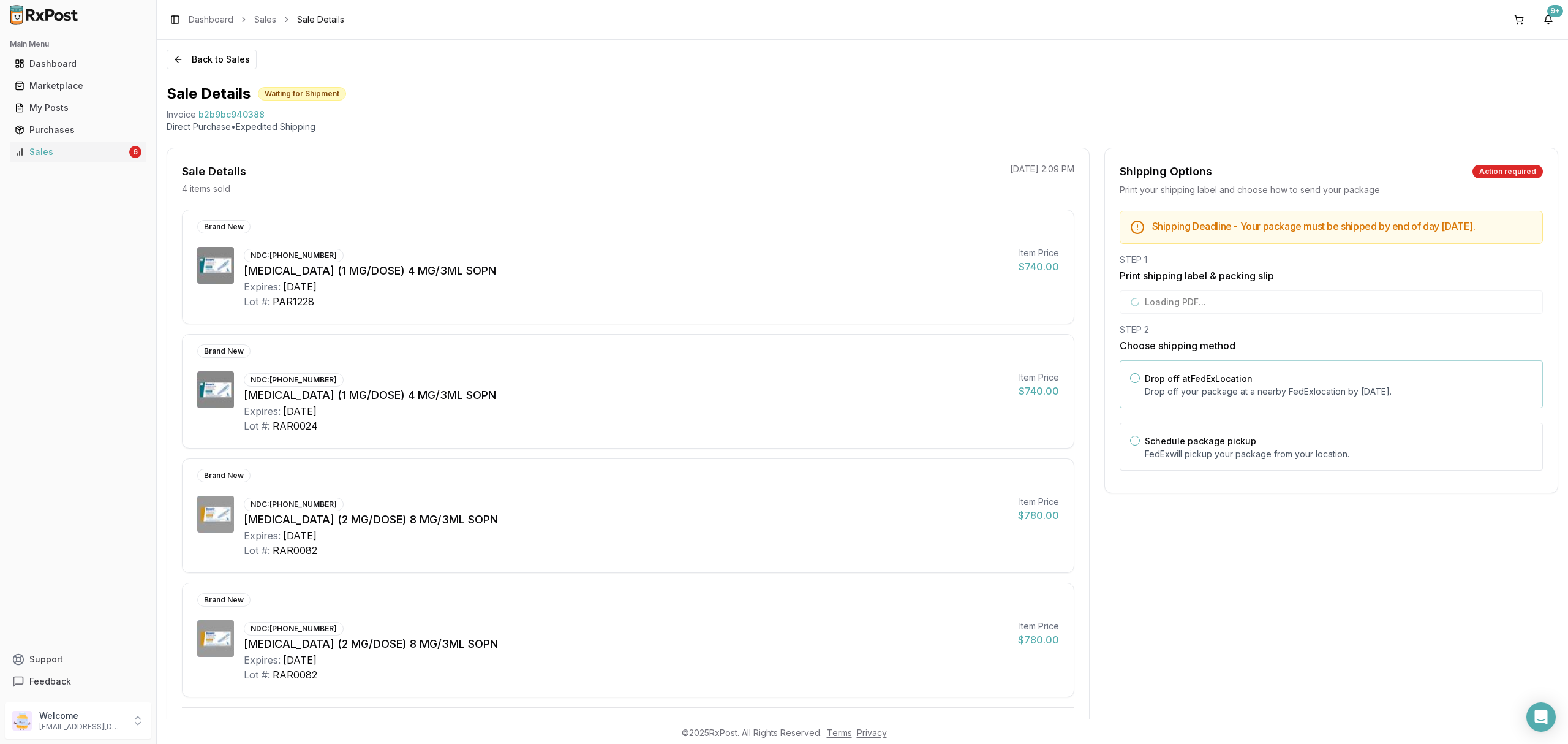
drag, startPoint x: 1257, startPoint y: 370, endPoint x: 1252, endPoint y: 390, distance: 20.6
click at [1255, 378] on div "Drop off at FedEx Location Drop off your package at a nearby FedEx location by …" at bounding box center [1332, 384] width 423 height 48
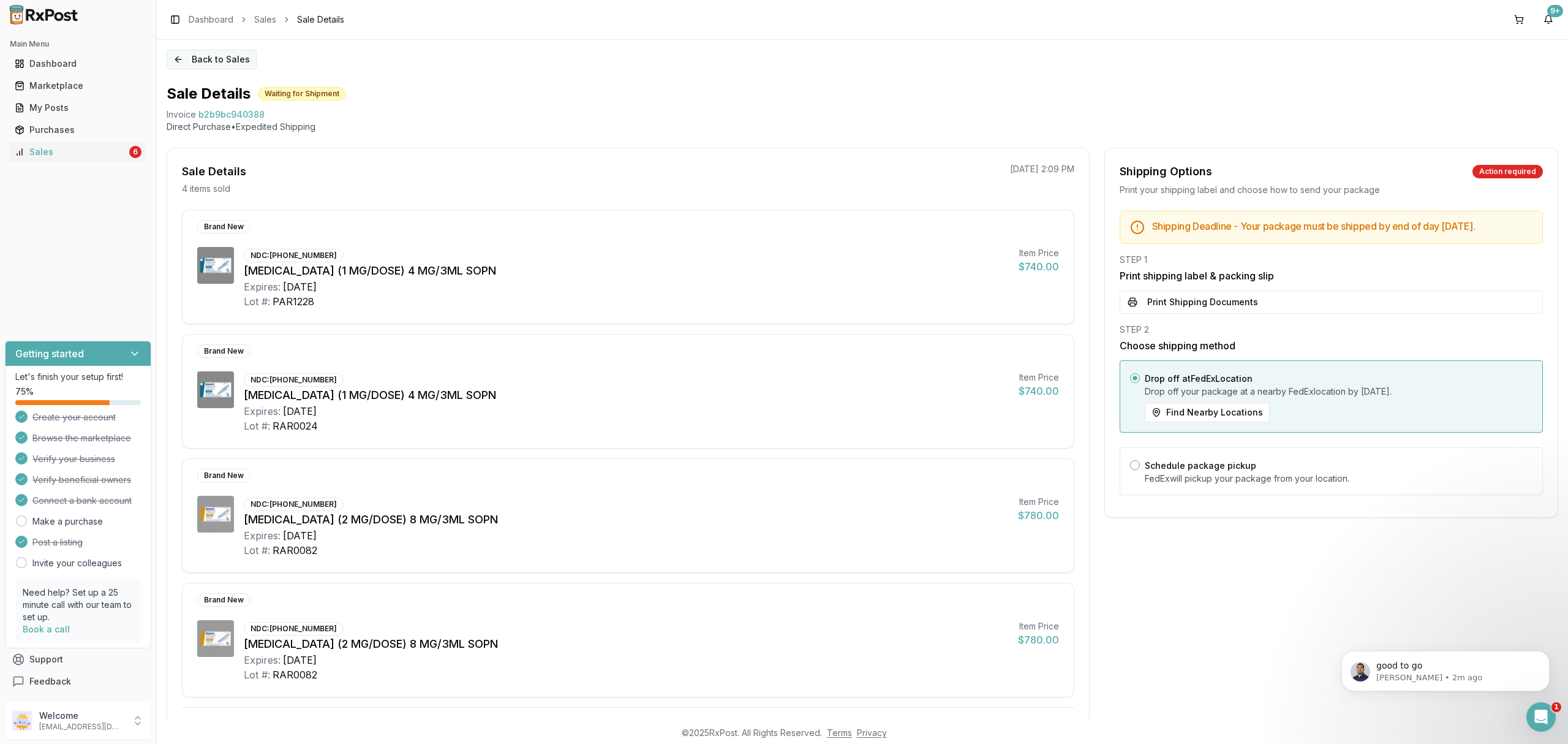
click at [196, 57] on button "Back to Sales" at bounding box center [211, 59] width 90 height 19
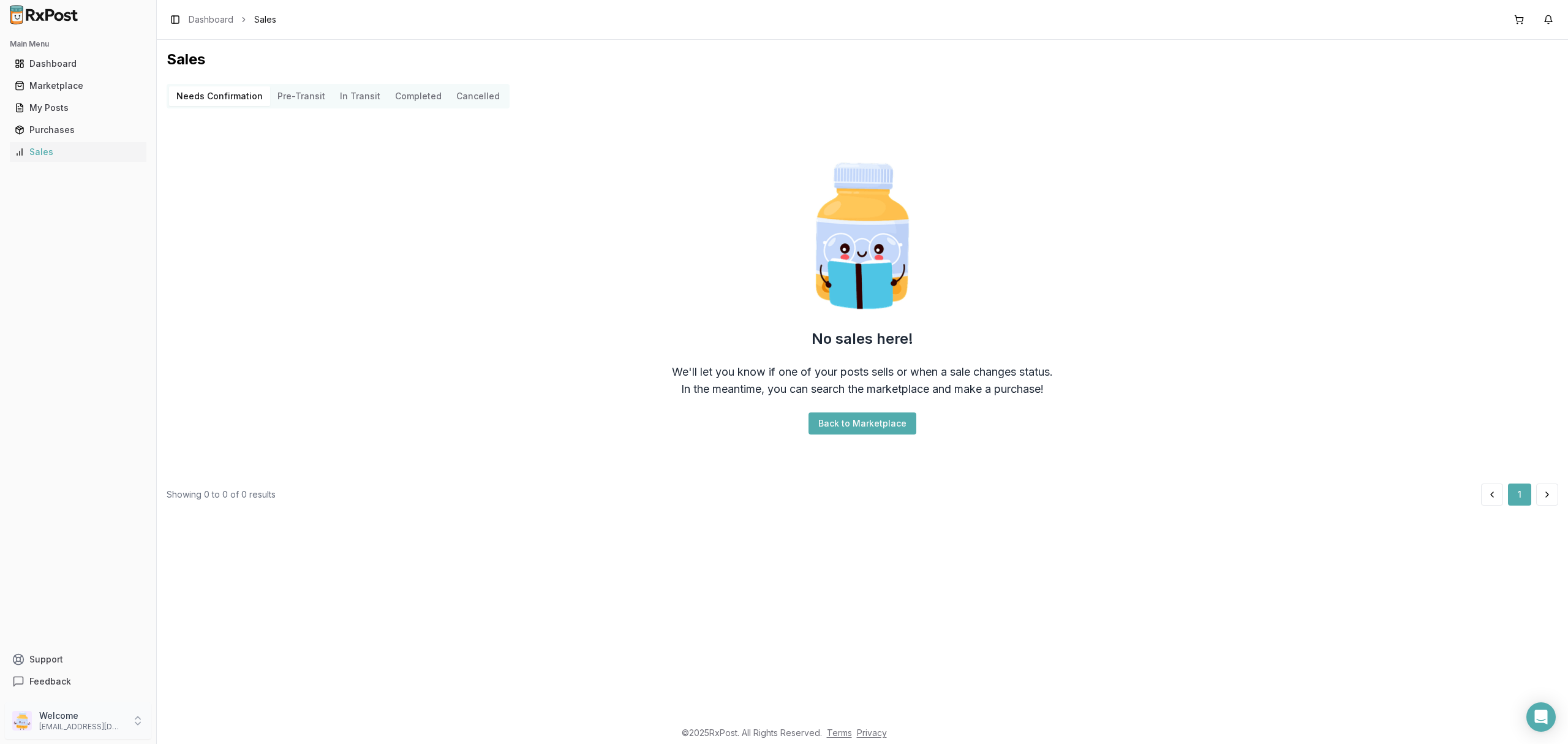
click at [89, 727] on p "[EMAIL_ADDRESS][DOMAIN_NAME]" at bounding box center [82, 726] width 85 height 10
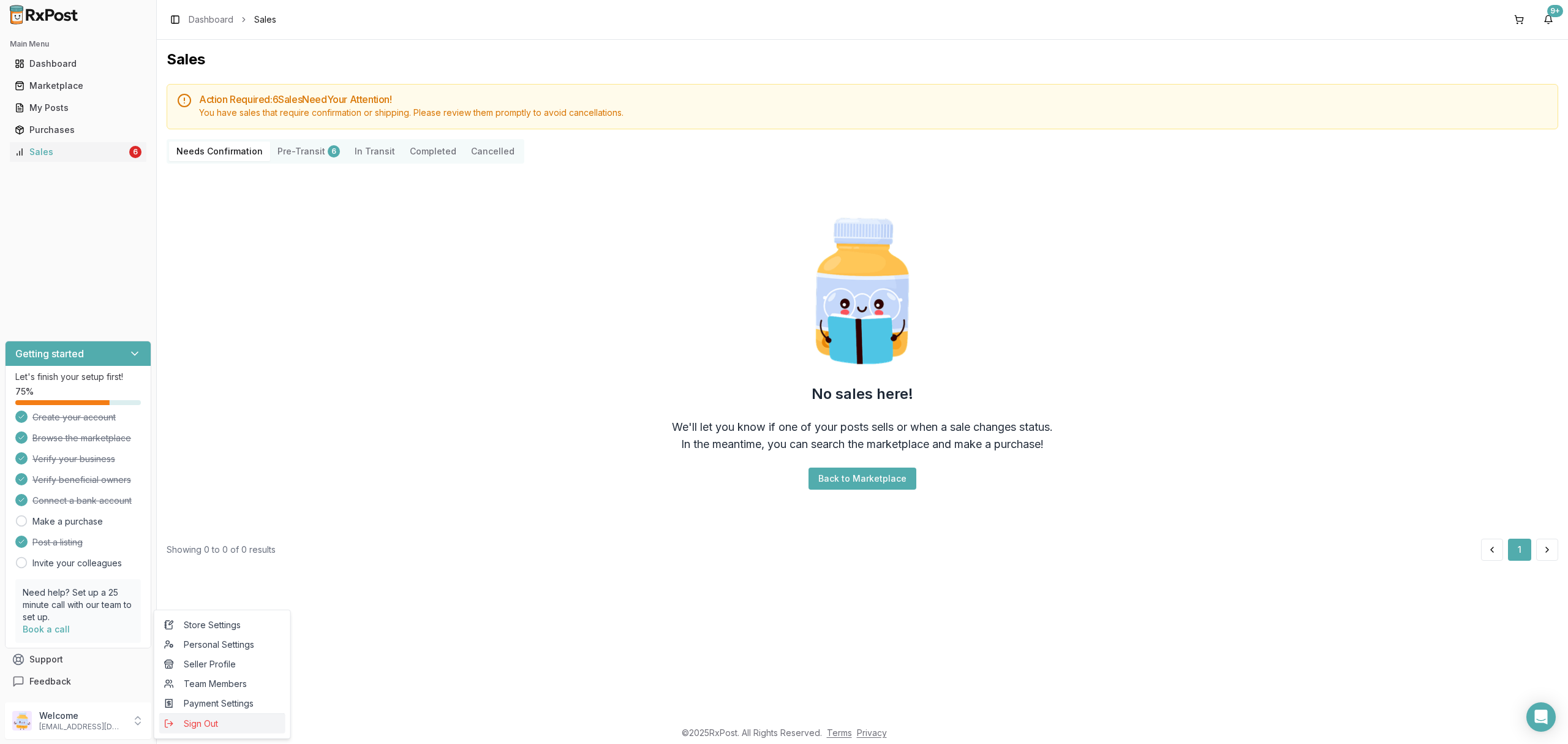
click at [182, 726] on span "Sign Out" at bounding box center [222, 724] width 116 height 12
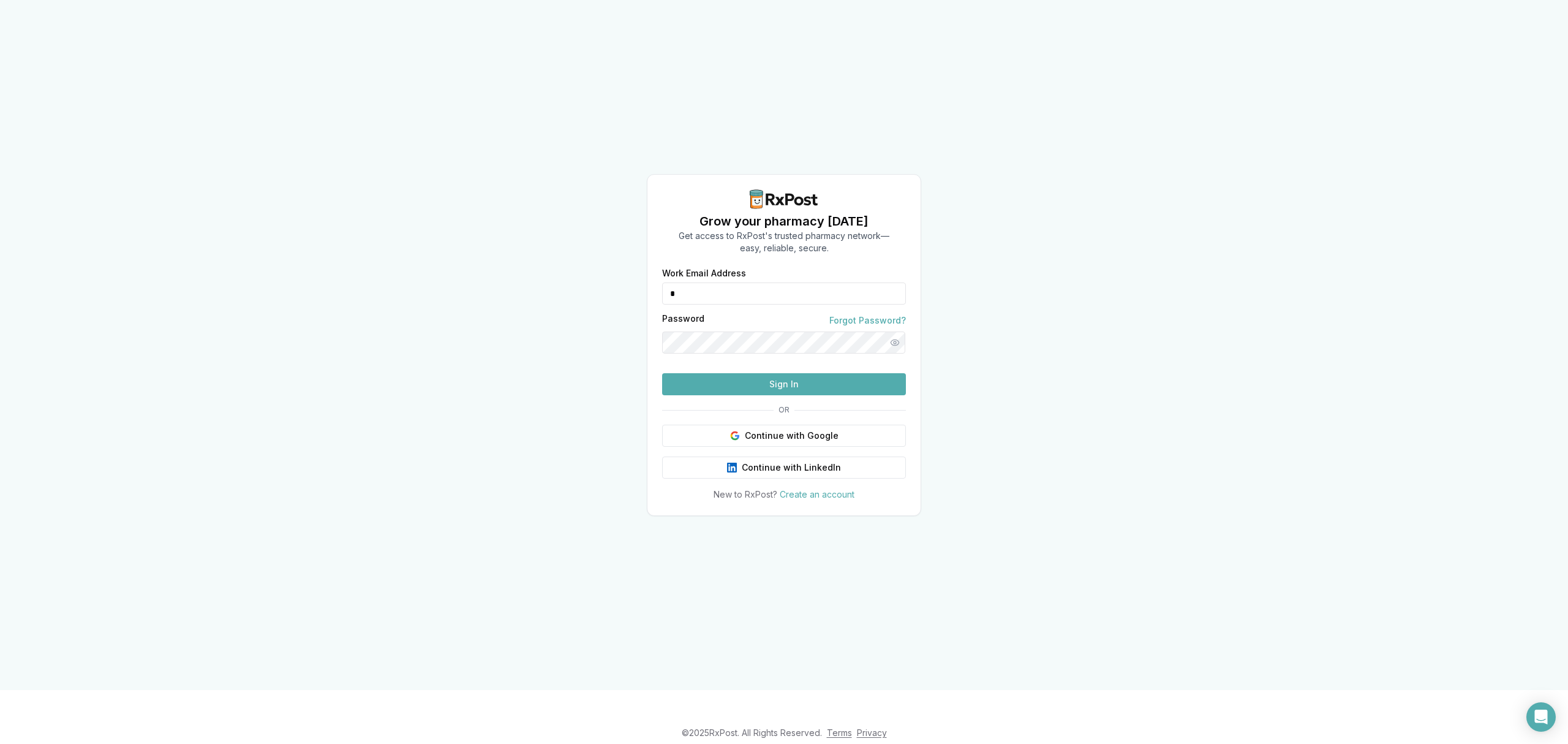
drag, startPoint x: 854, startPoint y: 273, endPoint x: 669, endPoint y: 270, distance: 185.0
click at [670, 283] on input "*" at bounding box center [784, 293] width 244 height 22
type input "**********"
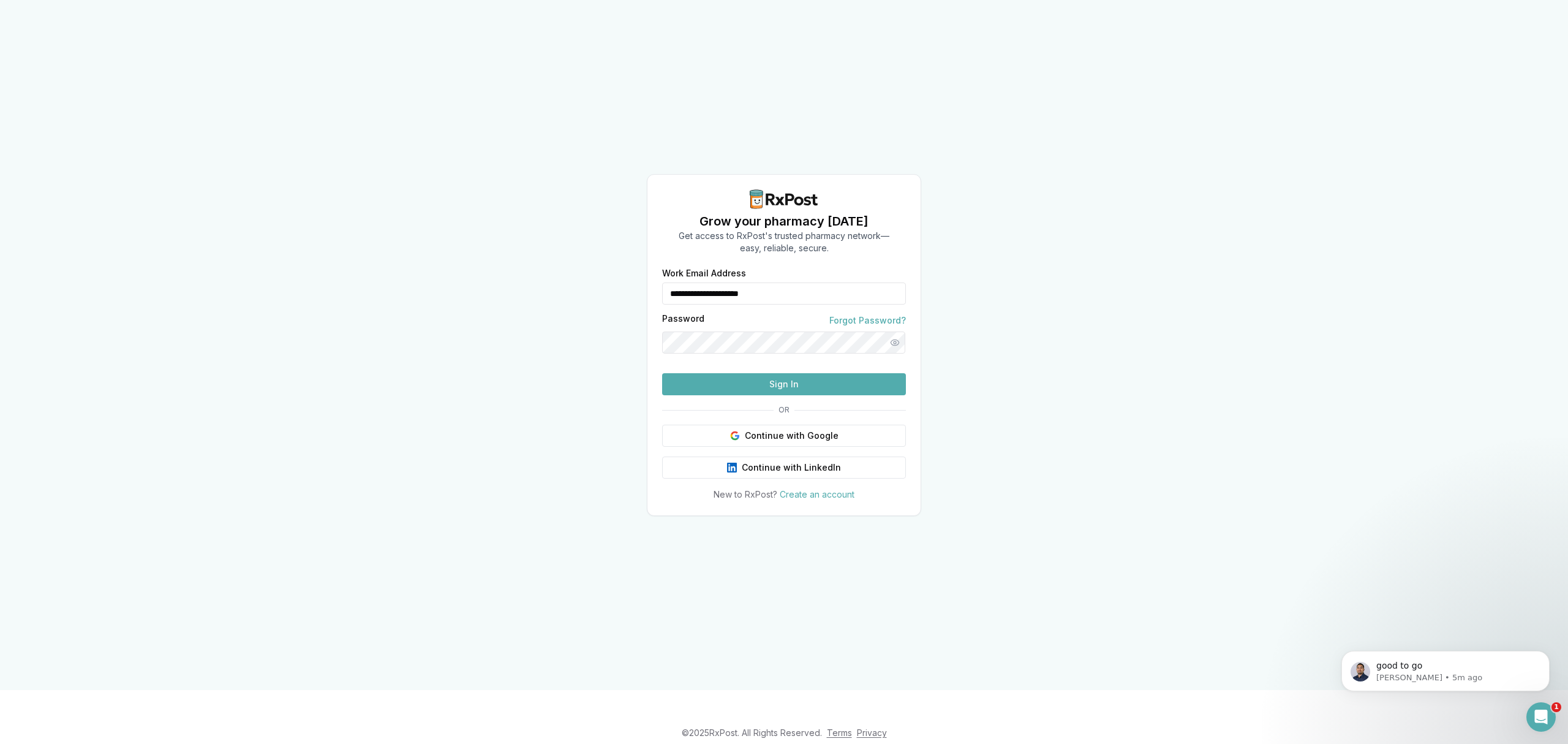
click at [778, 395] on button "Sign In" at bounding box center [784, 384] width 244 height 22
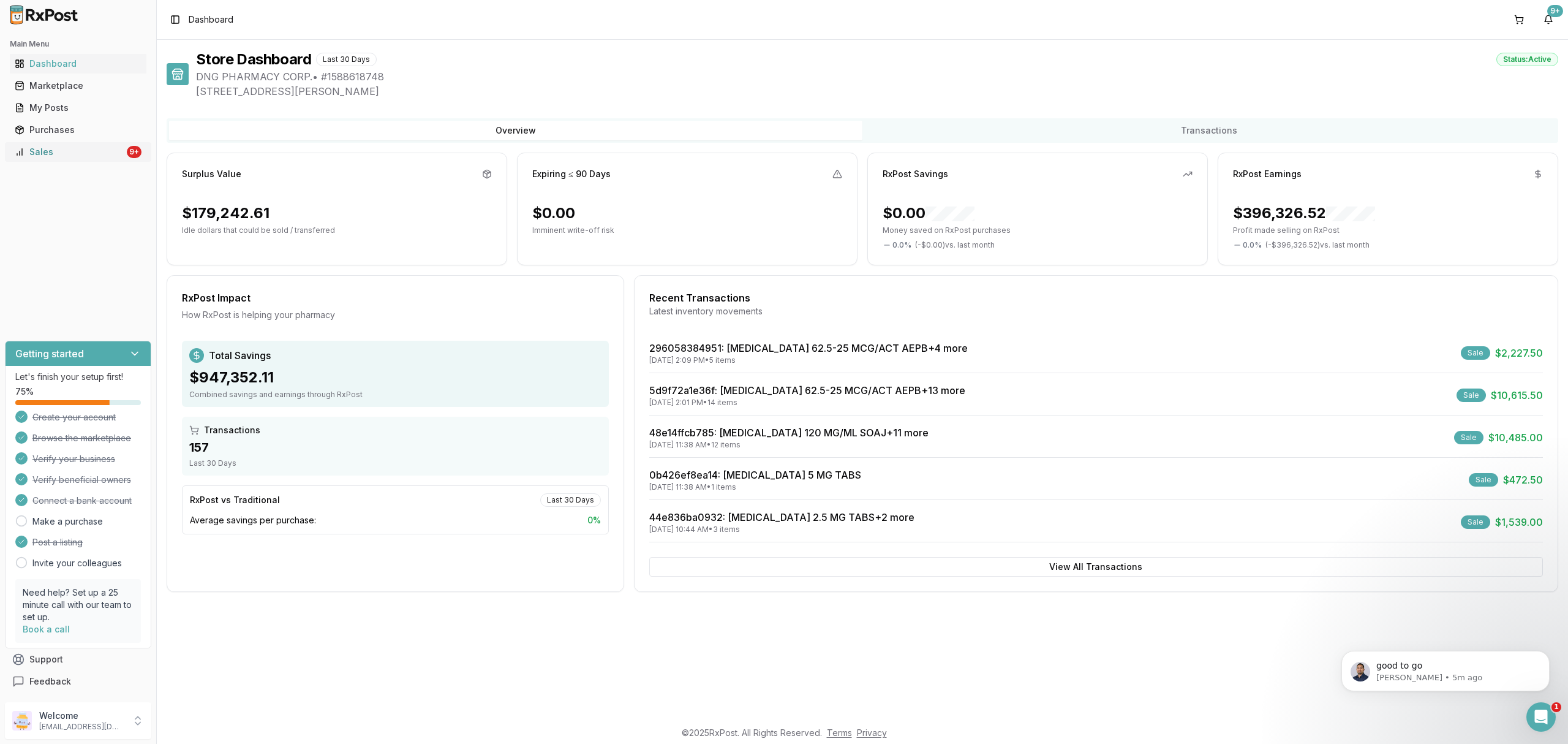
click at [97, 152] on div "Sales" at bounding box center [69, 152] width 109 height 12
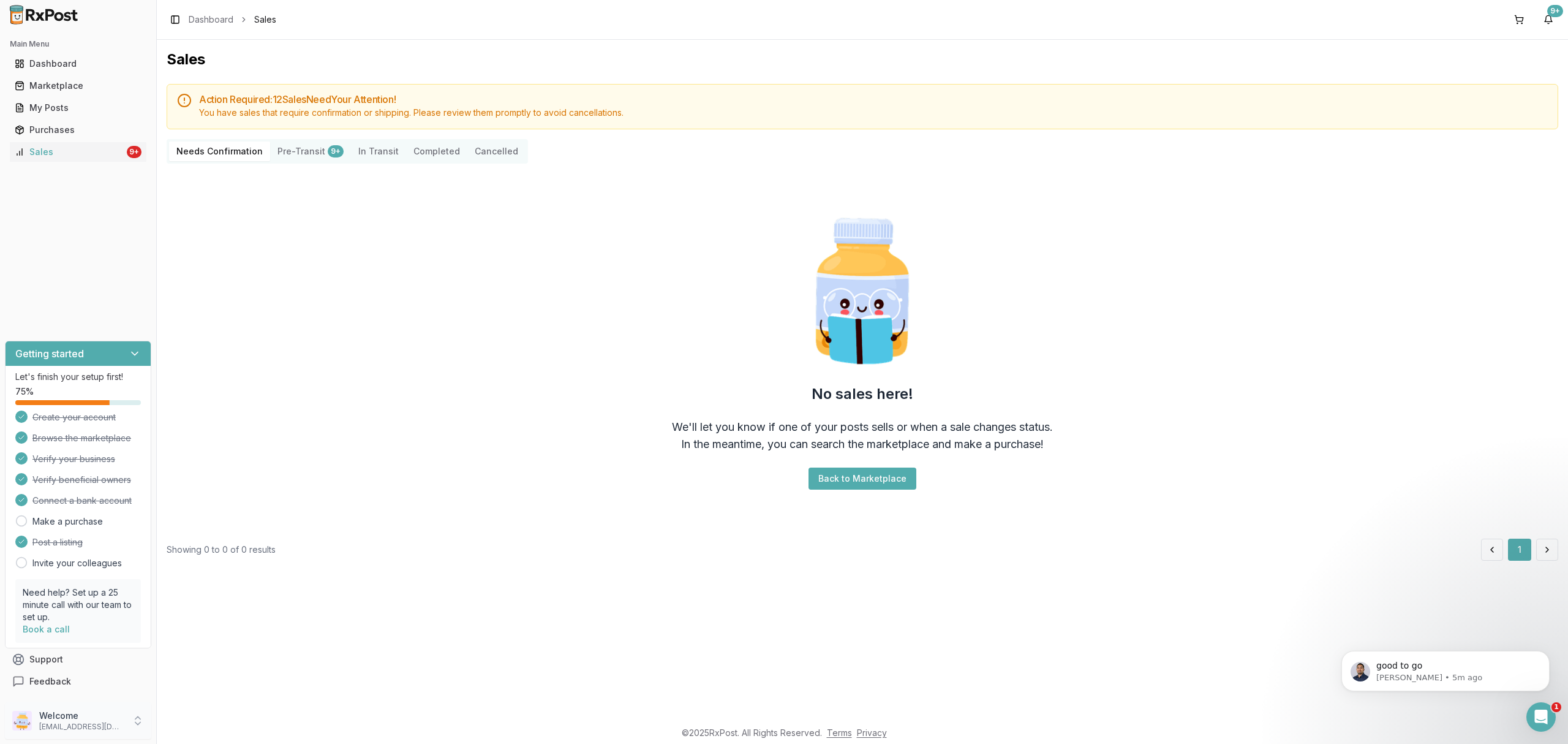
click at [68, 715] on p "Welcome" at bounding box center [82, 716] width 85 height 12
click at [220, 726] on span "Sign Out" at bounding box center [222, 724] width 116 height 12
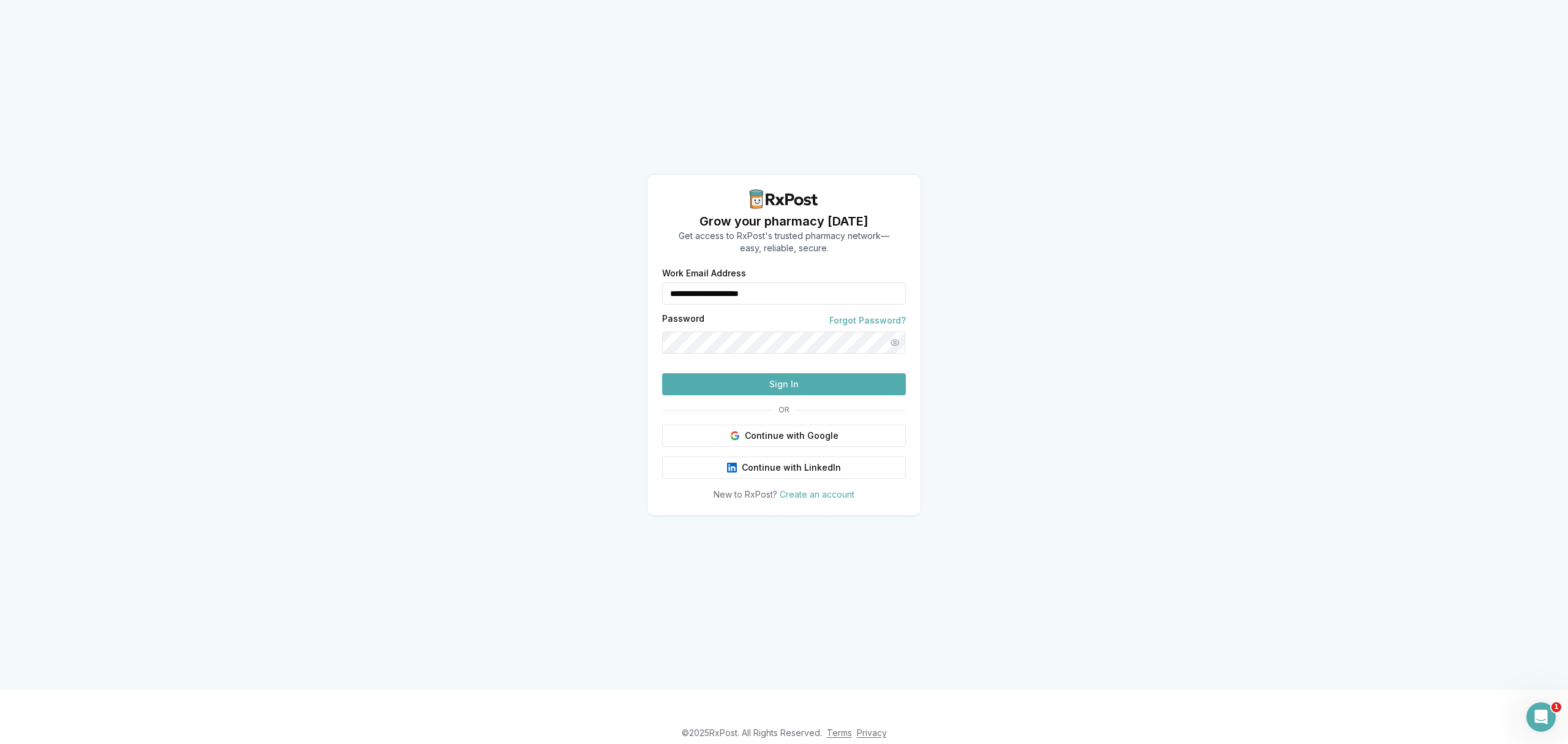
drag, startPoint x: 802, startPoint y: 277, endPoint x: 633, endPoint y: 275, distance: 169.0
click at [633, 275] on div "**********" at bounding box center [784, 345] width 1568 height 690
type input "**********"
click at [736, 395] on button "Sign In" at bounding box center [784, 384] width 244 height 22
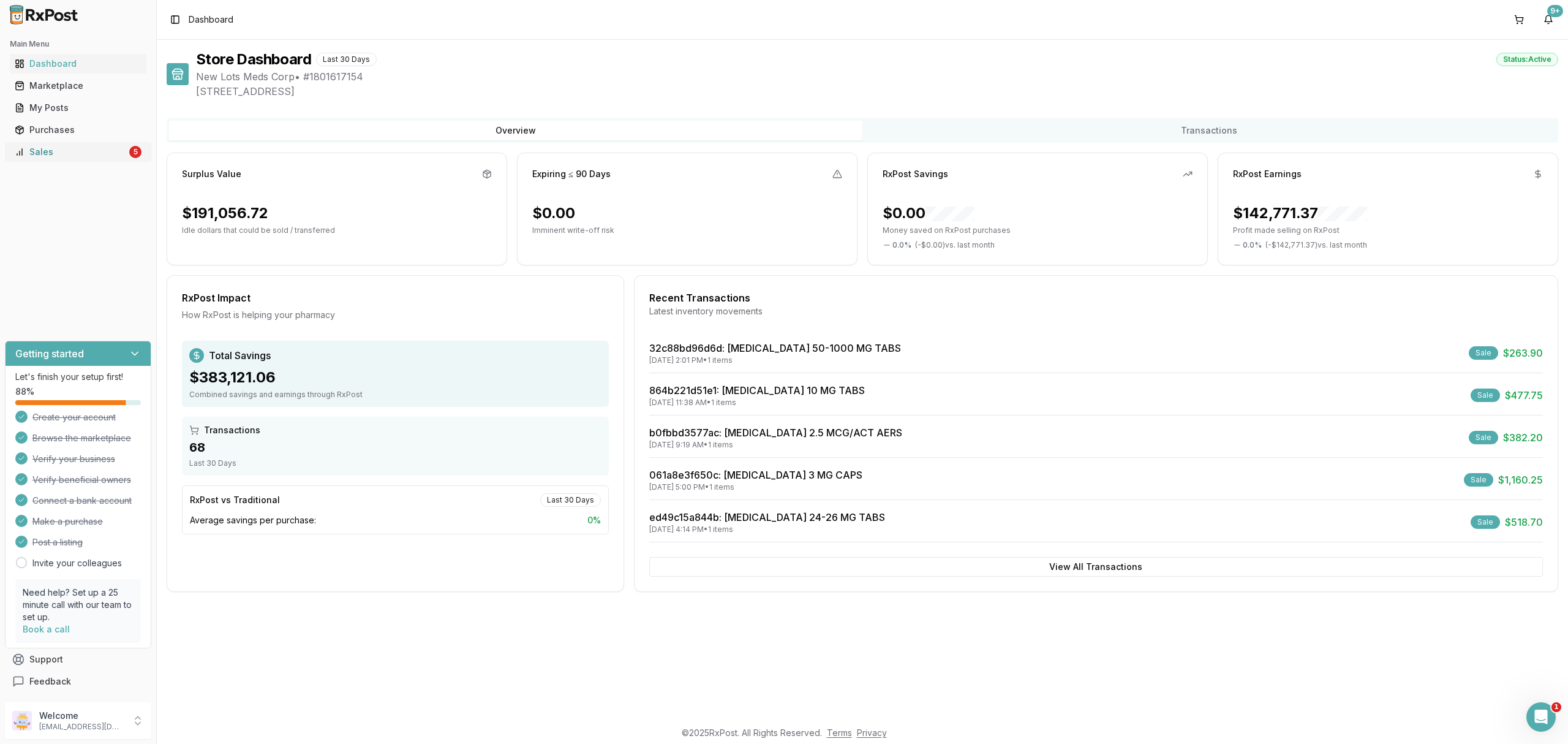
click at [97, 160] on link "Sales 5" at bounding box center [78, 152] width 136 height 22
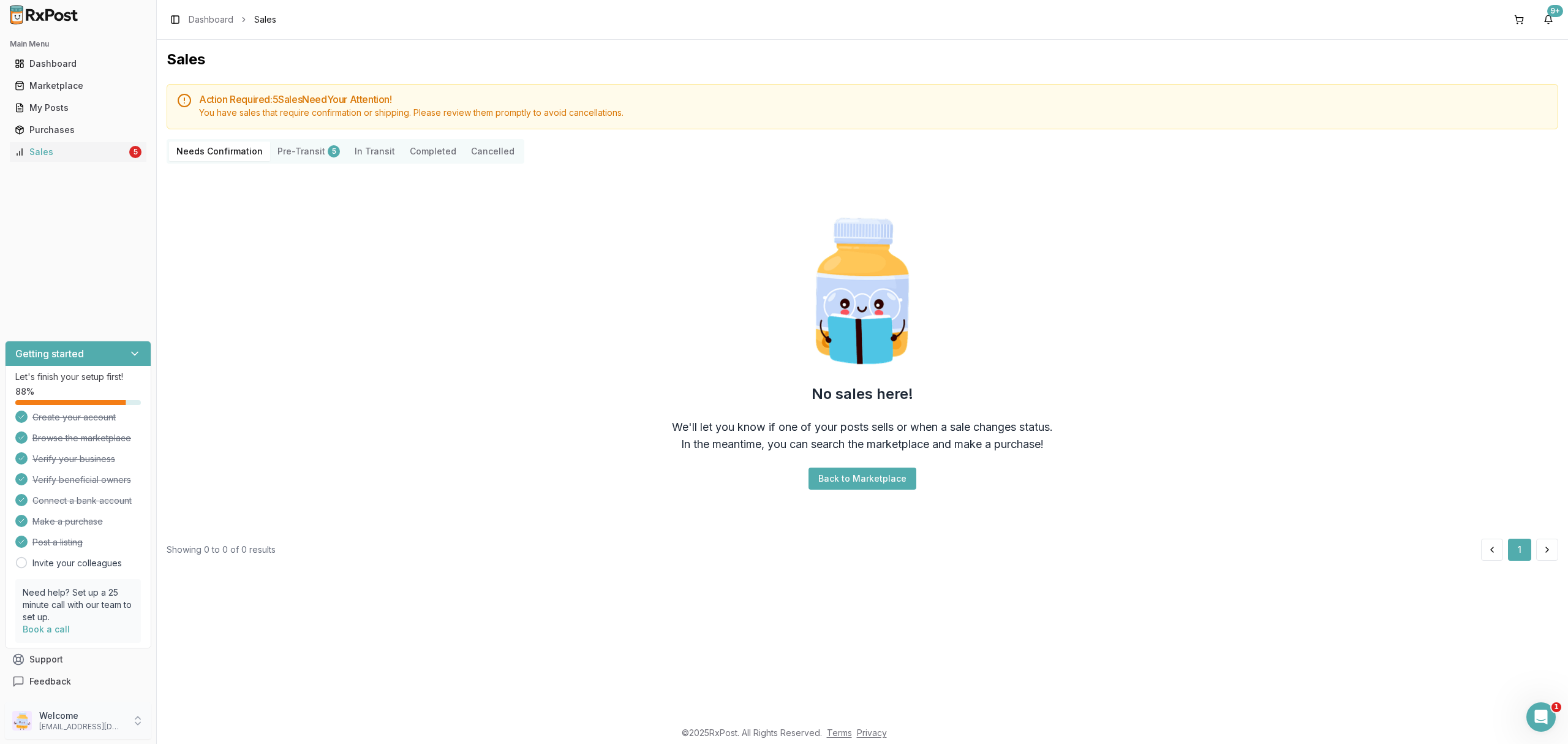
click at [60, 712] on p "Welcome" at bounding box center [82, 716] width 85 height 12
click at [189, 729] on span "Sign Out" at bounding box center [222, 724] width 116 height 12
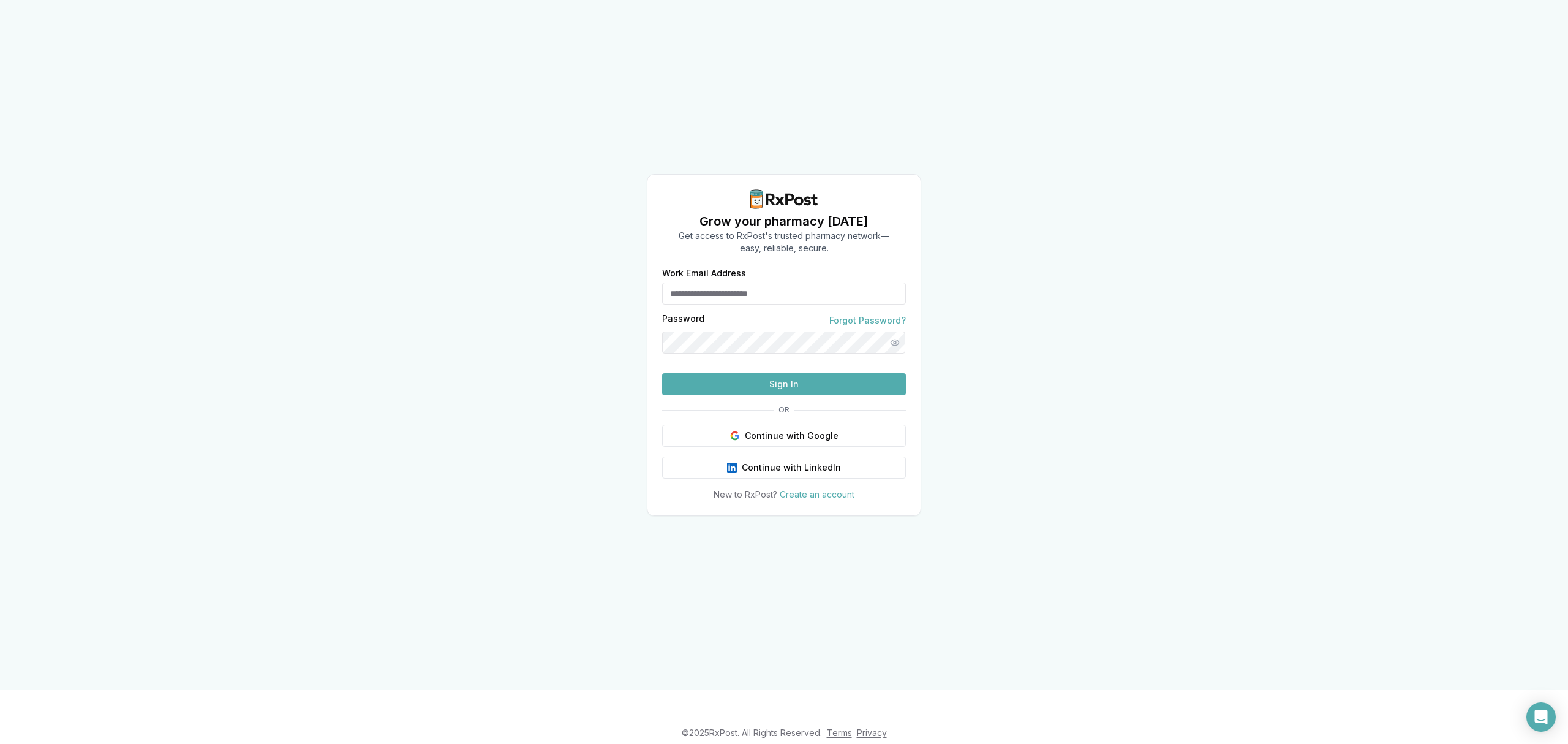
type input "**********"
click at [773, 395] on button "Sign In" at bounding box center [784, 384] width 244 height 22
click at [770, 395] on button "Sign In" at bounding box center [784, 384] width 244 height 22
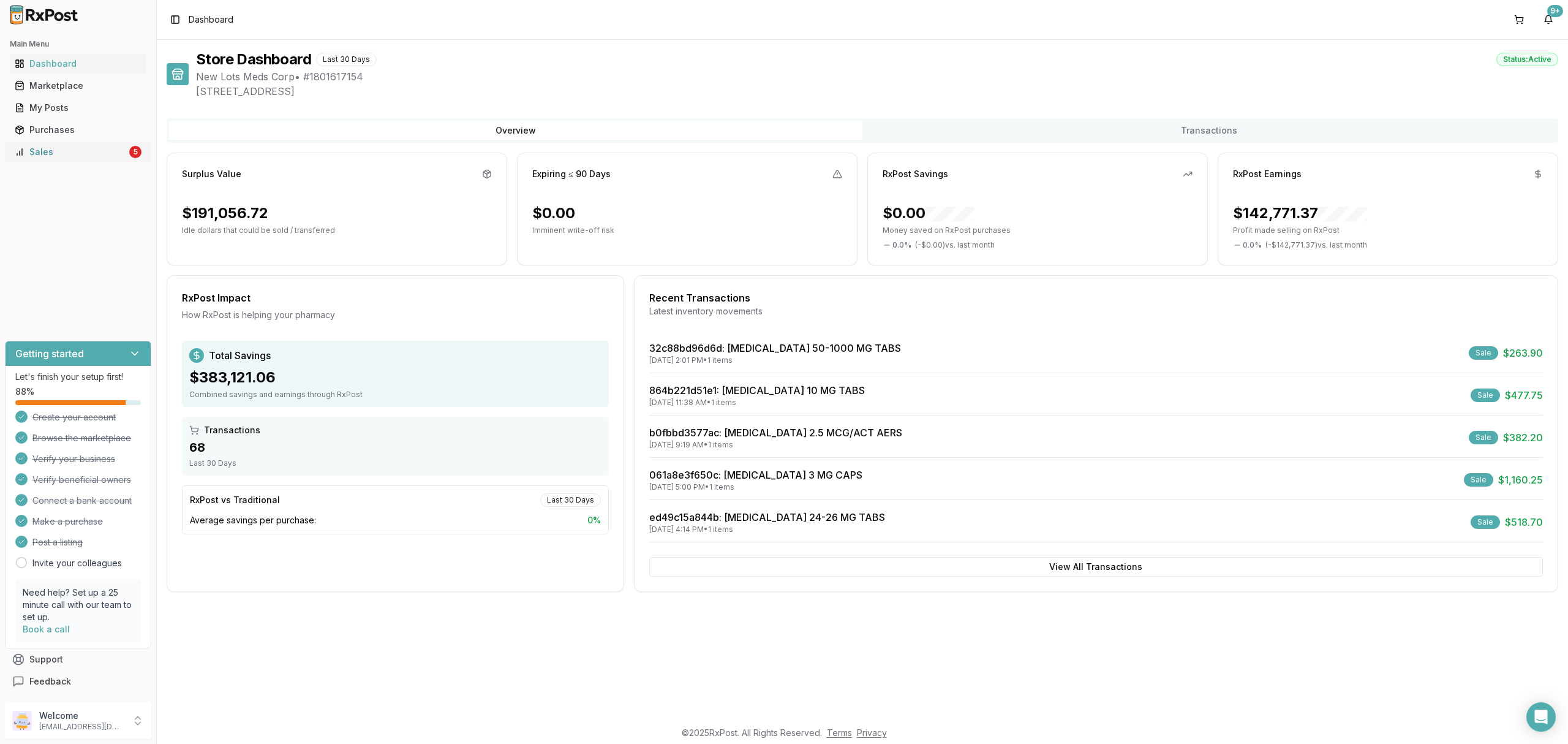
click at [109, 150] on div "Sales" at bounding box center [71, 152] width 112 height 12
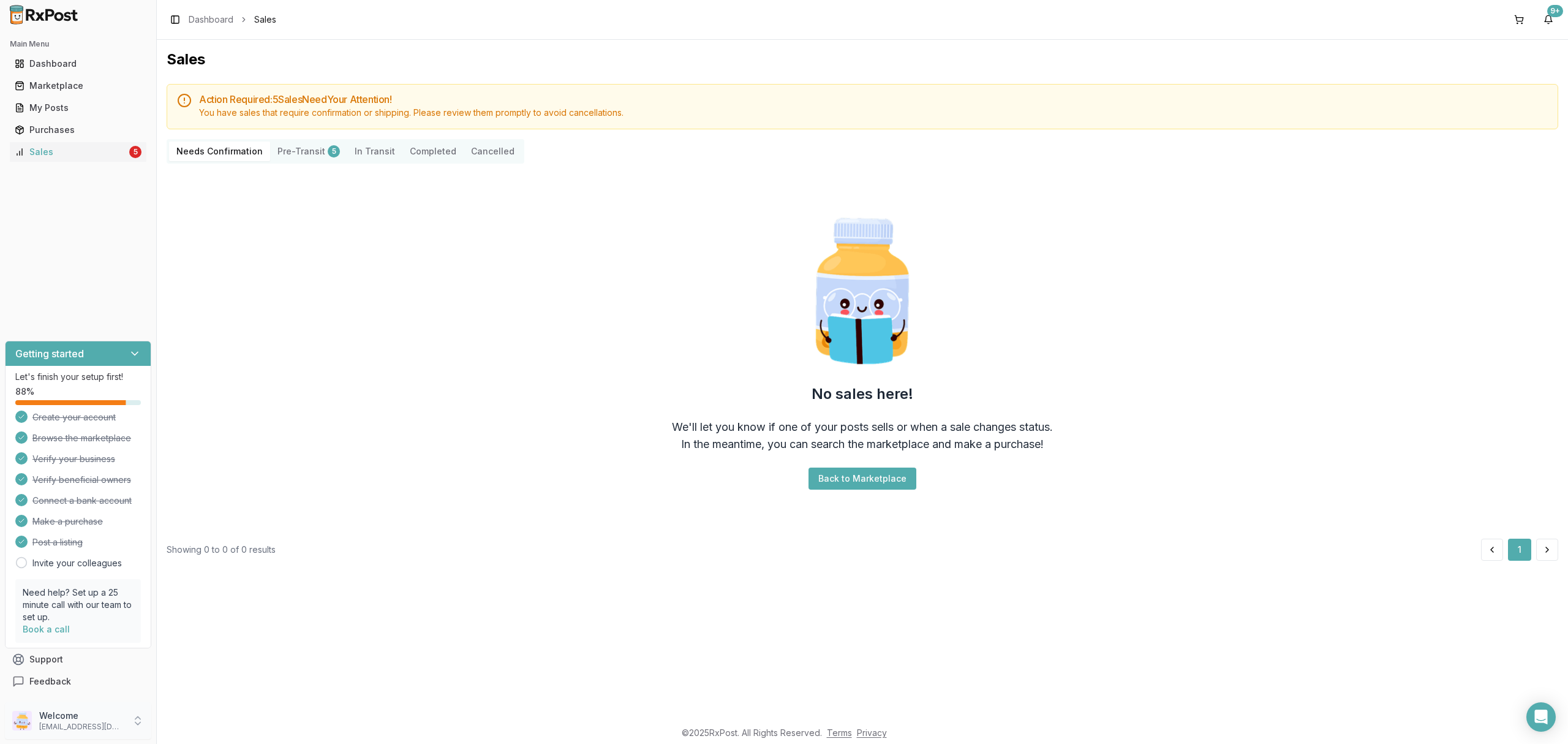
click at [74, 721] on p "Welcome" at bounding box center [82, 716] width 85 height 12
click at [193, 722] on span "Sign Out" at bounding box center [222, 724] width 116 height 12
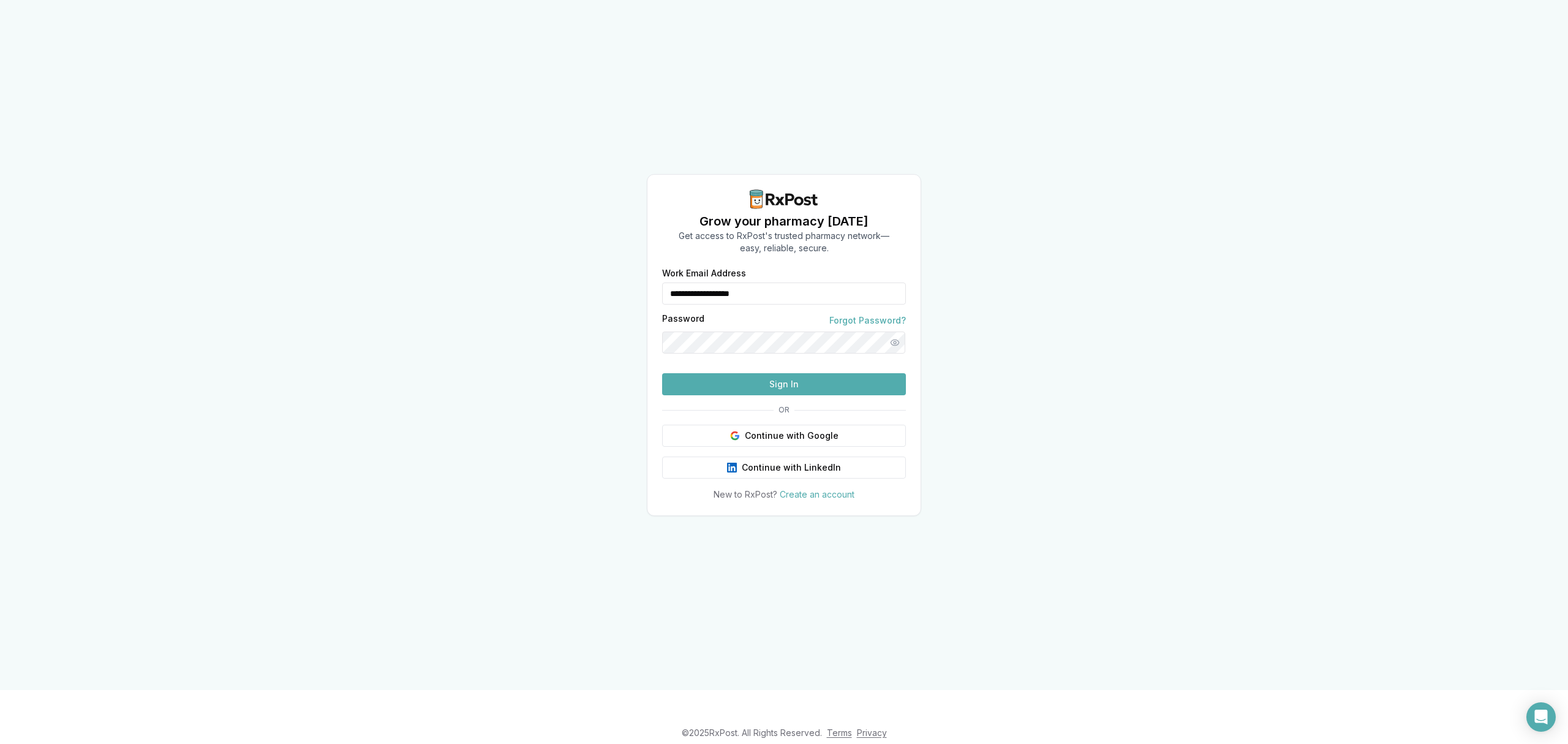
drag, startPoint x: 821, startPoint y: 268, endPoint x: 635, endPoint y: 277, distance: 186.2
click at [635, 277] on div "**********" at bounding box center [784, 345] width 1568 height 690
type input "**********"
click at [754, 395] on button "Sign In" at bounding box center [784, 384] width 244 height 22
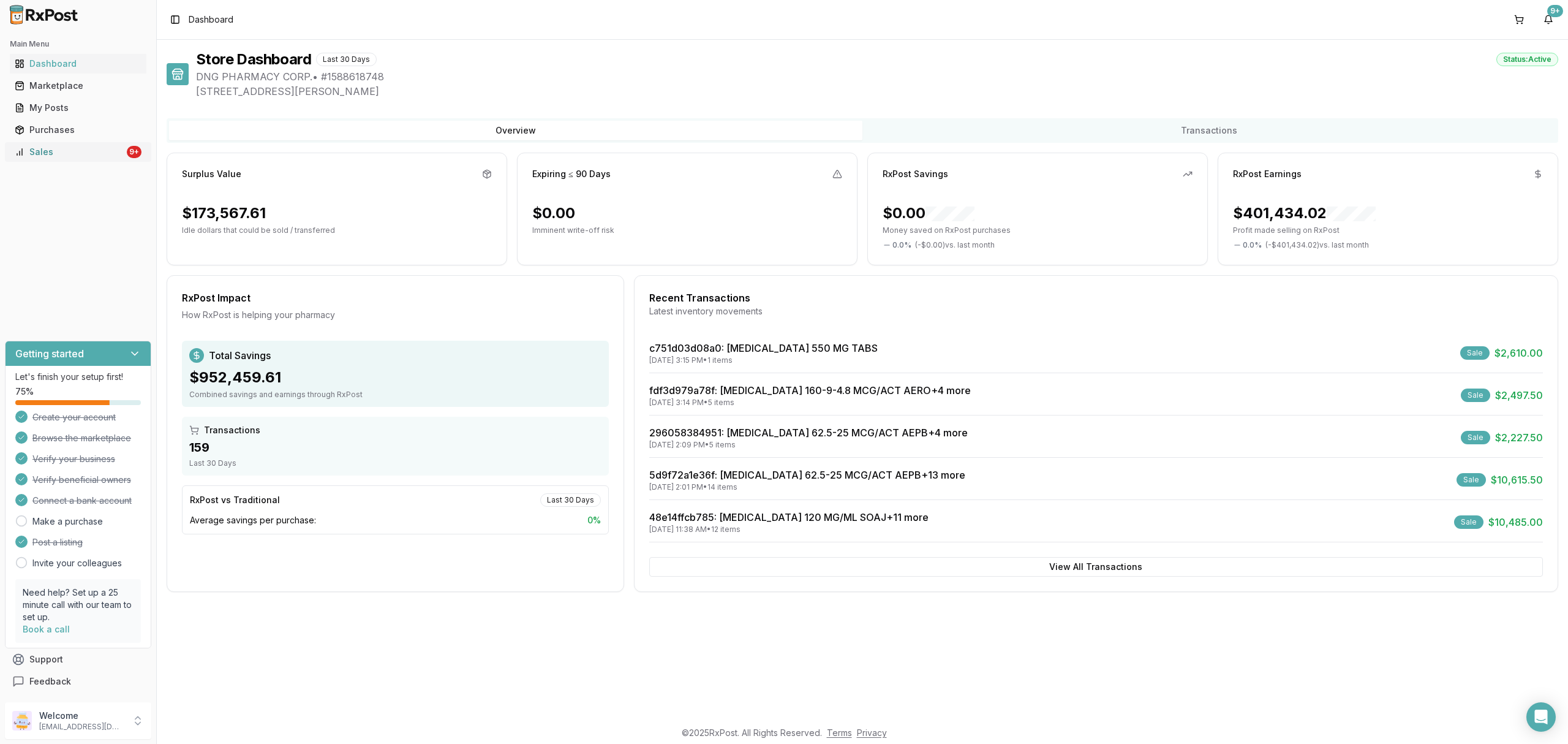
click at [102, 149] on div "Sales" at bounding box center [69, 152] width 109 height 12
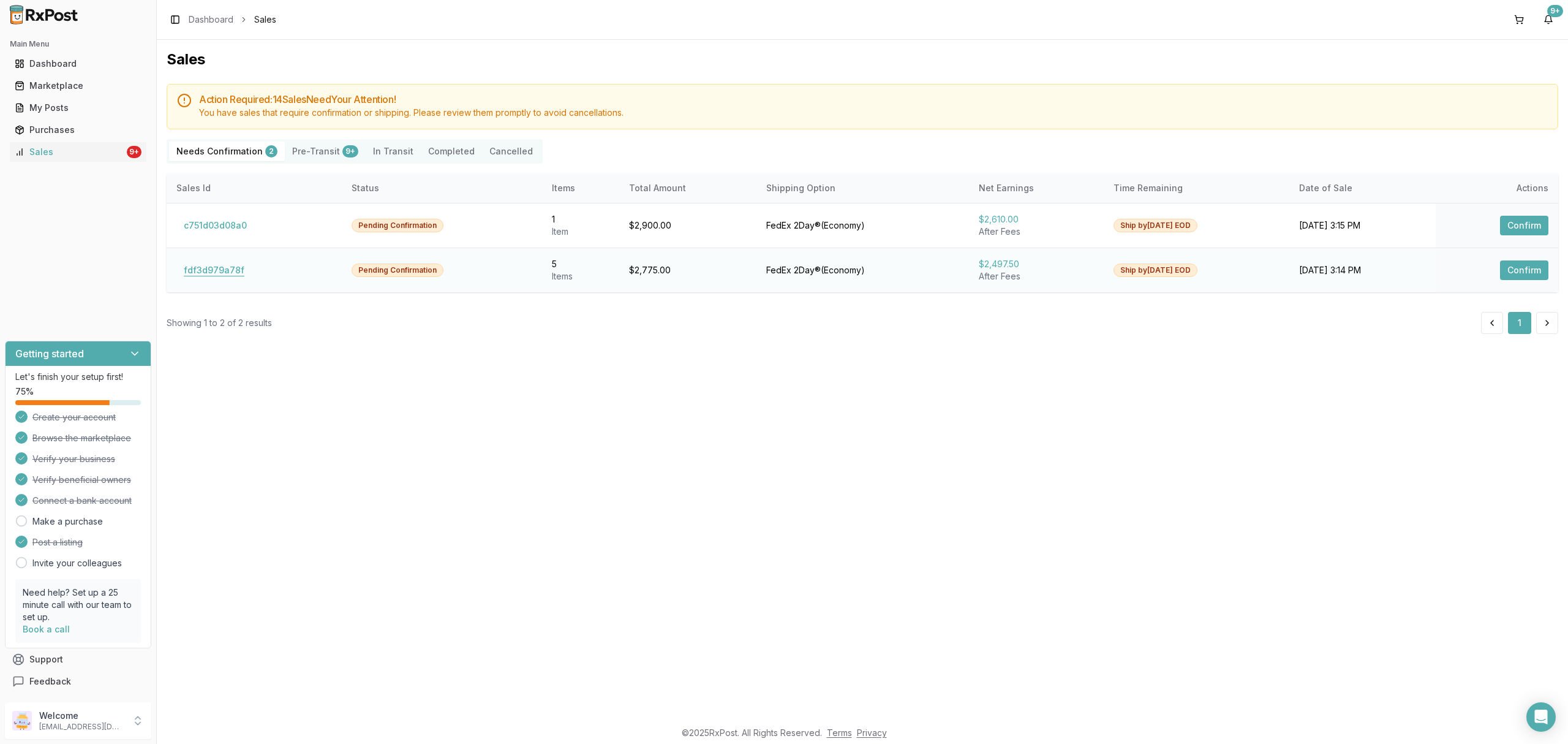
click at [223, 273] on button "fdf3d979a78f" at bounding box center [214, 270] width 75 height 19
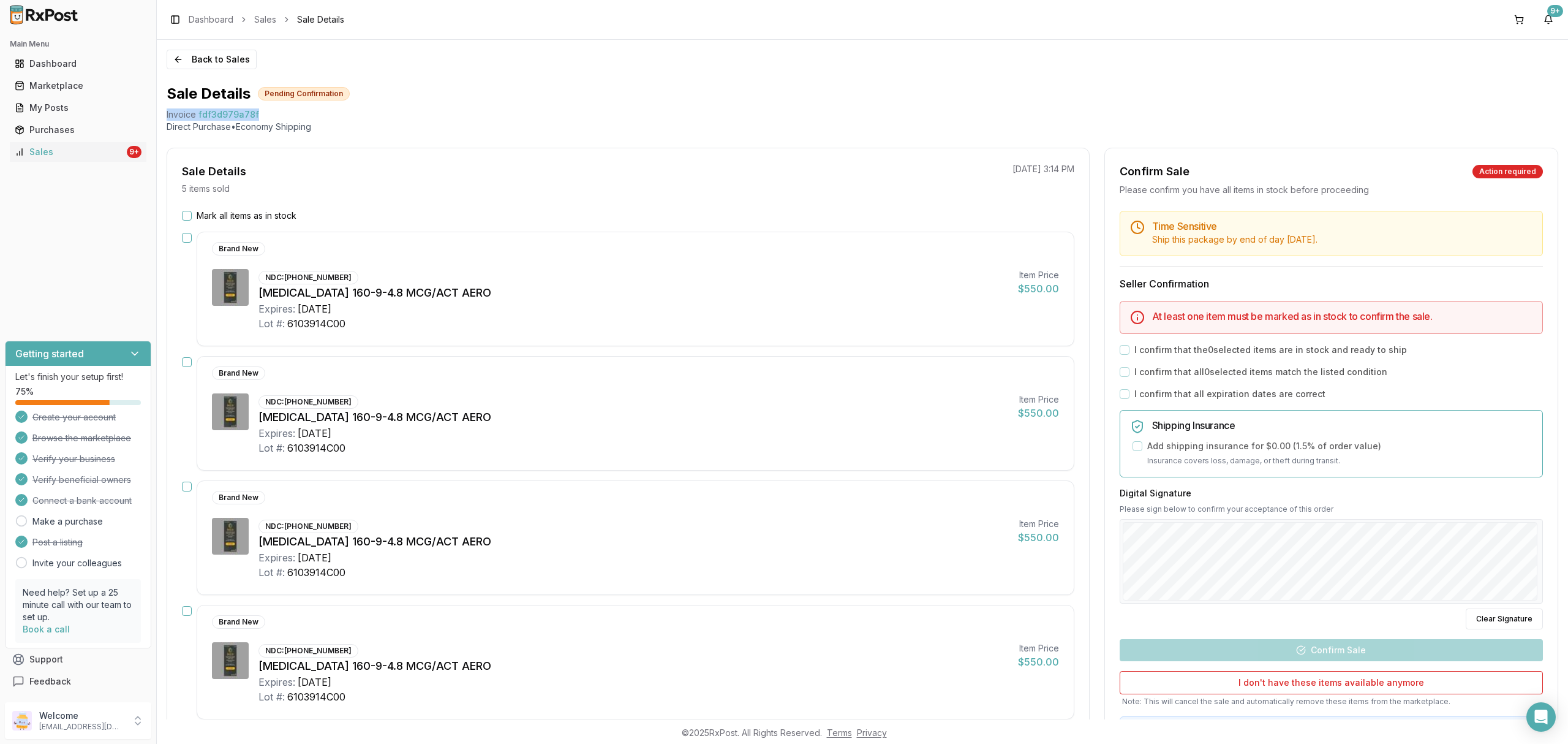
drag, startPoint x: 164, startPoint y: 112, endPoint x: 272, endPoint y: 104, distance: 108.3
click at [272, 104] on div "Back to Sales Sale Details Pending Confirmation Invoice fdf3d979a78f Direct Pur…" at bounding box center [862, 380] width 1411 height 679
copy div "Invoice fdf3d979a78f"
click at [1532, 724] on div "Open Intercom Messenger" at bounding box center [1541, 717] width 32 height 32
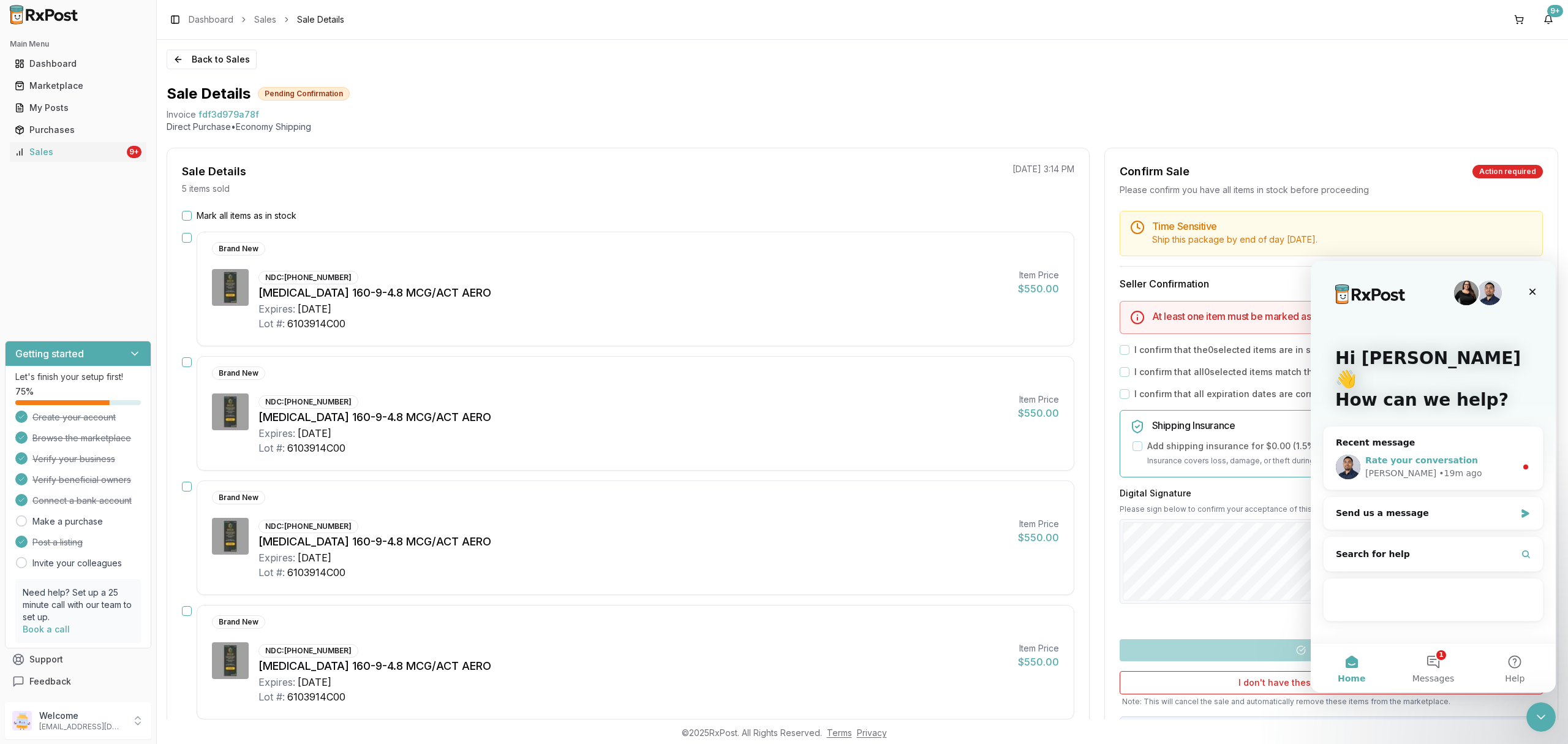
click at [1475, 467] on div "[PERSON_NAME] • 19m ago" at bounding box center [1441, 473] width 151 height 13
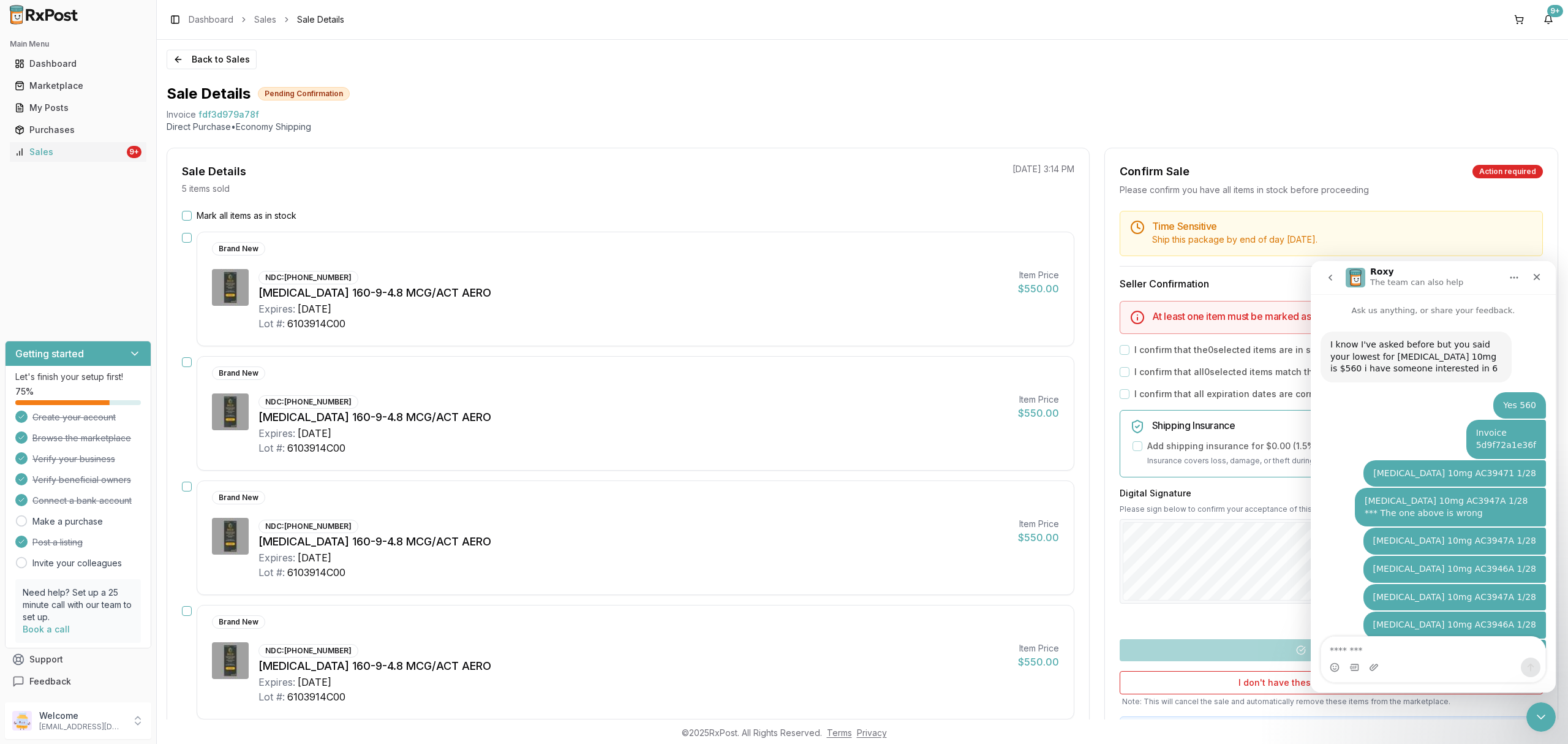
scroll to position [33, 0]
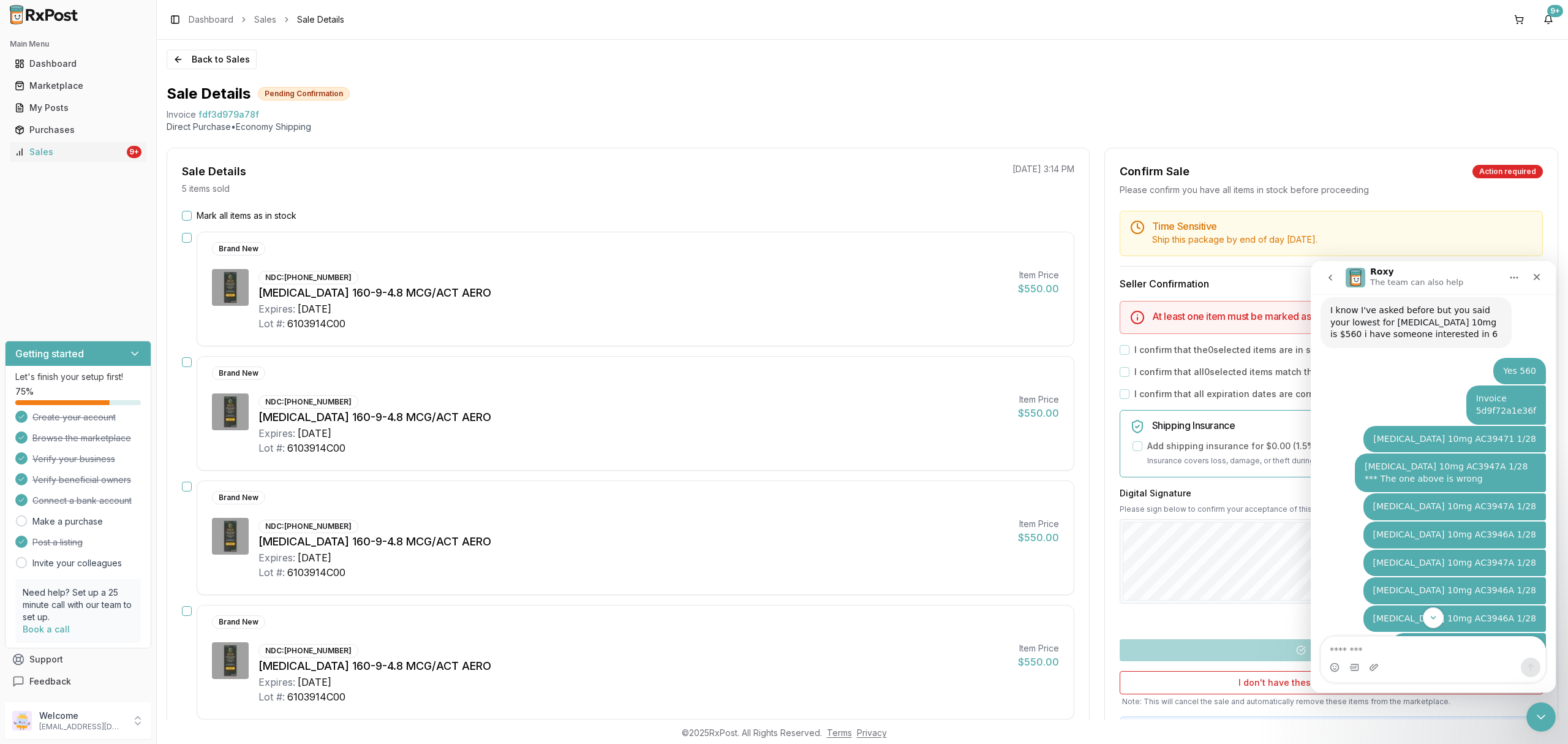
type textarea "**********"
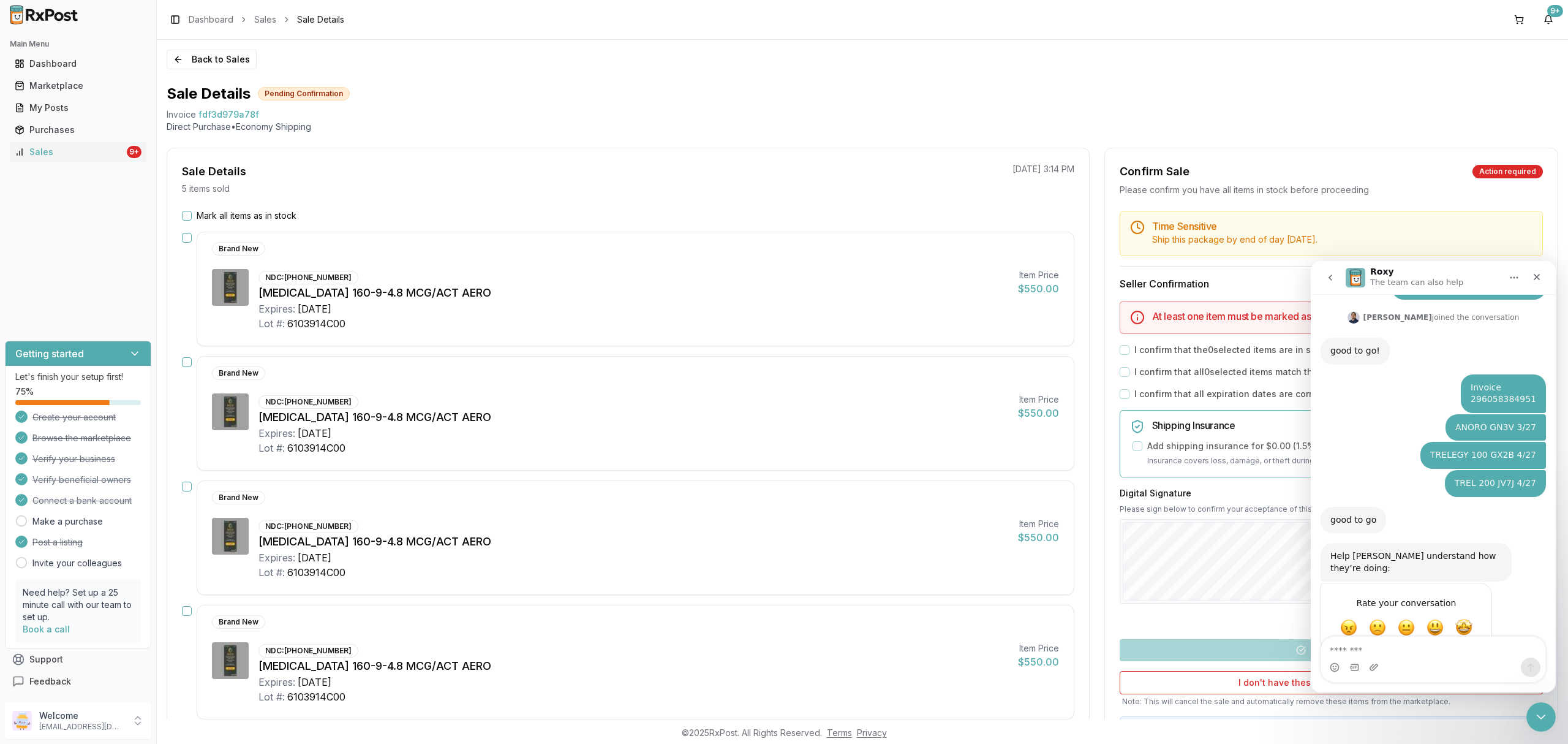
scroll to position [520, 0]
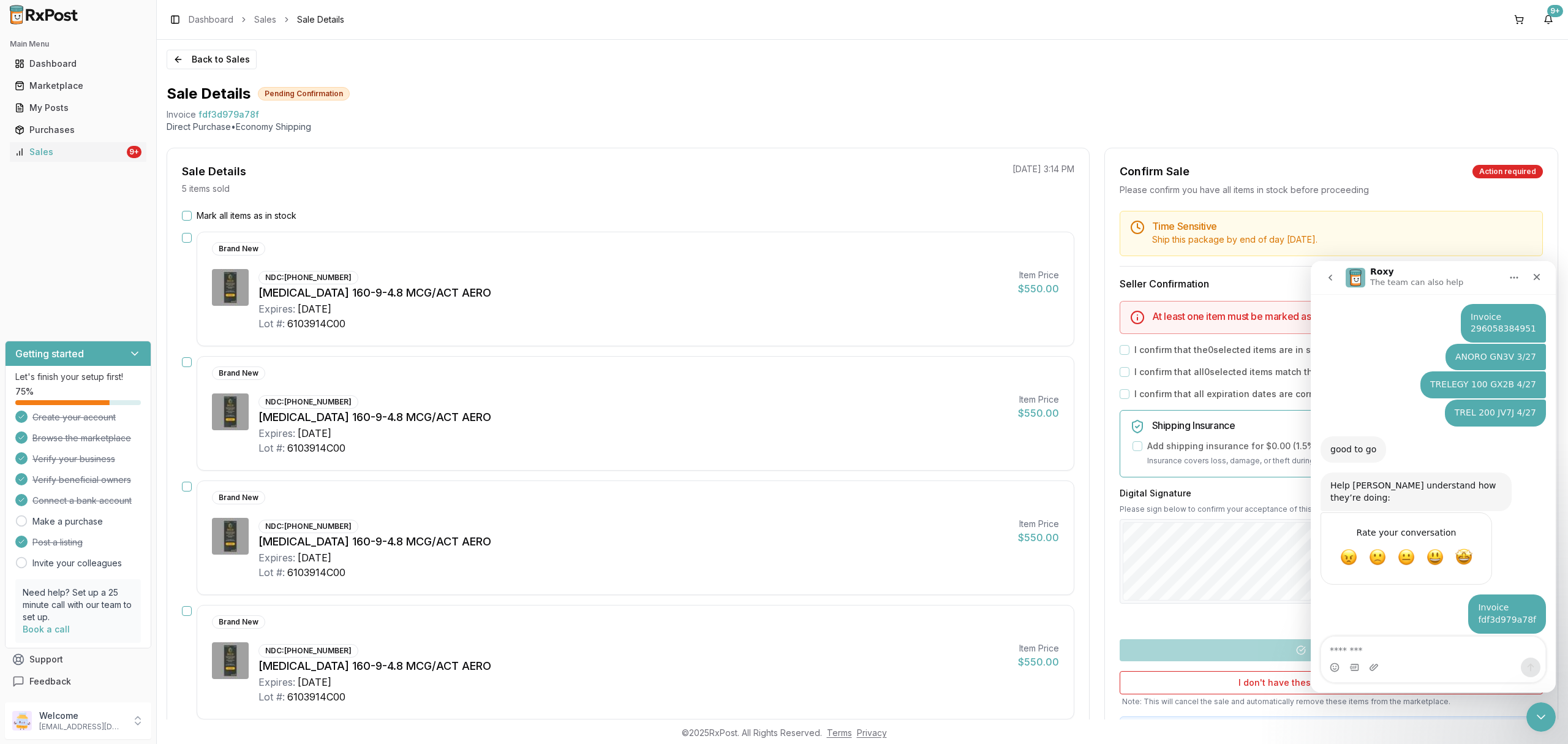
click at [1489, 648] on textarea "Message…" at bounding box center [1433, 647] width 223 height 21
type textarea "**********"
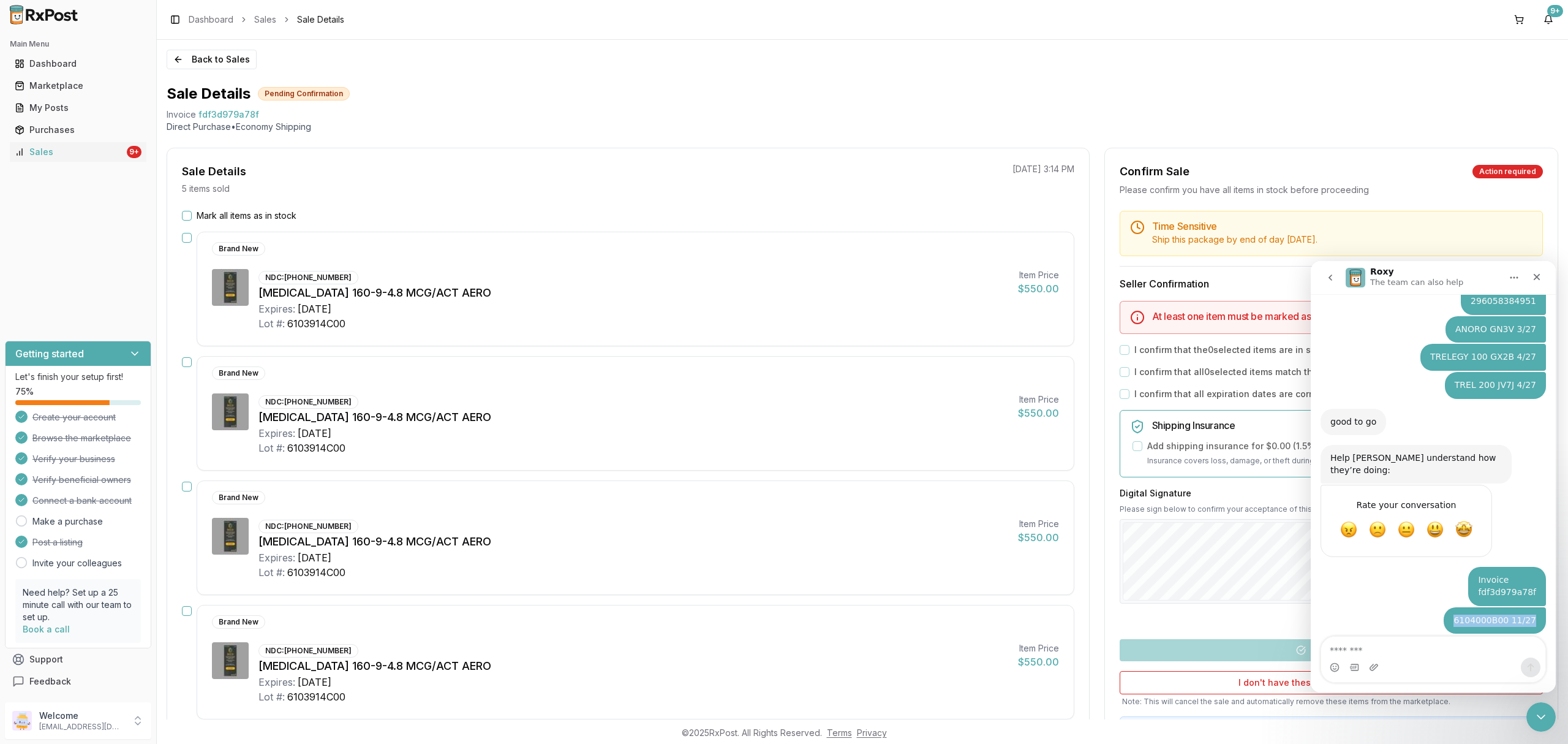
drag, startPoint x: 1448, startPoint y: 605, endPoint x: 1545, endPoint y: 613, distance: 97.3
click at [1545, 613] on div "I know I've asked before but you said your lowest for [MEDICAL_DATA] 10mg is $5…" at bounding box center [1433, 208] width 245 height 880
copy div "6104000B00 11/27"
click at [1429, 655] on textarea "Message…" at bounding box center [1433, 647] width 223 height 21
paste textarea "**********"
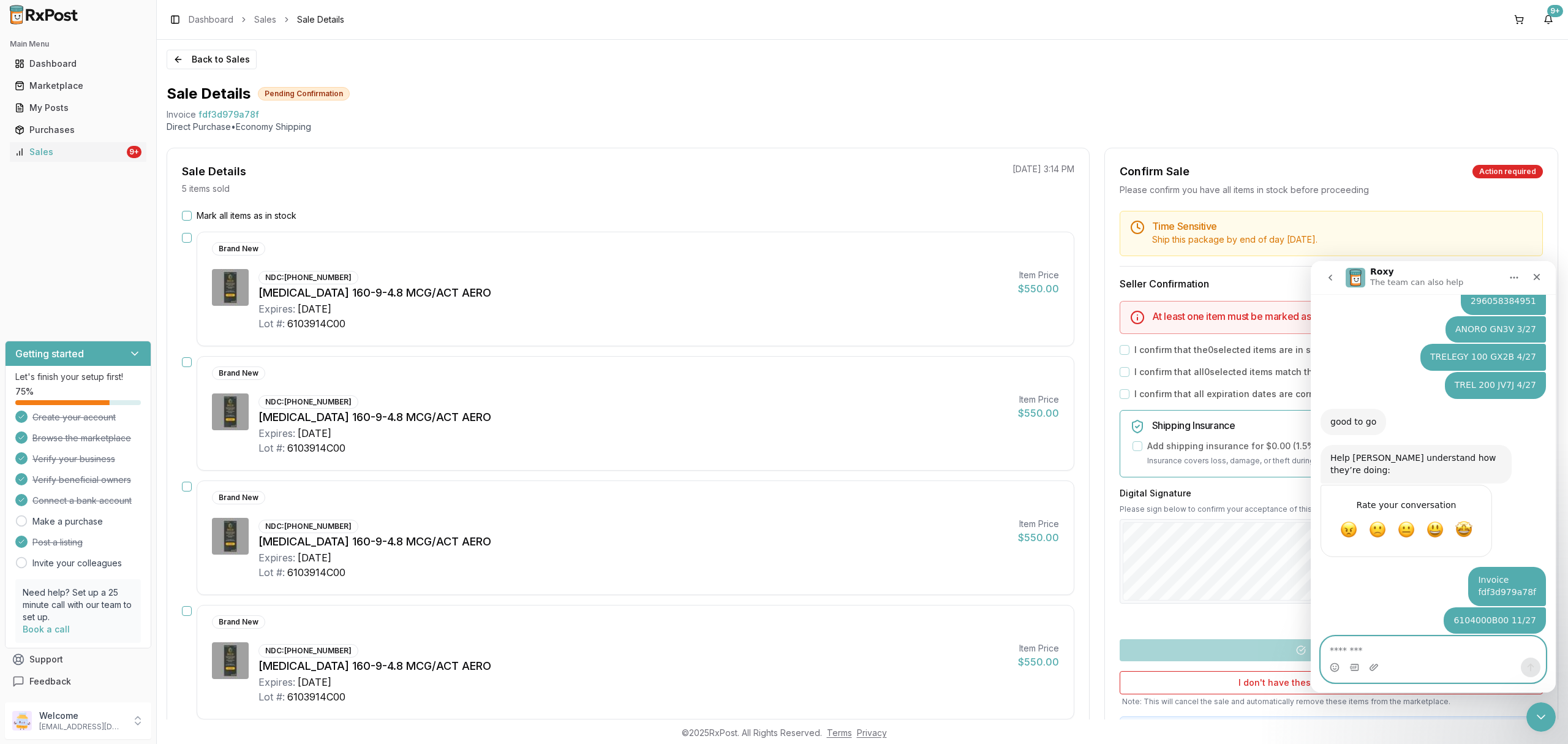
type textarea "**********"
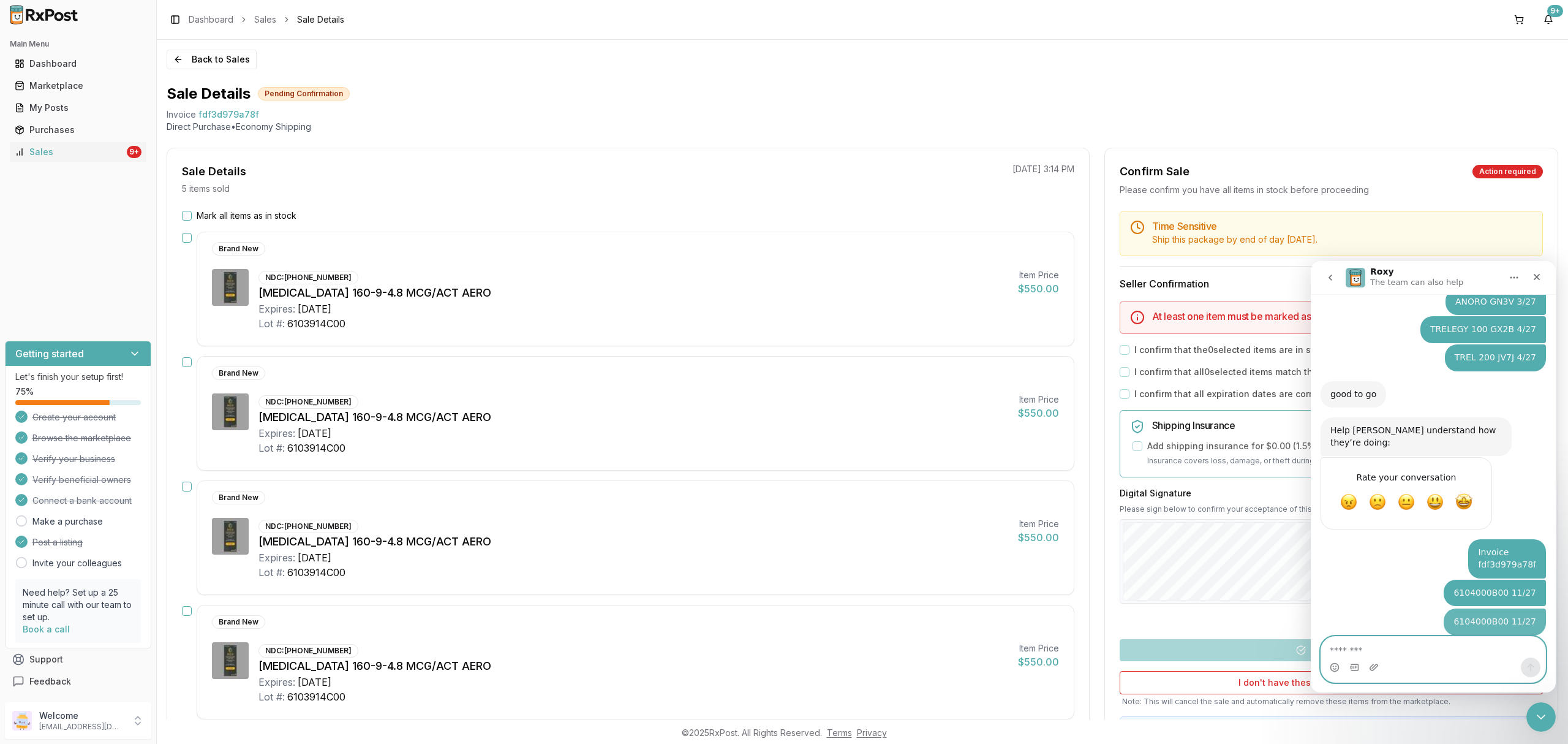
paste textarea "**********"
type textarea "**********"
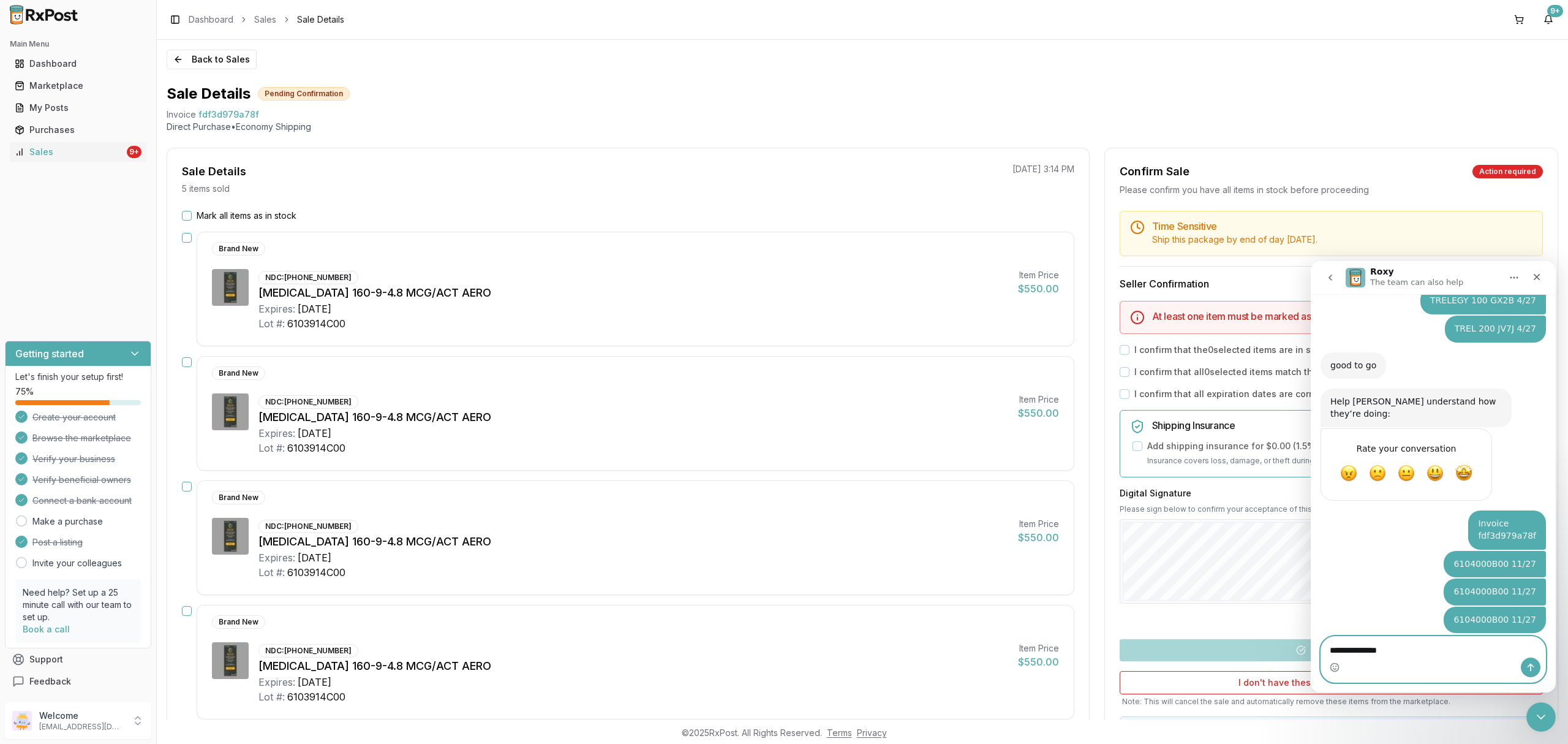
type textarea "**********"
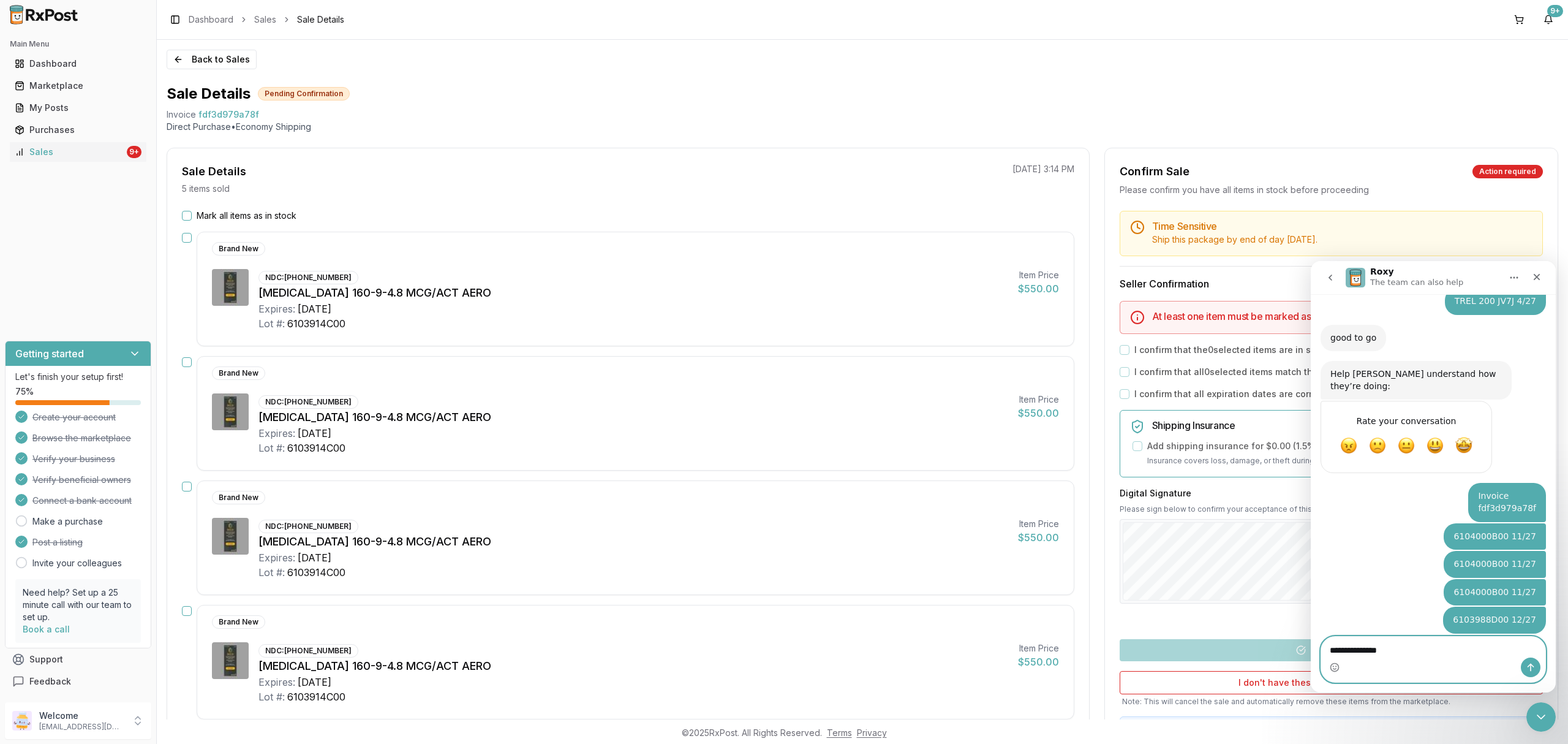
type textarea "**********"
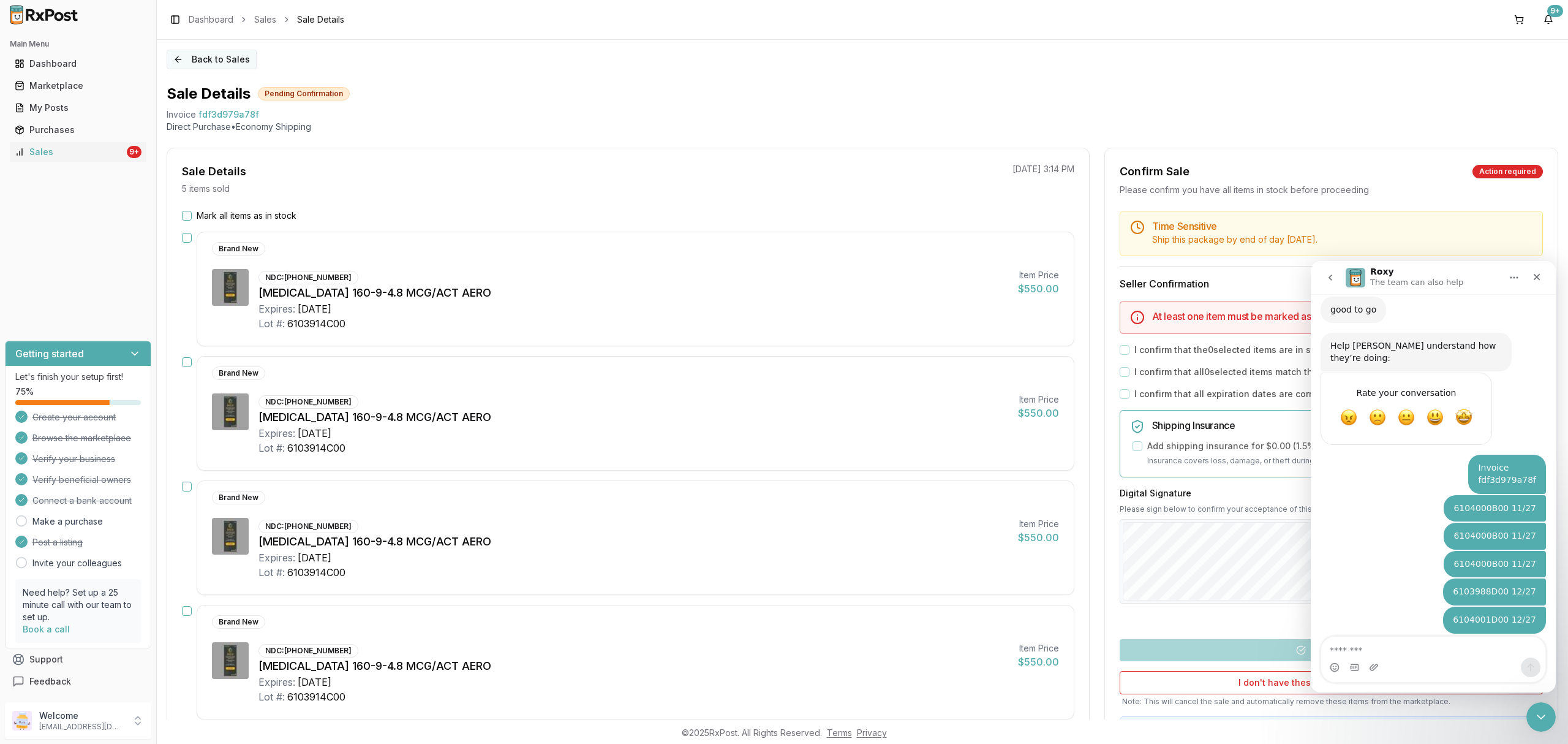
click at [232, 58] on button "Back to Sales" at bounding box center [211, 59] width 90 height 19
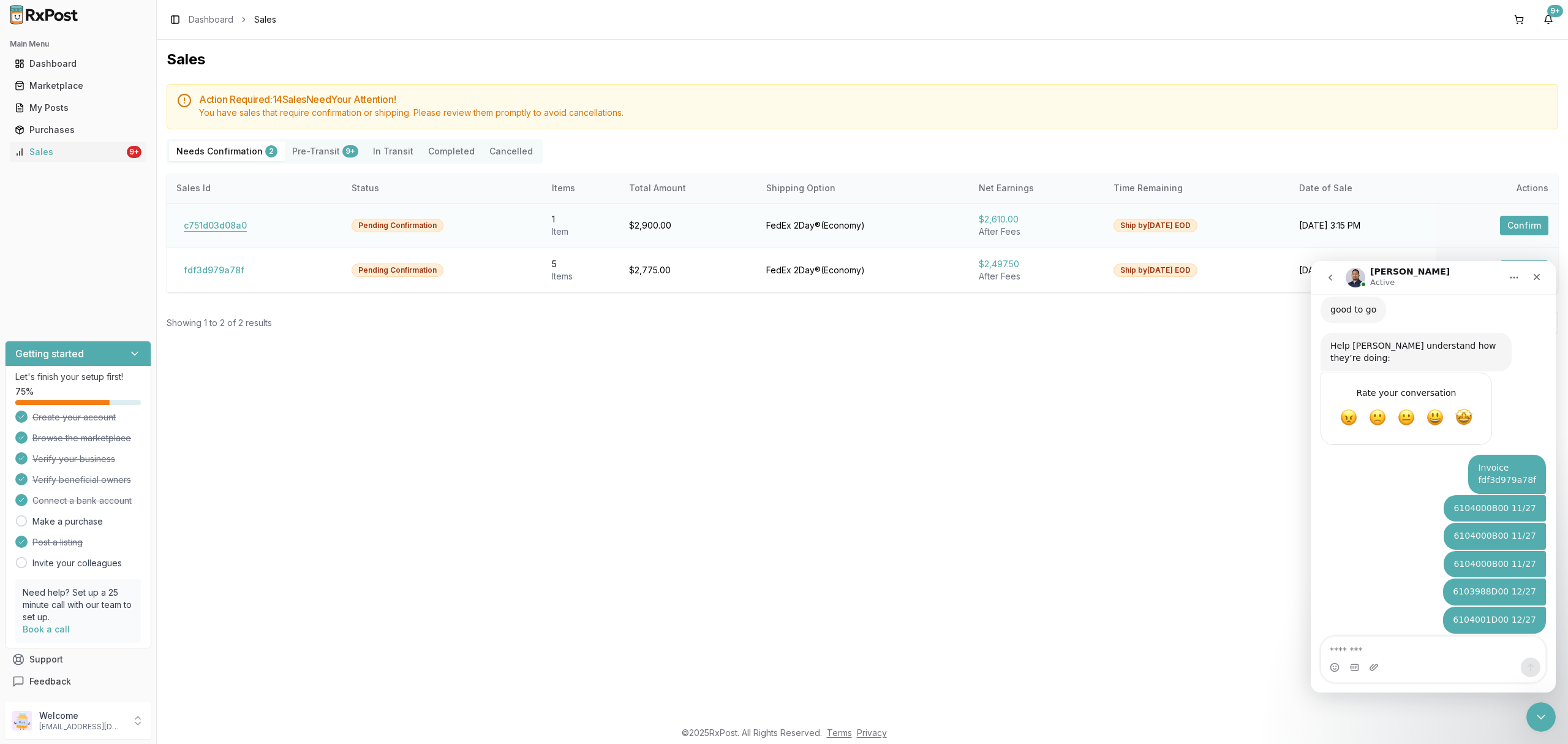
click at [226, 221] on button "c751d03d08a0" at bounding box center [215, 225] width 78 height 19
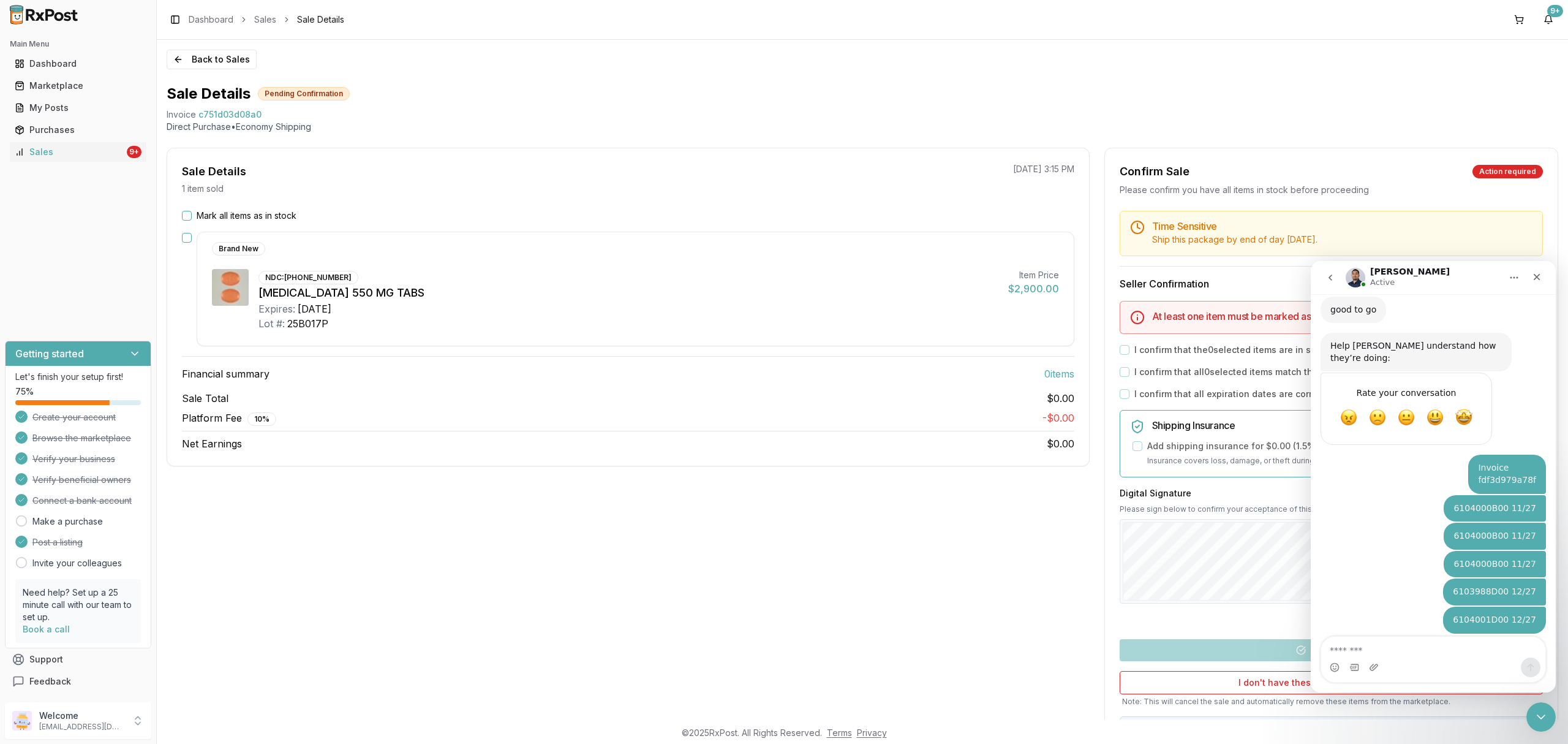
click at [393, 163] on div "Sale Details 1 item sold [DATE] 3:15 PM" at bounding box center [628, 179] width 922 height 32
drag, startPoint x: 166, startPoint y: 116, endPoint x: 286, endPoint y: 116, distance: 120.0
click at [286, 116] on div "Invoice c751d03d08a0" at bounding box center [862, 115] width 1392 height 12
copy div "Invoice c751d03d08a0"
click at [1392, 652] on textarea "Message…" at bounding box center [1433, 647] width 223 height 21
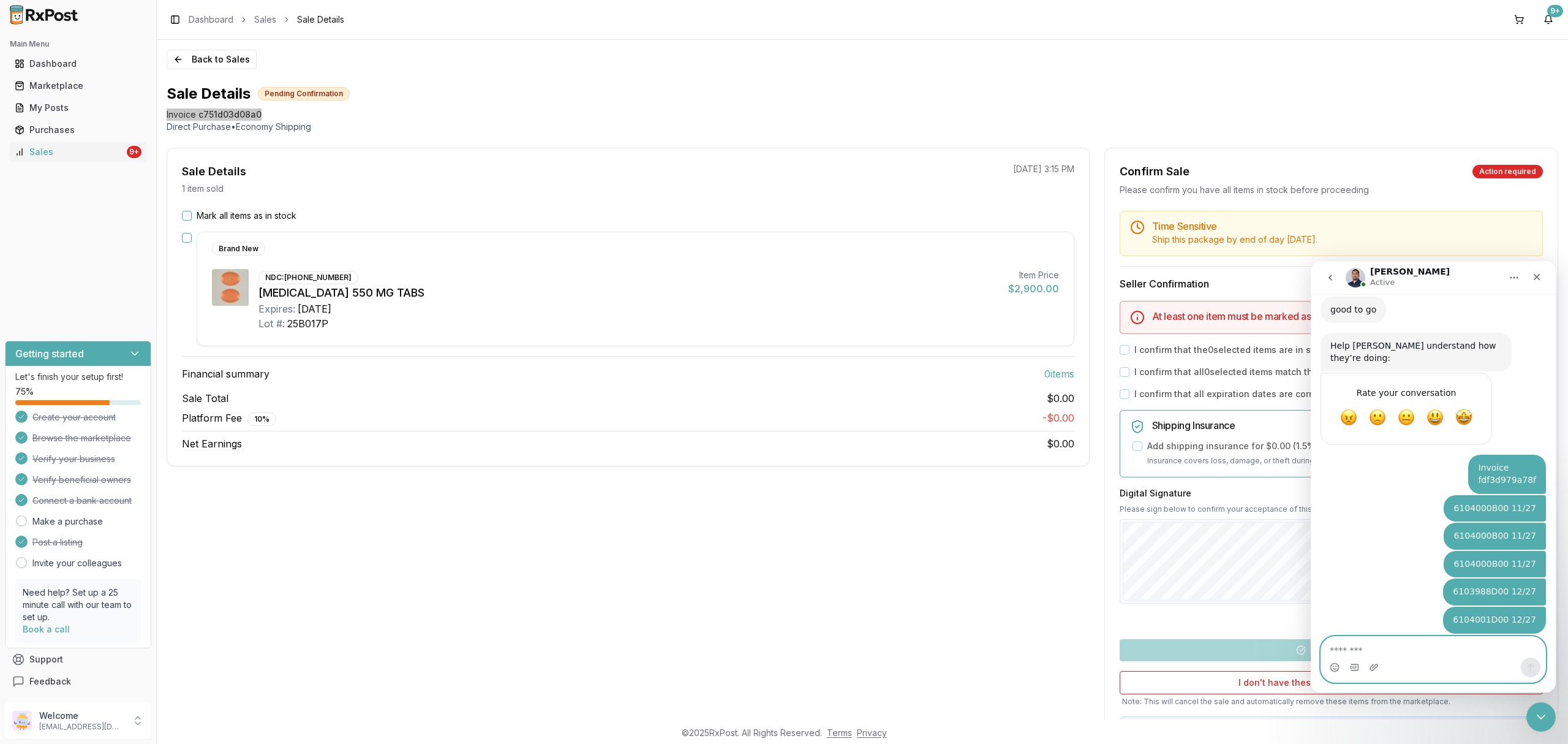
paste textarea "**********"
type textarea "**********"
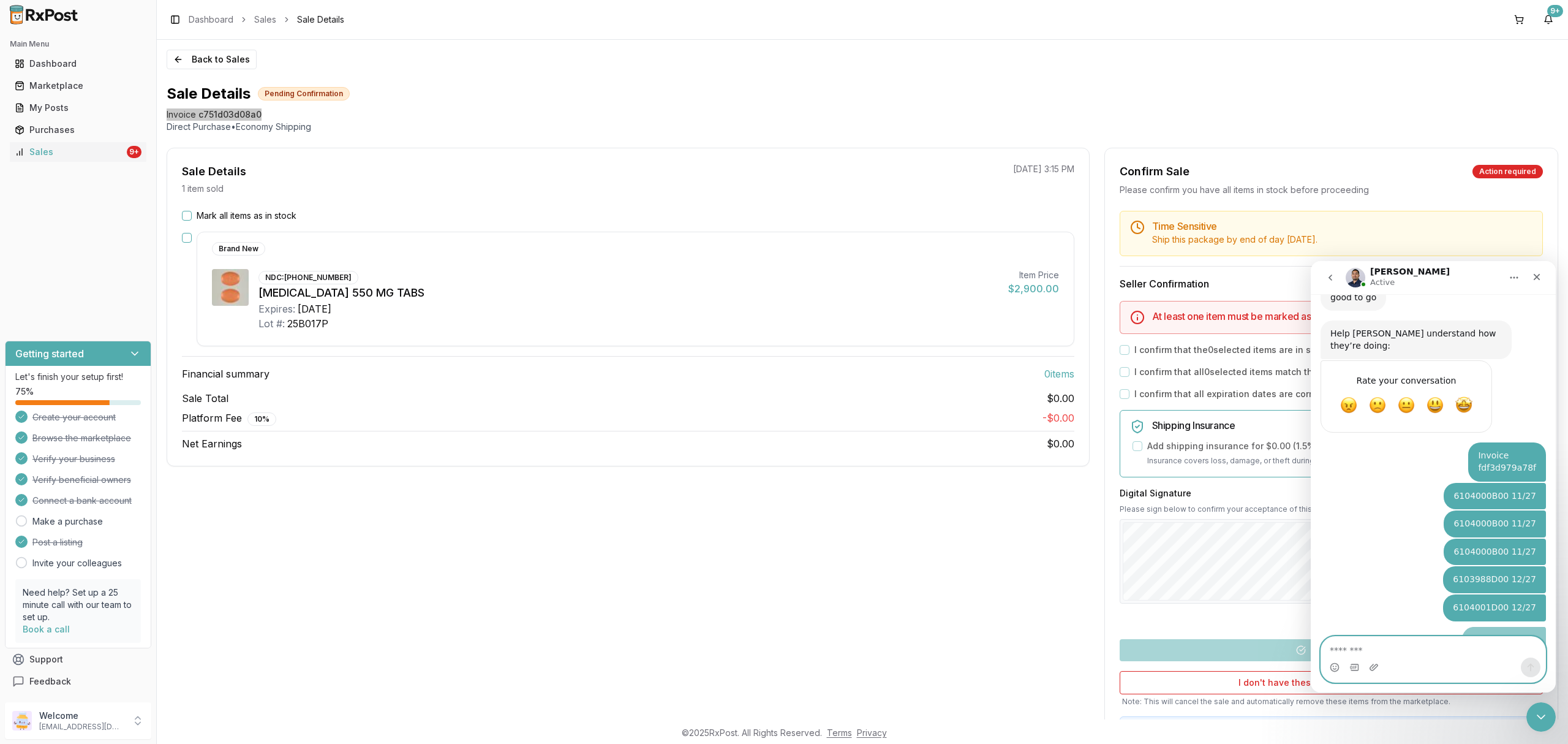
scroll to position [699, 0]
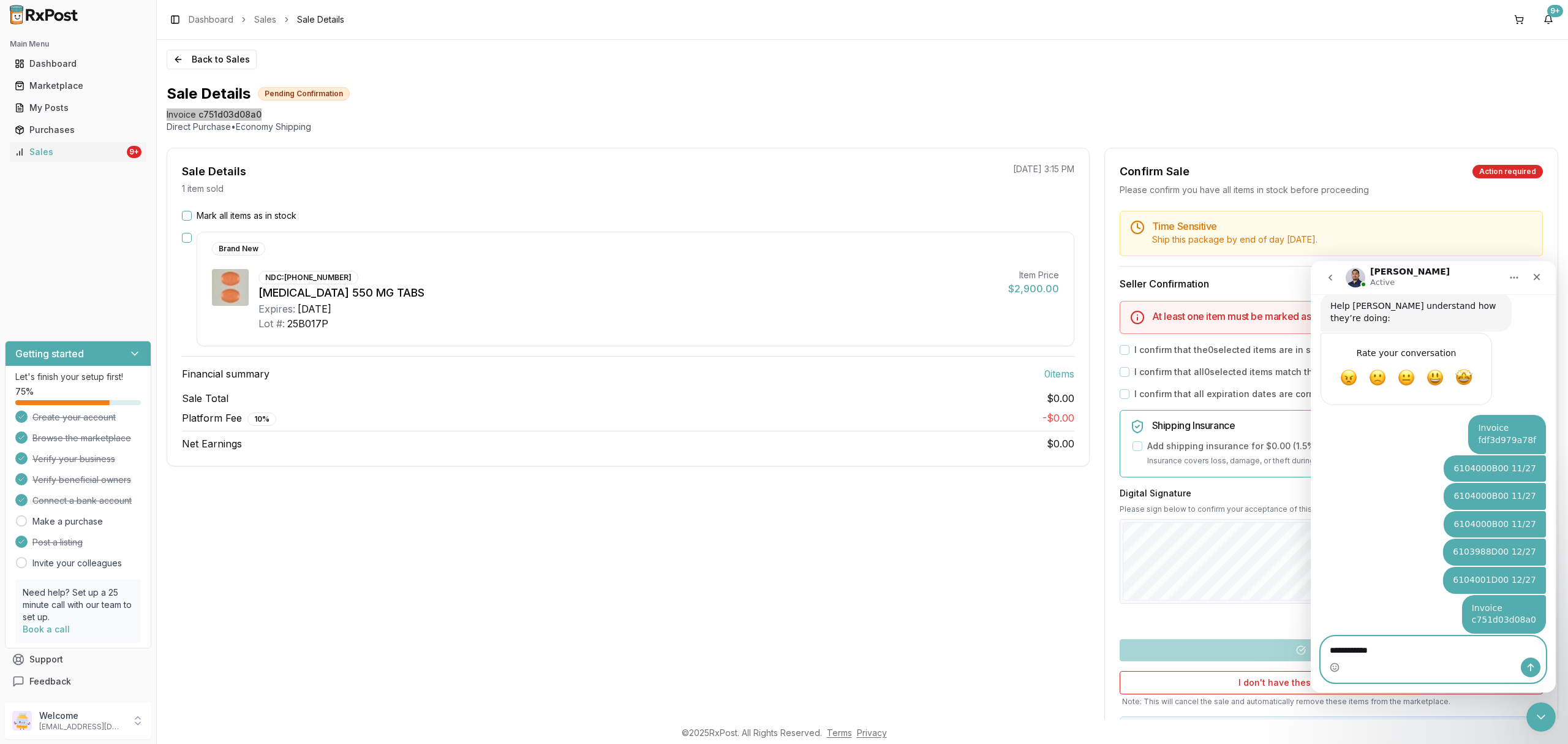
type textarea "**********"
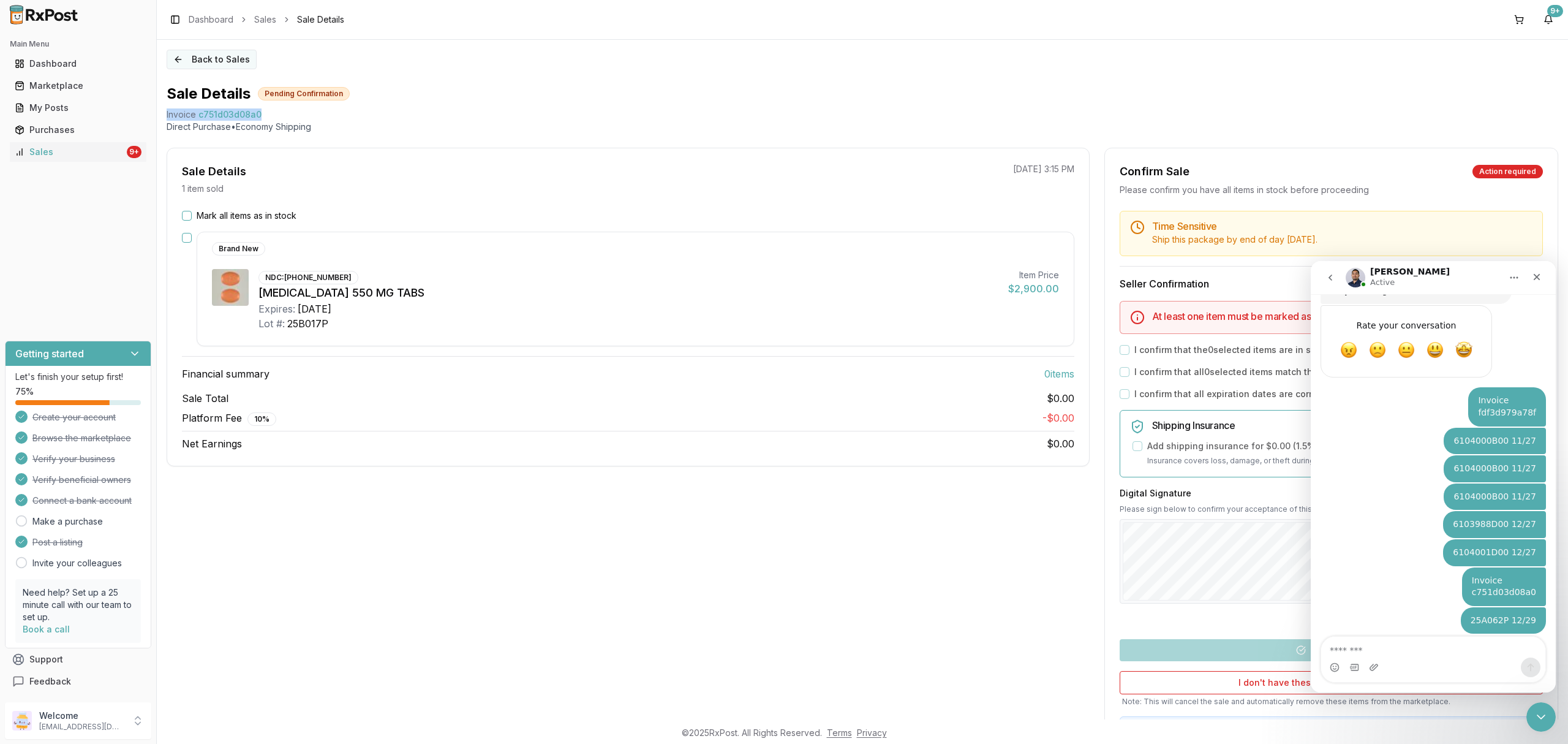
click at [226, 62] on button "Back to Sales" at bounding box center [211, 59] width 90 height 19
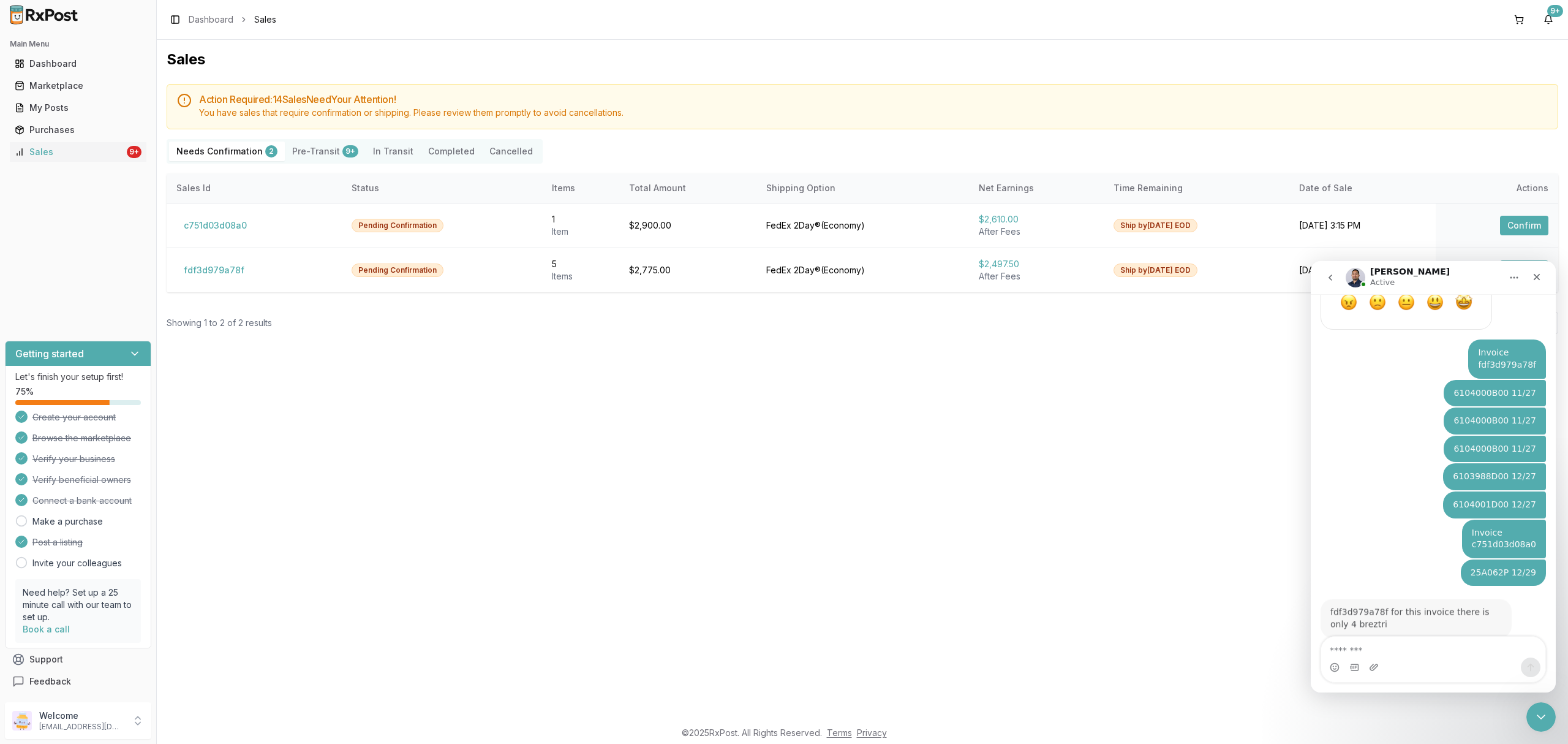
scroll to position [787, 0]
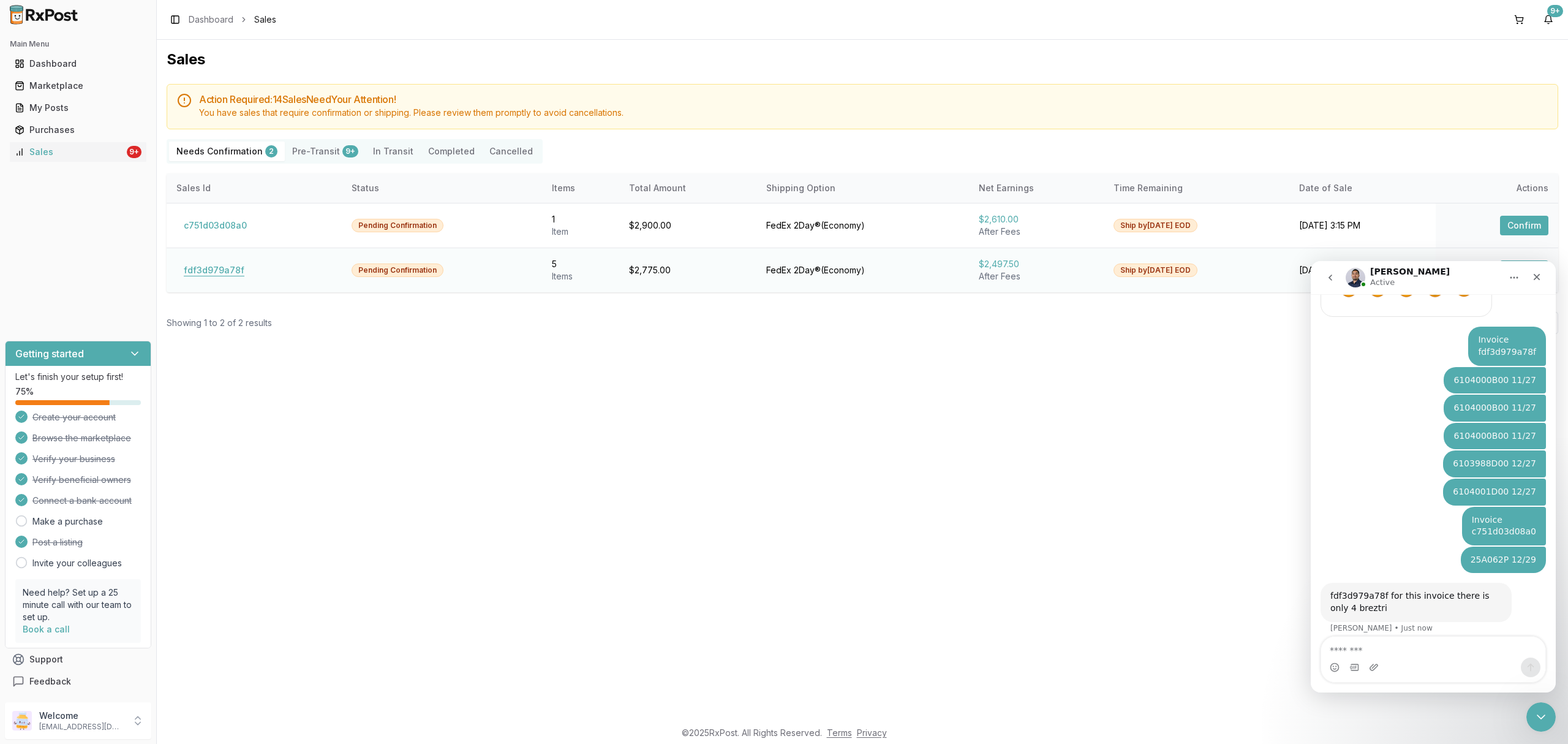
click at [195, 266] on button "fdf3d979a78f" at bounding box center [214, 270] width 75 height 19
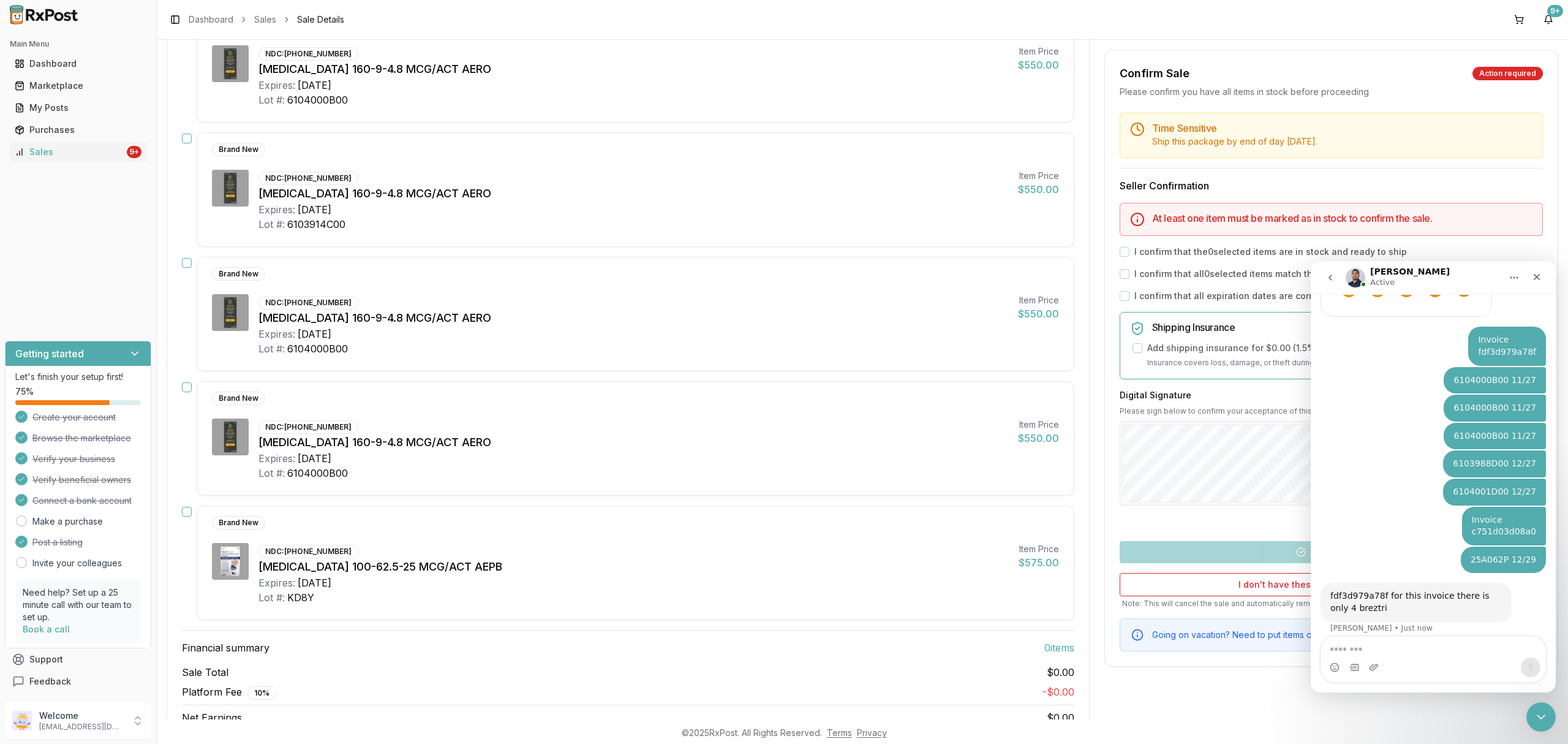
scroll to position [245, 0]
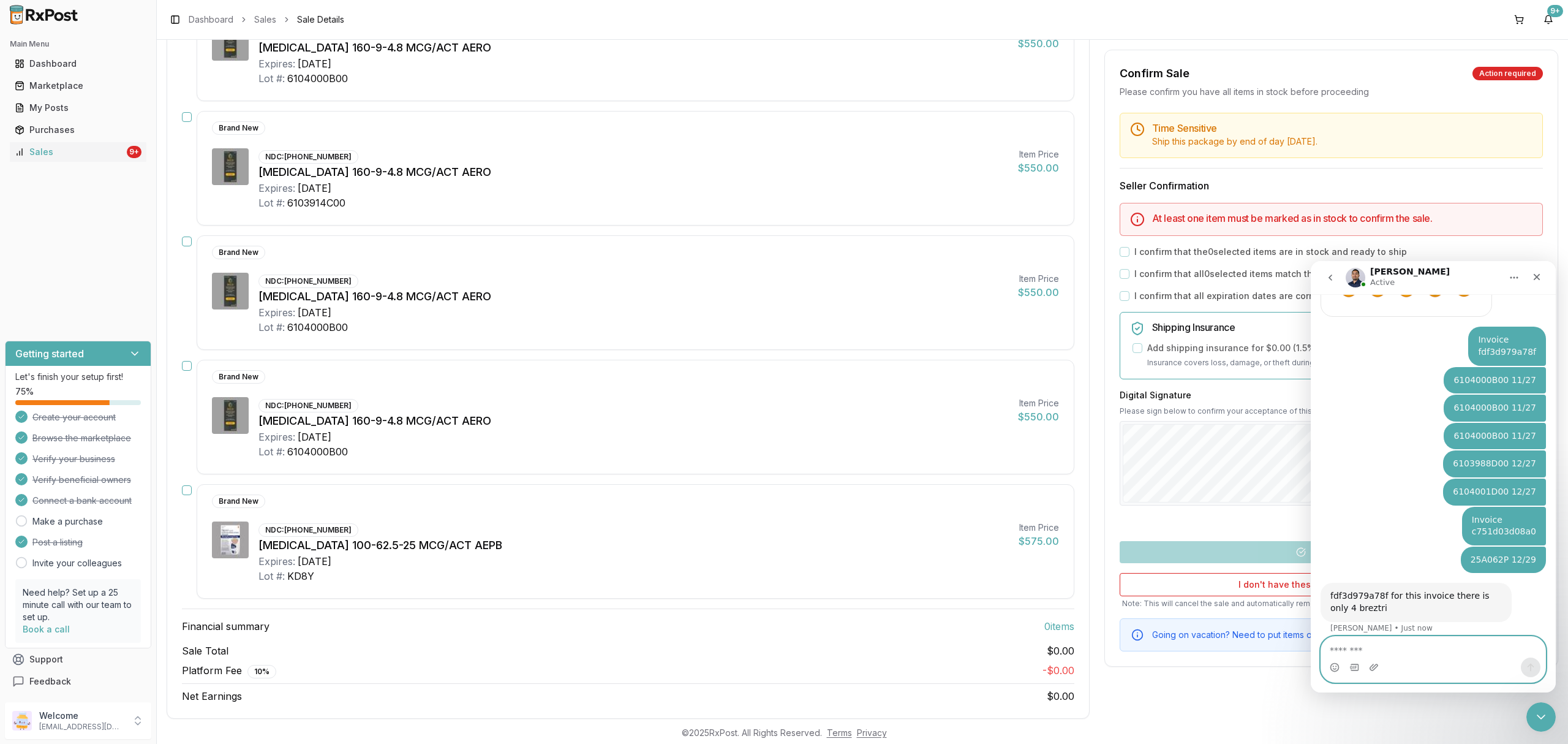
click at [1429, 649] on textarea "Message…" at bounding box center [1433, 647] width 223 height 21
type textarea "*"
type textarea "**********"
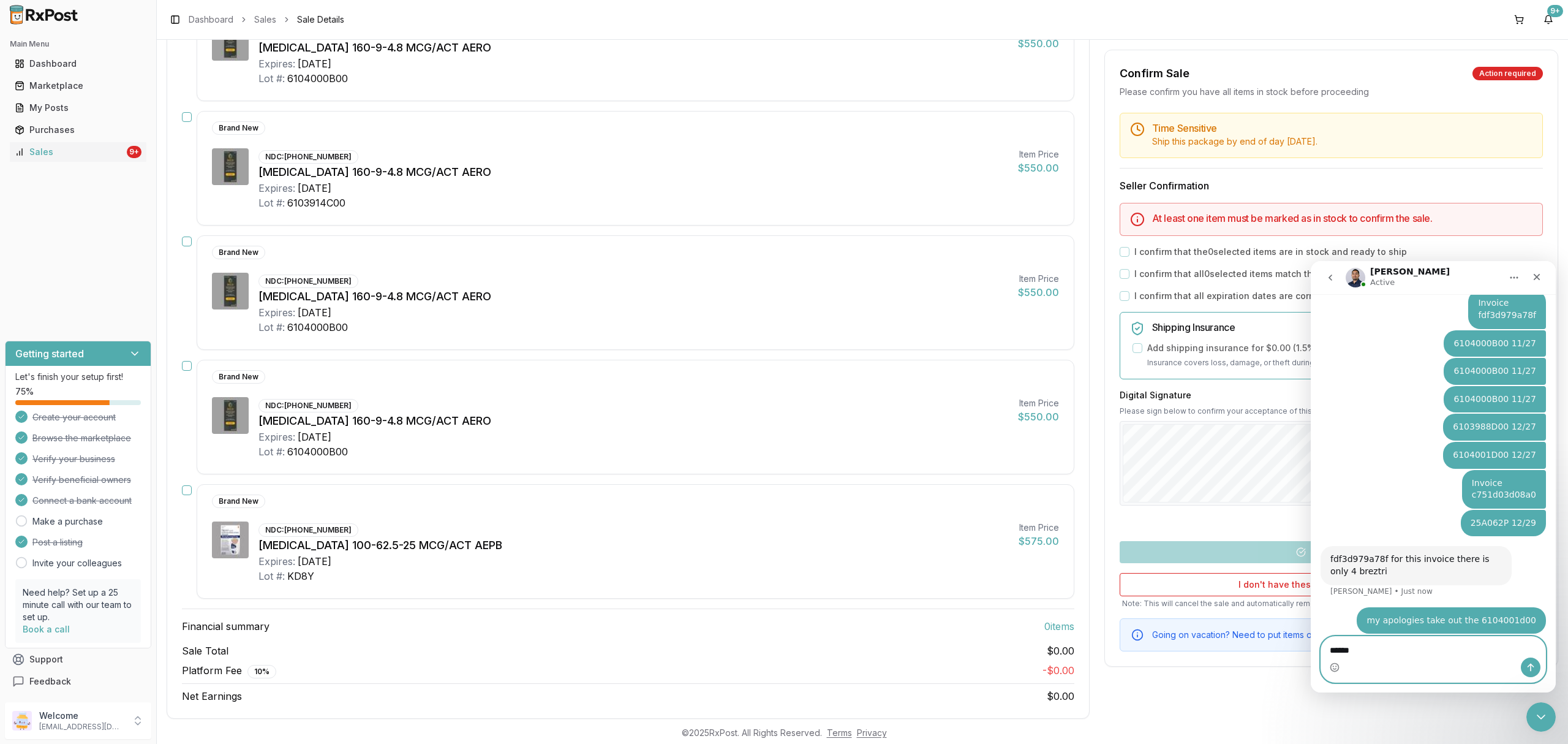
type textarea "*******"
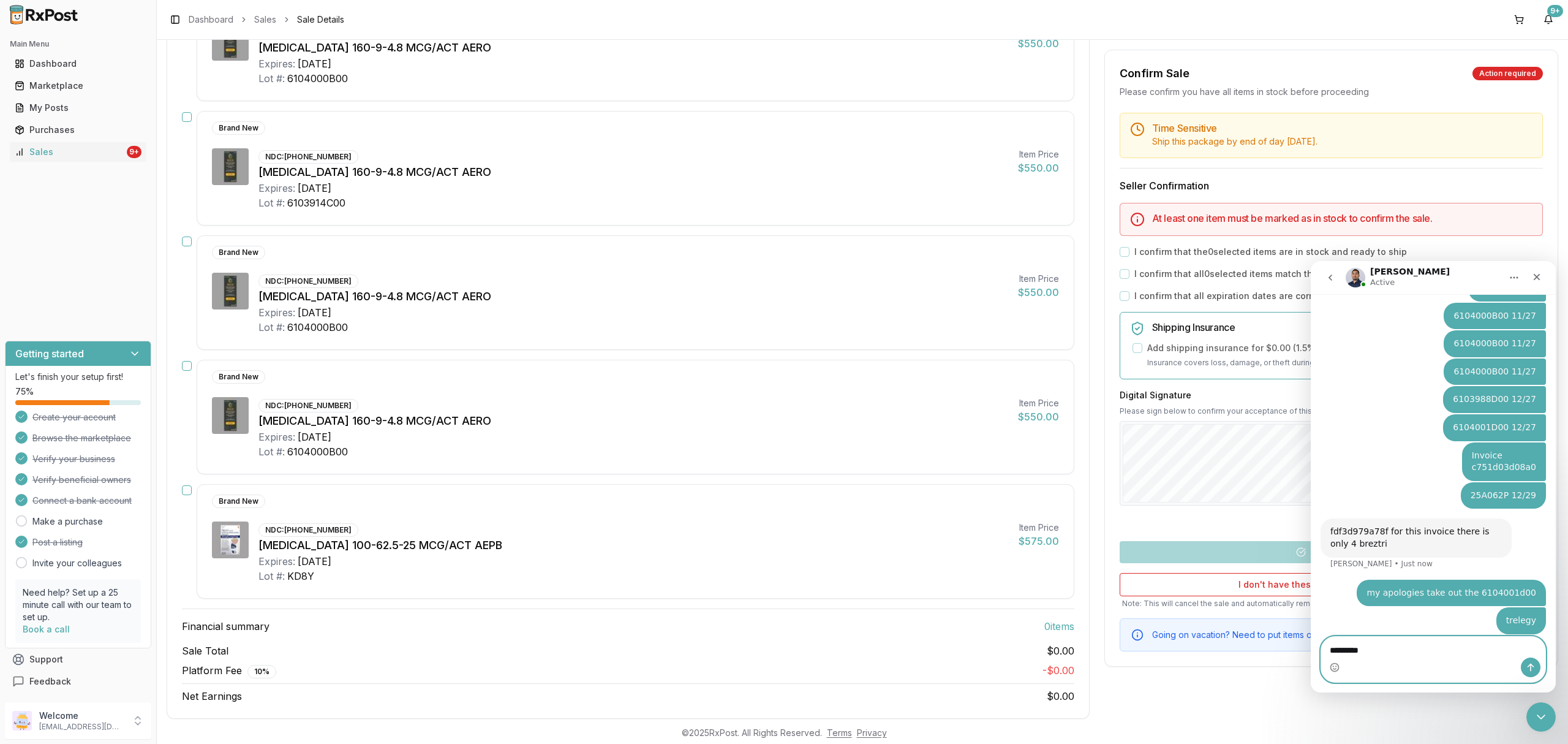
type textarea "**********"
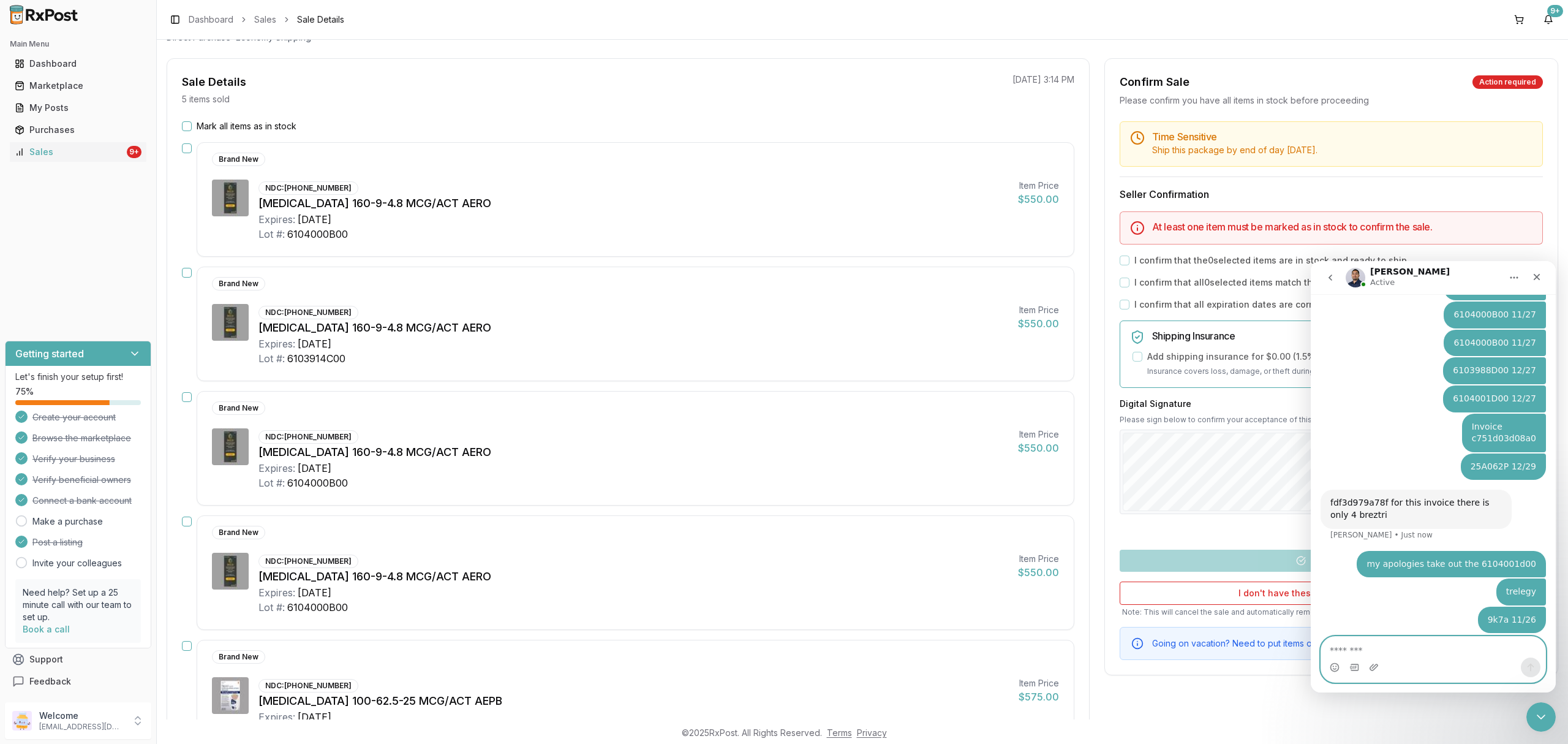
scroll to position [0, 0]
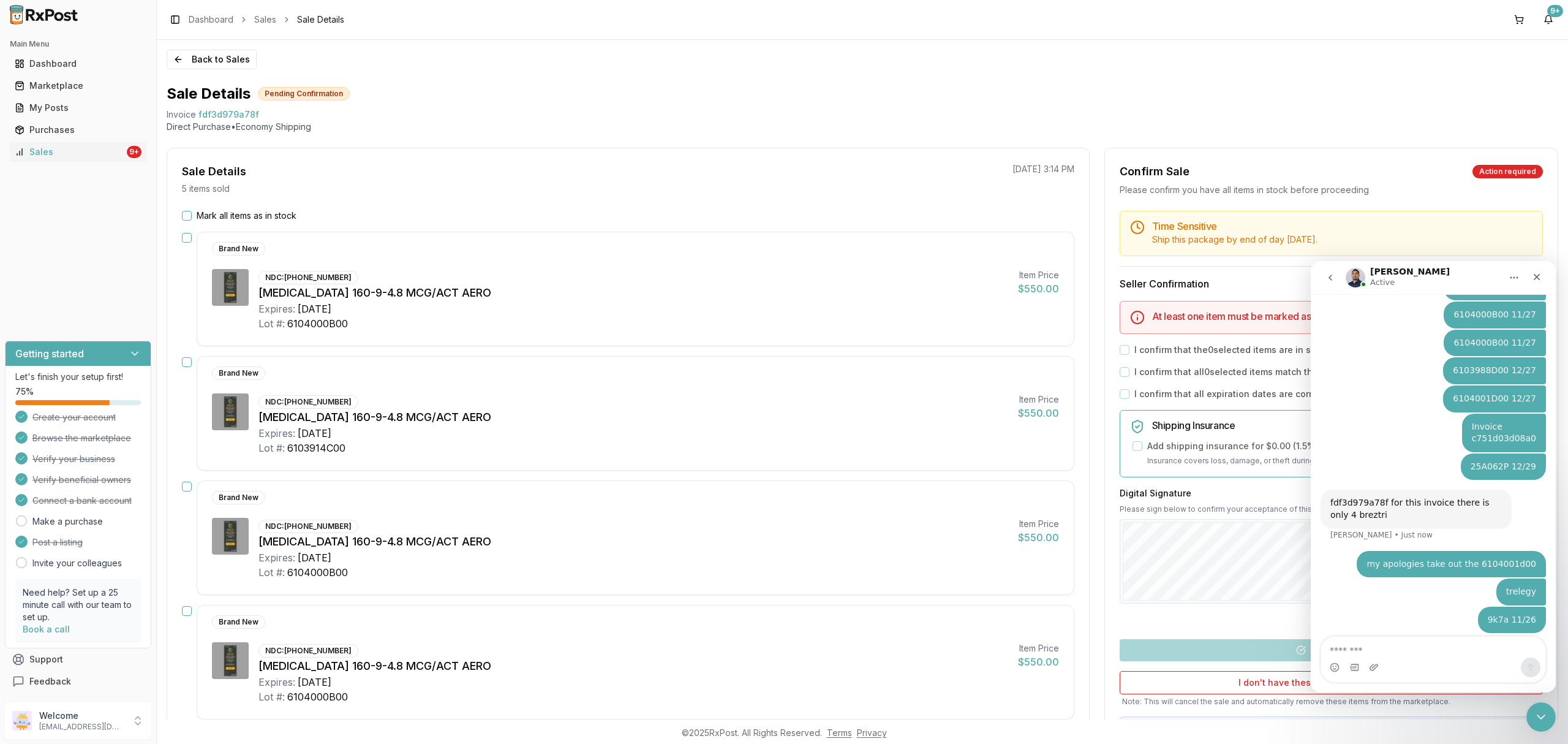
click at [216, 49] on div "Back to Sales Sale Details Pending Confirmation Invoice fdf3d979a78f Direct Pur…" at bounding box center [862, 380] width 1411 height 679
click at [213, 52] on button "Back to Sales" at bounding box center [211, 59] width 90 height 19
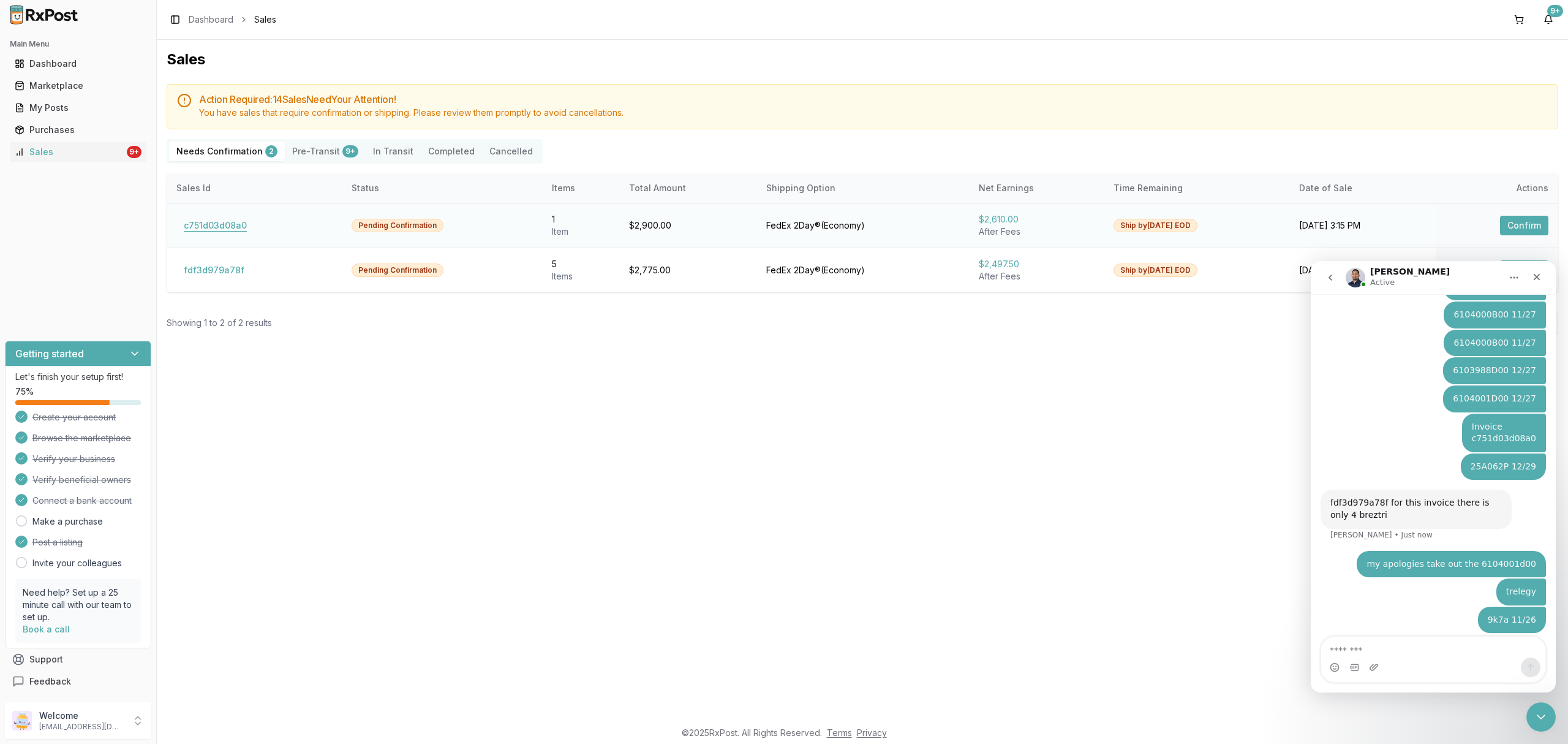
click at [230, 226] on button "c751d03d08a0" at bounding box center [215, 225] width 78 height 19
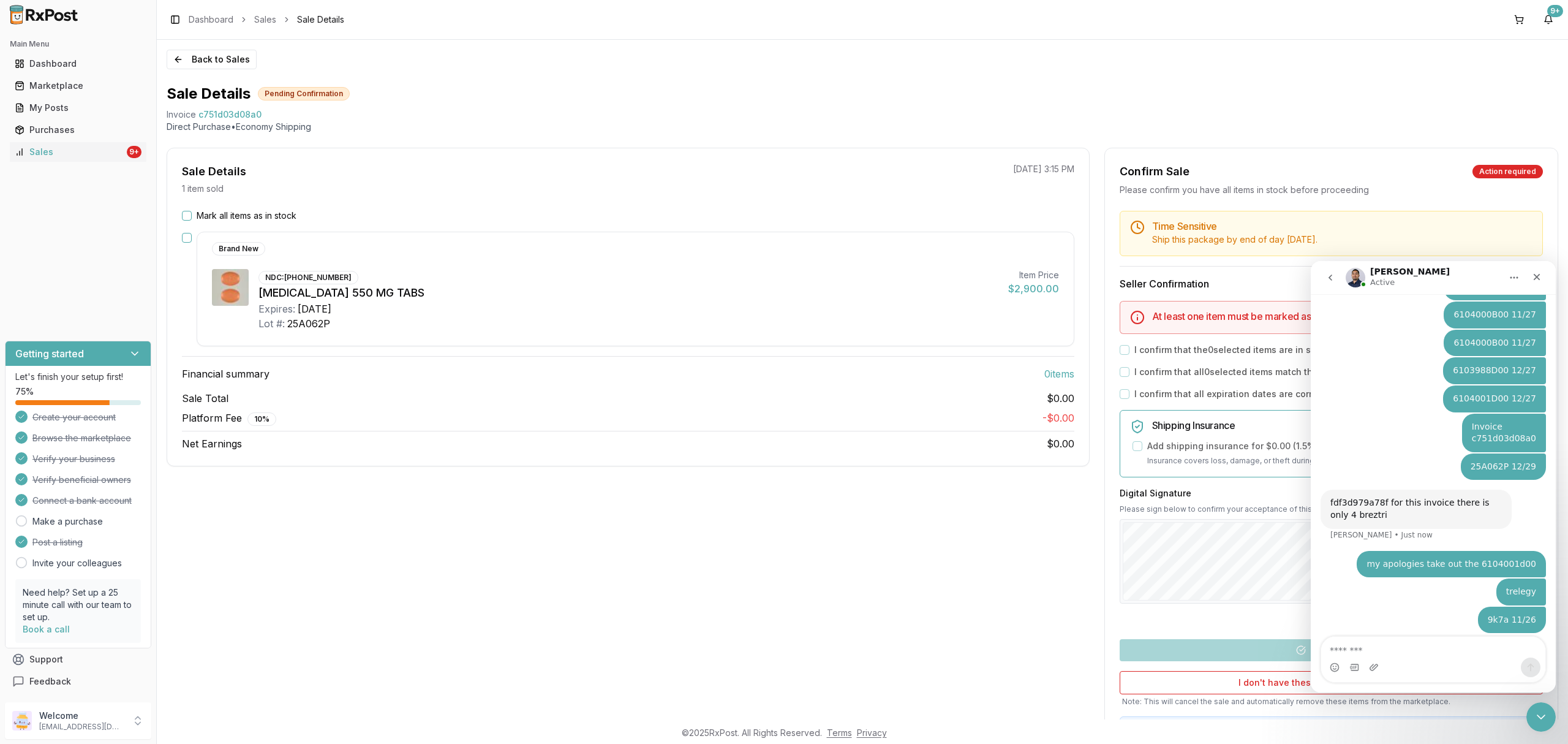
click at [185, 217] on button "Mark all items as in stock" at bounding box center [186, 216] width 10 height 10
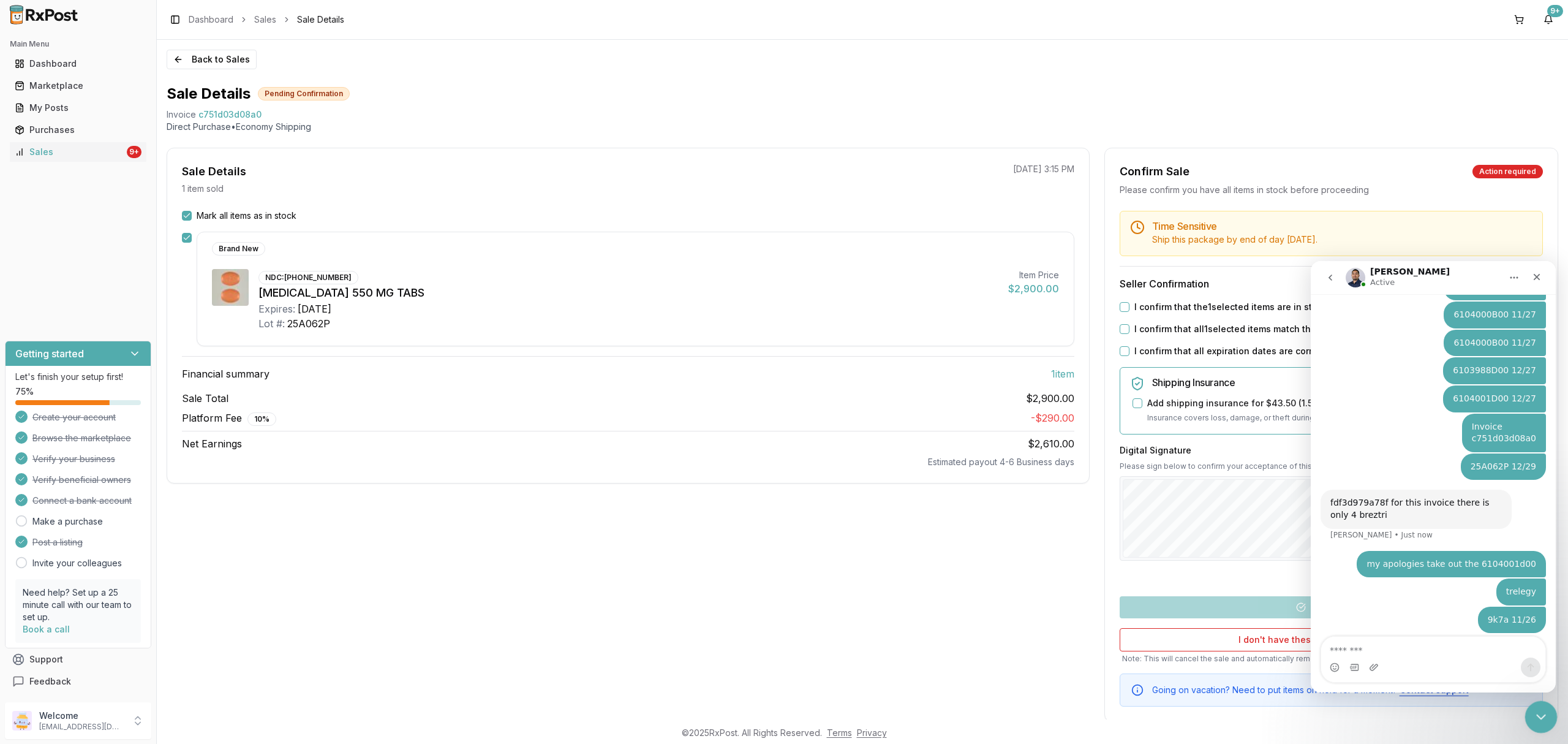
click at [1550, 718] on div "Close Intercom Messenger" at bounding box center [1540, 716] width 29 height 29
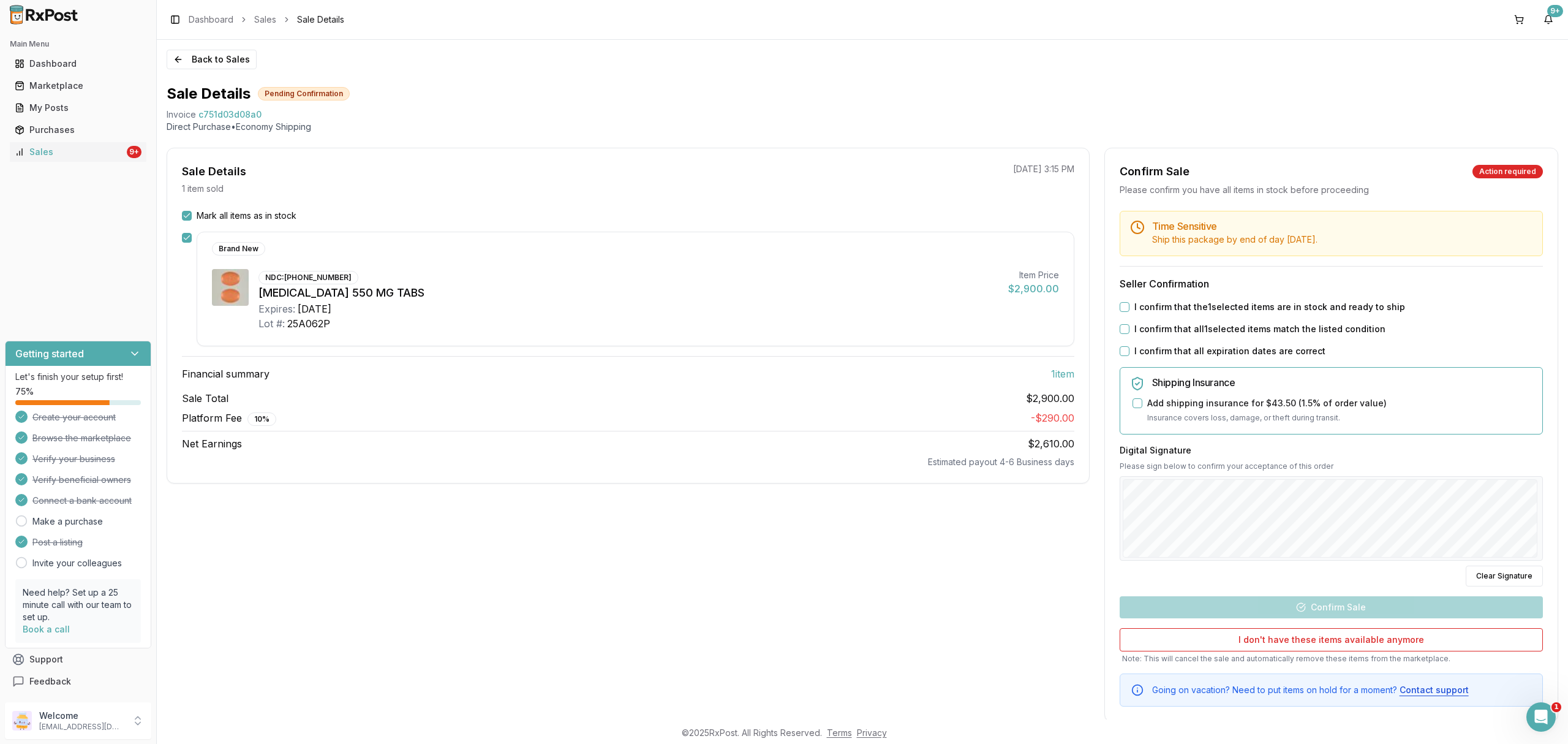
scroll to position [880, 0]
click at [1168, 304] on label "I confirm that the 1 selected items are in stock and ready to ship" at bounding box center [1270, 307] width 271 height 12
click at [1129, 304] on button "I confirm that the 1 selected items are in stock and ready to ship" at bounding box center [1125, 307] width 10 height 10
click at [1153, 330] on label "I confirm that all 1 selected items match the listed condition" at bounding box center [1260, 329] width 251 height 12
click at [1129, 330] on button "I confirm that all 1 selected items match the listed condition" at bounding box center [1125, 329] width 10 height 10
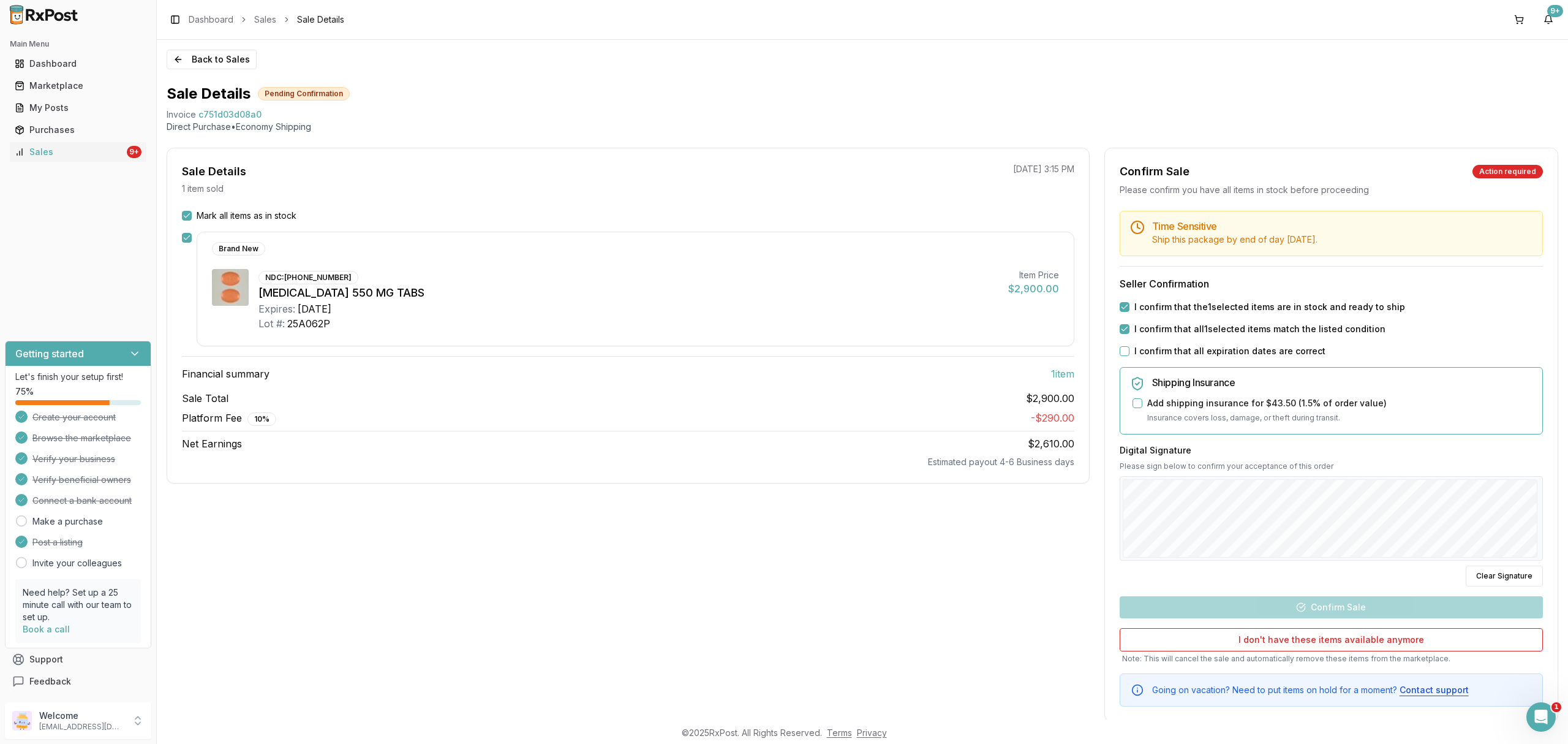
click at [1141, 351] on label "I confirm that all expiration dates are correct" at bounding box center [1230, 351] width 191 height 12
click at [1129, 351] on button "I confirm that all expiration dates are correct" at bounding box center [1125, 351] width 10 height 10
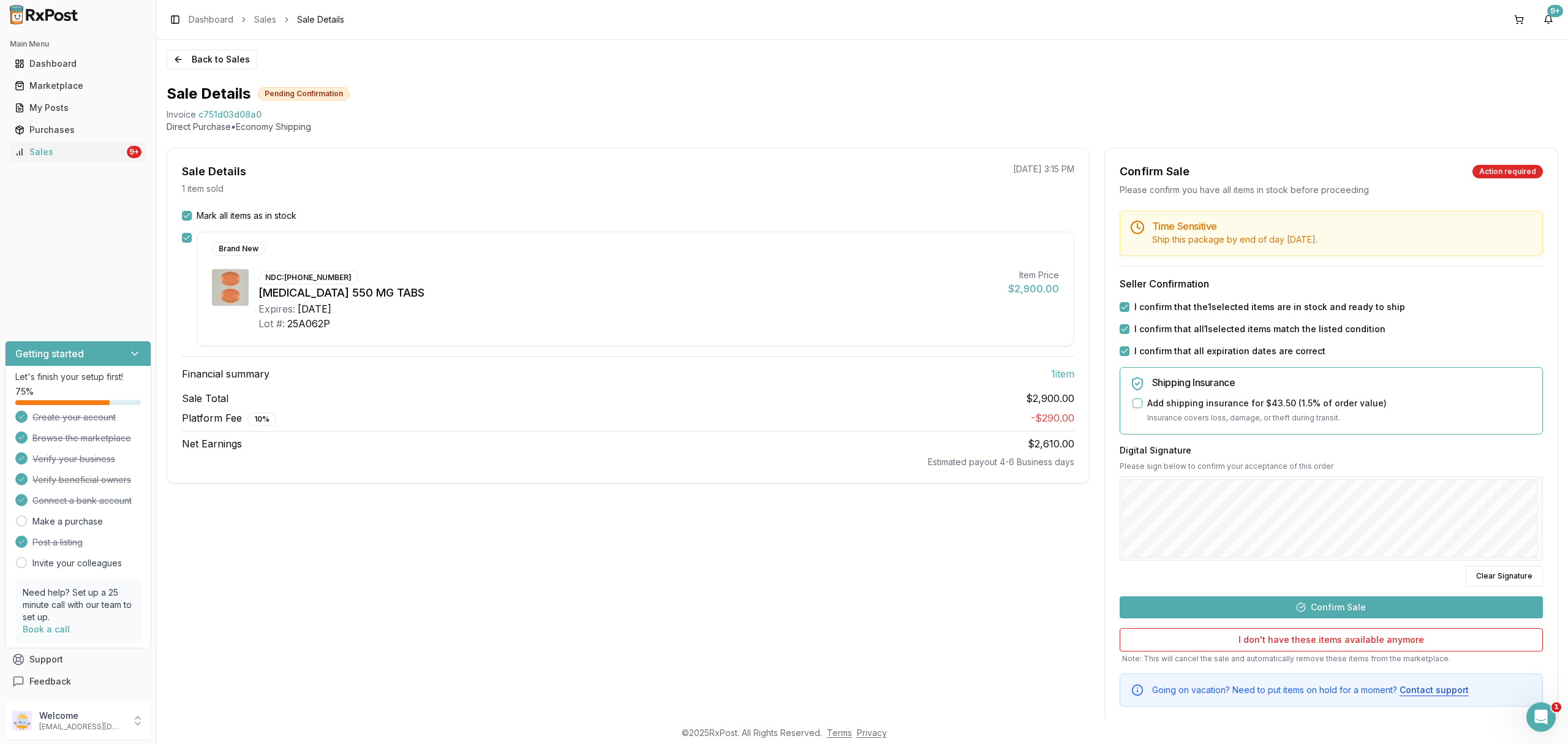
click at [1349, 602] on button "Confirm Sale" at bounding box center [1332, 607] width 423 height 22
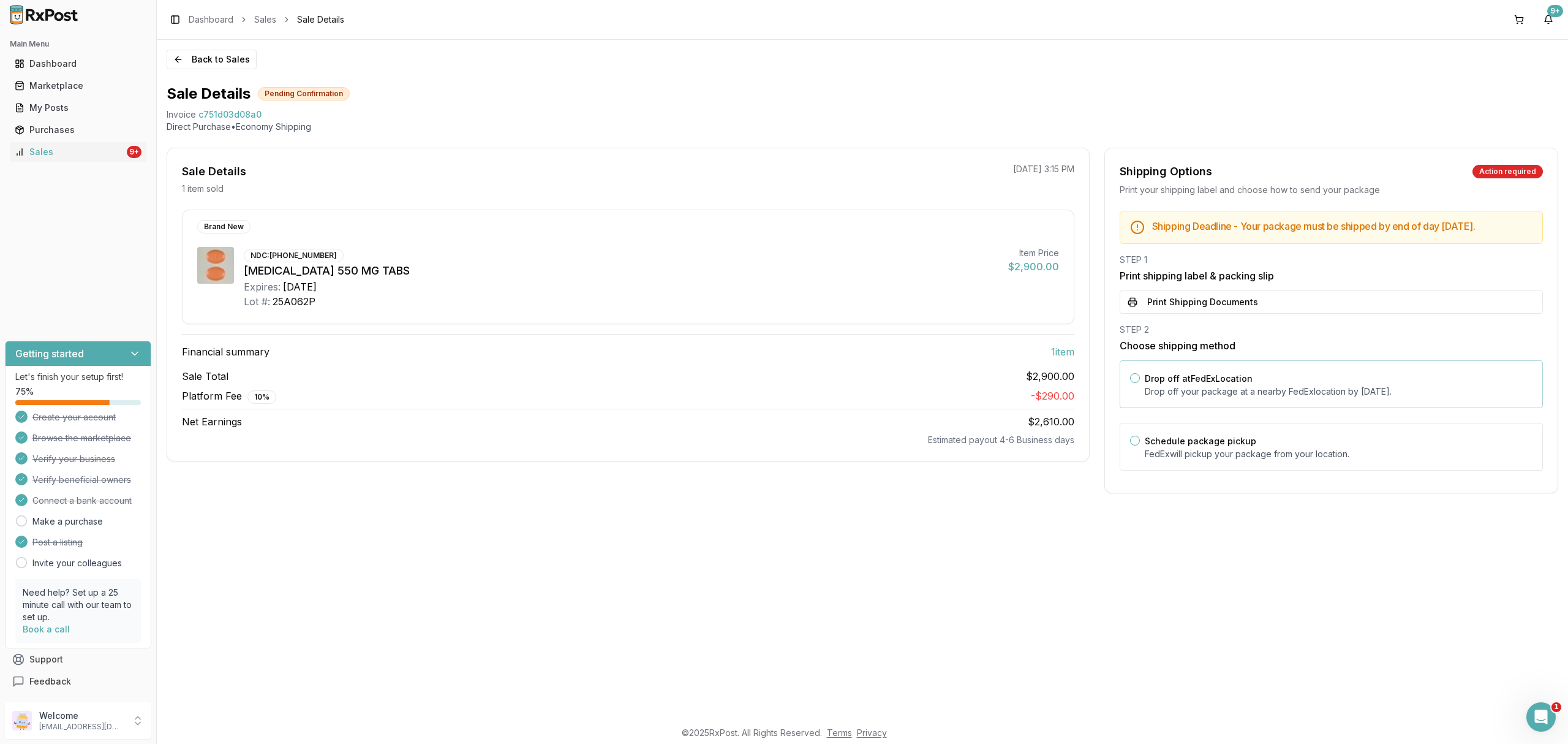
click at [1282, 385] on div "Drop off at FedEx Location Drop off your package at a nearby FedEx location by …" at bounding box center [1339, 384] width 388 height 27
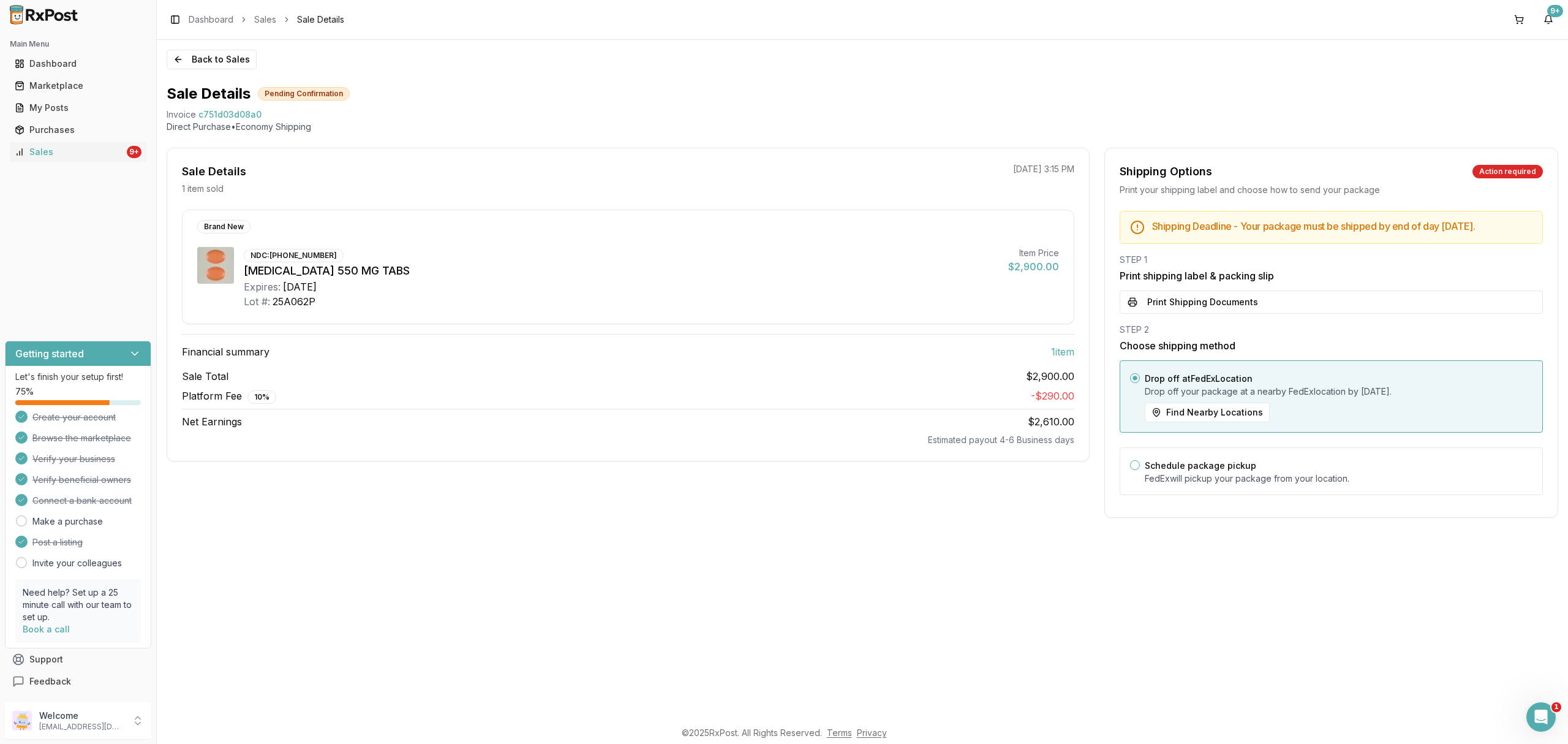
click at [1269, 307] on button "Print Shipping Documents" at bounding box center [1332, 302] width 423 height 23
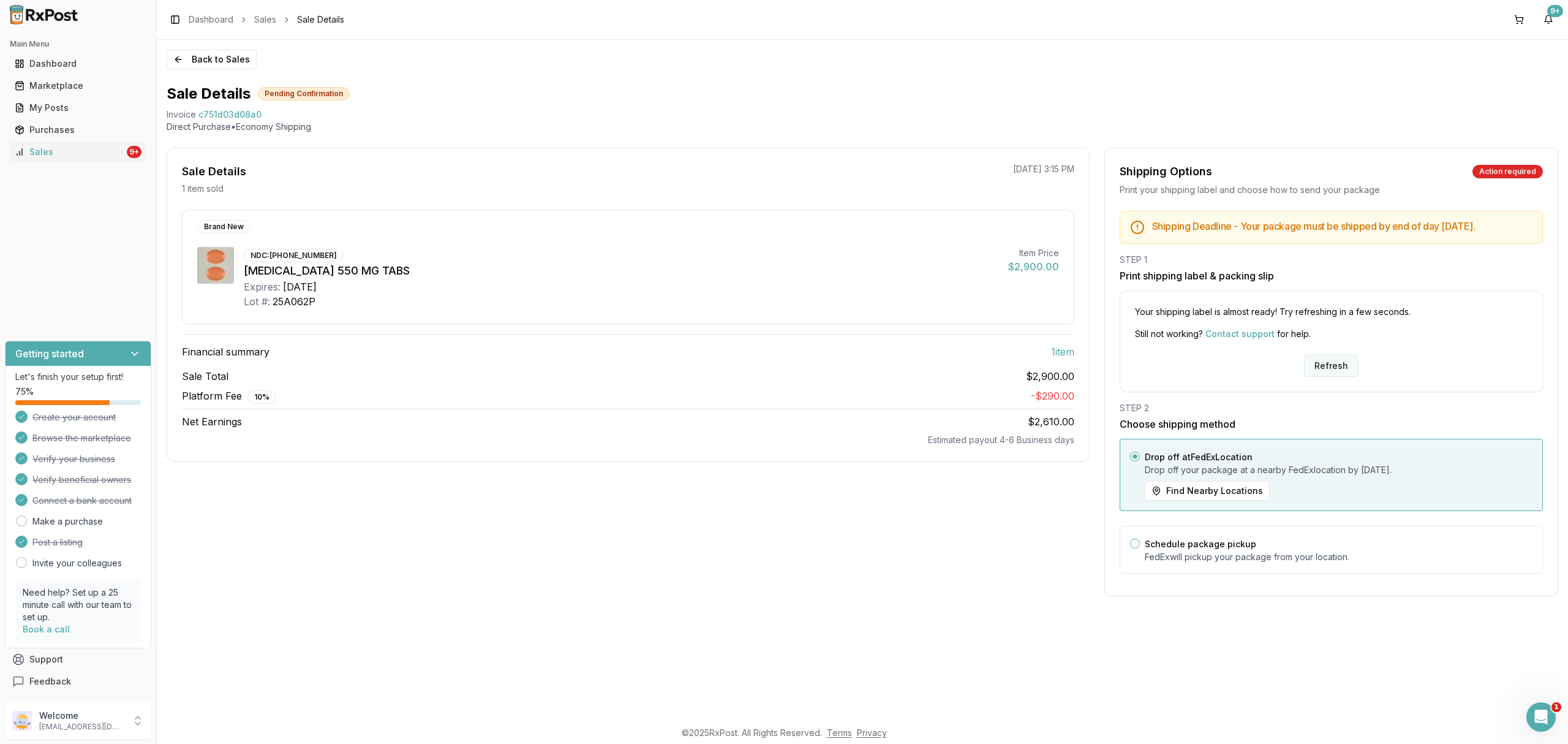
click at [1328, 371] on button "Refresh" at bounding box center [1331, 366] width 55 height 22
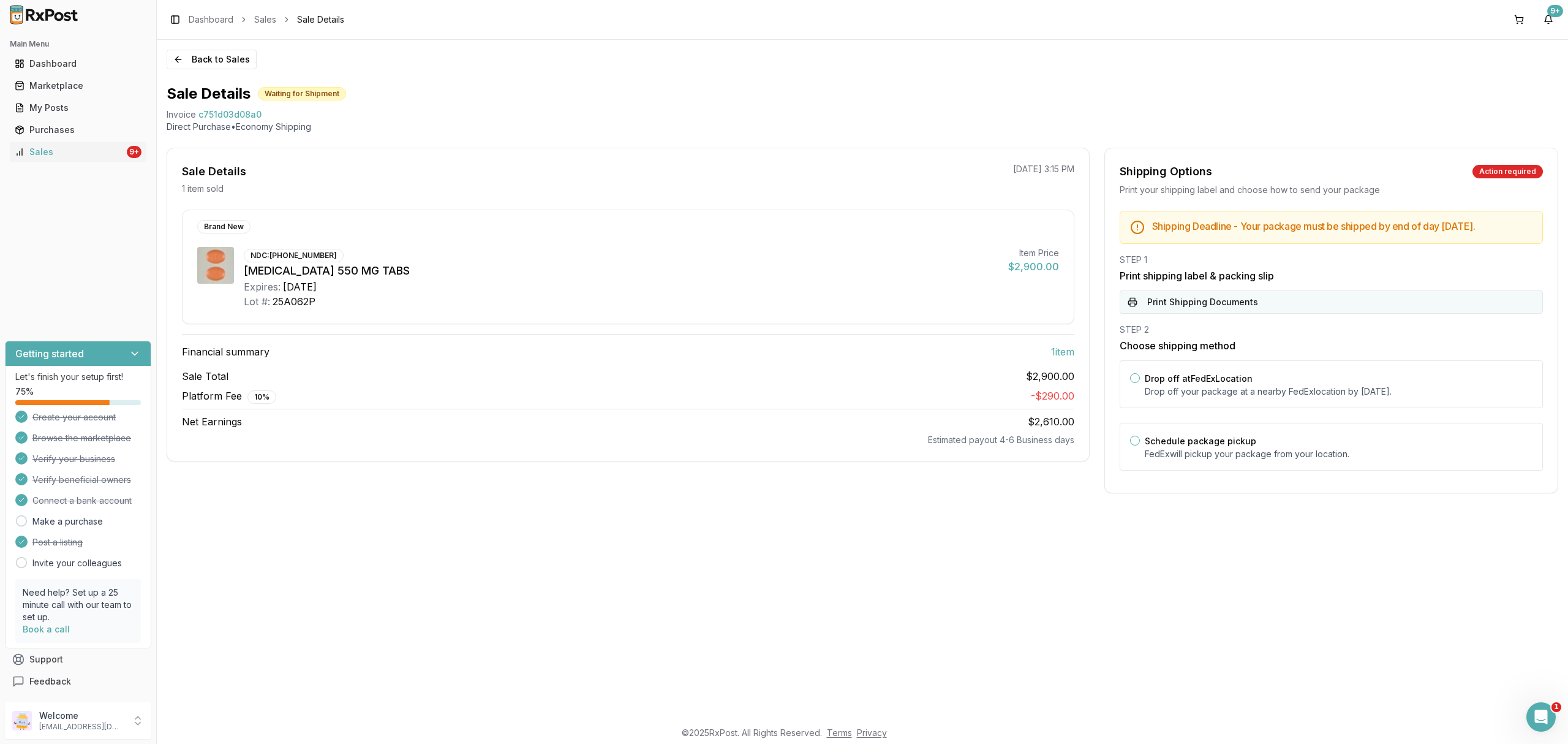
click at [1277, 313] on button "Print Shipping Documents" at bounding box center [1332, 302] width 423 height 23
click at [1261, 393] on div "Drop off at FedEx Location Drop off your package at a nearby [GEOGRAPHIC_DATA] …" at bounding box center [1339, 384] width 388 height 27
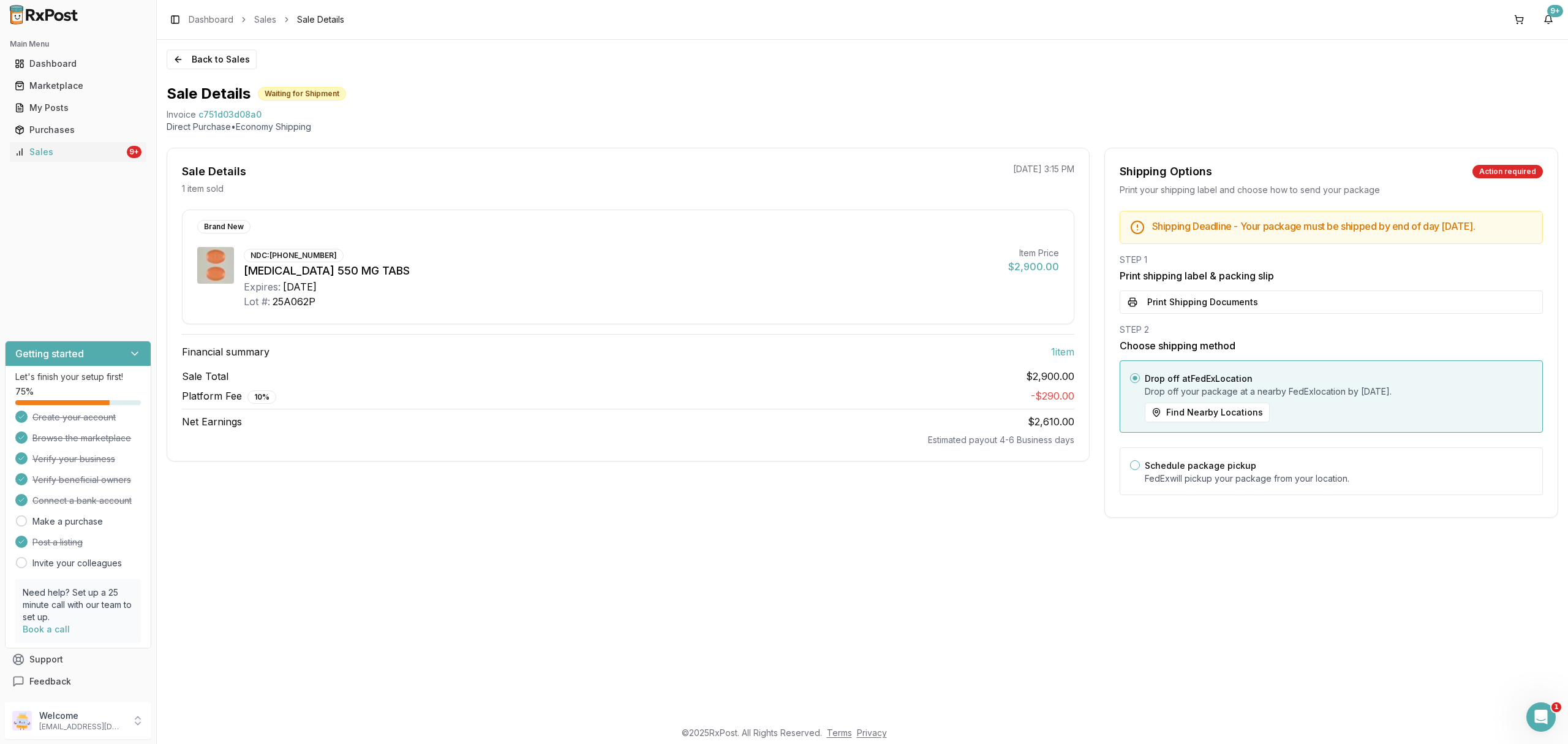
click at [189, 69] on div "Back to Sales Sale Details Waiting for Shipment Invoice c751d03d08a0 Direct Pur…" at bounding box center [862, 380] width 1411 height 679
click at [189, 50] on button "Back to Sales" at bounding box center [211, 59] width 90 height 19
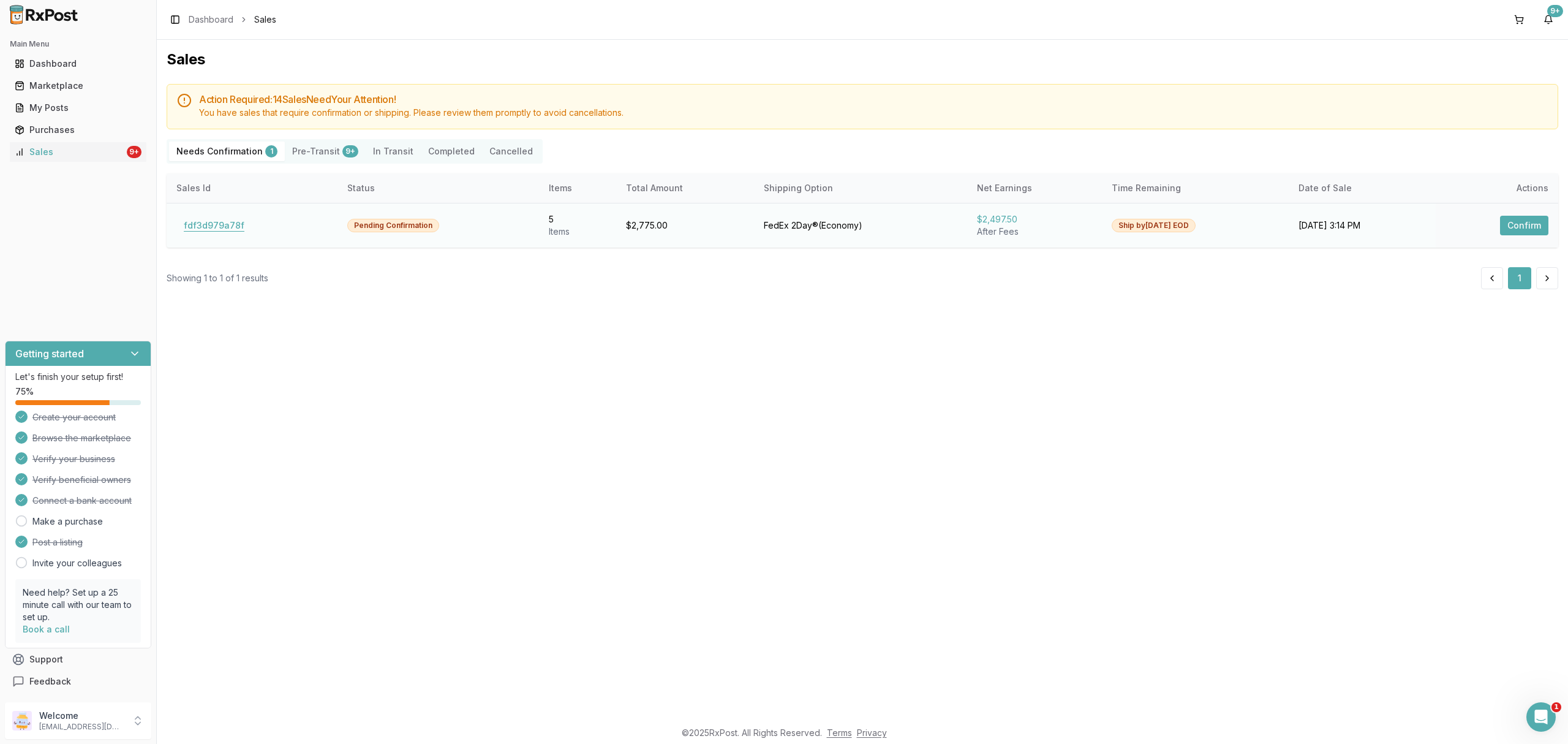
click at [204, 230] on button "fdf3d979a78f" at bounding box center [214, 225] width 75 height 19
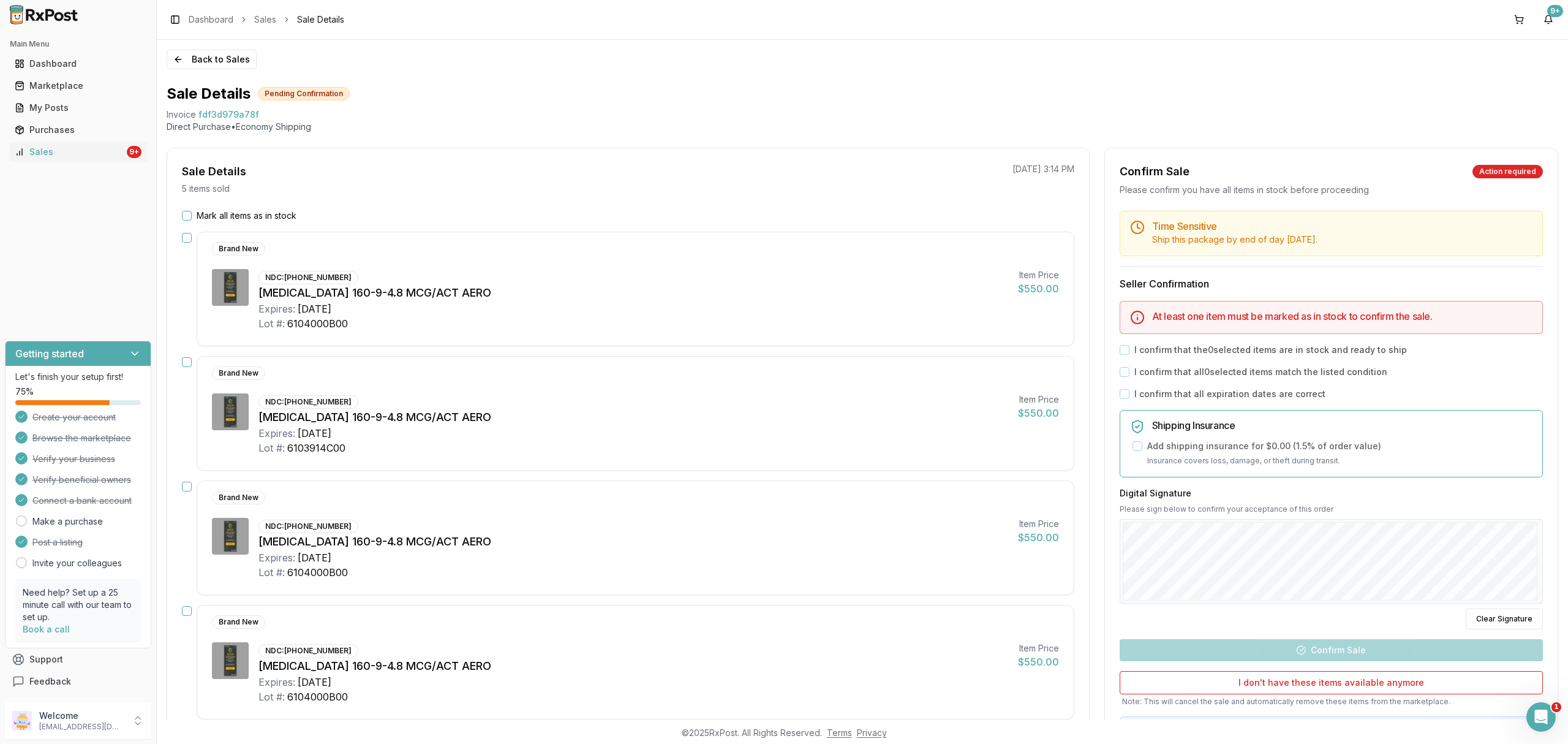
click at [209, 76] on div "Back to Sales Sale Details Pending Confirmation Invoice fdf3d979a78f Direct Pur…" at bounding box center [862, 380] width 1411 height 679
click at [207, 71] on div "Back to Sales Sale Details Pending Confirmation Invoice fdf3d979a78f Direct Pur…" at bounding box center [862, 380] width 1411 height 679
click at [202, 67] on button "Back to Sales" at bounding box center [211, 59] width 90 height 19
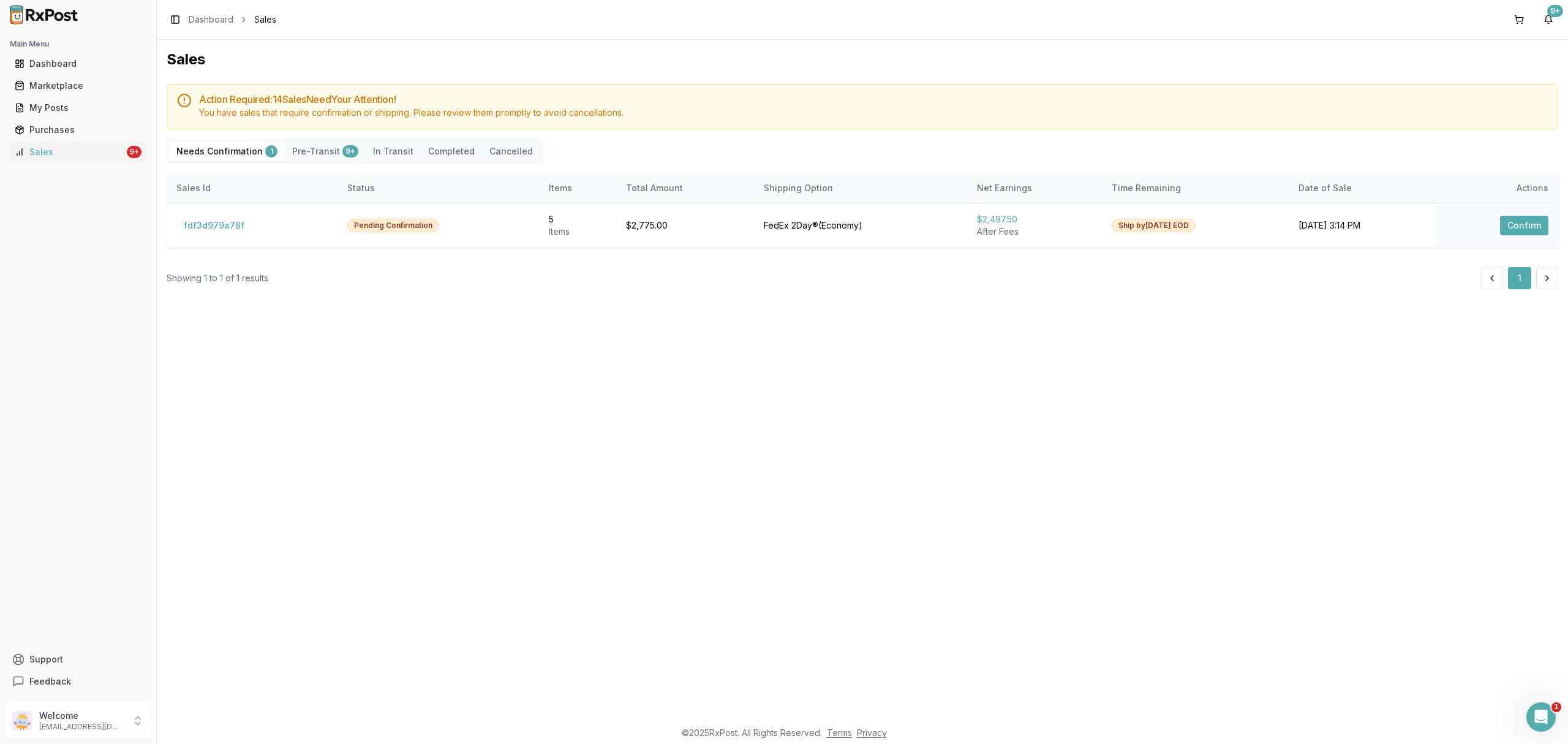
click at [1534, 716] on icon "Open Intercom Messenger" at bounding box center [1541, 717] width 20 height 20
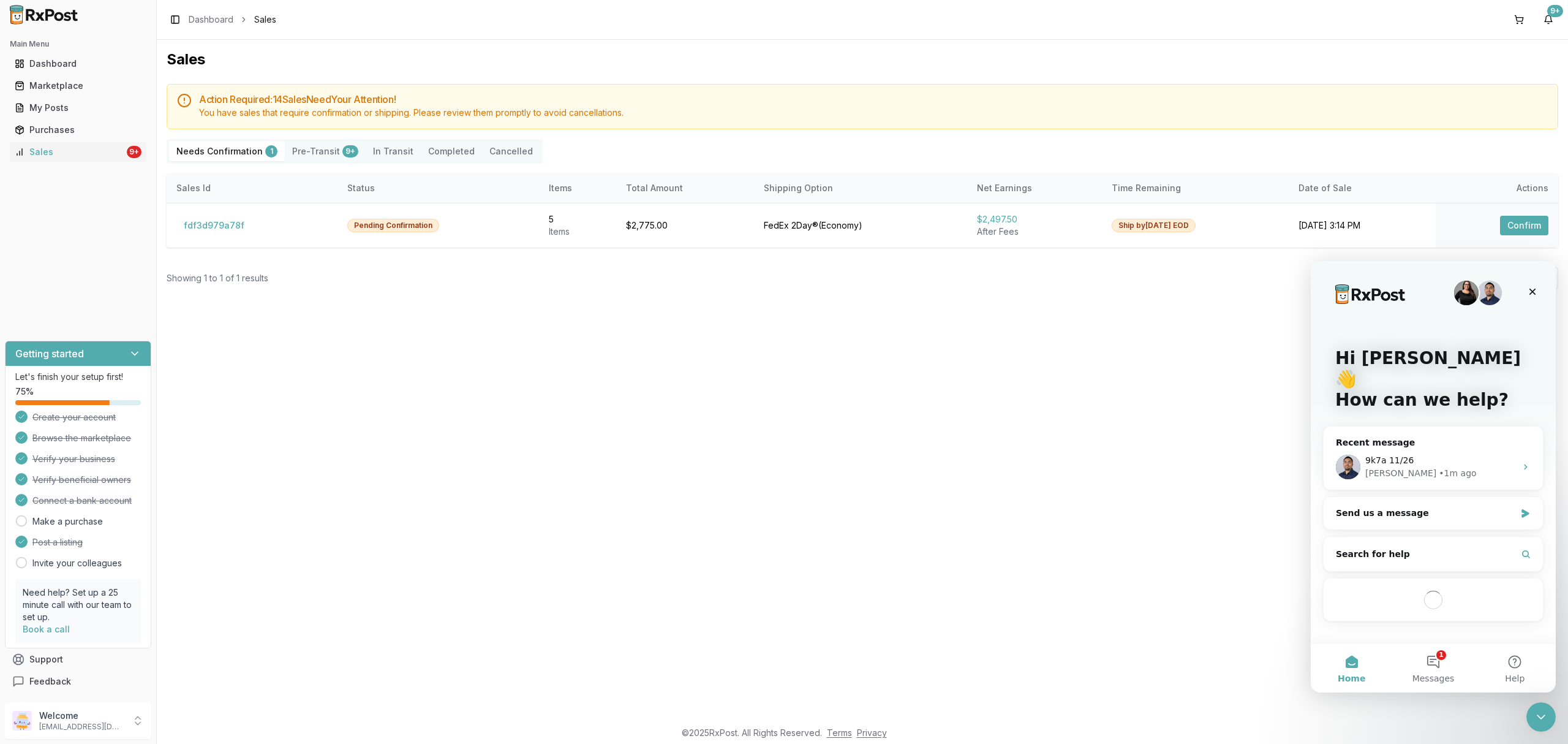
click at [1048, 502] on div "Sales Action Required: 14 Sale s Need Your Attention! You have sales that requi…" at bounding box center [862, 380] width 1411 height 679
click at [209, 223] on button "fdf3d979a78f" at bounding box center [214, 225] width 75 height 19
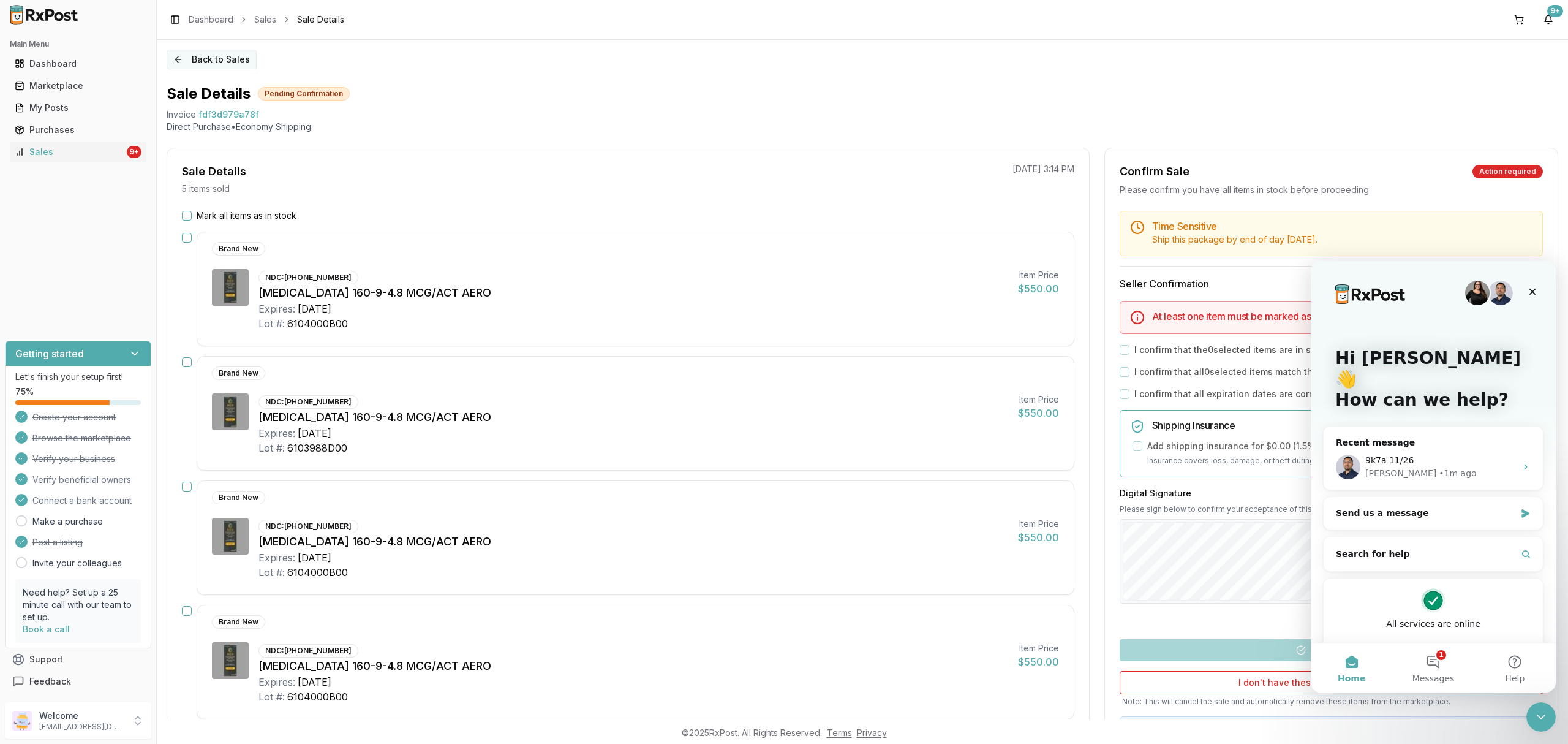
click at [209, 58] on button "Back to Sales" at bounding box center [211, 59] width 90 height 19
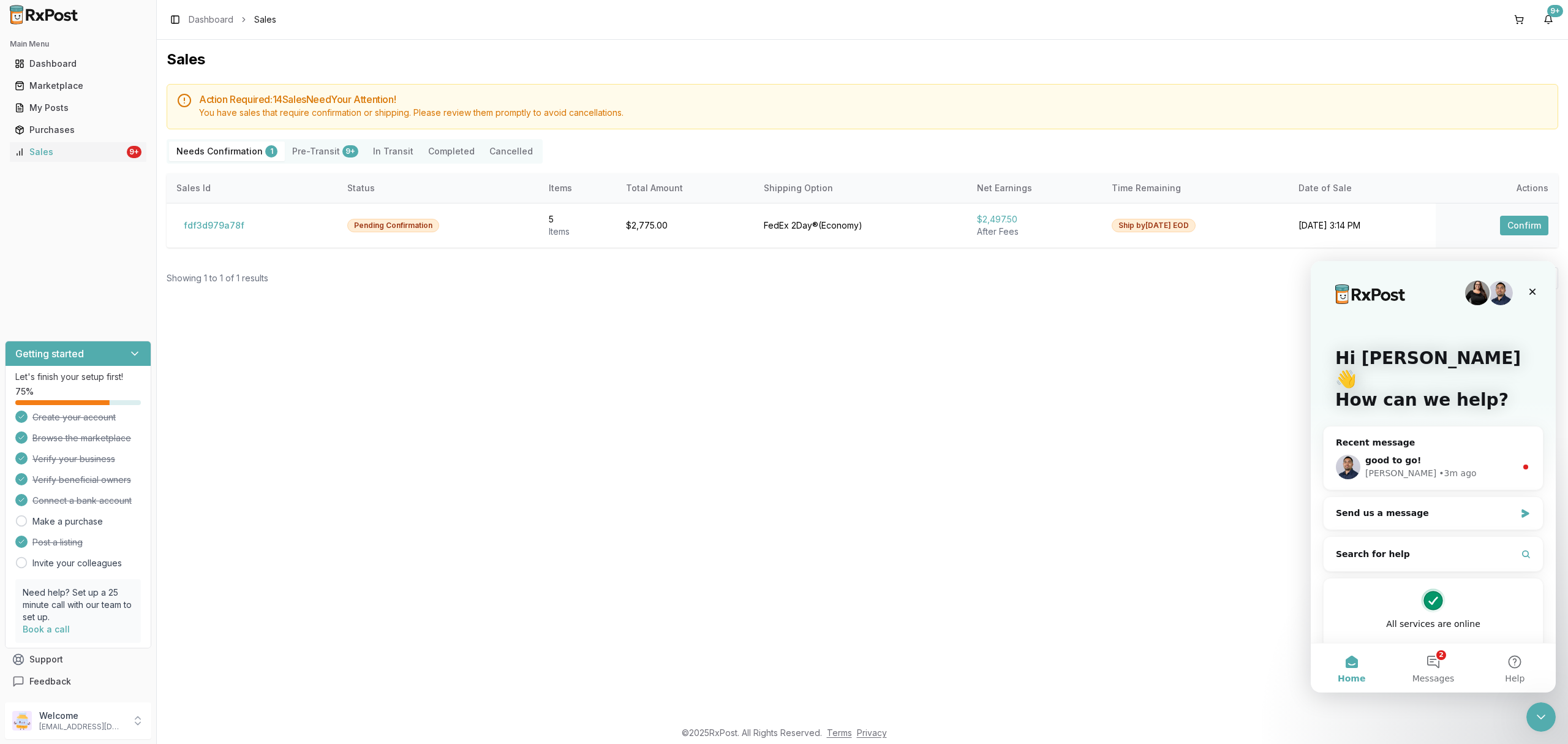
click at [1145, 581] on div "Sales Action Required: 14 Sale s Need Your Attention! You have sales that requi…" at bounding box center [862, 380] width 1411 height 679
drag, startPoint x: 1120, startPoint y: 527, endPoint x: 694, endPoint y: 331, distance: 468.9
click at [1120, 522] on div "Sales Action Required: 14 Sale s Need Your Attention! You have sales that requi…" at bounding box center [862, 380] width 1411 height 679
click at [228, 226] on button "fdf3d979a78f" at bounding box center [214, 225] width 75 height 19
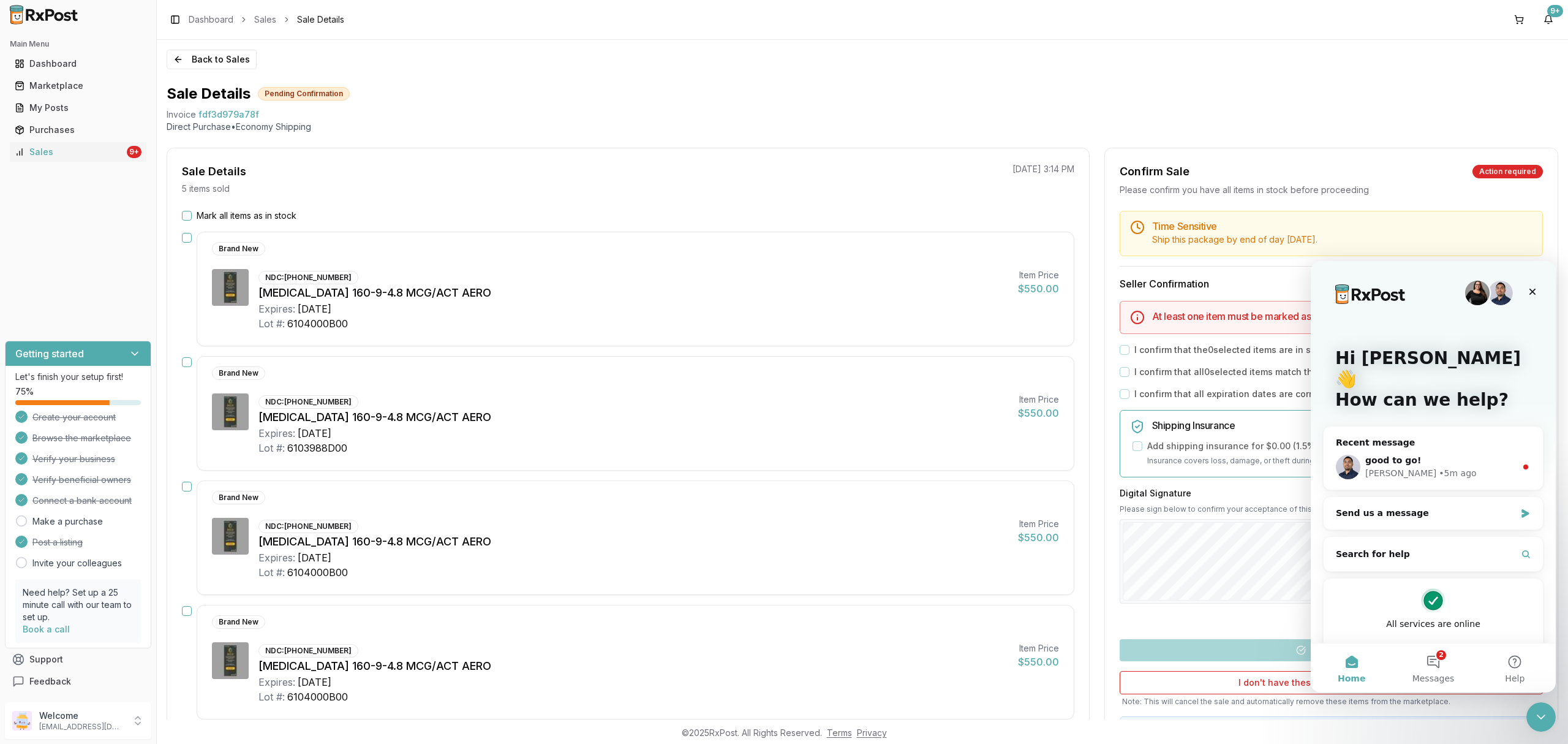
click at [270, 213] on label "Mark all items as in stock" at bounding box center [246, 216] width 100 height 12
click at [192, 213] on button "Mark all items as in stock" at bounding box center [186, 216] width 10 height 10
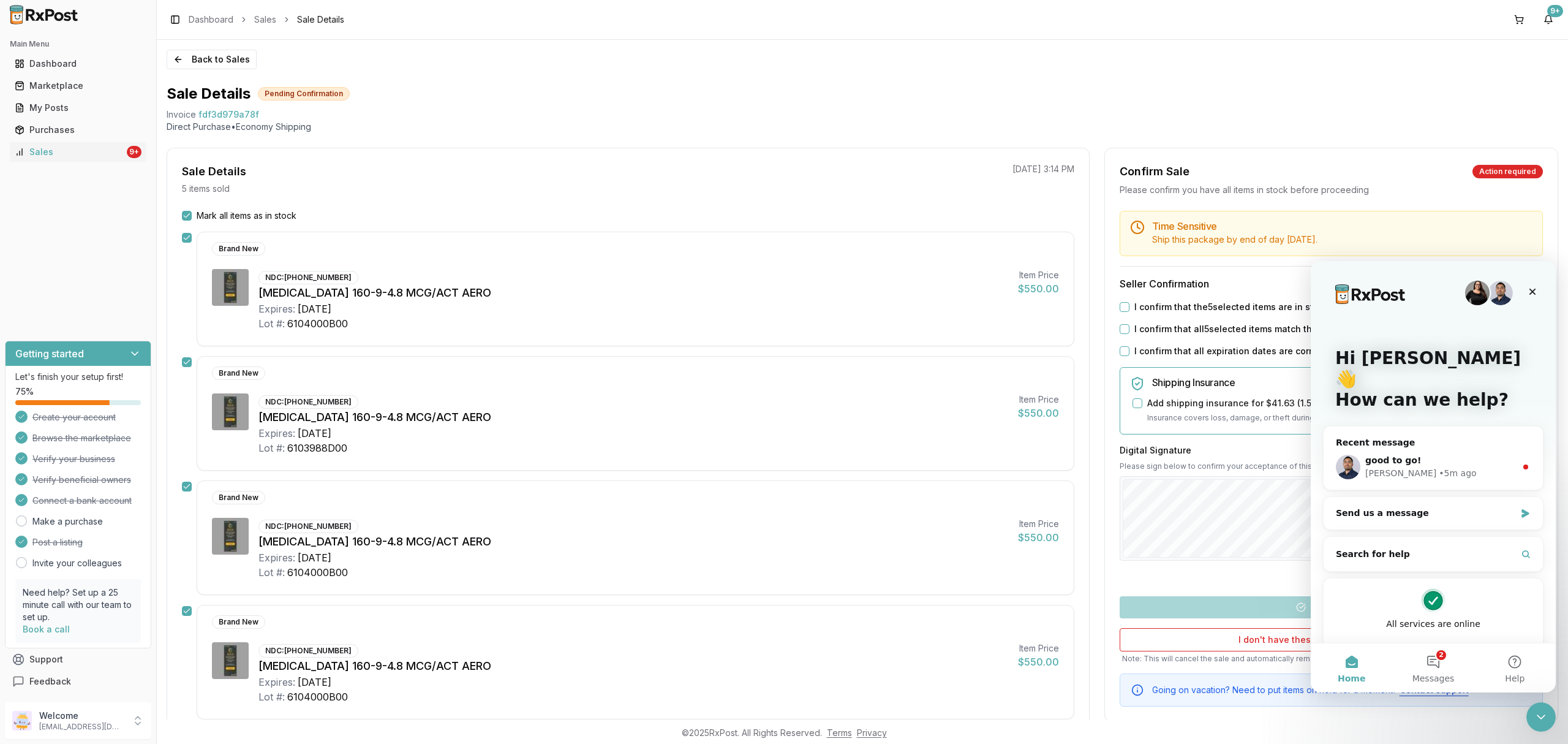
click at [1165, 309] on label "I confirm that the 5 selected items are in stock and ready to ship" at bounding box center [1270, 307] width 272 height 12
click at [1129, 309] on button "I confirm that the 5 selected items are in stock and ready to ship" at bounding box center [1125, 307] width 10 height 10
click at [1159, 325] on label "I confirm that all 5 selected items match the listed condition" at bounding box center [1261, 329] width 252 height 12
click at [1129, 325] on button "I confirm that all 5 selected items match the listed condition" at bounding box center [1125, 329] width 10 height 10
click at [1160, 352] on label "I confirm that all expiration dates are correct" at bounding box center [1230, 351] width 191 height 12
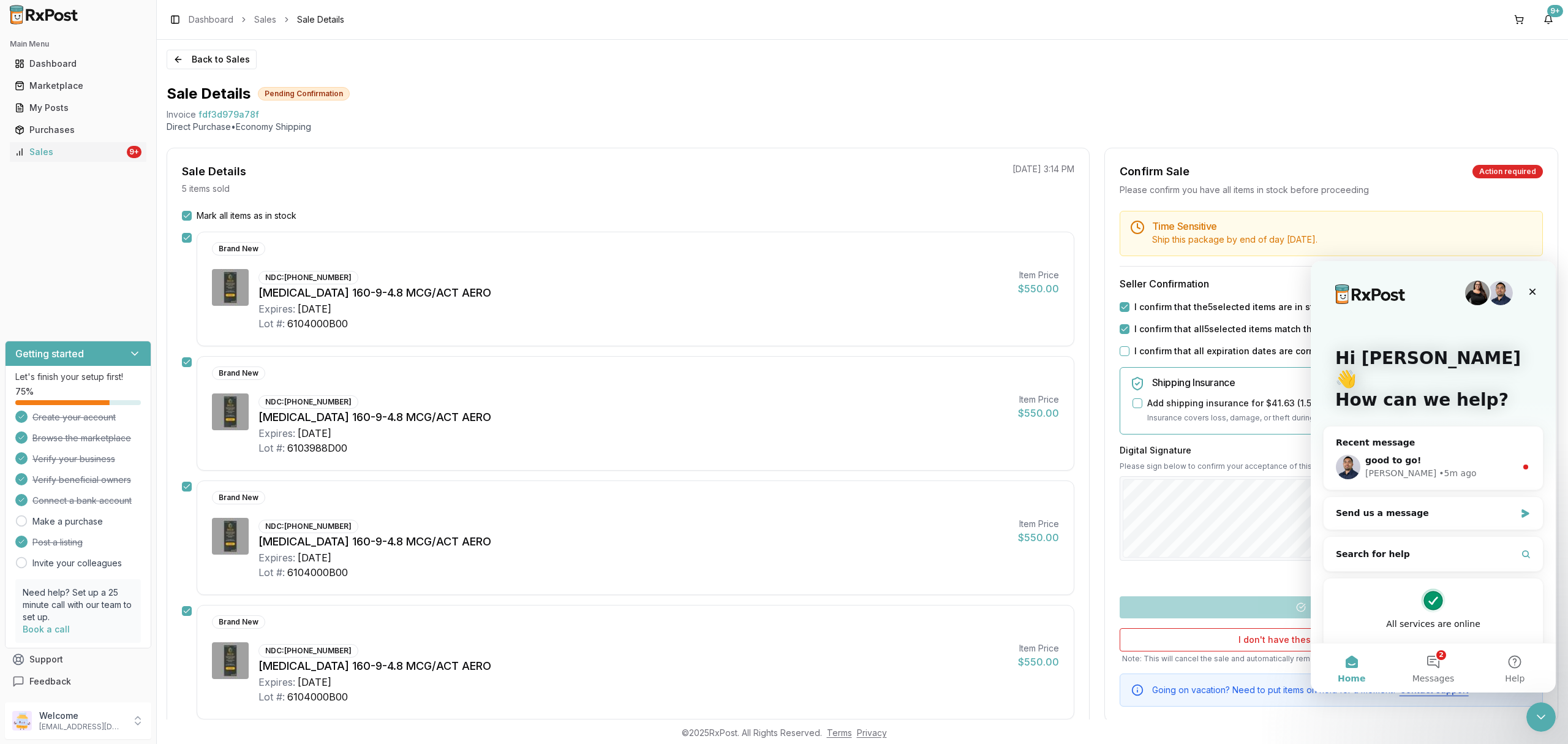
click at [1129, 352] on button "I confirm that all expiration dates are correct" at bounding box center [1125, 351] width 10 height 10
click at [1546, 716] on icon "Close Intercom Messenger" at bounding box center [1539, 715] width 15 height 15
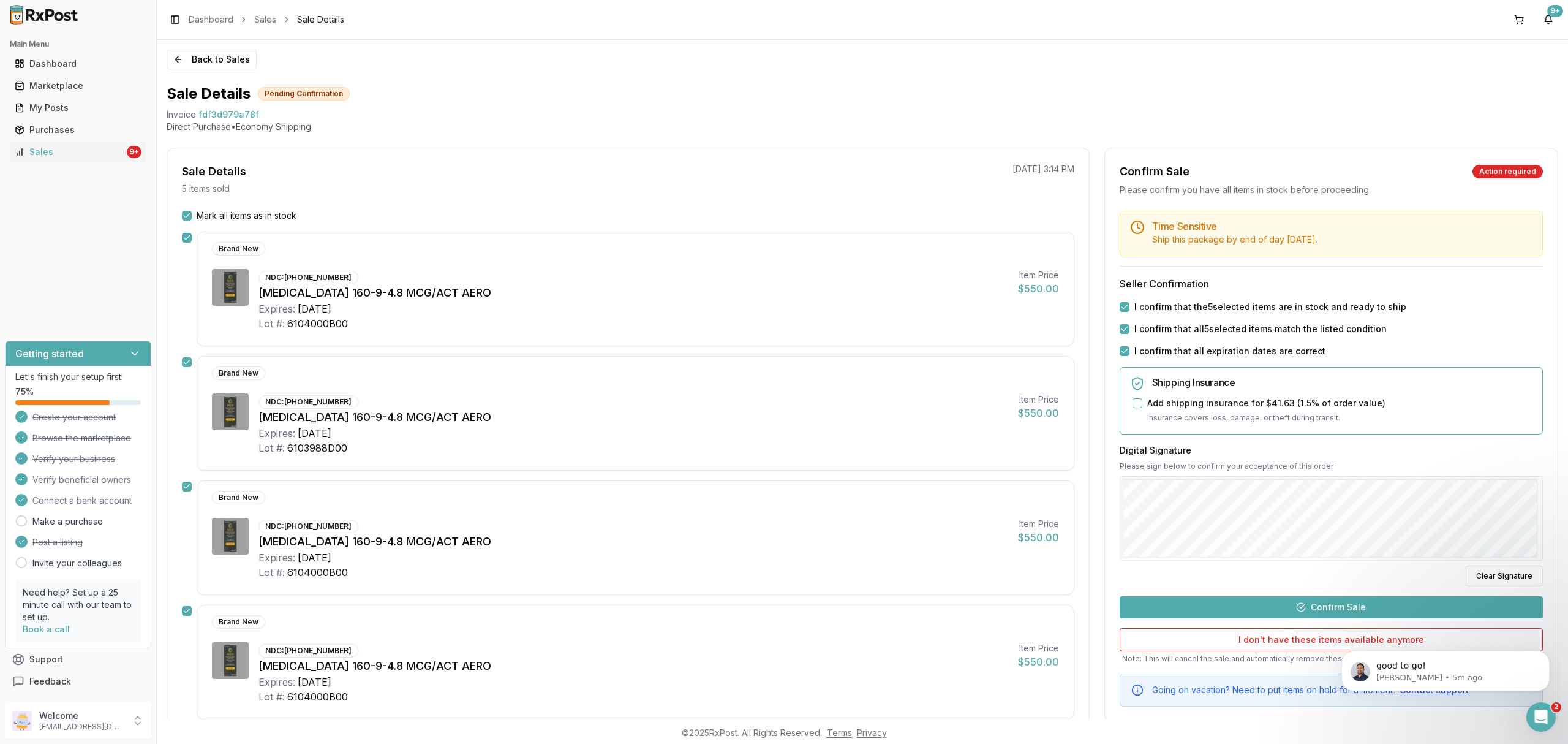
click at [1339, 602] on button "Confirm Sale" at bounding box center [1332, 607] width 423 height 22
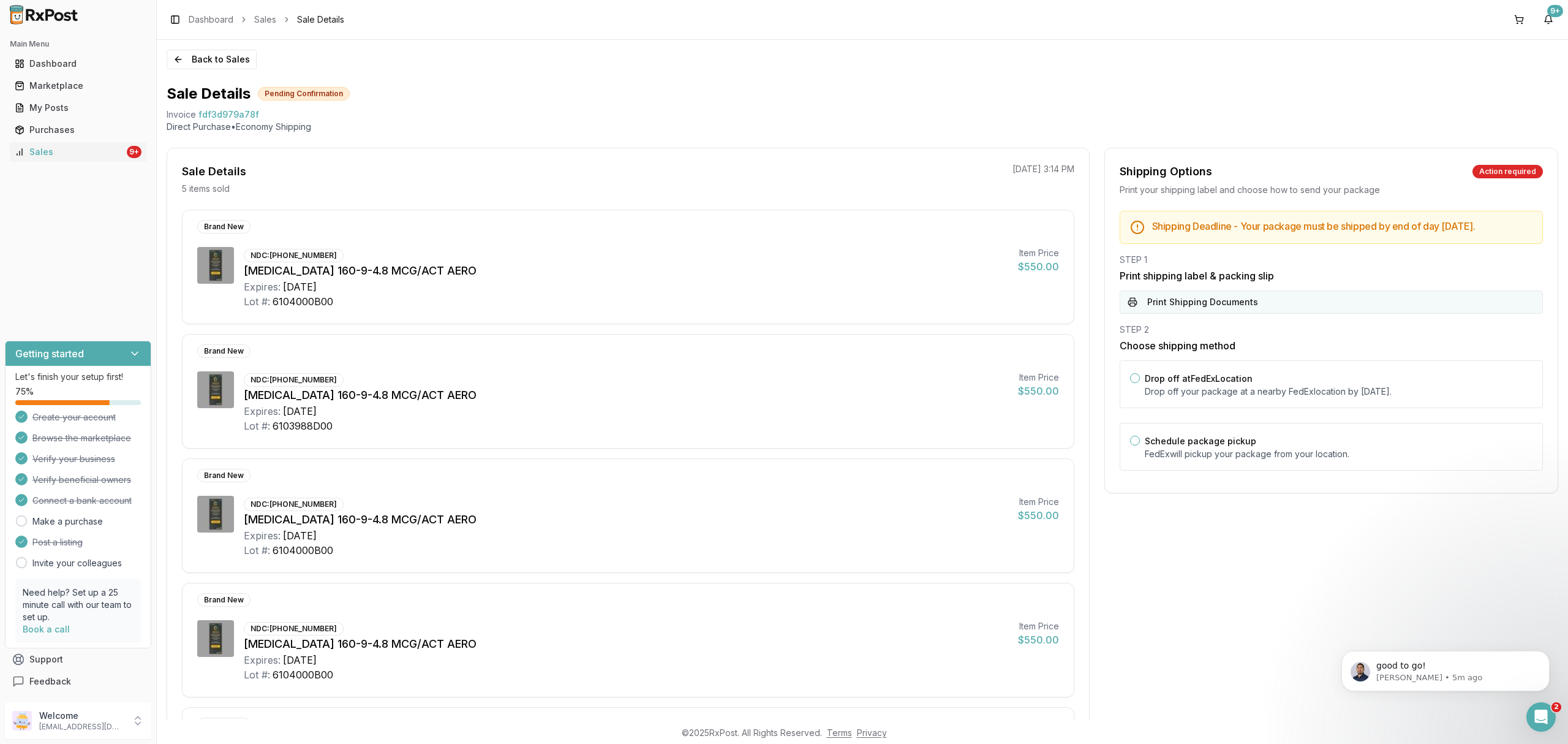
click at [1294, 313] on button "Print Shipping Documents" at bounding box center [1332, 302] width 423 height 23
click at [1285, 397] on p "Drop off your package at a nearby FedEx location by October 2, 2025 ." at bounding box center [1339, 392] width 388 height 12
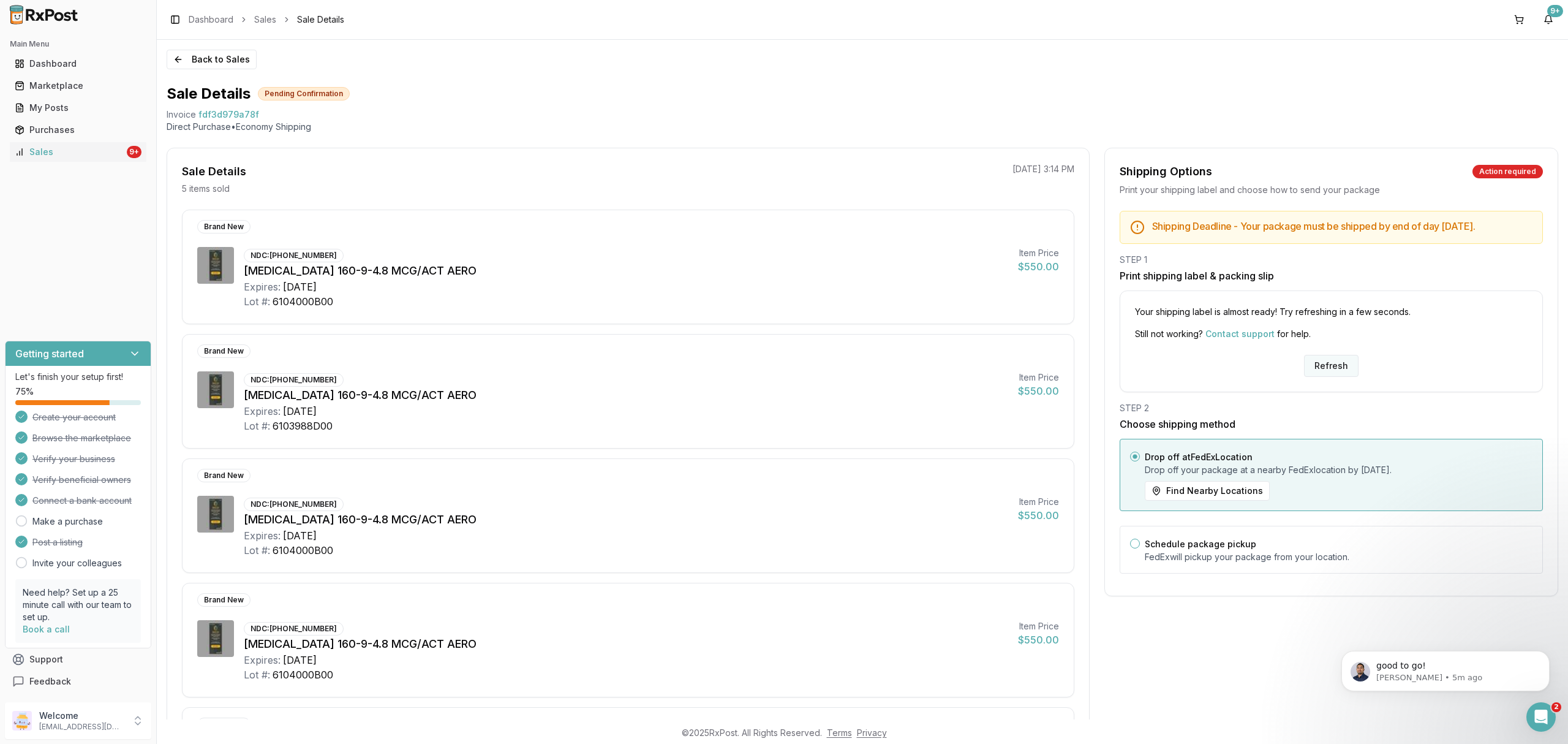
click at [1318, 377] on button "Refresh" at bounding box center [1331, 366] width 55 height 22
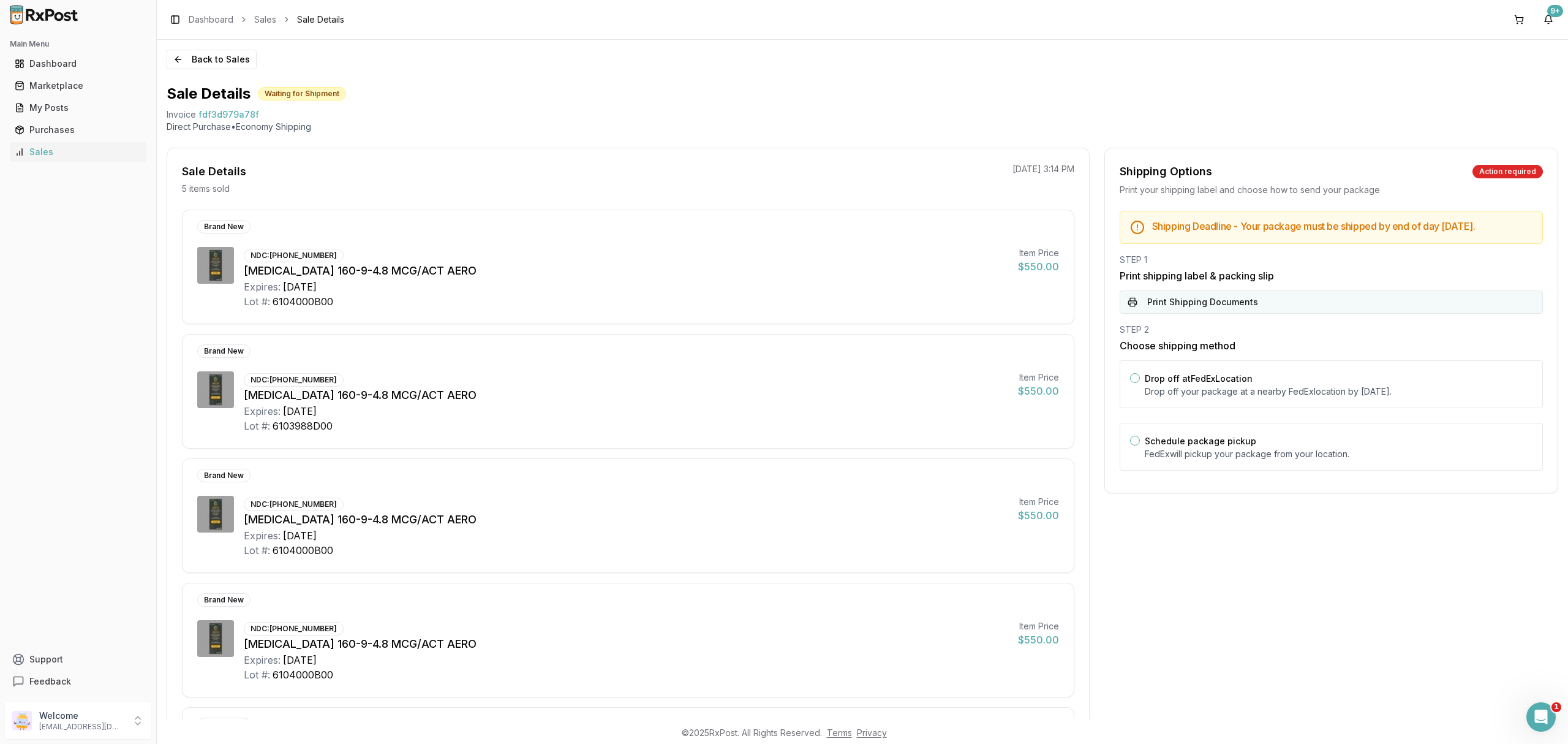
click at [1249, 307] on button "Print Shipping Documents" at bounding box center [1332, 302] width 423 height 23
click at [1245, 383] on div "Drop off at FedEx Location Drop off your package at a nearby [GEOGRAPHIC_DATA] …" at bounding box center [1339, 384] width 388 height 27
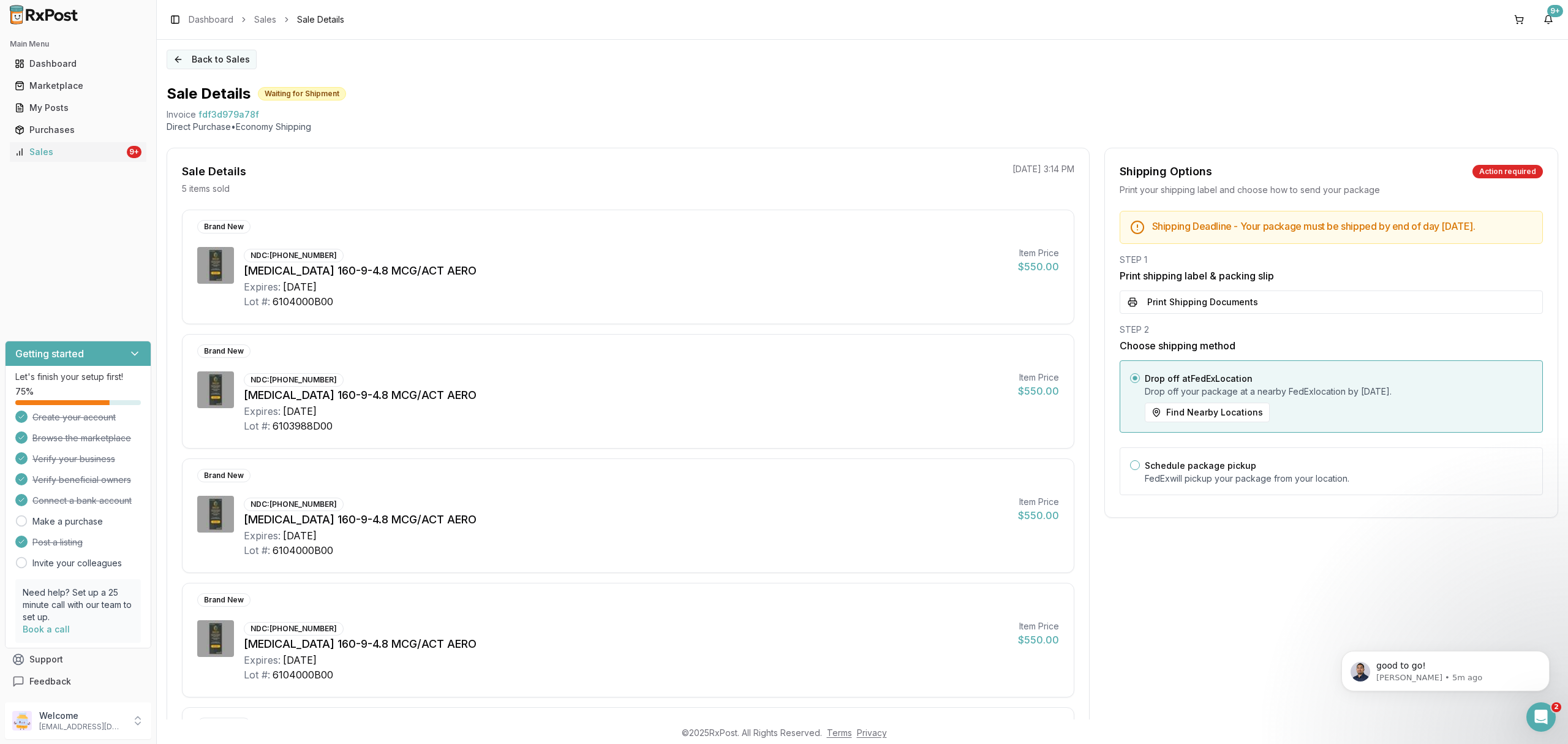
click at [236, 58] on button "Back to Sales" at bounding box center [211, 59] width 90 height 19
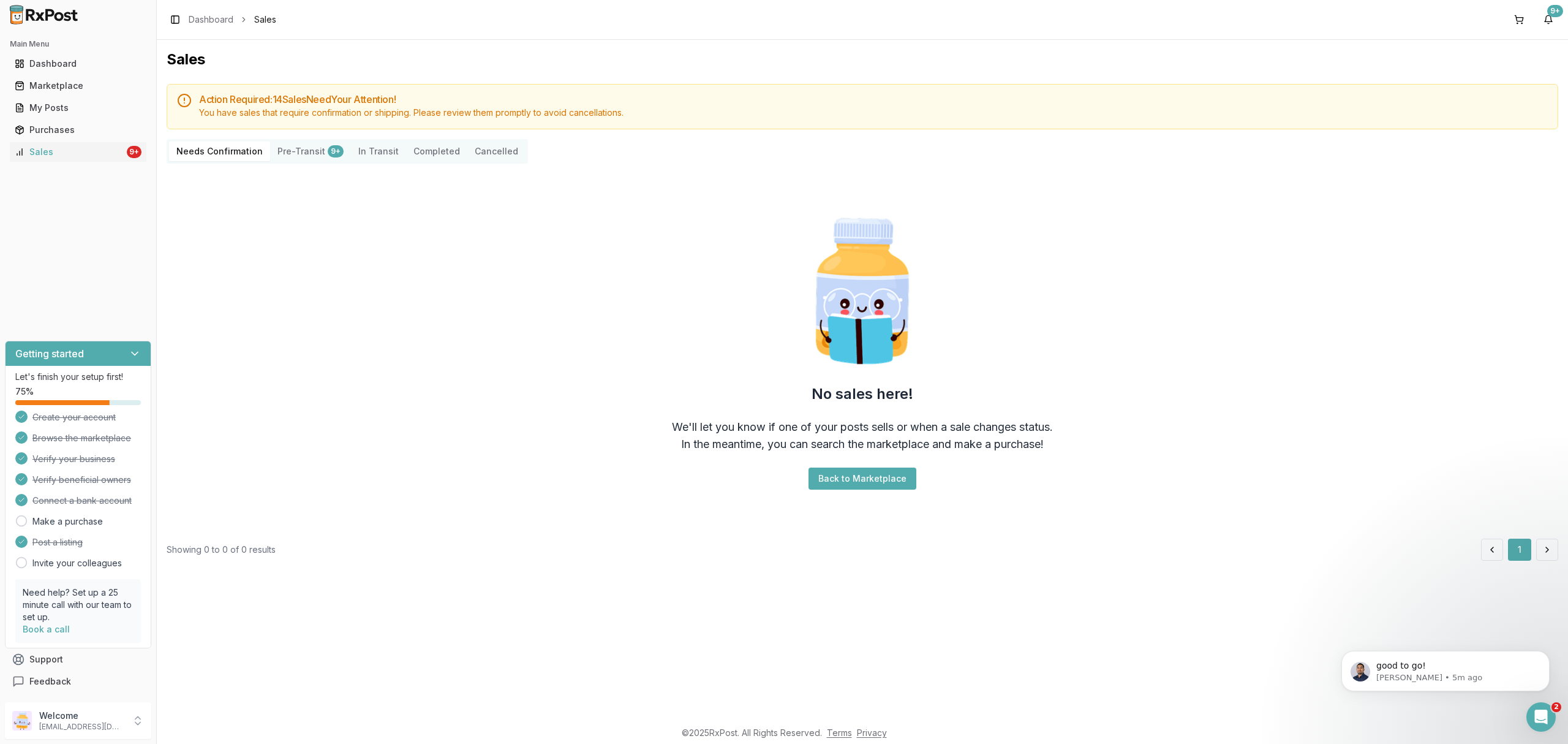
click at [562, 263] on div "No sales here! We'll let you know if one of your posts sells or when a sale cha…" at bounding box center [862, 351] width 1392 height 356
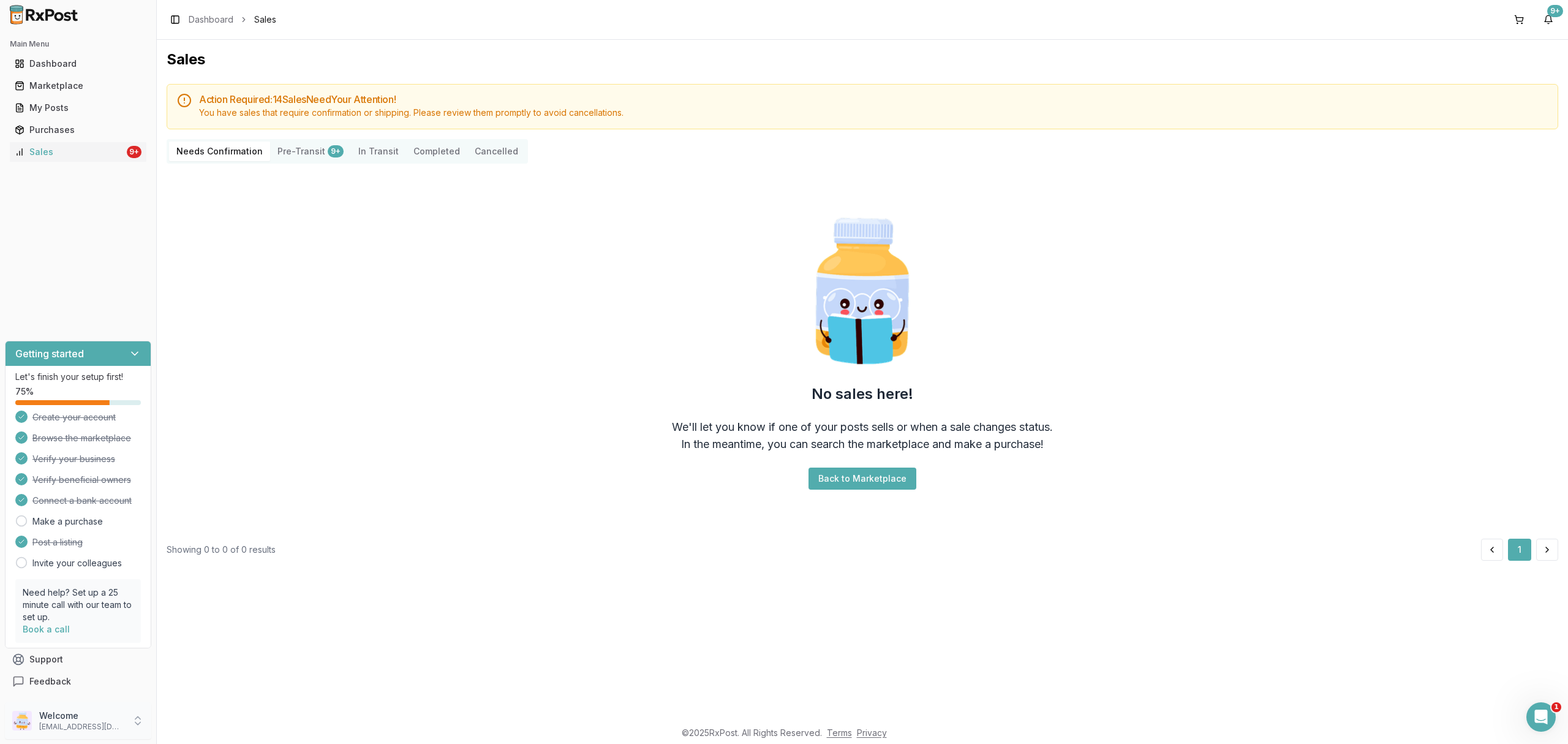
click at [122, 706] on div "Welcome [EMAIL_ADDRESS][DOMAIN_NAME]" at bounding box center [78, 721] width 146 height 37
click at [212, 727] on span "Sign Out" at bounding box center [222, 724] width 116 height 12
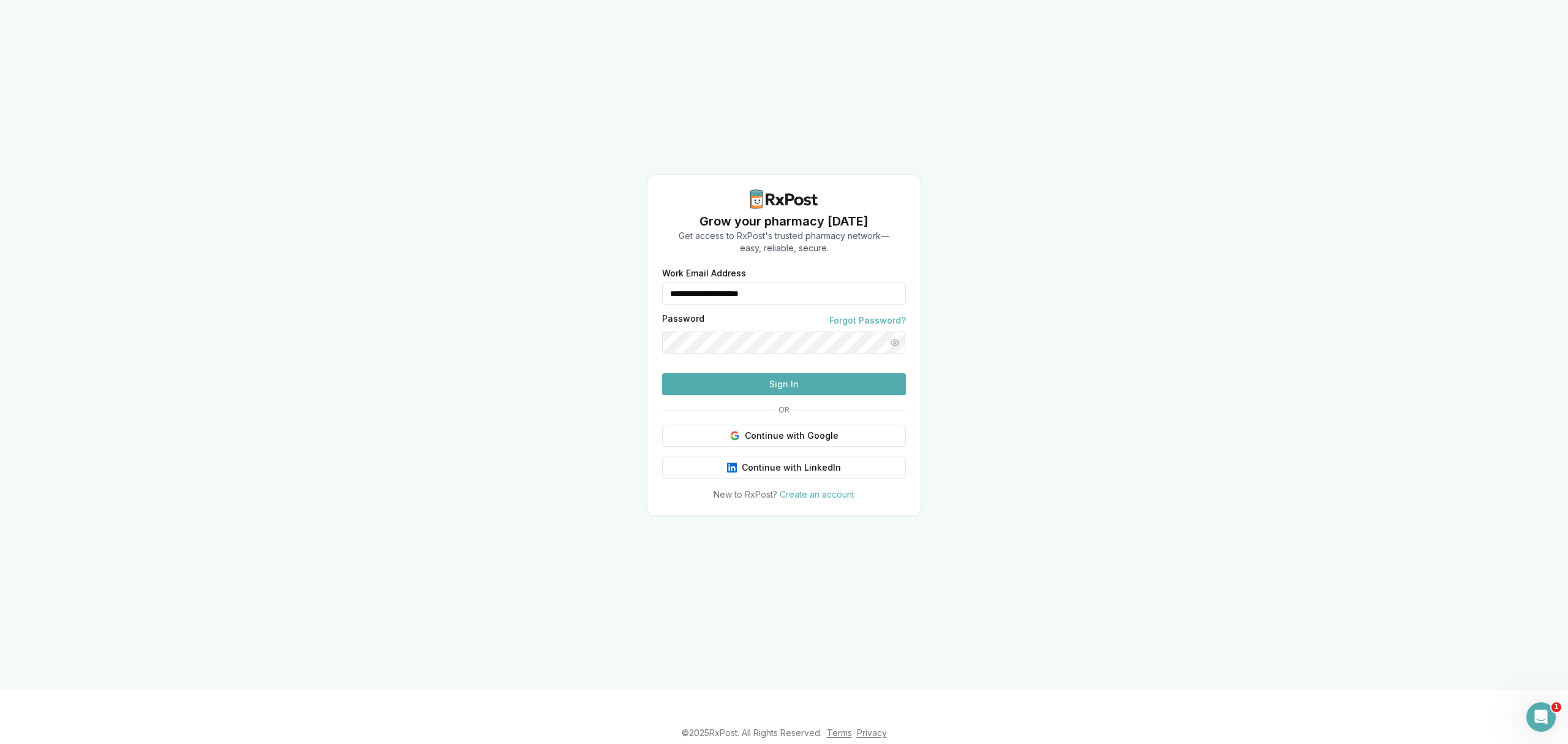
drag, startPoint x: 814, startPoint y: 266, endPoint x: 644, endPoint y: 257, distance: 170.2
click at [644, 257] on div "**********" at bounding box center [784, 345] width 1568 height 690
type input "**********"
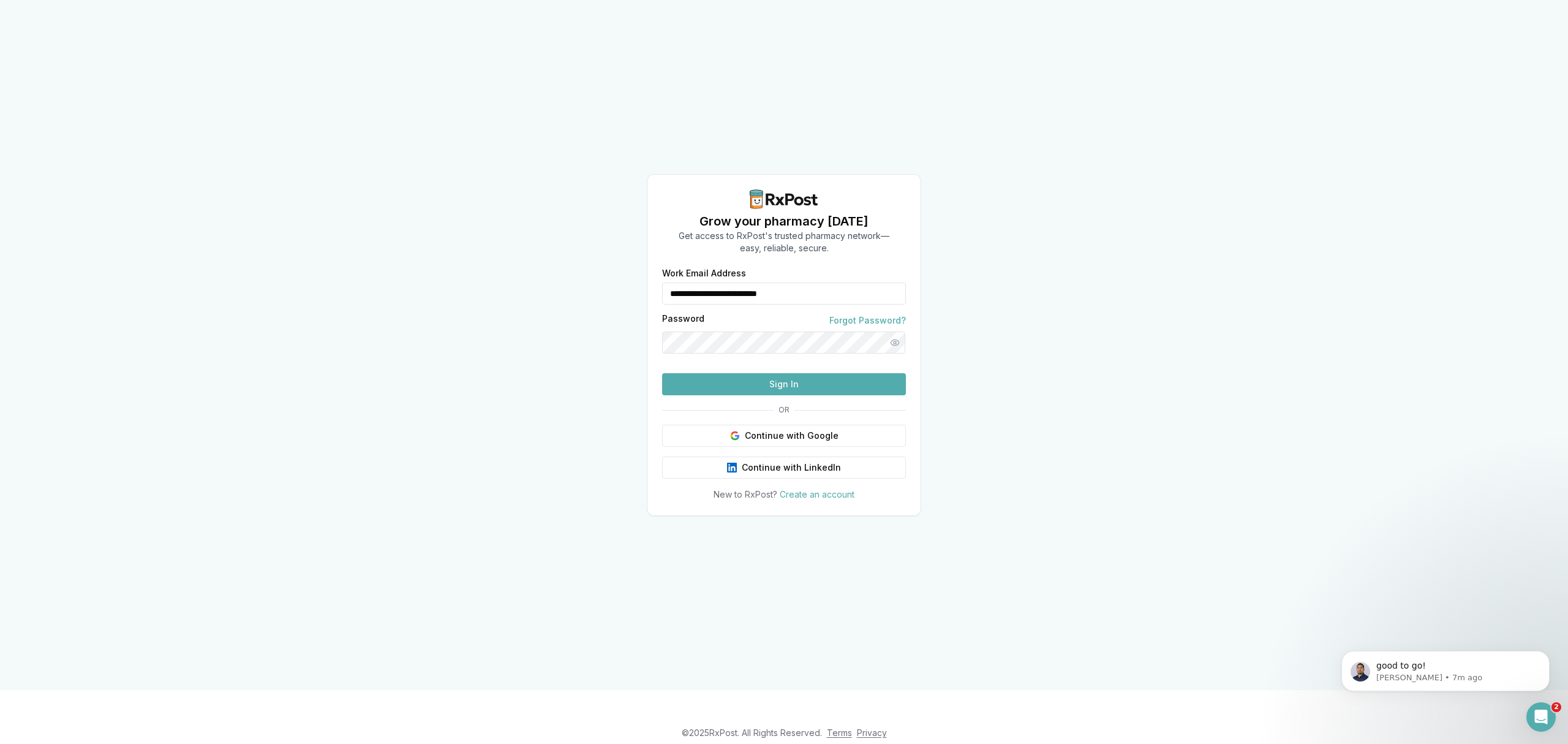
click at [790, 395] on button "Sign In" at bounding box center [784, 384] width 244 height 22
click at [768, 395] on button "Sign In" at bounding box center [784, 384] width 244 height 22
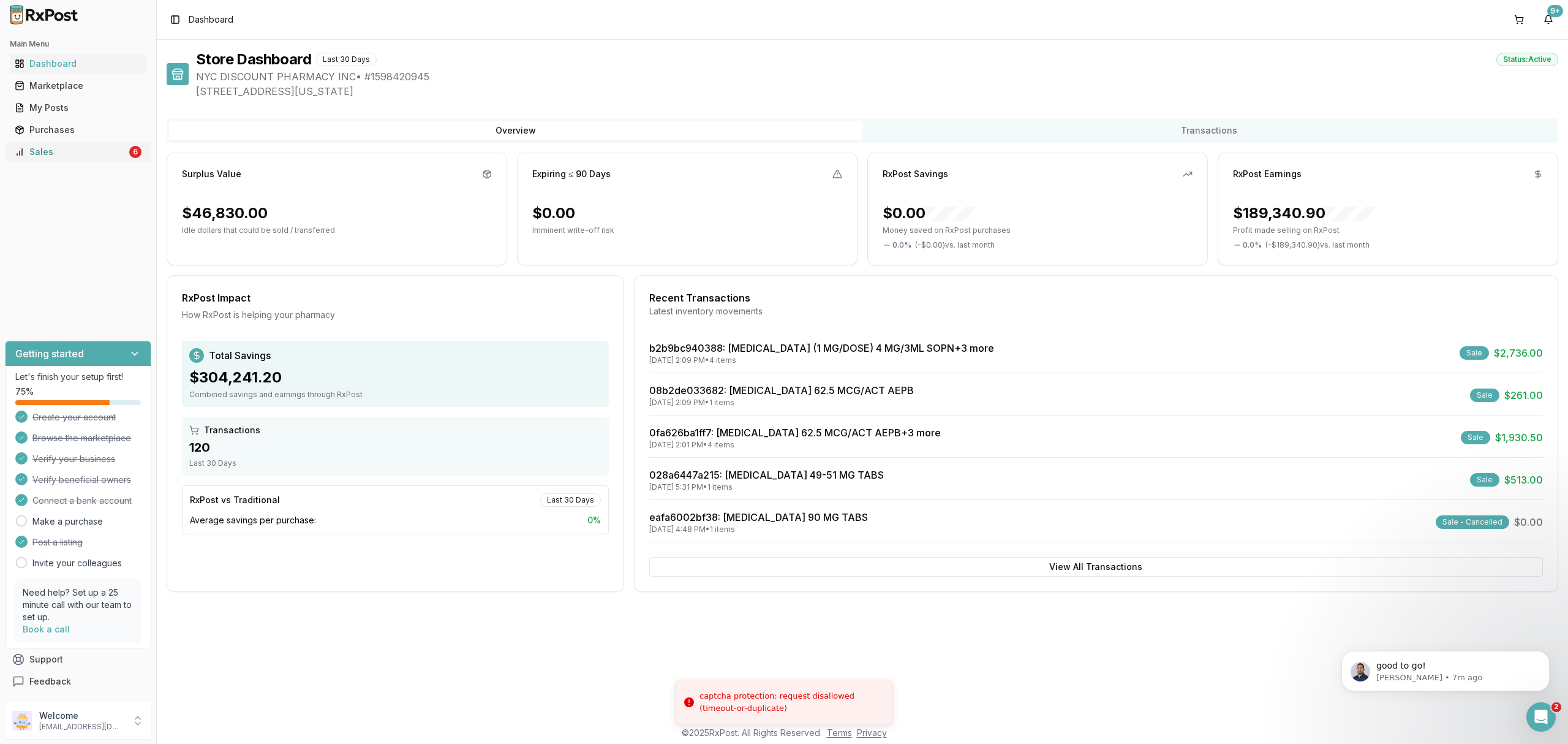
click at [77, 150] on div "Sales" at bounding box center [71, 152] width 112 height 12
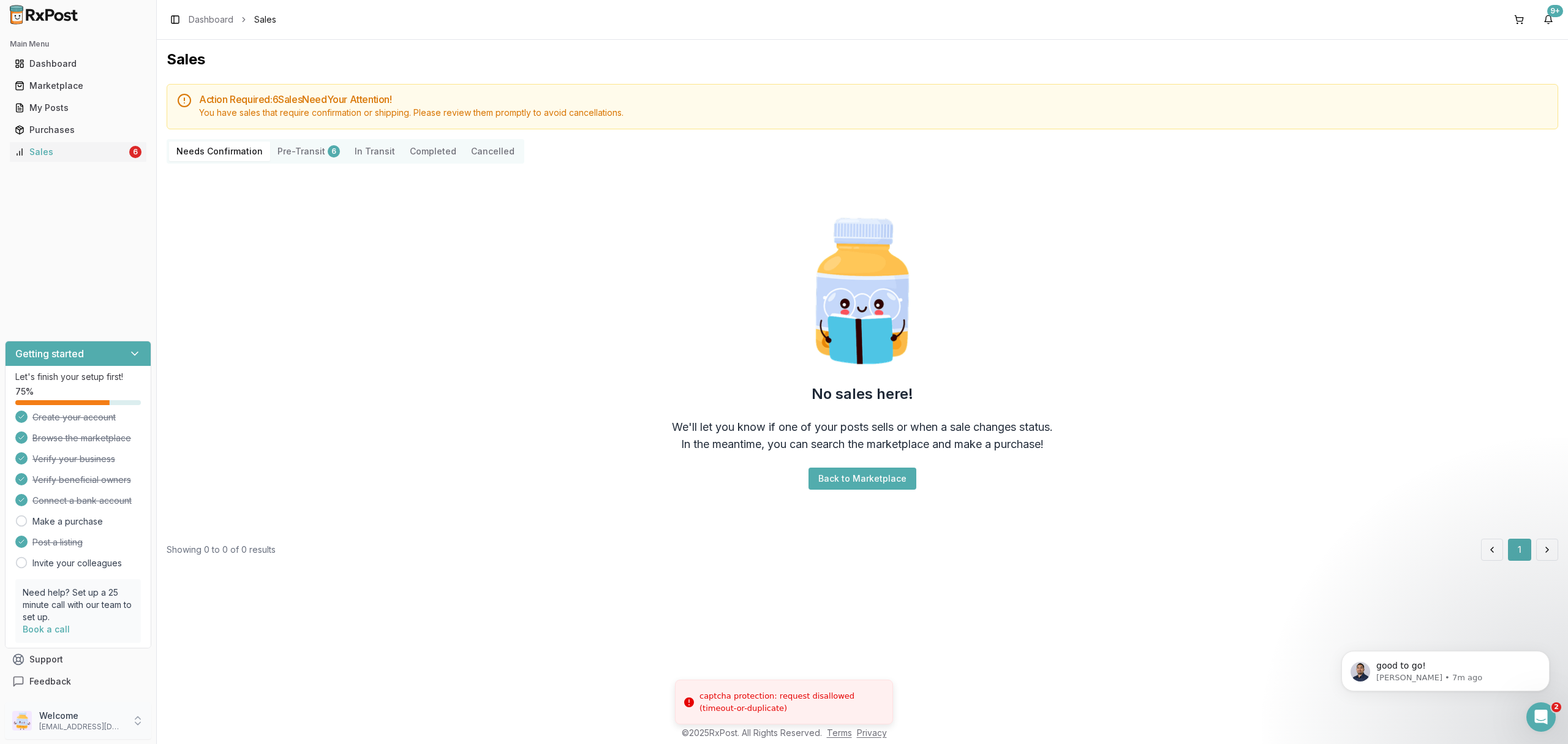
click at [47, 729] on p "[EMAIL_ADDRESS][DOMAIN_NAME]" at bounding box center [82, 726] width 85 height 10
drag, startPoint x: 199, startPoint y: 729, endPoint x: 196, endPoint y: 704, distance: 25.2
click at [199, 726] on span "Sign Out" at bounding box center [222, 724] width 116 height 12
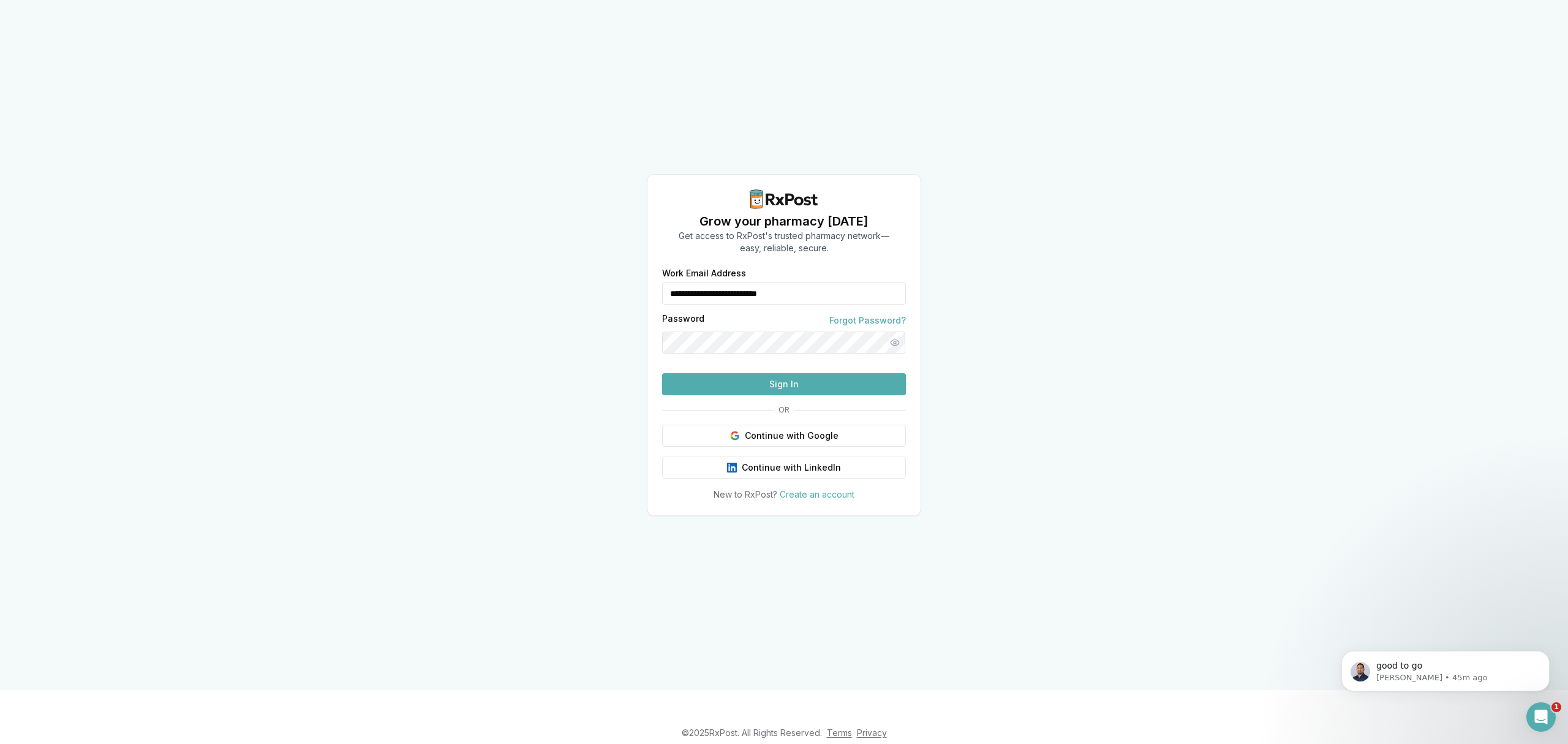
drag, startPoint x: 804, startPoint y: 280, endPoint x: 562, endPoint y: 271, distance: 242.2
click at [562, 271] on div "**********" at bounding box center [784, 345] width 1568 height 690
type input "**********"
click at [742, 395] on button "Sign In" at bounding box center [784, 384] width 244 height 22
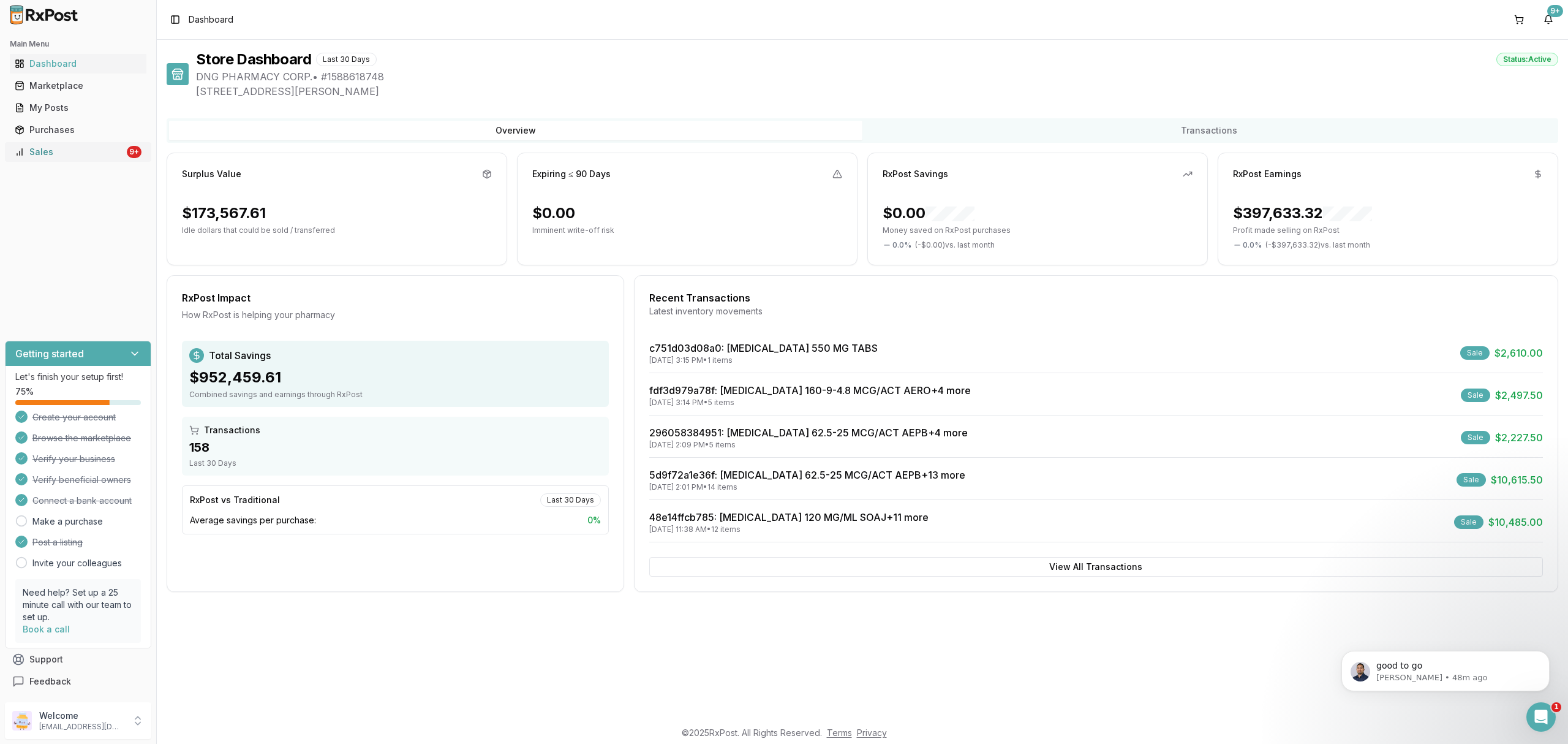
click at [96, 150] on div "Sales" at bounding box center [69, 152] width 109 height 12
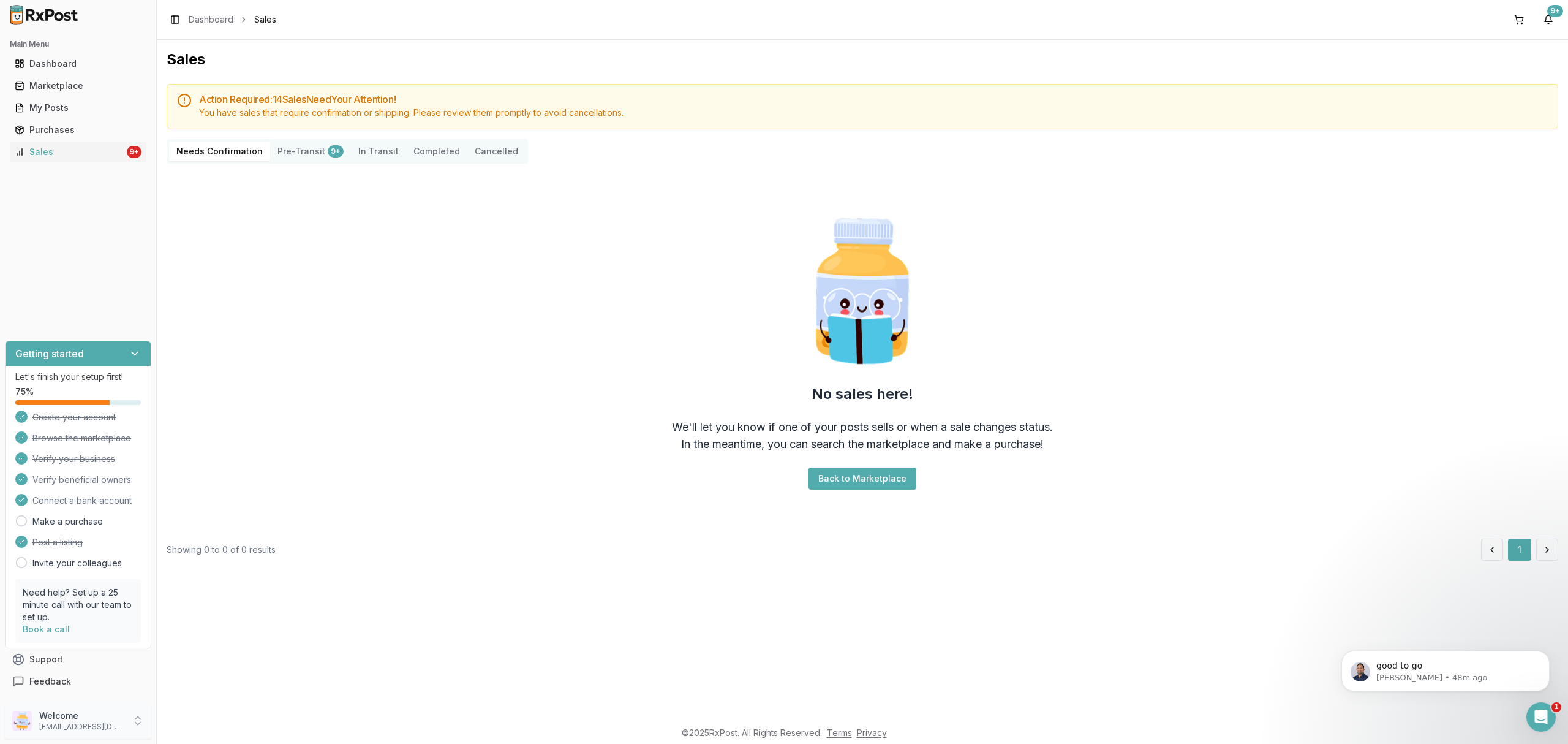
click at [85, 736] on div "Welcome [EMAIL_ADDRESS][DOMAIN_NAME]" at bounding box center [78, 721] width 146 height 37
click at [206, 726] on span "Sign Out" at bounding box center [222, 724] width 116 height 12
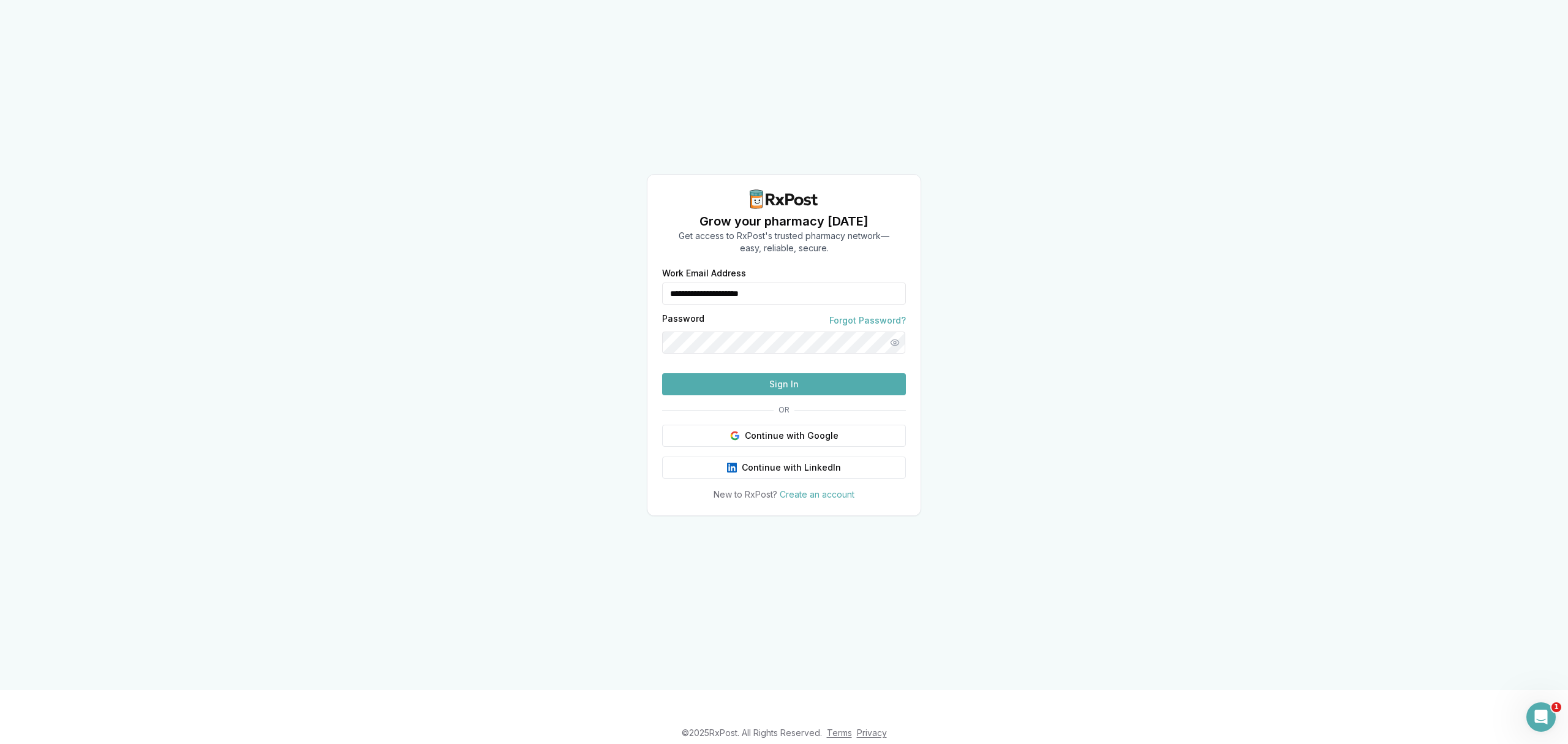
drag, startPoint x: 799, startPoint y: 267, endPoint x: 647, endPoint y: 270, distance: 152.0
click at [648, 270] on div "**********" at bounding box center [784, 384] width 273 height 232
type input "**********"
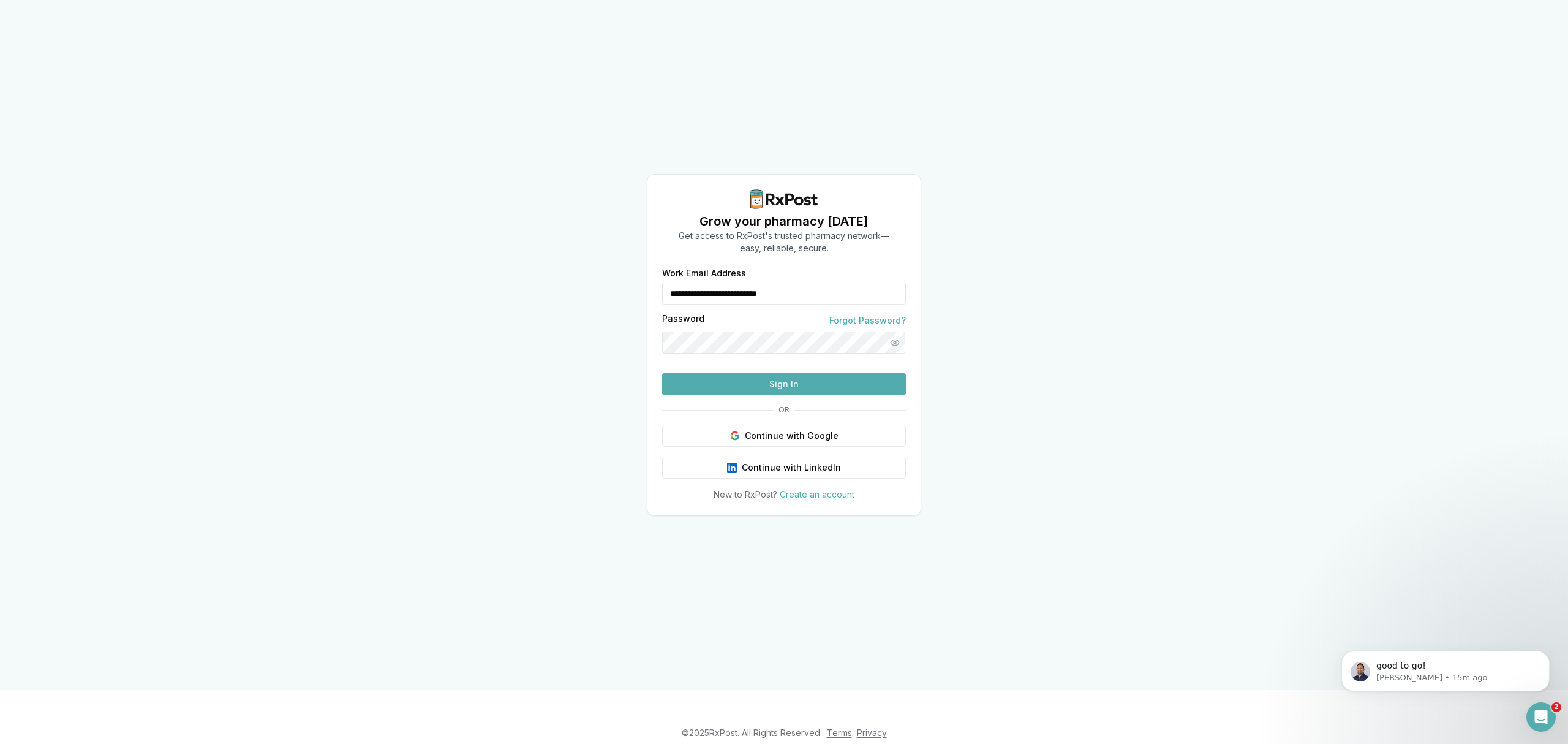
click at [756, 395] on button "Sign In" at bounding box center [784, 384] width 244 height 22
click at [855, 395] on button "Sign In" at bounding box center [784, 384] width 244 height 22
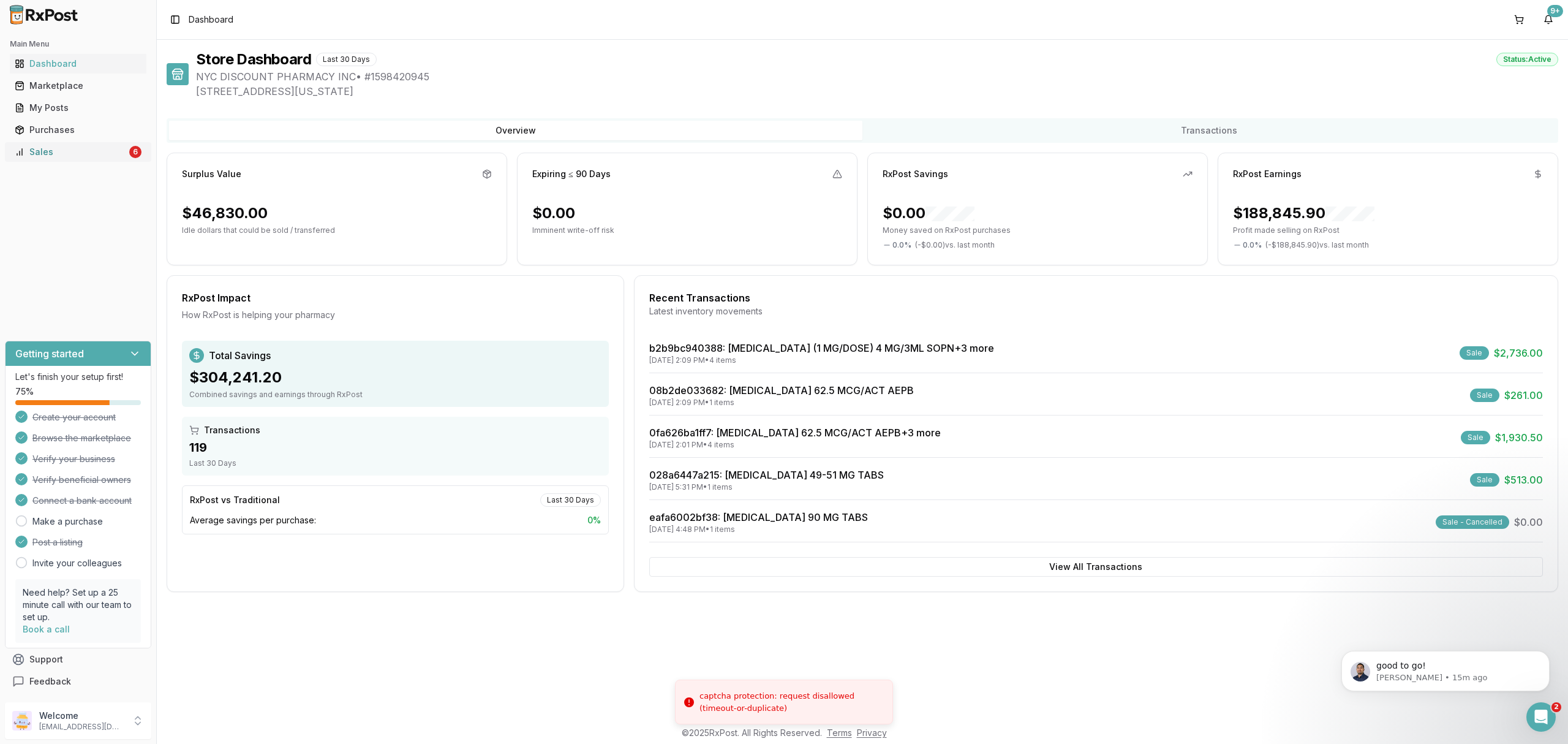
click at [108, 150] on div "Sales" at bounding box center [71, 152] width 112 height 12
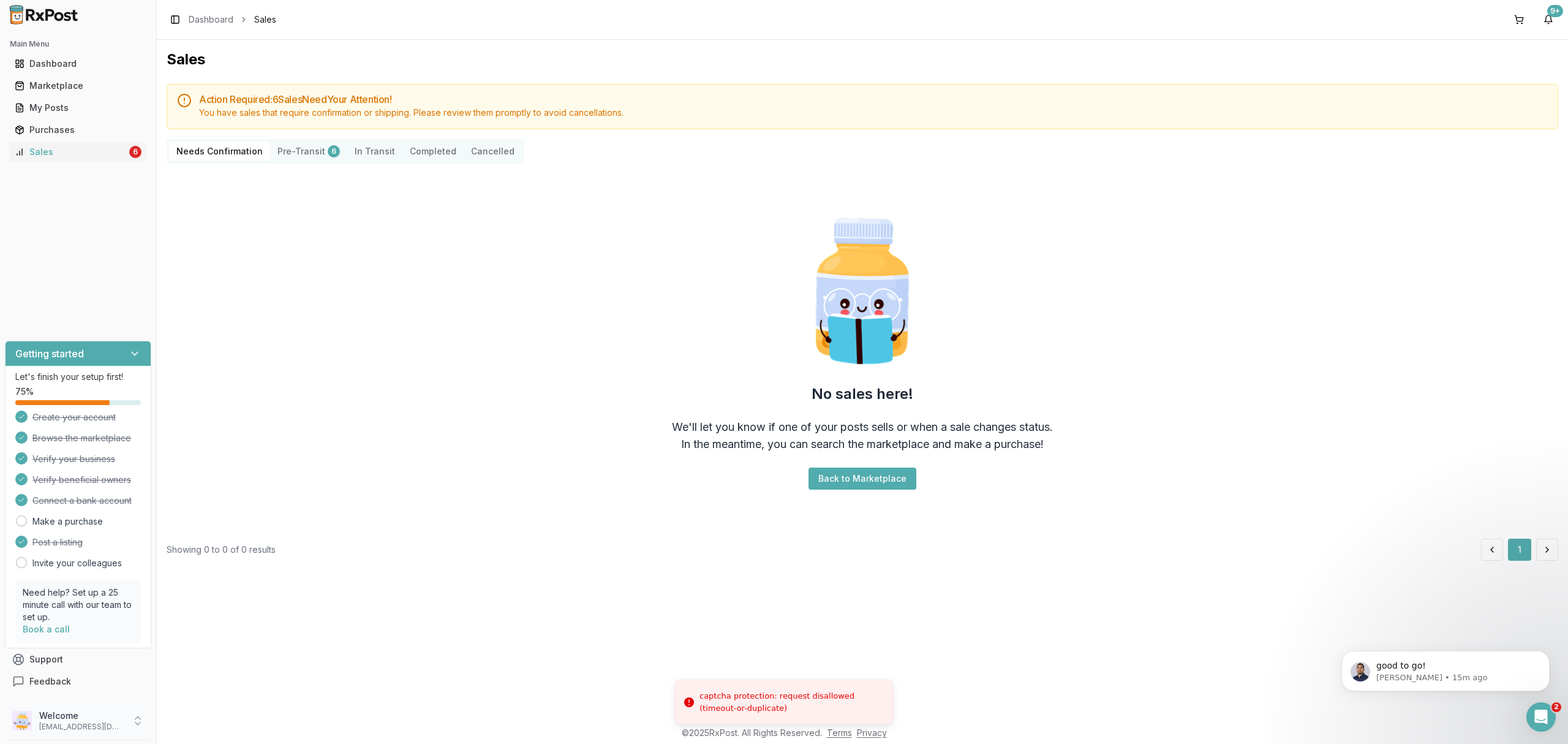
drag, startPoint x: 122, startPoint y: 733, endPoint x: 130, endPoint y: 733, distance: 8.0
click at [122, 733] on div "Welcome [EMAIL_ADDRESS][DOMAIN_NAME]" at bounding box center [78, 721] width 146 height 37
click at [199, 725] on span "Sign Out" at bounding box center [222, 724] width 116 height 12
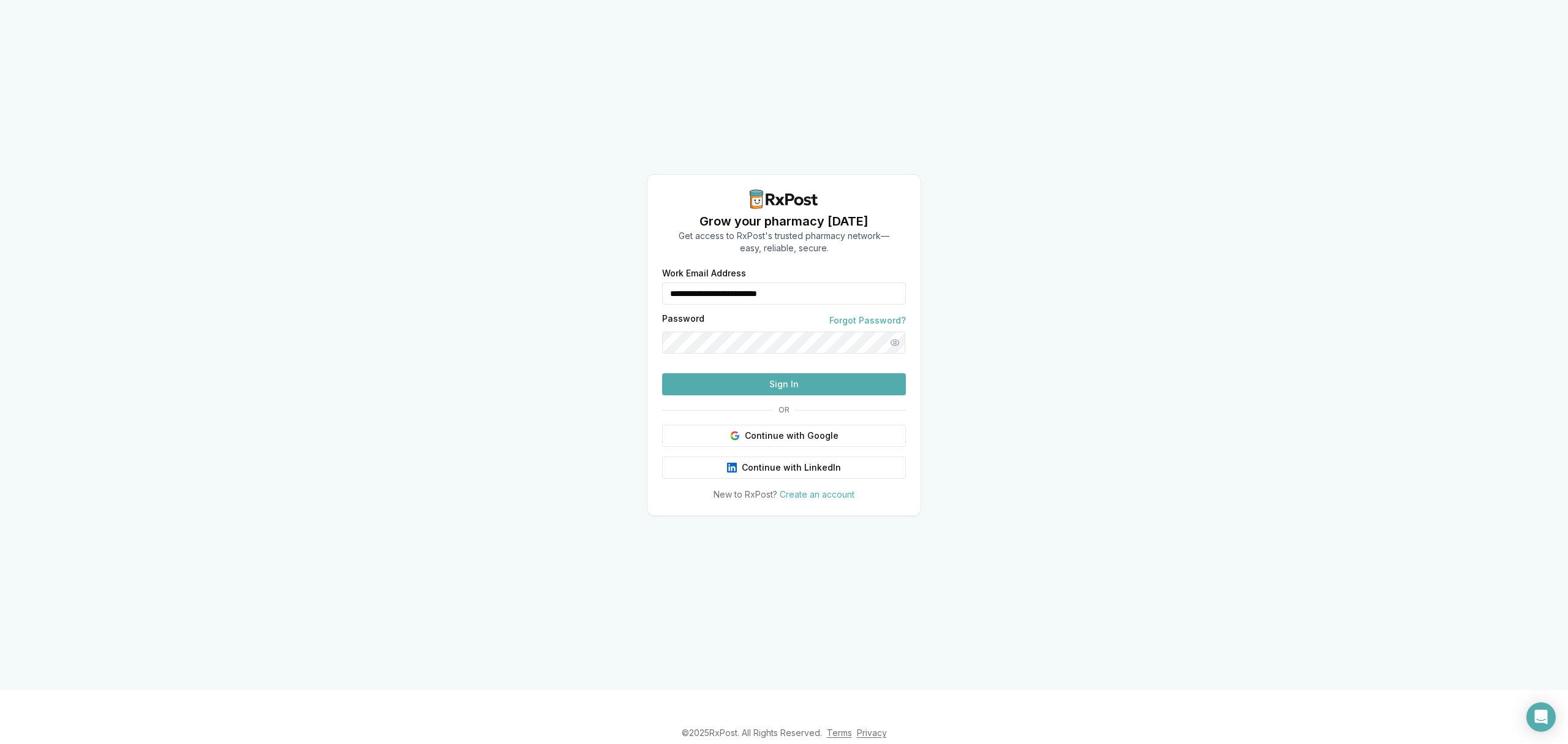
drag, startPoint x: 833, startPoint y: 263, endPoint x: 677, endPoint y: 255, distance: 156.2
click at [671, 269] on div "**********" at bounding box center [784, 287] width 244 height 35
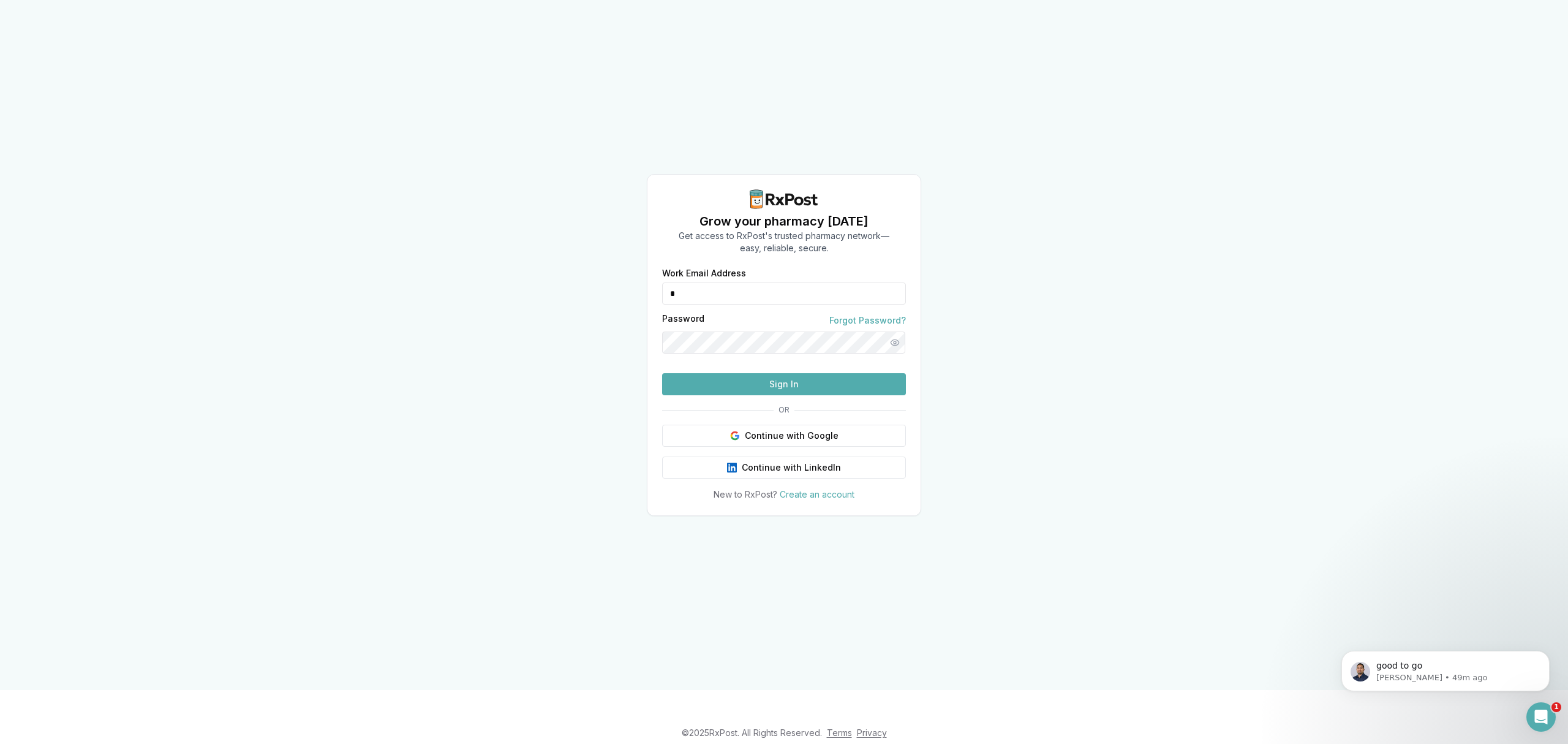
type input "**********"
click at [805, 395] on button "Sign In" at bounding box center [784, 384] width 244 height 22
click at [821, 395] on button "Sign In" at bounding box center [784, 384] width 244 height 22
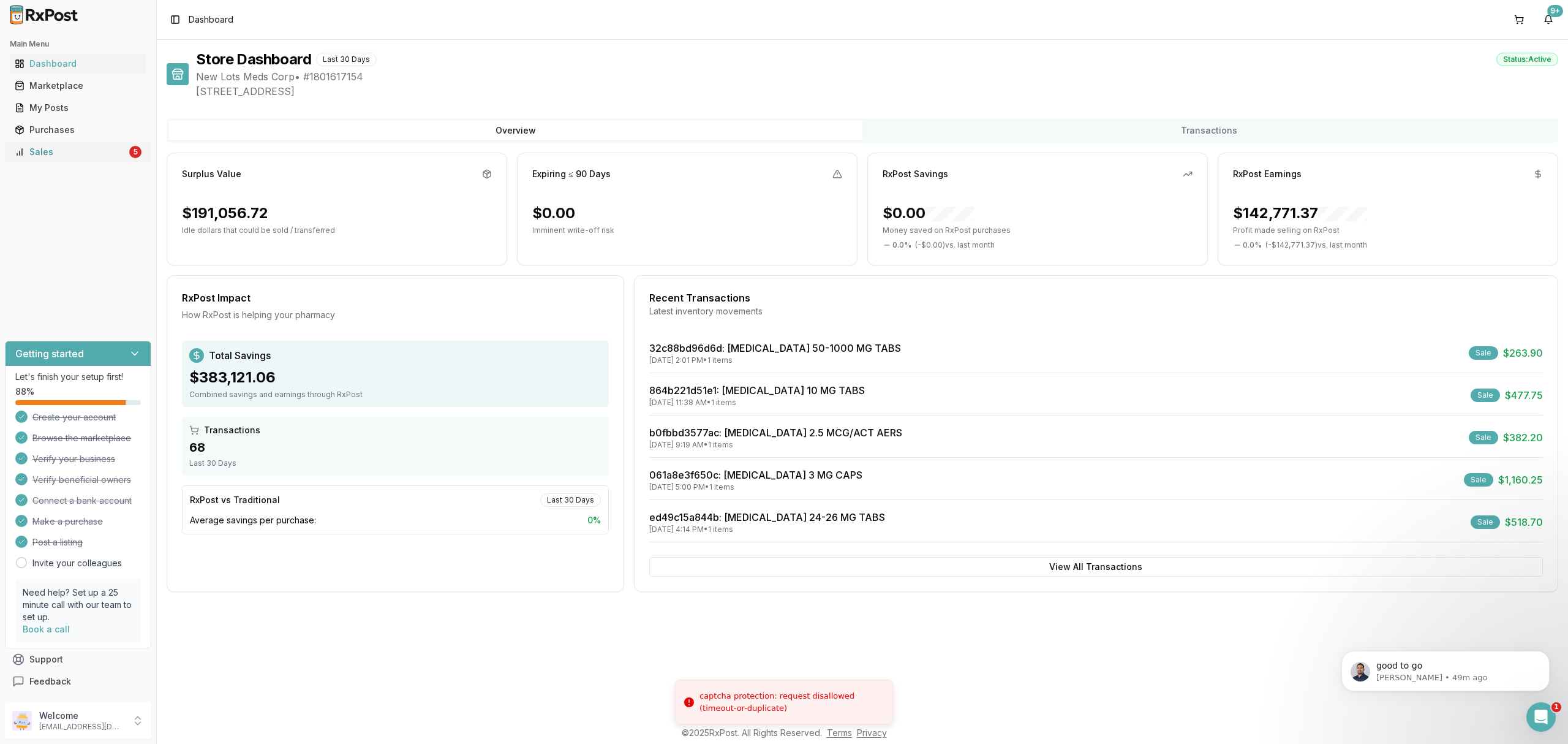
click at [82, 147] on div "Sales" at bounding box center [71, 152] width 112 height 12
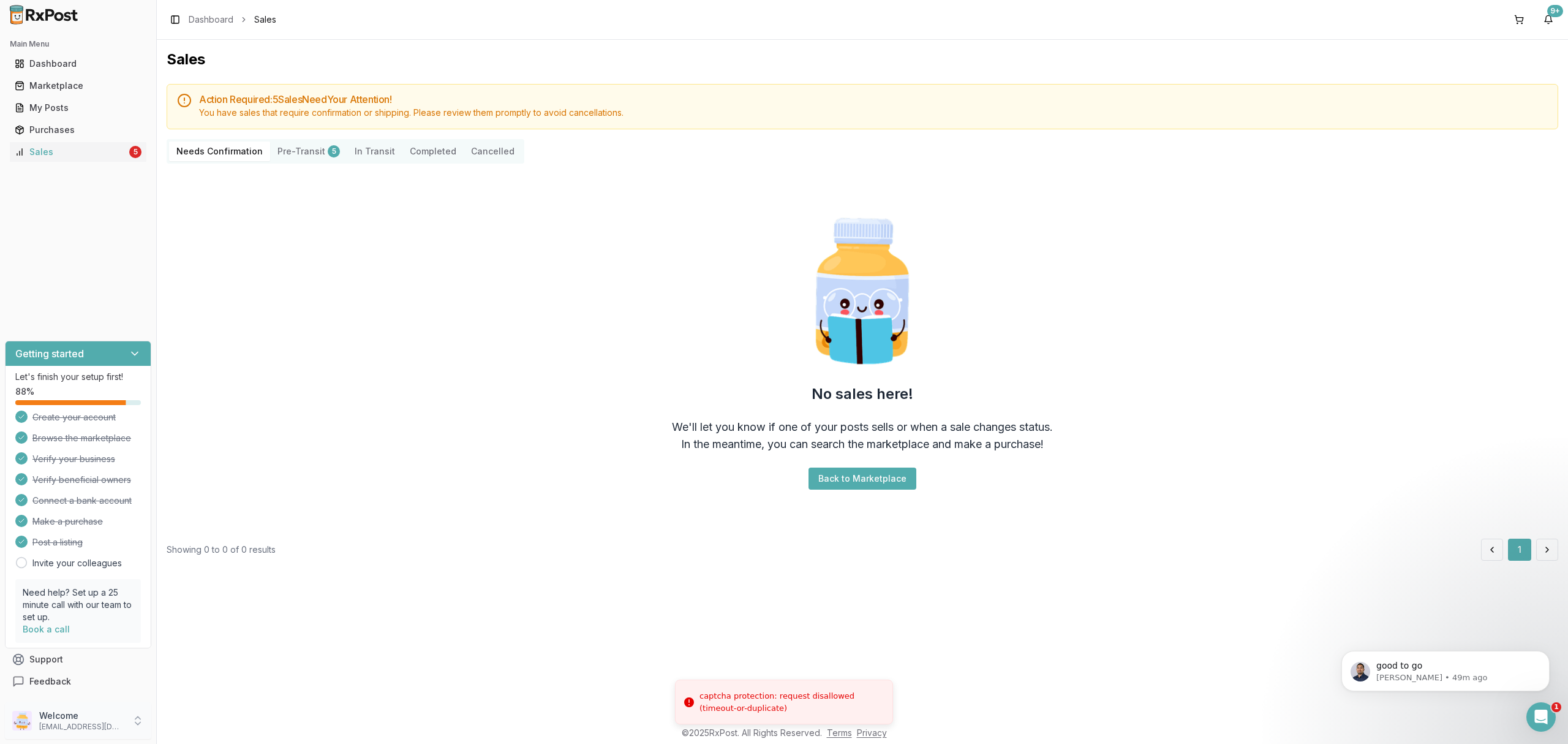
click at [119, 727] on p "[EMAIL_ADDRESS][DOMAIN_NAME]" at bounding box center [82, 726] width 85 height 10
click at [177, 726] on span "Sign Out" at bounding box center [222, 724] width 116 height 12
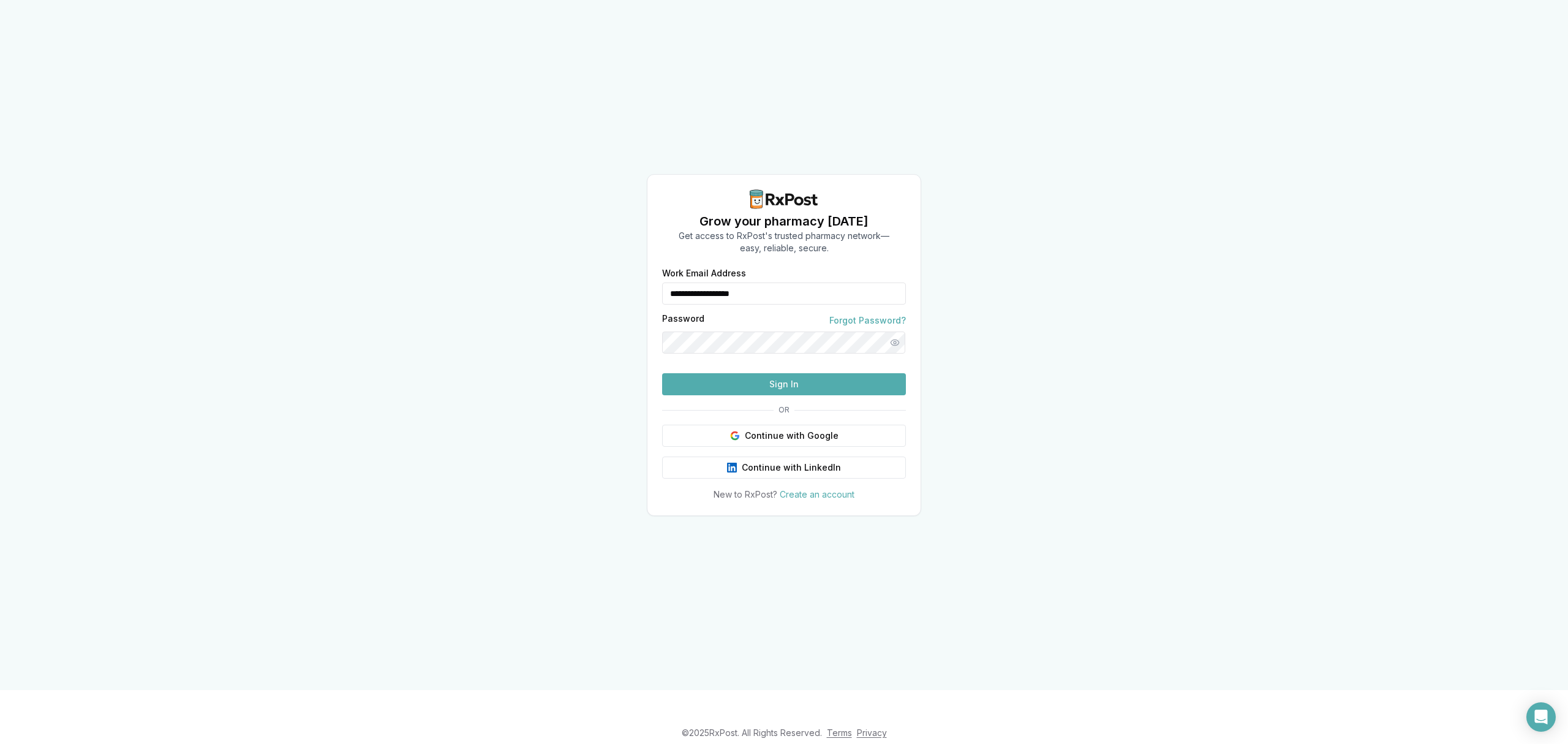
drag, startPoint x: 673, startPoint y: 284, endPoint x: 604, endPoint y: 280, distance: 69.1
click at [604, 280] on div "**********" at bounding box center [784, 345] width 1568 height 690
type input "**********"
click at [780, 395] on button "Sign In" at bounding box center [784, 384] width 244 height 22
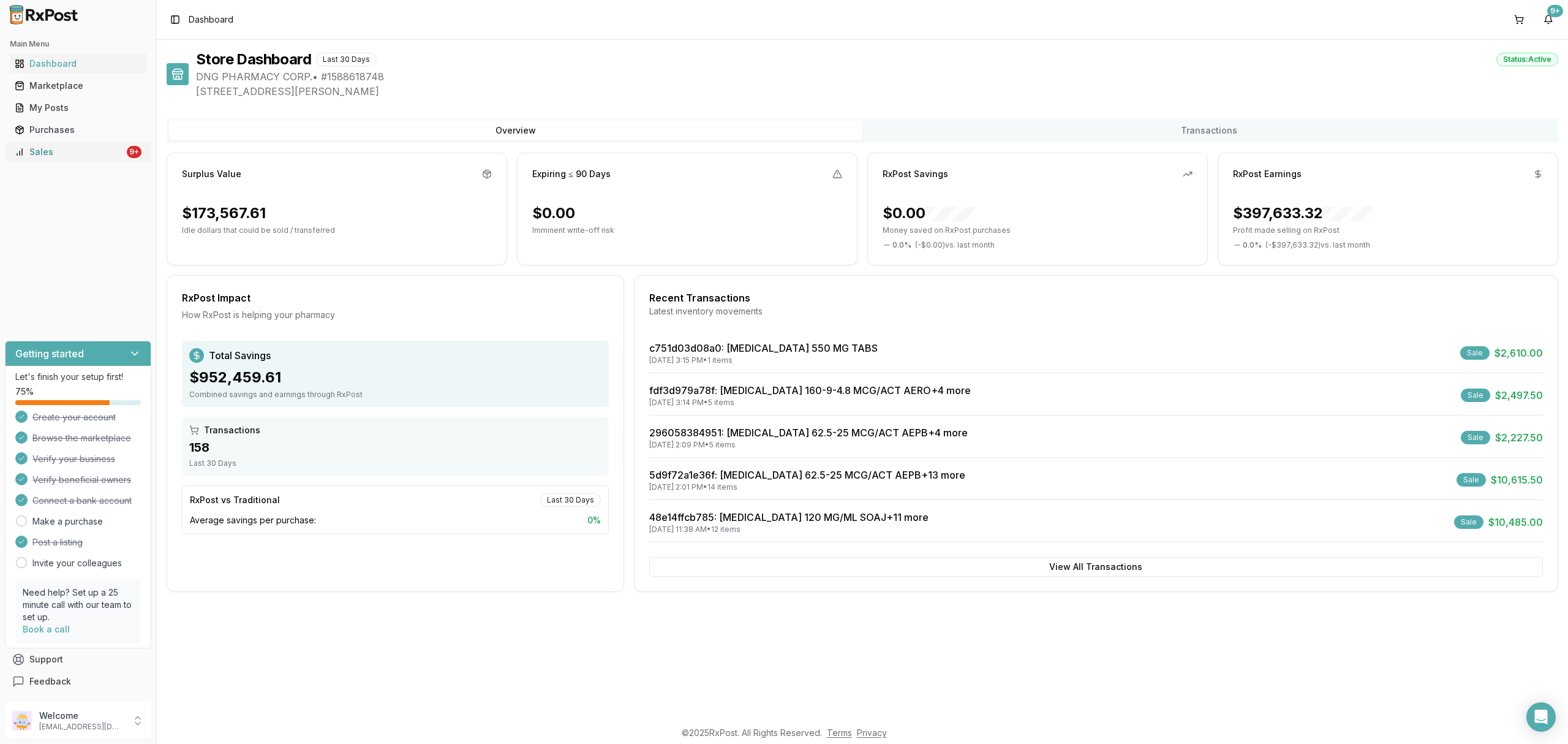
click at [104, 157] on div "Sales" at bounding box center [69, 152] width 109 height 12
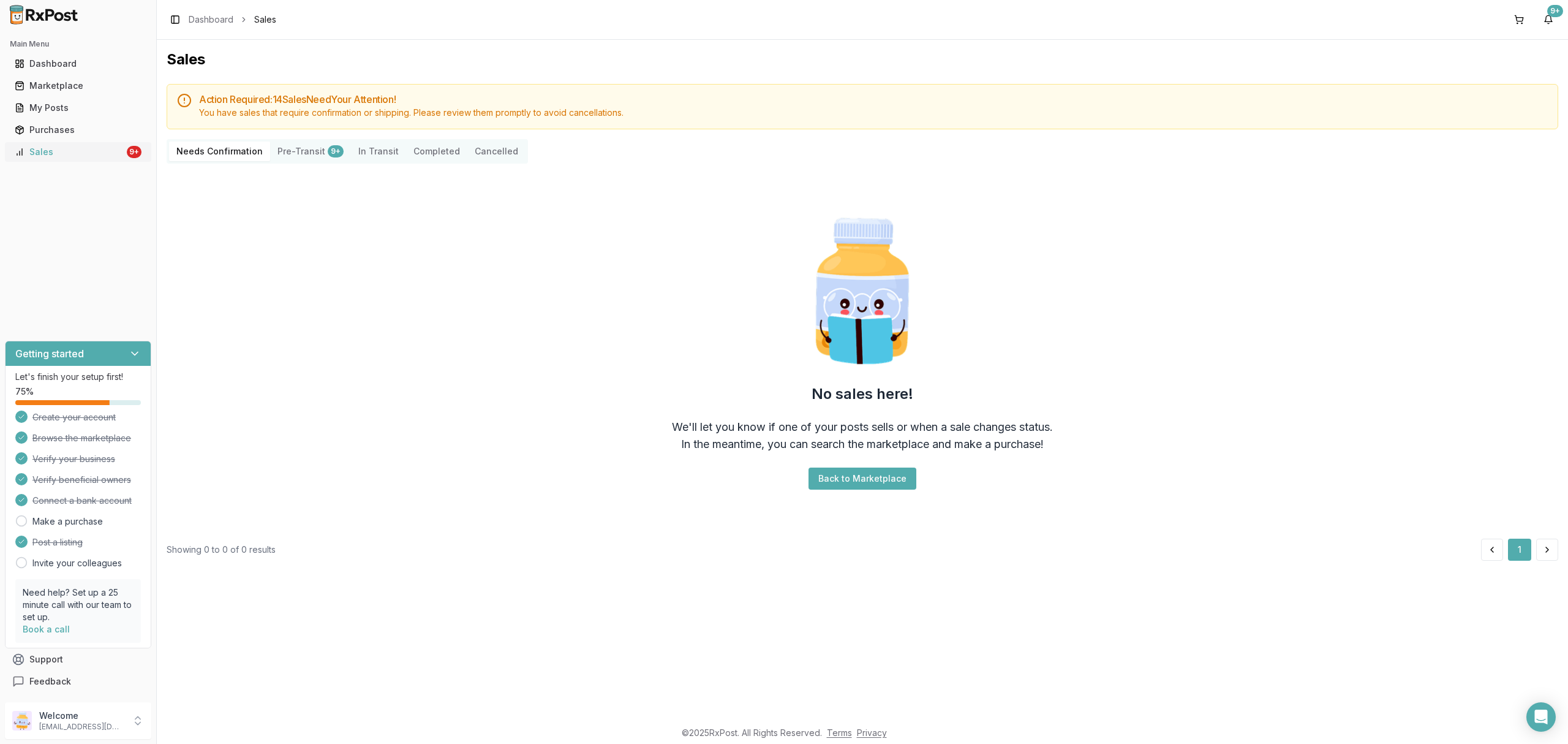
click at [118, 157] on div "Sales" at bounding box center [69, 152] width 109 height 12
click at [101, 716] on p "Welcome" at bounding box center [82, 716] width 85 height 12
click at [220, 730] on button "Sign Out" at bounding box center [222, 723] width 126 height 20
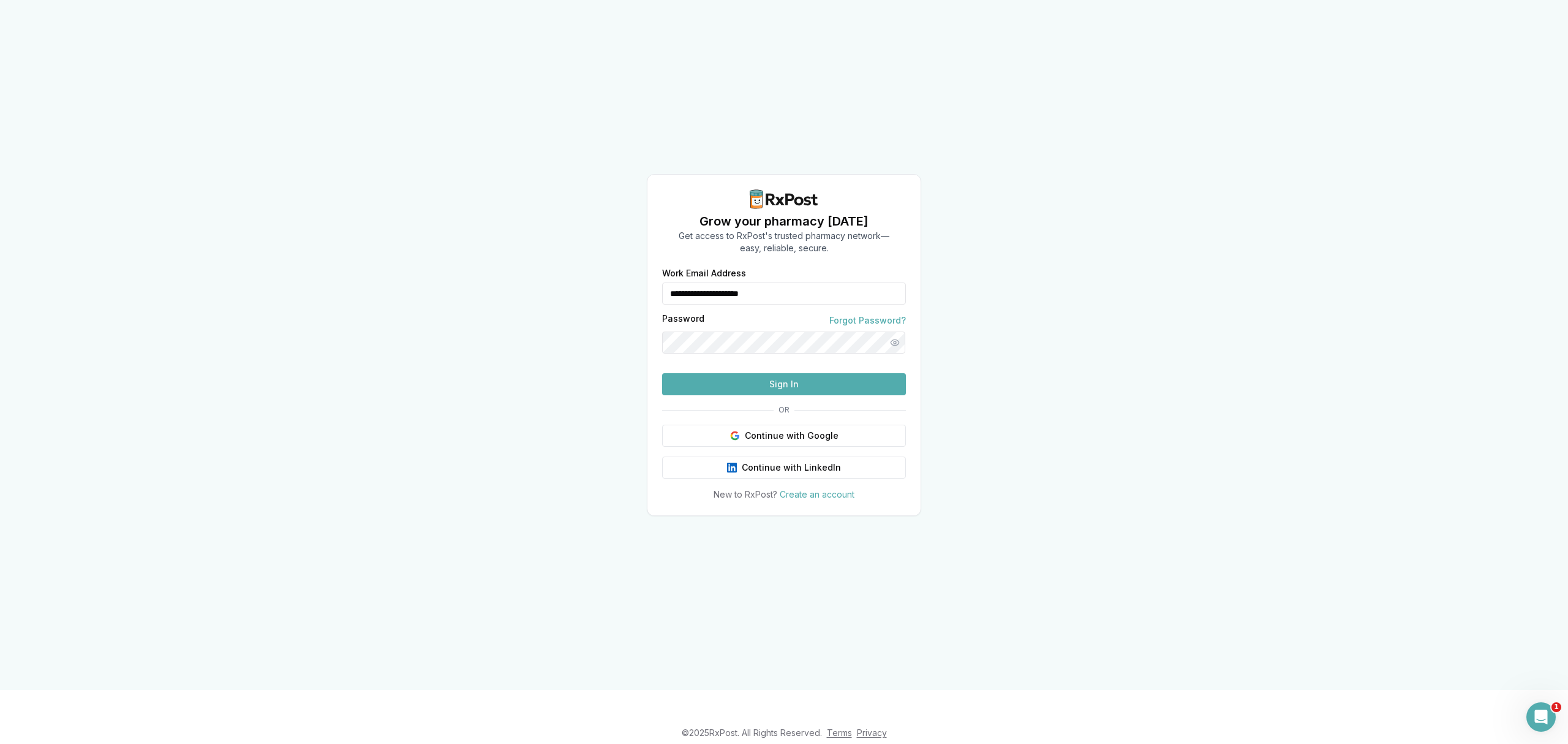
drag, startPoint x: 483, startPoint y: 224, endPoint x: 437, endPoint y: 216, distance: 46.7
click at [439, 216] on div "**********" at bounding box center [784, 345] width 1568 height 690
type input "**********"
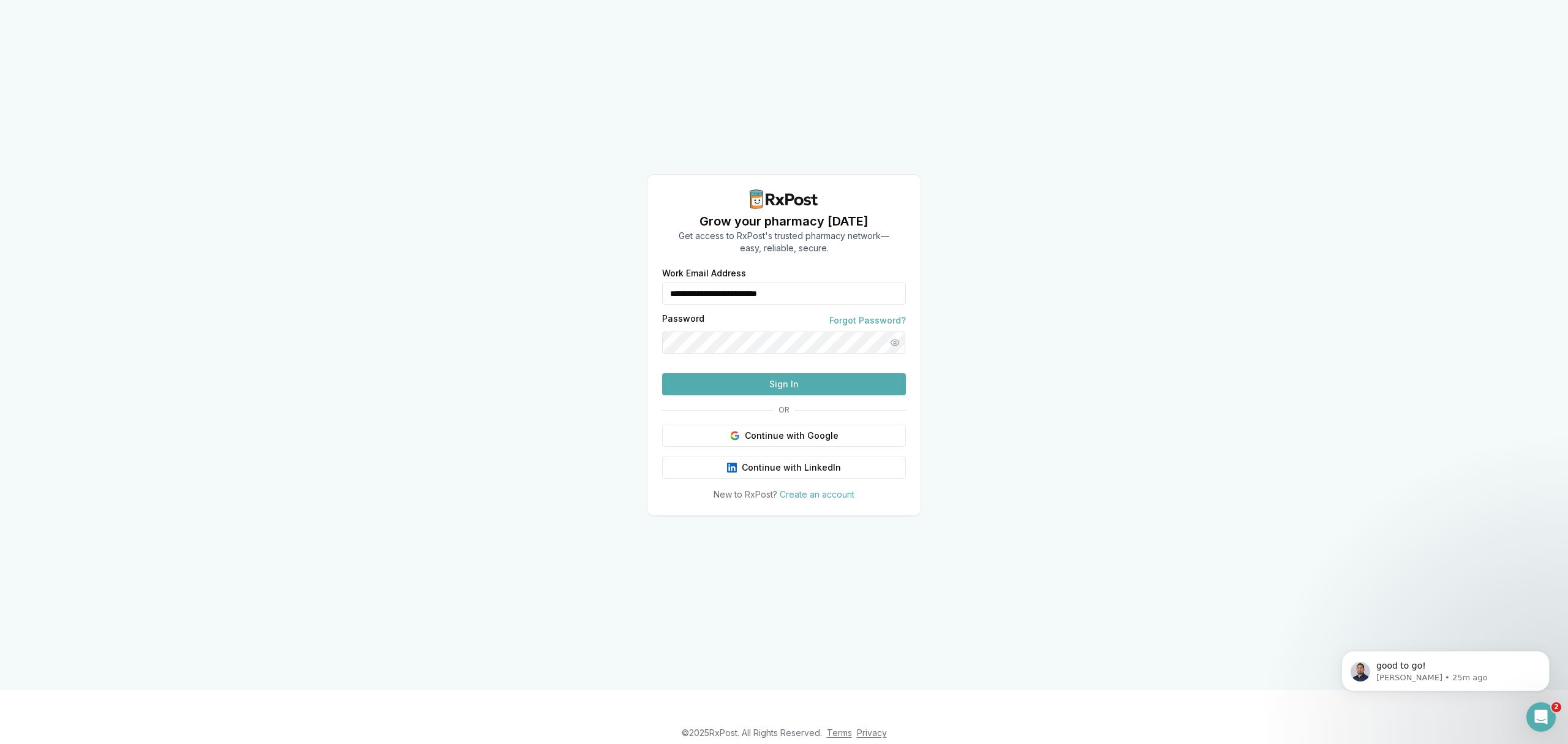
click at [780, 395] on button "Sign In" at bounding box center [784, 384] width 244 height 22
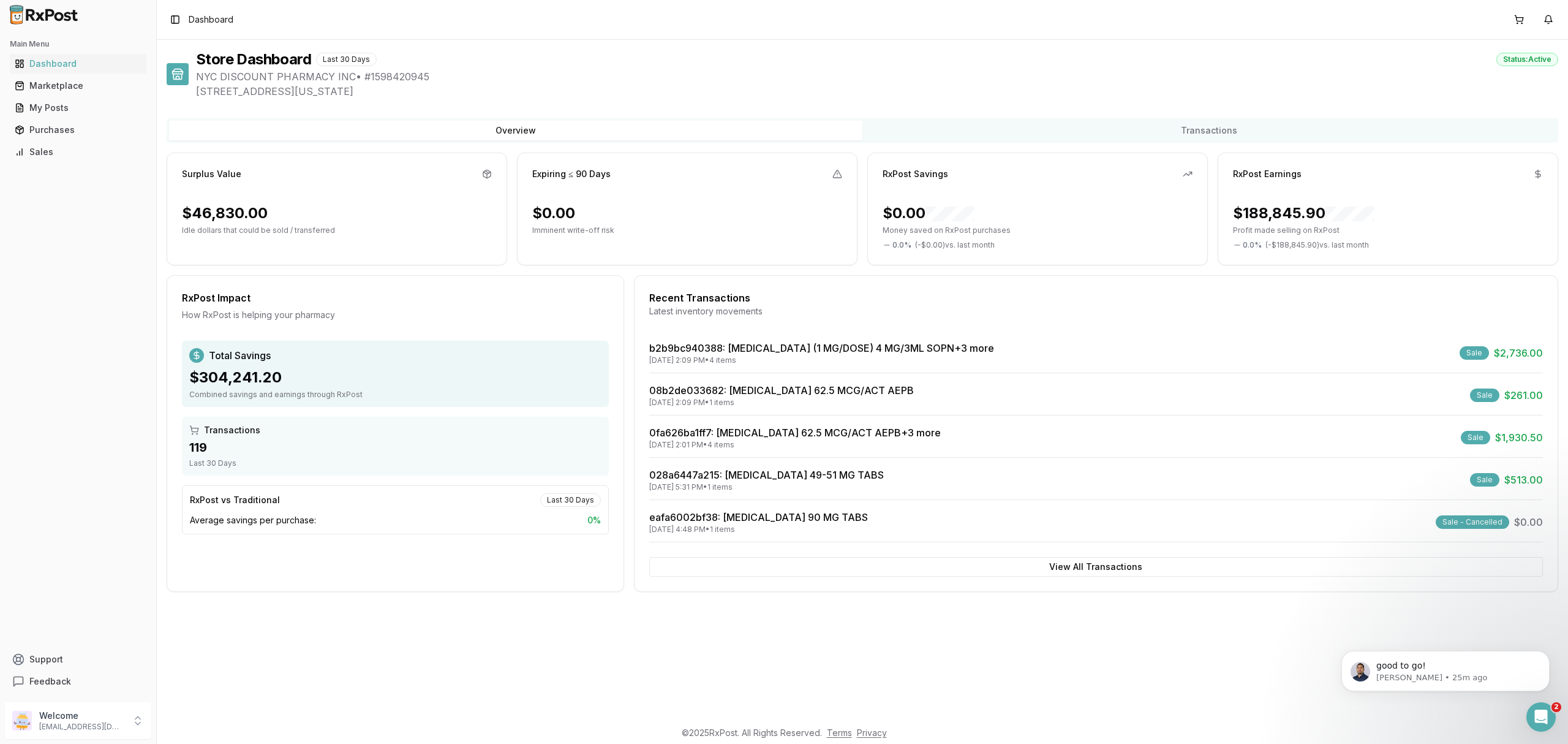
click at [753, 410] on div "08b2de033682 : [MEDICAL_DATA] 62.5 MCG/ACT AEPB [DATE] 2:09 PM • 1 items Sale $…" at bounding box center [1095, 399] width 894 height 32
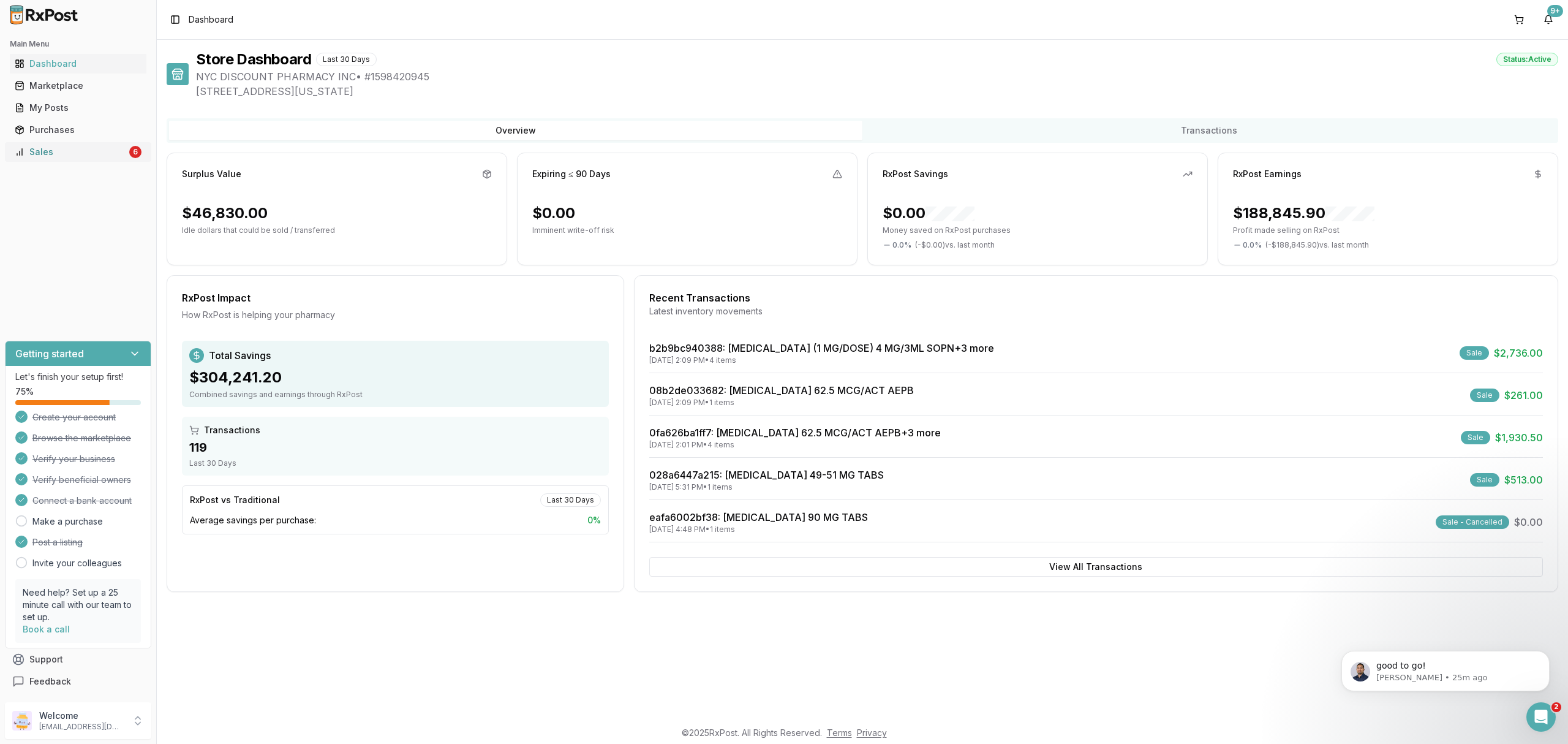
click at [86, 160] on link "Sales 6" at bounding box center [78, 152] width 136 height 22
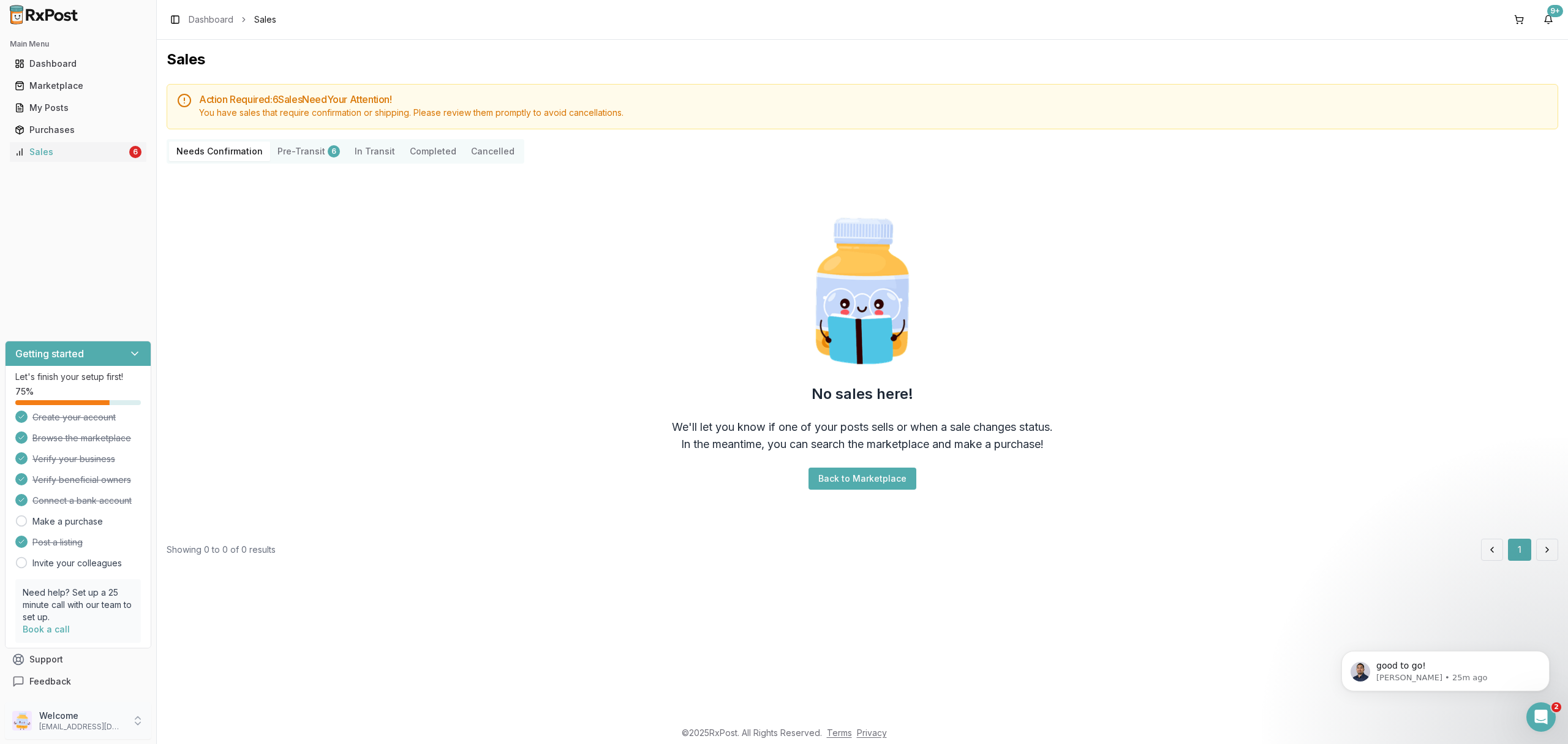
click at [72, 722] on p "[EMAIL_ADDRESS][DOMAIN_NAME]" at bounding box center [82, 726] width 85 height 10
click at [209, 731] on button "Sign Out" at bounding box center [222, 723] width 126 height 20
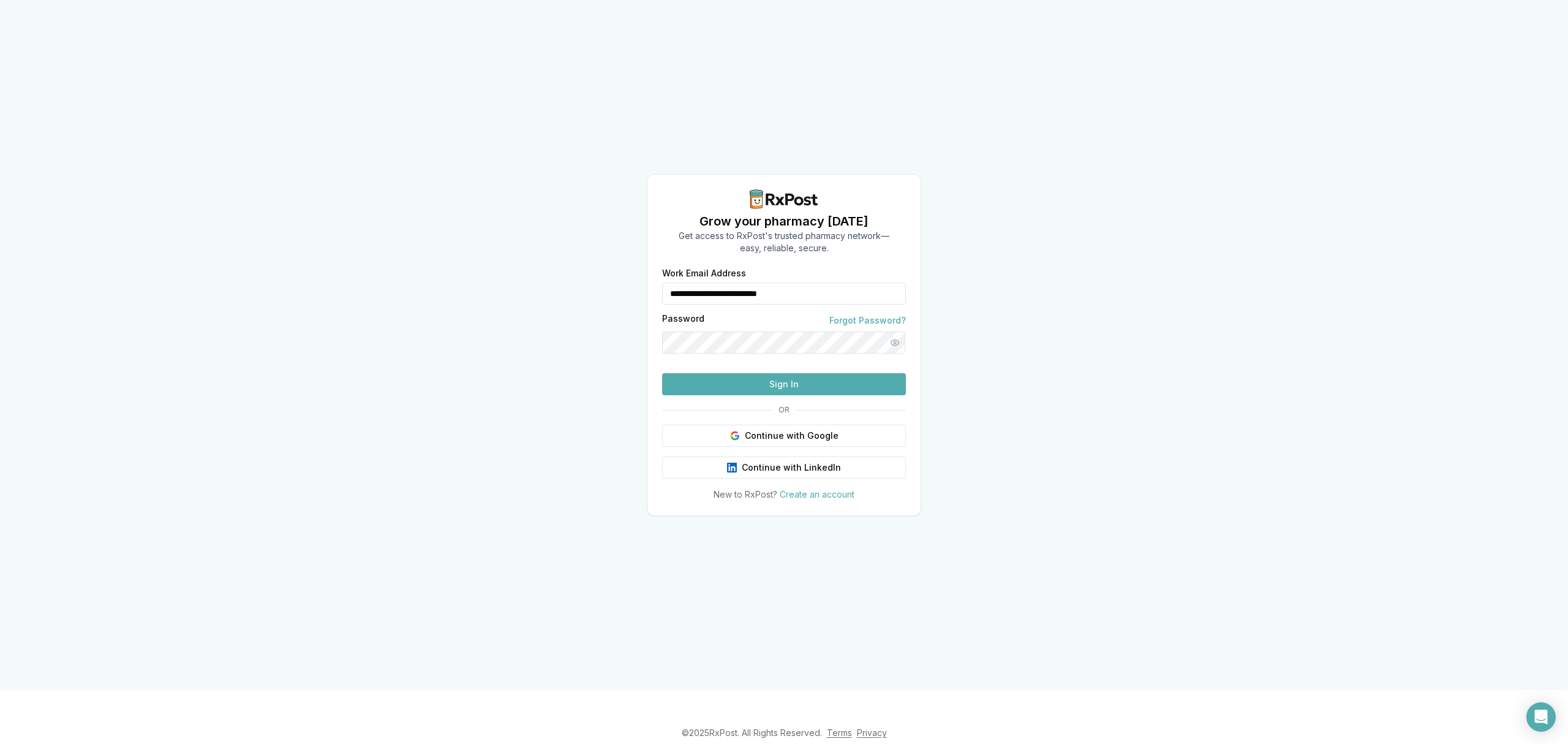
drag, startPoint x: 859, startPoint y: 263, endPoint x: 527, endPoint y: 247, distance: 332.4
click at [537, 247] on div "**********" at bounding box center [784, 345] width 1568 height 690
type input "**********"
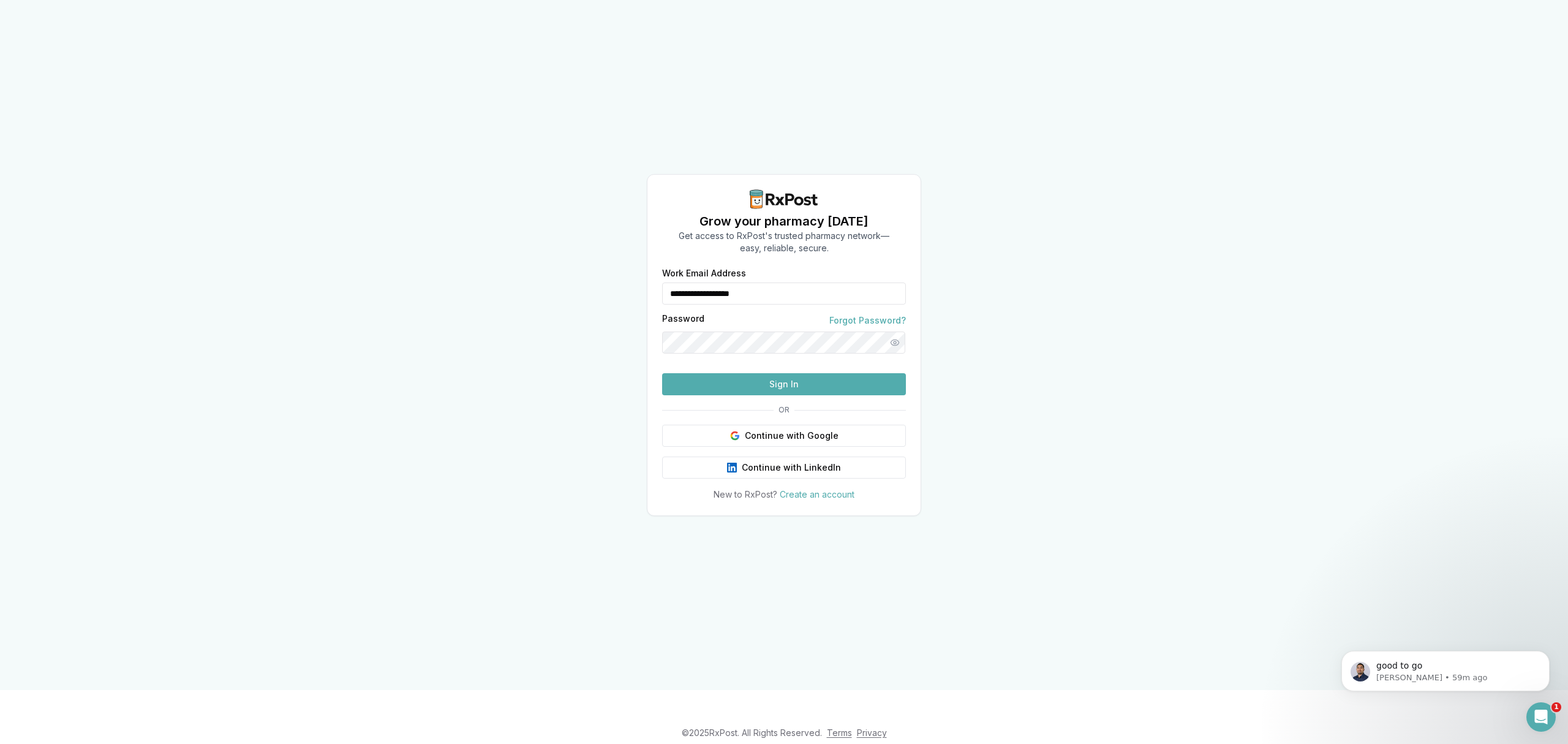
click at [767, 395] on button "Sign In" at bounding box center [784, 384] width 244 height 22
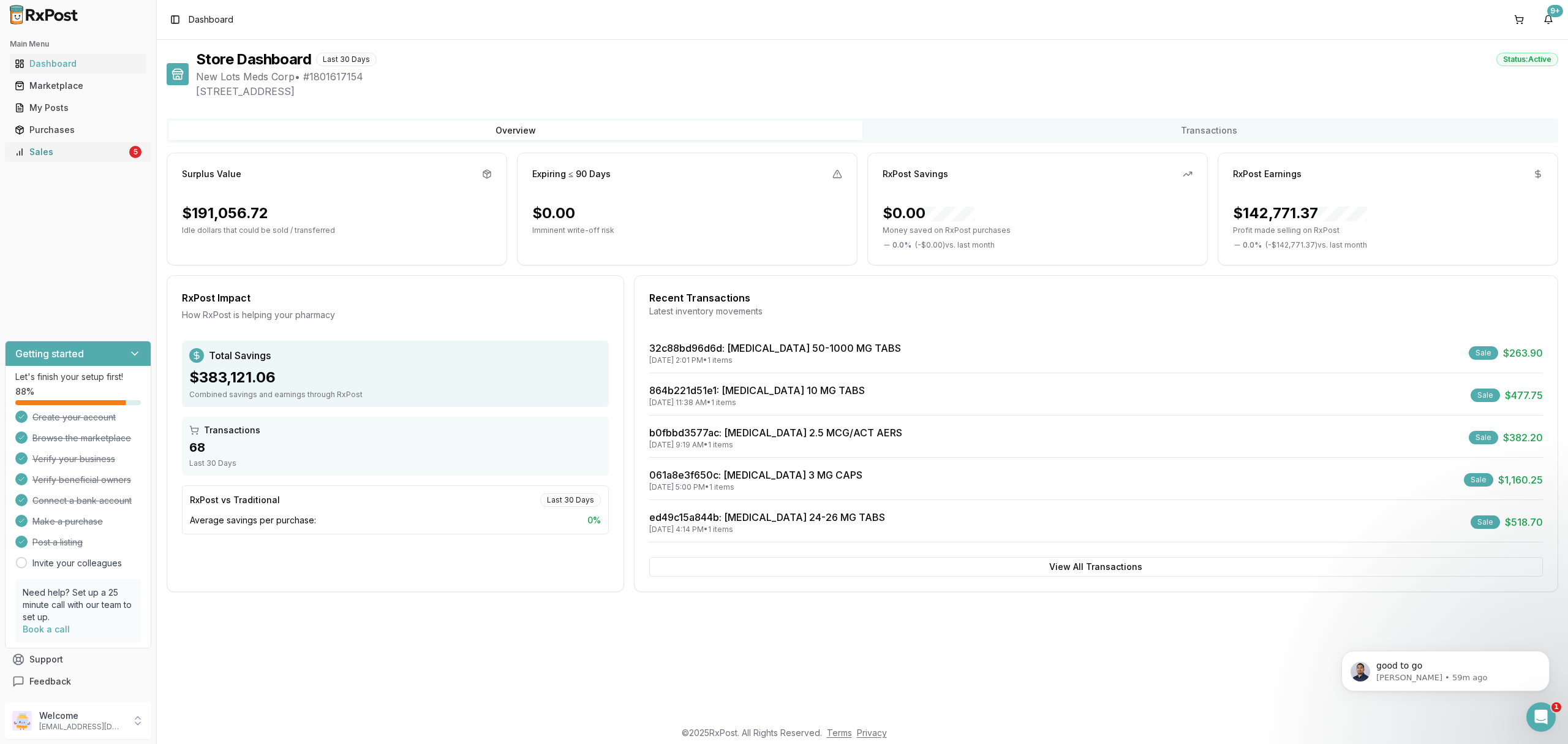
click at [95, 153] on div "Sales" at bounding box center [71, 152] width 112 height 12
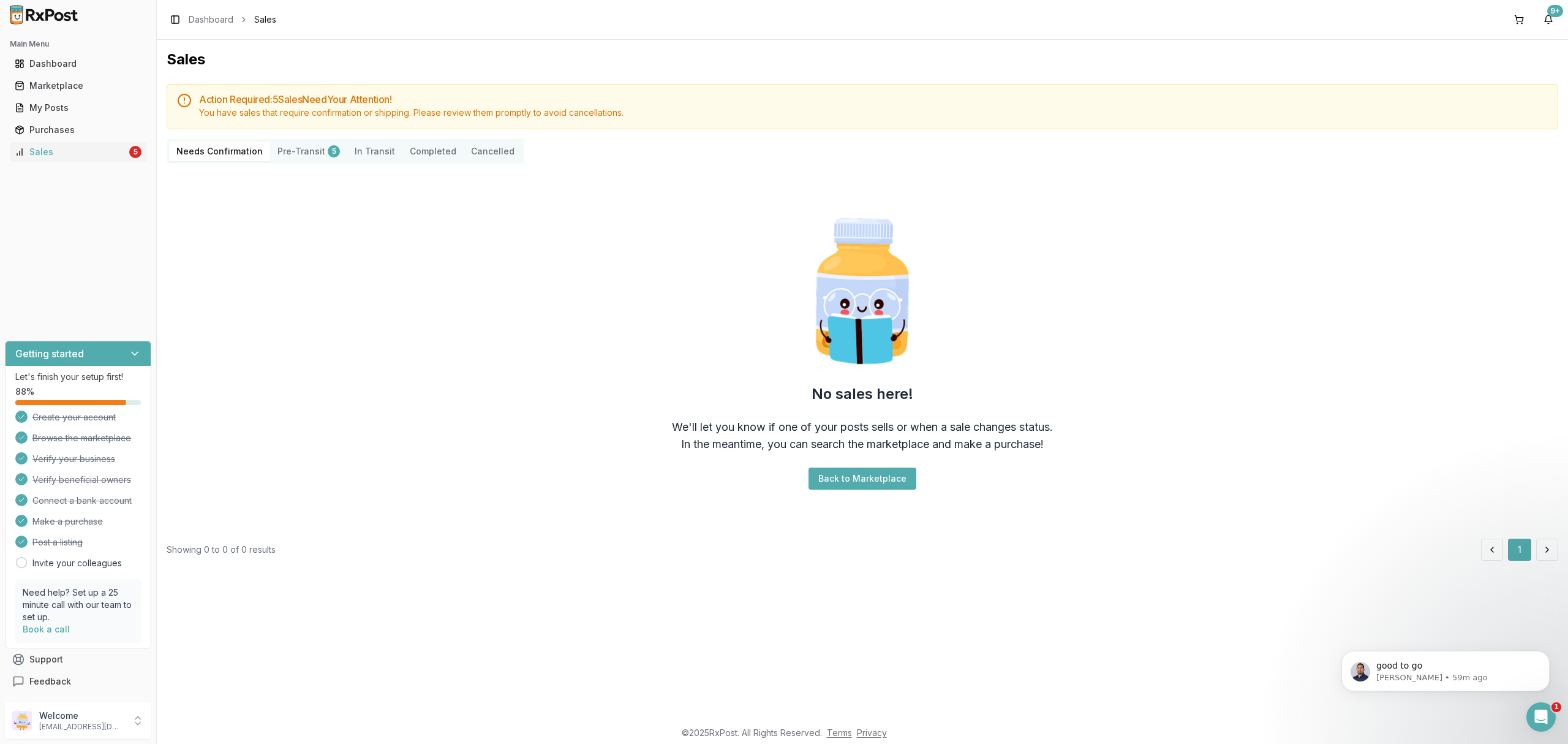
click at [310, 155] on button "Pre-Transit 5" at bounding box center [309, 151] width 77 height 19
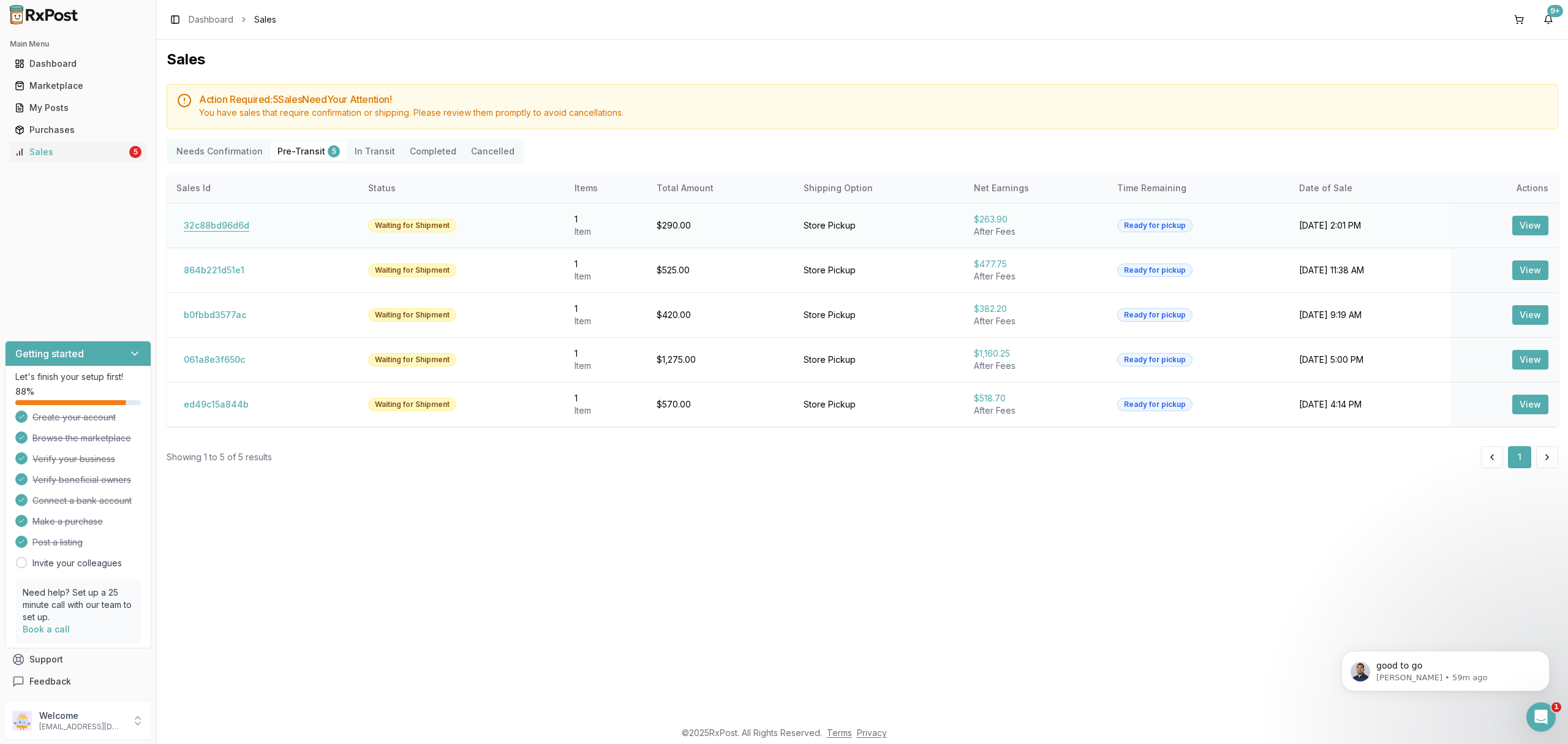
click at [226, 222] on button "32c88bd96d6d" at bounding box center [216, 225] width 80 height 19
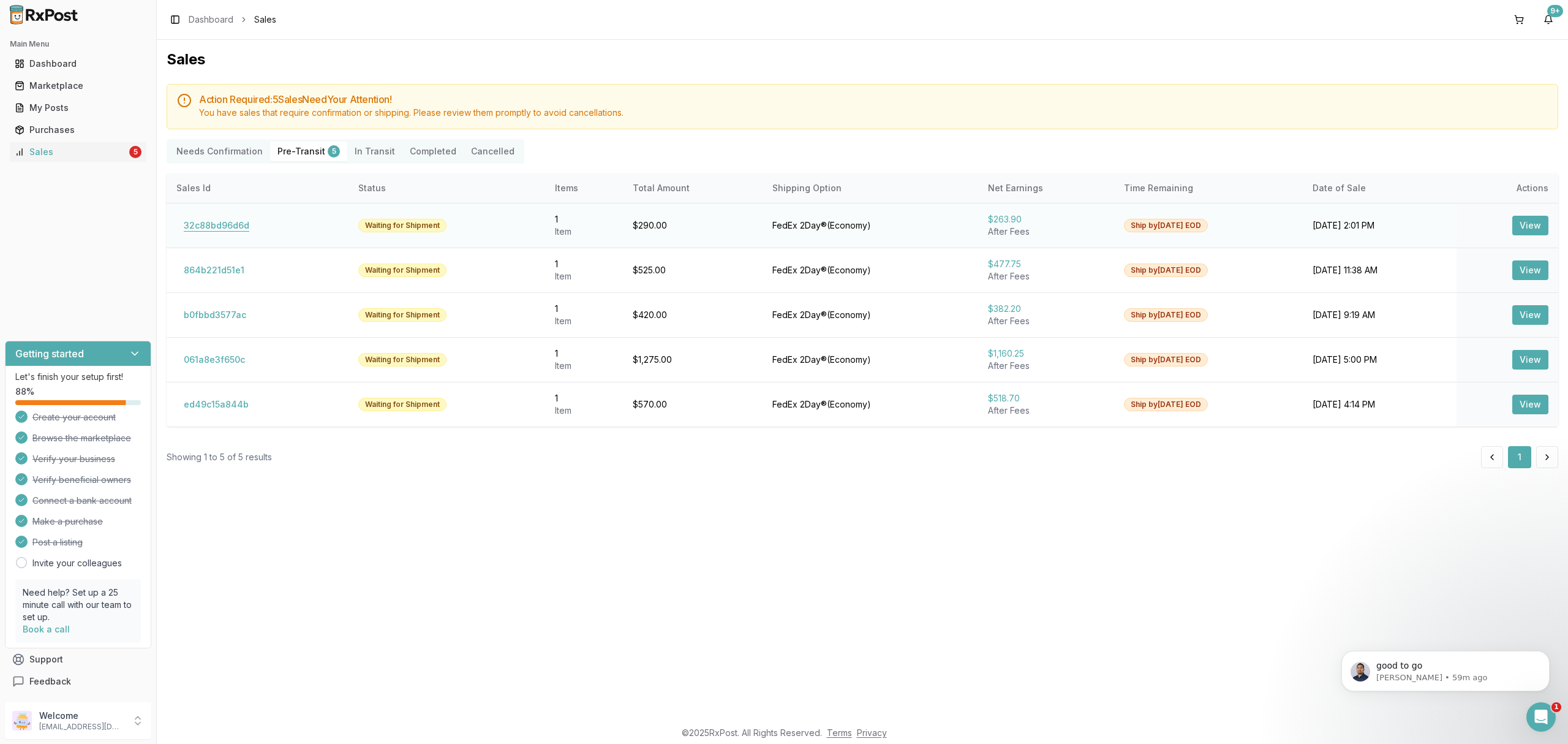
click at [206, 228] on button "32c88bd96d6d" at bounding box center [216, 225] width 80 height 19
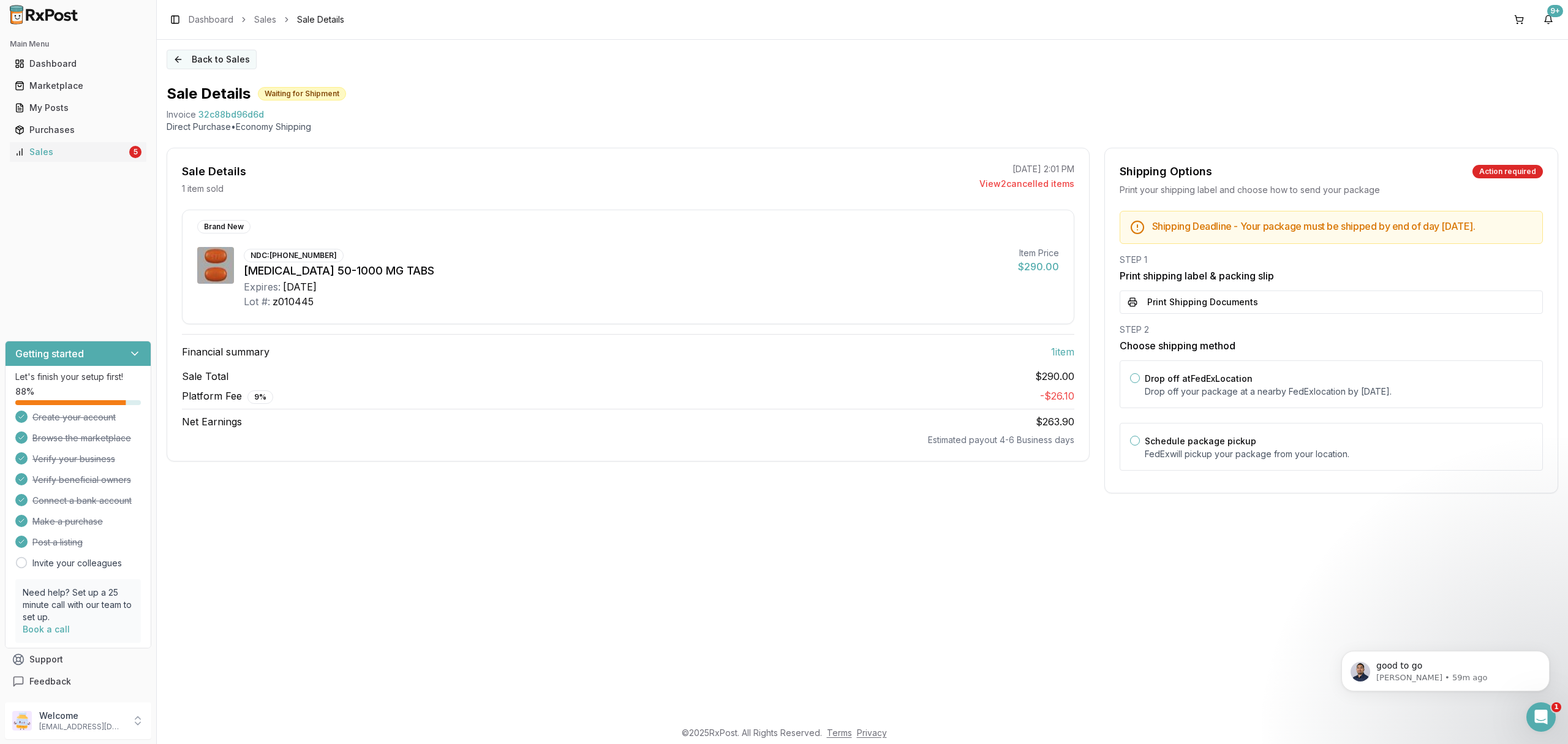
click at [217, 56] on button "Back to Sales" at bounding box center [211, 59] width 90 height 19
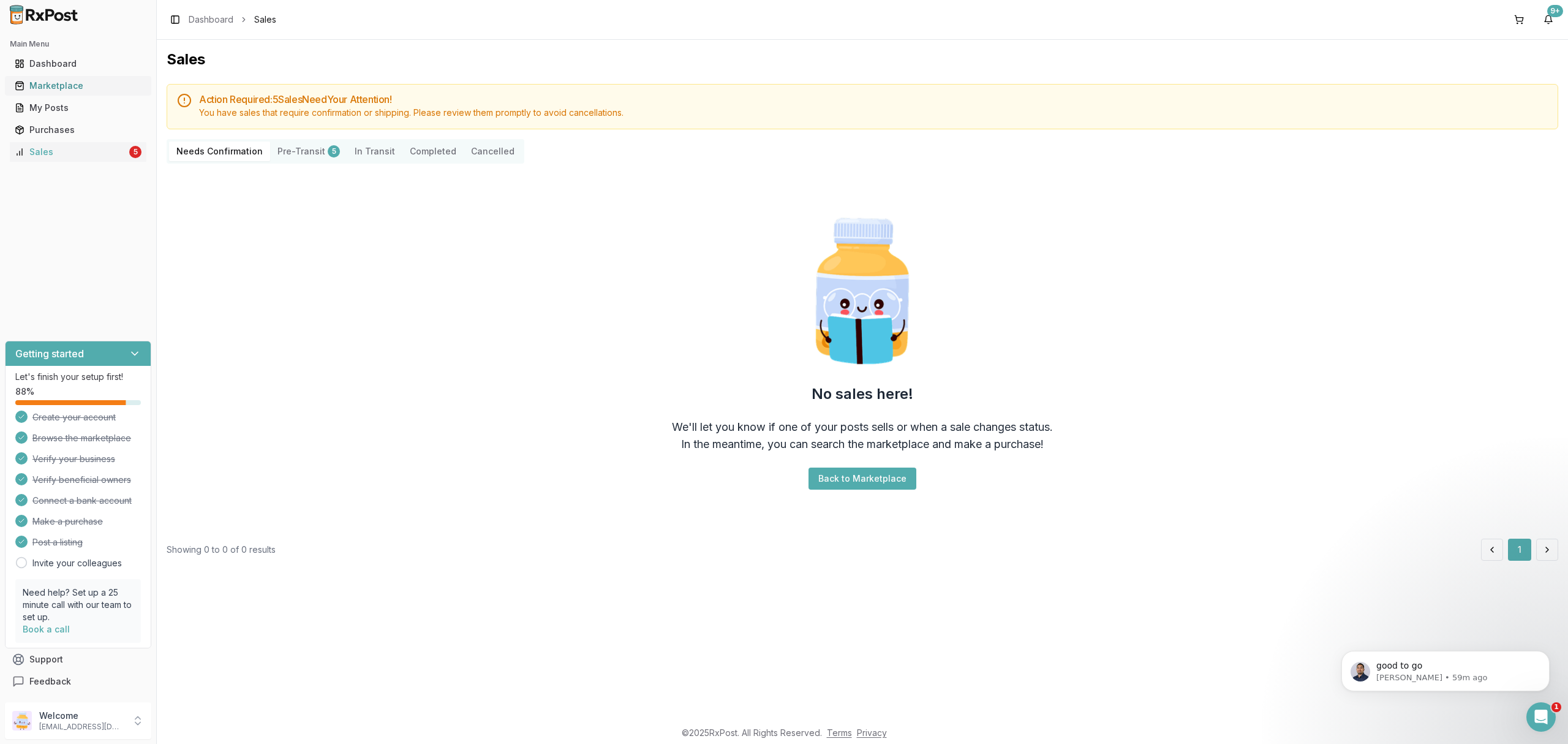
click at [93, 93] on link "Marketplace" at bounding box center [78, 85] width 136 height 22
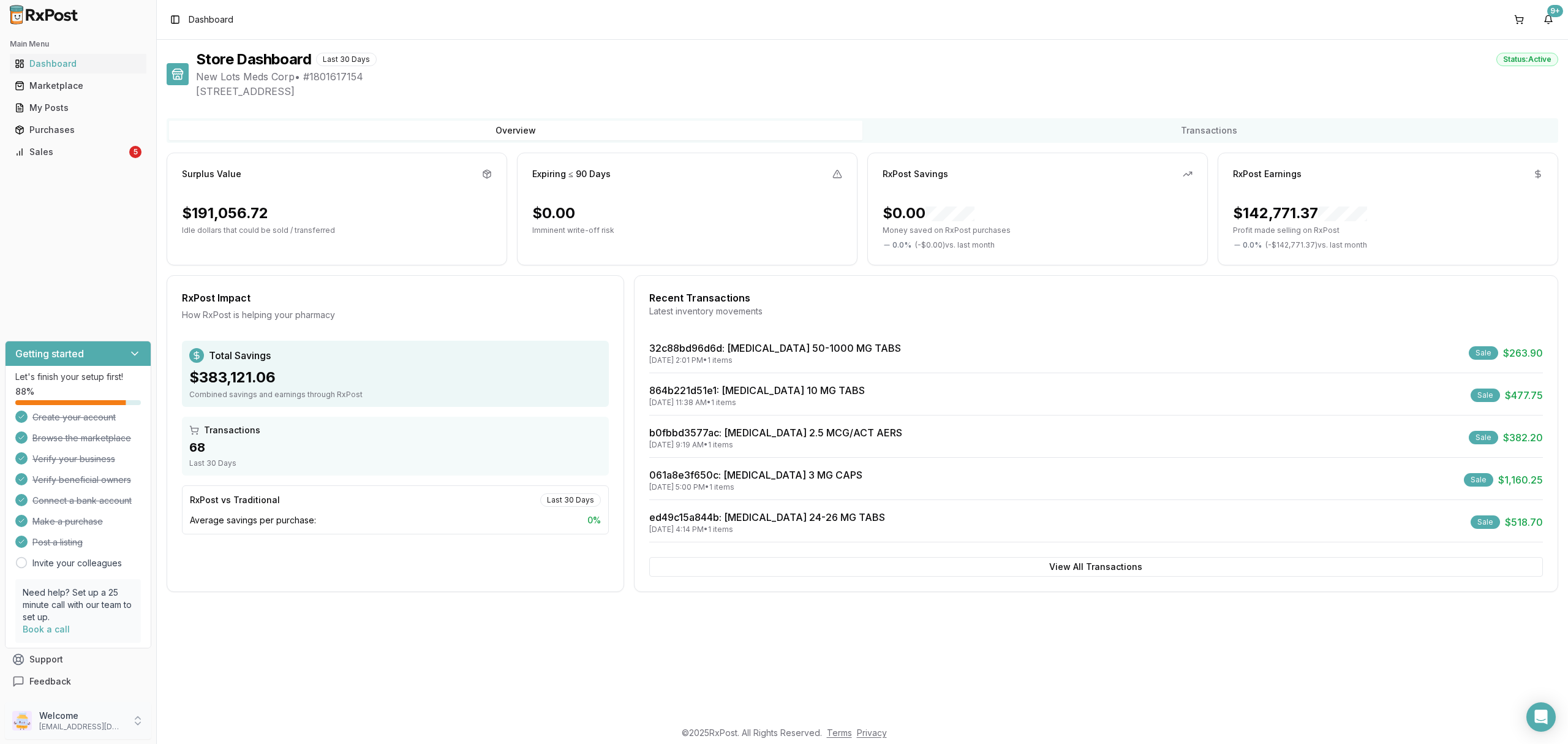
click at [79, 724] on p "[EMAIL_ADDRESS][DOMAIN_NAME]" at bounding box center [82, 726] width 85 height 10
click at [197, 718] on span "Sign Out" at bounding box center [222, 724] width 116 height 12
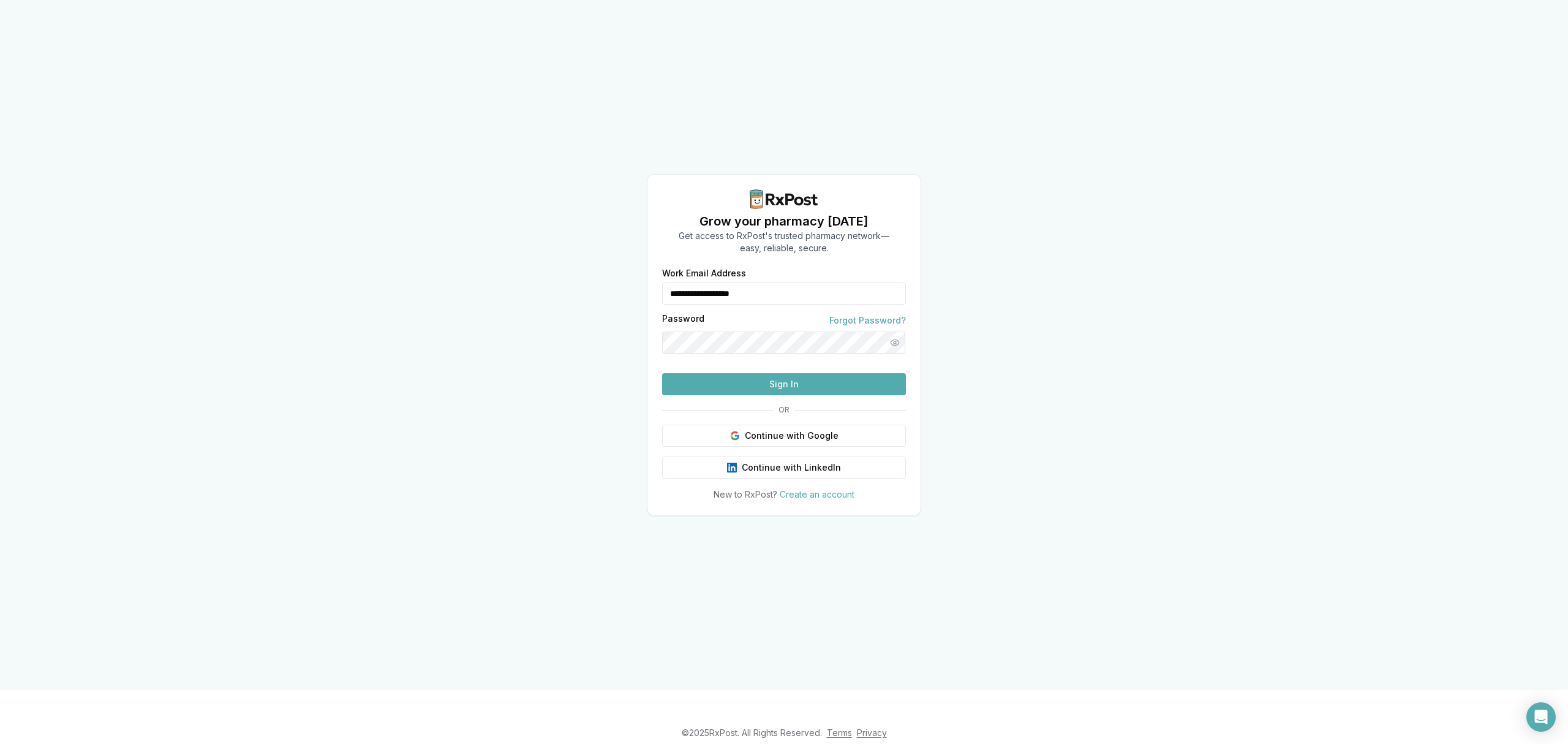
drag, startPoint x: 790, startPoint y: 274, endPoint x: 598, endPoint y: 283, distance: 192.2
click at [598, 283] on div "**********" at bounding box center [784, 345] width 1568 height 690
type input "**********"
click at [772, 395] on button "Sign In" at bounding box center [784, 384] width 244 height 22
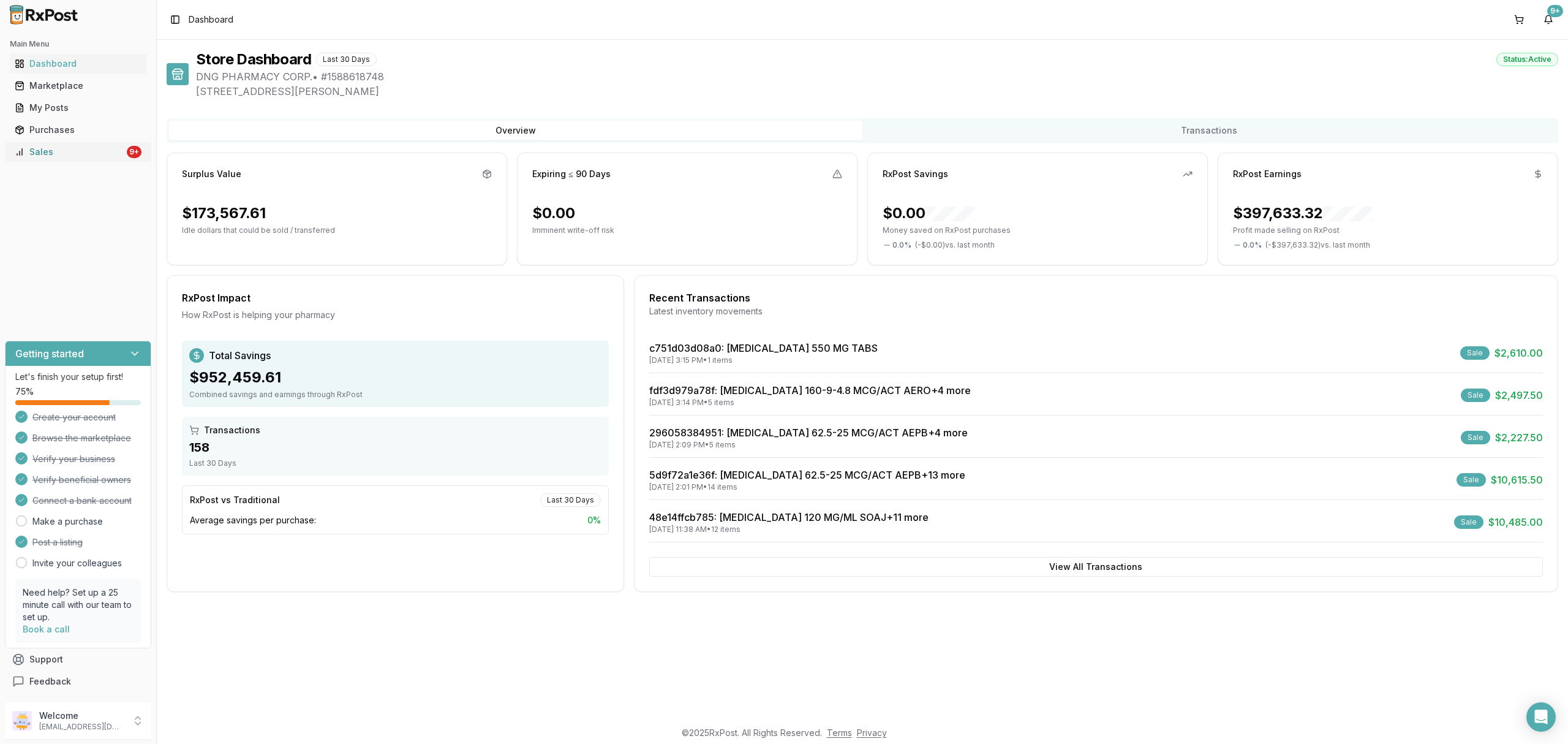
click at [95, 158] on link "Sales 9+" at bounding box center [78, 152] width 136 height 22
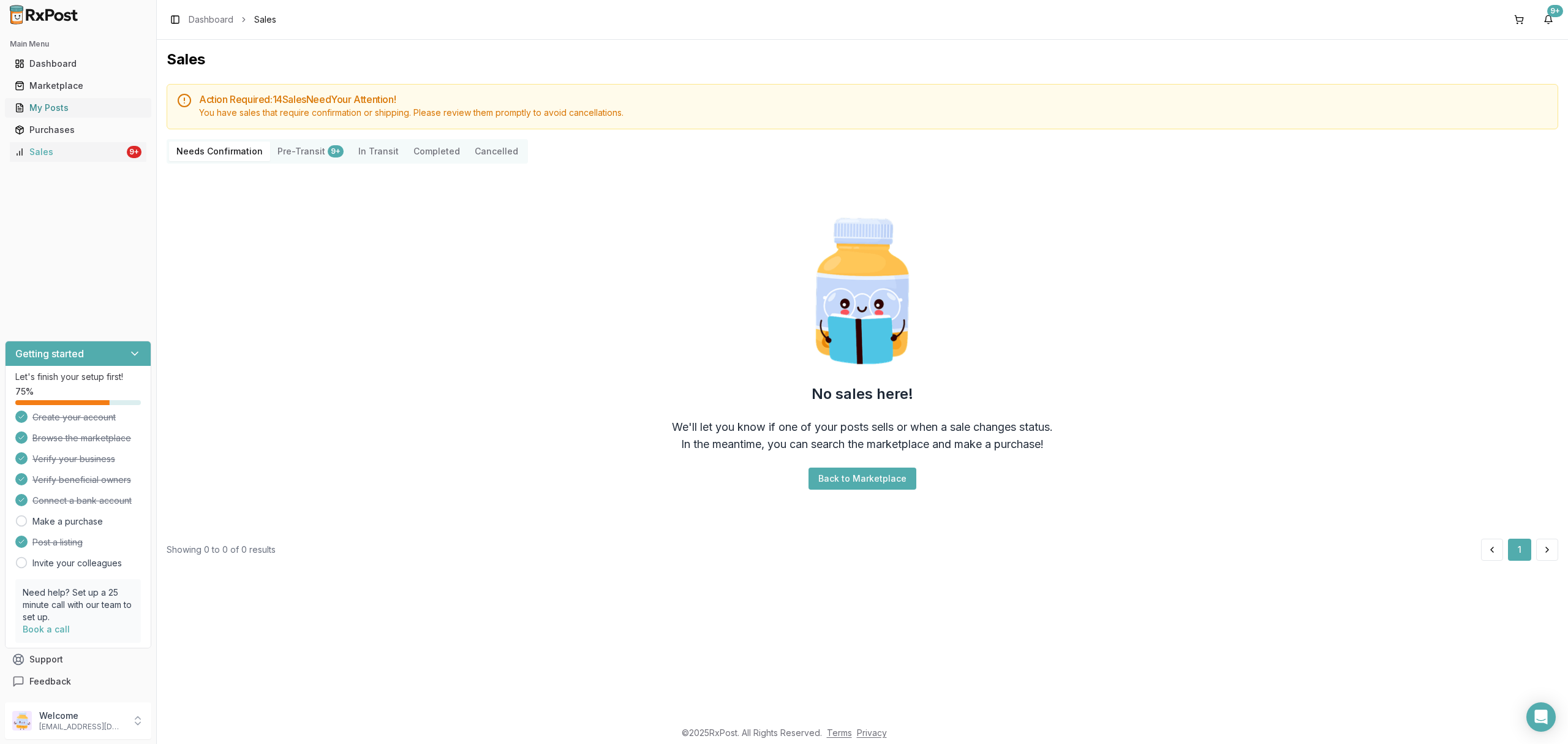
click at [96, 116] on link "My Posts" at bounding box center [78, 108] width 136 height 22
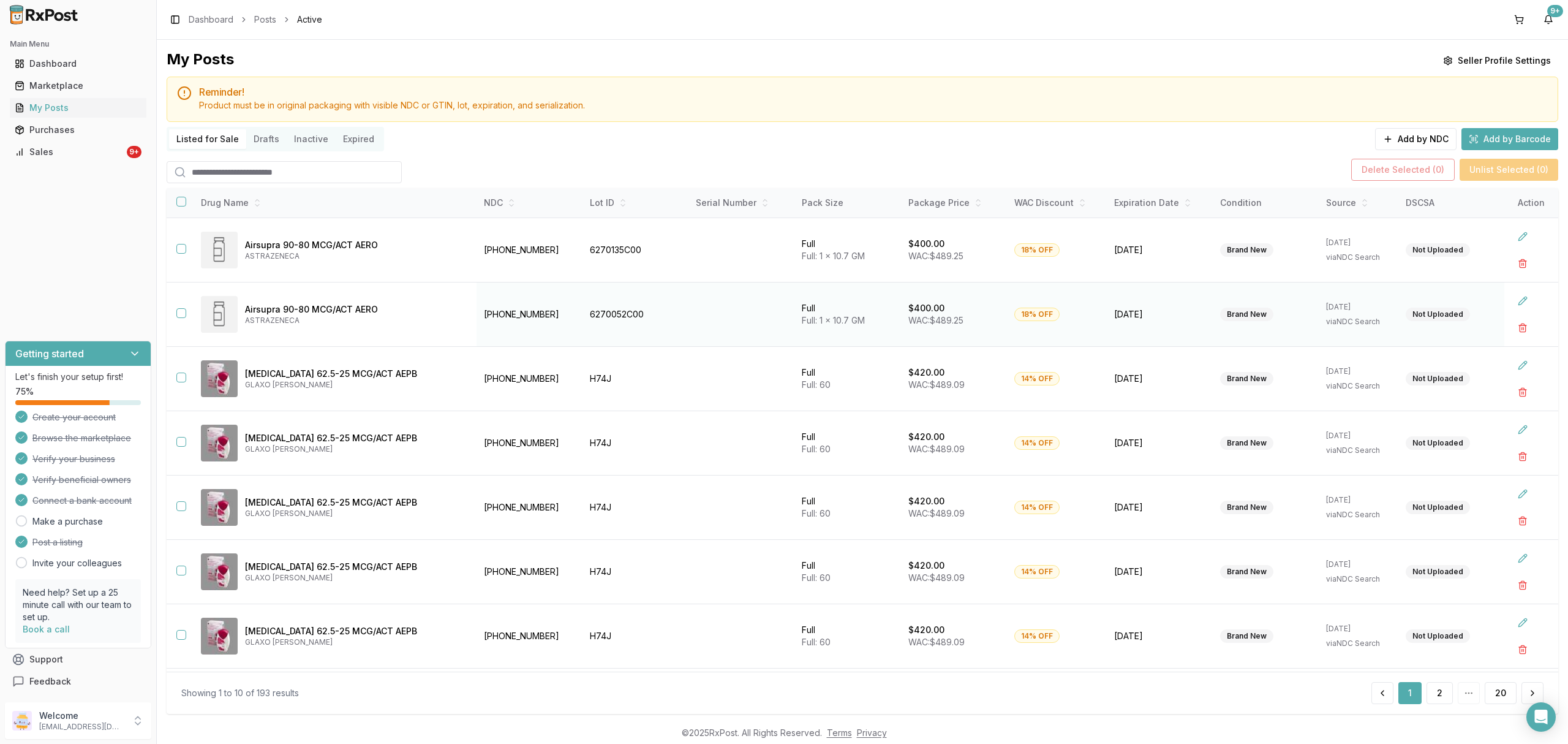
click at [180, 313] on button "button" at bounding box center [181, 313] width 10 height 10
click at [1410, 173] on button "Delete Selected ( 1 )" at bounding box center [1406, 169] width 102 height 22
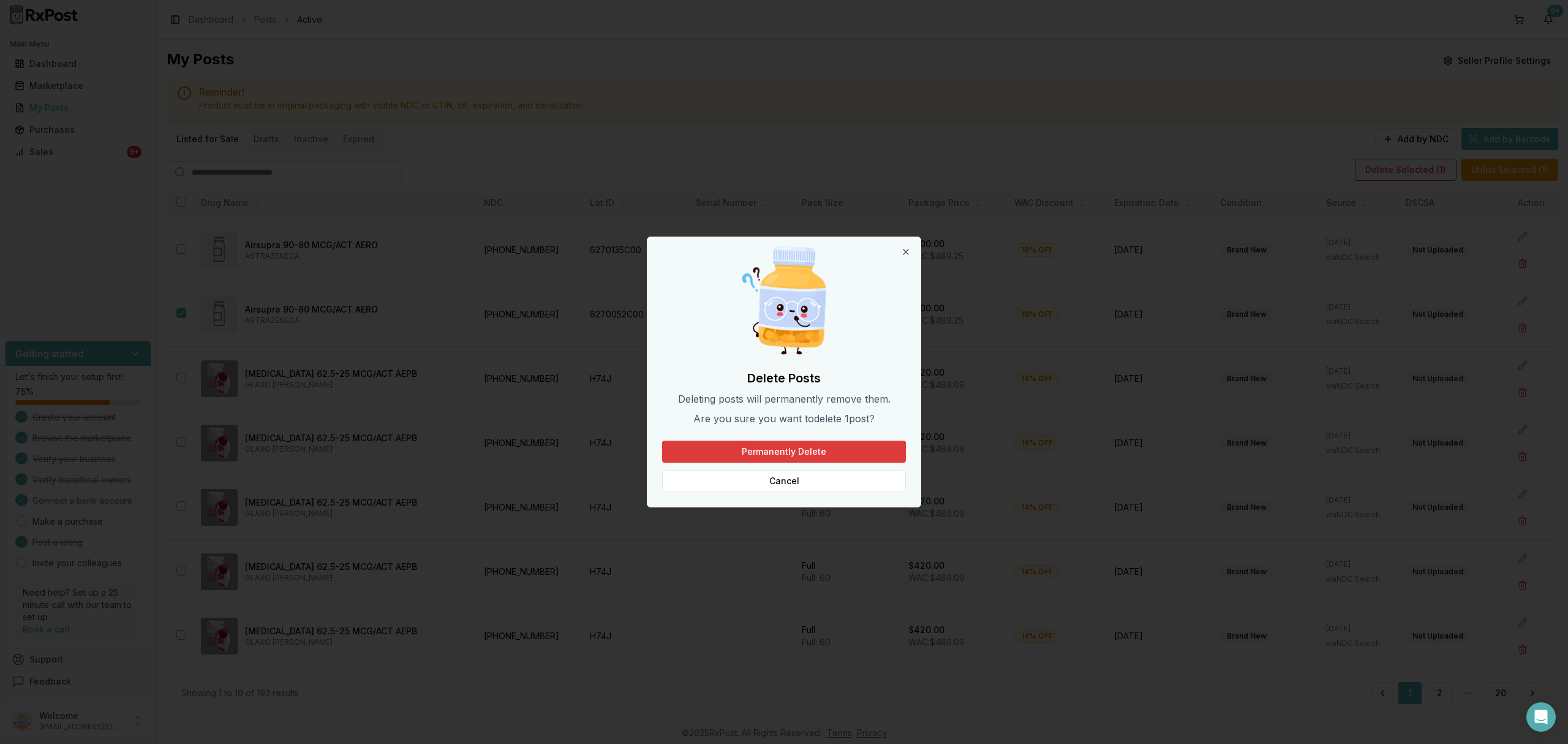
click at [745, 445] on button "Permanently Delete" at bounding box center [784, 451] width 244 height 22
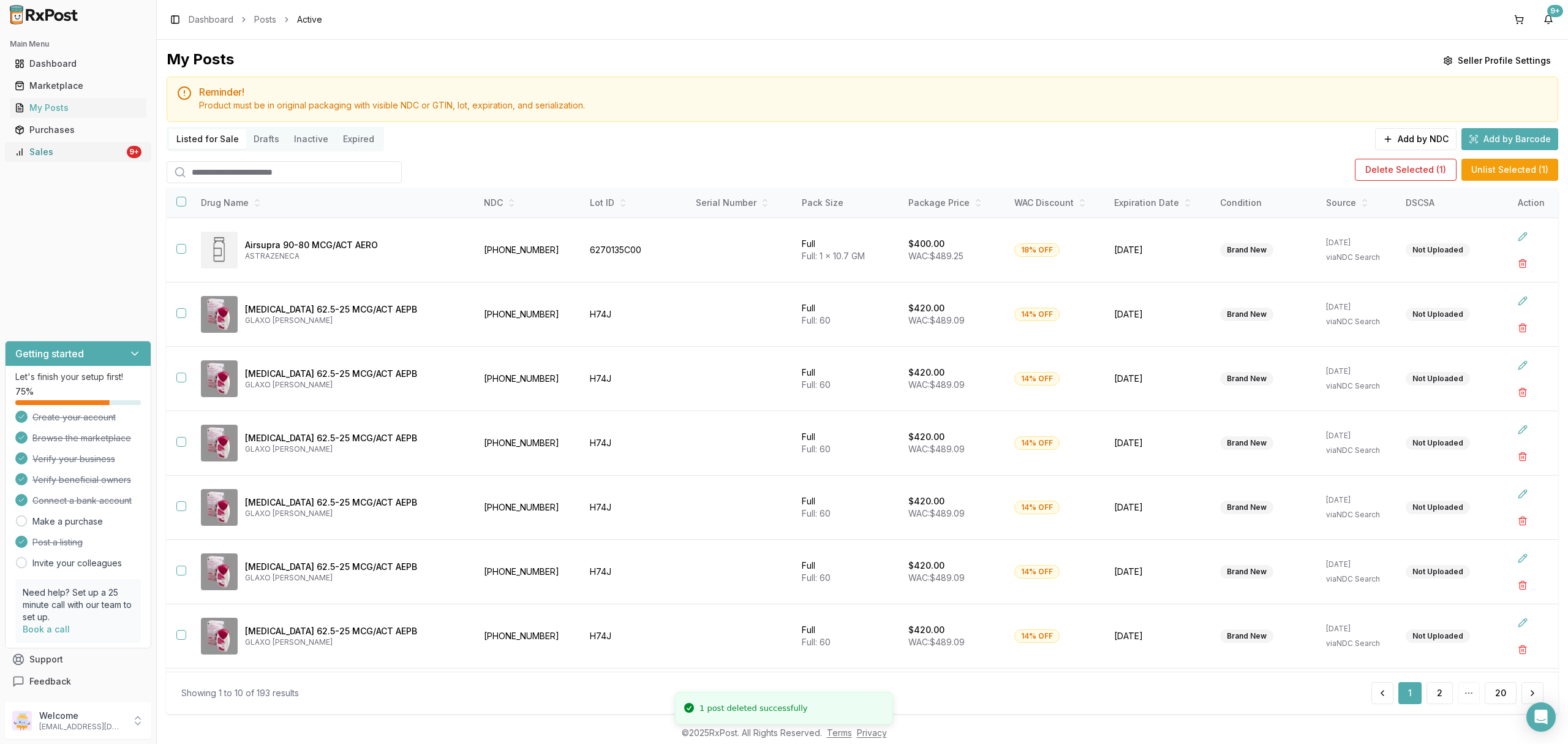
click at [79, 157] on div "Sales" at bounding box center [69, 152] width 109 height 12
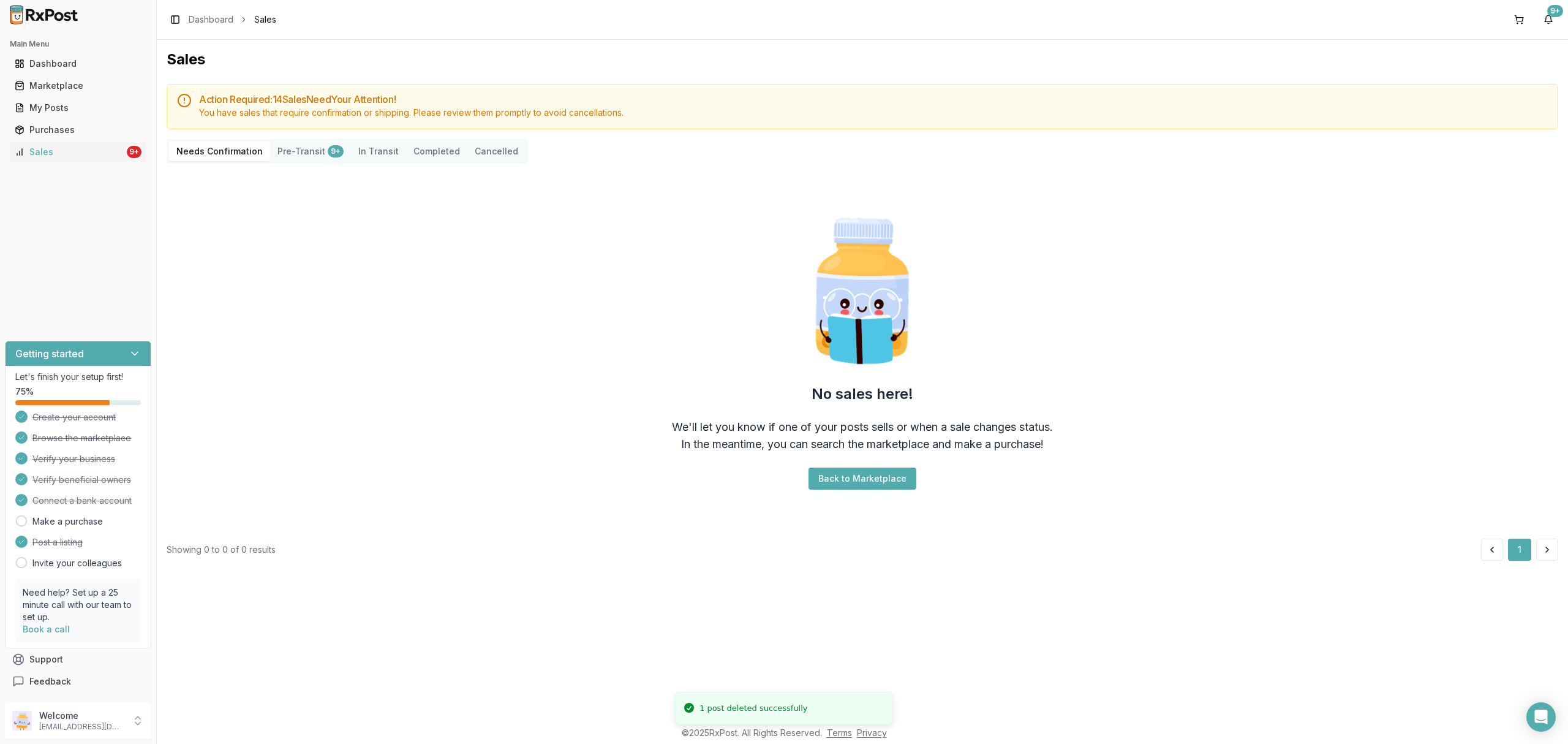
click at [317, 163] on div "Needs Confirmation Pre-Transit 9+ In Transit Completed Cancelled" at bounding box center [346, 152] width 361 height 25
click at [316, 163] on div "Needs Confirmation Pre-Transit 9+ In Transit Completed Cancelled" at bounding box center [346, 152] width 361 height 25
click at [305, 153] on button "Pre-Transit 9+" at bounding box center [310, 151] width 81 height 19
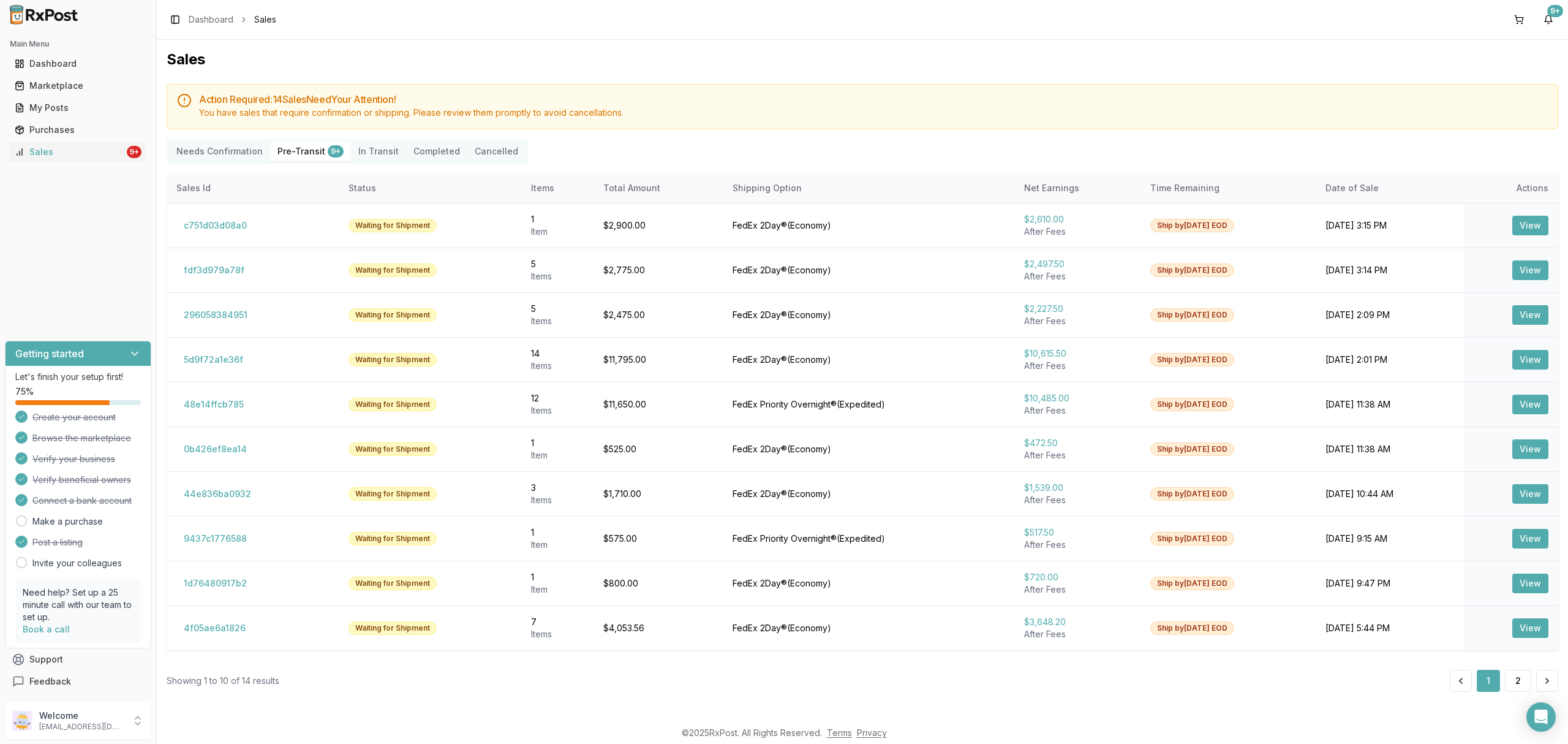
click at [222, 159] on Confirmation "Needs Confirmation" at bounding box center [219, 151] width 101 height 19
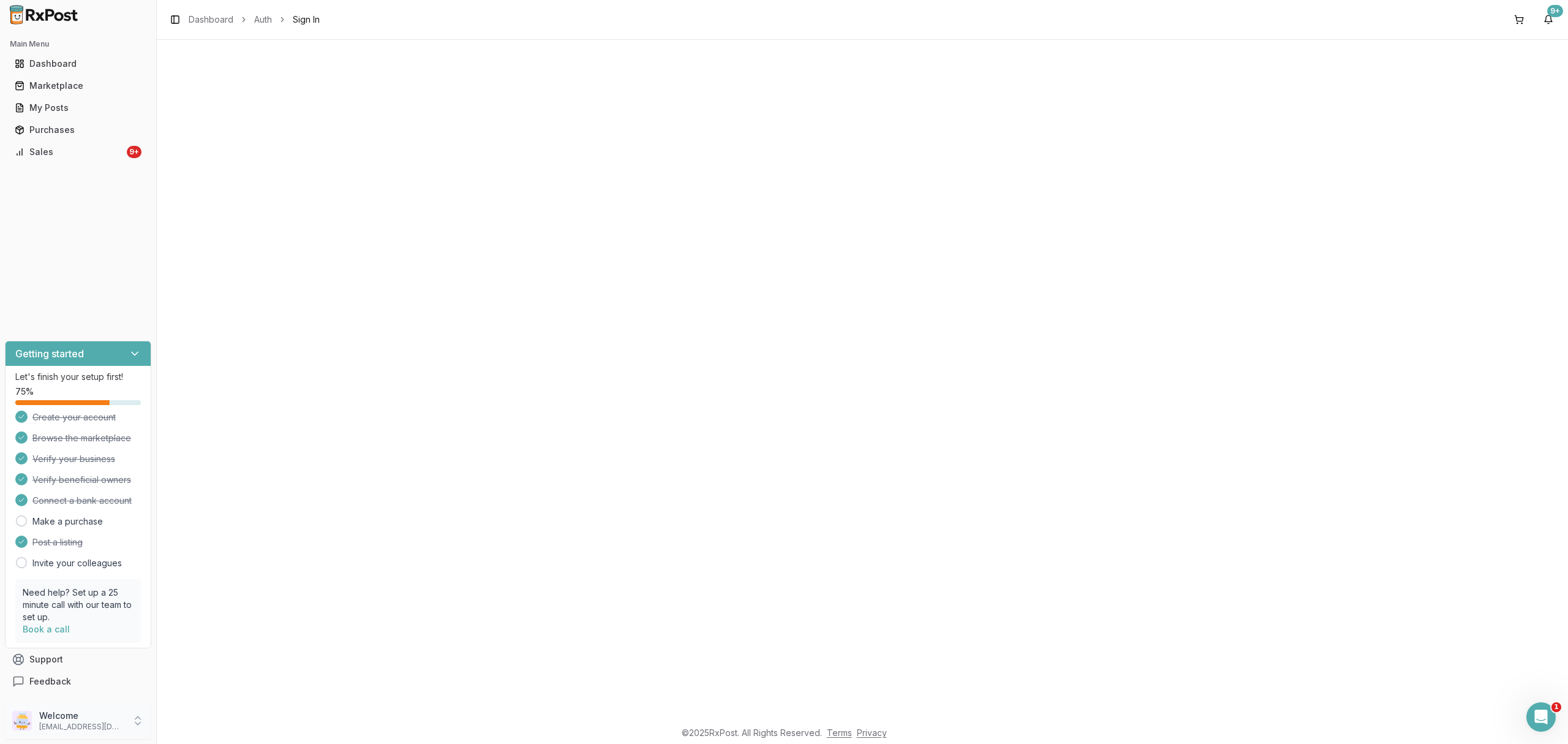
click at [83, 728] on p "[EMAIL_ADDRESS][DOMAIN_NAME]" at bounding box center [82, 726] width 85 height 10
click at [216, 723] on span "Sign Out" at bounding box center [222, 724] width 116 height 12
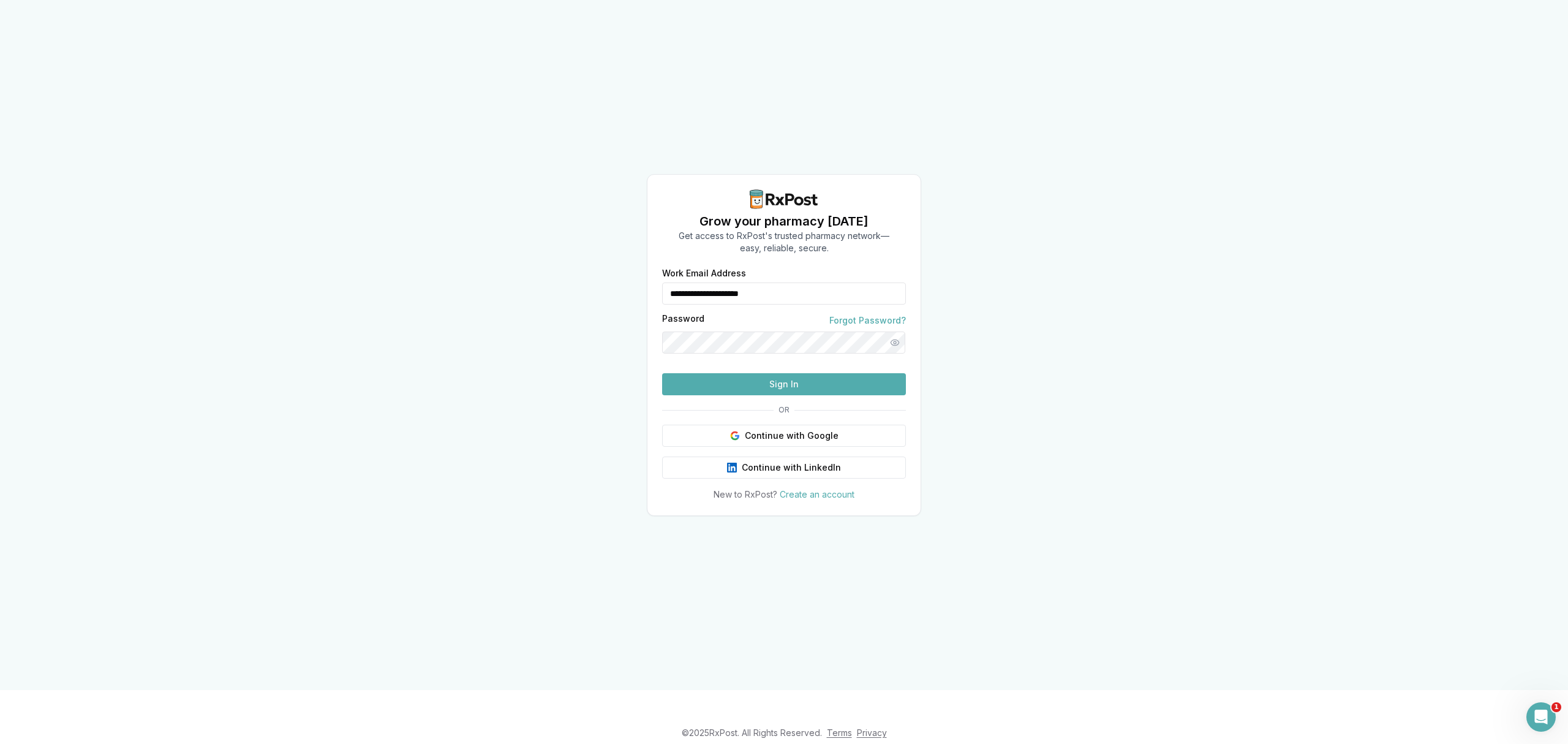
drag, startPoint x: 632, startPoint y: 271, endPoint x: 604, endPoint y: 277, distance: 28.6
click at [604, 277] on div "**********" at bounding box center [784, 345] width 1568 height 690
type input "**********"
click at [781, 395] on button "Sign In" at bounding box center [784, 384] width 244 height 22
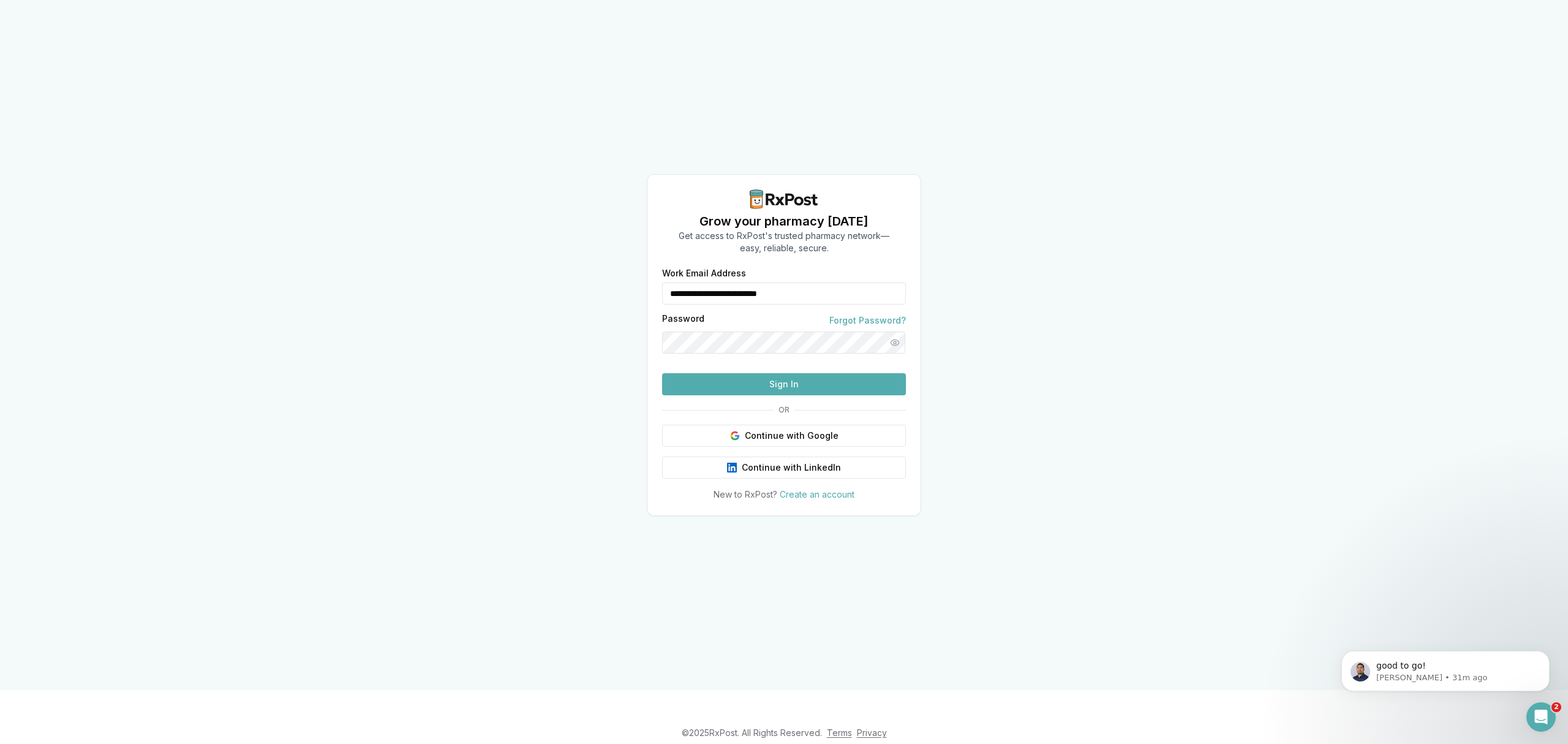
click at [770, 395] on button "Sign In" at bounding box center [784, 384] width 244 height 22
click at [762, 395] on button "Sign In" at bounding box center [784, 384] width 244 height 22
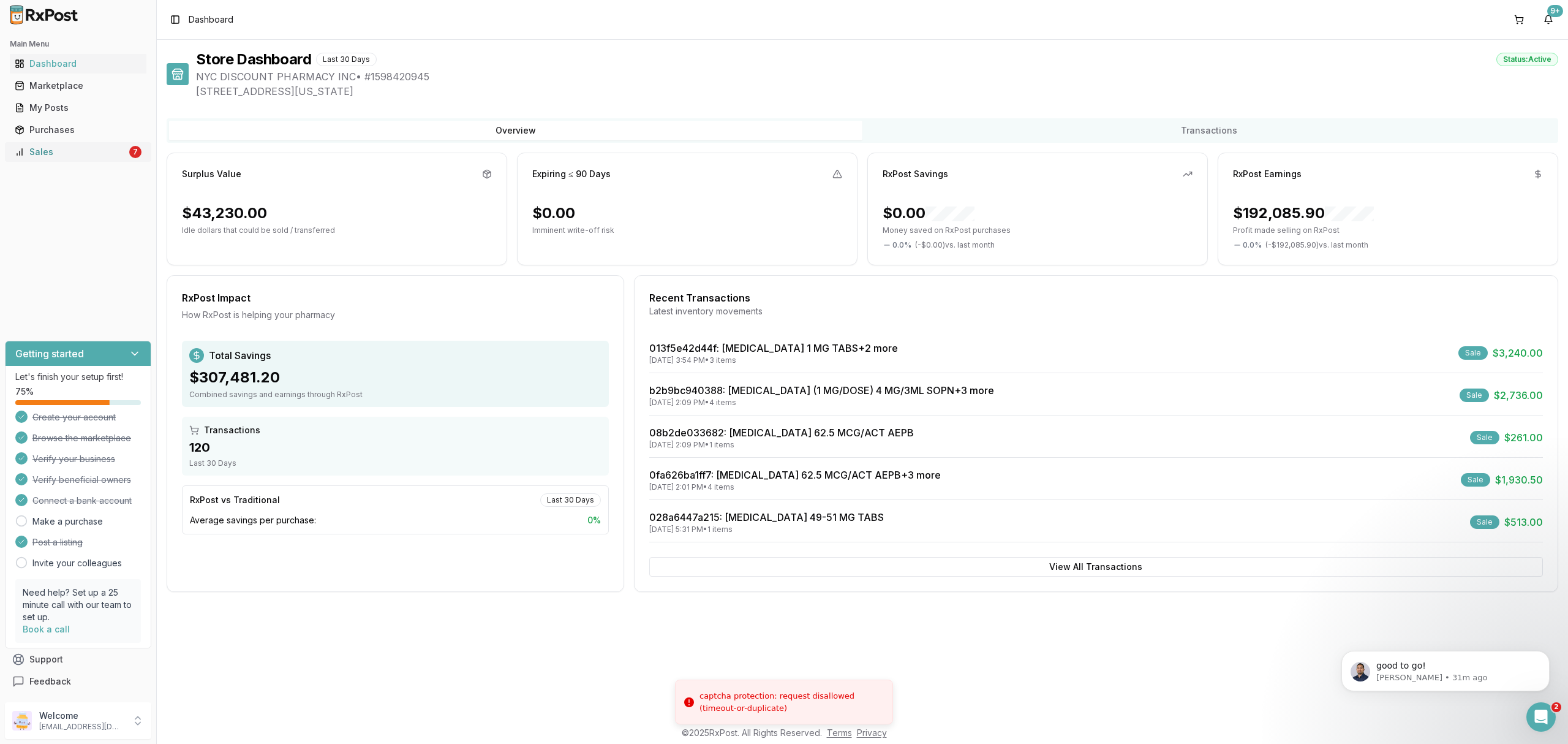
click at [76, 152] on div "Sales" at bounding box center [71, 152] width 112 height 12
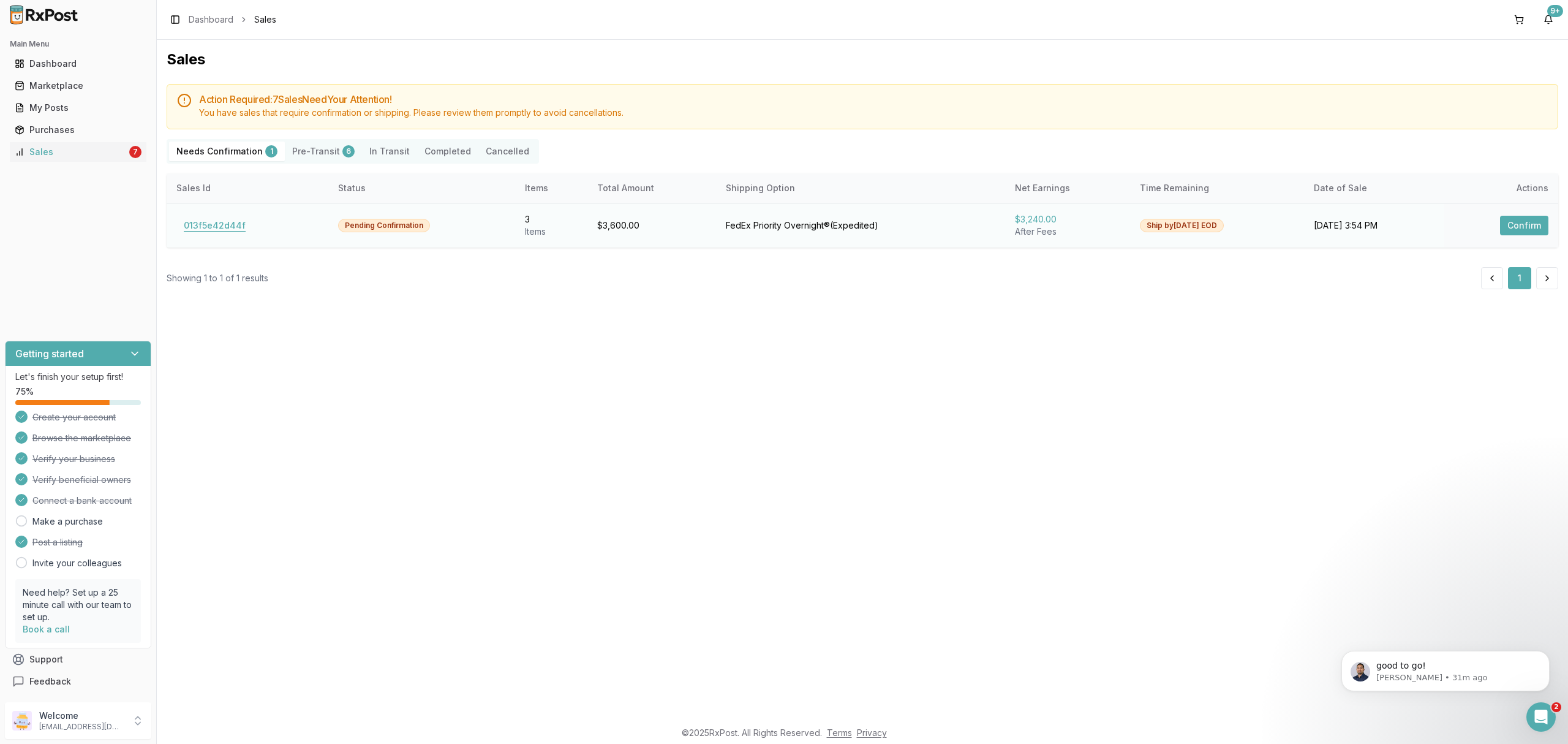
click at [202, 226] on button "013f5e42d44f" at bounding box center [214, 225] width 76 height 19
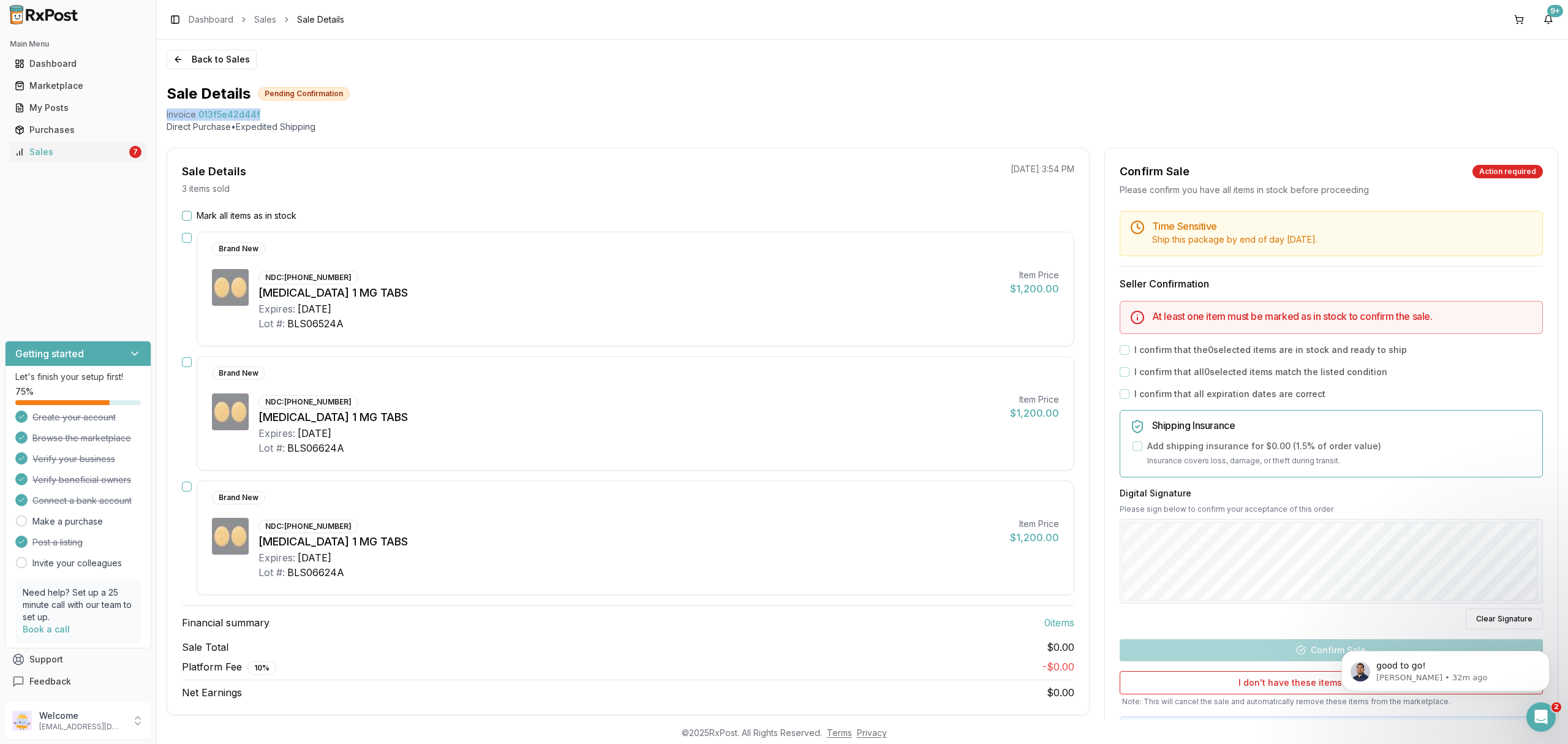
drag, startPoint x: 271, startPoint y: 116, endPoint x: 162, endPoint y: 120, distance: 109.1
click at [162, 120] on div "Back to Sales Sale Details Pending Confirmation Invoice 013f5e42d44f Direct Pur…" at bounding box center [862, 380] width 1411 height 679
copy div "Invoice 013f5e42d44f"
drag, startPoint x: 1536, startPoint y: 709, endPoint x: 1526, endPoint y: 709, distance: 10.0
click at [1533, 709] on icon "Open Intercom Messenger" at bounding box center [1540, 716] width 20 height 20
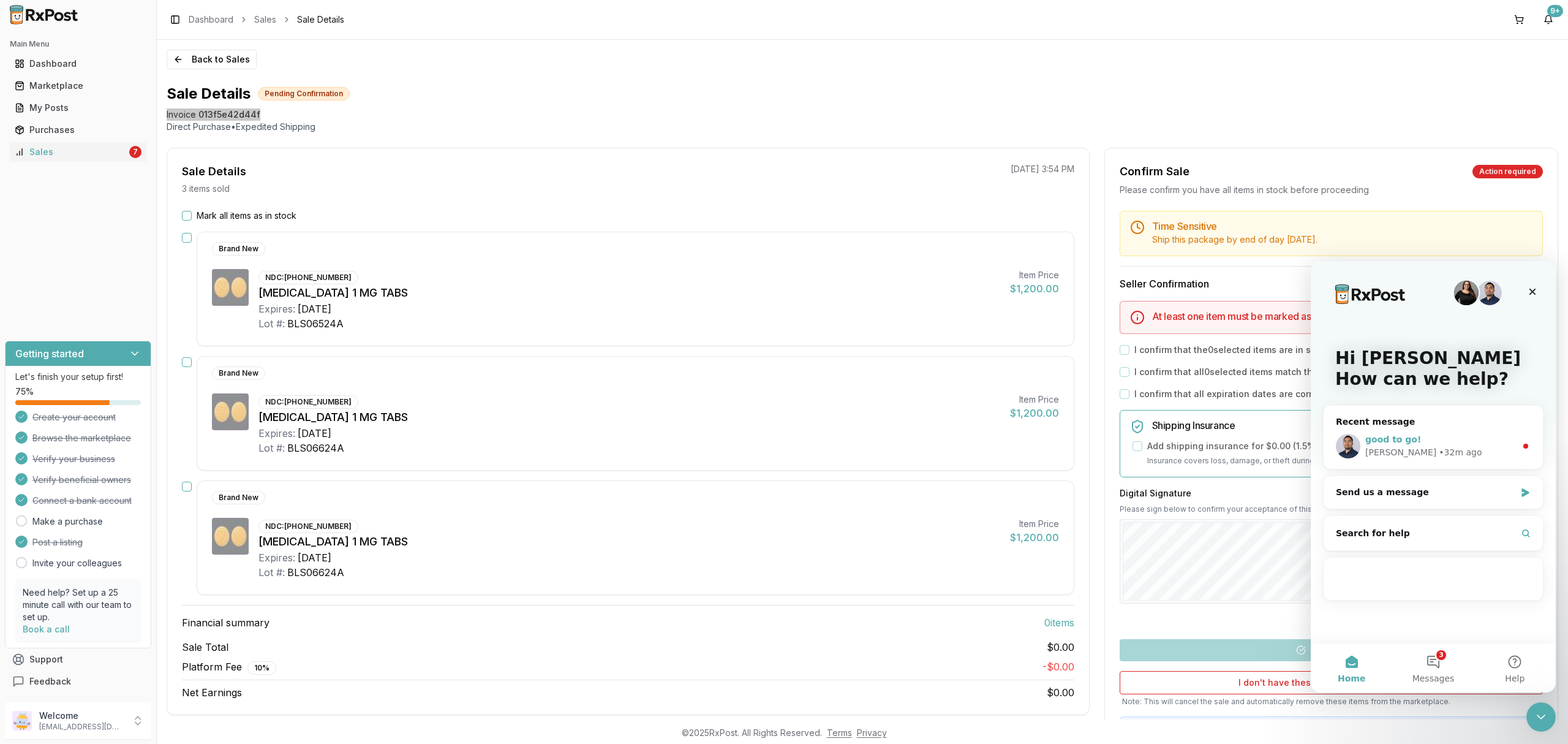
click at [1456, 441] on div "good to go!" at bounding box center [1441, 440] width 151 height 13
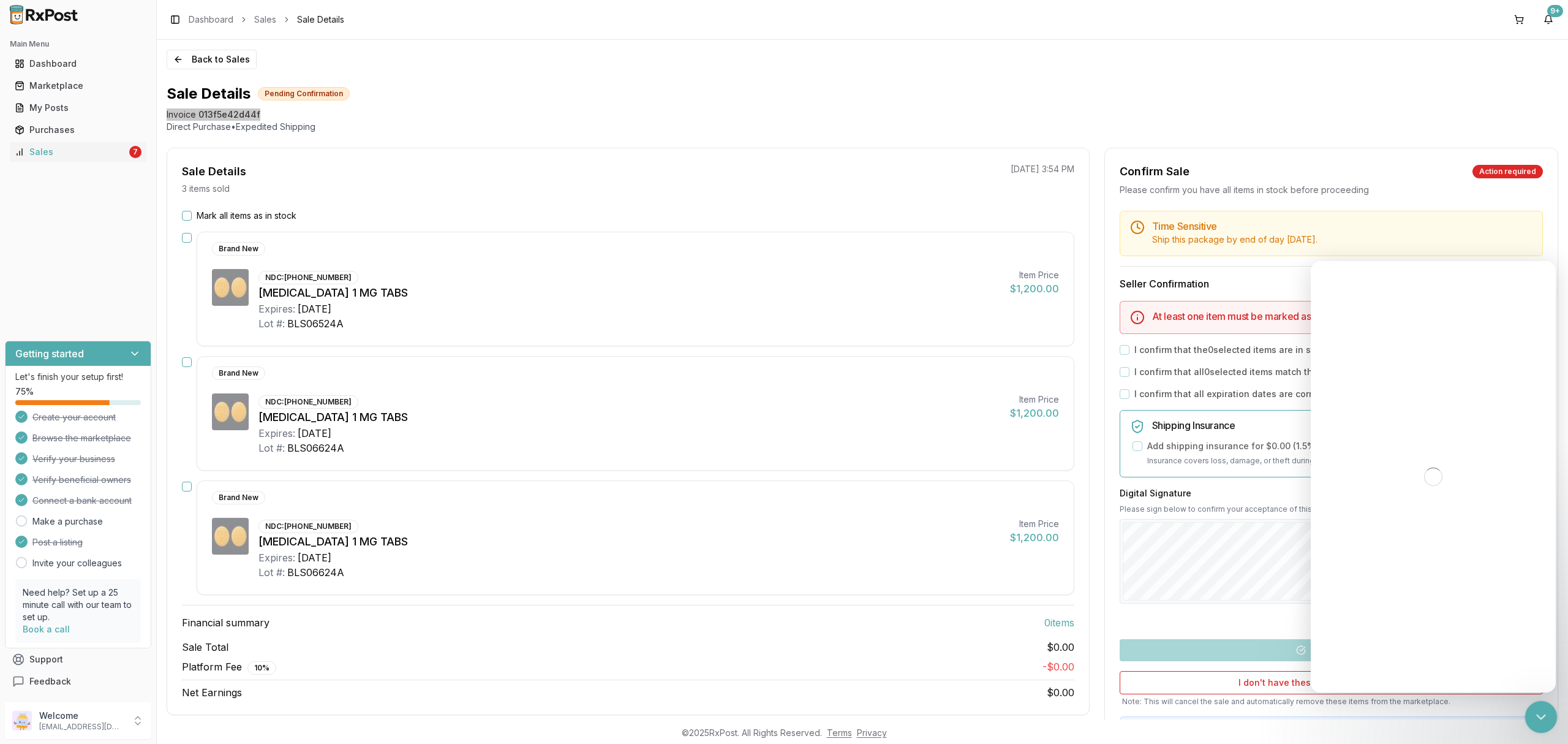
click at [1533, 719] on icon "Close Intercom Messenger" at bounding box center [1539, 715] width 15 height 15
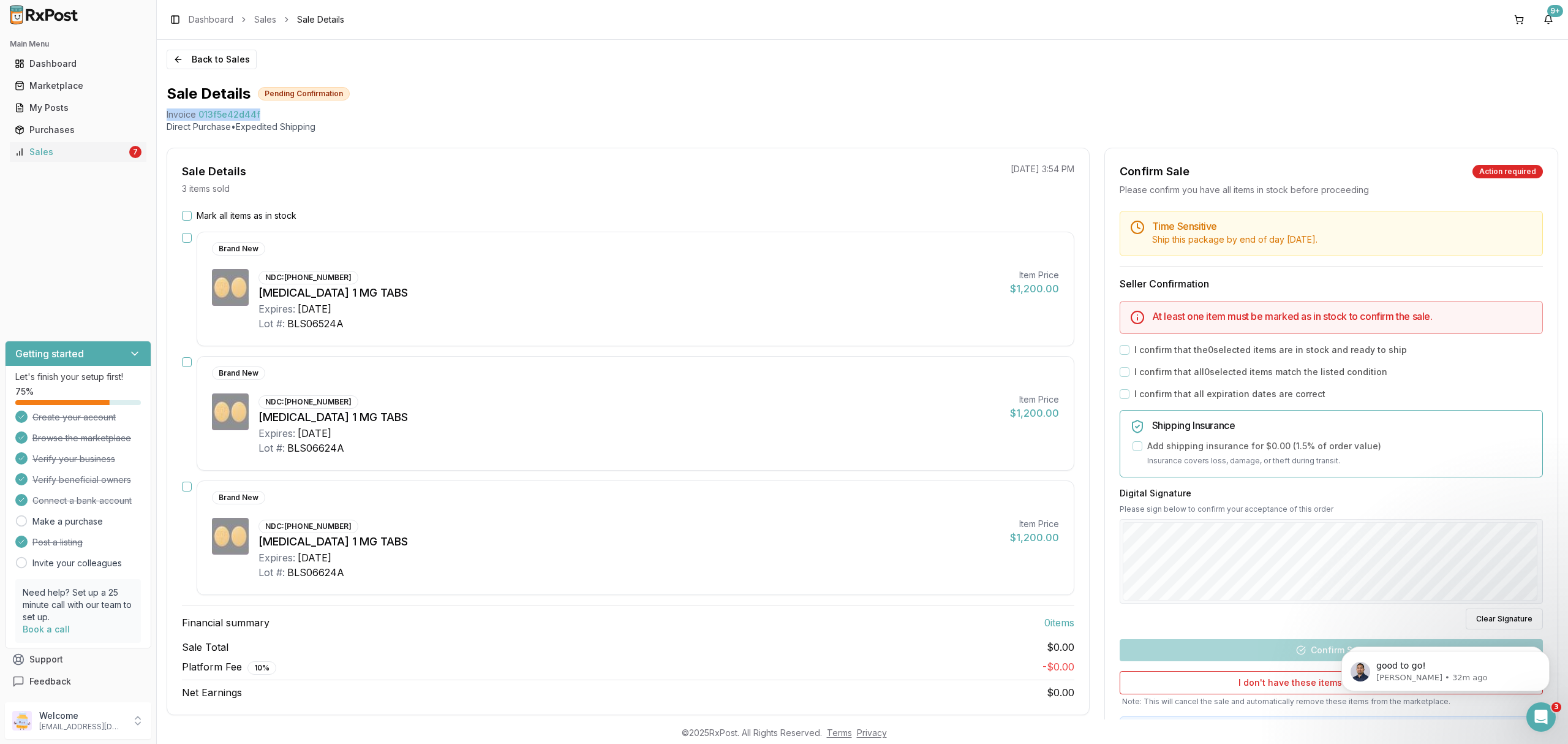
click at [189, 217] on button "Mark all items as in stock" at bounding box center [186, 216] width 10 height 10
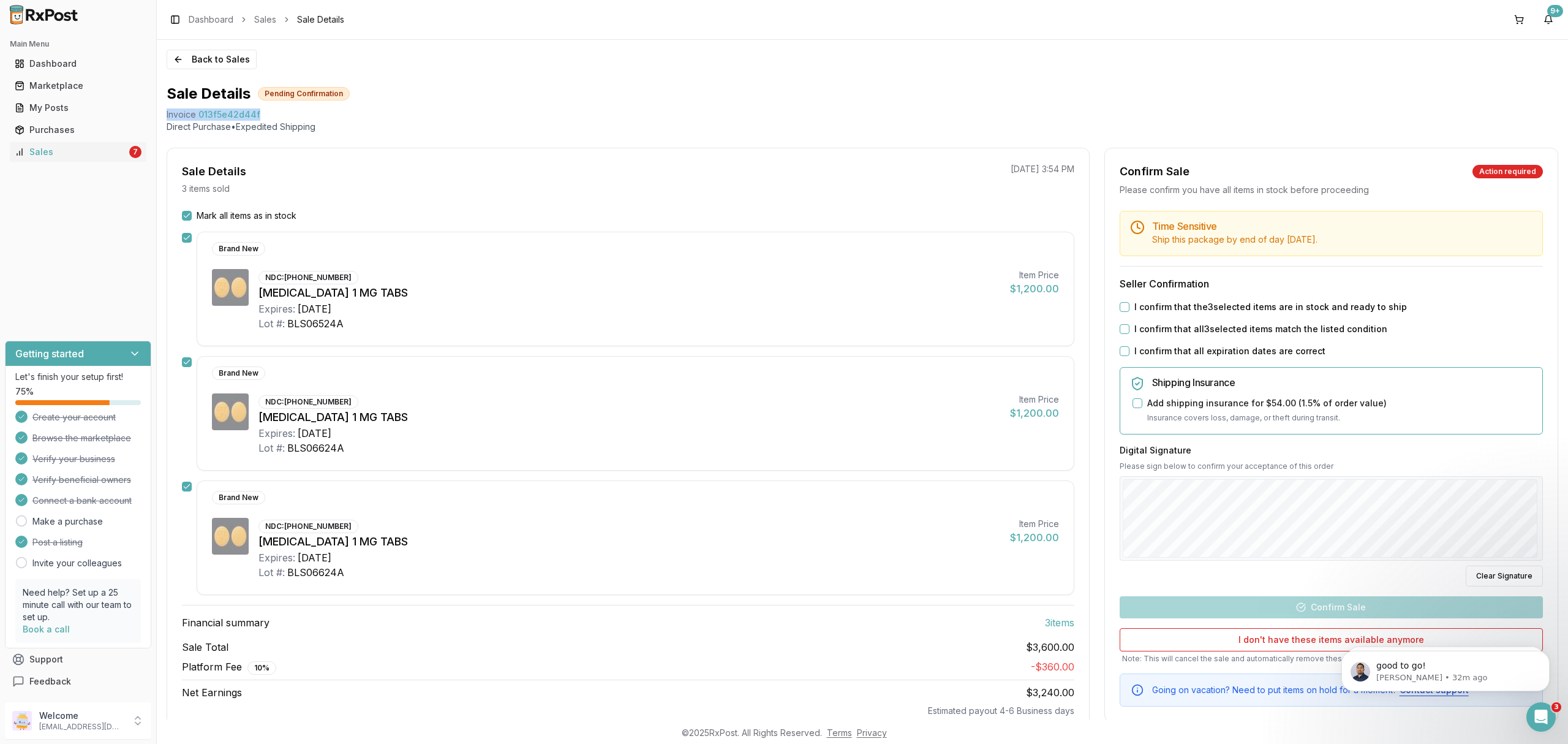
drag, startPoint x: 1120, startPoint y: 309, endPoint x: 1120, endPoint y: 331, distance: 22.0
click at [1120, 313] on div "I confirm that the 3 selected items are in stock and ready to ship" at bounding box center [1332, 307] width 423 height 12
click at [1120, 333] on button "I confirm that all 3 selected items match the listed condition" at bounding box center [1125, 329] width 10 height 10
click at [1120, 352] on button "I confirm that all expiration dates are correct" at bounding box center [1125, 351] width 10 height 10
click at [1121, 309] on button "I confirm that the 3 selected items are in stock and ready to ship" at bounding box center [1125, 307] width 10 height 10
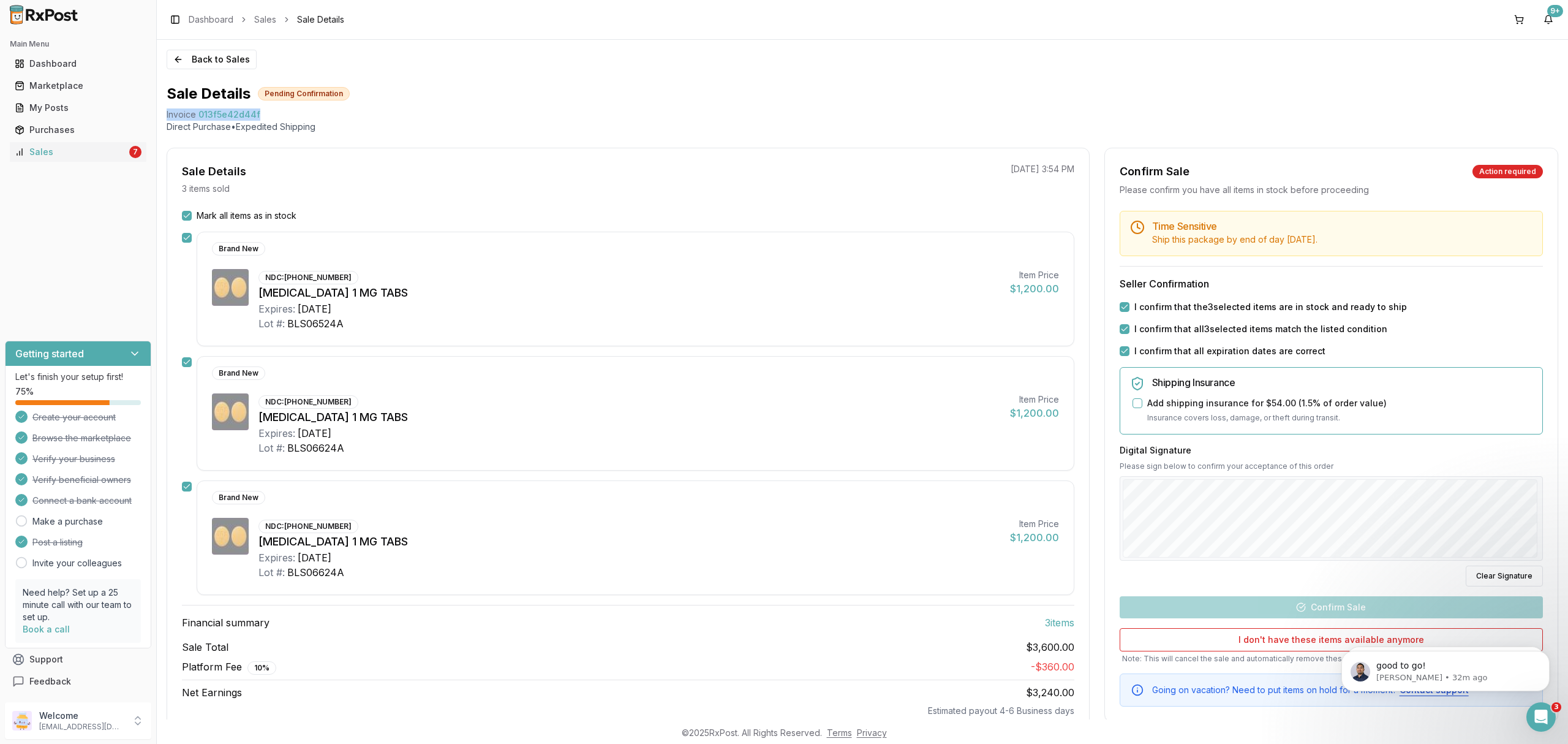
click at [1342, 571] on div "Digital Signature Please sign below to confirm your acceptance of this order Cl…" at bounding box center [1332, 515] width 423 height 142
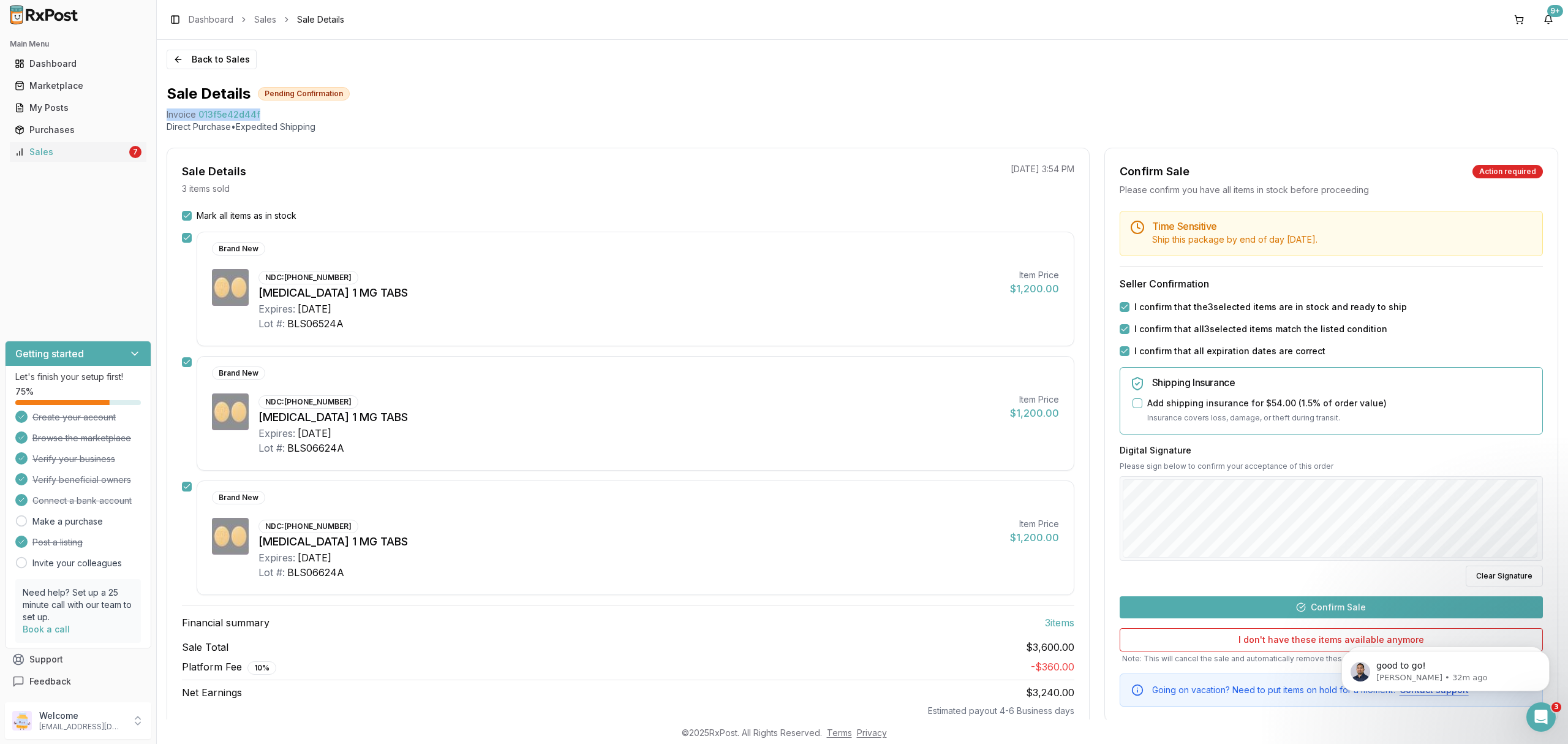
click at [1339, 609] on button "Confirm Sale" at bounding box center [1332, 607] width 423 height 22
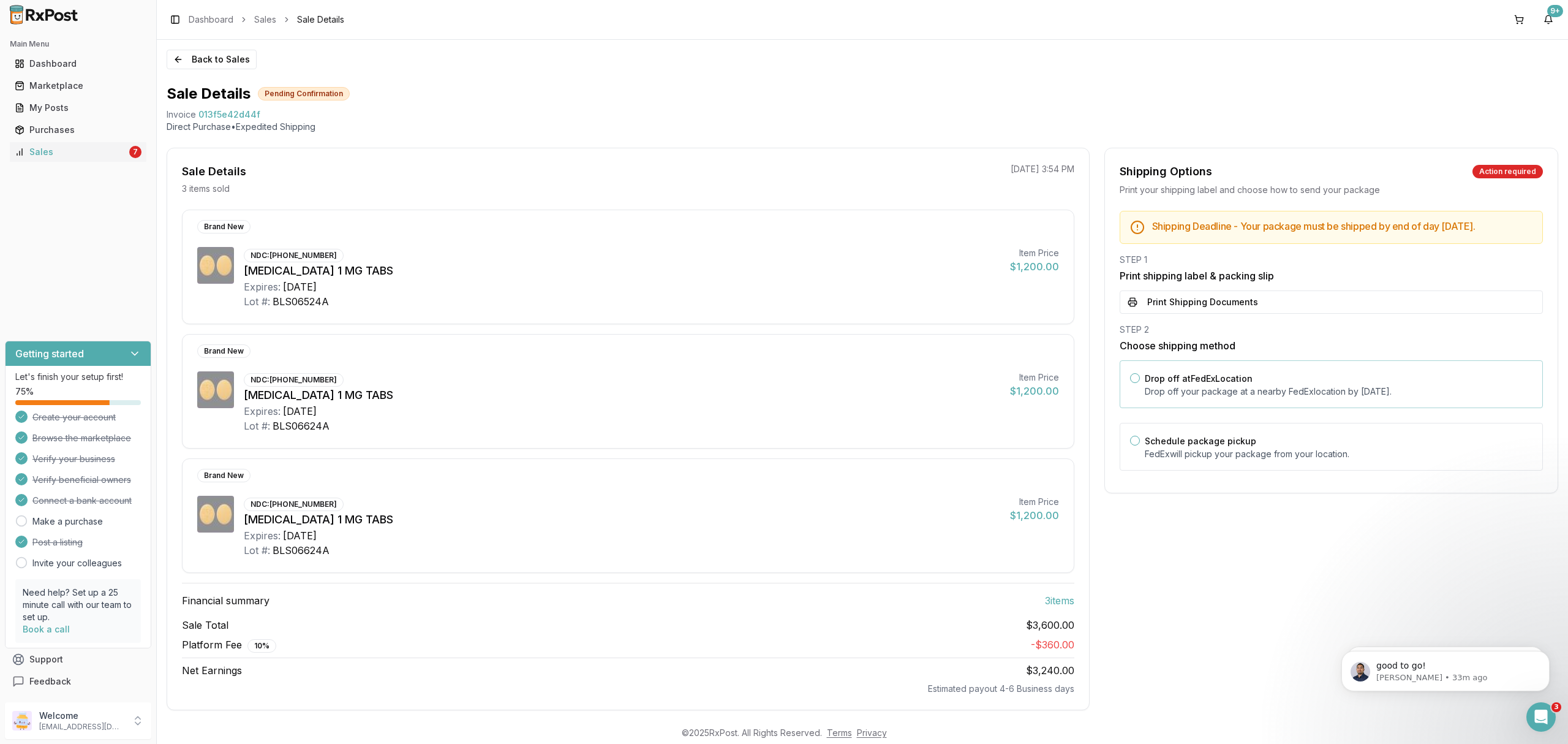
click at [1255, 397] on p "Drop off your package at a nearby [GEOGRAPHIC_DATA] location by [DATE] ." at bounding box center [1339, 392] width 388 height 12
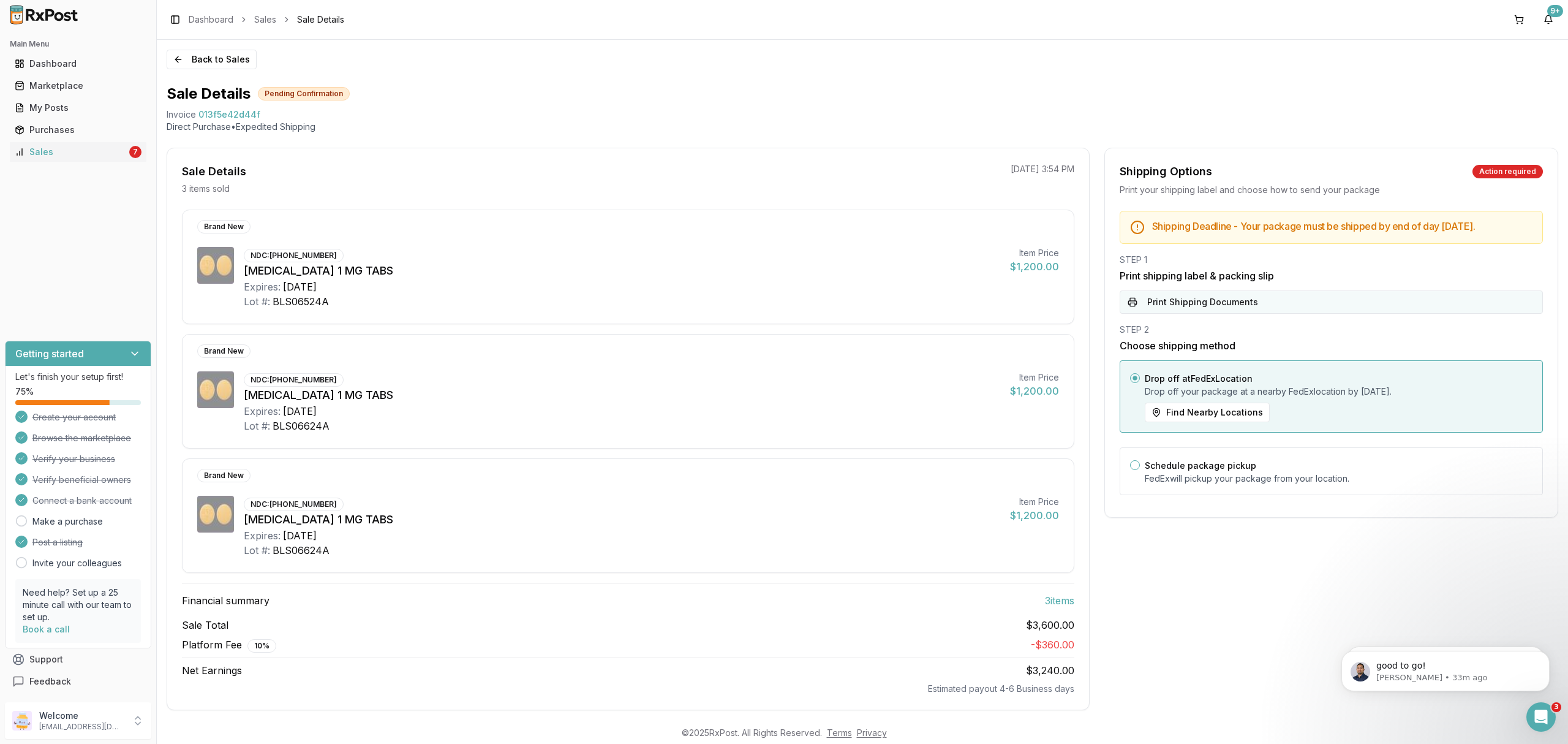
click at [1240, 313] on button "Print Shipping Documents" at bounding box center [1332, 302] width 423 height 23
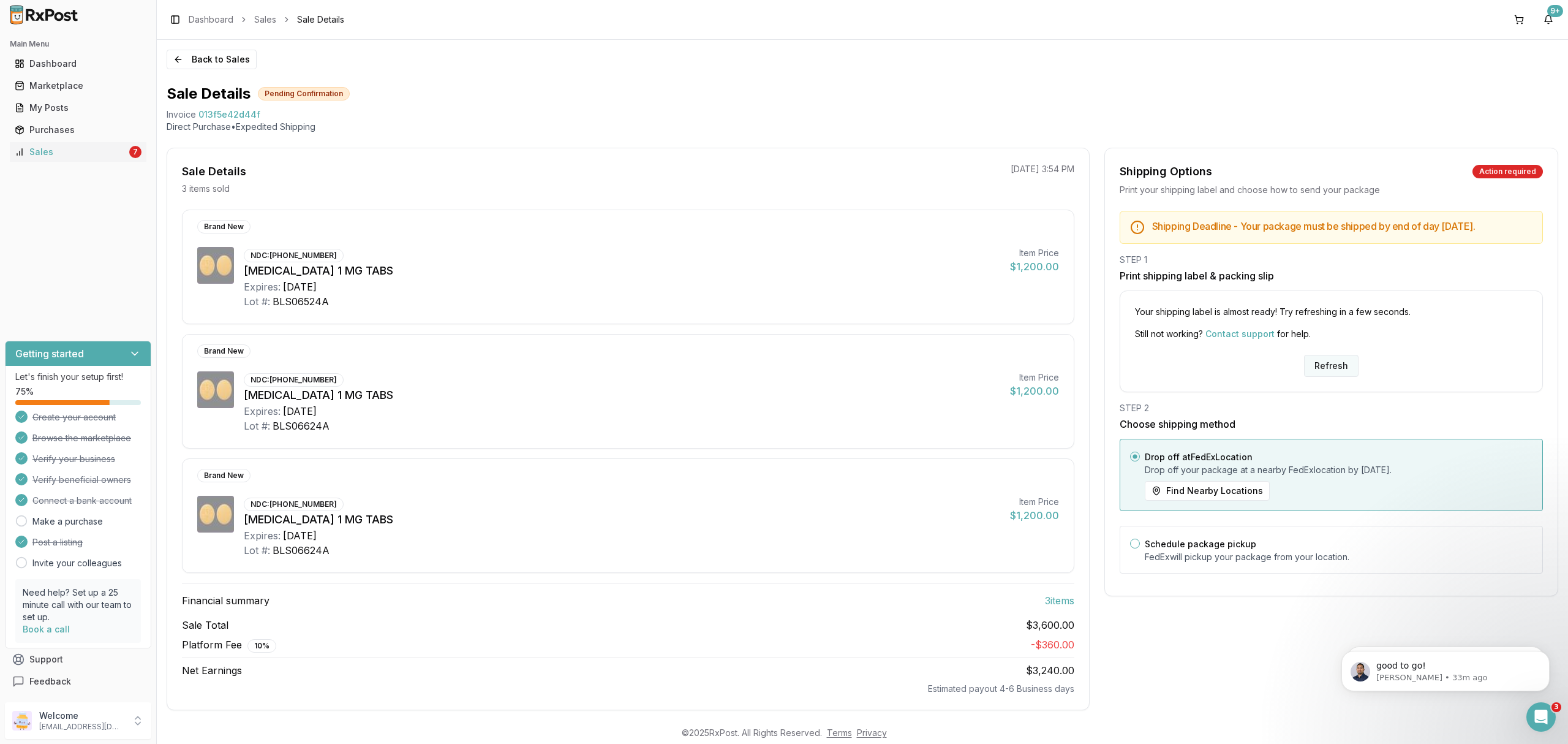
click at [1328, 377] on button "Refresh" at bounding box center [1331, 366] width 55 height 22
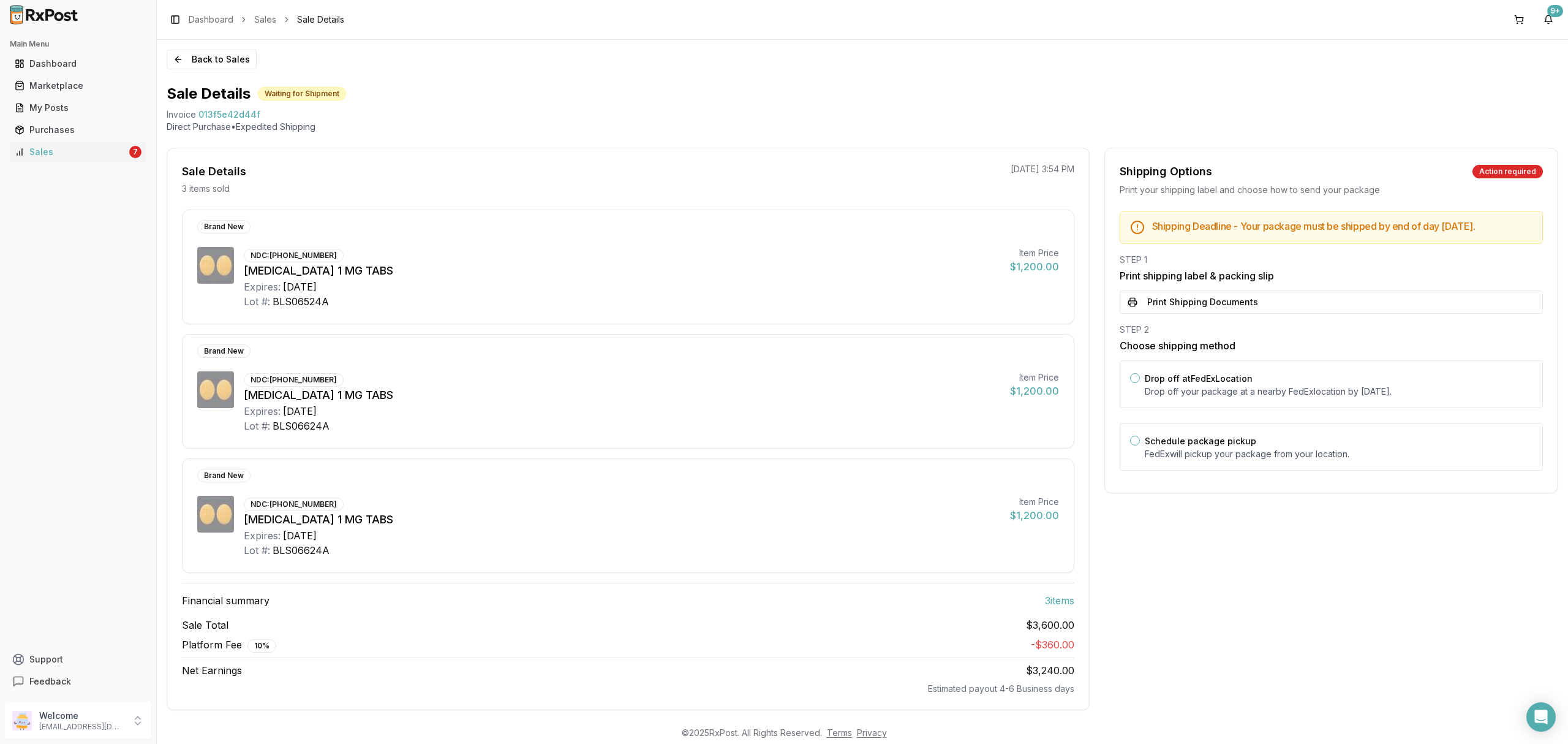
click at [1230, 325] on div "Shipping Deadline - Your package must be shipped by end of day [DATE] . STEP 1 …" at bounding box center [1331, 344] width 453 height 267
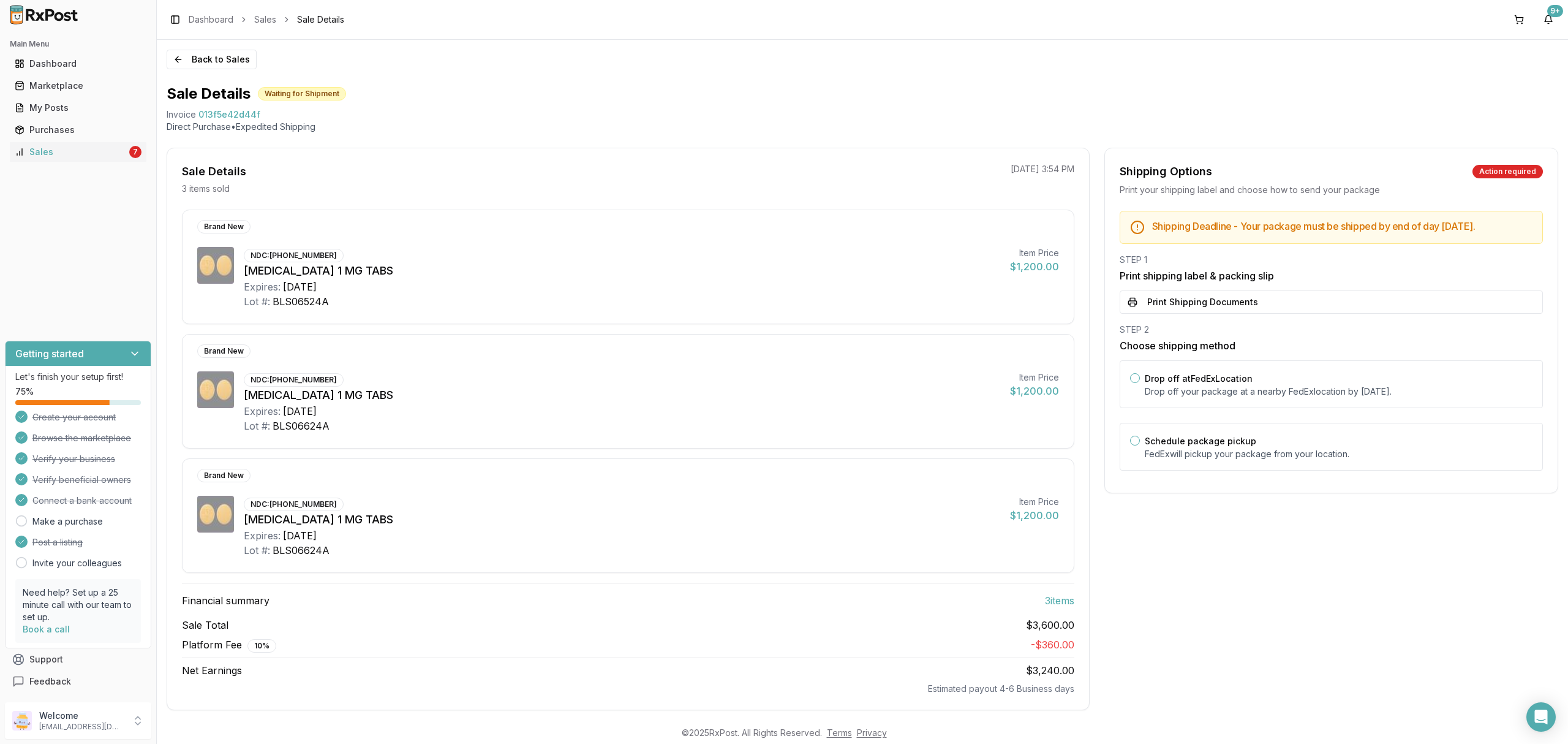
click at [1229, 313] on button "Print Shipping Documents" at bounding box center [1332, 302] width 423 height 23
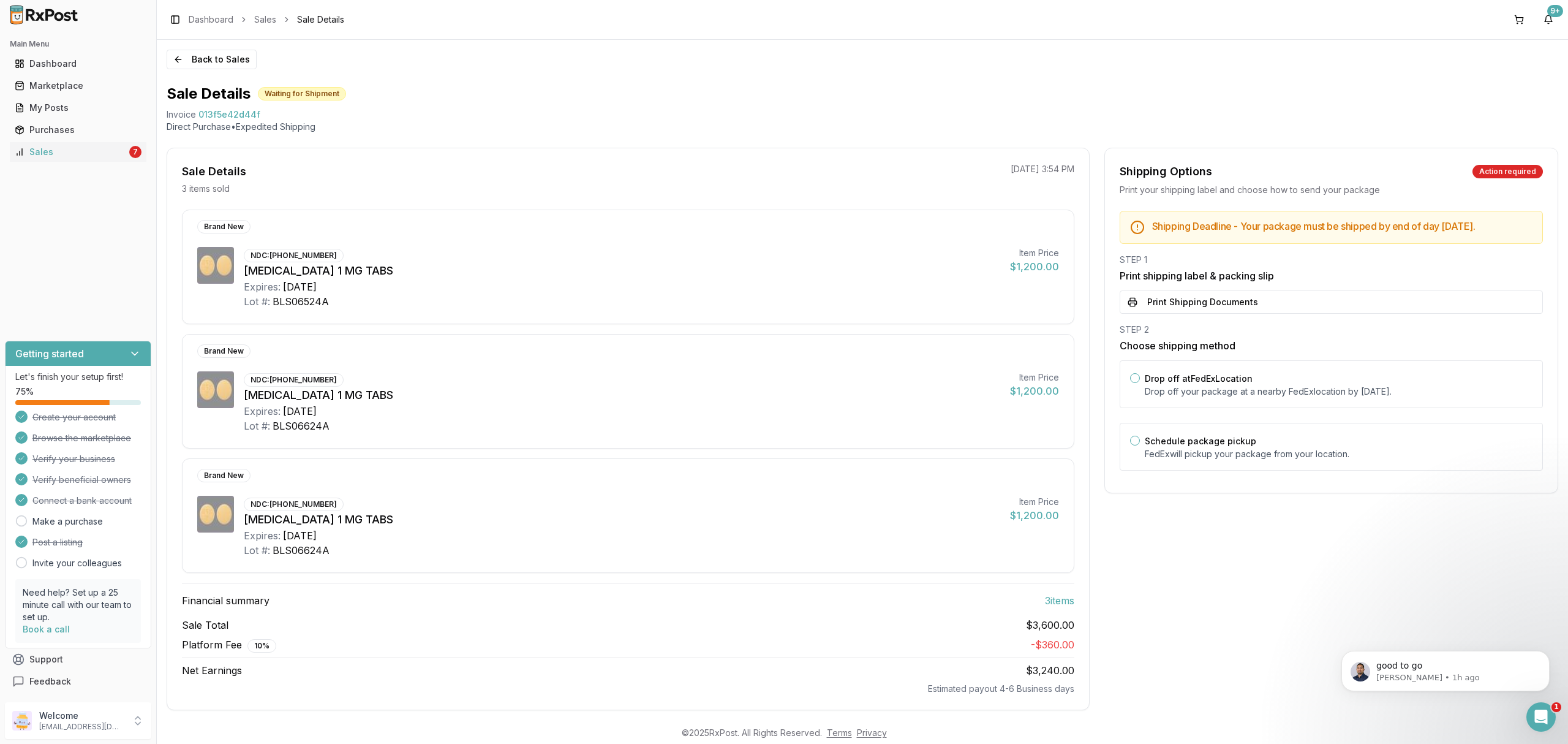
click at [199, 48] on div "Back to Sales Sale Details Waiting for Shipment Invoice 013f5e42d44f Direct Pur…" at bounding box center [862, 380] width 1411 height 679
click at [189, 64] on button "Back to Sales" at bounding box center [211, 59] width 90 height 19
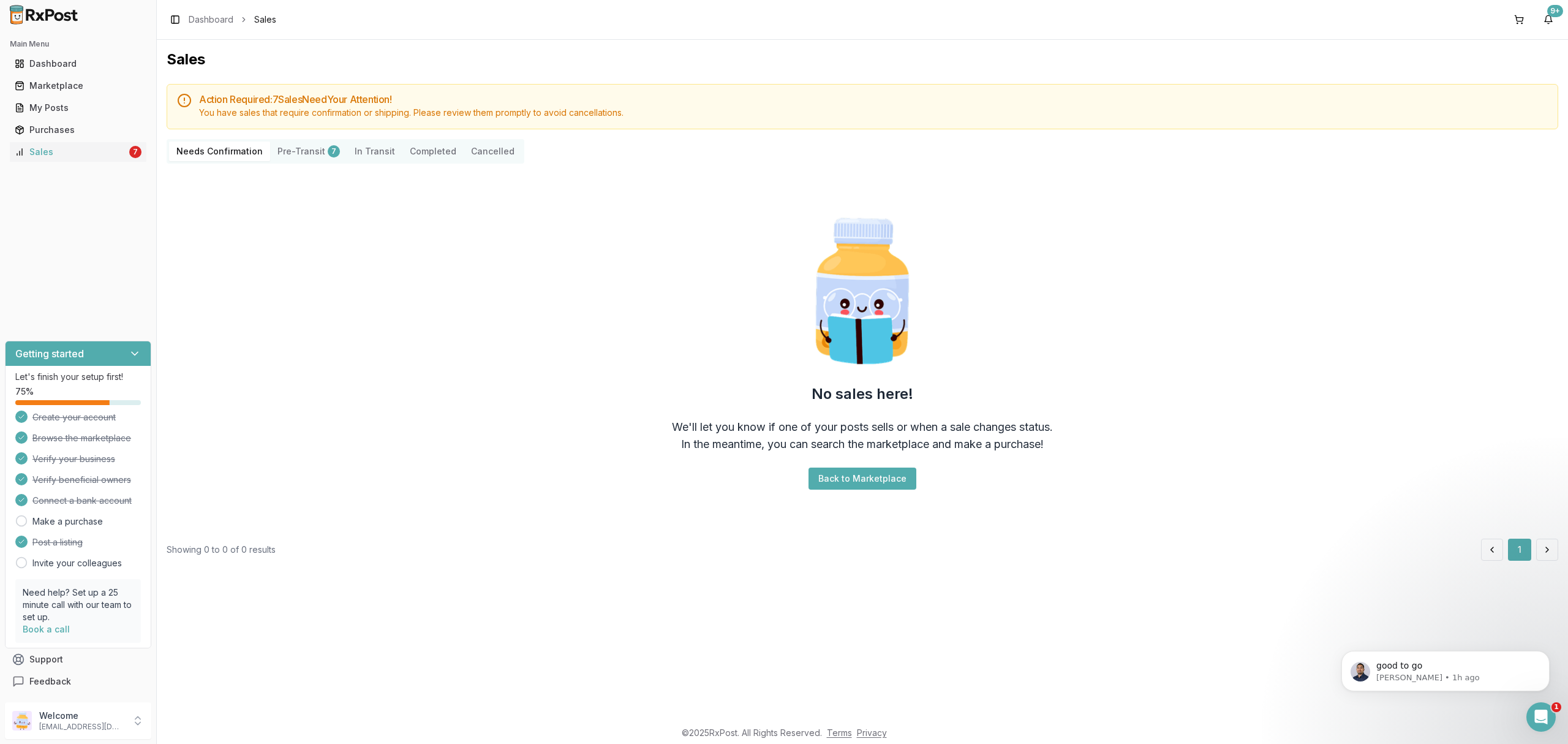
click at [59, 8] on img at bounding box center [44, 14] width 79 height 19
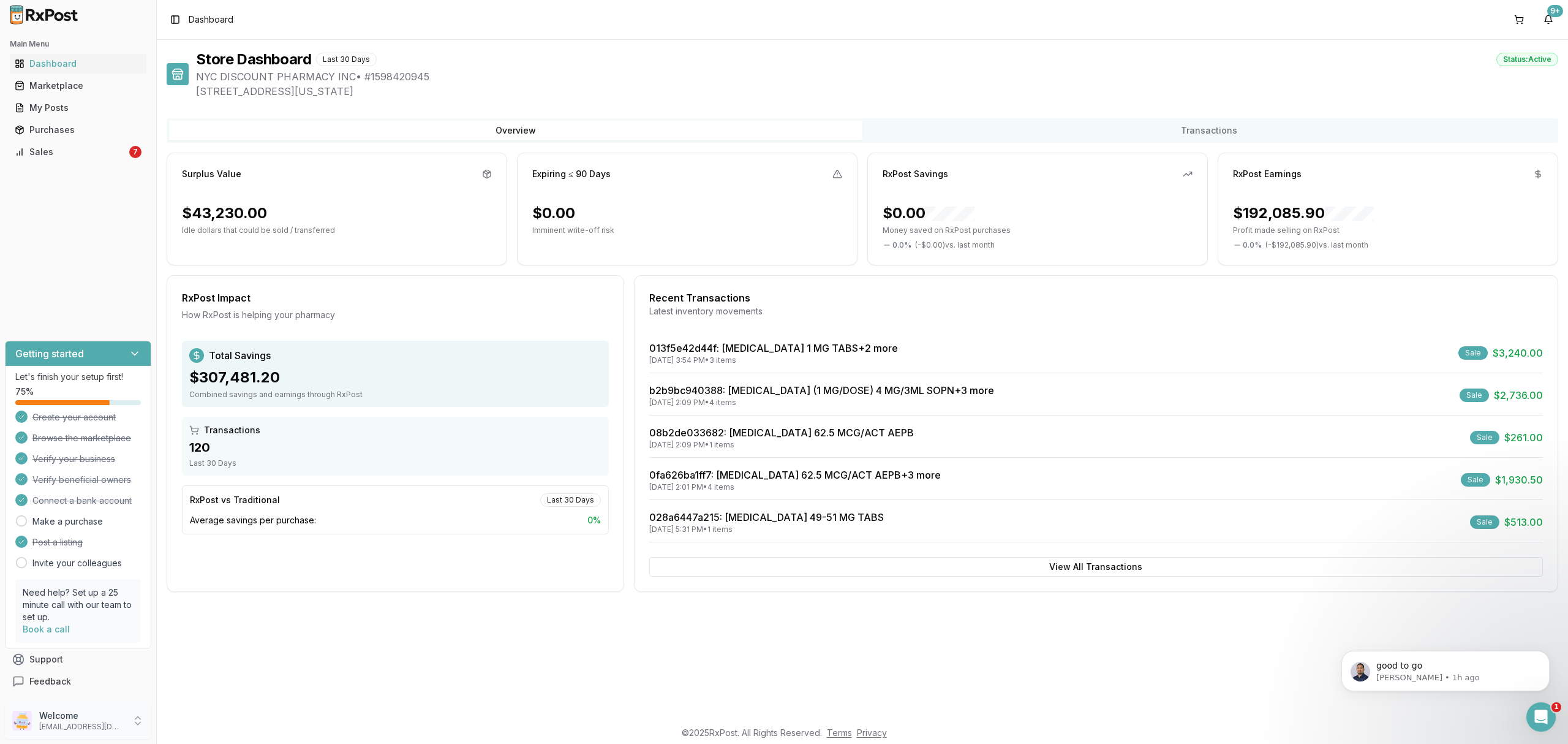
click at [91, 722] on p "[EMAIL_ADDRESS][DOMAIN_NAME]" at bounding box center [82, 726] width 85 height 10
click at [218, 730] on button "Sign Out" at bounding box center [222, 723] width 126 height 20
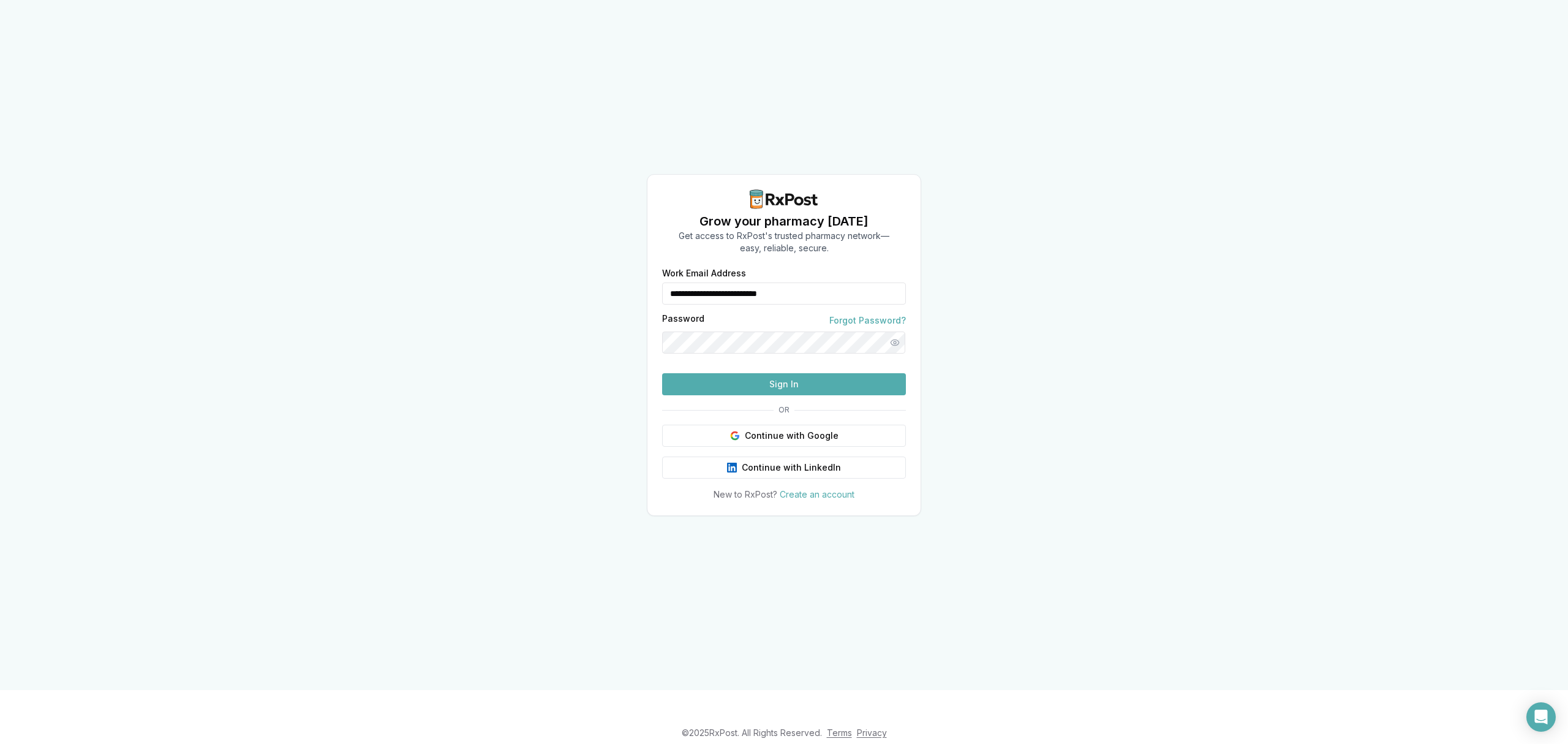
click at [837, 284] on form "**********" at bounding box center [784, 332] width 244 height 126
drag, startPoint x: 839, startPoint y: 277, endPoint x: 469, endPoint y: 290, distance: 370.2
click at [469, 290] on div "**********" at bounding box center [784, 345] width 1568 height 690
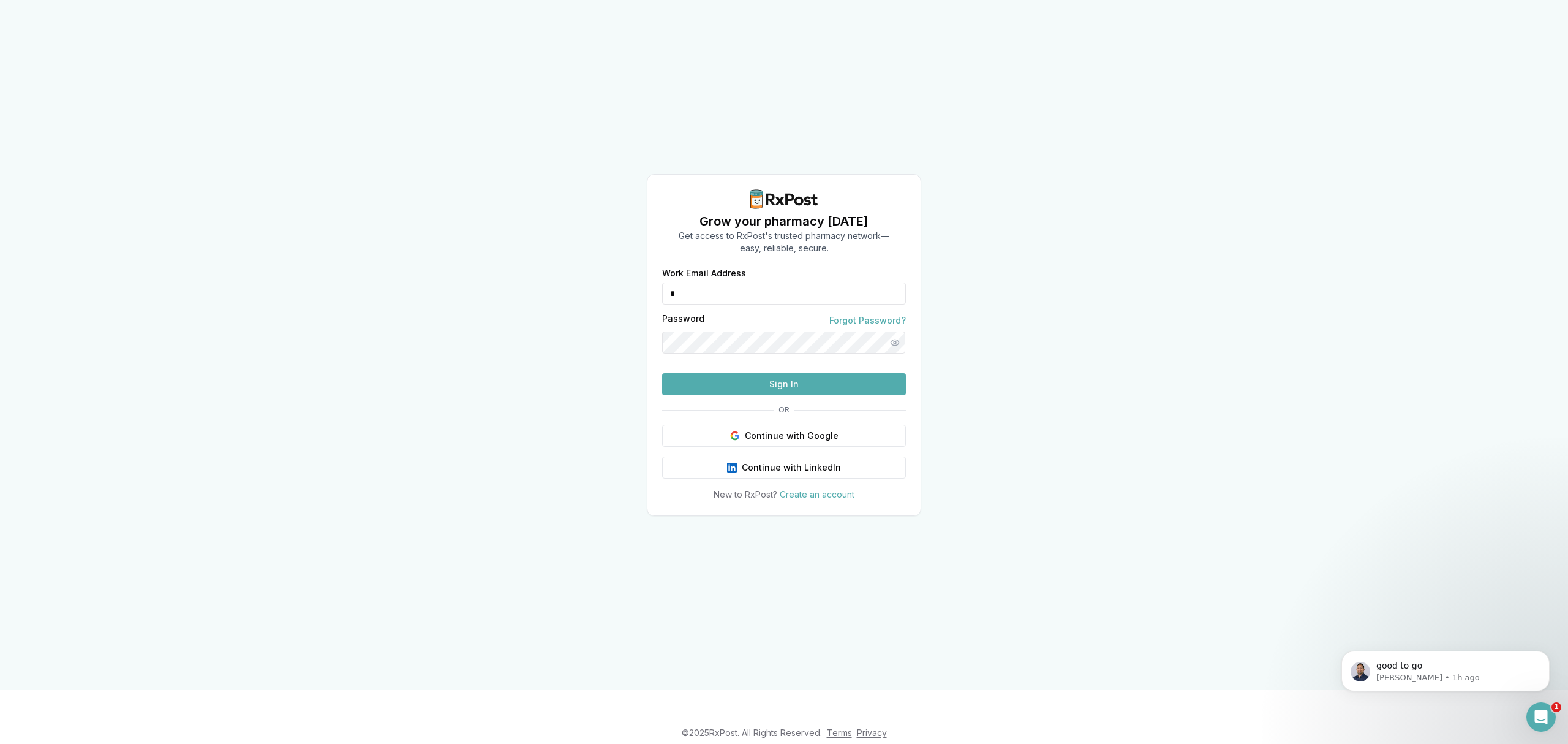
type input "**********"
click at [811, 395] on button "Sign In" at bounding box center [784, 384] width 244 height 22
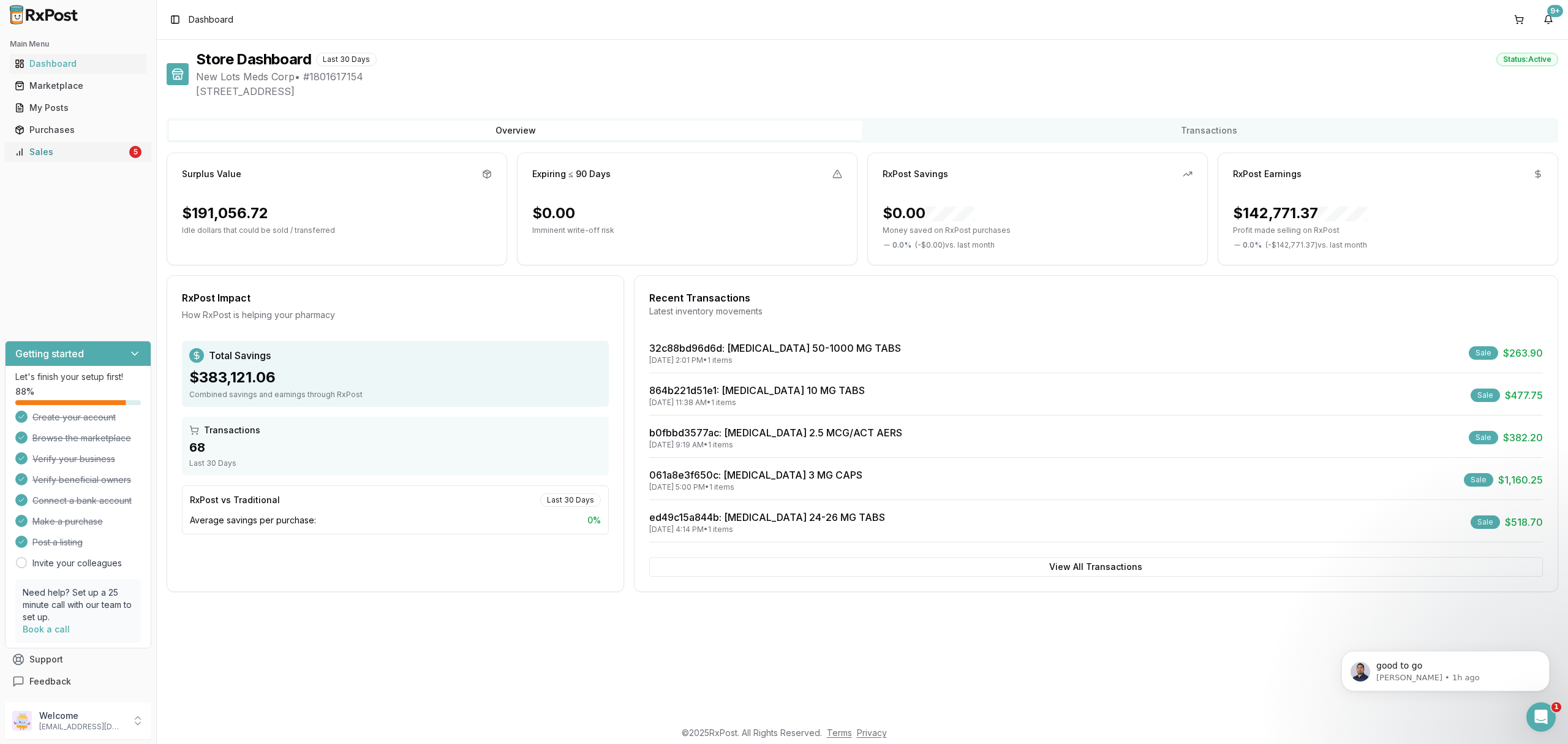
click at [106, 155] on div "Sales" at bounding box center [71, 152] width 112 height 12
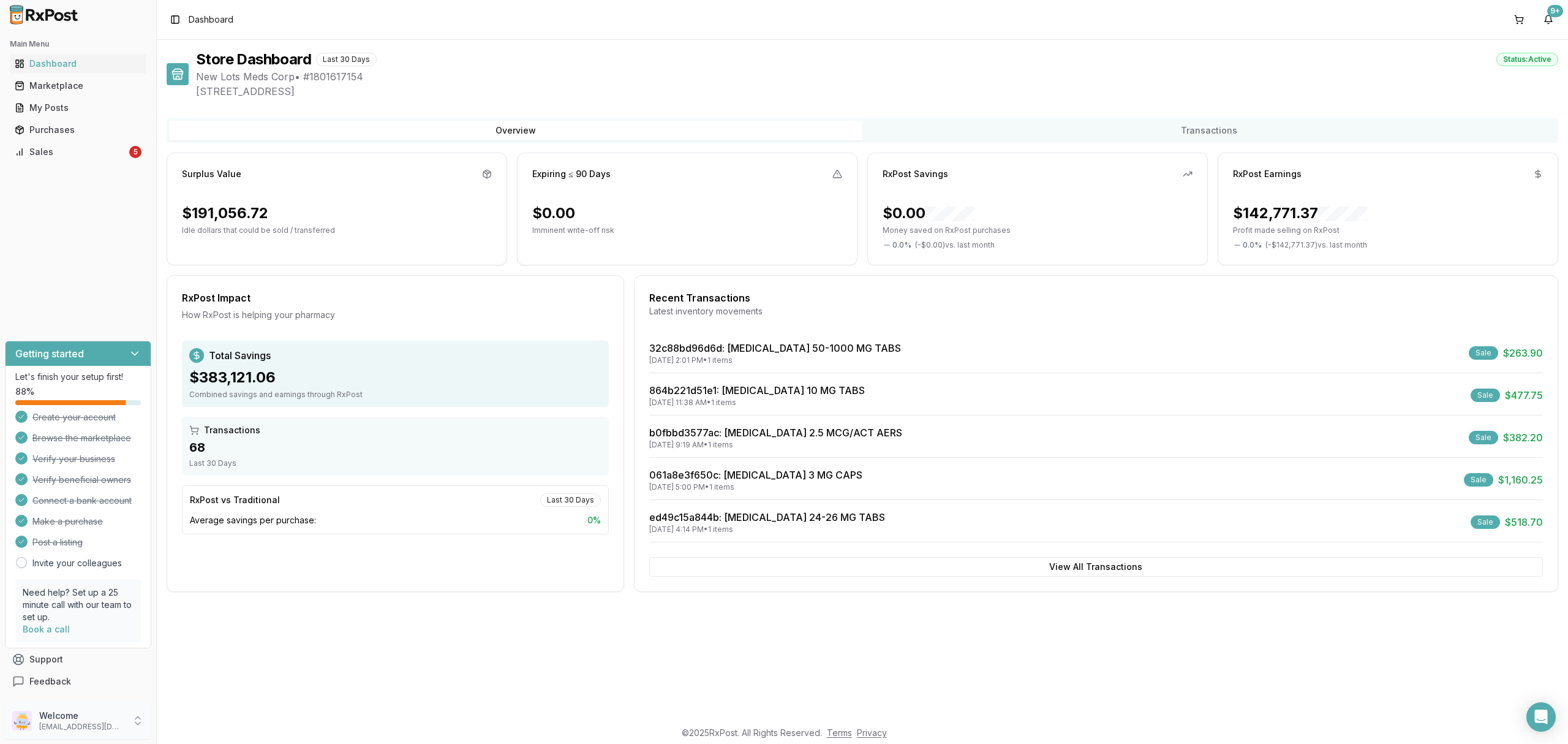
click at [59, 722] on p "[EMAIL_ADDRESS][DOMAIN_NAME]" at bounding box center [82, 726] width 85 height 10
click at [211, 728] on span "Sign Out" at bounding box center [222, 724] width 116 height 12
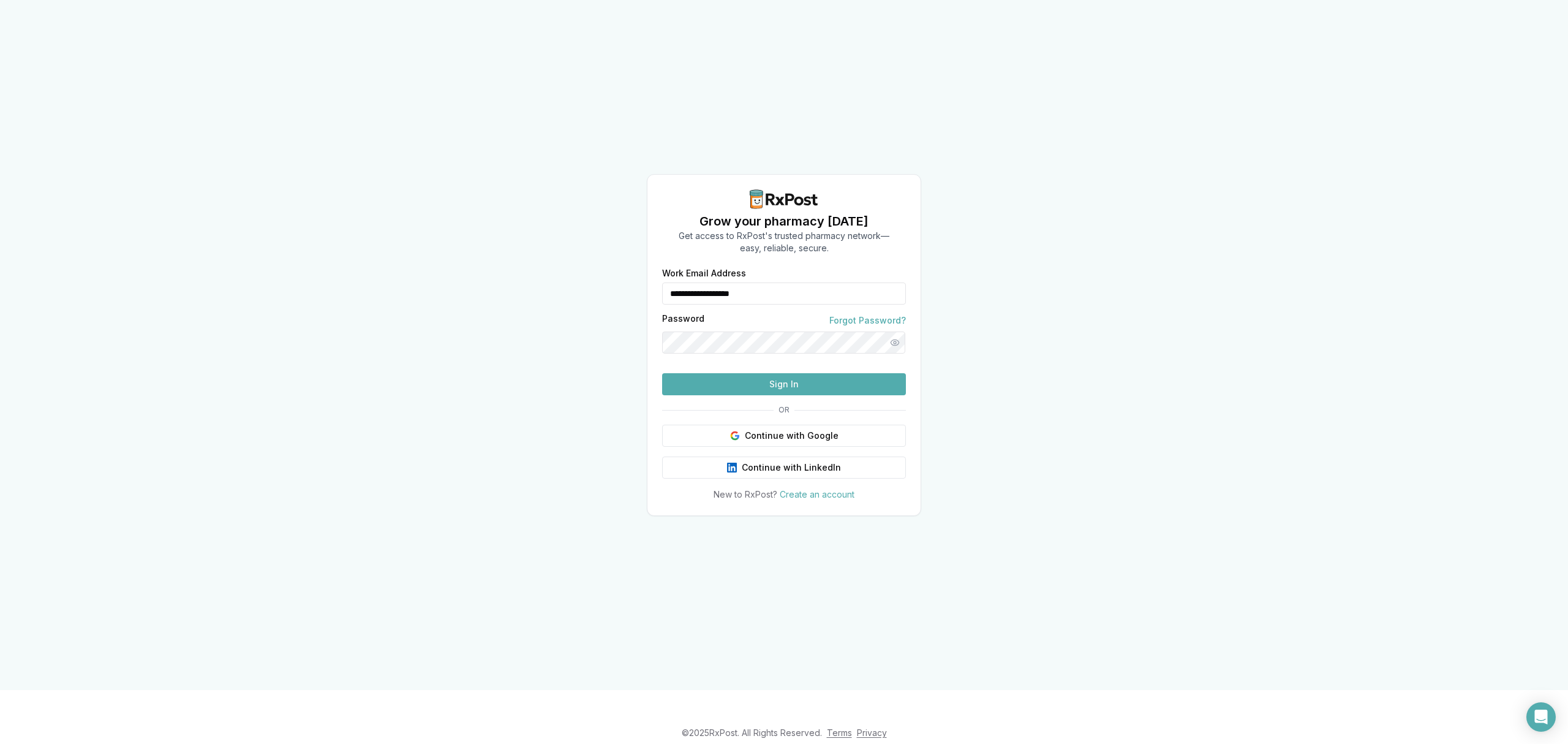
drag, startPoint x: 844, startPoint y: 272, endPoint x: 630, endPoint y: 270, distance: 214.0
click at [638, 271] on div "**********" at bounding box center [784, 345] width 1568 height 690
type input "**********"
click at [763, 395] on button "Sign In" at bounding box center [784, 384] width 244 height 22
